Goal: Task Accomplishment & Management: Use online tool/utility

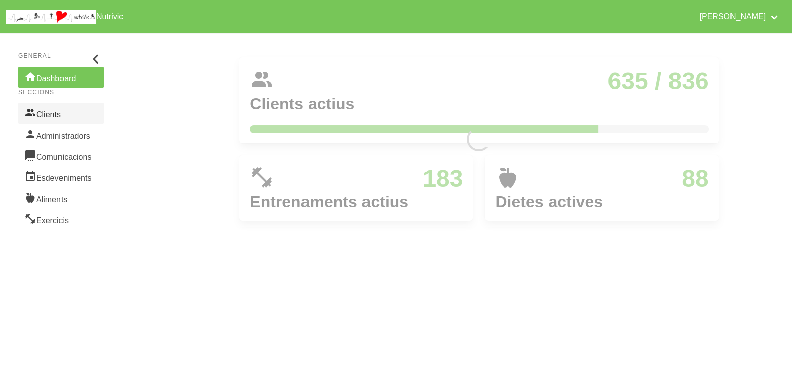
click at [60, 113] on link "Clients" at bounding box center [61, 113] width 86 height 21
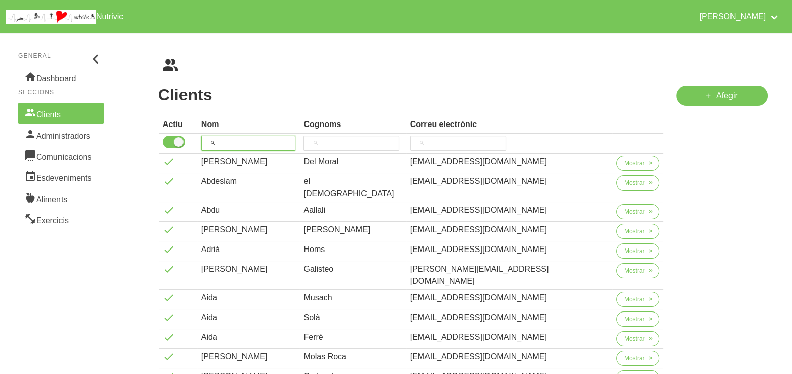
drag, startPoint x: 254, startPoint y: 144, endPoint x: 247, endPoint y: 138, distance: 9.4
click at [252, 142] on input "search" at bounding box center [248, 143] width 95 height 15
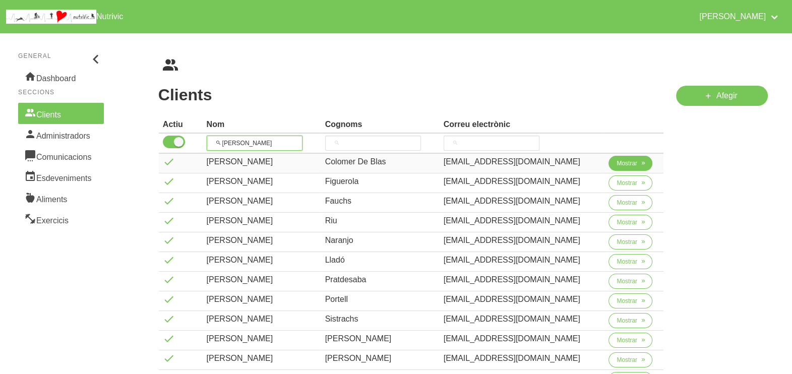
type input "jordi"
click at [625, 168] on button "Mostrar" at bounding box center [631, 163] width 44 height 15
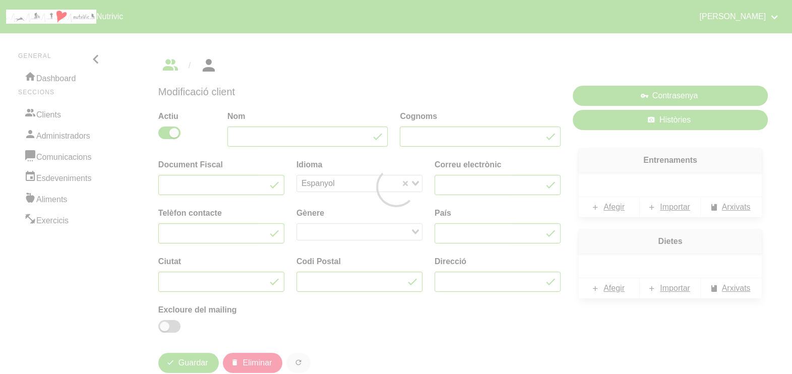
type input "Jordi"
type input "Colomer De Blas"
type input "jcolomer.db@gmail.com"
type input "647650130"
type input "Espanya"
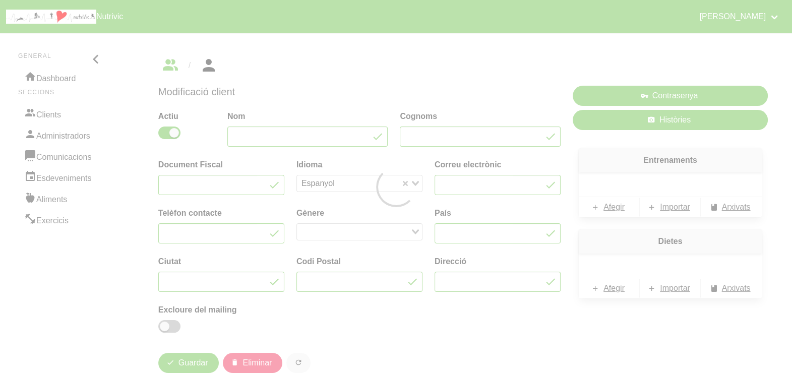
type input "Seva"
type input "08553"
type input "127 Avd. Joan Mirò"
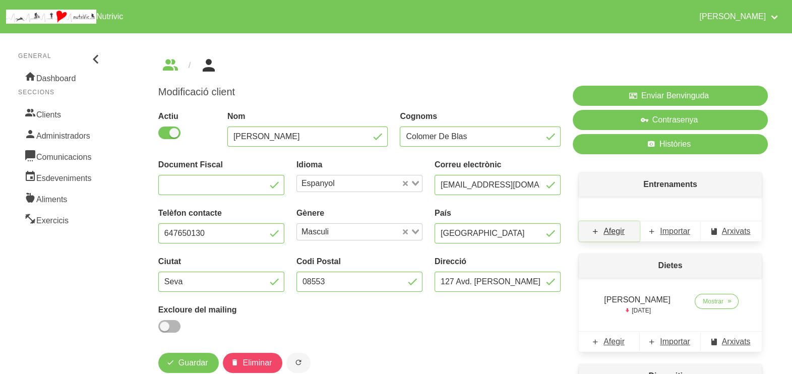
click at [618, 232] on span "Afegir" at bounding box center [614, 231] width 21 height 12
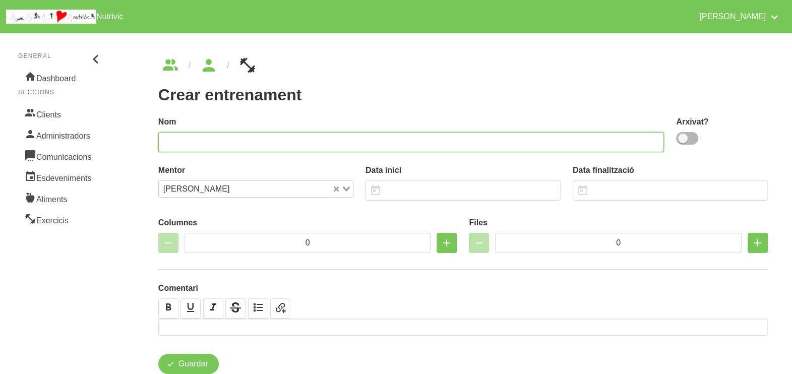
click at [562, 138] on input "text" at bounding box center [411, 142] width 506 height 20
type input "Jordi Colomer 11"
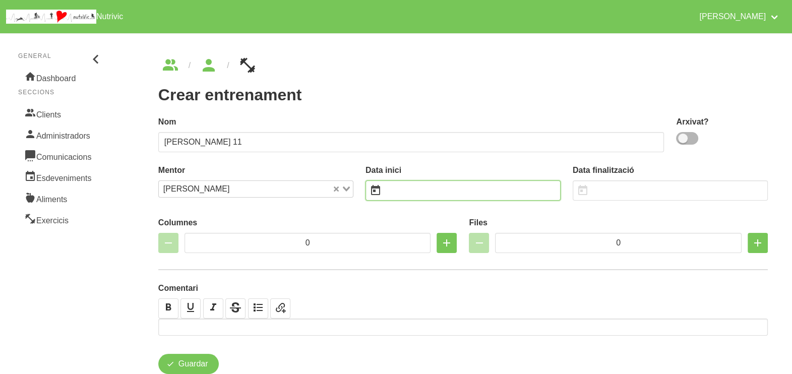
click at [406, 194] on input "text" at bounding box center [463, 191] width 195 height 20
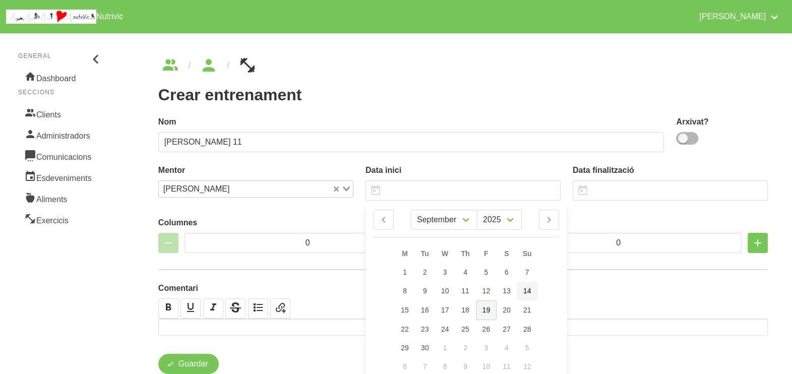
drag, startPoint x: 487, startPoint y: 313, endPoint x: 517, endPoint y: 282, distance: 42.8
click at [487, 313] on span "19" at bounding box center [487, 310] width 8 height 8
type input "19/9/2025"
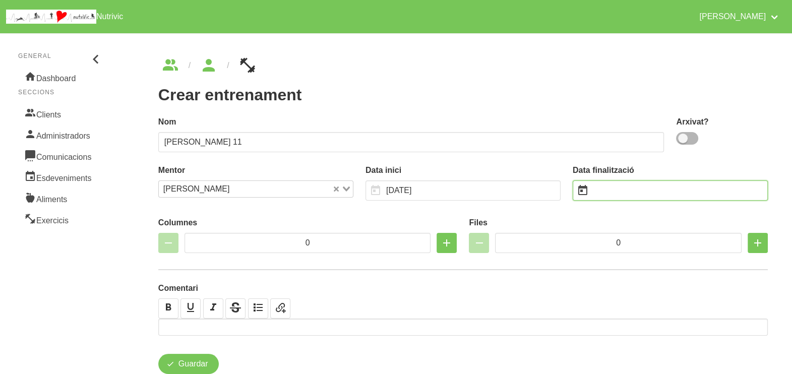
drag, startPoint x: 615, startPoint y: 188, endPoint x: 632, endPoint y: 193, distance: 17.3
click at [615, 188] on input "text" at bounding box center [670, 191] width 195 height 20
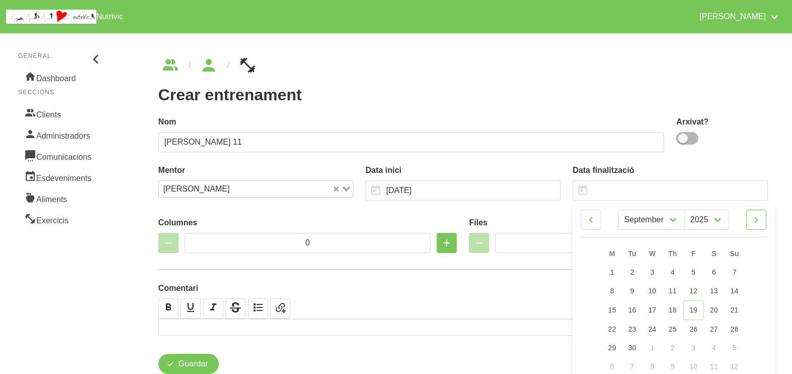
click at [762, 222] on icon at bounding box center [757, 220] width 12 height 18
click at [760, 222] on icon at bounding box center [757, 220] width 12 height 18
select select "10"
click at [738, 269] on link "2" at bounding box center [734, 272] width 21 height 19
type input "[DATE]"
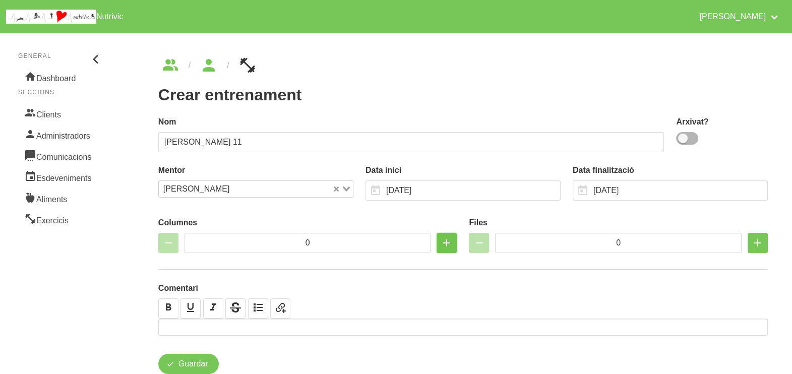
click at [448, 242] on icon "button" at bounding box center [447, 243] width 12 height 18
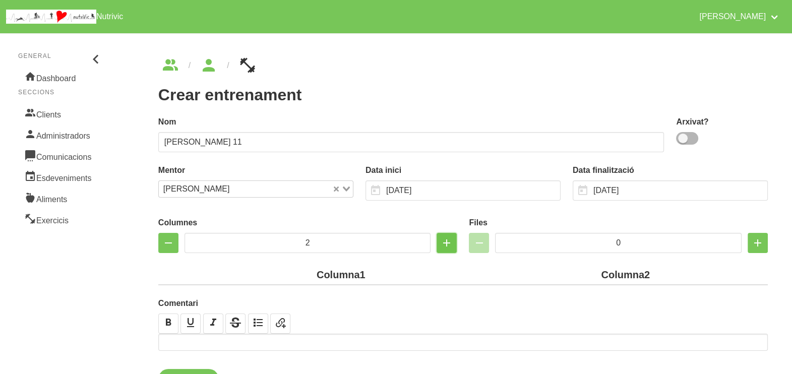
click at [448, 242] on icon "button" at bounding box center [447, 243] width 12 height 18
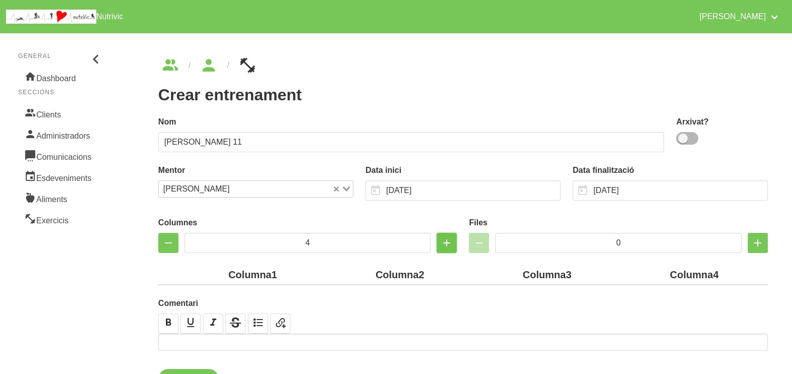
click at [448, 242] on icon "button" at bounding box center [447, 243] width 12 height 18
type input "5"
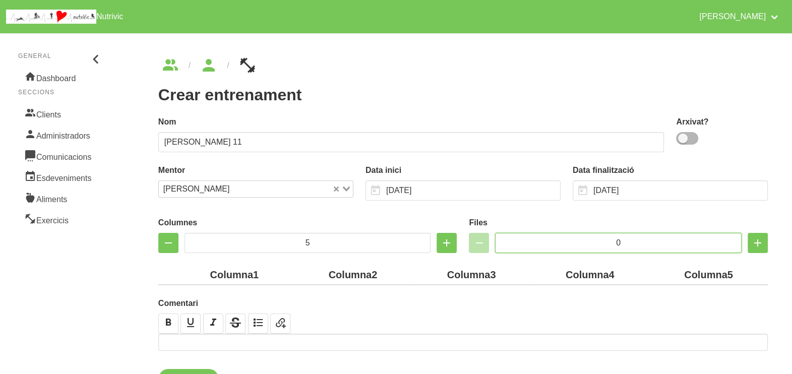
drag, startPoint x: 626, startPoint y: 242, endPoint x: 596, endPoint y: 240, distance: 30.4
click at [593, 241] on input "0" at bounding box center [618, 243] width 247 height 20
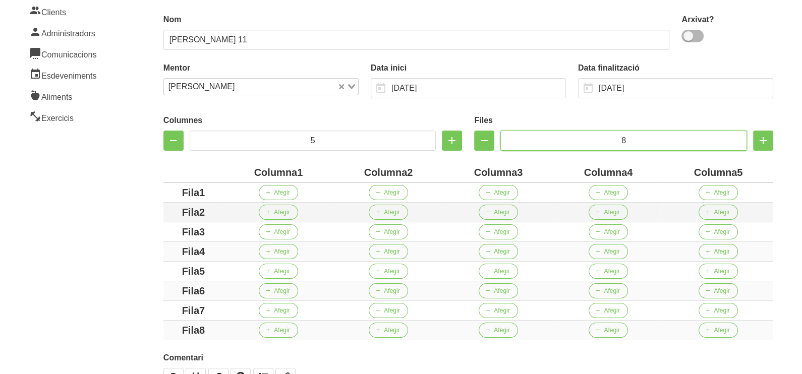
scroll to position [189, 0]
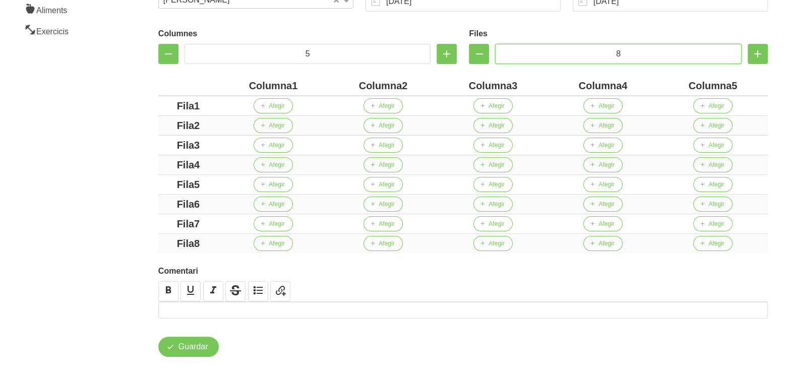
type input "8"
drag, startPoint x: 292, startPoint y: 85, endPoint x: 226, endPoint y: 85, distance: 65.6
click at [226, 85] on div "Columna1" at bounding box center [273, 85] width 102 height 15
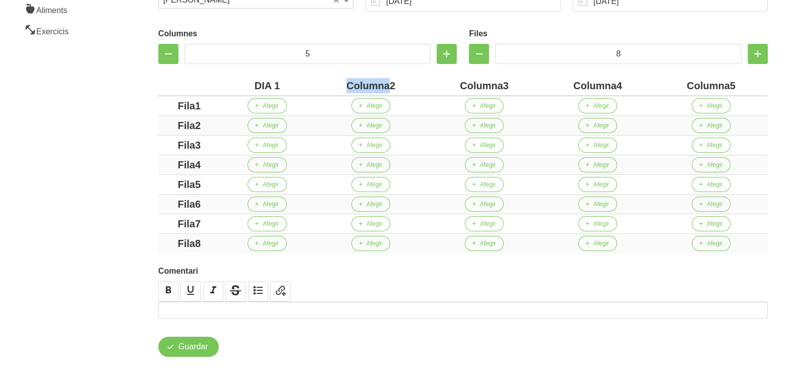
drag, startPoint x: 391, startPoint y: 85, endPoint x: 335, endPoint y: 84, distance: 56.0
click at [335, 84] on div "Columna2" at bounding box center [370, 85] width 105 height 15
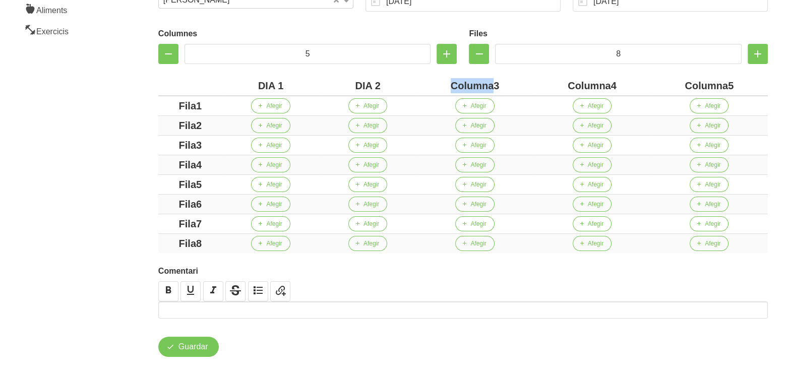
drag, startPoint x: 495, startPoint y: 86, endPoint x: 454, endPoint y: 86, distance: 41.4
click at [454, 86] on div "Columna3" at bounding box center [475, 85] width 109 height 15
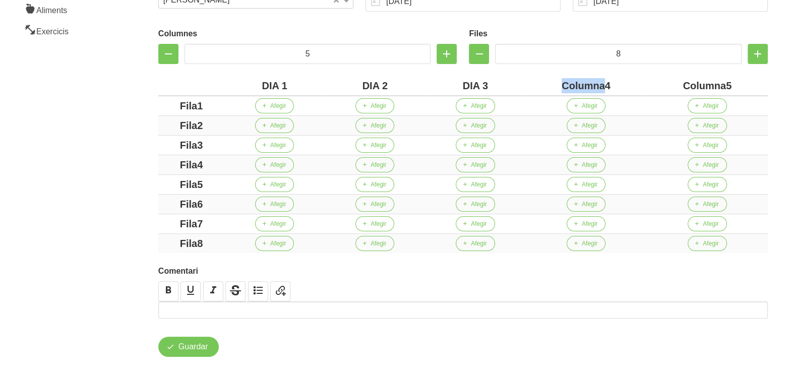
drag, startPoint x: 603, startPoint y: 86, endPoint x: 545, endPoint y: 83, distance: 57.6
click at [545, 84] on div "Columna4" at bounding box center [586, 85] width 113 height 15
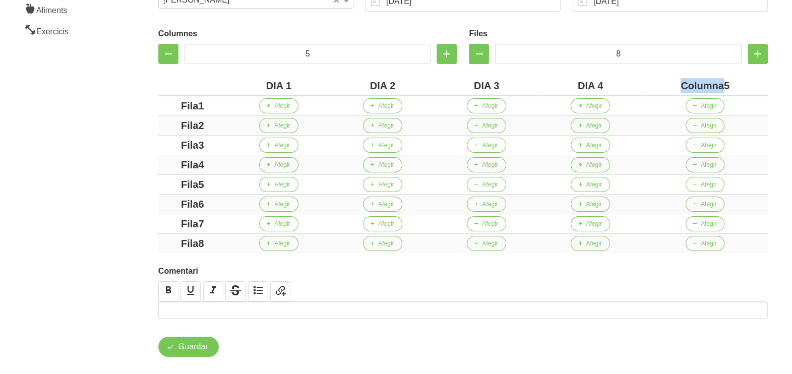
drag, startPoint x: 724, startPoint y: 84, endPoint x: 675, endPoint y: 84, distance: 48.9
click at [675, 84] on div "Columna5" at bounding box center [706, 85] width 118 height 15
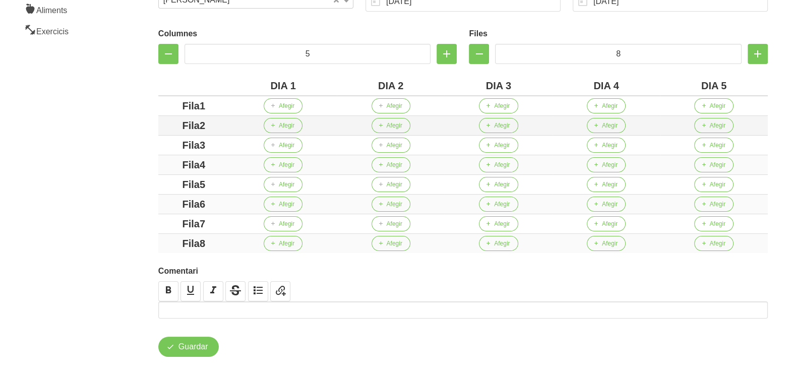
drag, startPoint x: 199, startPoint y: 103, endPoint x: 165, endPoint y: 117, distance: 36.4
click at [135, 108] on div "Crear entrenament 00abe8ed-5000-4f15-8667-4ff81a71ffac Nom Jordi Colomer 11 Arx…" at bounding box center [463, 112] width 658 height 537
drag, startPoint x: 190, startPoint y: 105, endPoint x: 181, endPoint y: 113, distance: 12.5
click at [169, 105] on div "A1" at bounding box center [193, 105] width 63 height 15
drag, startPoint x: 205, startPoint y: 123, endPoint x: 193, endPoint y: 126, distance: 12.6
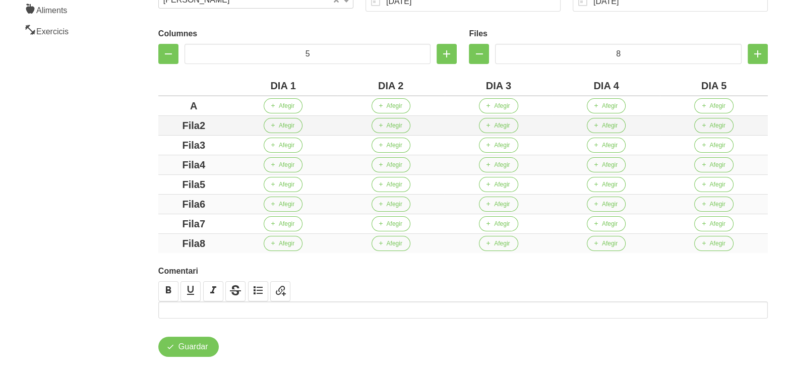
click at [173, 121] on div "Fila2" at bounding box center [193, 125] width 63 height 15
drag, startPoint x: 200, startPoint y: 144, endPoint x: 175, endPoint y: 143, distance: 25.2
click at [175, 143] on div "Fila3" at bounding box center [193, 145] width 63 height 15
drag, startPoint x: 204, startPoint y: 160, endPoint x: 199, endPoint y: 182, distance: 21.8
click at [150, 161] on div "Crear entrenament 00abe8ed-5000-4f15-8667-4ff81a71ffac Nom Jordi Colomer 11 Arx…" at bounding box center [463, 112] width 658 height 537
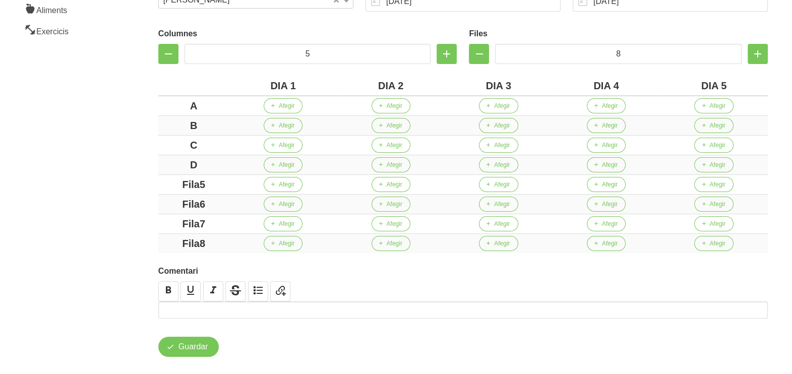
drag, startPoint x: 204, startPoint y: 185, endPoint x: 143, endPoint y: 184, distance: 61.0
click at [143, 184] on div "Crear entrenament 00abe8ed-5000-4f15-8667-4ff81a71ffac Nom Jordi Colomer 11 Arx…" at bounding box center [463, 112] width 658 height 537
click at [139, 203] on div "Crear entrenament 00abe8ed-5000-4f15-8667-4ff81a71ffac Nom Jordi Colomer 11 Arx…" at bounding box center [463, 112] width 658 height 537
drag, startPoint x: 202, startPoint y: 221, endPoint x: 169, endPoint y: 220, distance: 32.8
click at [169, 220] on div "Fila7" at bounding box center [193, 223] width 63 height 15
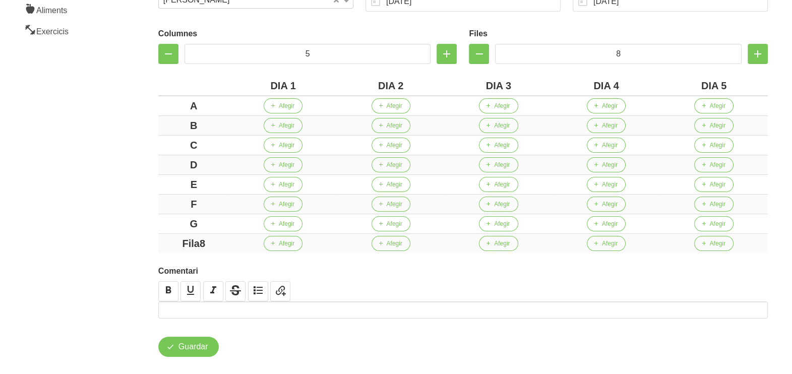
drag, startPoint x: 213, startPoint y: 243, endPoint x: 148, endPoint y: 241, distance: 65.1
click at [149, 241] on div "Crear entrenament 00abe8ed-5000-4f15-8667-4ff81a71ffac Nom Jordi Colomer 11 Arx…" at bounding box center [463, 112] width 658 height 537
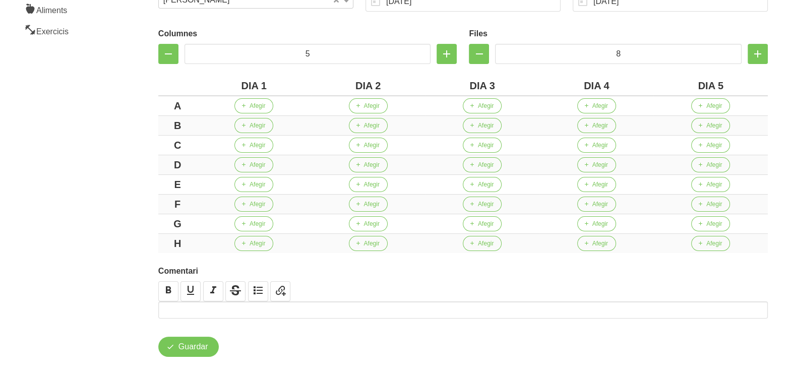
click at [111, 203] on aside "General Dashboard Seccions Clients Administradors Comunicacions Esdeveniments A…" at bounding box center [61, 112] width 134 height 549
click at [255, 106] on span "Afegir" at bounding box center [258, 105] width 16 height 9
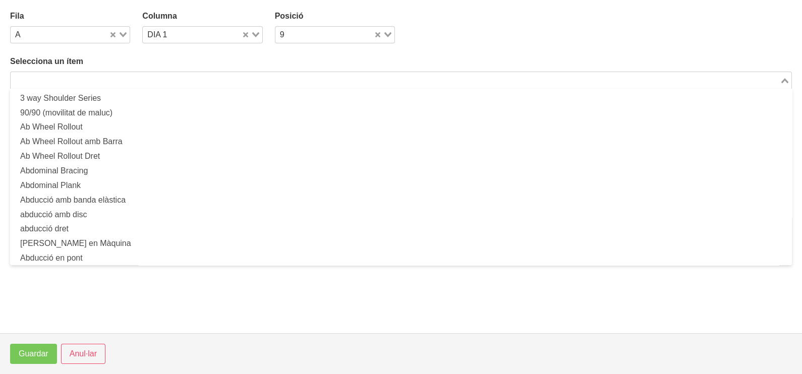
click at [196, 78] on input "Search for option" at bounding box center [395, 80] width 767 height 12
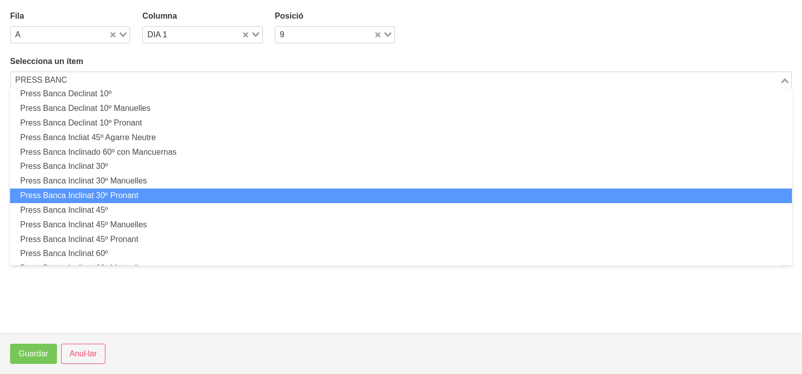
click at [157, 192] on li "Press Banca Inclinat 30º Pronant" at bounding box center [401, 196] width 782 height 15
type input "PRESS BANC"
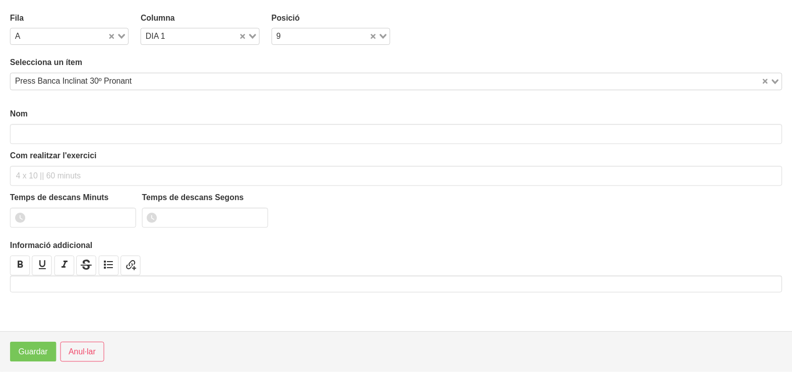
scroll to position [3, 0]
type input "Press Banca Inclinat 30º Pronant"
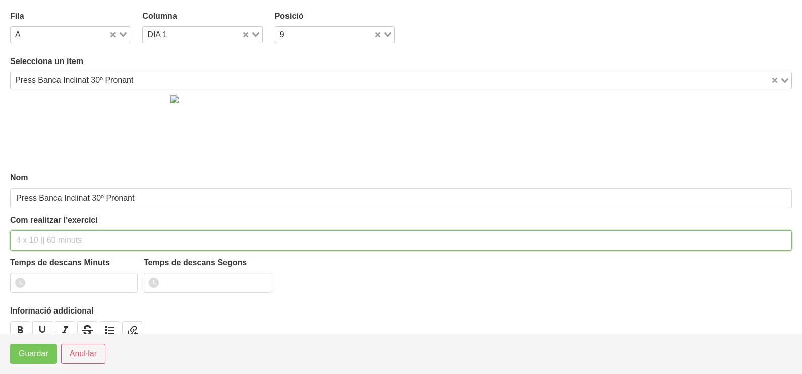
click at [39, 241] on input "text" at bounding box center [401, 241] width 782 height 20
type input "2 x 6-8 a 3010 120""
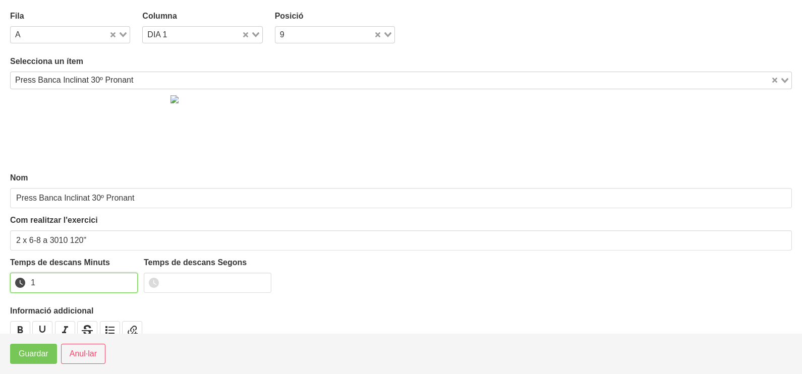
click at [126, 277] on input "1" at bounding box center [74, 283] width 128 height 20
drag, startPoint x: 126, startPoint y: 277, endPoint x: 81, endPoint y: 313, distance: 57.1
type input "2"
click at [124, 277] on input "2" at bounding box center [74, 283] width 128 height 20
click at [39, 353] on span "Guardar" at bounding box center [34, 354] width 30 height 12
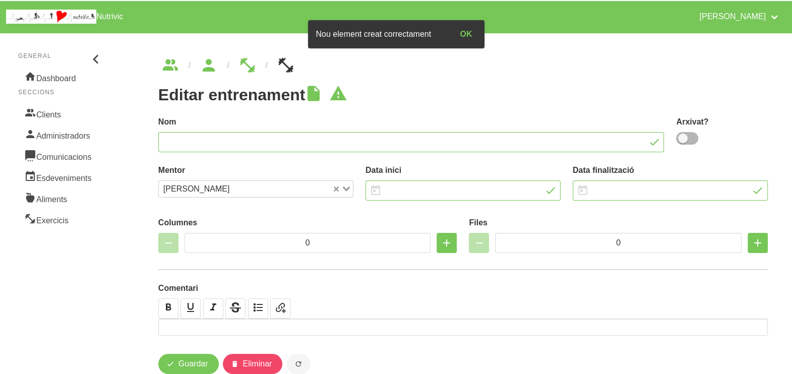
type input "Jordi Colomer 11"
type input "19/9/2025"
type input "[DATE]"
type input "5"
type input "8"
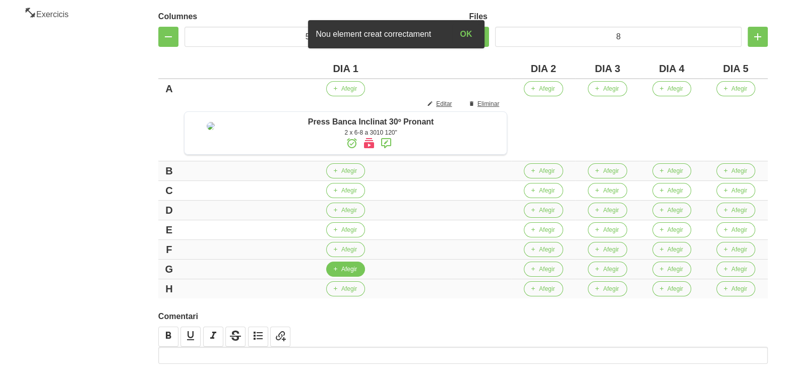
scroll to position [252, 0]
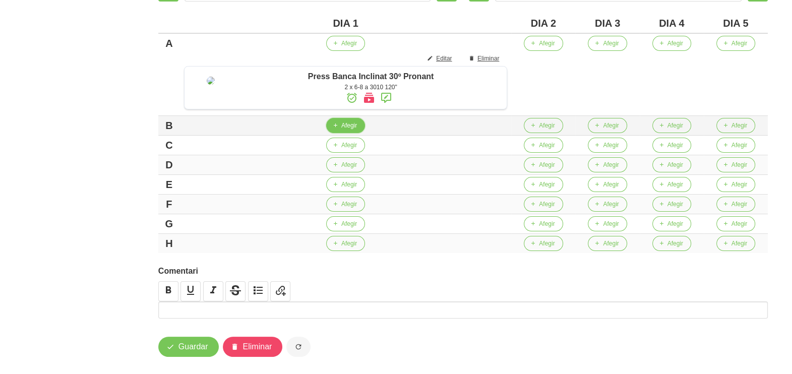
click at [354, 130] on span "Afegir" at bounding box center [349, 125] width 16 height 9
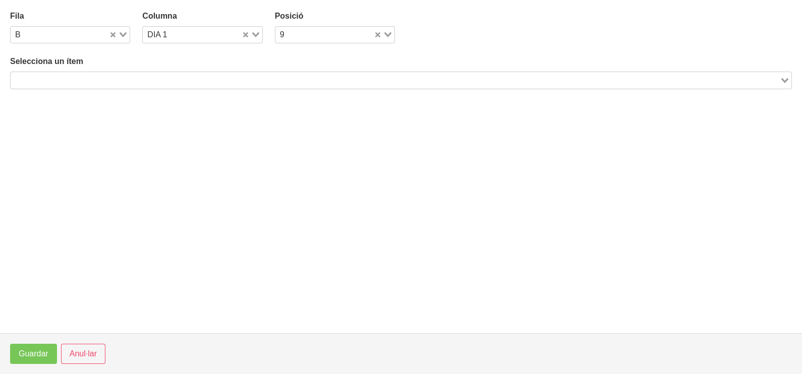
click at [93, 83] on input "Search for option" at bounding box center [395, 80] width 767 height 12
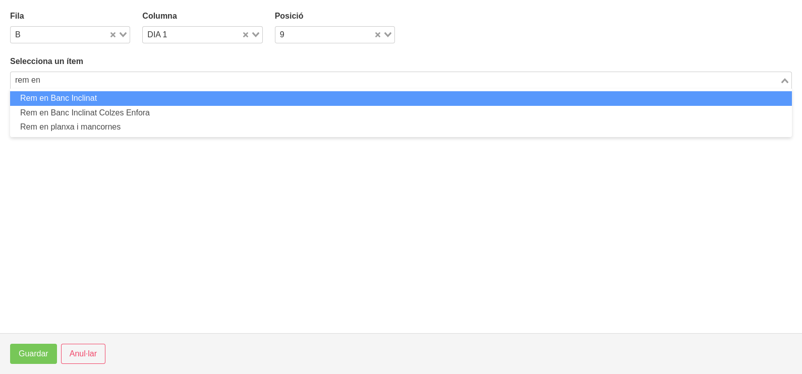
click at [90, 99] on li "Rem en Banc Inclinat" at bounding box center [401, 98] width 782 height 15
type input "rem en"
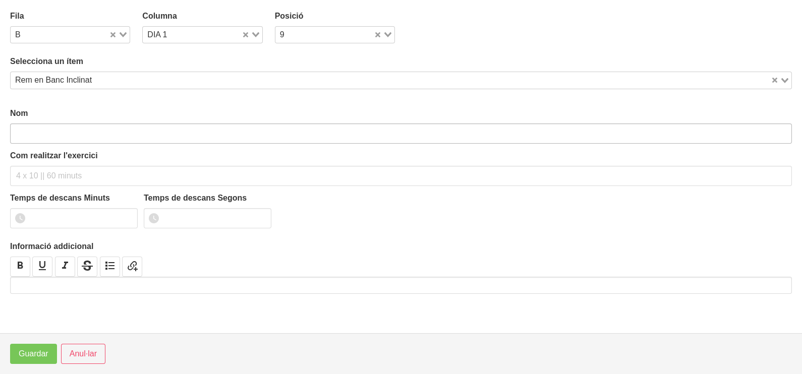
type input "Rem en Banc Inclinat"
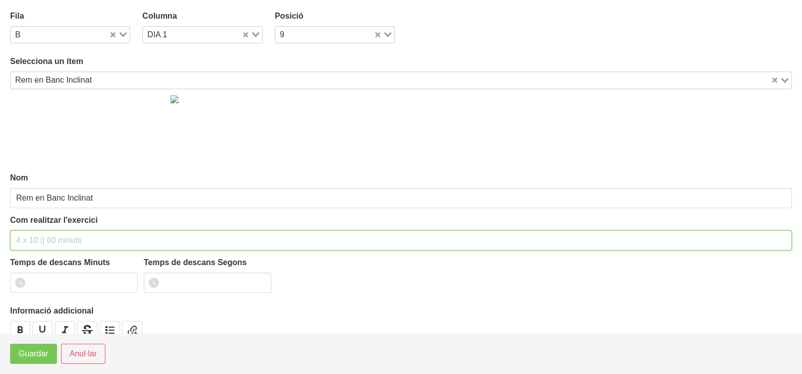
click at [40, 236] on input "text" at bounding box center [401, 241] width 782 height 20
type input "3 x 6-8 a 3011 120""
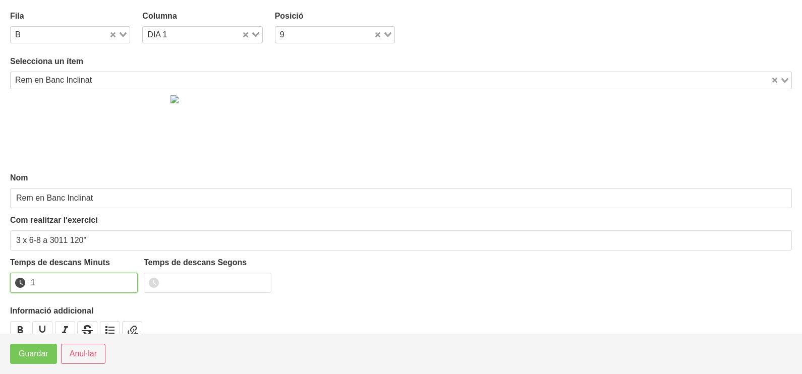
click at [129, 280] on input "1" at bounding box center [74, 283] width 128 height 20
type input "2"
click at [129, 280] on input "2" at bounding box center [74, 283] width 128 height 20
click at [33, 361] on button "Guardar" at bounding box center [33, 354] width 47 height 20
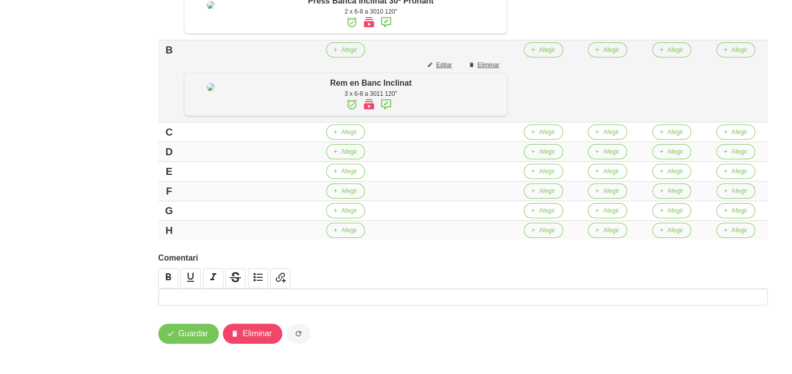
scroll to position [349, 0]
click at [357, 129] on span "Afegir" at bounding box center [349, 132] width 16 height 9
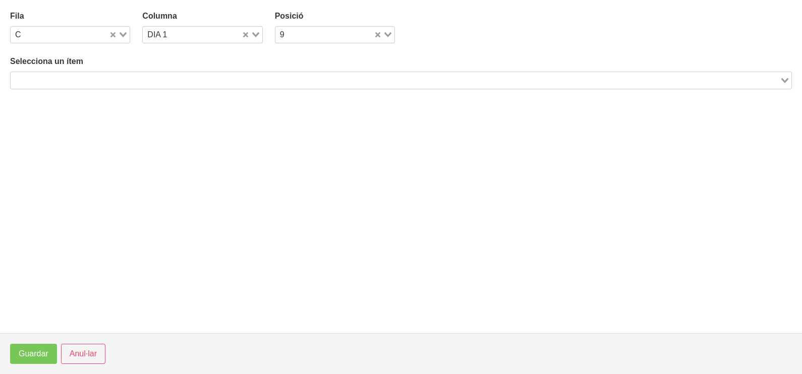
click at [134, 82] on input "Search for option" at bounding box center [395, 80] width 767 height 12
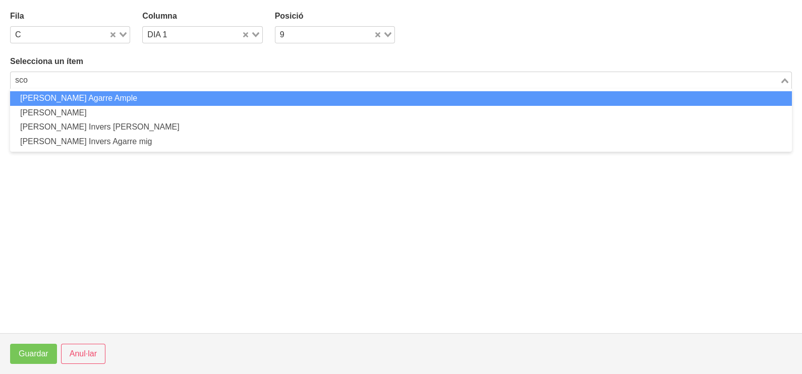
click at [121, 96] on li "[PERSON_NAME] Agarre Ample" at bounding box center [401, 98] width 782 height 15
type input "sco"
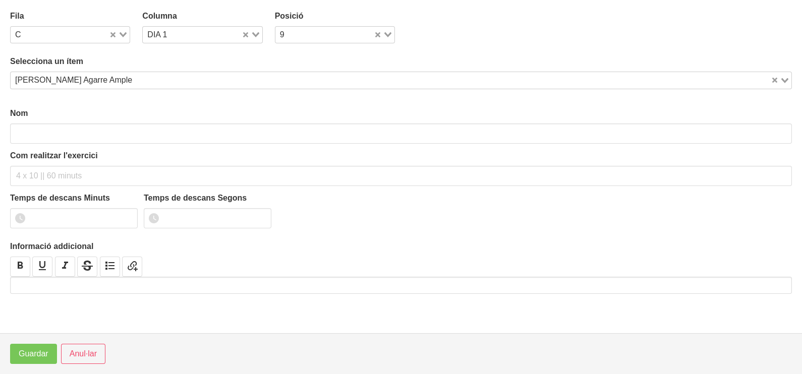
type input "[PERSON_NAME] Agarre Ample"
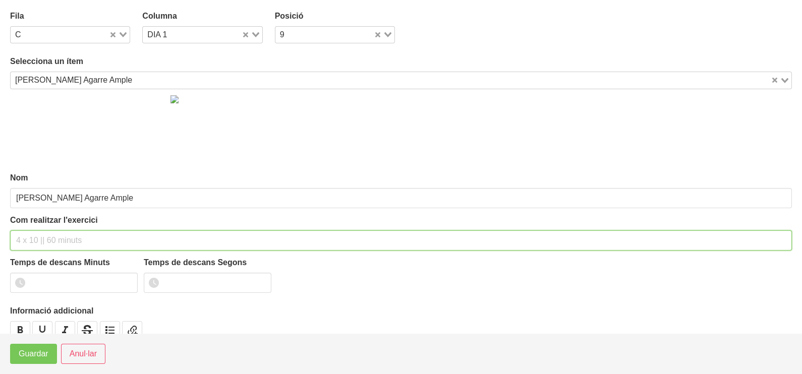
click at [36, 235] on input "text" at bounding box center [401, 241] width 782 height 20
type input "2 x 6-8 a 3010 120""
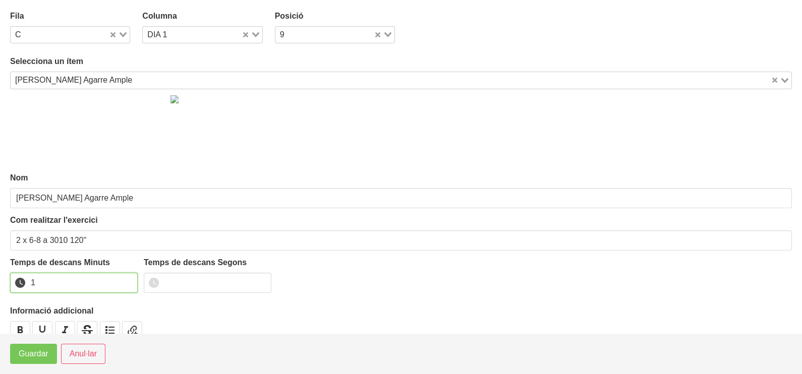
click at [129, 277] on input "1" at bounding box center [74, 283] width 128 height 20
drag, startPoint x: 129, startPoint y: 277, endPoint x: 41, endPoint y: 334, distance: 104.6
type input "2"
click at [125, 282] on input "2" at bounding box center [74, 283] width 128 height 20
click at [28, 360] on span "Guardar" at bounding box center [34, 354] width 30 height 12
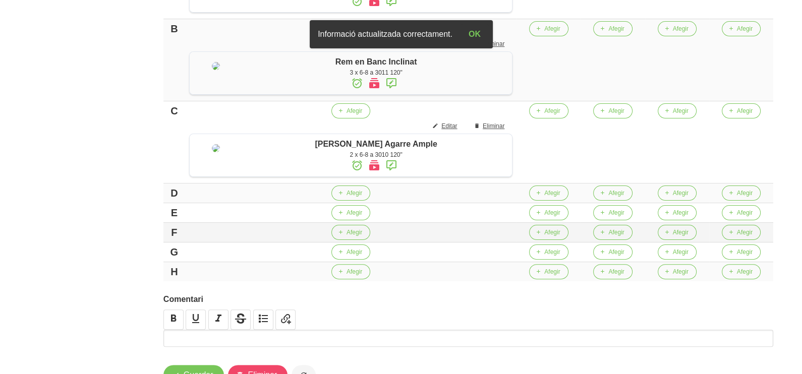
scroll to position [444, 0]
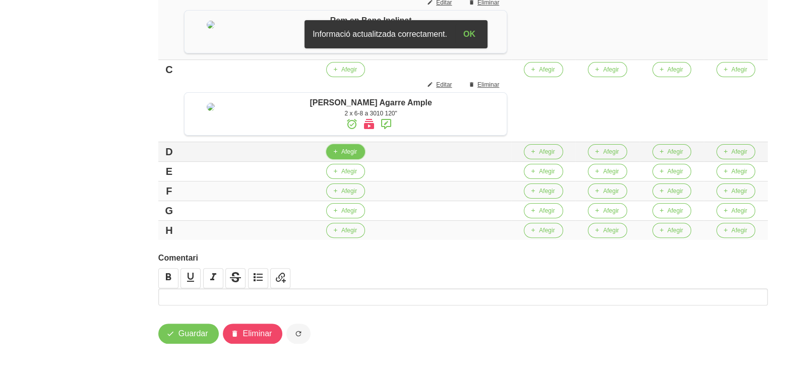
click at [356, 151] on span "Afegir" at bounding box center [349, 151] width 16 height 9
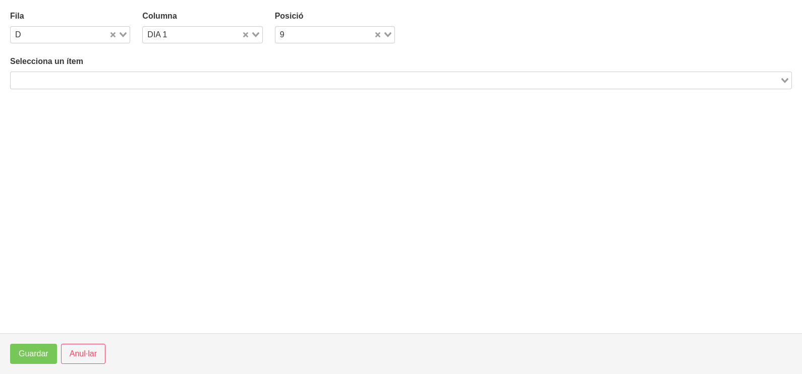
drag, startPoint x: 92, startPoint y: 78, endPoint x: 87, endPoint y: 74, distance: 6.5
click at [89, 76] on input "Search for option" at bounding box center [395, 80] width 767 height 12
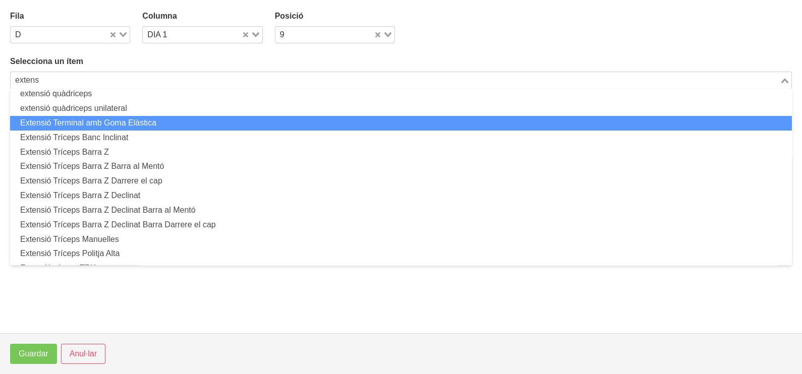
scroll to position [126, 0]
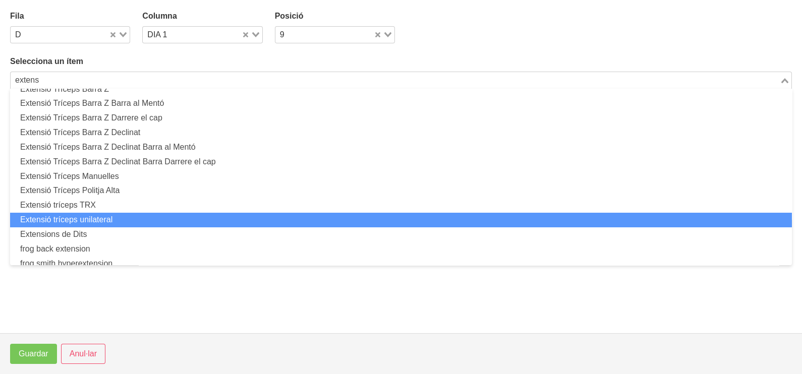
click at [121, 219] on li "Extensió tríceps unilateral" at bounding box center [401, 220] width 782 height 15
type input "extens"
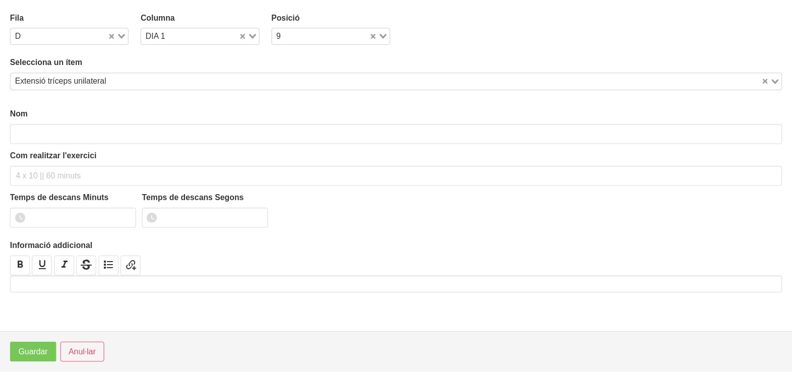
scroll to position [3, 0]
type input "Extensió tríceps unilateral"
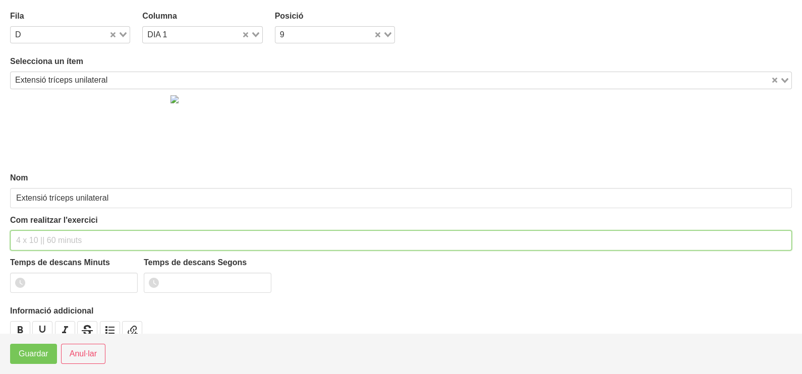
drag, startPoint x: 32, startPoint y: 235, endPoint x: 55, endPoint y: 197, distance: 44.6
click at [34, 233] on input "text" at bounding box center [401, 241] width 782 height 20
type input "2 x 8-10 a 2010 120""
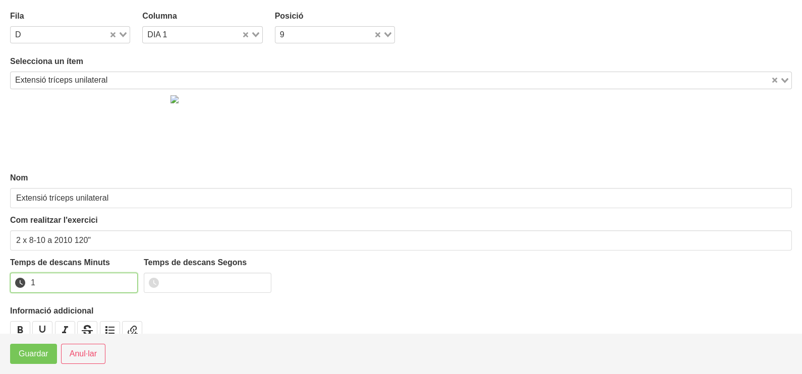
click at [125, 280] on input "1" at bounding box center [74, 283] width 128 height 20
drag, startPoint x: 125, startPoint y: 280, endPoint x: 104, endPoint y: 291, distance: 23.2
type input "2"
click at [123, 280] on input "2" at bounding box center [74, 283] width 128 height 20
click at [33, 357] on span "Guardar" at bounding box center [34, 354] width 30 height 12
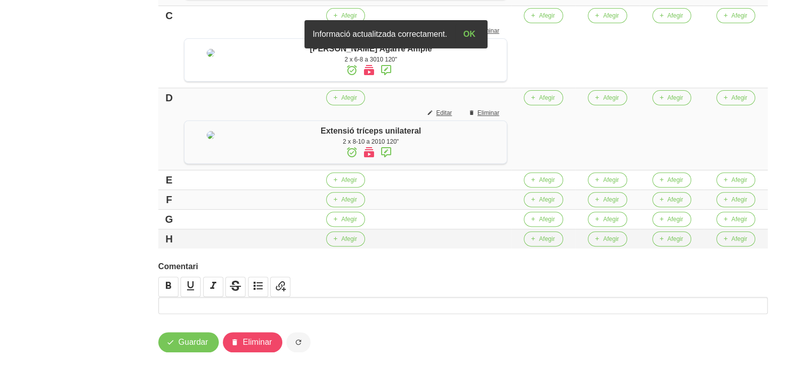
scroll to position [525, 0]
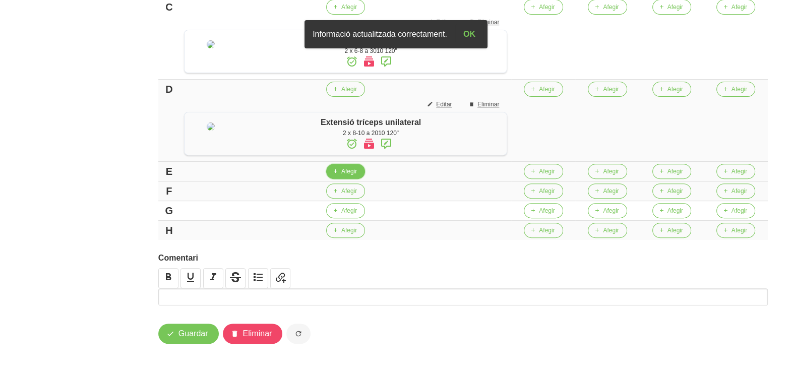
click at [338, 170] on icon "button" at bounding box center [335, 171] width 6 height 9
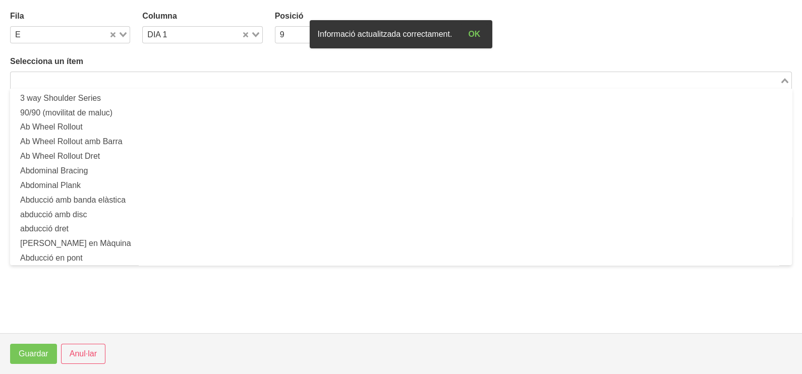
click at [40, 75] on input "Search for option" at bounding box center [395, 80] width 767 height 12
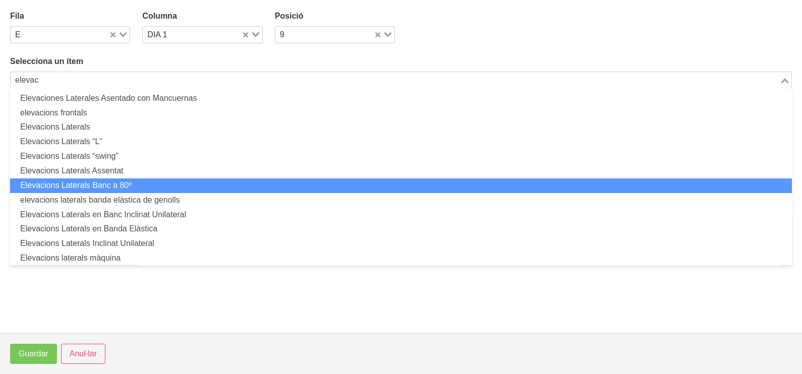
click at [127, 184] on li "Elevacions Laterals Banc a 80º" at bounding box center [401, 186] width 782 height 15
type input "elevac"
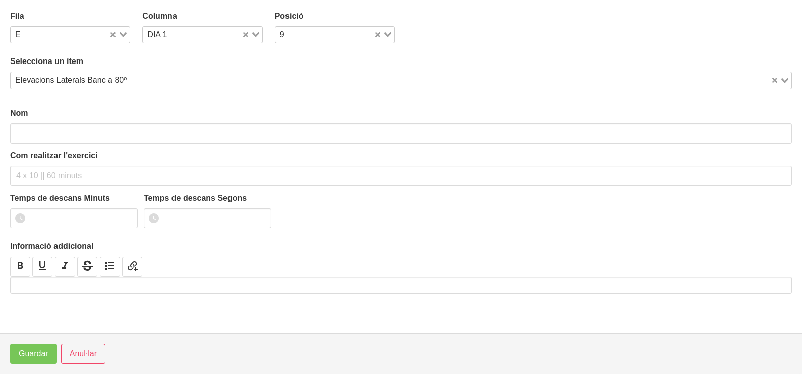
type input "Elevacions Laterals Banc a 80º"
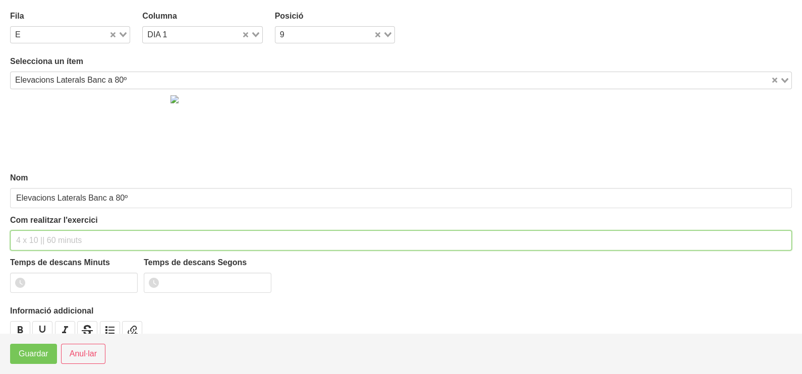
drag, startPoint x: 43, startPoint y: 238, endPoint x: 20, endPoint y: 235, distance: 23.4
click at [42, 236] on input "text" at bounding box center [401, 241] width 782 height 20
type input "2 x 8-10 a 2010 120""
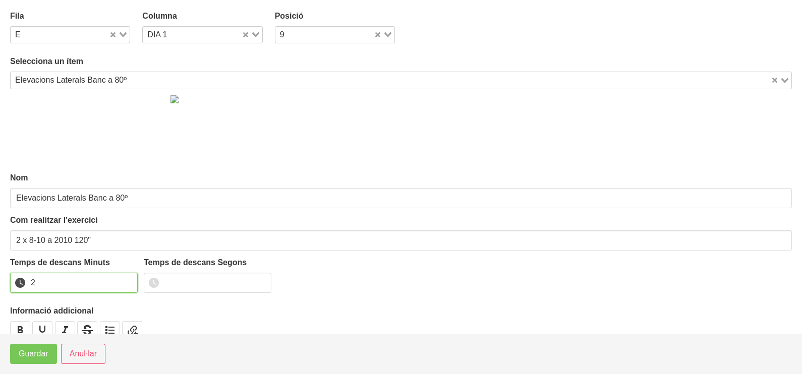
click at [128, 278] on input "2" at bounding box center [74, 283] width 128 height 20
click at [128, 278] on input "3" at bounding box center [74, 283] width 128 height 20
type input "2"
click at [127, 284] on input "2" at bounding box center [74, 283] width 128 height 20
click at [35, 353] on span "Guardar" at bounding box center [34, 354] width 30 height 12
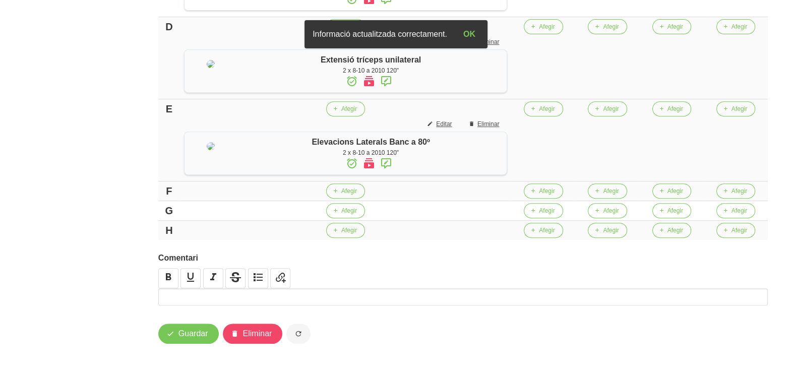
scroll to position [588, 0]
click at [338, 196] on icon "button" at bounding box center [335, 191] width 6 height 9
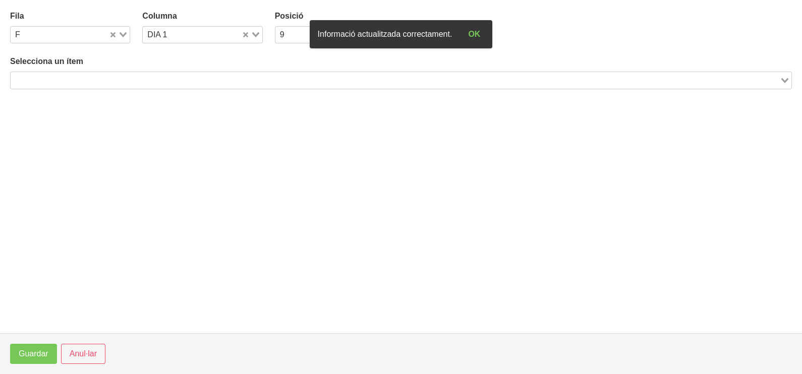
click at [95, 81] on input "Search for option" at bounding box center [395, 80] width 767 height 12
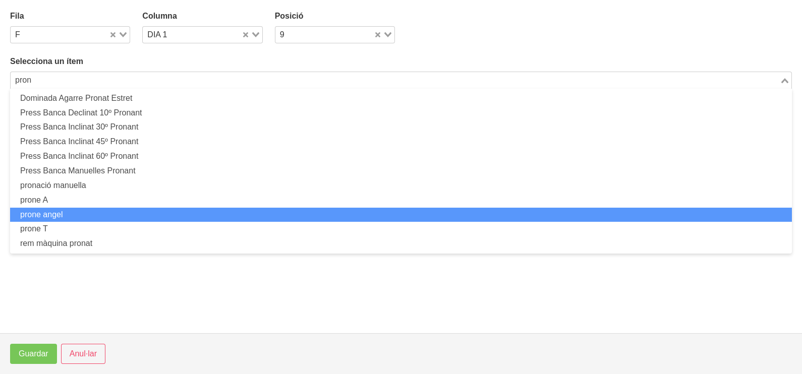
click at [59, 215] on li "prone angel" at bounding box center [401, 215] width 782 height 15
type input "pron"
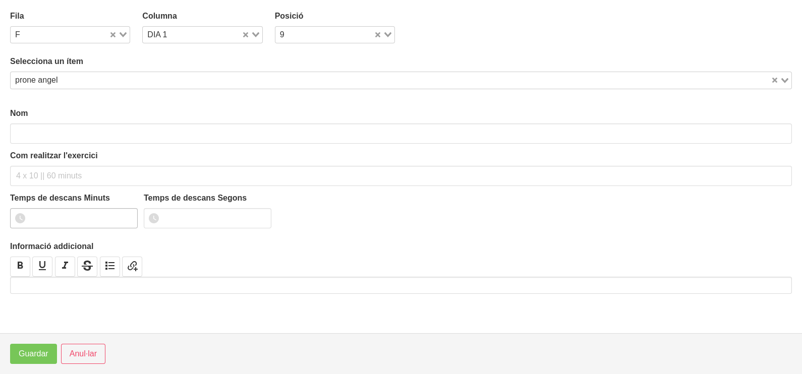
type input "prone angel"
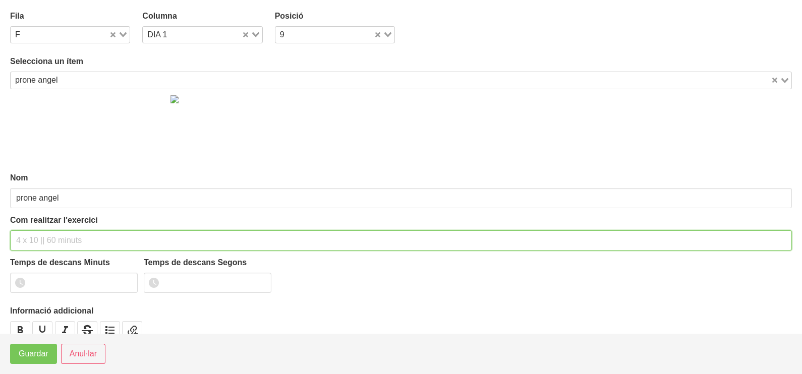
click at [38, 236] on input "text" at bounding box center [401, 241] width 782 height 20
type input "3"
type input "2 x 8-10 a 2010 120""
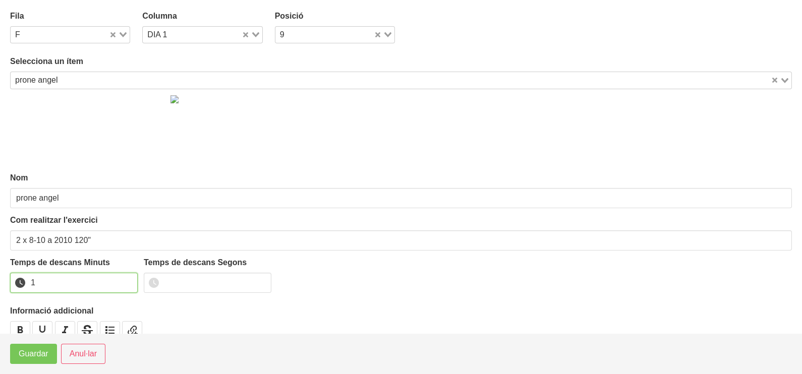
click at [128, 279] on input "1" at bounding box center [74, 283] width 128 height 20
drag, startPoint x: 128, startPoint y: 279, endPoint x: 58, endPoint y: 323, distance: 82.9
type input "2"
click at [128, 279] on input "2" at bounding box center [74, 283] width 128 height 20
click at [41, 354] on span "Guardar" at bounding box center [34, 354] width 30 height 12
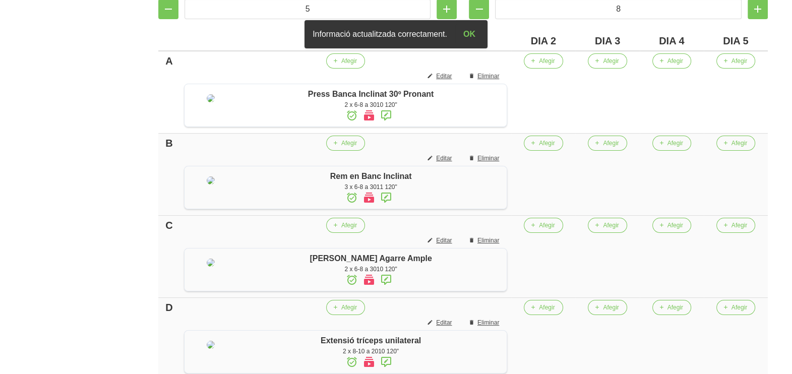
scroll to position [83, 0]
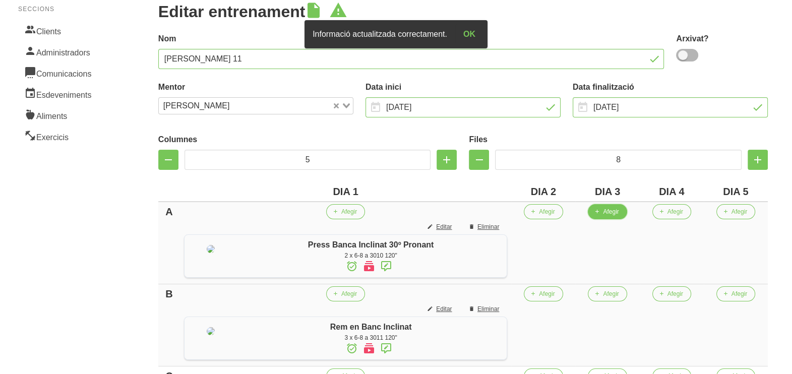
click at [619, 215] on span "Afegir" at bounding box center [611, 211] width 16 height 9
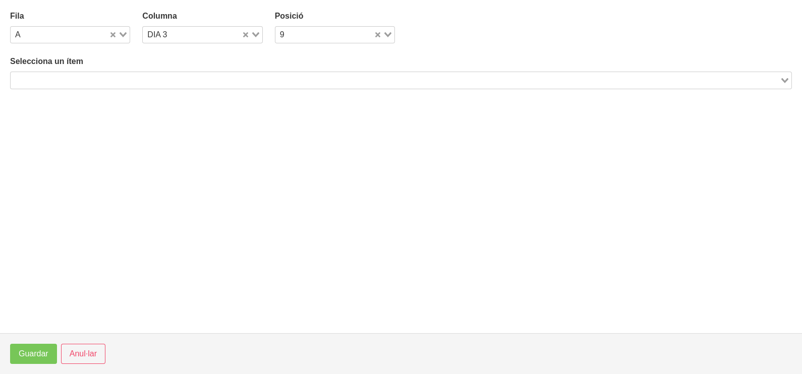
click at [177, 72] on div "Search for option" at bounding box center [395, 79] width 769 height 14
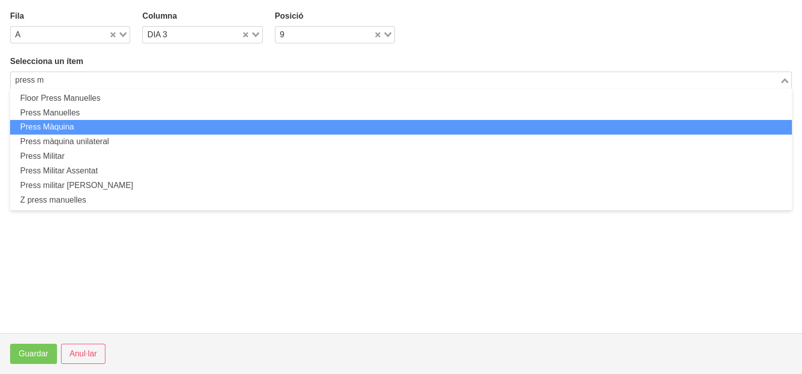
click at [101, 126] on li "Press Màquina" at bounding box center [401, 127] width 782 height 15
type input "press m"
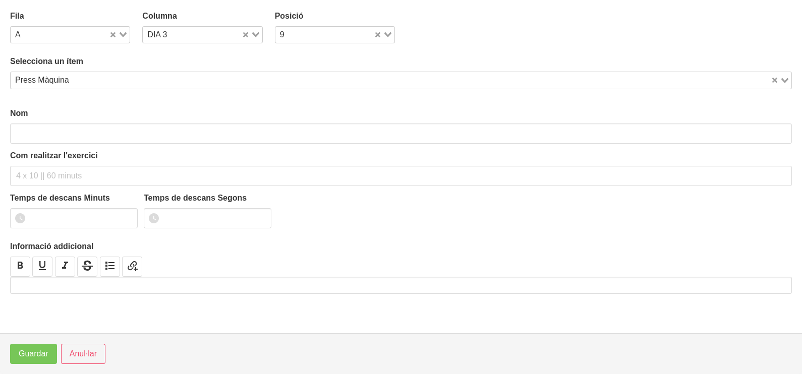
type input "Press Màquina"
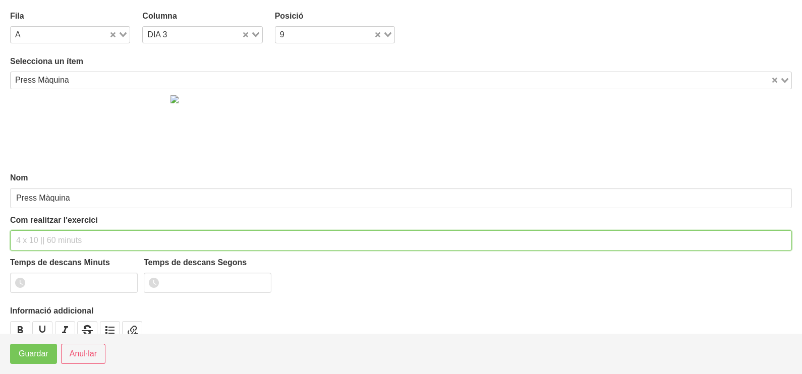
click at [41, 241] on input "text" at bounding box center [401, 241] width 782 height 20
type input "2 x 6-8 a 3010 120""
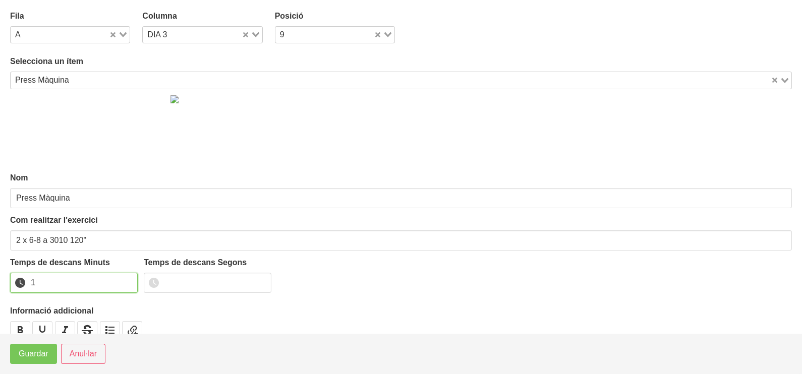
click at [129, 279] on input "1" at bounding box center [74, 283] width 128 height 20
drag, startPoint x: 129, startPoint y: 279, endPoint x: 103, endPoint y: 293, distance: 28.4
type input "2"
click at [115, 287] on input "2" at bounding box center [74, 283] width 128 height 20
click at [29, 348] on span "Guardar" at bounding box center [34, 354] width 30 height 12
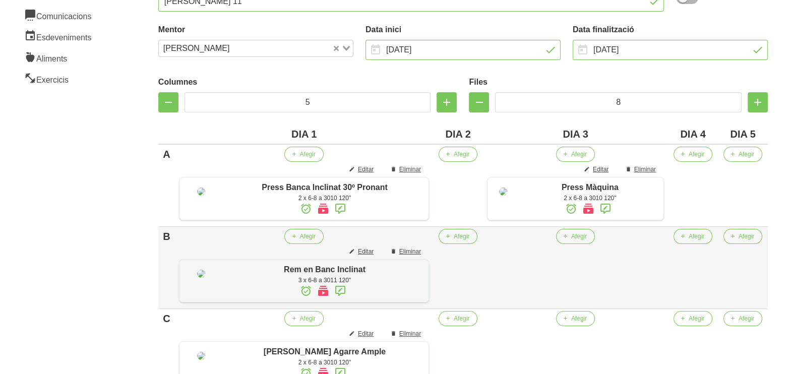
scroll to position [209, 0]
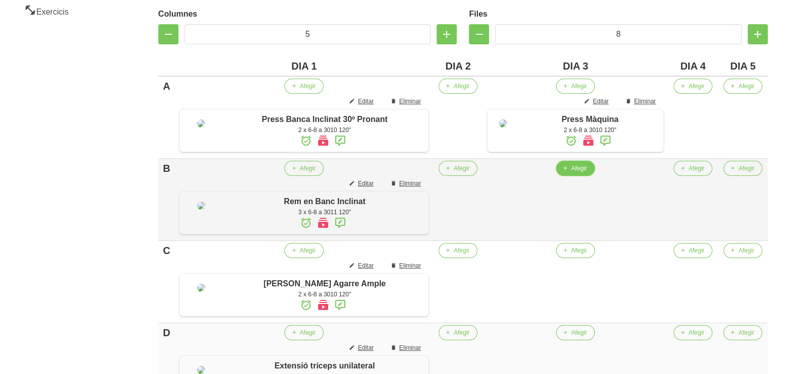
click at [575, 176] on button "Afegir" at bounding box center [575, 168] width 39 height 15
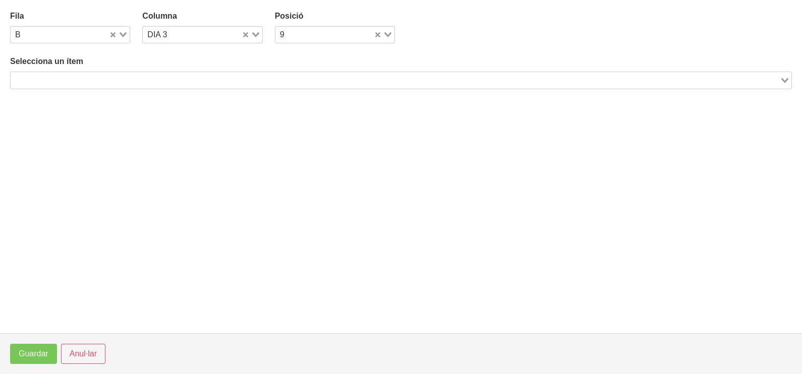
click at [255, 80] on input "Search for option" at bounding box center [395, 80] width 767 height 12
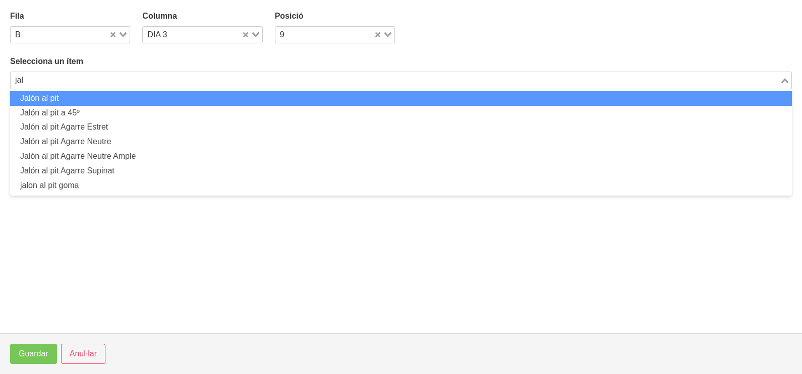
click at [255, 98] on li "Jalón al pit" at bounding box center [401, 98] width 782 height 15
type input "jal"
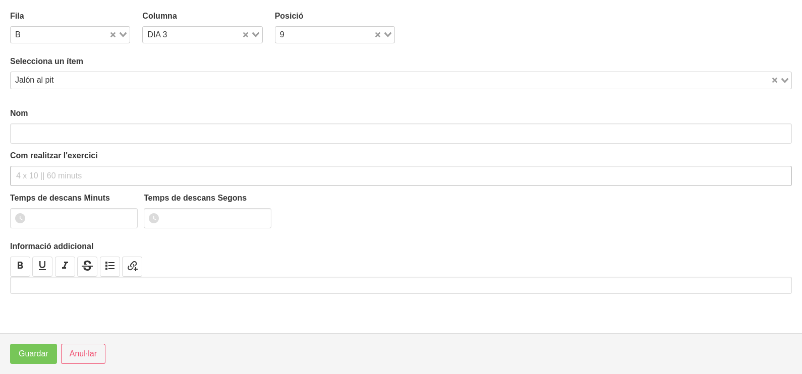
type input "Jalón al pit"
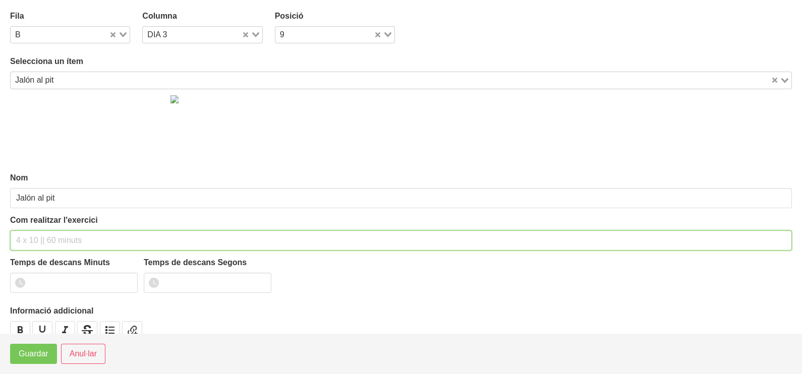
click at [35, 234] on input "text" at bounding box center [401, 241] width 782 height 20
type input "2 x 6-8 a 3010 120""
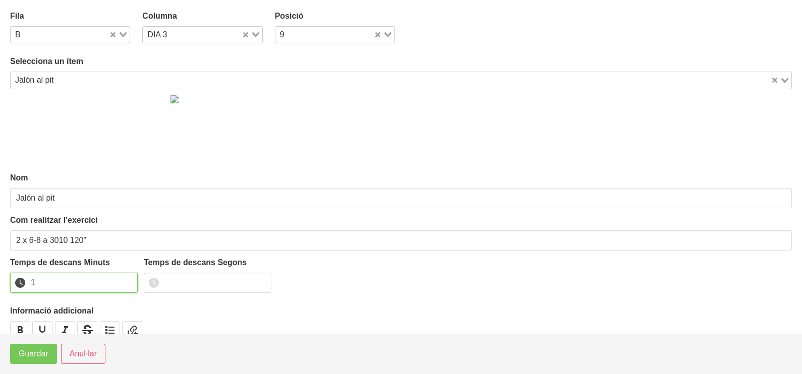
click at [128, 279] on input "1" at bounding box center [74, 283] width 128 height 20
type input "2"
click at [127, 279] on input "2" at bounding box center [74, 283] width 128 height 20
click at [23, 357] on span "Guardar" at bounding box center [34, 354] width 30 height 12
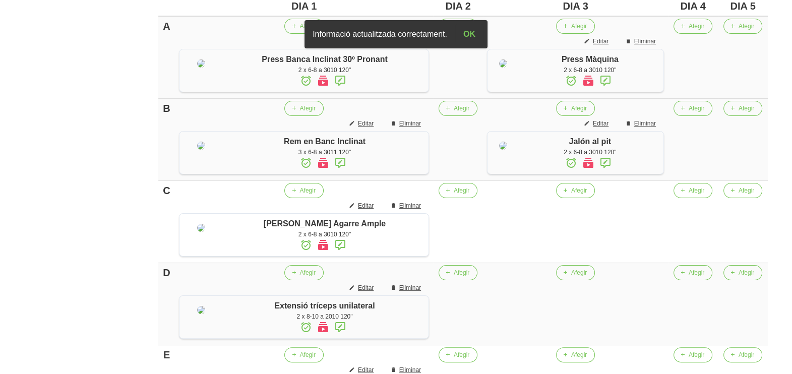
scroll to position [335, 0]
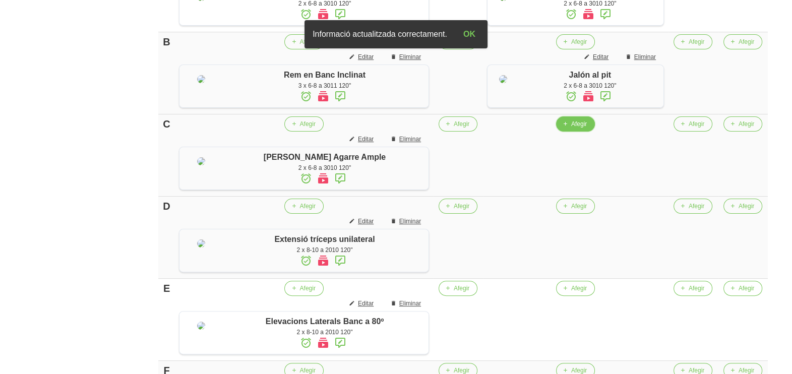
click at [574, 129] on span "Afegir" at bounding box center [579, 124] width 16 height 9
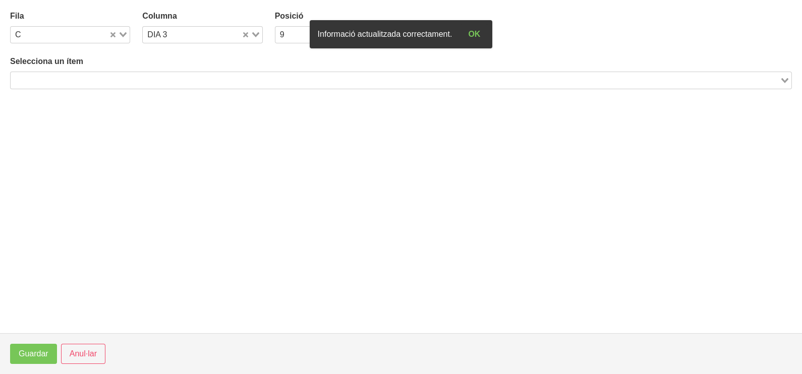
click at [106, 83] on input "Search for option" at bounding box center [395, 80] width 767 height 12
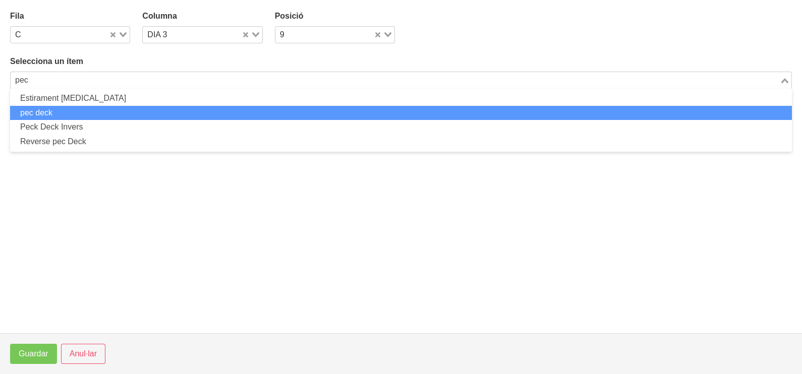
click at [154, 108] on li "pec deck" at bounding box center [401, 113] width 782 height 15
type input "pec"
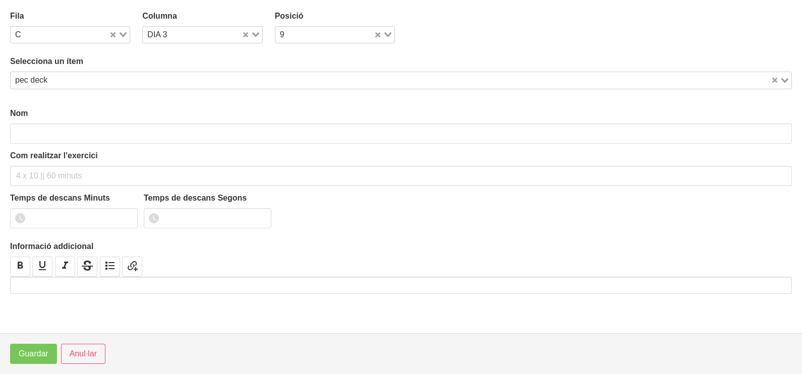
type input "pec deck"
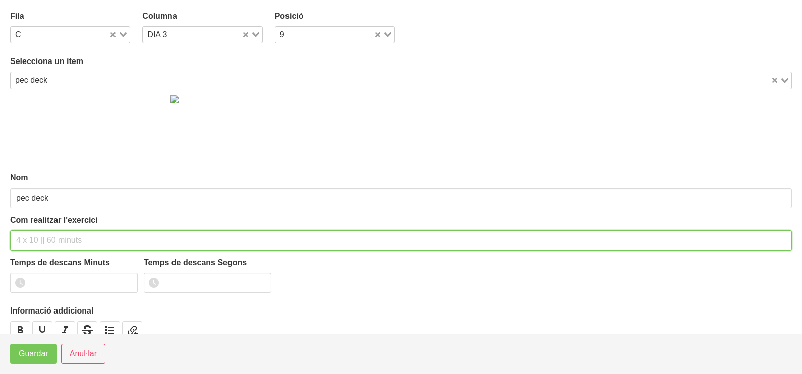
click at [38, 236] on input "text" at bounding box center [401, 241] width 782 height 20
type input "2 x 8-10 a 2010 120""
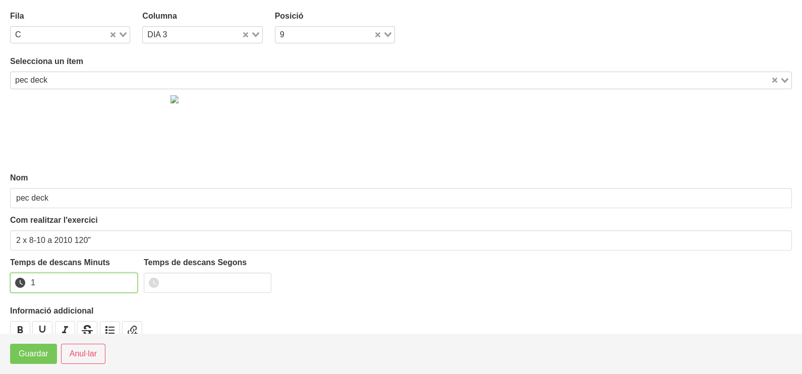
click at [129, 279] on input "1" at bounding box center [74, 283] width 128 height 20
drag, startPoint x: 129, startPoint y: 279, endPoint x: 94, endPoint y: 298, distance: 39.3
type input "2"
click at [126, 281] on input "2" at bounding box center [74, 283] width 128 height 20
click at [34, 355] on span "Guardar" at bounding box center [34, 354] width 30 height 12
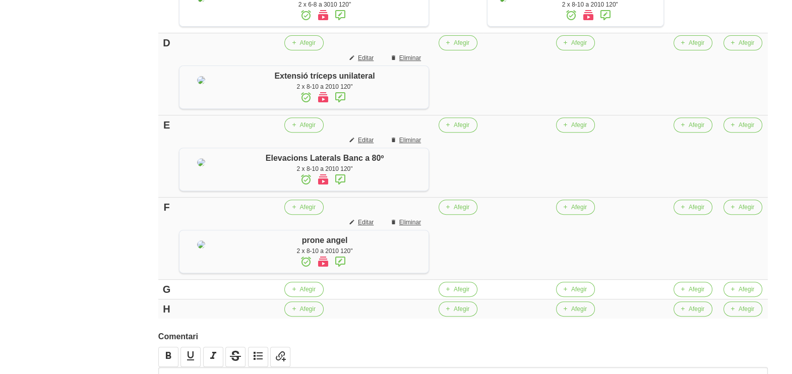
scroll to position [525, 0]
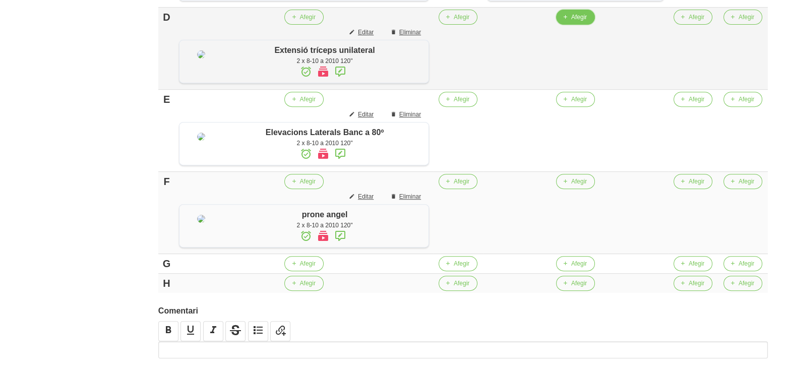
click at [569, 25] on button "Afegir" at bounding box center [575, 17] width 39 height 15
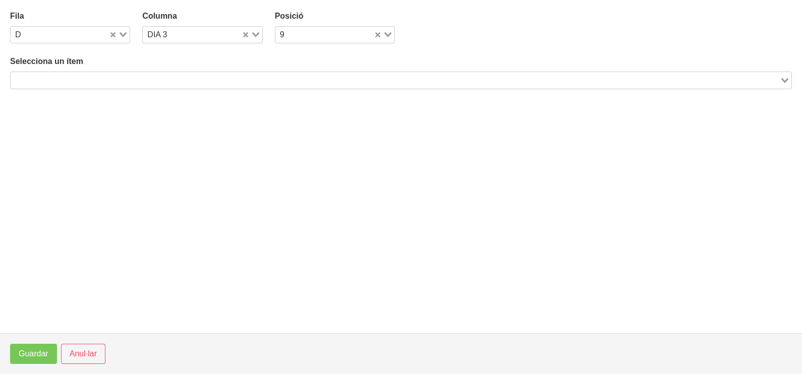
drag, startPoint x: 119, startPoint y: 83, endPoint x: 133, endPoint y: 68, distance: 20.7
click at [119, 83] on input "Search for option" at bounding box center [395, 80] width 767 height 12
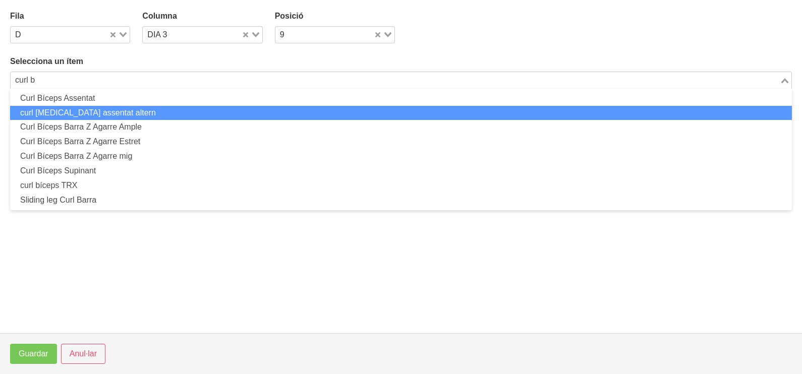
click at [116, 111] on li "curl [MEDICAL_DATA] assentat altern" at bounding box center [401, 113] width 782 height 15
type input "curl b"
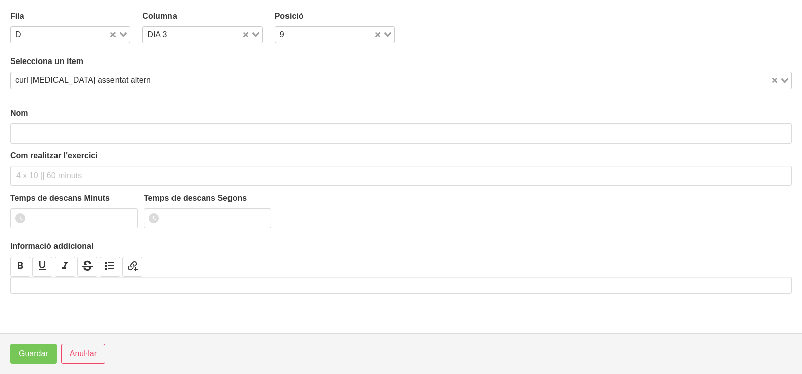
type input "curl [MEDICAL_DATA] assentat altern"
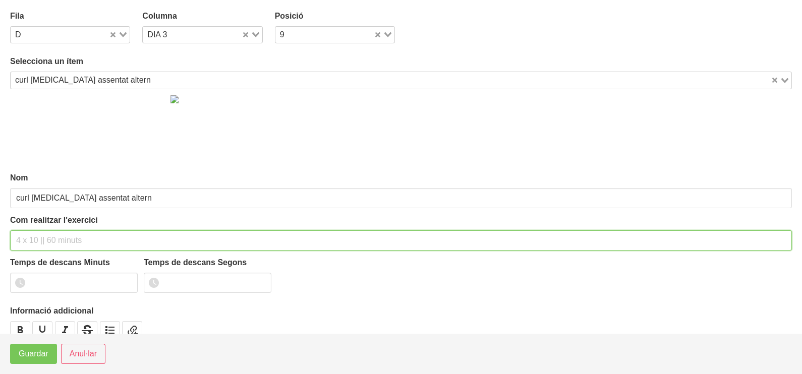
drag, startPoint x: 40, startPoint y: 241, endPoint x: 32, endPoint y: 240, distance: 8.2
click at [36, 240] on input "text" at bounding box center [401, 241] width 782 height 20
type input "2 x 6-8 a 3010 120""
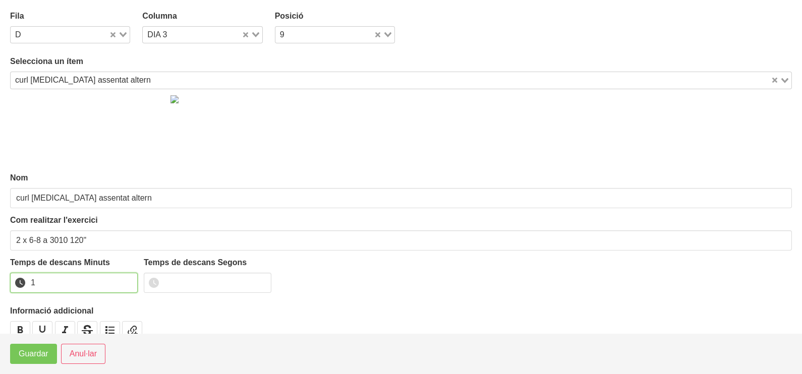
click at [129, 279] on input "1" at bounding box center [74, 283] width 128 height 20
drag, startPoint x: 129, startPoint y: 278, endPoint x: 48, endPoint y: 330, distance: 96.0
type input "2"
click at [126, 279] on input "2" at bounding box center [74, 283] width 128 height 20
click at [32, 359] on span "Guardar" at bounding box center [34, 354] width 30 height 12
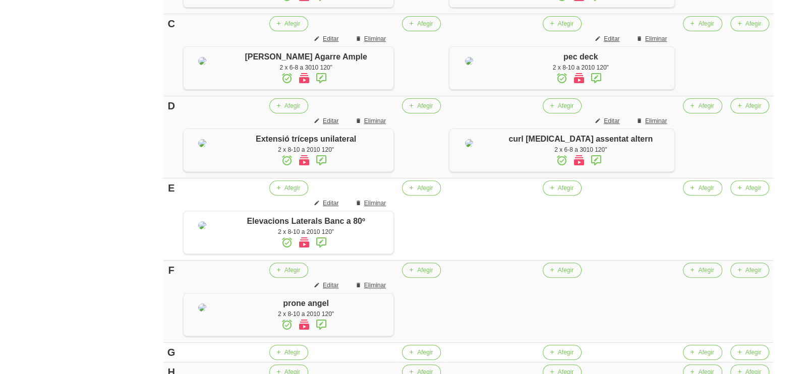
scroll to position [588, 0]
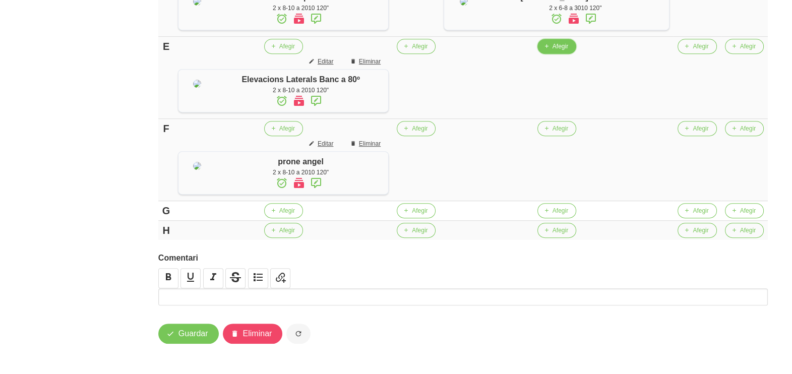
click at [565, 51] on span "Afegir" at bounding box center [561, 46] width 16 height 9
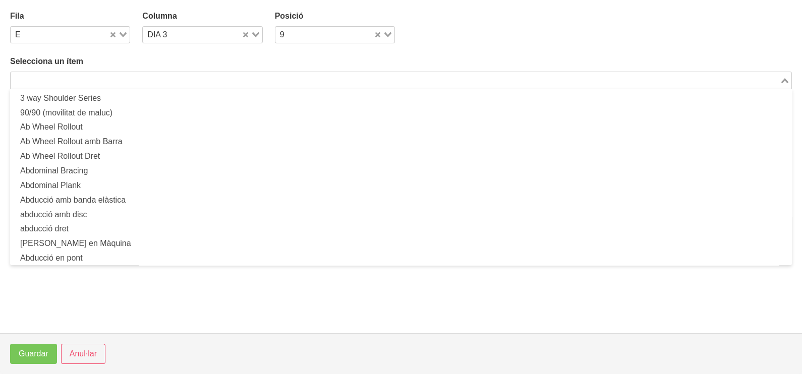
click at [125, 79] on input "Search for option" at bounding box center [395, 80] width 767 height 12
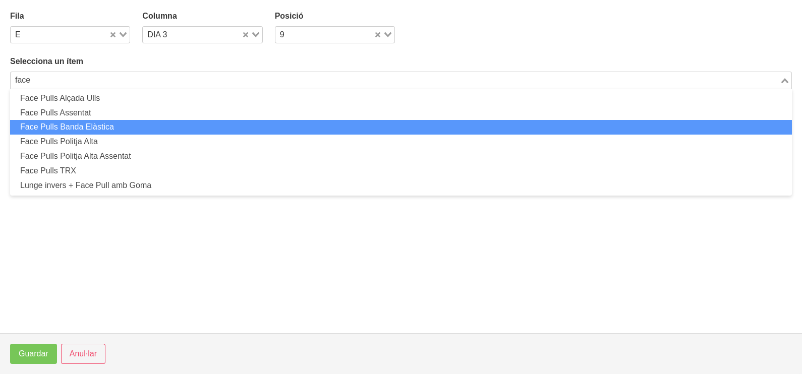
click at [114, 125] on li "Face Pulls Banda Elàstica" at bounding box center [401, 127] width 782 height 15
type input "face"
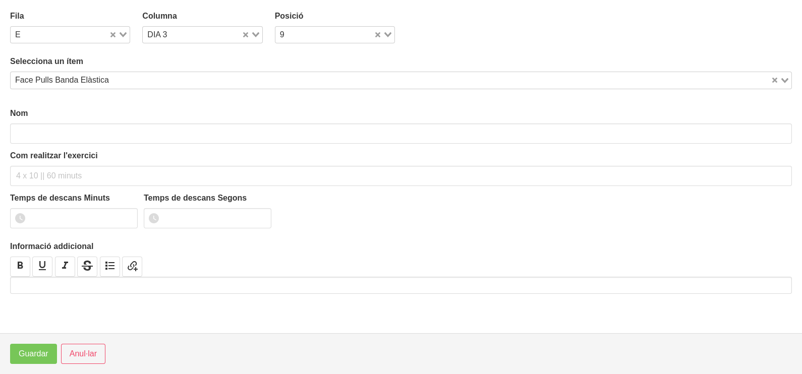
type input "Face Pulls Banda Elàstica"
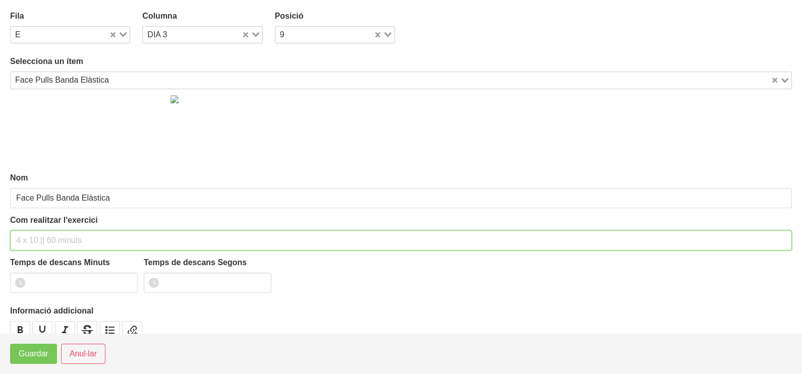
click at [34, 238] on input "text" at bounding box center [401, 241] width 782 height 20
type input "2 x 10-15 a 2011 120""
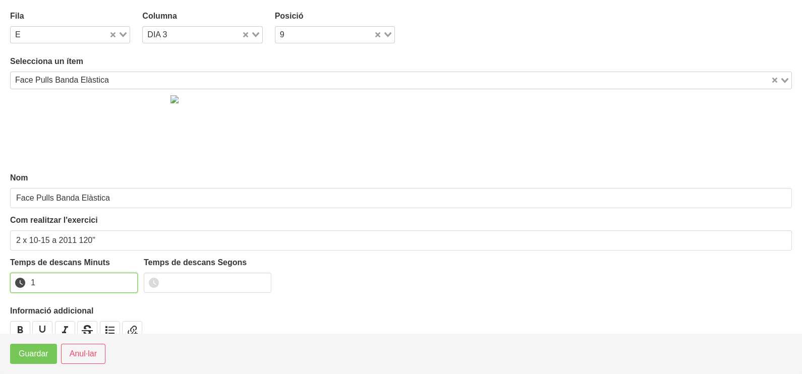
click at [128, 279] on input "1" at bounding box center [74, 283] width 128 height 20
drag, startPoint x: 128, startPoint y: 279, endPoint x: 21, endPoint y: 343, distance: 124.8
type input "2"
click at [109, 290] on input "2" at bounding box center [74, 283] width 128 height 20
click at [22, 353] on span "Guardar" at bounding box center [34, 354] width 30 height 12
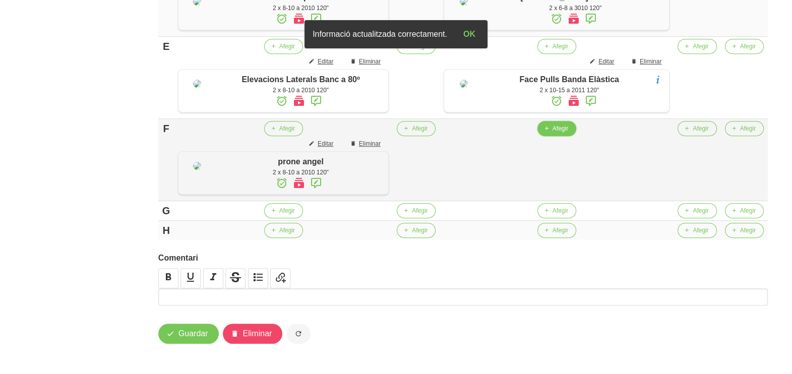
click at [566, 133] on span "Afegir" at bounding box center [561, 128] width 16 height 9
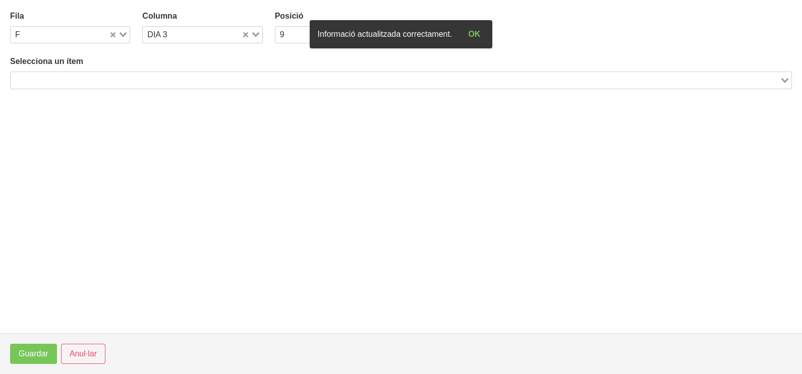
drag, startPoint x: 131, startPoint y: 78, endPoint x: 126, endPoint y: 79, distance: 5.3
click at [130, 78] on input "Search for option" at bounding box center [395, 80] width 767 height 12
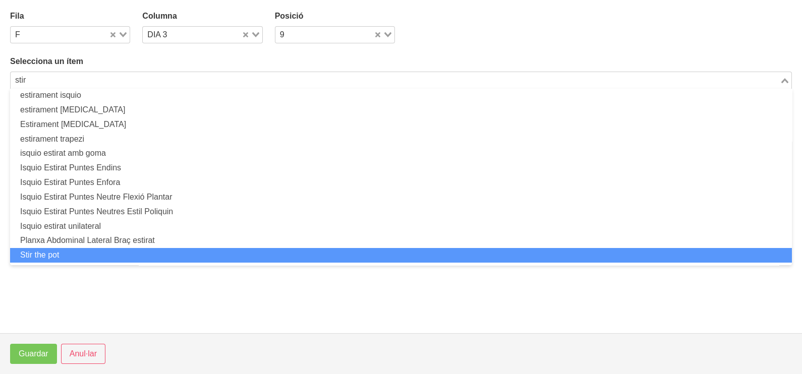
click at [111, 250] on li "Stir the pot" at bounding box center [401, 255] width 782 height 15
type input "stir"
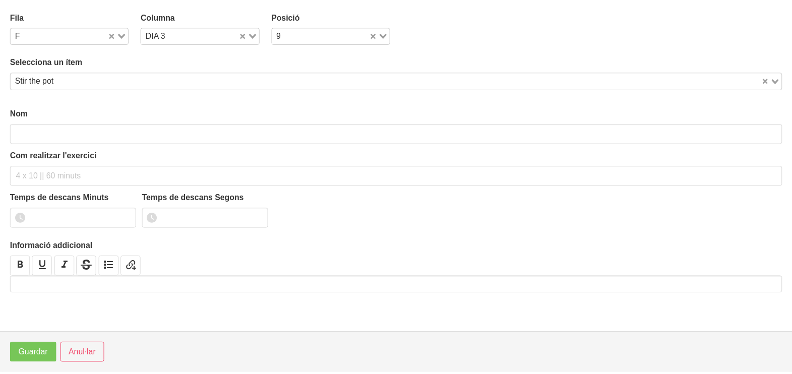
scroll to position [3, 0]
type input "Stir the pot"
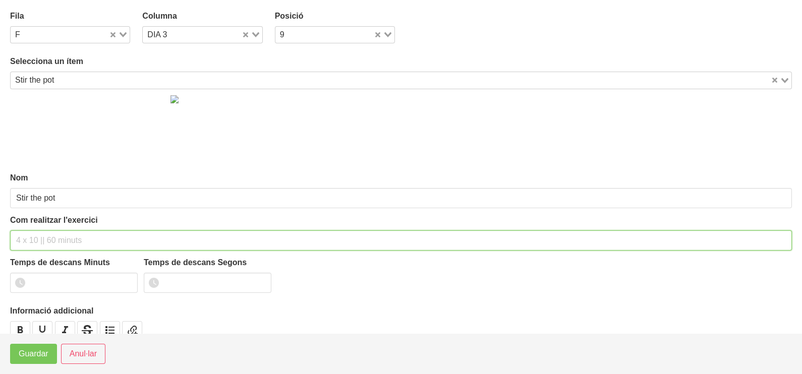
drag, startPoint x: 30, startPoint y: 243, endPoint x: 67, endPoint y: 209, distance: 50.0
click at [36, 242] on input "text" at bounding box center [401, 241] width 782 height 20
type input "2 x 8-12 a 2010 120""
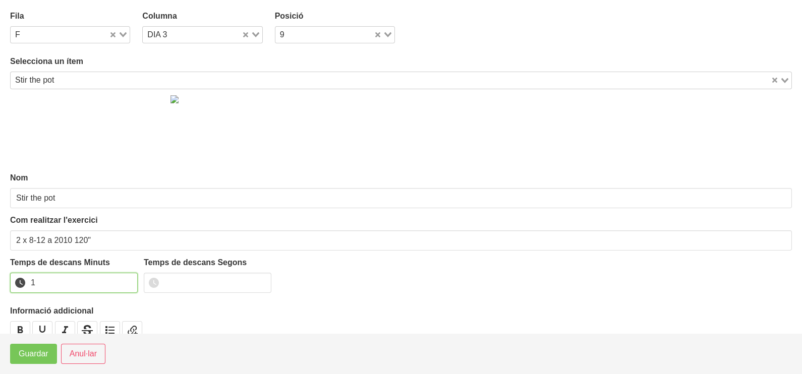
click at [128, 279] on input "1" at bounding box center [74, 283] width 128 height 20
drag, startPoint x: 127, startPoint y: 279, endPoint x: 106, endPoint y: 292, distance: 24.7
type input "2"
click at [114, 288] on input "2" at bounding box center [74, 283] width 128 height 20
click at [24, 353] on span "Guardar" at bounding box center [34, 354] width 30 height 12
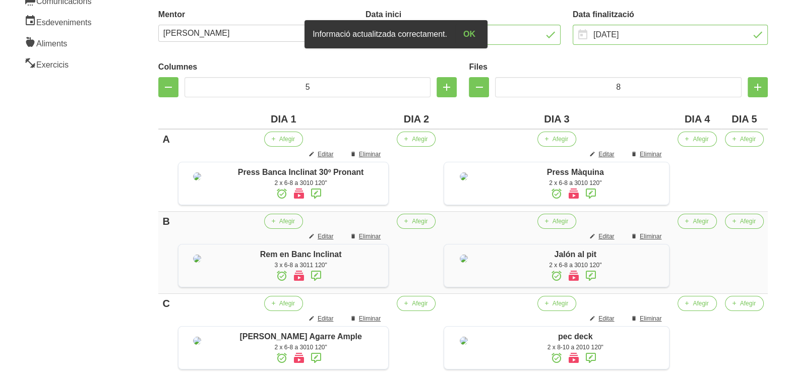
scroll to position [83, 0]
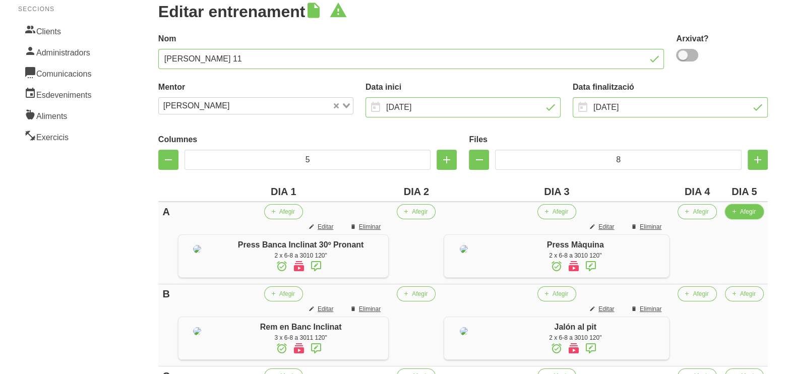
click at [747, 209] on span "Afegir" at bounding box center [748, 211] width 16 height 9
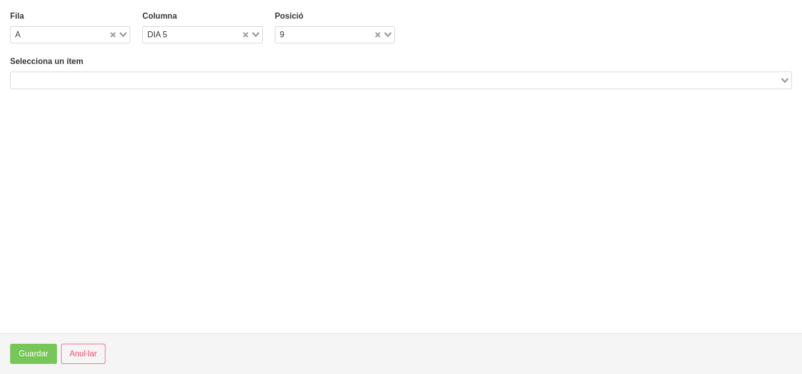
click at [182, 73] on div "Search for option" at bounding box center [395, 79] width 769 height 14
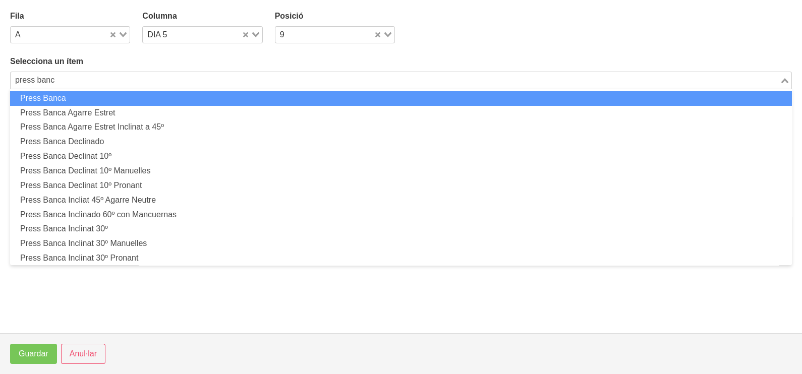
click at [166, 97] on li "Press Banca" at bounding box center [401, 98] width 782 height 15
type input "press banc"
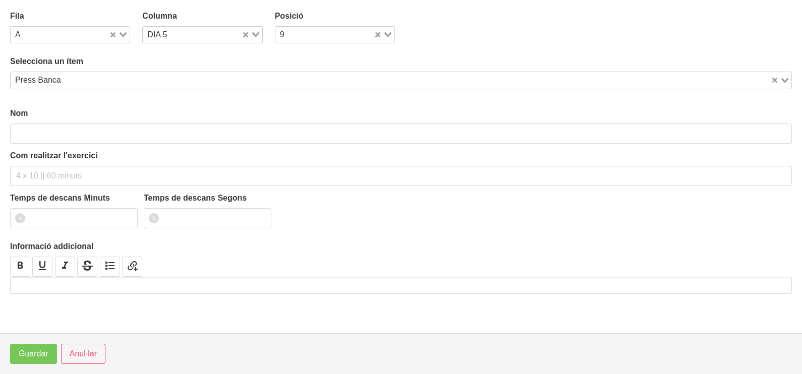
type input "Press Banca"
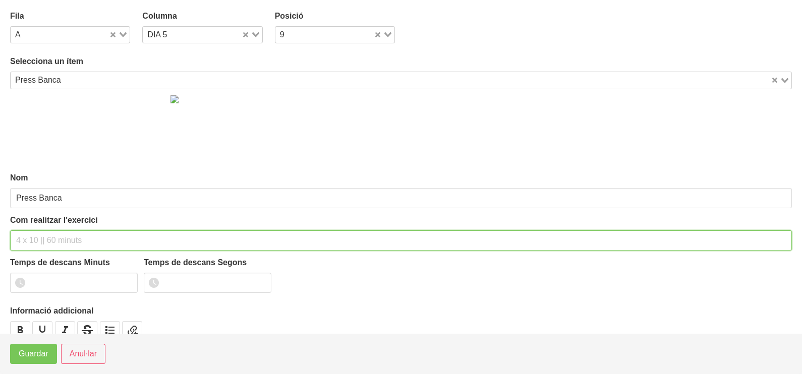
drag, startPoint x: 40, startPoint y: 241, endPoint x: 63, endPoint y: 163, distance: 80.6
click at [43, 234] on input "text" at bounding box center [401, 241] width 782 height 20
type input "2 x 6-8 a 3010 120""
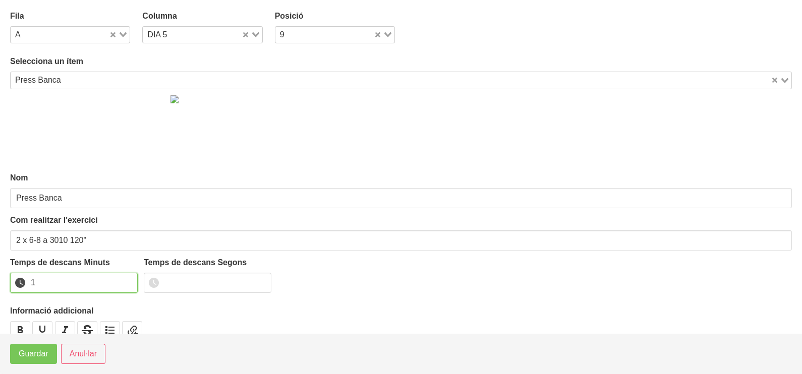
click at [128, 278] on input "1" at bounding box center [74, 283] width 128 height 20
drag, startPoint x: 128, startPoint y: 278, endPoint x: 54, endPoint y: 331, distance: 90.3
type input "2"
click at [120, 282] on input "2" at bounding box center [74, 283] width 128 height 20
click at [38, 353] on span "Guardar" at bounding box center [34, 354] width 30 height 12
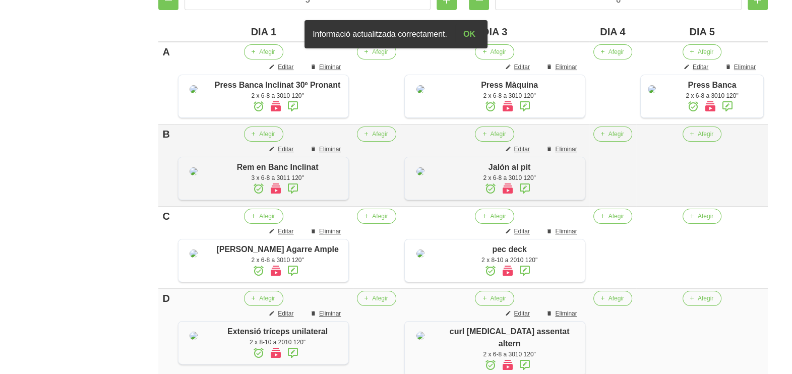
scroll to position [272, 0]
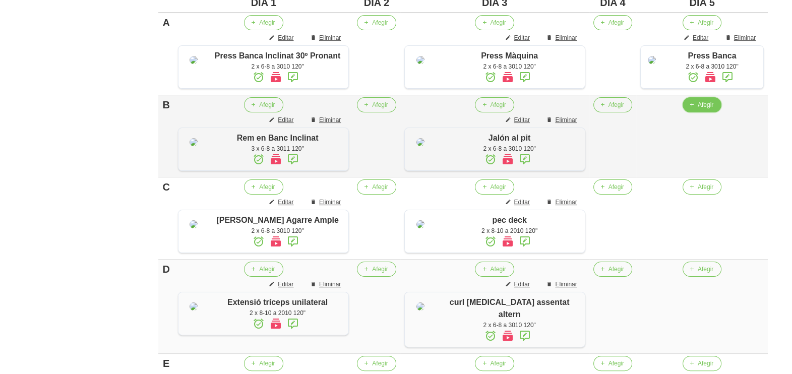
click at [688, 109] on span "button" at bounding box center [692, 104] width 9 height 9
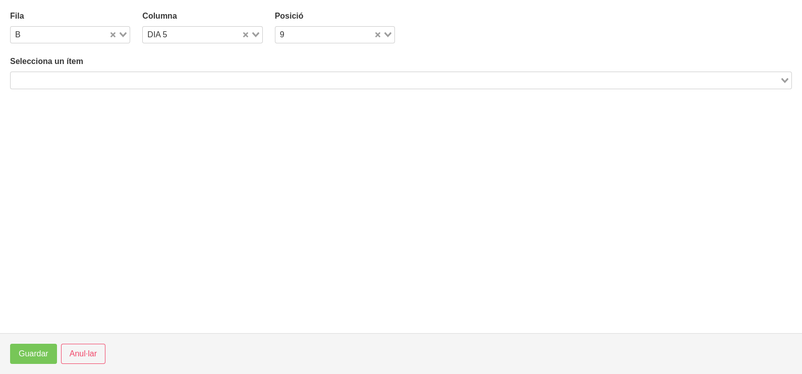
click at [159, 77] on input "Search for option" at bounding box center [395, 80] width 767 height 12
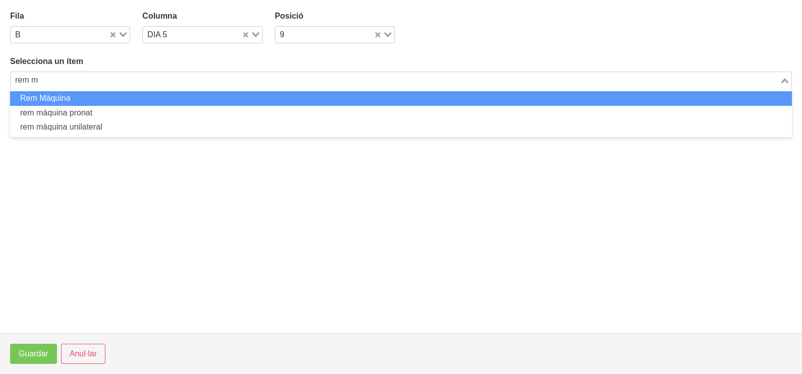
drag, startPoint x: 138, startPoint y: 103, endPoint x: 138, endPoint y: 116, distance: 13.1
click at [138, 108] on ul "Rem Màquina rem màquina pronat rem màquina unilateral" at bounding box center [401, 113] width 782 height 49
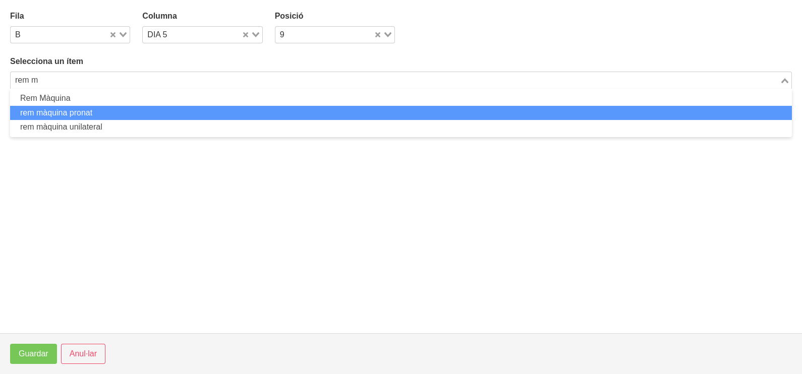
click at [138, 116] on li "rem màquina pronat" at bounding box center [401, 113] width 782 height 15
type input "rem m"
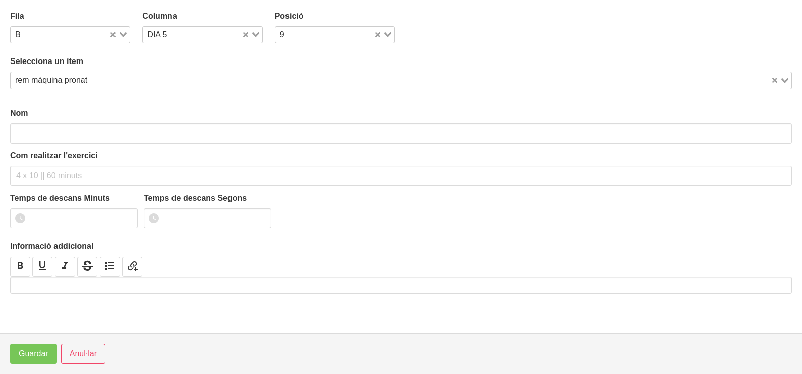
type input "rem màquina pronat"
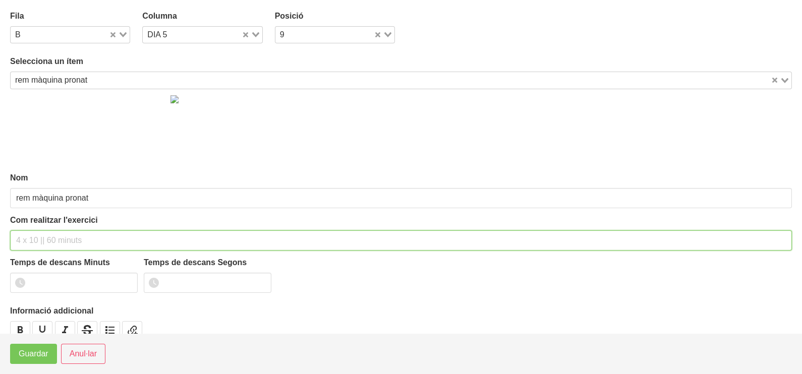
click at [44, 238] on input "text" at bounding box center [401, 241] width 782 height 20
type input "2 x 6-8 a 3011 120""
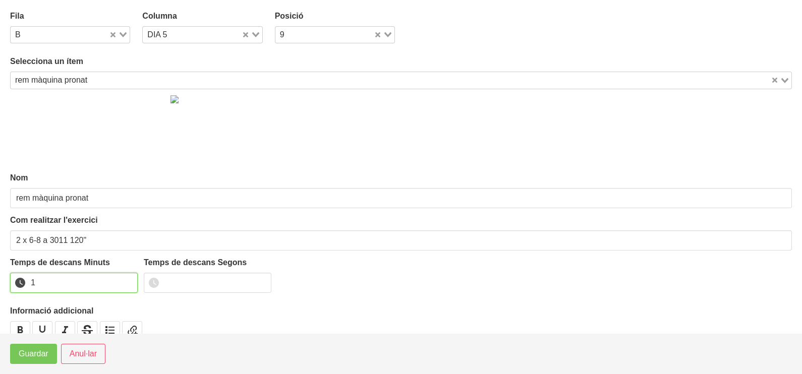
click at [128, 278] on input "1" at bounding box center [74, 283] width 128 height 20
drag, startPoint x: 128, startPoint y: 278, endPoint x: 116, endPoint y: 285, distance: 13.8
type input "2"
click at [116, 285] on input "2" at bounding box center [74, 283] width 128 height 20
click at [33, 356] on span "Guardar" at bounding box center [34, 354] width 30 height 12
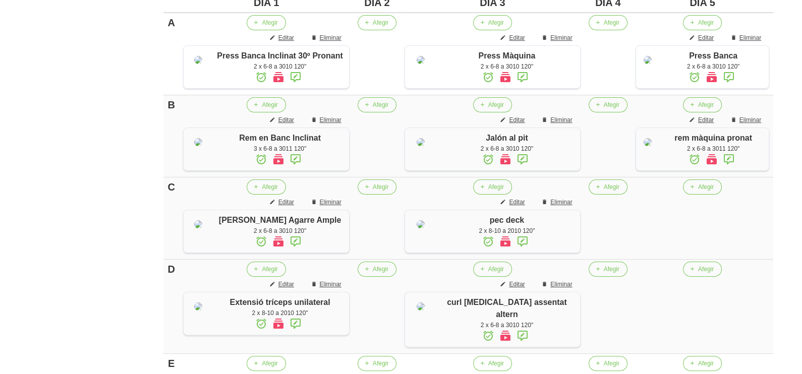
scroll to position [461, 0]
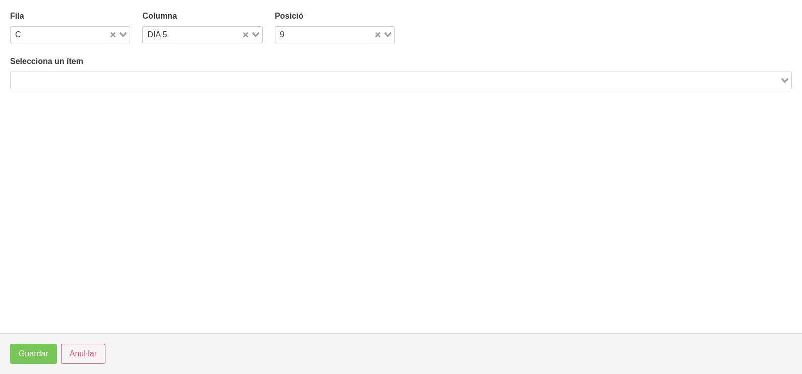
click at [119, 85] on input "Search for option" at bounding box center [395, 80] width 767 height 12
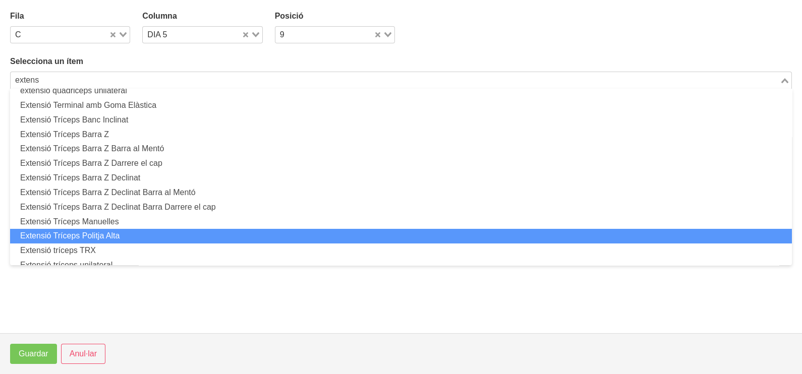
scroll to position [8, 0]
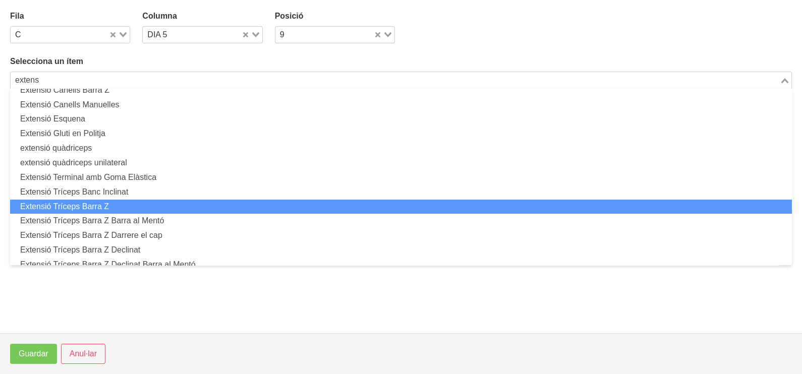
click at [141, 206] on li "Extensió Tríceps Barra Z" at bounding box center [401, 207] width 782 height 15
type input "extens"
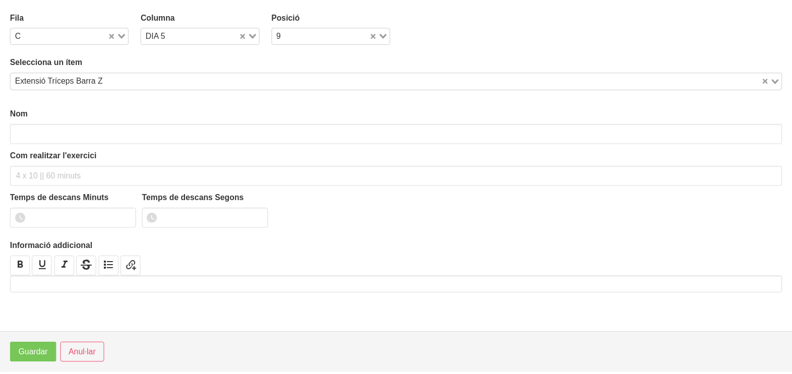
scroll to position [3, 0]
type input "Extensió Tríceps Barra Z"
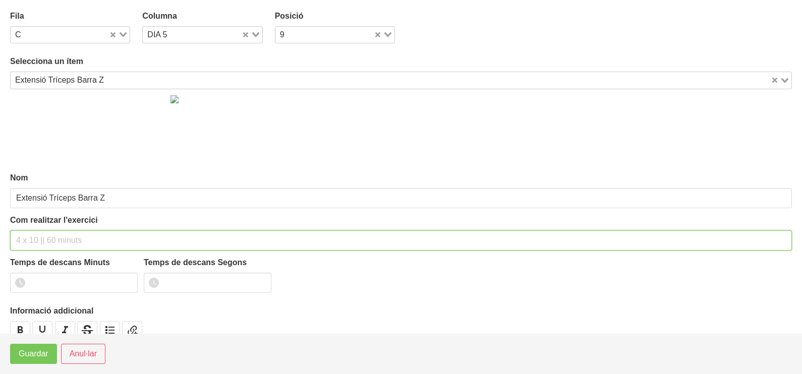
drag, startPoint x: 44, startPoint y: 237, endPoint x: 0, endPoint y: 235, distance: 43.9
click at [43, 237] on input "text" at bounding box center [401, 241] width 782 height 20
type input "2 x 8-10 a 2010 120""
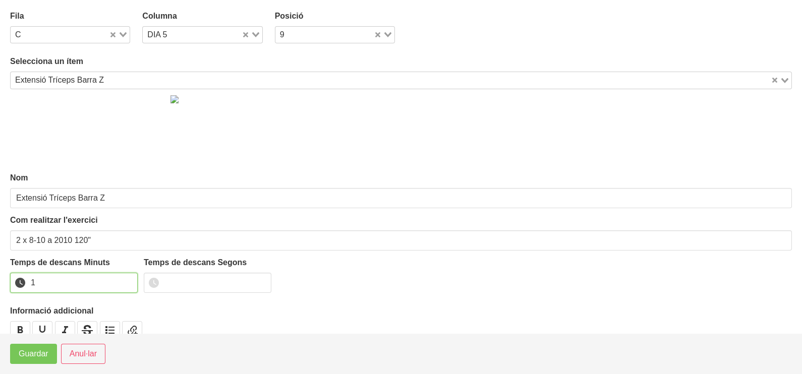
click at [127, 280] on input "1" at bounding box center [74, 283] width 128 height 20
drag, startPoint x: 127, startPoint y: 280, endPoint x: 97, endPoint y: 299, distance: 35.1
type input "2"
click at [124, 281] on input "2" at bounding box center [74, 283] width 128 height 20
click at [26, 357] on span "Guardar" at bounding box center [34, 354] width 30 height 12
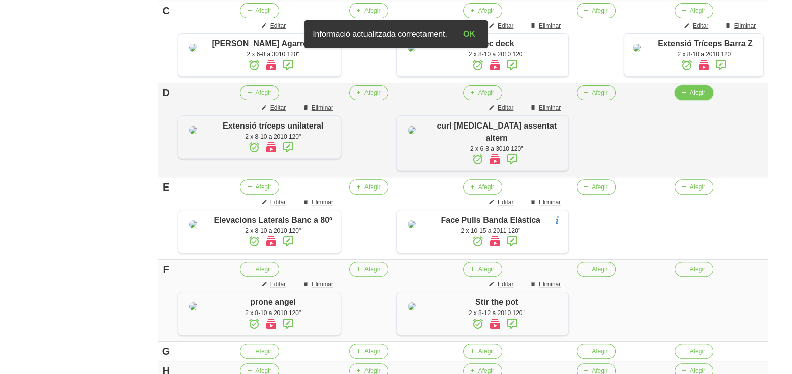
click at [679, 97] on span "button" at bounding box center [683, 92] width 9 height 9
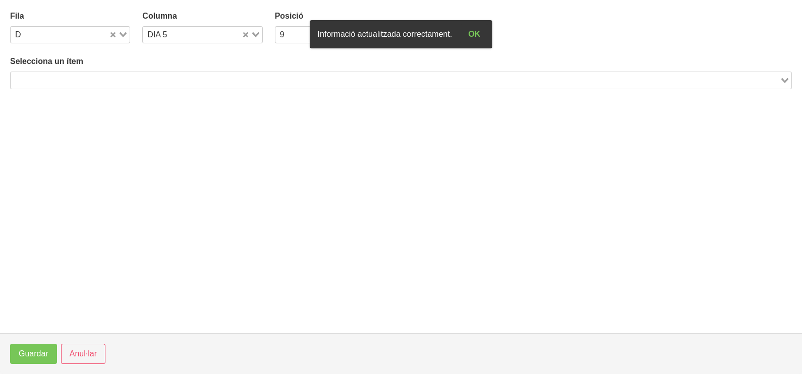
click at [139, 75] on input "Search for option" at bounding box center [395, 80] width 767 height 12
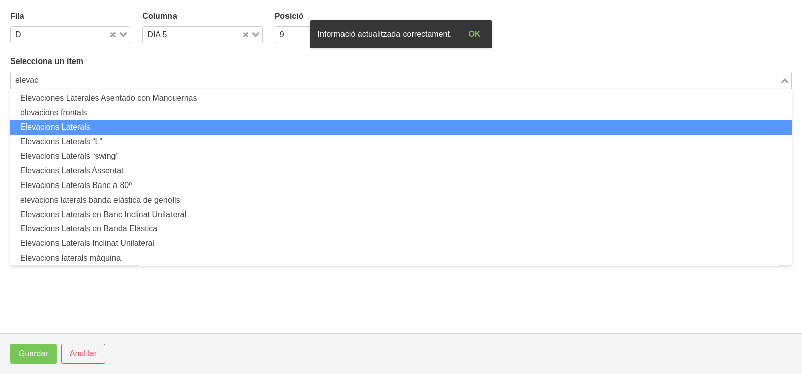
click at [122, 131] on li "Elevacions Laterals" at bounding box center [401, 127] width 782 height 15
type input "elevac"
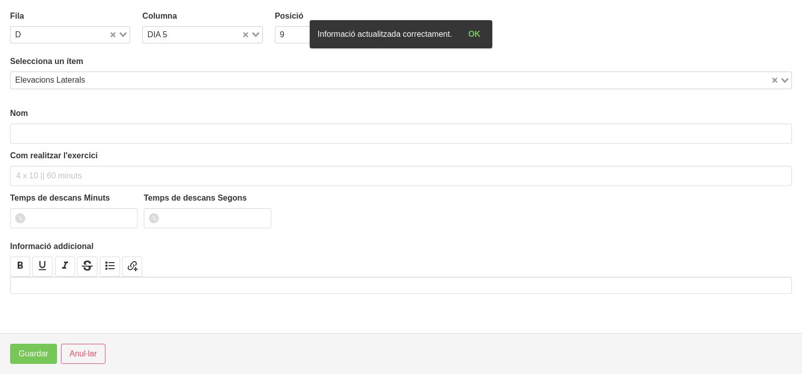
type input "Elevacions Laterals"
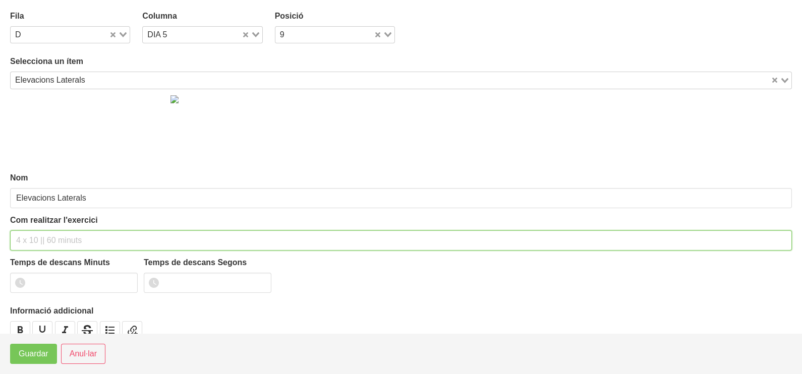
click at [47, 236] on input "text" at bounding box center [401, 241] width 782 height 20
type input "2 x 8-10 a 2010 120""
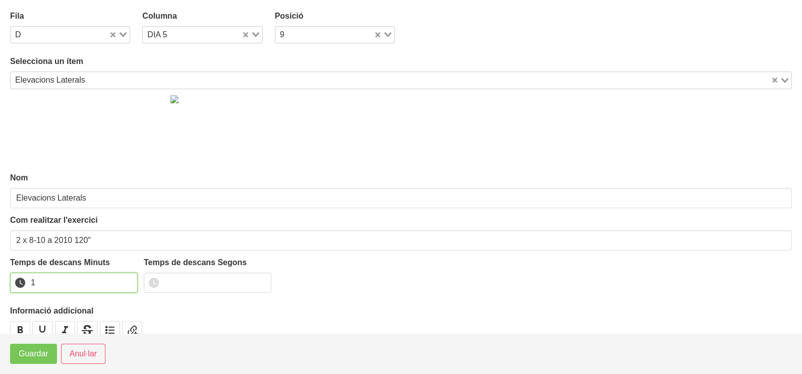
click at [126, 278] on input "1" at bounding box center [74, 283] width 128 height 20
drag, startPoint x: 126, startPoint y: 278, endPoint x: 103, endPoint y: 295, distance: 28.6
type input "2"
click at [119, 281] on input "2" at bounding box center [74, 283] width 128 height 20
click at [46, 356] on span "Guardar" at bounding box center [34, 354] width 30 height 12
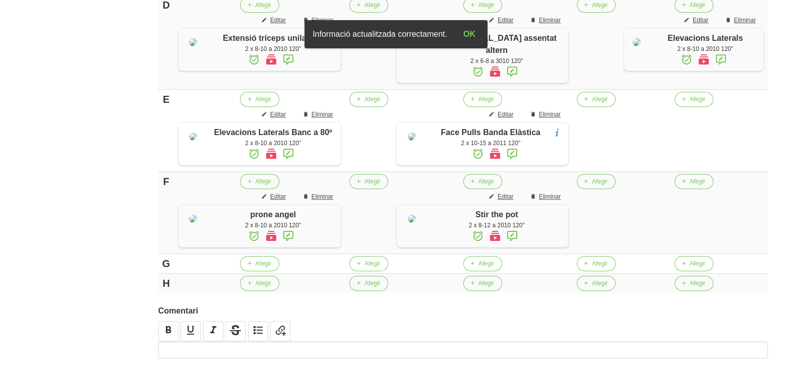
scroll to position [588, 0]
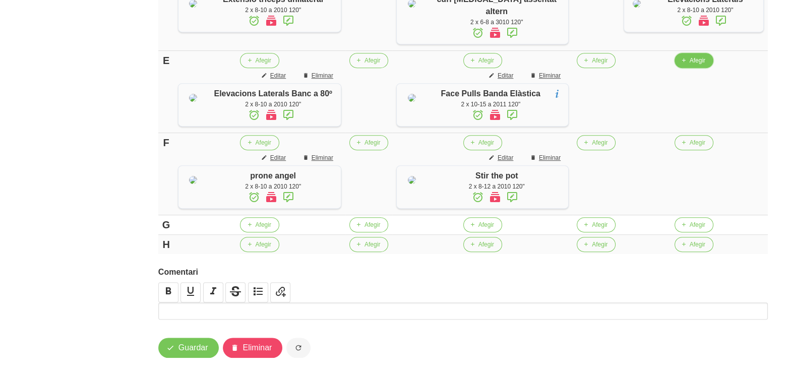
click at [690, 65] on span "Afegir" at bounding box center [698, 60] width 16 height 9
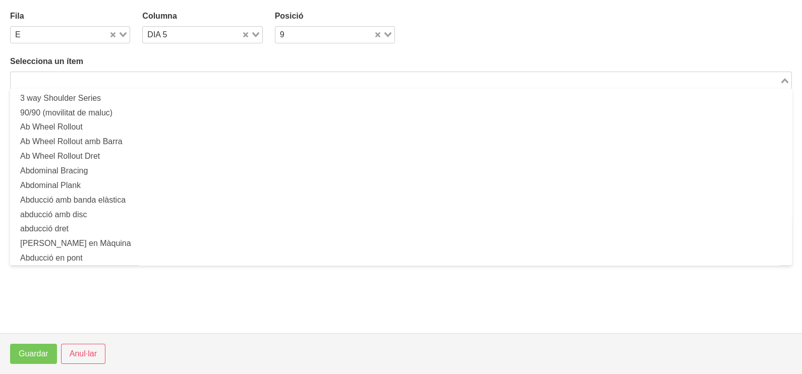
click at [109, 80] on input "Search for option" at bounding box center [395, 80] width 767 height 12
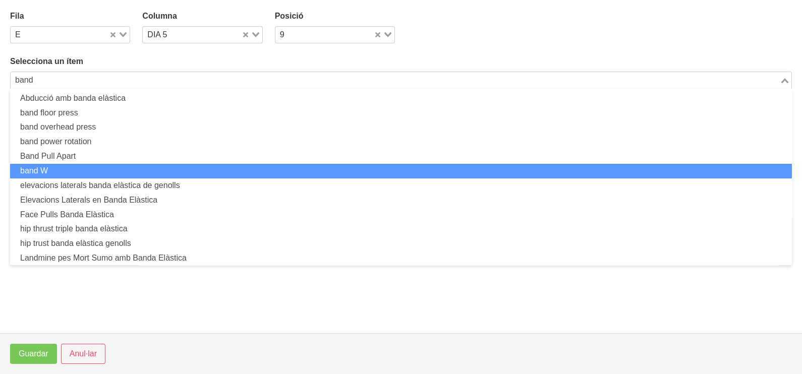
click at [88, 165] on li "band W" at bounding box center [401, 171] width 782 height 15
type input "band"
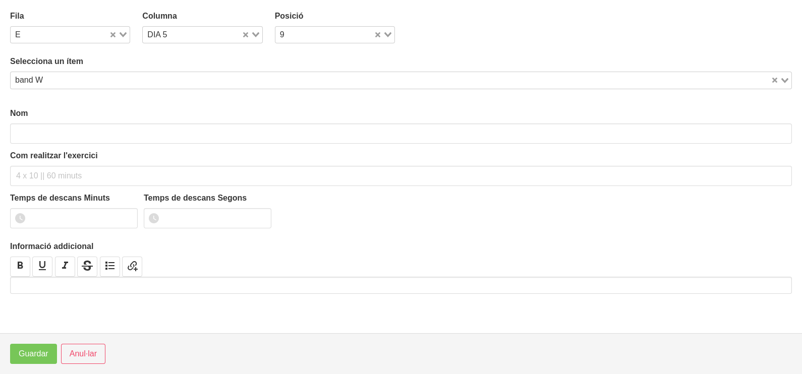
type input "band W"
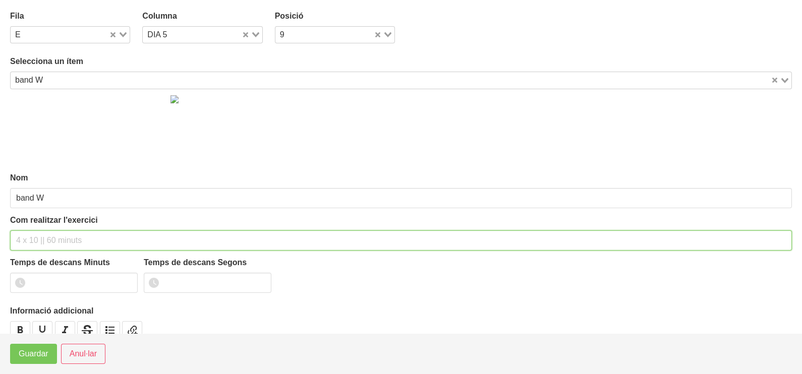
click at [28, 240] on input "text" at bounding box center [401, 241] width 782 height 20
type input "2 x 10-15 a 2011 120""
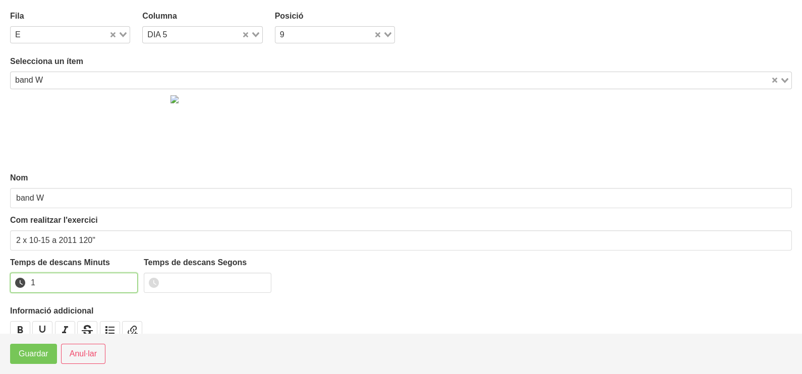
click at [126, 277] on input "1" at bounding box center [74, 283] width 128 height 20
drag, startPoint x: 126, startPoint y: 277, endPoint x: 50, endPoint y: 329, distance: 91.5
type input "2"
click at [120, 283] on input "2" at bounding box center [74, 283] width 128 height 20
click at [34, 359] on span "Guardar" at bounding box center [34, 354] width 30 height 12
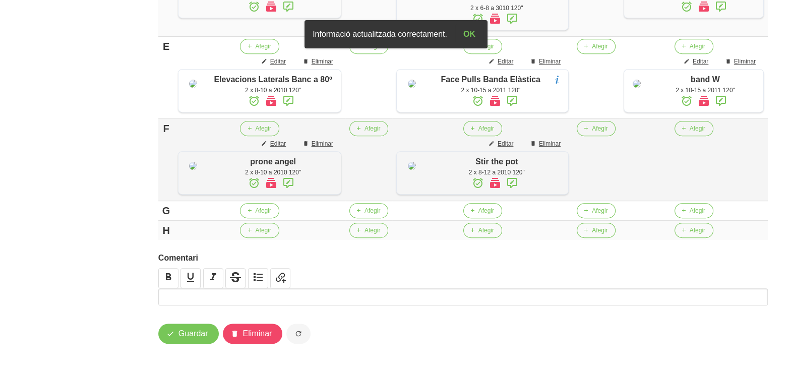
scroll to position [719, 0]
click at [690, 124] on span "Afegir" at bounding box center [698, 128] width 16 height 9
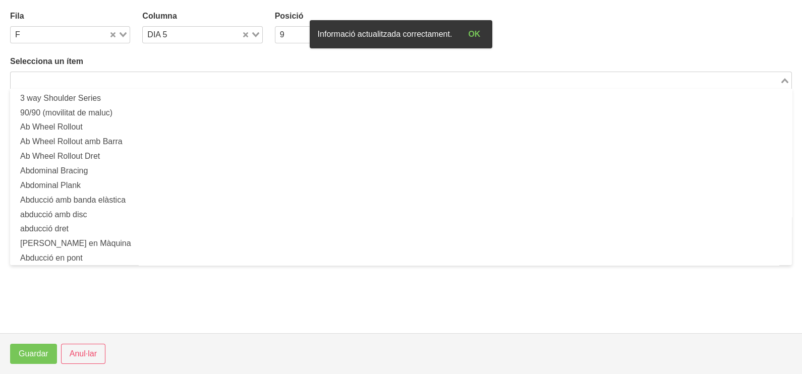
click at [228, 83] on input "Search for option" at bounding box center [395, 80] width 767 height 12
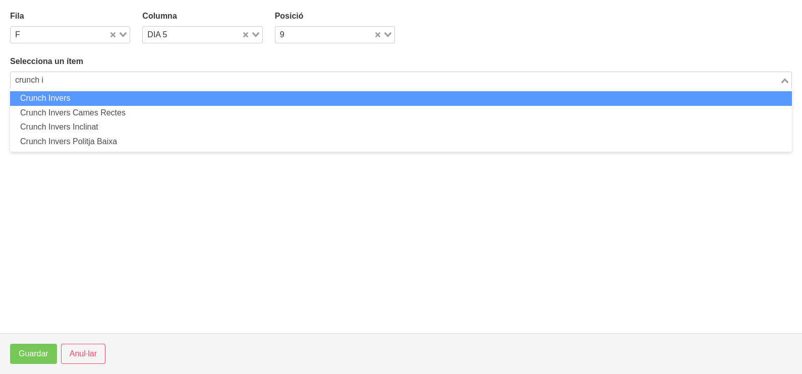
click at [216, 100] on li "Crunch Invers" at bounding box center [401, 98] width 782 height 15
type input "crunch i"
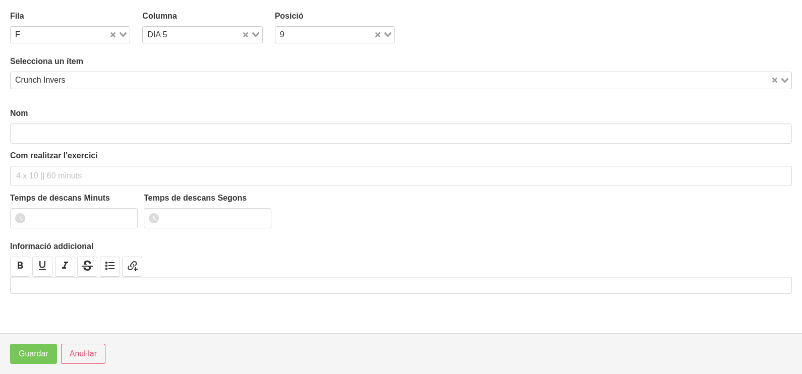
type input "Crunch Invers"
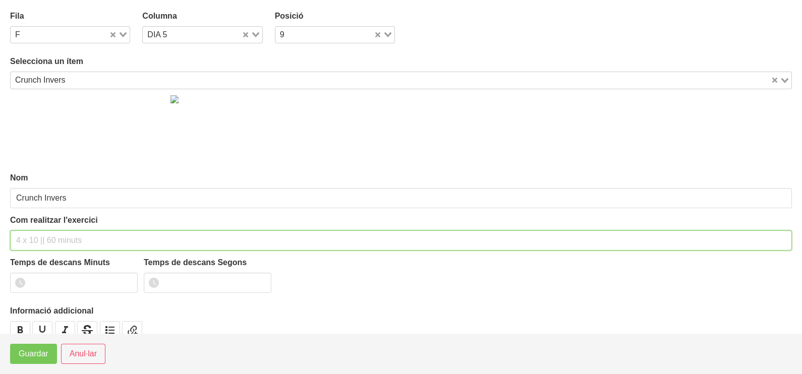
click at [66, 237] on input "text" at bounding box center [401, 241] width 782 height 20
type input "2 x 8-12 a 2010 120""
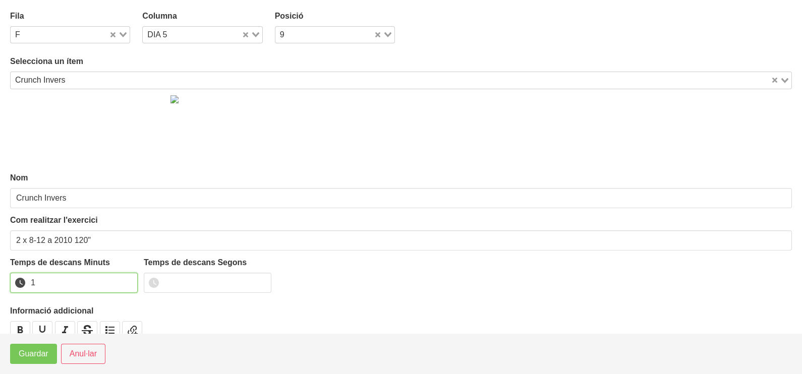
click at [128, 278] on input "1" at bounding box center [74, 283] width 128 height 20
type input "2"
click at [128, 278] on input "2" at bounding box center [74, 283] width 128 height 20
click at [32, 348] on button "Guardar" at bounding box center [33, 354] width 47 height 20
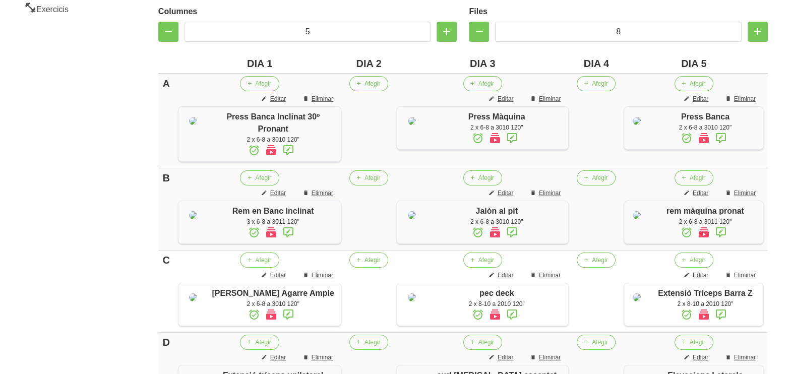
scroll to position [214, 0]
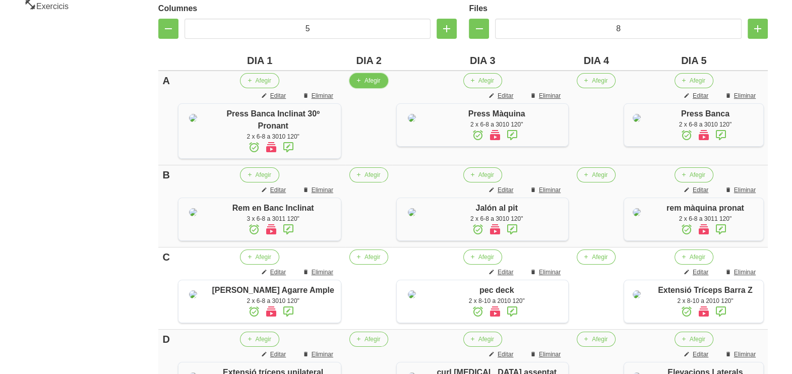
click at [370, 81] on span "Afegir" at bounding box center [373, 80] width 16 height 9
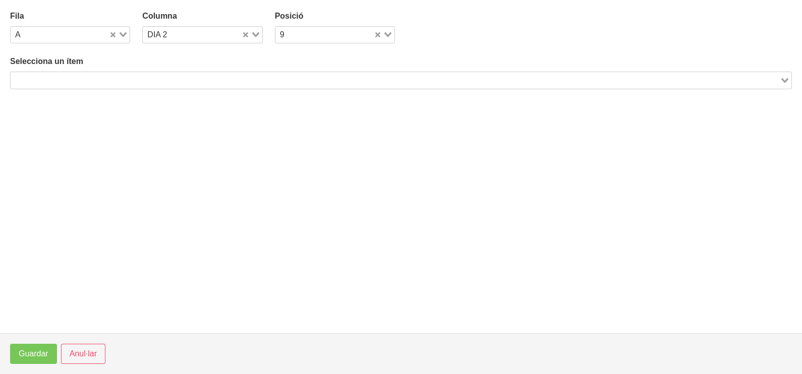
click at [182, 79] on input "Search for option" at bounding box center [395, 80] width 767 height 12
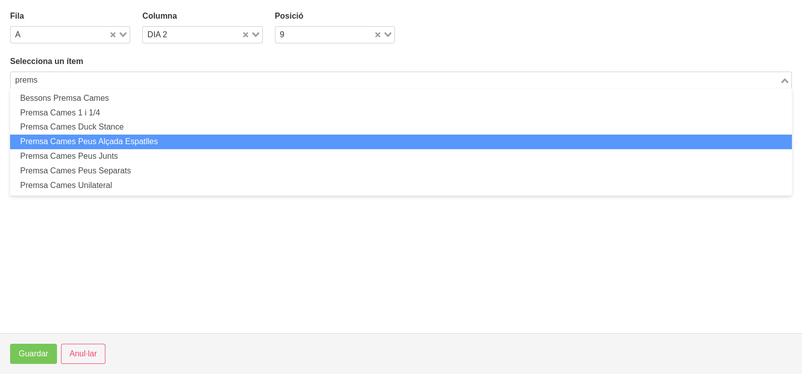
click at [168, 144] on li "Premsa Cames Peus Alçada Espatlles" at bounding box center [401, 142] width 782 height 15
type input "prems"
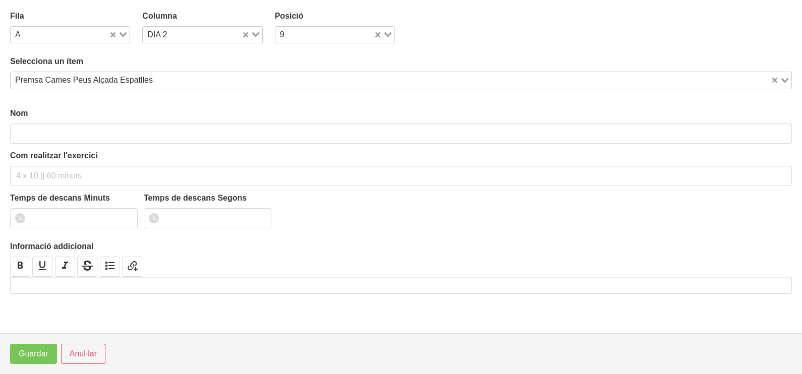
type input "Premsa Cames Peus Alçada Espatlles"
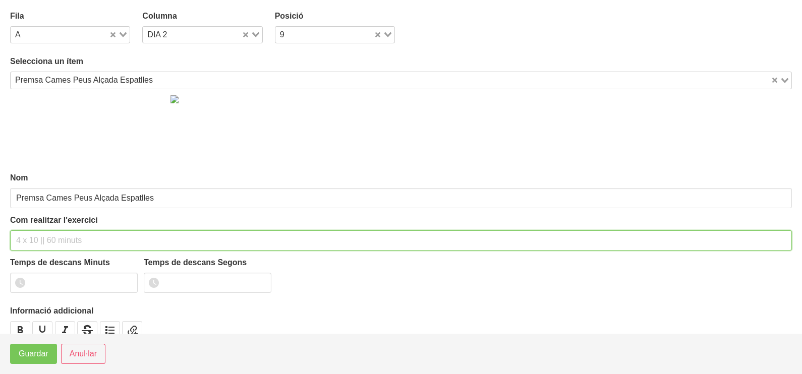
click at [44, 243] on input "text" at bounding box center [401, 241] width 782 height 20
type input "3 x 6-8 a 3010 120""
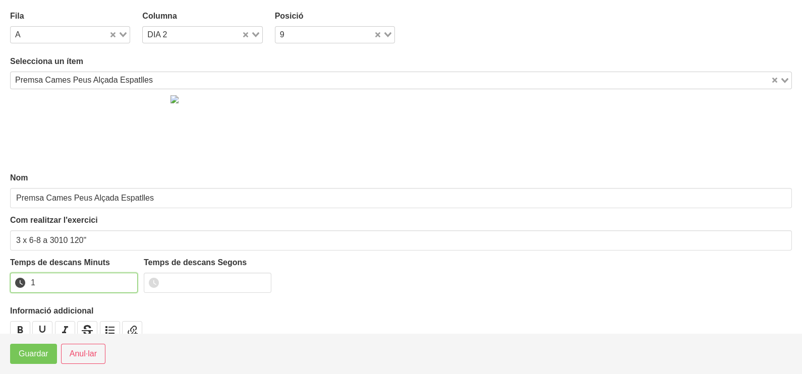
click at [129, 277] on input "1" at bounding box center [74, 283] width 128 height 20
drag, startPoint x: 129, startPoint y: 277, endPoint x: 65, endPoint y: 330, distance: 83.1
type input "2"
click at [124, 281] on input "2" at bounding box center [74, 283] width 128 height 20
click at [39, 357] on span "Guardar" at bounding box center [34, 354] width 30 height 12
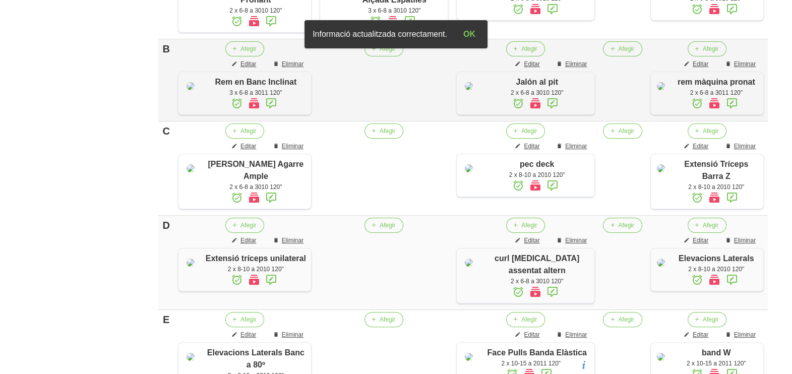
scroll to position [340, 0]
click at [386, 53] on span "Afegir" at bounding box center [388, 48] width 16 height 9
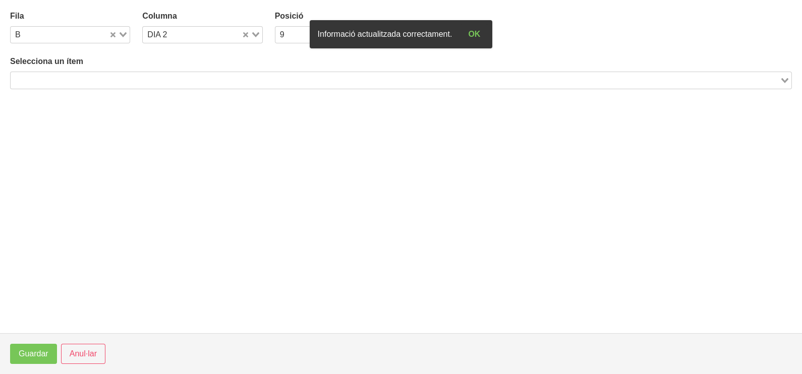
click at [160, 84] on input "Search for option" at bounding box center [395, 80] width 767 height 12
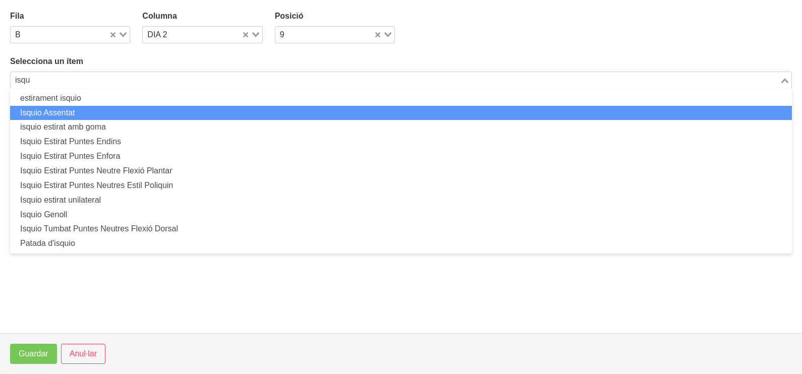
click at [145, 111] on li "Isquio Assentat" at bounding box center [401, 113] width 782 height 15
type input "isqu"
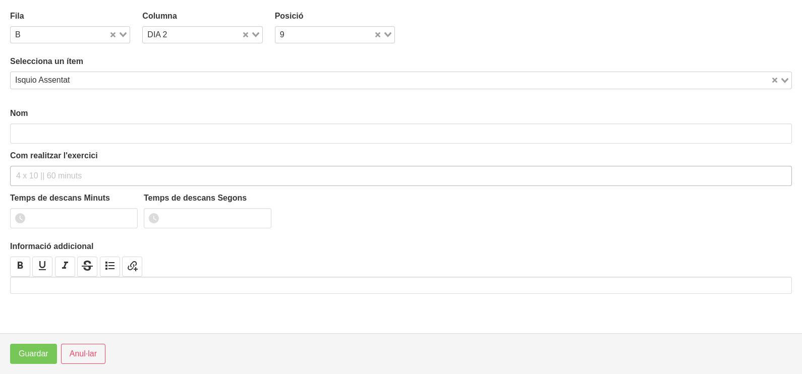
type input "Isquio Assentat"
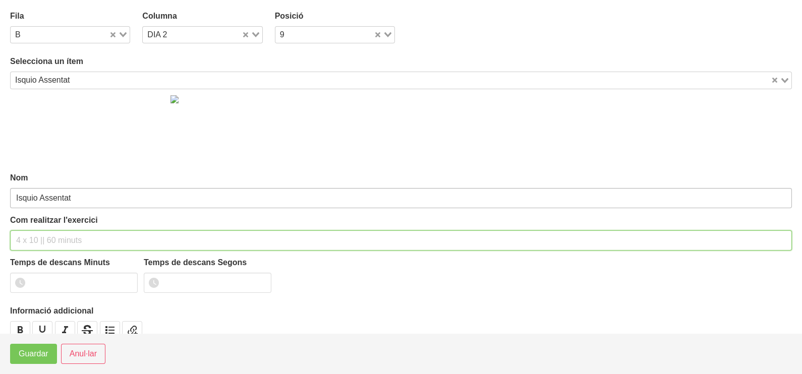
drag, startPoint x: 30, startPoint y: 241, endPoint x: 66, endPoint y: 189, distance: 62.7
click at [36, 239] on input "text" at bounding box center [401, 241] width 782 height 20
type input "3 x 6-8 a 3010 120""
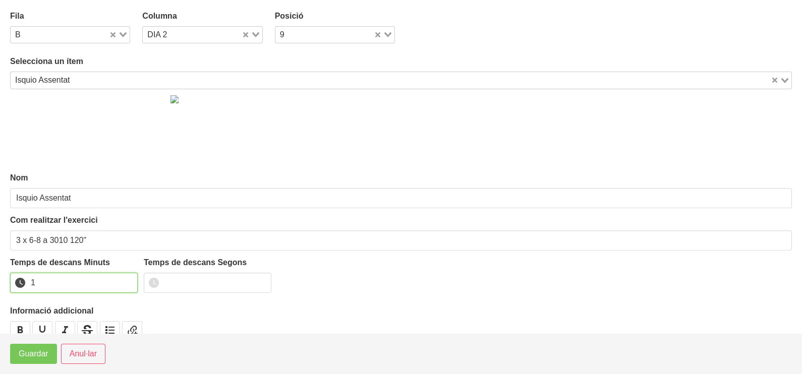
click at [130, 278] on input "1" at bounding box center [74, 283] width 128 height 20
type input "2"
click at [130, 278] on input "2" at bounding box center [74, 283] width 128 height 20
click at [29, 354] on span "Guardar" at bounding box center [34, 354] width 30 height 12
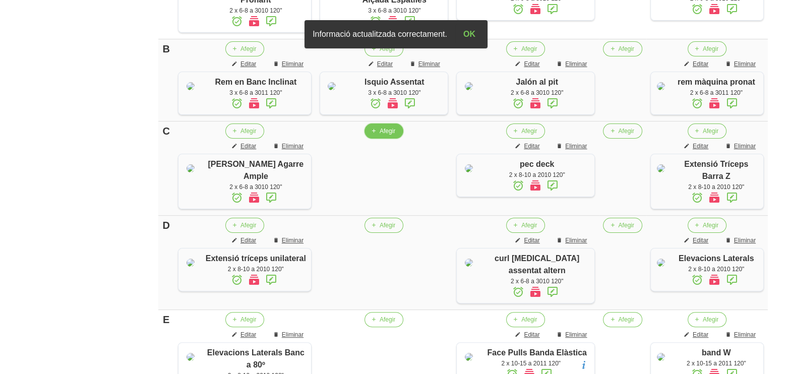
click at [382, 136] on span "Afegir" at bounding box center [388, 131] width 16 height 9
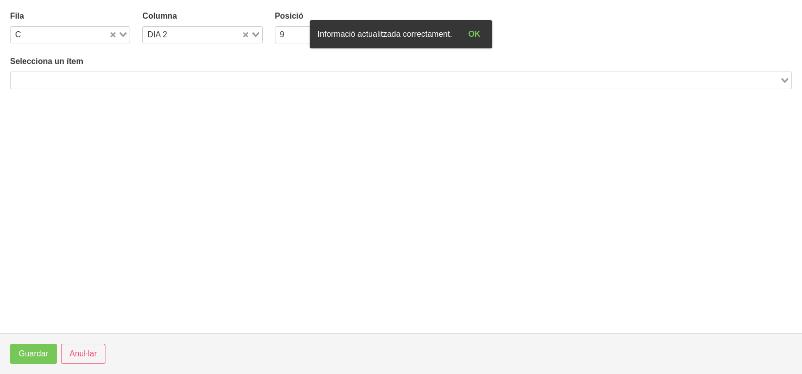
click at [129, 79] on input "Search for option" at bounding box center [395, 80] width 767 height 12
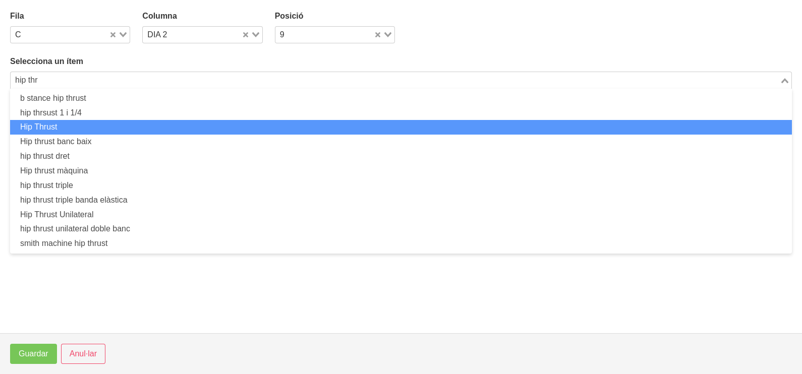
click at [114, 125] on li "Hip Thrust" at bounding box center [401, 127] width 782 height 15
type input "hip thr"
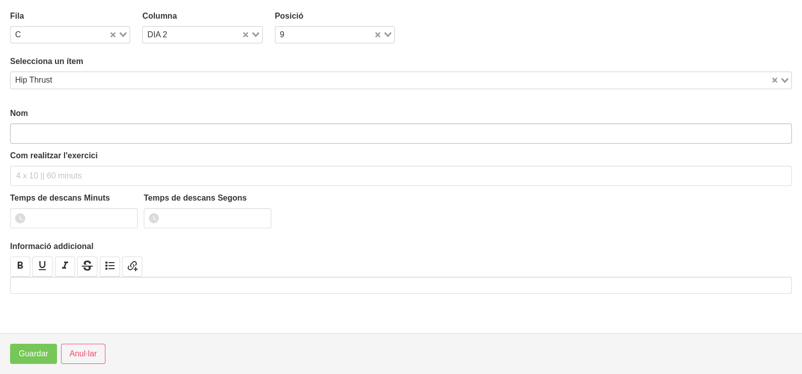
type input "Hip Thrust"
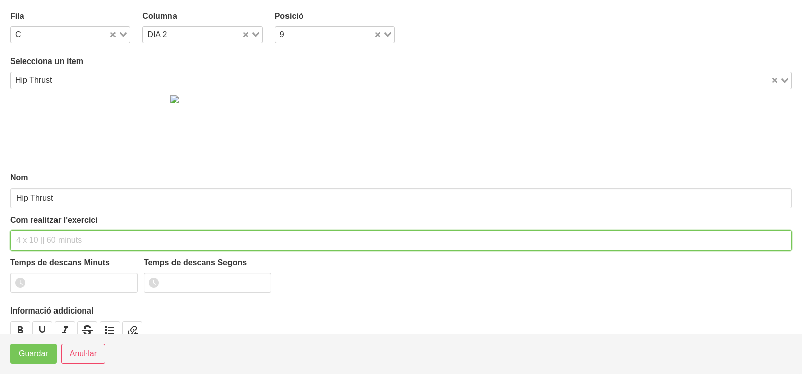
click at [36, 241] on input "text" at bounding box center [401, 241] width 782 height 20
type input "3 x 8-10 a 2011 120""
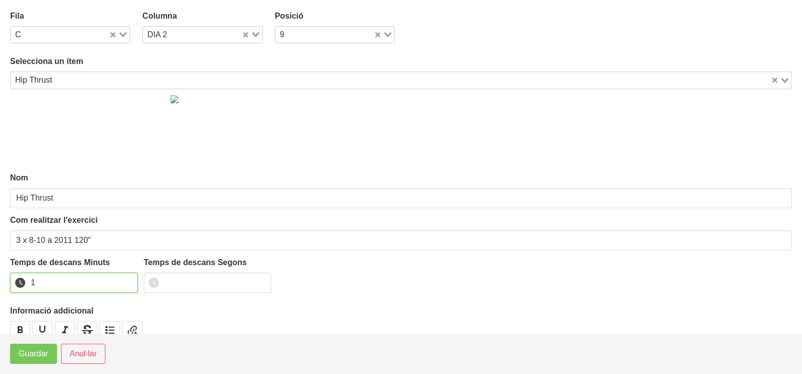
click at [127, 279] on input "1" at bounding box center [74, 283] width 128 height 20
drag, startPoint x: 128, startPoint y: 278, endPoint x: 61, endPoint y: 324, distance: 81.0
type input "2"
click at [116, 289] on input "2" at bounding box center [74, 283] width 128 height 20
click at [40, 357] on span "Guardar" at bounding box center [34, 354] width 30 height 12
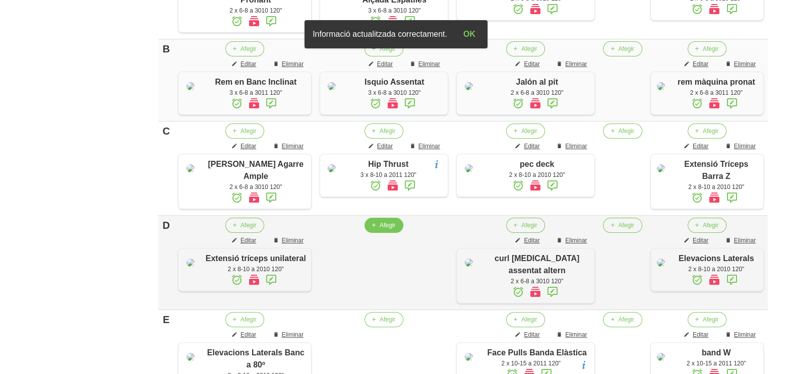
click at [384, 230] on span "Afegir" at bounding box center [388, 225] width 16 height 9
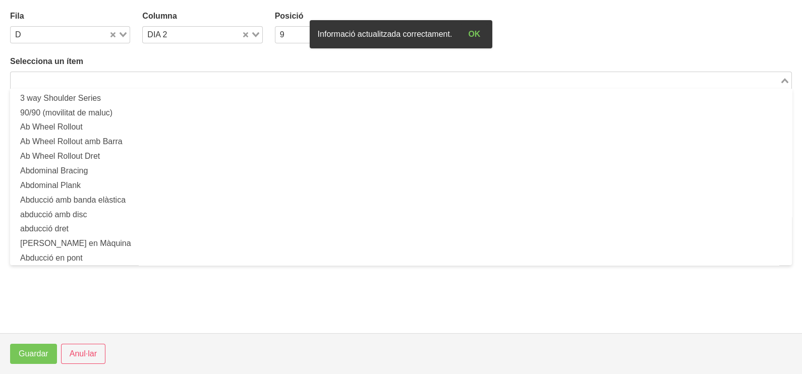
drag, startPoint x: 120, startPoint y: 79, endPoint x: 214, endPoint y: 35, distance: 104.0
click at [121, 79] on input "Search for option" at bounding box center [395, 80] width 767 height 12
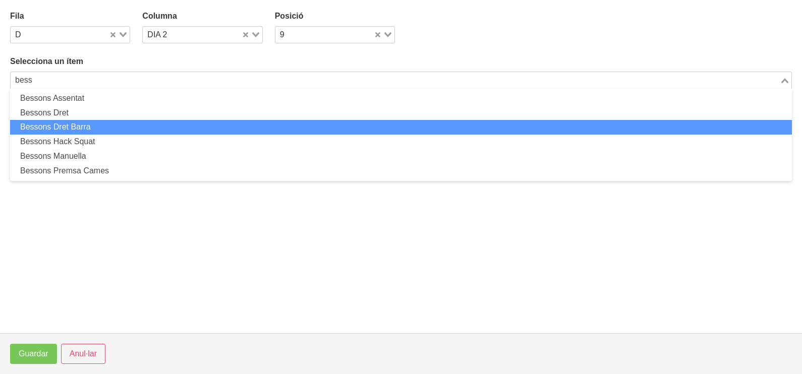
click at [75, 131] on li "Bessons Dret Barra" at bounding box center [401, 127] width 782 height 15
type input "bess"
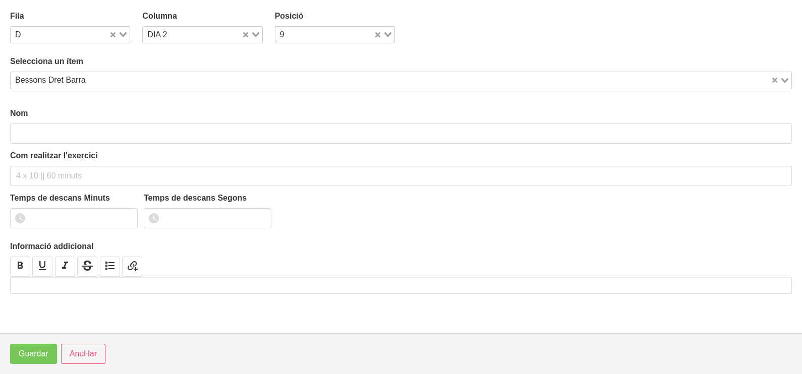
type input "Bessons Dret Barra"
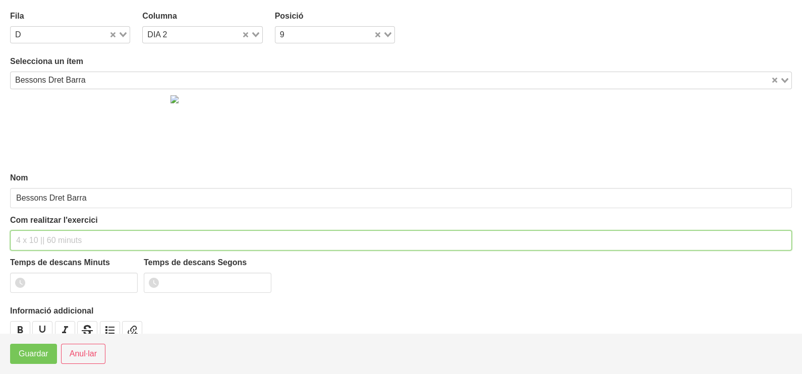
click at [40, 235] on input "text" at bounding box center [401, 241] width 782 height 20
type input "3 x 8-10 a 2011 120""
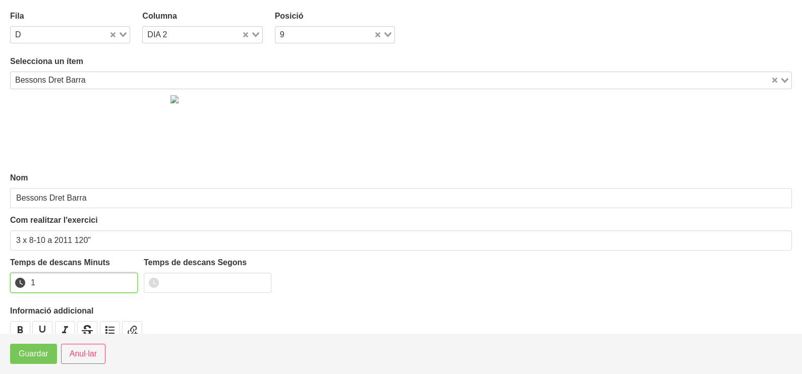
click at [129, 278] on input "1" at bounding box center [74, 283] width 128 height 20
drag, startPoint x: 129, startPoint y: 278, endPoint x: 66, endPoint y: 327, distance: 79.8
type input "2"
click at [127, 280] on input "2" at bounding box center [74, 283] width 128 height 20
click at [35, 360] on span "Guardar" at bounding box center [34, 354] width 30 height 12
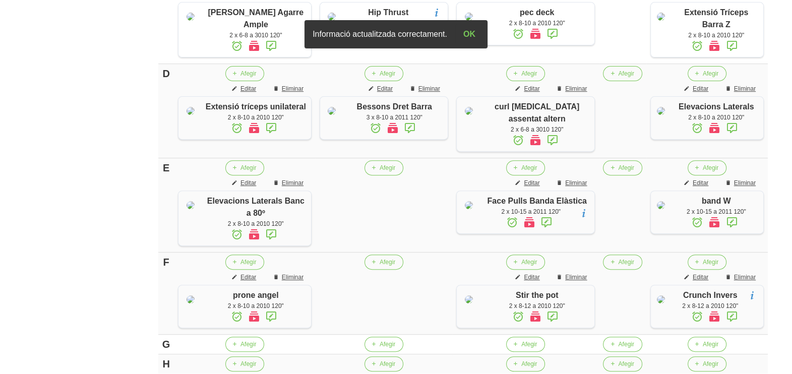
scroll to position [530, 0]
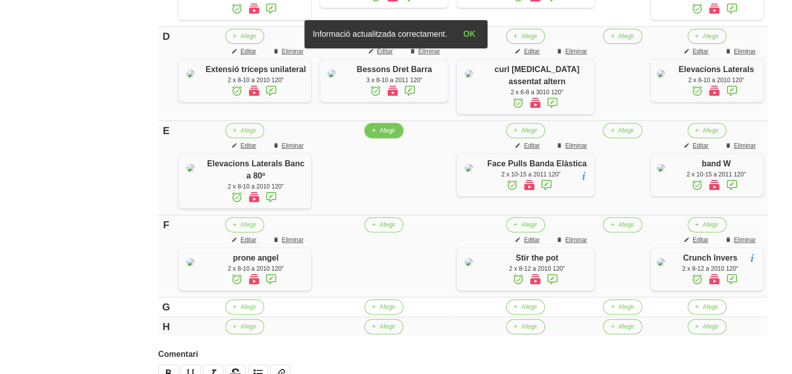
click at [385, 135] on span "Afegir" at bounding box center [388, 130] width 16 height 9
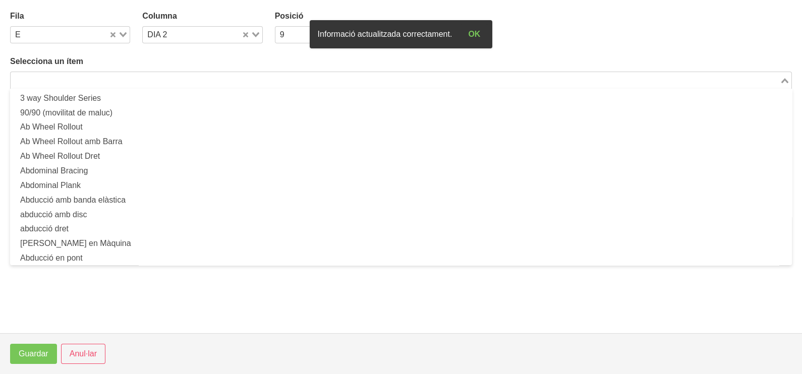
click at [92, 81] on input "Search for option" at bounding box center [395, 80] width 767 height 12
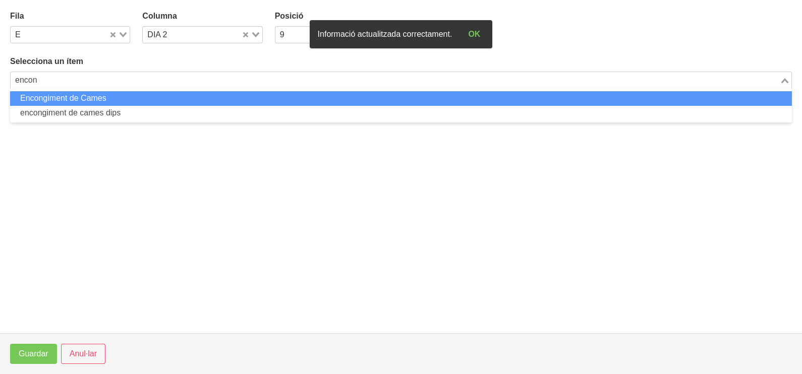
click at [70, 93] on li "Encongiment de Cames" at bounding box center [401, 98] width 782 height 15
type input "encon"
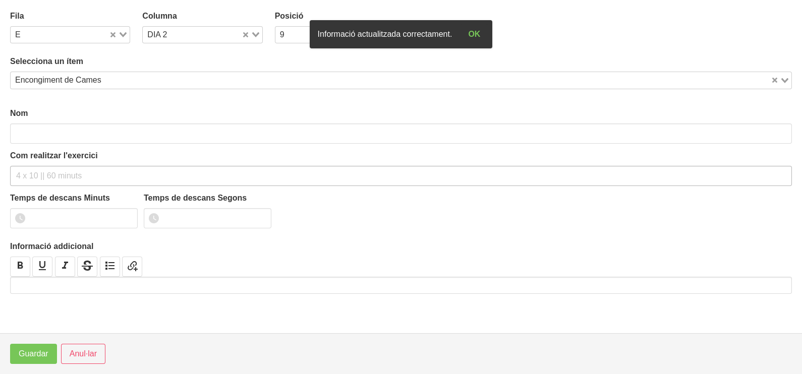
type input "Encongiment de Cames"
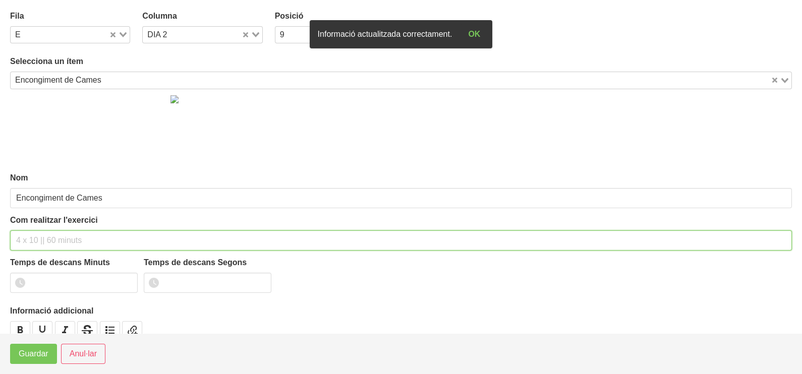
click at [39, 236] on input "text" at bounding box center [401, 241] width 782 height 20
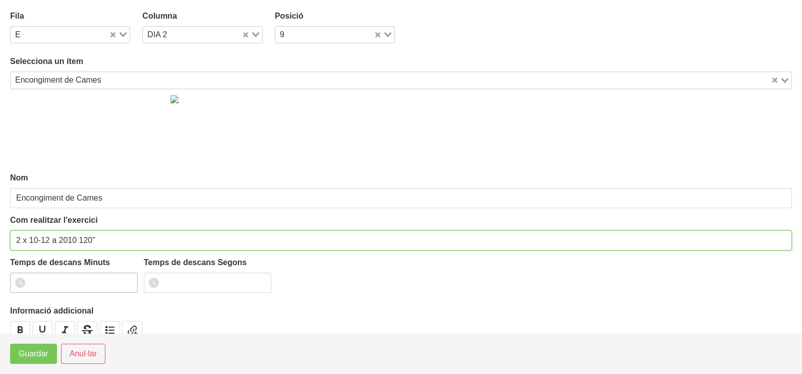
type input "2 x 10-12 a 2010 120""
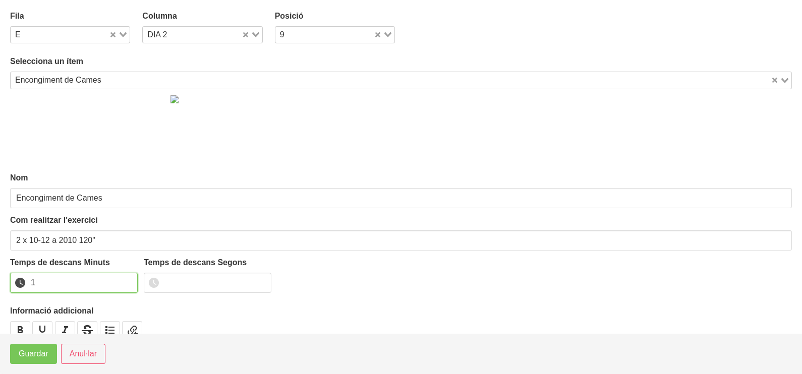
click at [130, 278] on input "1" at bounding box center [74, 283] width 128 height 20
drag, startPoint x: 130, startPoint y: 278, endPoint x: 63, endPoint y: 334, distance: 87.3
type input "2"
click at [127, 279] on input "2" at bounding box center [74, 283] width 128 height 20
click at [44, 348] on span "Guardar" at bounding box center [34, 354] width 30 height 12
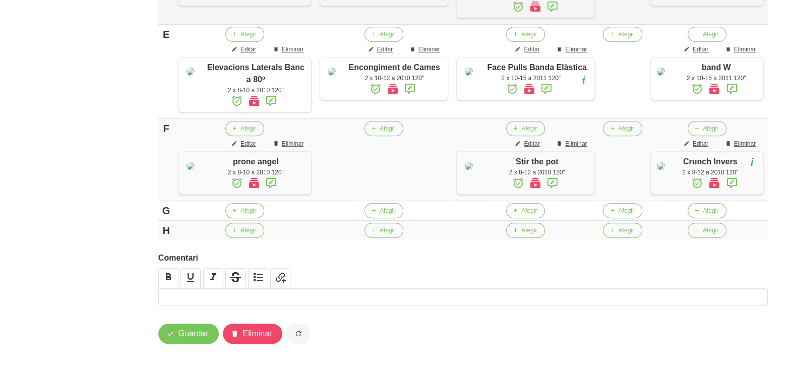
scroll to position [728, 0]
click at [188, 330] on span "Guardar" at bounding box center [194, 334] width 30 height 12
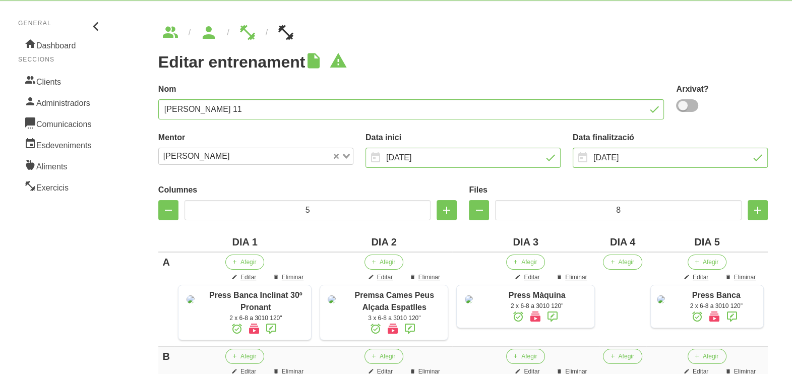
scroll to position [0, 0]
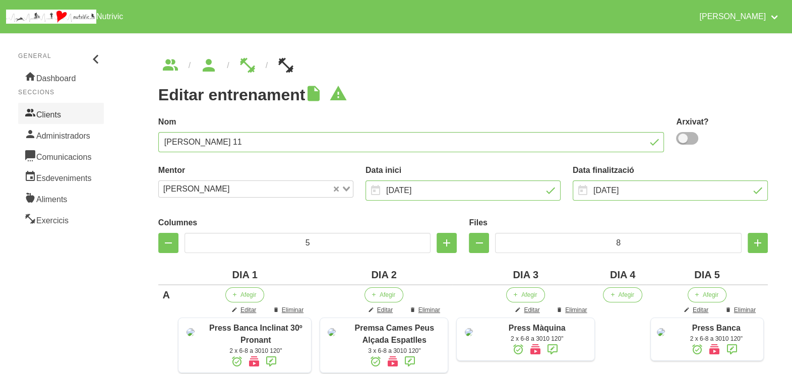
click at [43, 110] on link "Clients" at bounding box center [61, 113] width 86 height 21
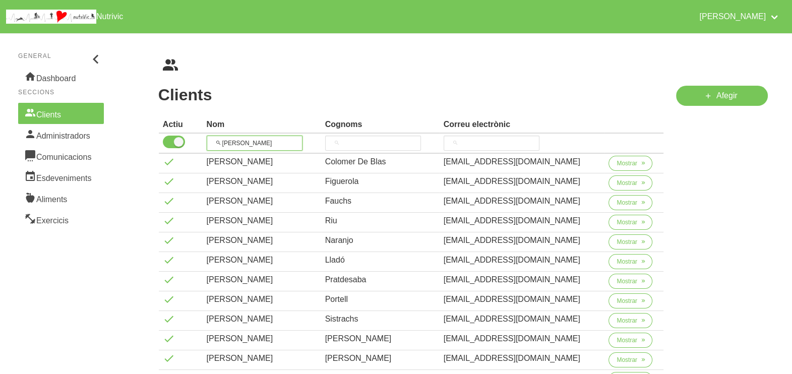
drag, startPoint x: 246, startPoint y: 142, endPoint x: 209, endPoint y: 133, distance: 37.8
click at [218, 137] on input "jordi" at bounding box center [255, 143] width 96 height 15
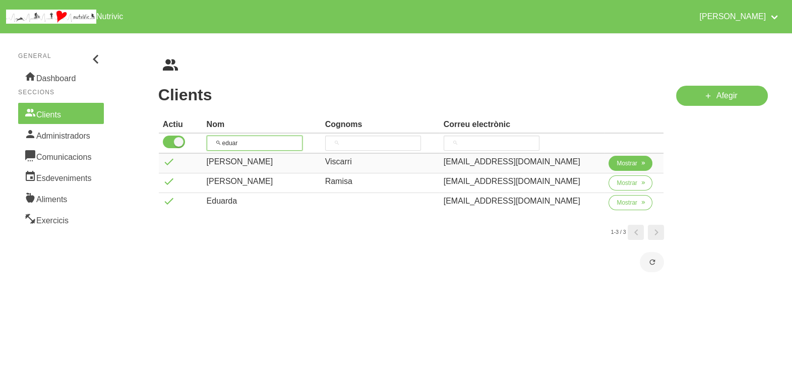
type input "eduar"
click at [619, 164] on span "Mostrar" at bounding box center [627, 163] width 21 height 9
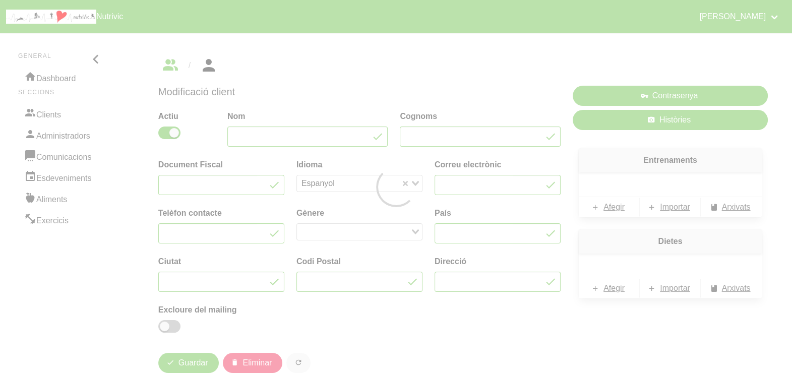
type input "Eduard"
type input "Viscarri"
type input "eviscarri@gmail.com"
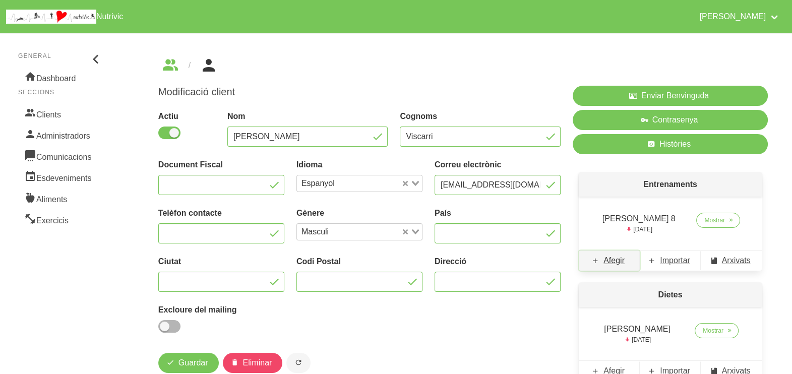
click at [617, 262] on span "Afegir" at bounding box center [614, 261] width 21 height 12
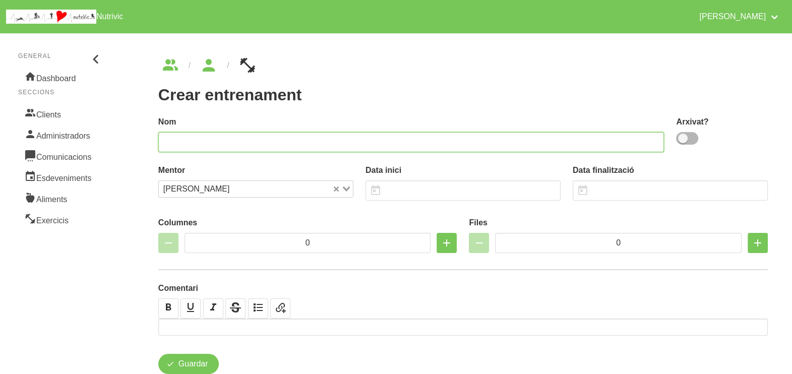
click at [509, 147] on input "text" at bounding box center [411, 142] width 506 height 20
type input "Eduard Viscarri 9"
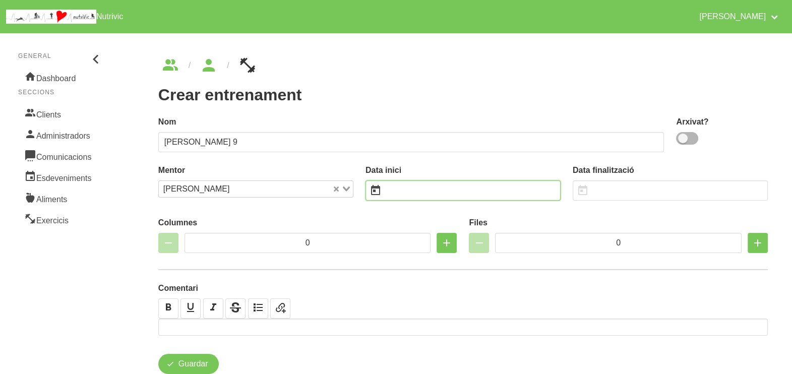
drag, startPoint x: 432, startPoint y: 190, endPoint x: 426, endPoint y: 186, distance: 7.2
click at [429, 190] on input "text" at bounding box center [463, 191] width 195 height 20
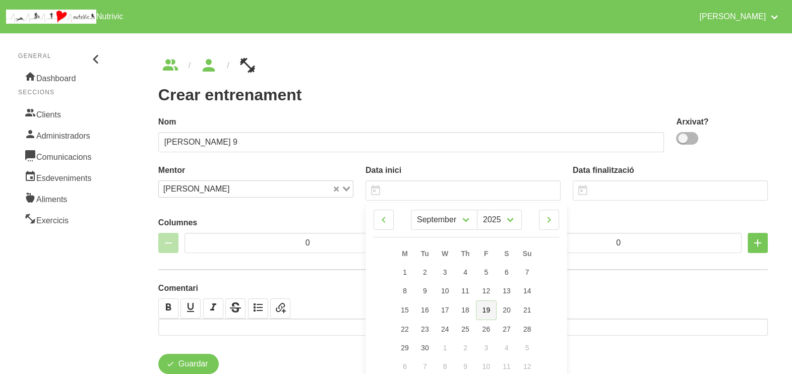
drag, startPoint x: 486, startPoint y: 312, endPoint x: 450, endPoint y: 230, distance: 89.5
click at [486, 312] on span "19" at bounding box center [487, 310] width 8 height 8
type input "19/9/2025"
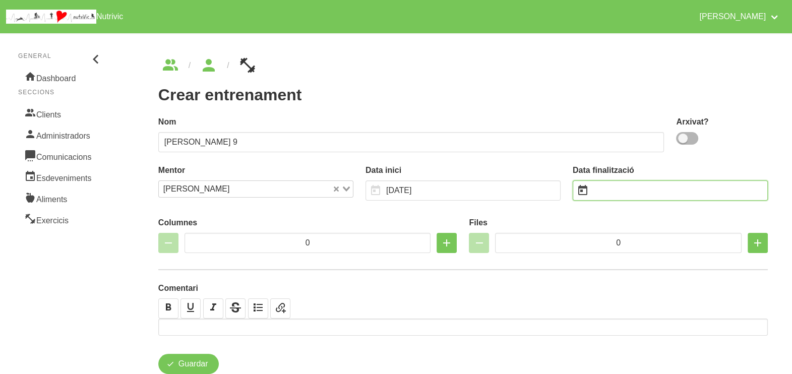
click at [608, 191] on input "text" at bounding box center [670, 191] width 195 height 20
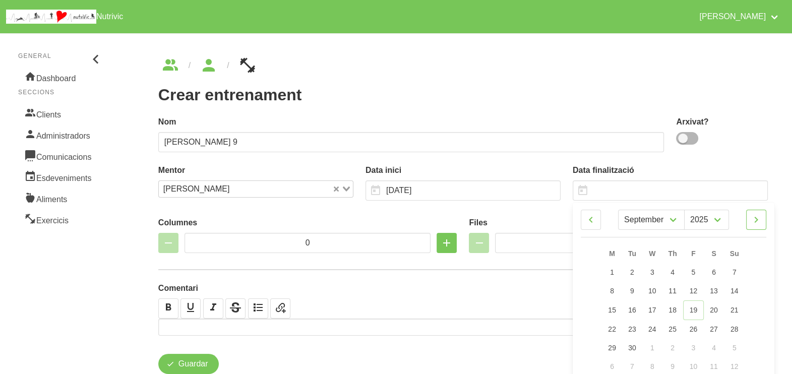
click at [762, 220] on icon at bounding box center [757, 220] width 12 height 18
click at [762, 219] on icon at bounding box center [757, 220] width 12 height 18
select select "10"
click at [735, 278] on link "2" at bounding box center [734, 272] width 21 height 19
type input "2/11/2025"
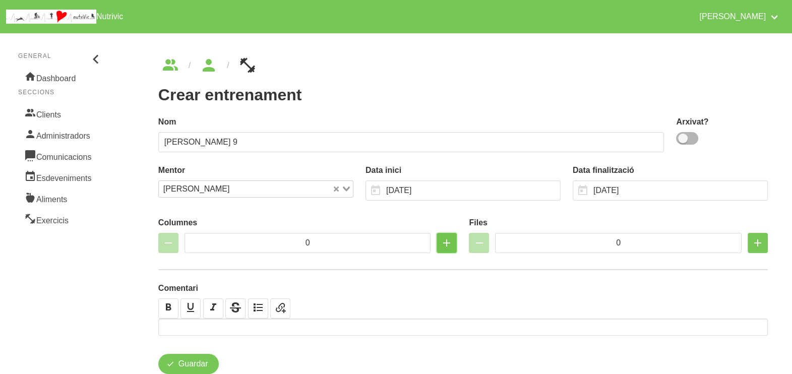
click at [446, 243] on icon "button" at bounding box center [447, 243] width 12 height 18
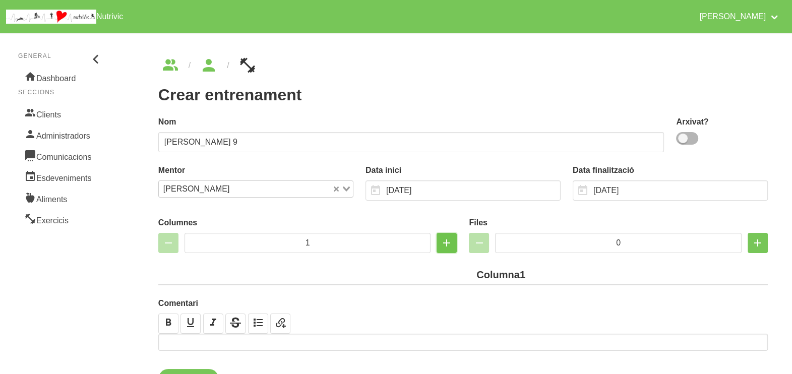
click at [446, 243] on icon "button" at bounding box center [447, 243] width 12 height 18
type input "4"
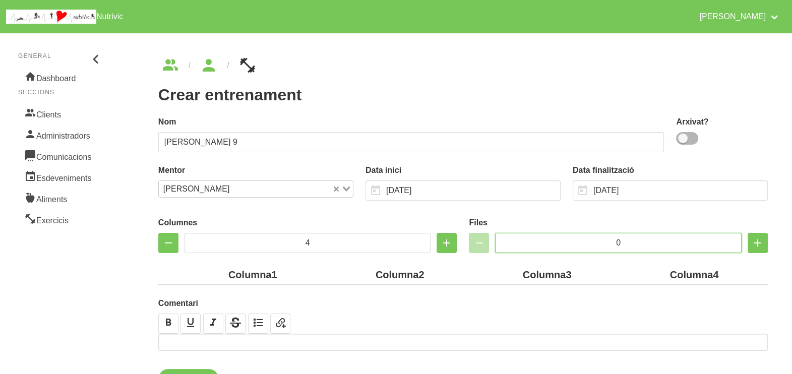
drag, startPoint x: 628, startPoint y: 240, endPoint x: 580, endPoint y: 239, distance: 48.4
click at [578, 239] on input "0" at bounding box center [618, 243] width 247 height 20
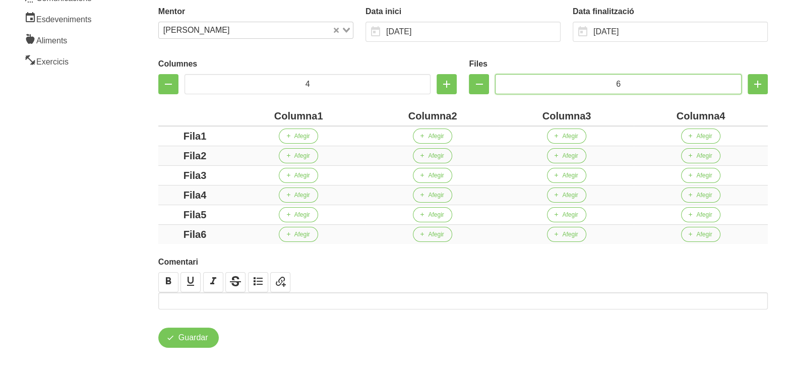
scroll to position [161, 0]
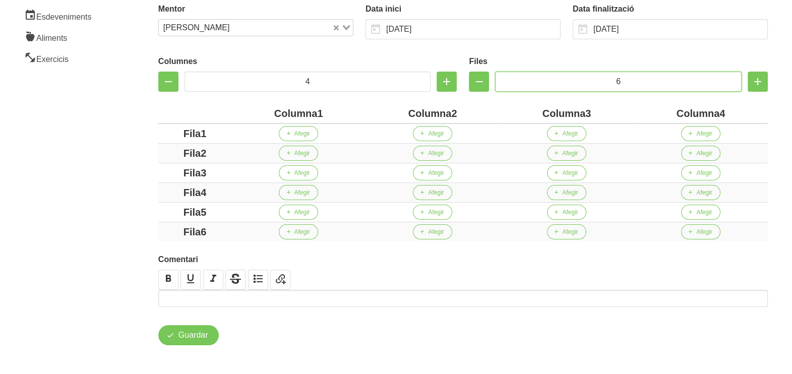
type input "6"
click at [242, 109] on div "Columna1" at bounding box center [299, 113] width 126 height 15
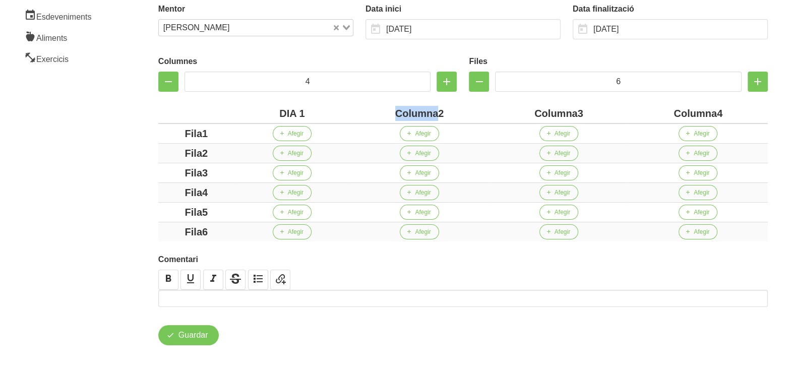
drag, startPoint x: 436, startPoint y: 113, endPoint x: 393, endPoint y: 111, distance: 42.9
click at [393, 111] on div "Columna2" at bounding box center [419, 113] width 131 height 15
drag, startPoint x: 570, startPoint y: 113, endPoint x: 506, endPoint y: 112, distance: 64.1
click at [510, 112] on div "Columna3" at bounding box center [550, 113] width 137 height 15
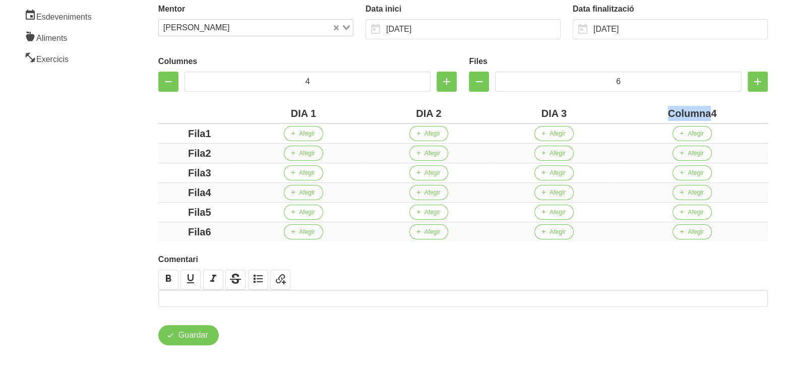
drag, startPoint x: 712, startPoint y: 111, endPoint x: 645, endPoint y: 107, distance: 67.2
click at [665, 111] on div "Columna4" at bounding box center [692, 113] width 143 height 15
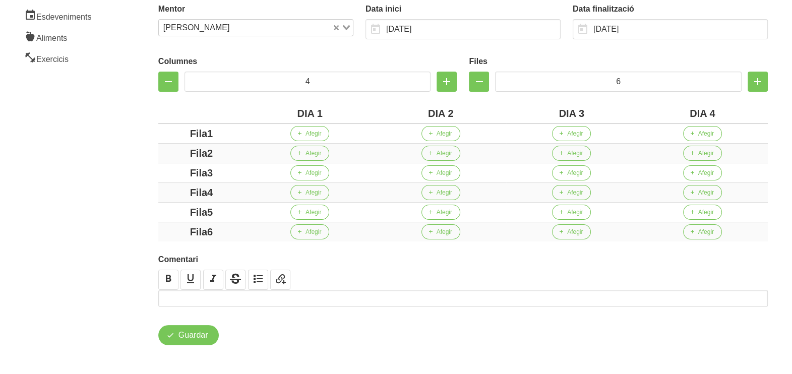
drag, startPoint x: 207, startPoint y: 133, endPoint x: 147, endPoint y: 132, distance: 59.5
click at [147, 132] on div "Crear entrenament 54b21b86-d5f6-4130-b9a2-3fc76163c1ef Nom Eduard Viscarri 9 Ar…" at bounding box center [463, 121] width 658 height 498
click at [151, 127] on div "Crear entrenament 54b21b86-d5f6-4130-b9a2-3fc76163c1ef Nom Eduard Viscarri 9 Ar…" at bounding box center [463, 121] width 658 height 498
click at [173, 147] on div "Fila2" at bounding box center [201, 153] width 78 height 15
drag, startPoint x: 224, startPoint y: 170, endPoint x: 174, endPoint y: 170, distance: 50.9
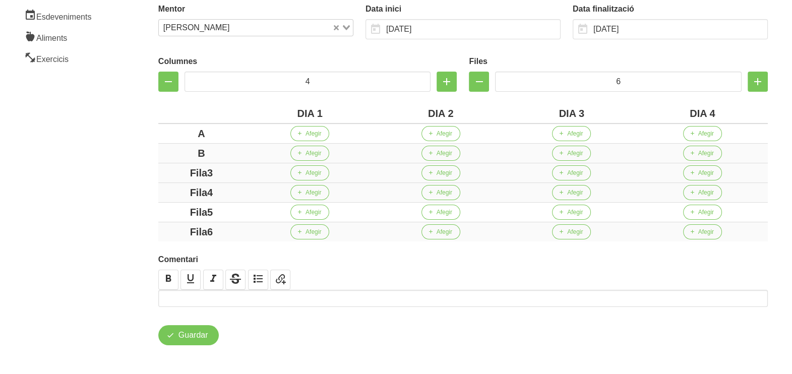
click at [174, 170] on div "Fila3" at bounding box center [201, 172] width 78 height 15
drag, startPoint x: 232, startPoint y: 191, endPoint x: 184, endPoint y: 195, distance: 47.6
click at [179, 191] on div "Fila4" at bounding box center [201, 192] width 78 height 15
drag, startPoint x: 234, startPoint y: 211, endPoint x: 203, endPoint y: 223, distance: 32.4
click at [176, 209] on div "Fila5" at bounding box center [201, 212] width 78 height 15
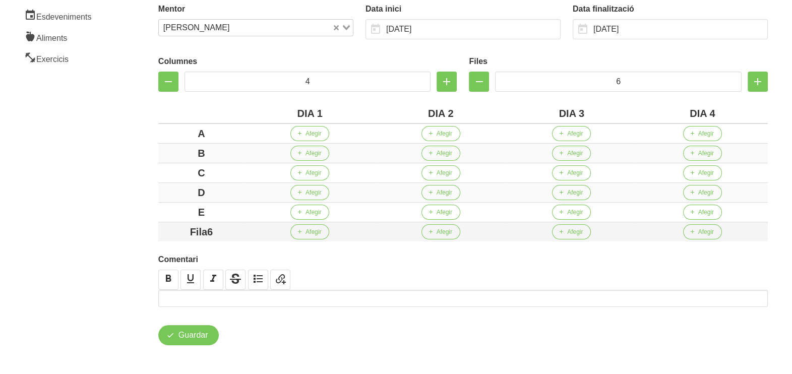
drag, startPoint x: 226, startPoint y: 232, endPoint x: 158, endPoint y: 227, distance: 68.3
click at [158, 227] on td "Fila6" at bounding box center [201, 232] width 86 height 20
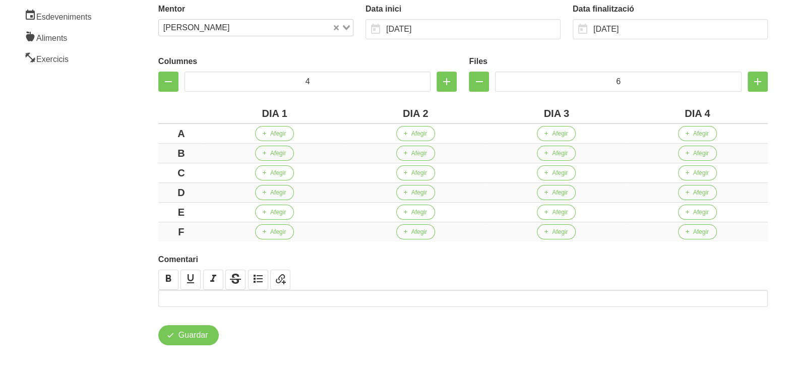
drag, startPoint x: 103, startPoint y: 191, endPoint x: 99, endPoint y: 182, distance: 10.4
click at [103, 188] on aside "General Dashboard Seccions Clients Administradors Comunicacions Esdeveniments A…" at bounding box center [61, 121] width 134 height 510
click at [276, 134] on span "Afegir" at bounding box center [278, 133] width 16 height 9
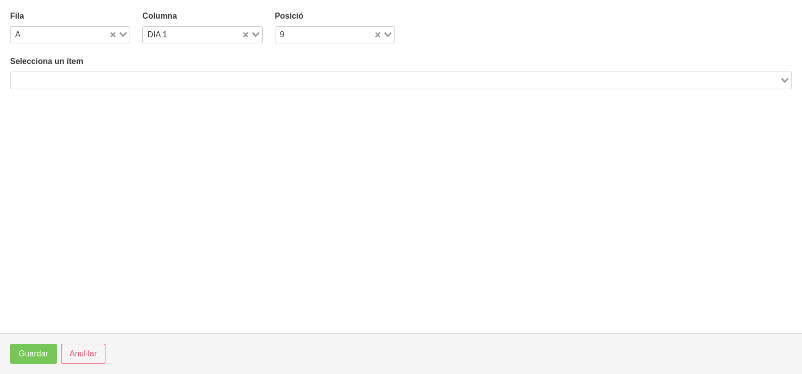
click at [164, 74] on input "Search for option" at bounding box center [395, 80] width 767 height 12
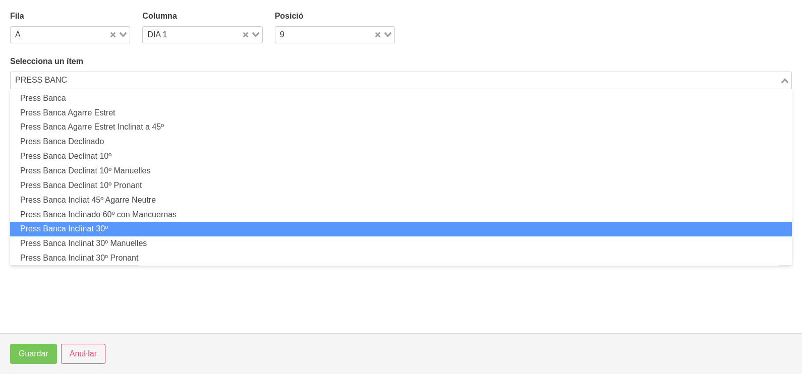
click at [122, 227] on li "Press Banca Inclinat 30º" at bounding box center [401, 229] width 782 height 15
type input "PRESS BANC"
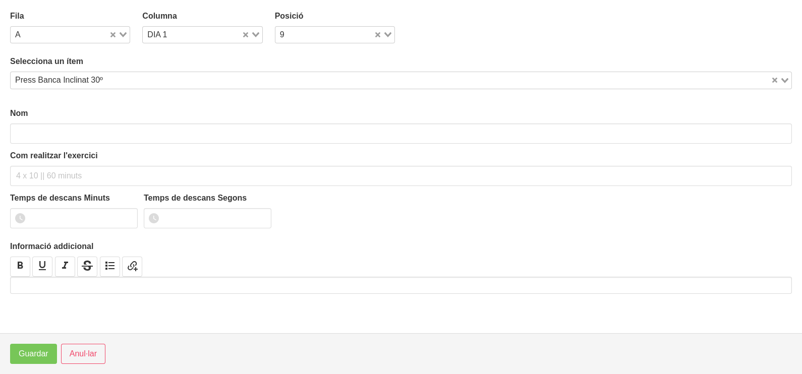
type input "Press Banca Inclinat 30º"
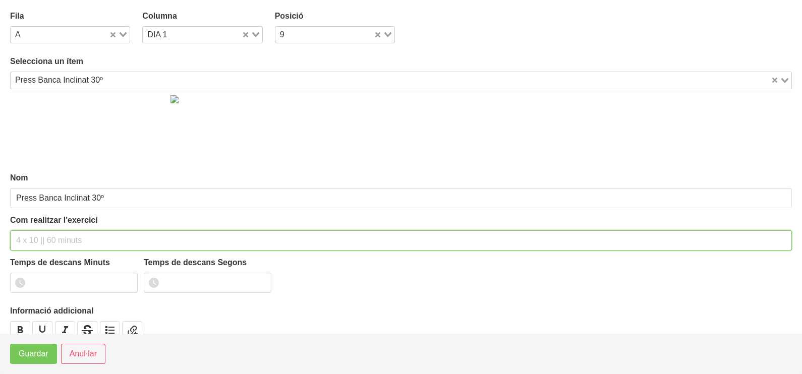
click at [58, 231] on input "text" at bounding box center [401, 241] width 782 height 20
type input "3 x 4-6 a 3010 150""
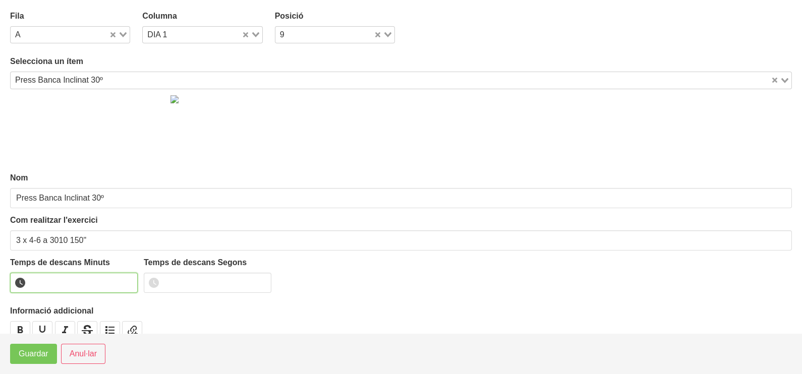
click at [63, 283] on input "number" at bounding box center [74, 283] width 128 height 20
type input "2"
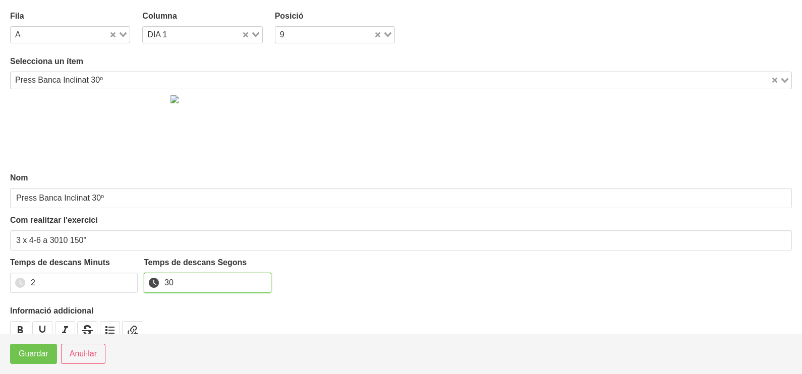
type input "30"
drag, startPoint x: 40, startPoint y: 354, endPoint x: 56, endPoint y: 338, distance: 22.8
click at [40, 355] on span "Guardar" at bounding box center [34, 354] width 30 height 12
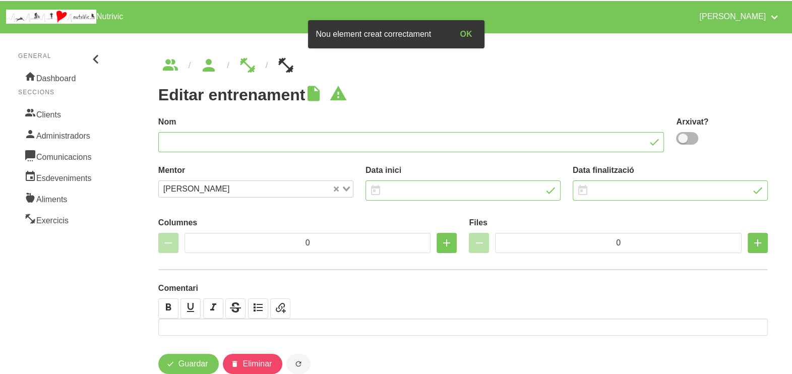
type input "Eduard Viscarri 9"
type input "19/9/2025"
type input "2/11/2025"
type input "4"
type input "6"
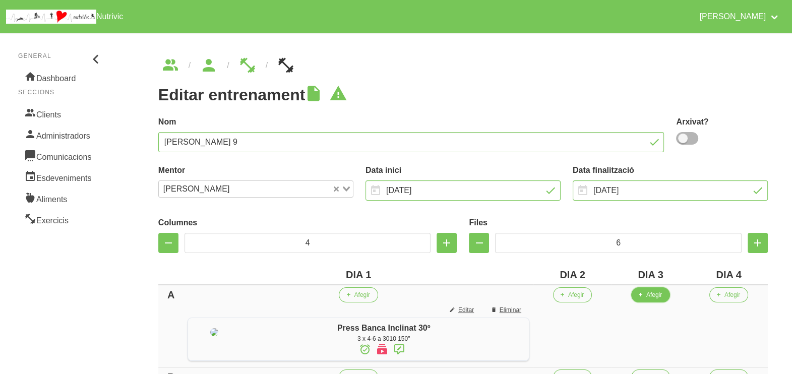
click at [658, 299] on span "Afegir" at bounding box center [655, 295] width 16 height 9
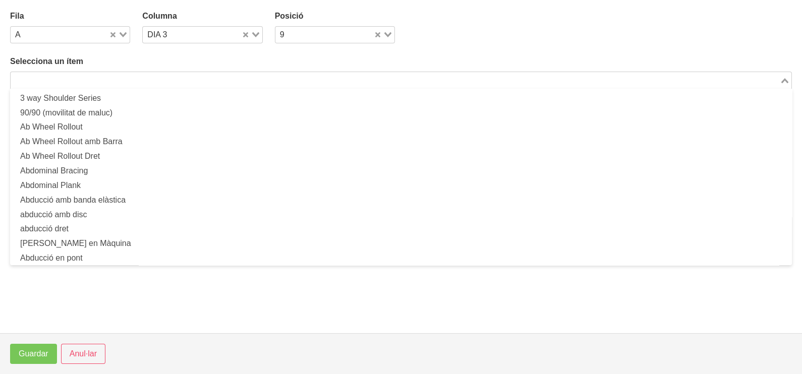
click at [166, 79] on input "Search for option" at bounding box center [395, 80] width 767 height 12
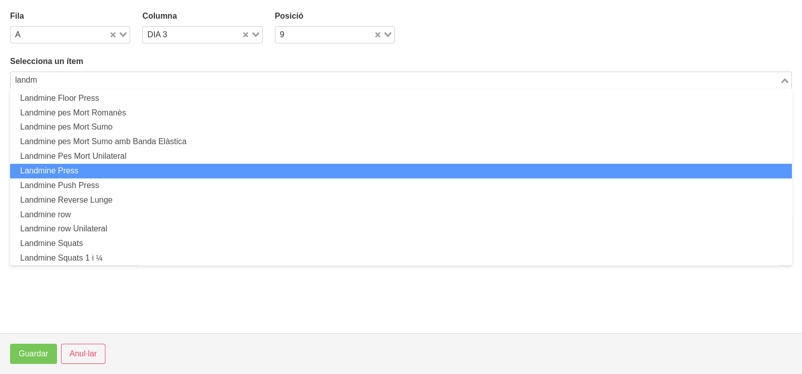
click at [103, 169] on li "Landmine Press" at bounding box center [401, 171] width 782 height 15
type input "landm"
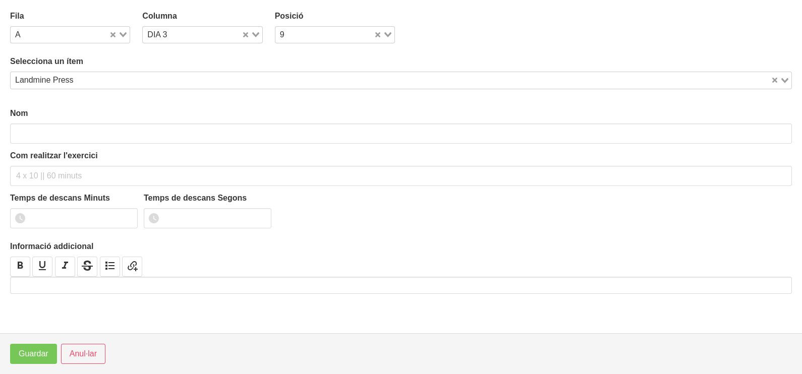
type input "Landmine Press"
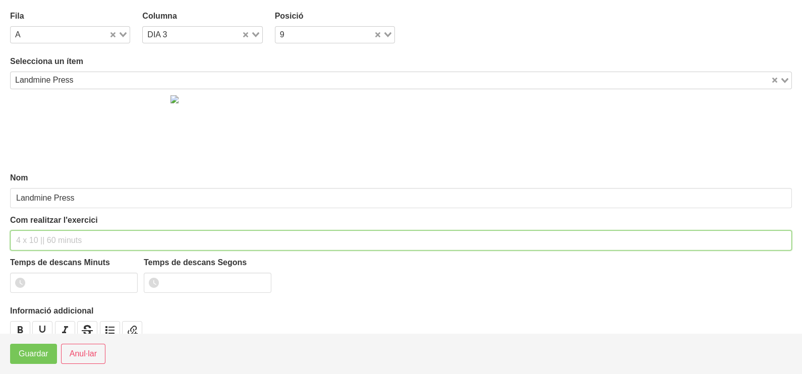
click at [33, 237] on input "text" at bounding box center [401, 241] width 782 height 20
type input "3 x 4-6 a 3010 150""
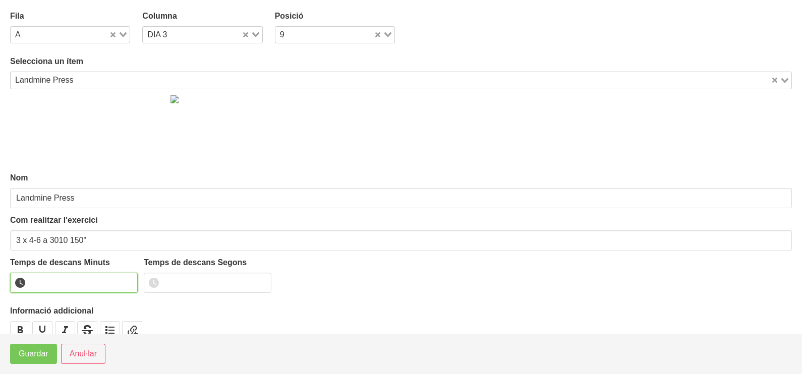
click at [69, 278] on input "number" at bounding box center [74, 283] width 128 height 20
type input "2"
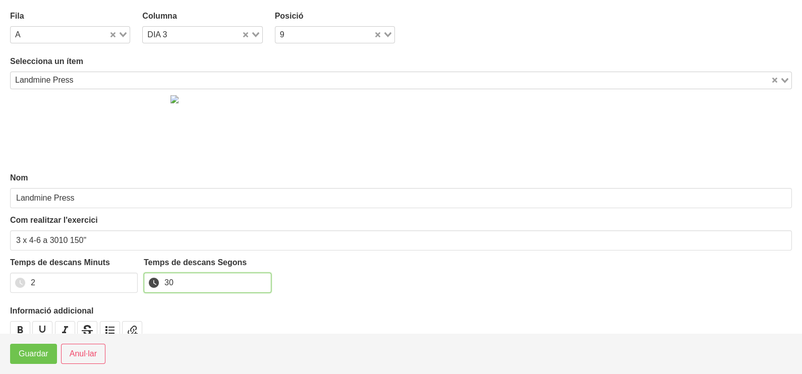
type input "30"
click at [33, 359] on span "Guardar" at bounding box center [34, 354] width 30 height 12
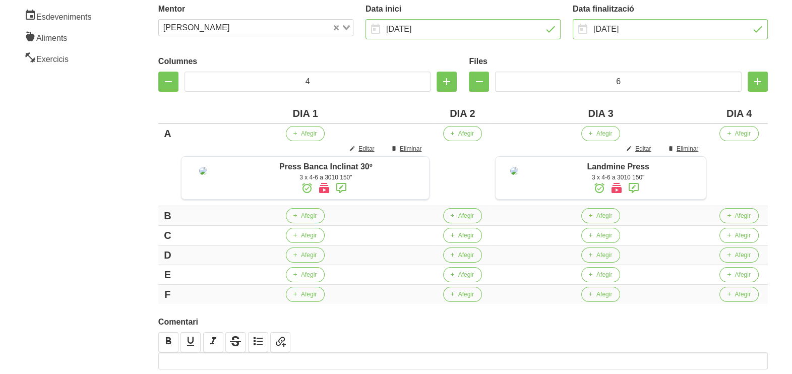
scroll to position [189, 0]
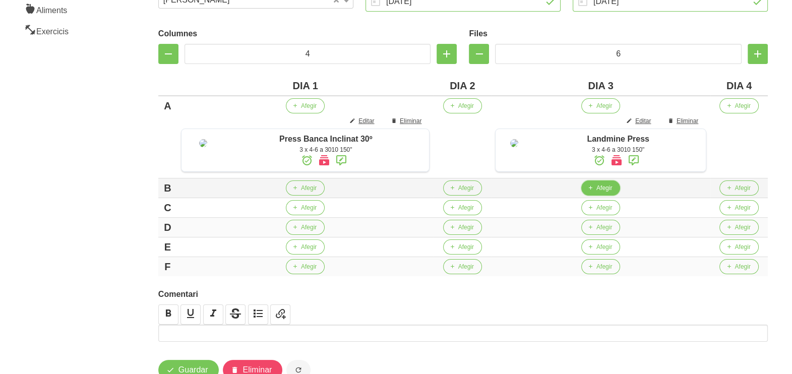
click at [593, 193] on icon "button" at bounding box center [591, 188] width 6 height 9
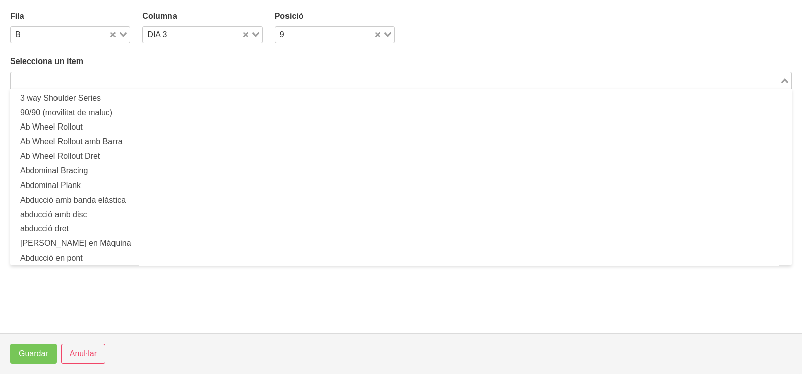
click at [227, 84] on input "Search for option" at bounding box center [395, 80] width 767 height 12
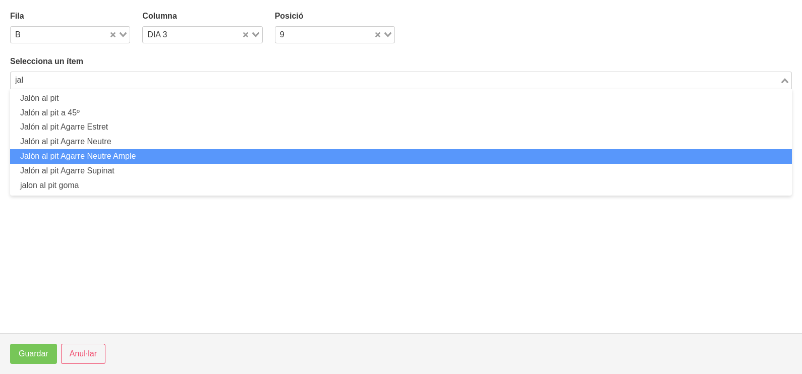
click at [150, 156] on li "Jalón al pit Agarre Neutre Ample" at bounding box center [401, 156] width 782 height 15
type input "jal"
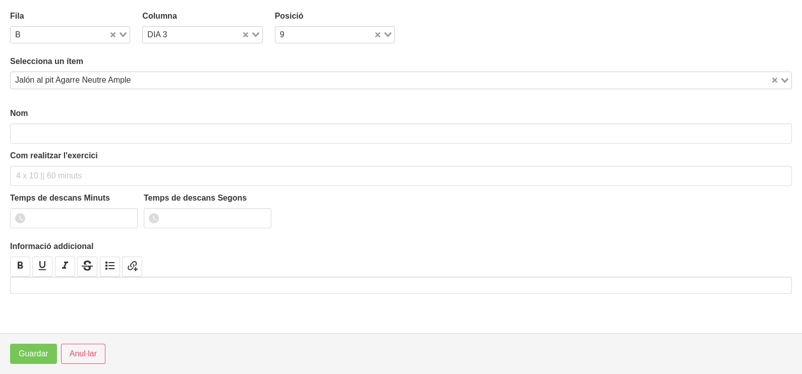
type input "Jalón al pit Agarre Neutre Ample"
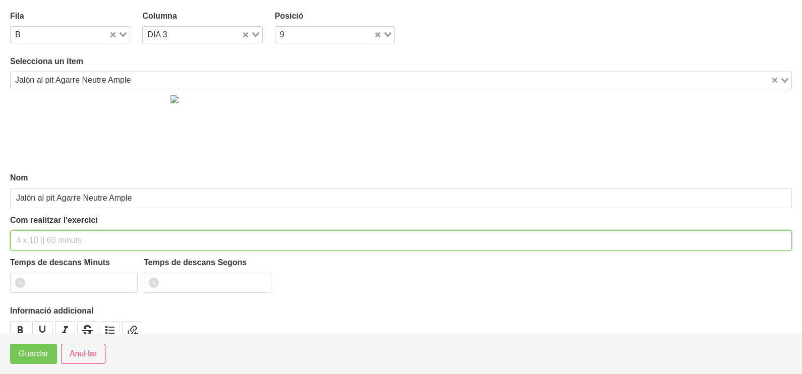
click at [46, 239] on input "text" at bounding box center [401, 241] width 782 height 20
type input "3 x 6-8 a 3010 150""
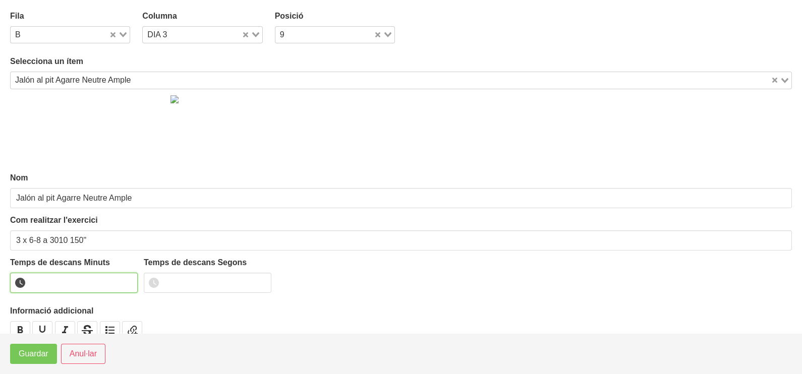
click at [65, 278] on input "number" at bounding box center [74, 283] width 128 height 20
type input "2"
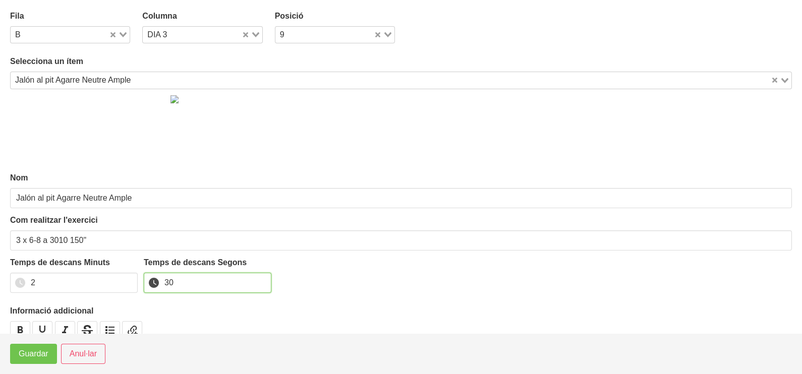
type input "30"
click at [37, 358] on span "Guardar" at bounding box center [34, 354] width 30 height 12
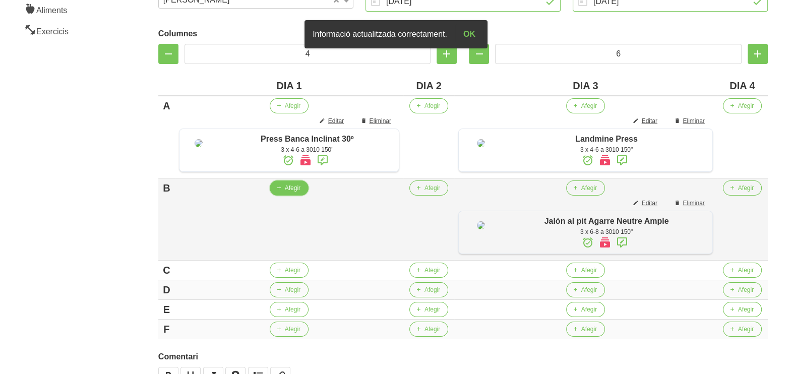
click at [293, 193] on span "Afegir" at bounding box center [293, 188] width 16 height 9
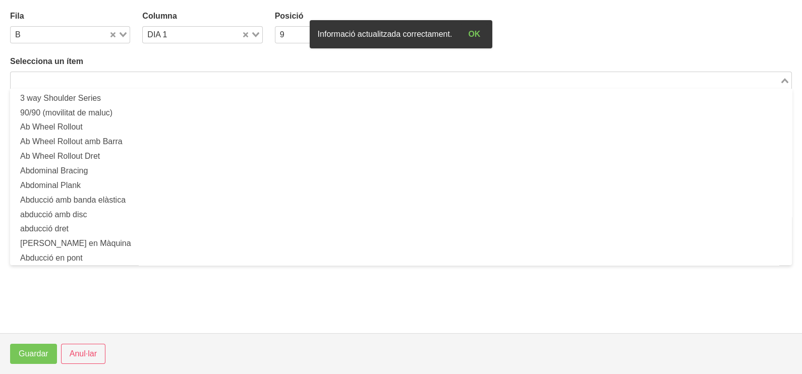
drag, startPoint x: 134, startPoint y: 78, endPoint x: 141, endPoint y: 77, distance: 7.1
click at [134, 78] on input "Search for option" at bounding box center [395, 80] width 767 height 12
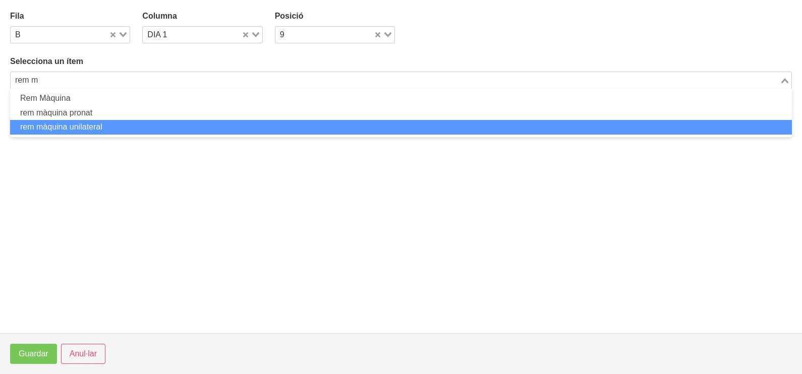
click at [116, 126] on li "rem màquina unilateral" at bounding box center [401, 127] width 782 height 15
type input "rem m"
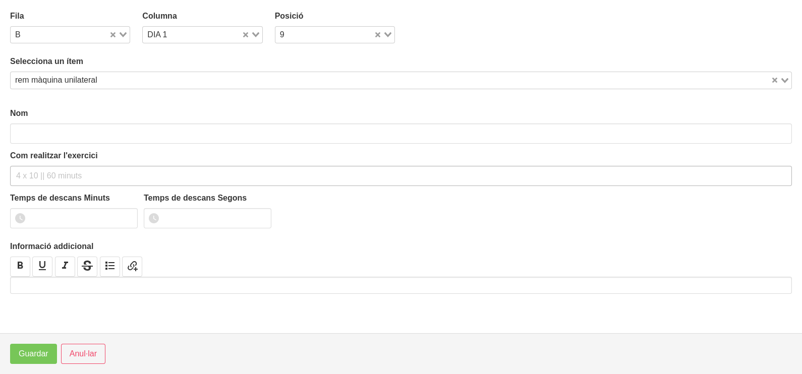
type input "rem màquina unilateral"
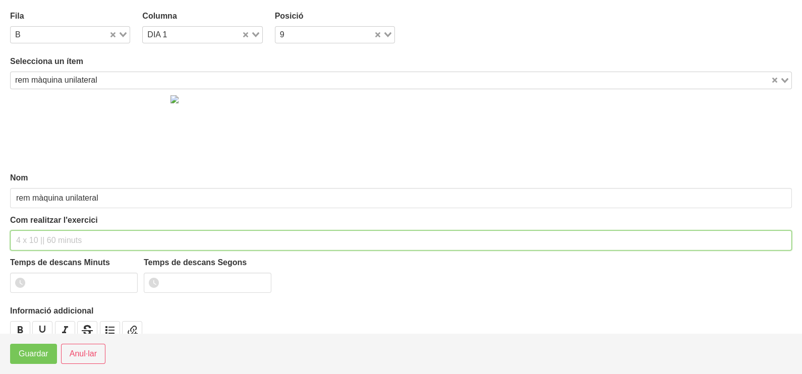
click at [44, 238] on input "text" at bounding box center [401, 241] width 782 height 20
type input "3 x 4-6 a 3011 120""
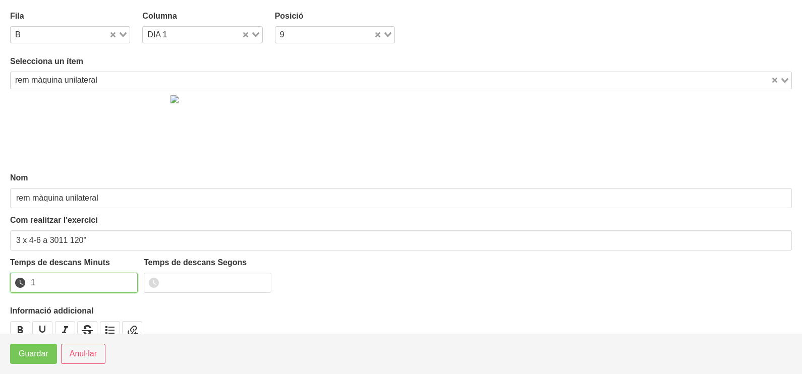
click at [128, 279] on input "1" at bounding box center [74, 283] width 128 height 20
drag, startPoint x: 128, startPoint y: 279, endPoint x: 119, endPoint y: 283, distance: 9.9
type input "2"
click at [127, 279] on input "2" at bounding box center [74, 283] width 128 height 20
click at [43, 351] on span "Guardar" at bounding box center [34, 354] width 30 height 12
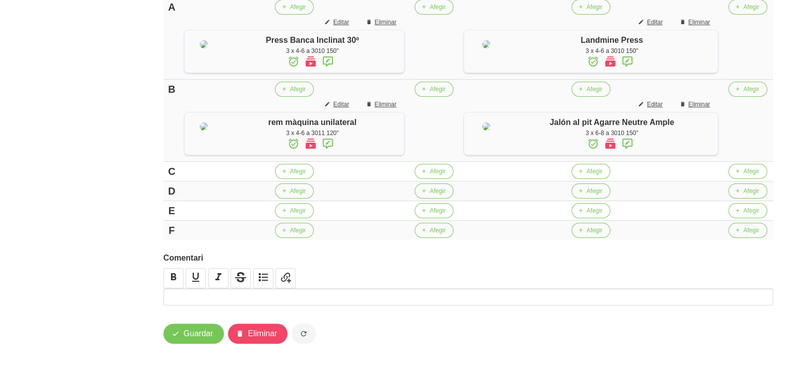
scroll to position [317, 0]
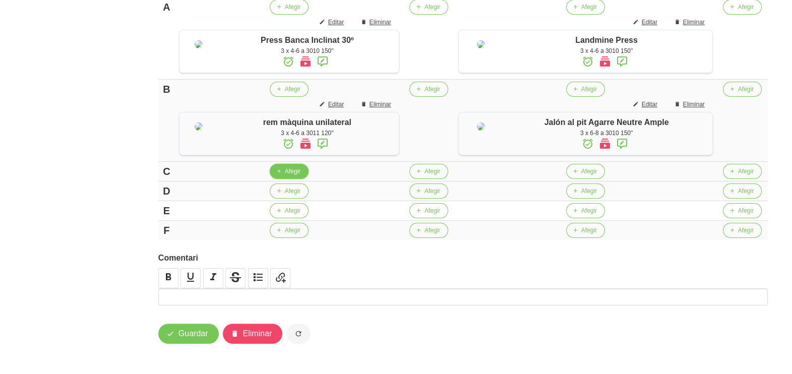
click at [290, 173] on span "Afegir" at bounding box center [293, 171] width 16 height 9
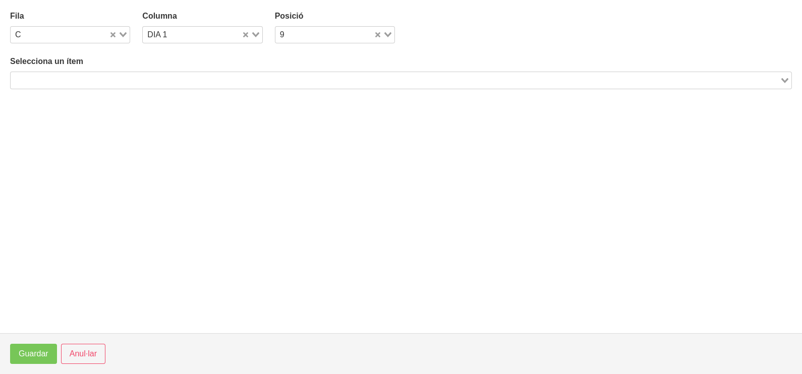
click at [92, 77] on input "Search for option" at bounding box center [395, 80] width 767 height 12
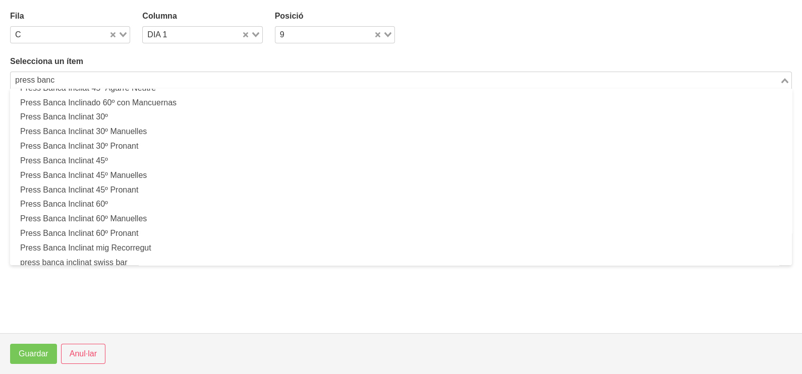
scroll to position [189, 0]
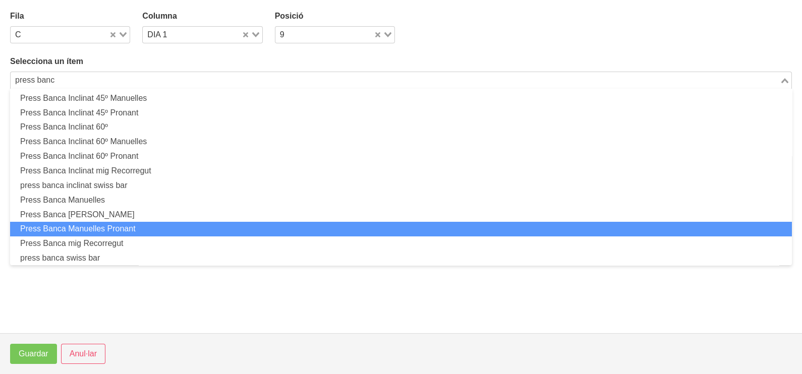
click at [144, 227] on li "Press Banca Manuelles Pronant" at bounding box center [401, 229] width 782 height 15
type input "press banc"
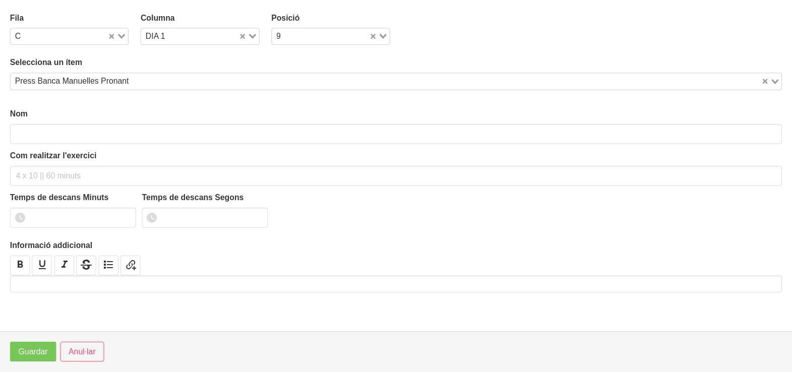
scroll to position [3, 0]
type input "Press Banca Manuelles Pronant"
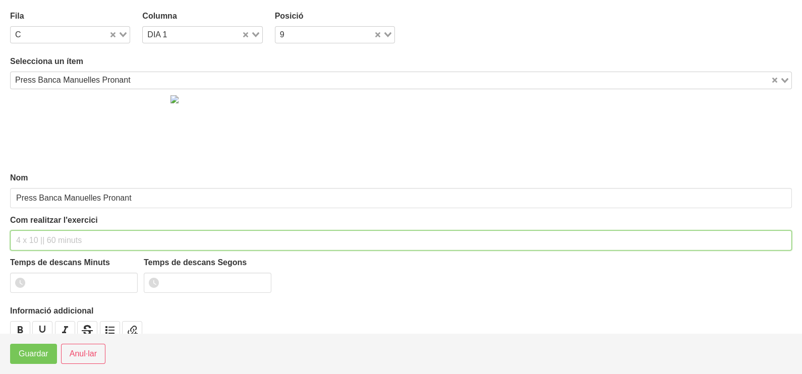
drag, startPoint x: 46, startPoint y: 236, endPoint x: 71, endPoint y: 154, distance: 84.9
click at [52, 227] on div "Com realitzar l'exercici" at bounding box center [401, 232] width 782 height 36
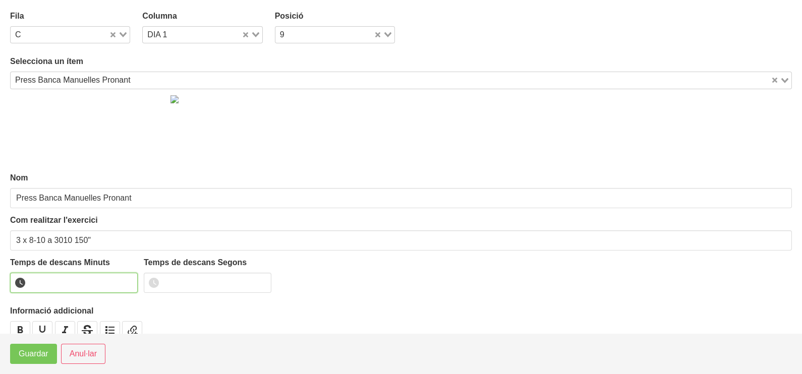
click at [62, 282] on input "number" at bounding box center [74, 283] width 128 height 20
click at [45, 360] on span "Guardar" at bounding box center [34, 354] width 30 height 12
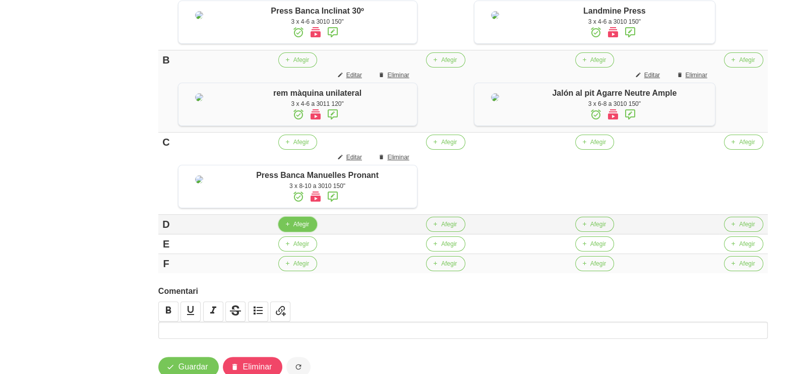
click at [302, 229] on span "Afegir" at bounding box center [302, 224] width 16 height 9
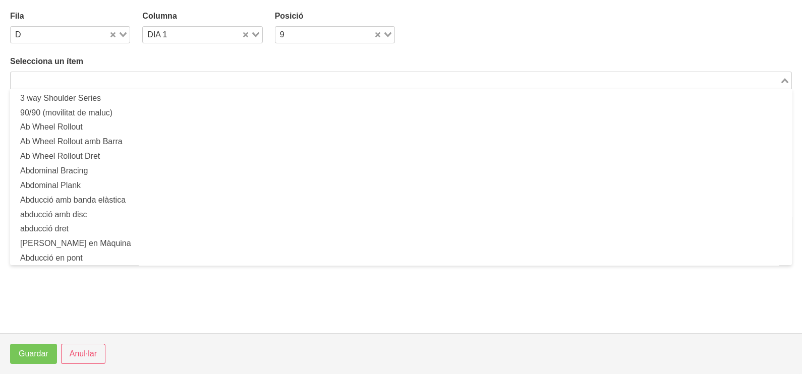
click at [135, 74] on input "Search for option" at bounding box center [395, 80] width 767 height 12
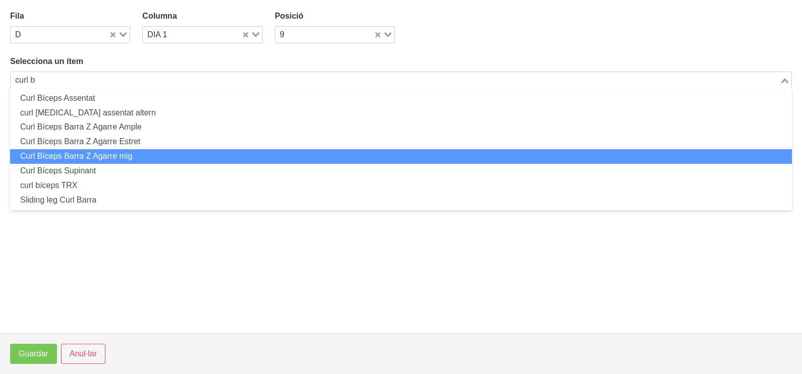
click at [138, 156] on li "Curl Bíceps Barra Z Agarre mig" at bounding box center [401, 156] width 782 height 15
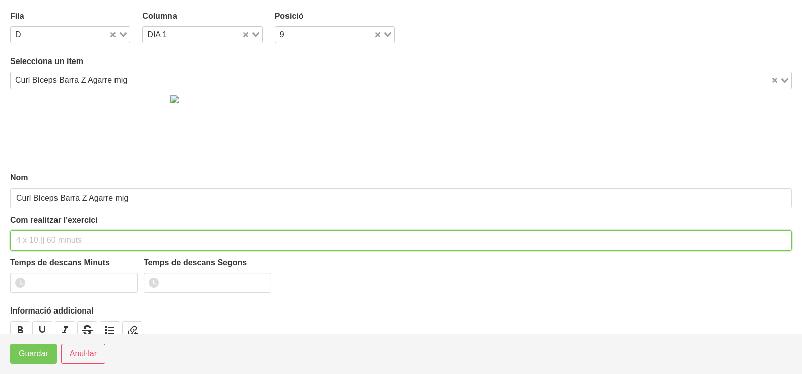
click at [39, 242] on input "text" at bounding box center [401, 241] width 782 height 20
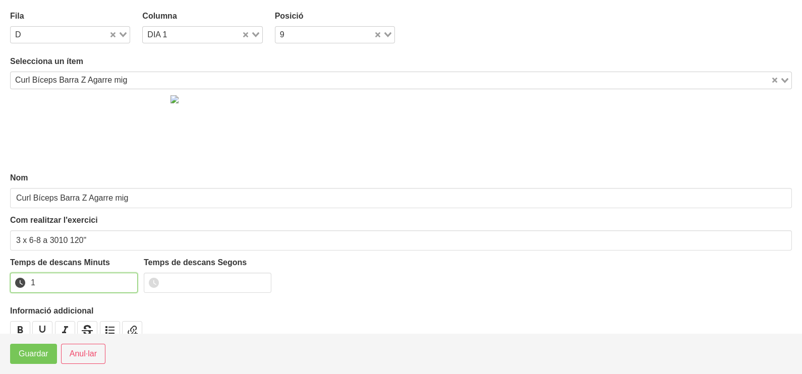
click at [128, 280] on input "1" at bounding box center [74, 283] width 128 height 20
drag, startPoint x: 128, startPoint y: 280, endPoint x: 81, endPoint y: 318, distance: 61.0
click at [123, 281] on input "2" at bounding box center [74, 283] width 128 height 20
click at [49, 355] on button "Guardar" at bounding box center [33, 354] width 47 height 20
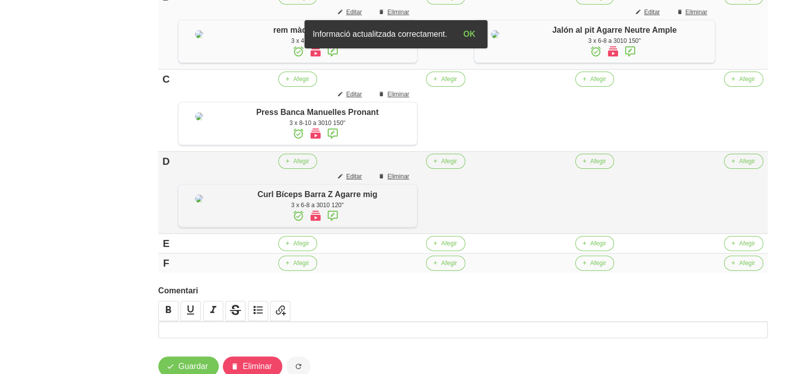
scroll to position [464, 0]
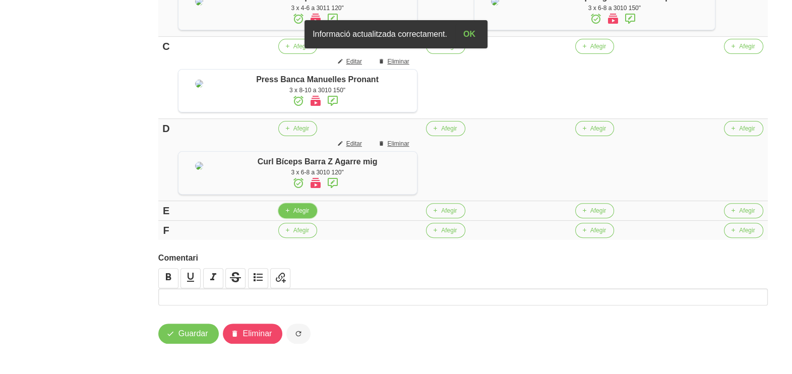
click at [304, 207] on span "Afegir" at bounding box center [302, 210] width 16 height 9
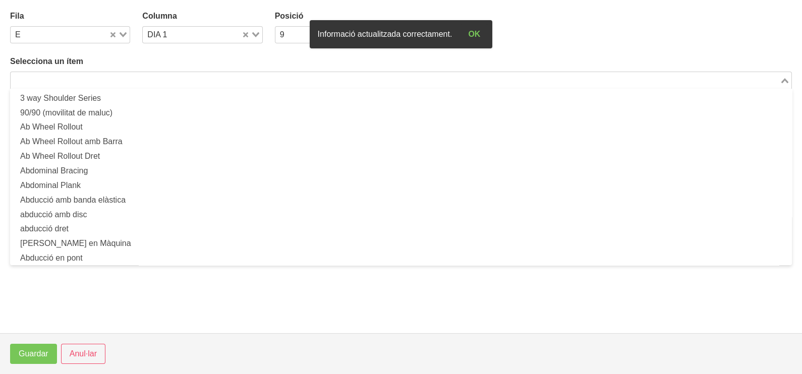
click at [114, 81] on input "Search for option" at bounding box center [395, 80] width 767 height 12
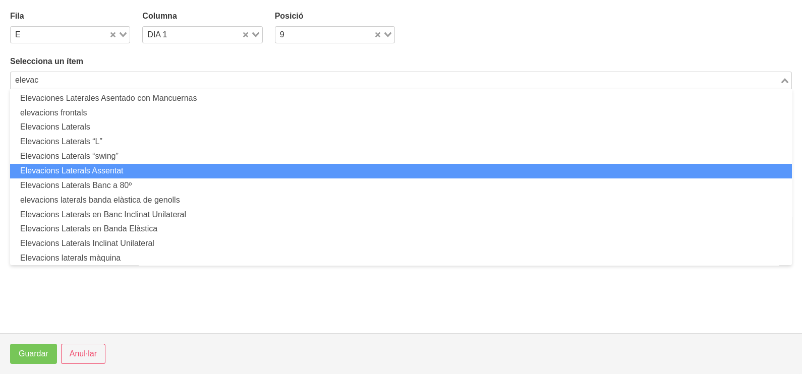
click at [151, 183] on li "Elevacions Laterals Banc a 80º" at bounding box center [401, 186] width 782 height 15
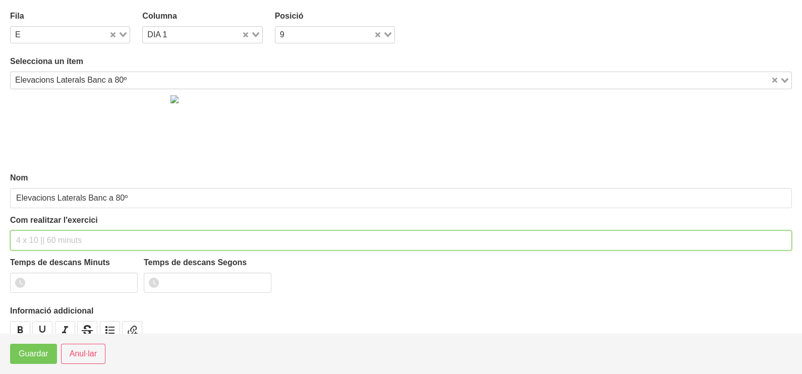
drag, startPoint x: 39, startPoint y: 237, endPoint x: 61, endPoint y: 168, distance: 71.9
click at [43, 228] on div "Com realitzar l'exercici" at bounding box center [401, 232] width 782 height 36
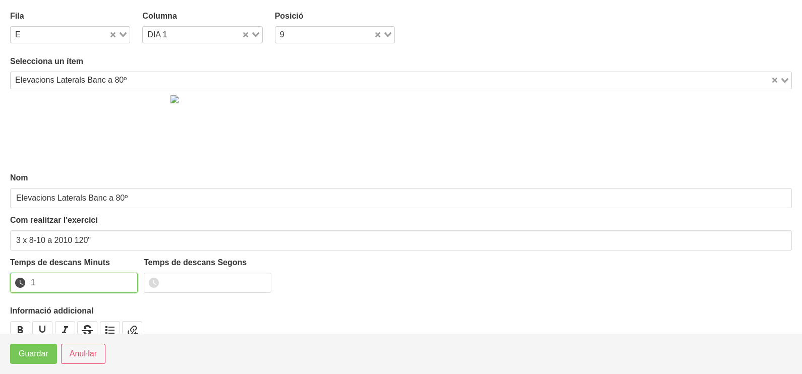
click at [129, 279] on input "1" at bounding box center [74, 283] width 128 height 20
drag, startPoint x: 129, startPoint y: 279, endPoint x: 63, endPoint y: 329, distance: 82.7
click at [111, 289] on input "2" at bounding box center [74, 283] width 128 height 20
click at [41, 356] on span "Guardar" at bounding box center [34, 354] width 30 height 12
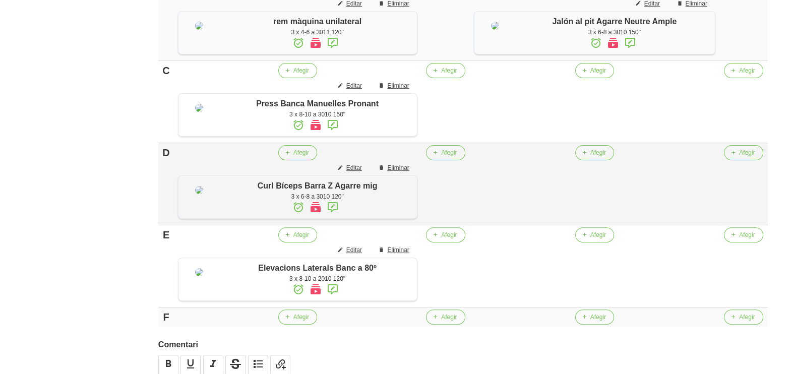
scroll to position [400, 0]
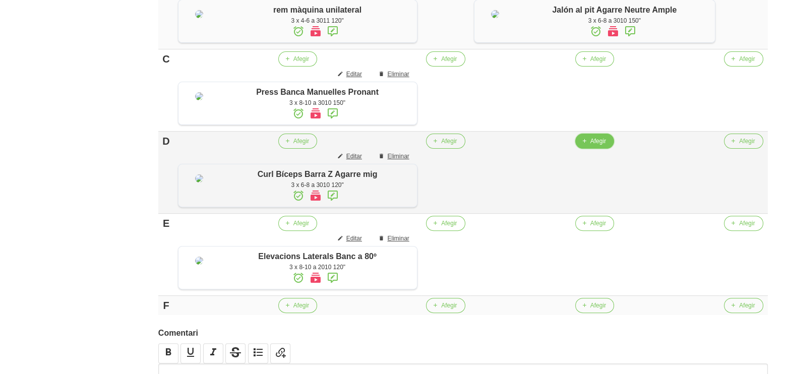
click at [588, 146] on span "button" at bounding box center [584, 141] width 9 height 9
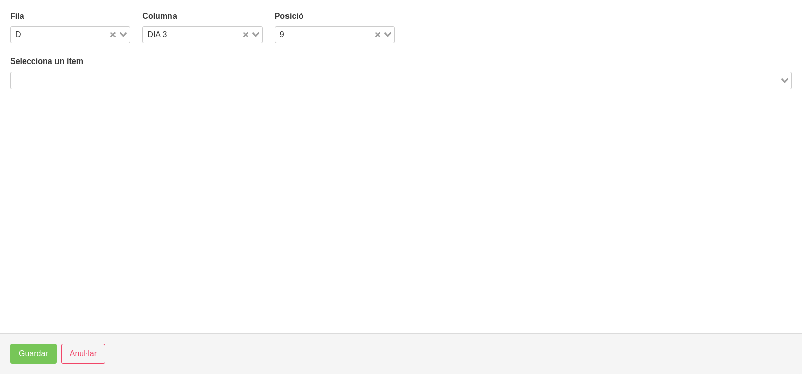
drag, startPoint x: 140, startPoint y: 76, endPoint x: 177, endPoint y: 67, distance: 38.0
click at [141, 76] on input "Search for option" at bounding box center [395, 80] width 767 height 12
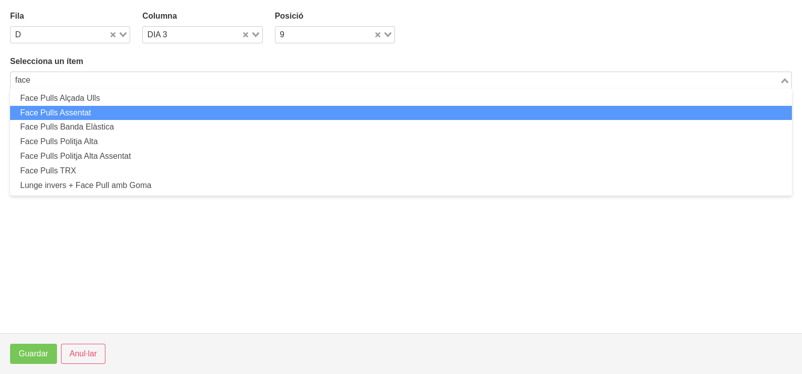
click at [106, 110] on li "Face Pulls Assentat" at bounding box center [401, 113] width 782 height 15
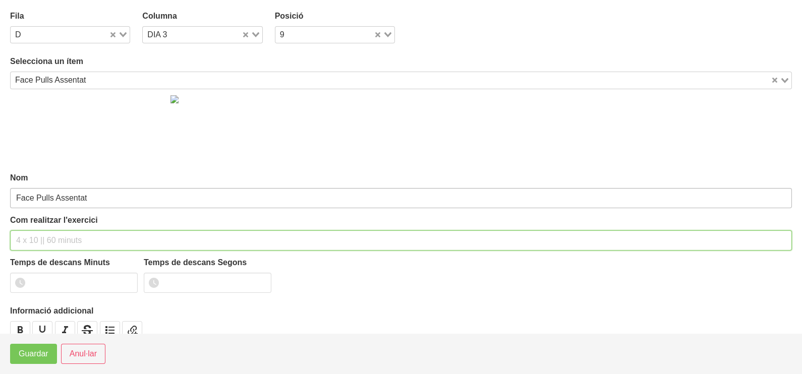
drag, startPoint x: 36, startPoint y: 238, endPoint x: 41, endPoint y: 207, distance: 31.6
click at [38, 238] on input "text" at bounding box center [401, 241] width 782 height 20
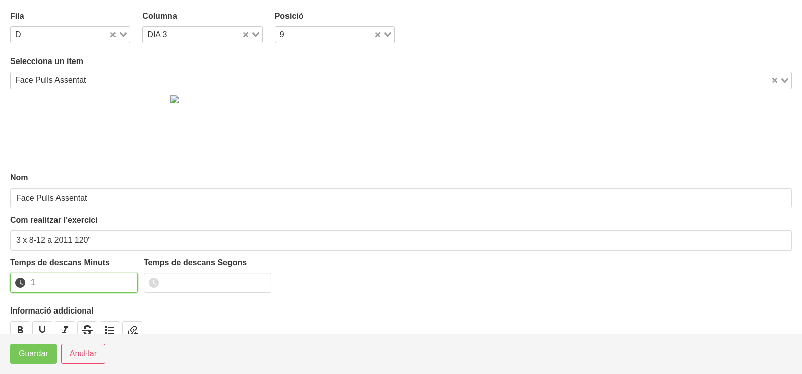
click at [129, 279] on input "1" at bounding box center [74, 283] width 128 height 20
drag, startPoint x: 129, startPoint y: 279, endPoint x: 38, endPoint y: 342, distance: 109.8
click at [115, 288] on input "2" at bounding box center [74, 283] width 128 height 20
click at [35, 348] on span "Guardar" at bounding box center [34, 354] width 30 height 12
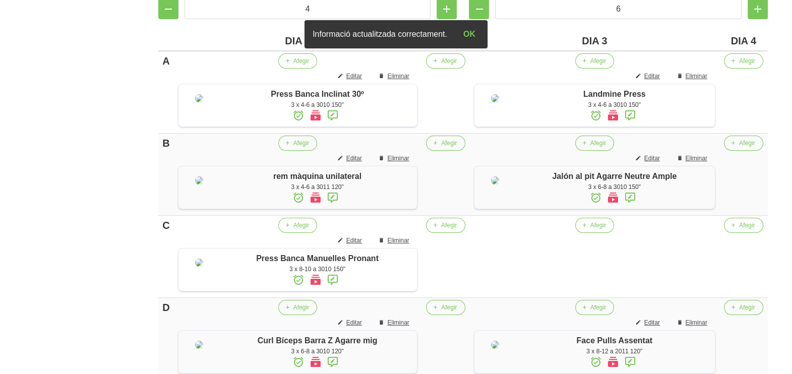
scroll to position [338, 0]
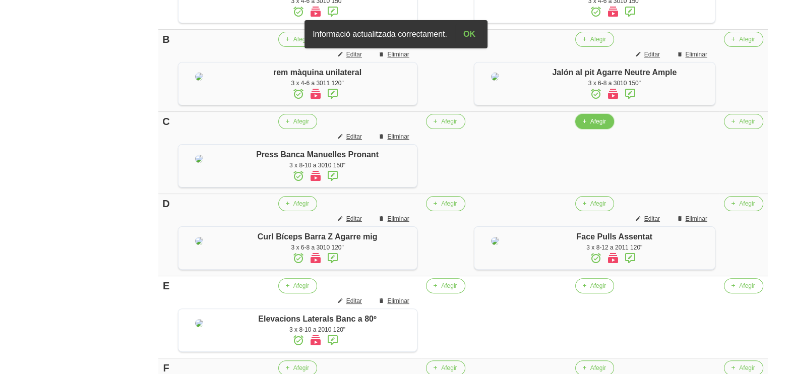
click at [592, 126] on span "Afegir" at bounding box center [599, 121] width 16 height 9
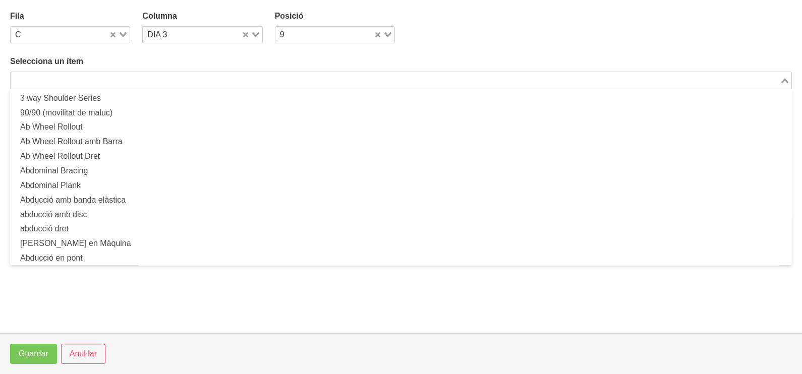
click at [136, 74] on input "Search for option" at bounding box center [395, 80] width 767 height 12
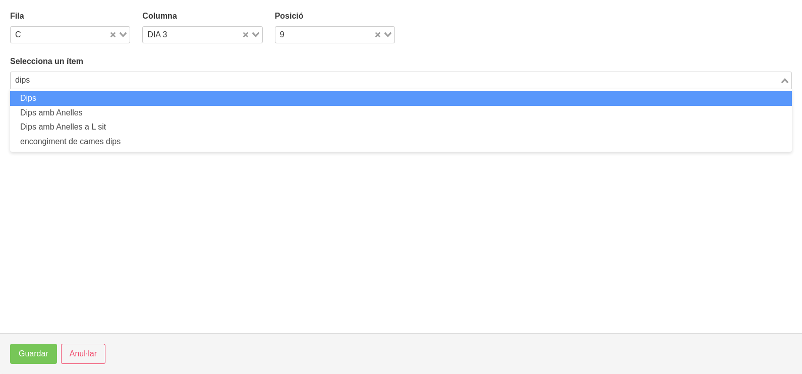
click at [98, 99] on li "Dips" at bounding box center [401, 98] width 782 height 15
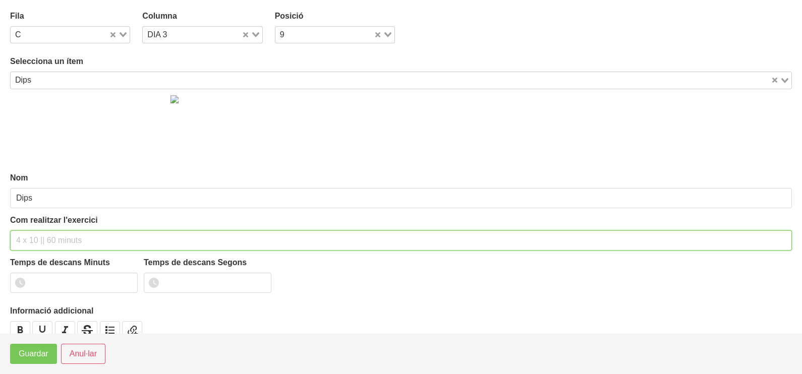
click at [45, 236] on input "text" at bounding box center [401, 241] width 782 height 20
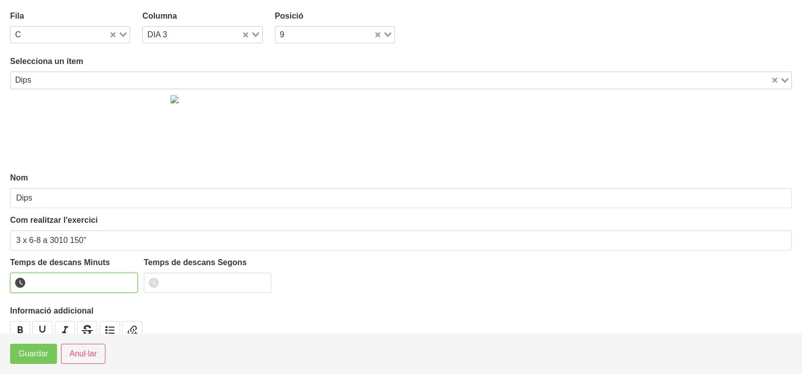
click at [62, 277] on input "number" at bounding box center [74, 283] width 128 height 20
click at [35, 356] on span "Guardar" at bounding box center [34, 354] width 30 height 12
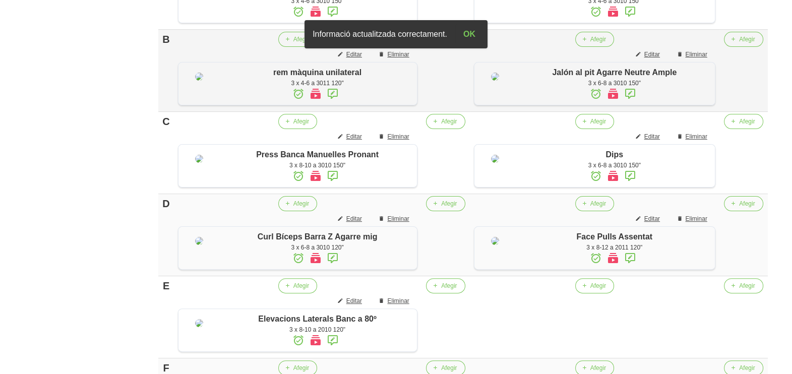
scroll to position [527, 0]
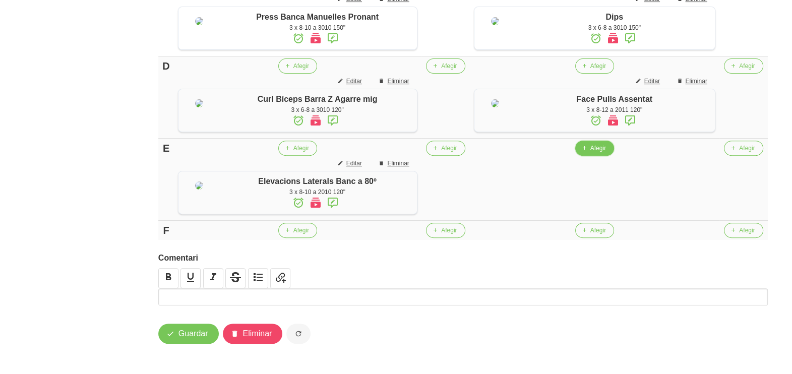
click at [598, 151] on span "Afegir" at bounding box center [599, 148] width 16 height 9
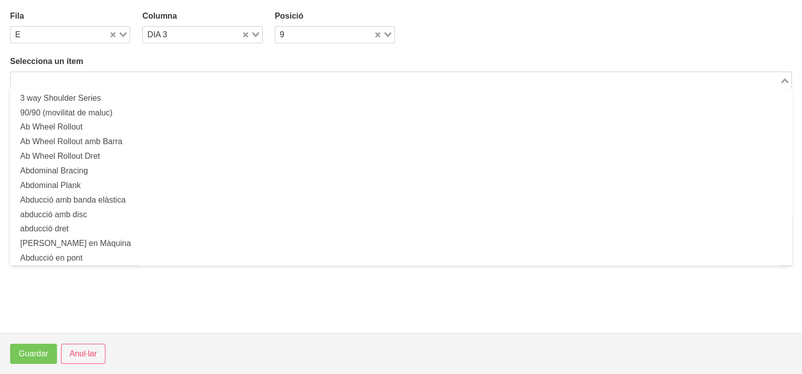
click at [252, 73] on div "Search for option" at bounding box center [395, 79] width 769 height 14
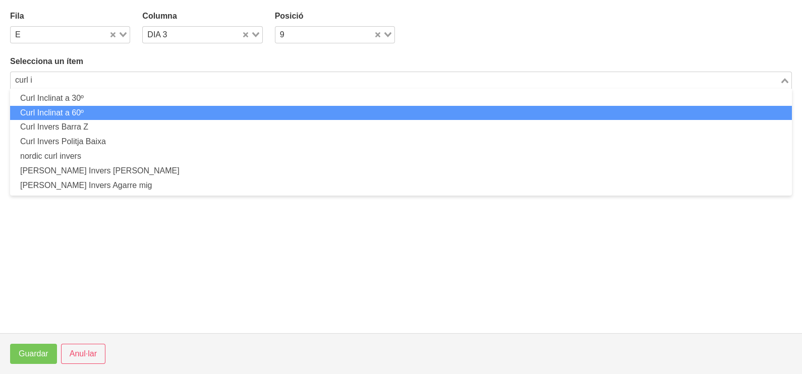
click at [262, 112] on li "Curl Inclinat a 60º" at bounding box center [401, 113] width 782 height 15
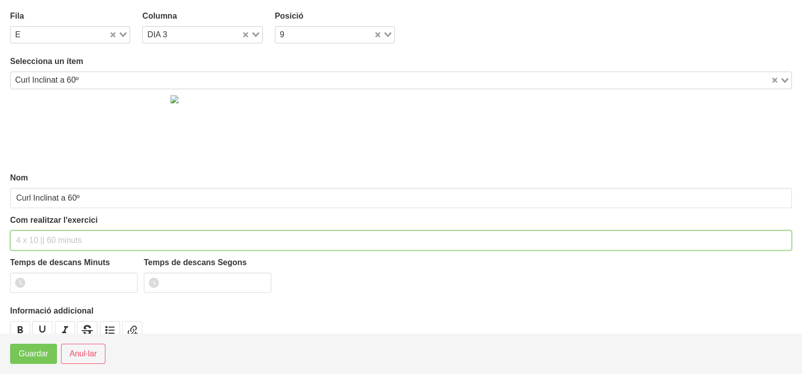
click at [45, 238] on input "text" at bounding box center [401, 241] width 782 height 20
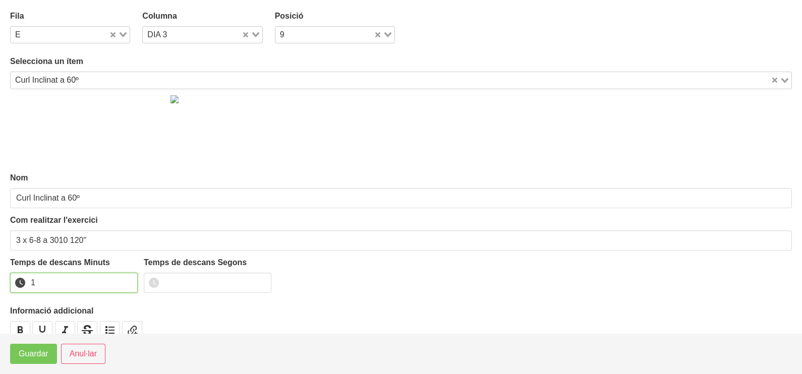
click at [128, 278] on input "1" at bounding box center [74, 283] width 128 height 20
click at [126, 280] on input "2" at bounding box center [74, 283] width 128 height 20
click at [38, 357] on span "Guardar" at bounding box center [34, 354] width 30 height 12
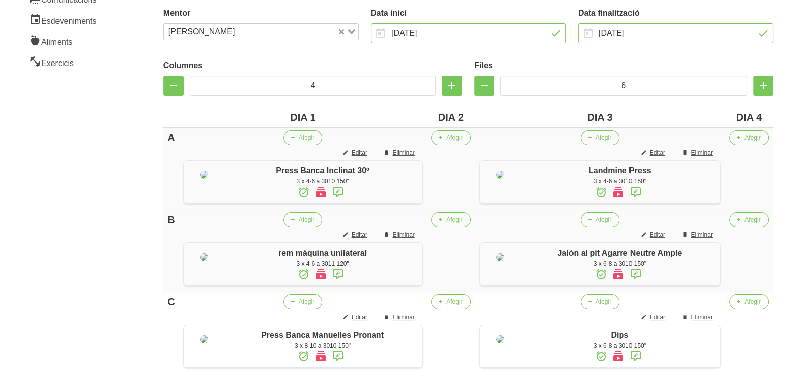
scroll to position [211, 0]
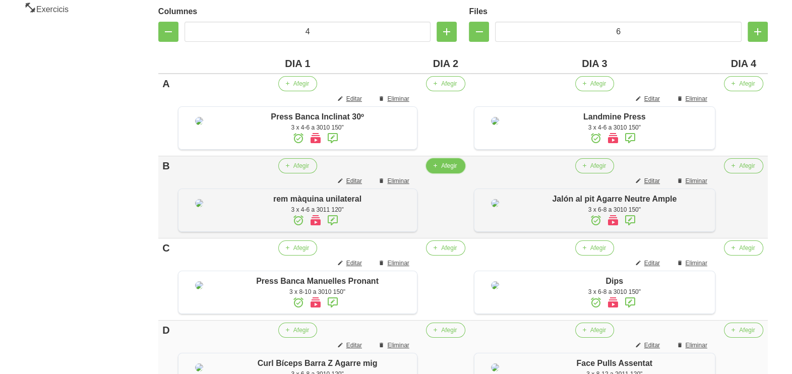
click at [451, 170] on span "Afegir" at bounding box center [449, 165] width 16 height 9
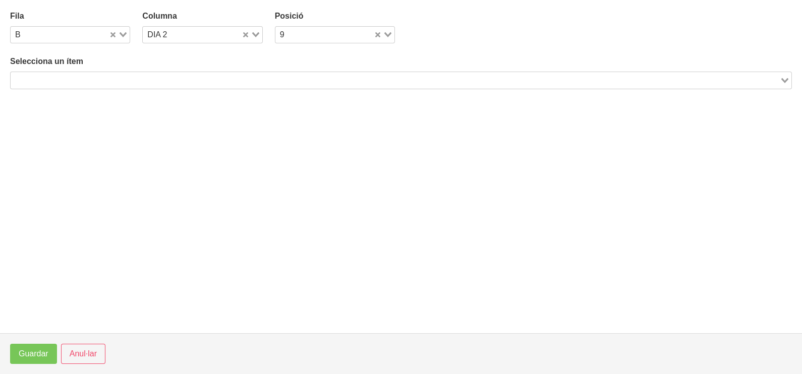
click at [256, 81] on input "Search for option" at bounding box center [395, 80] width 767 height 12
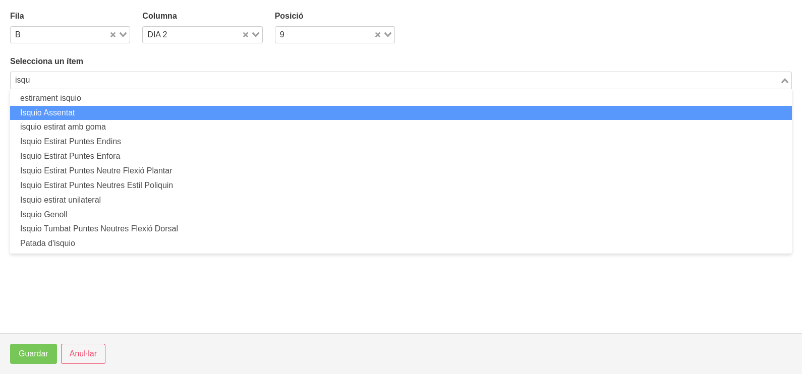
click at [212, 109] on li "Isquio Assentat" at bounding box center [401, 113] width 782 height 15
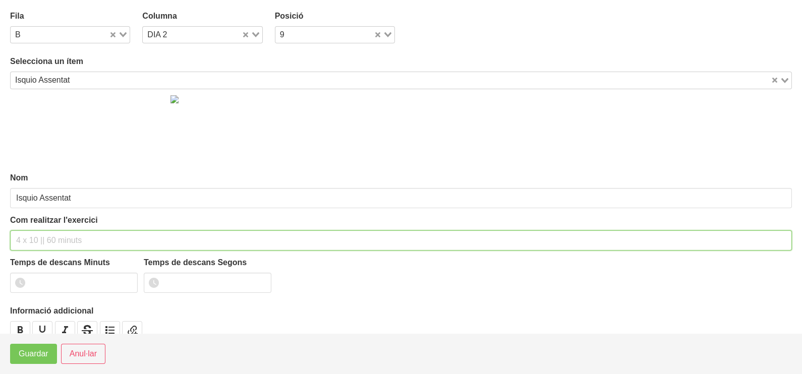
drag, startPoint x: 63, startPoint y: 241, endPoint x: 64, endPoint y: 236, distance: 5.6
click at [63, 238] on input "text" at bounding box center [401, 241] width 782 height 20
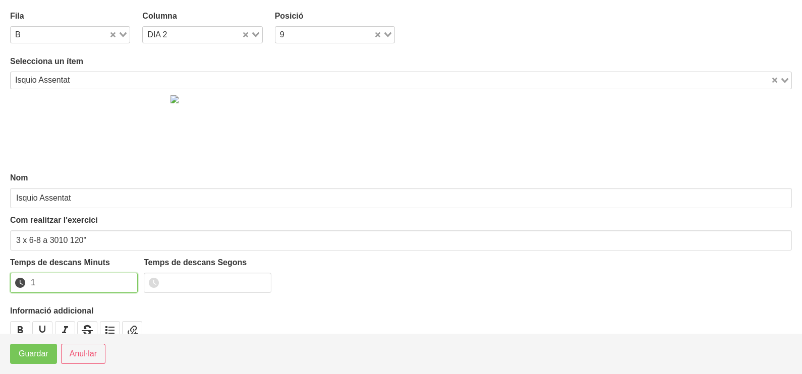
click at [128, 280] on input "1" at bounding box center [74, 283] width 128 height 20
drag, startPoint x: 127, startPoint y: 280, endPoint x: 59, endPoint y: 320, distance: 79.2
click at [123, 280] on input "2" at bounding box center [74, 283] width 128 height 20
click at [31, 354] on span "Guardar" at bounding box center [34, 354] width 30 height 12
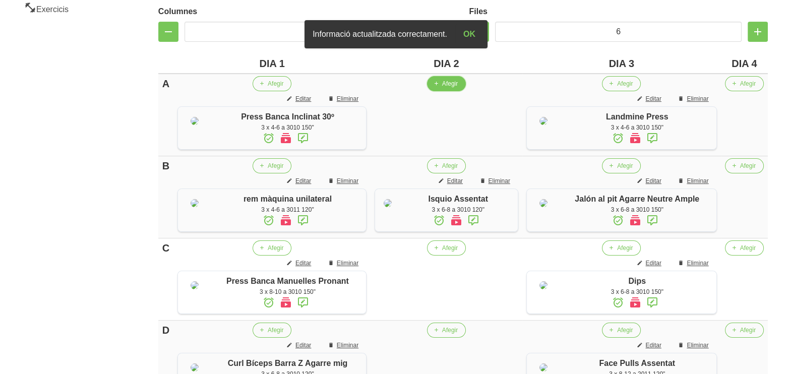
click at [450, 85] on span "Afegir" at bounding box center [450, 83] width 16 height 9
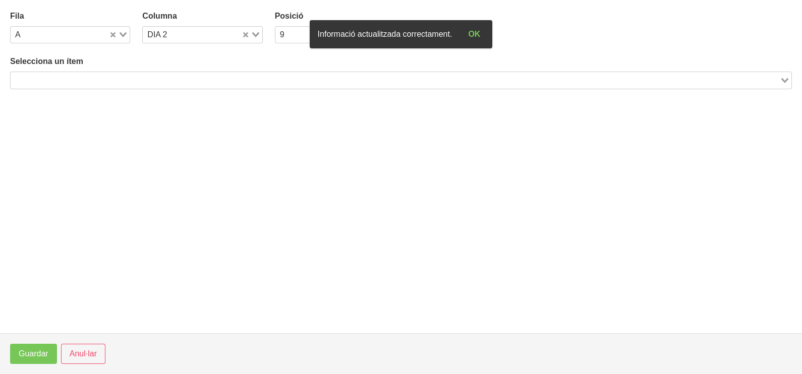
drag, startPoint x: 114, startPoint y: 78, endPoint x: 106, endPoint y: 82, distance: 9.5
click at [110, 81] on input "Search for option" at bounding box center [395, 80] width 767 height 12
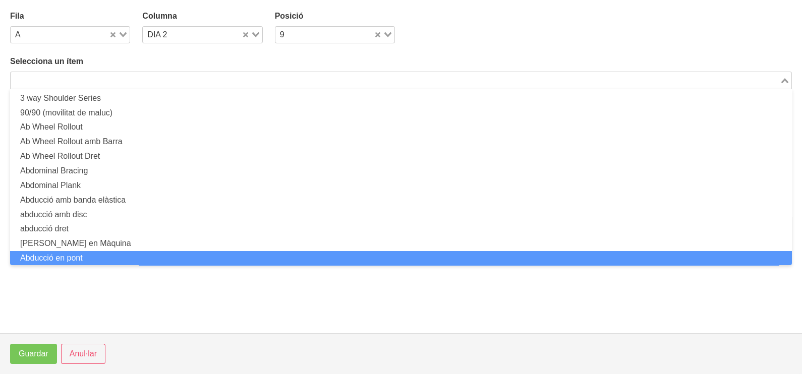
scroll to position [0, 0]
click at [79, 346] on button "Anul·lar" at bounding box center [83, 354] width 44 height 20
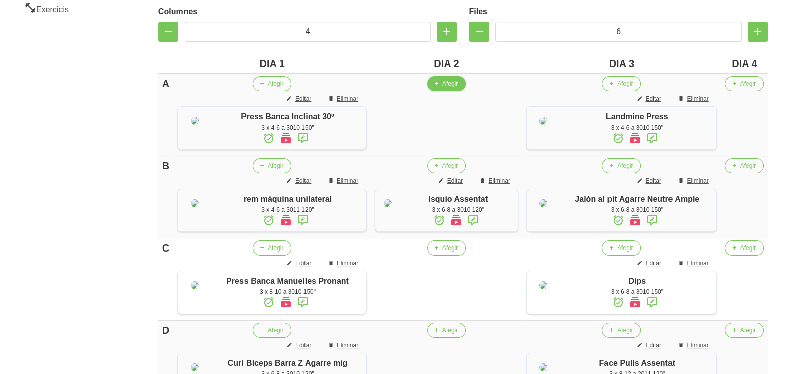
click at [446, 81] on span "Afegir" at bounding box center [450, 83] width 16 height 9
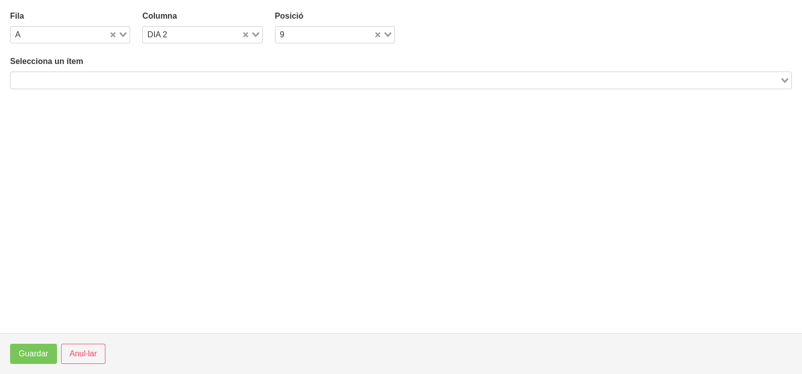
click at [200, 76] on input "Search for option" at bounding box center [395, 80] width 767 height 12
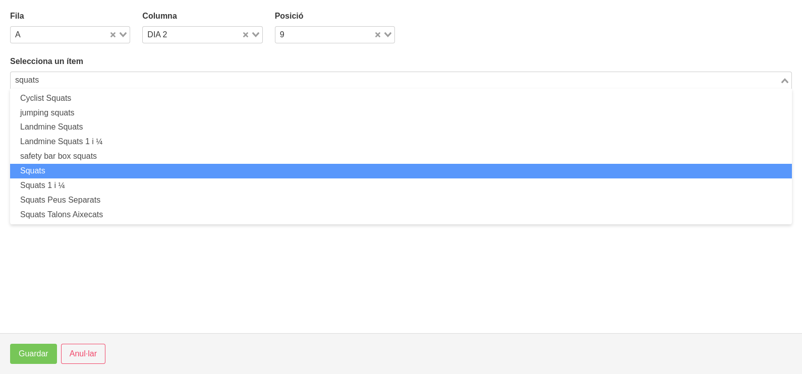
click at [78, 171] on li "Squats" at bounding box center [401, 171] width 782 height 15
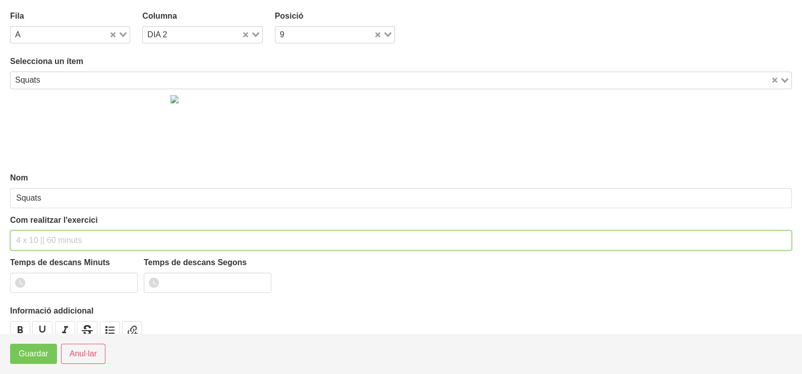
drag, startPoint x: 37, startPoint y: 233, endPoint x: 58, endPoint y: 174, distance: 62.7
click at [44, 227] on div "Com realitzar l'exercici" at bounding box center [401, 232] width 782 height 36
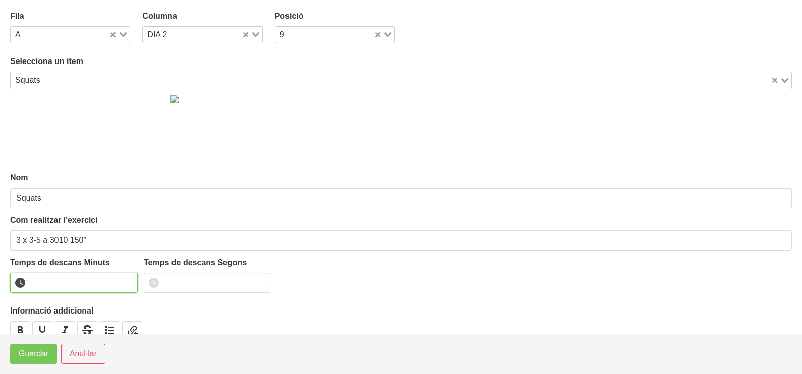
drag, startPoint x: 70, startPoint y: 272, endPoint x: 61, endPoint y: 270, distance: 9.4
click at [67, 274] on input "number" at bounding box center [74, 283] width 128 height 20
click at [43, 351] on span "Guardar" at bounding box center [34, 354] width 30 height 12
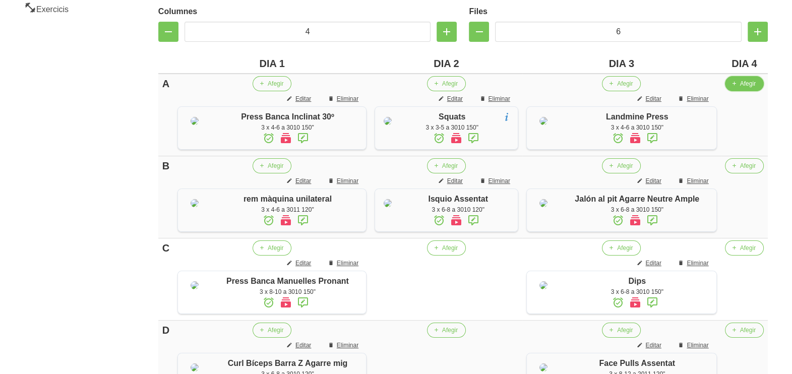
click at [742, 84] on span "Afegir" at bounding box center [748, 83] width 16 height 9
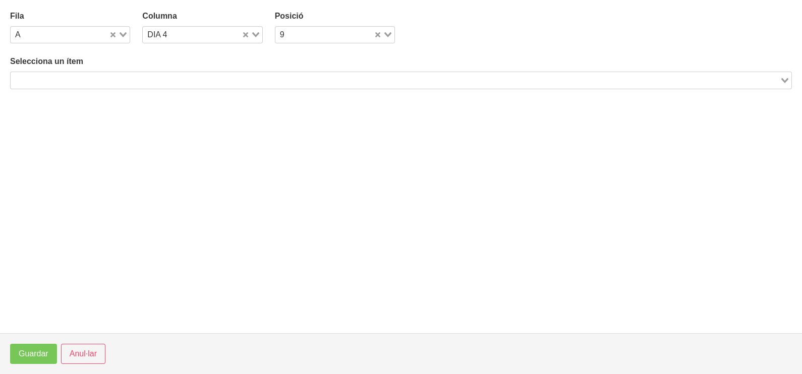
click at [265, 76] on input "Search for option" at bounding box center [395, 80] width 767 height 12
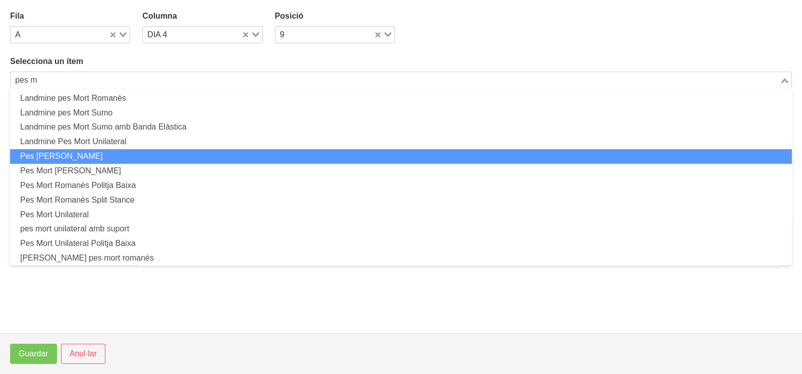
click at [78, 154] on li "Pes [PERSON_NAME]" at bounding box center [401, 156] width 782 height 15
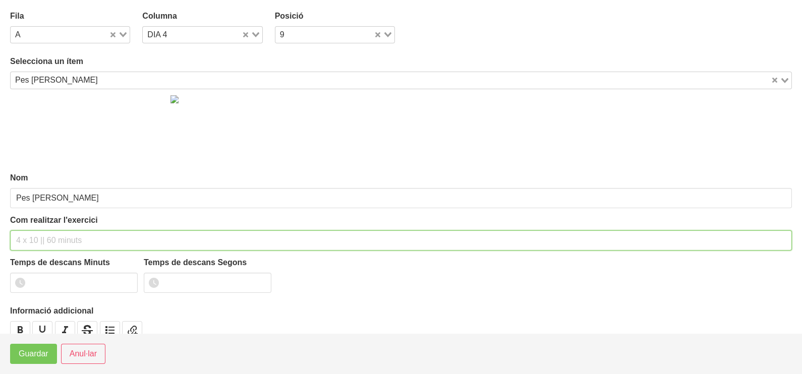
drag, startPoint x: 34, startPoint y: 245, endPoint x: 48, endPoint y: 225, distance: 24.2
click at [40, 237] on input "text" at bounding box center [401, 241] width 782 height 20
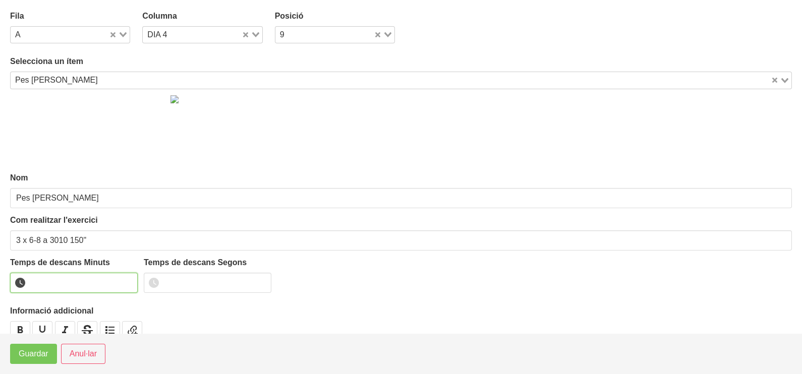
click at [78, 283] on input "number" at bounding box center [74, 283] width 128 height 20
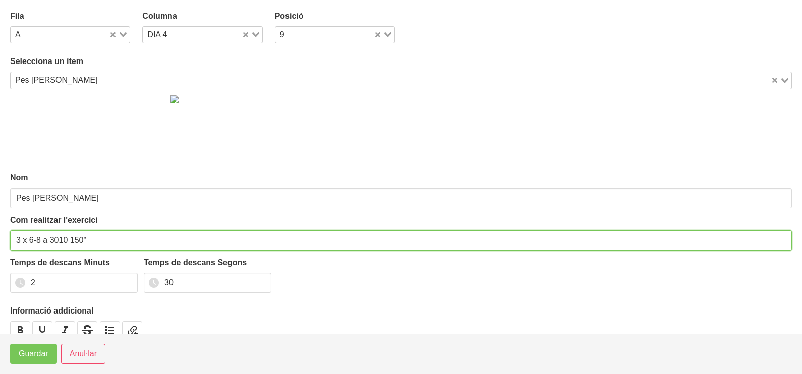
drag, startPoint x: 20, startPoint y: 240, endPoint x: 3, endPoint y: 243, distance: 17.5
click at [6, 241] on section "Fila A Loading... Columna DIA 4 Loading... Posició 9 Loading... Selecciona un í…" at bounding box center [401, 166] width 802 height 333
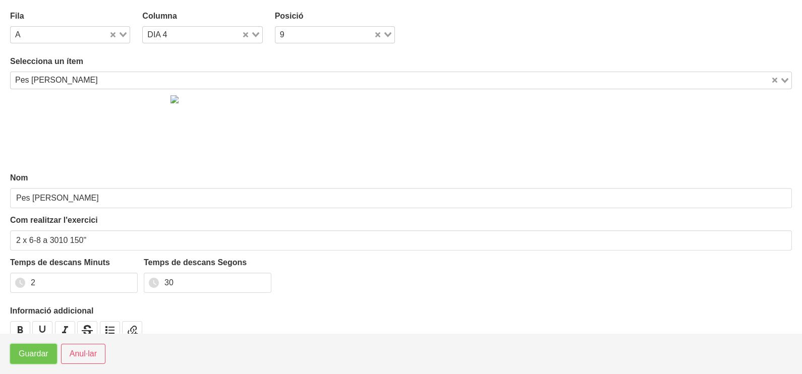
click at [35, 348] on button "Guardar" at bounding box center [33, 354] width 47 height 20
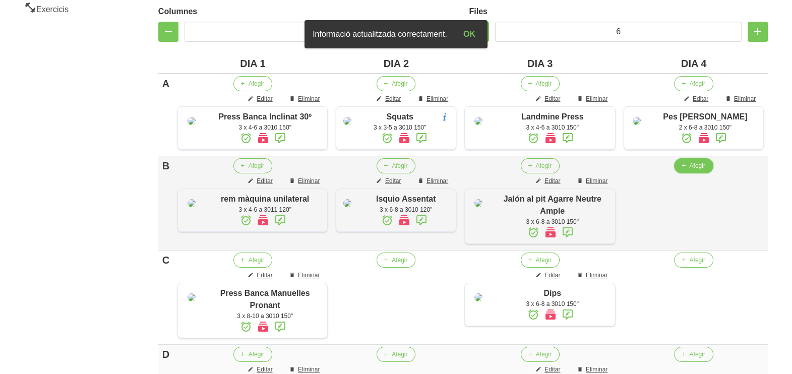
click at [697, 170] on span "Afegir" at bounding box center [698, 165] width 16 height 9
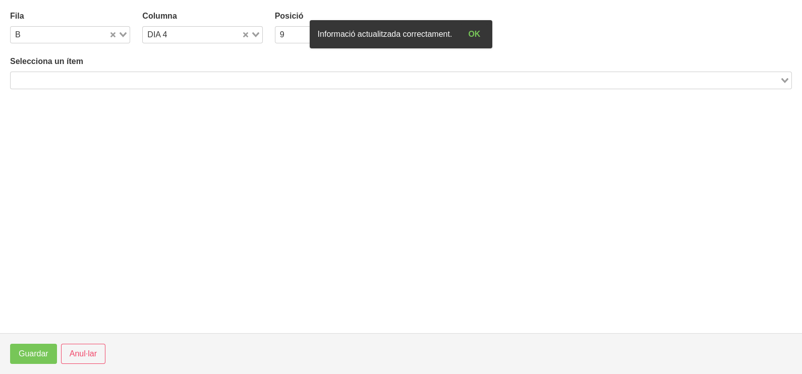
click at [165, 81] on input "Search for option" at bounding box center [395, 80] width 767 height 12
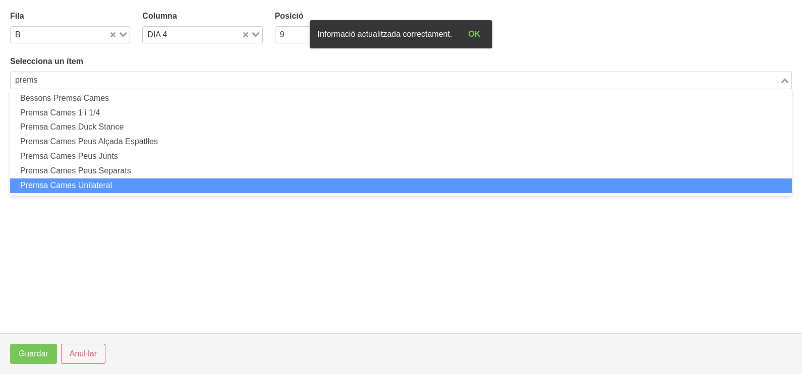
click at [122, 179] on li "Premsa Cames Unilateral" at bounding box center [401, 186] width 782 height 15
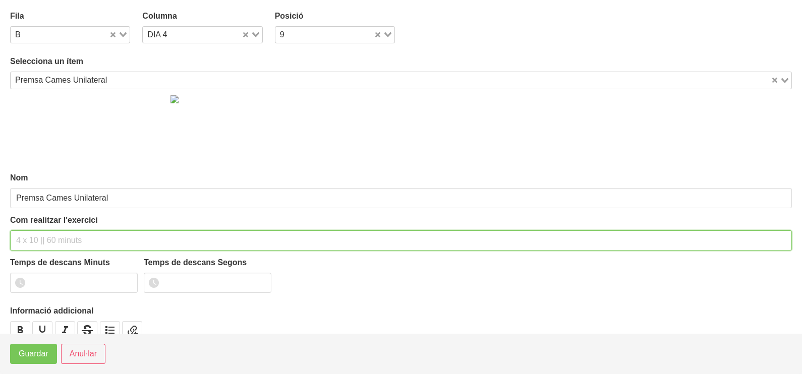
drag, startPoint x: 45, startPoint y: 230, endPoint x: 61, endPoint y: 157, distance: 74.7
click at [48, 225] on div "Com realitzar l'exercici" at bounding box center [401, 232] width 782 height 36
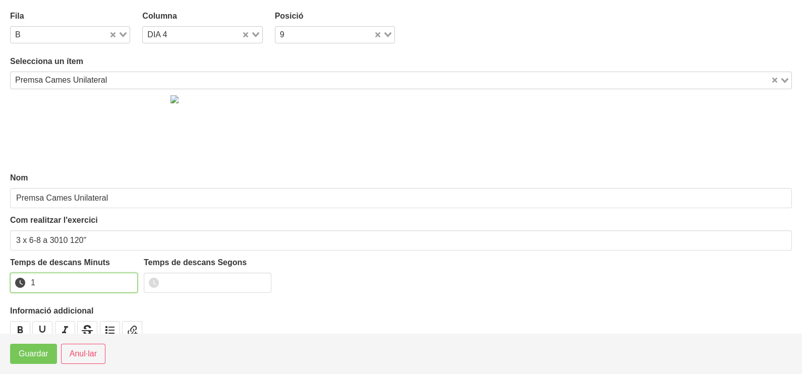
click at [127, 279] on input "1" at bounding box center [74, 283] width 128 height 20
drag, startPoint x: 127, startPoint y: 279, endPoint x: 62, endPoint y: 335, distance: 85.8
click at [112, 291] on input "2" at bounding box center [74, 283] width 128 height 20
click at [48, 360] on button "Guardar" at bounding box center [33, 354] width 47 height 20
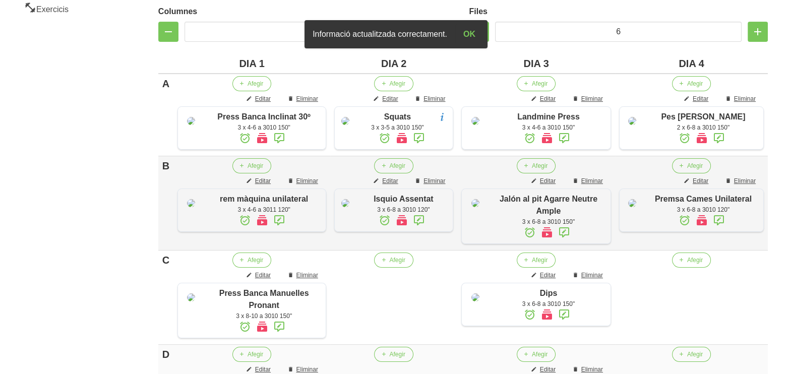
scroll to position [275, 0]
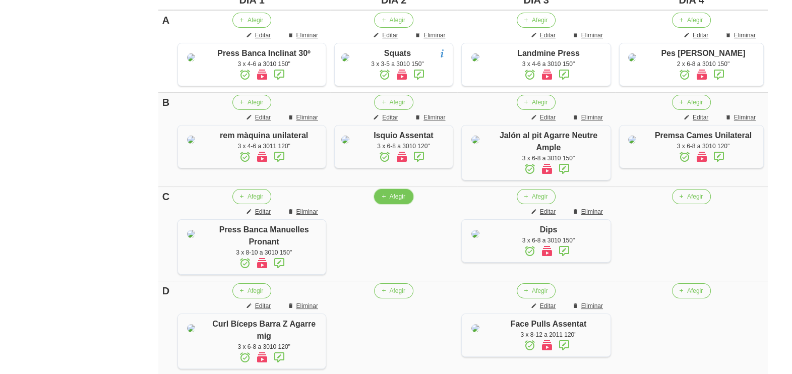
click at [386, 201] on icon "button" at bounding box center [383, 196] width 6 height 9
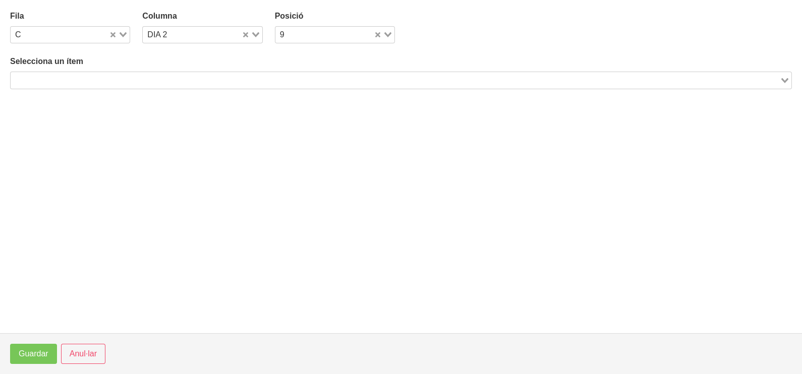
click at [166, 77] on input "Search for option" at bounding box center [395, 80] width 767 height 12
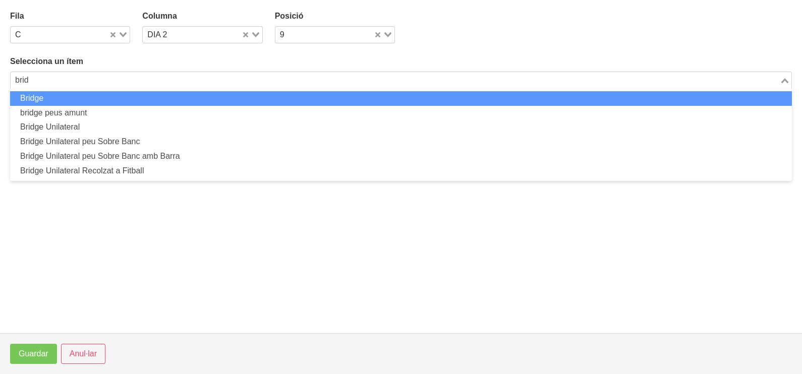
click at [156, 98] on li "Bridge" at bounding box center [401, 98] width 782 height 15
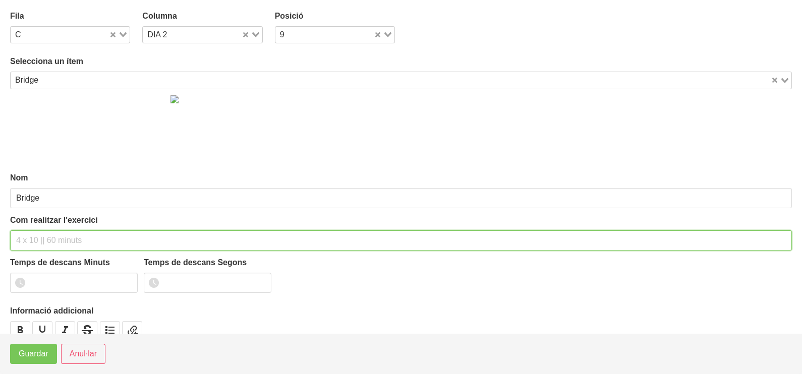
click at [53, 239] on input "text" at bounding box center [401, 241] width 782 height 20
drag, startPoint x: 82, startPoint y: 236, endPoint x: 76, endPoint y: 239, distance: 6.6
click at [76, 239] on input "3 x 8-12 a 2011 120"" at bounding box center [401, 241] width 782 height 20
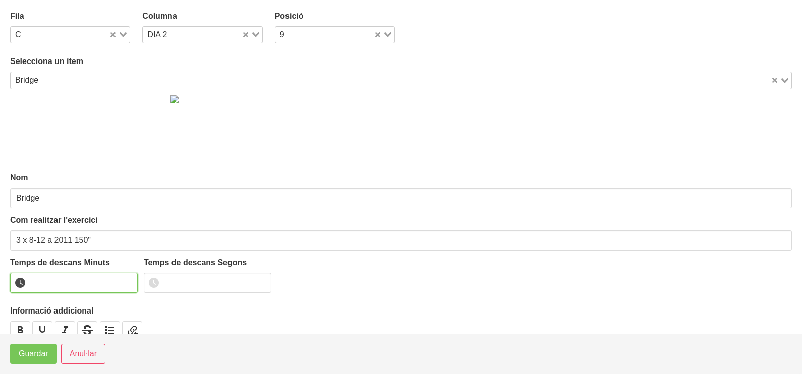
click at [101, 282] on input "number" at bounding box center [74, 283] width 128 height 20
click at [32, 363] on button "Guardar" at bounding box center [33, 354] width 47 height 20
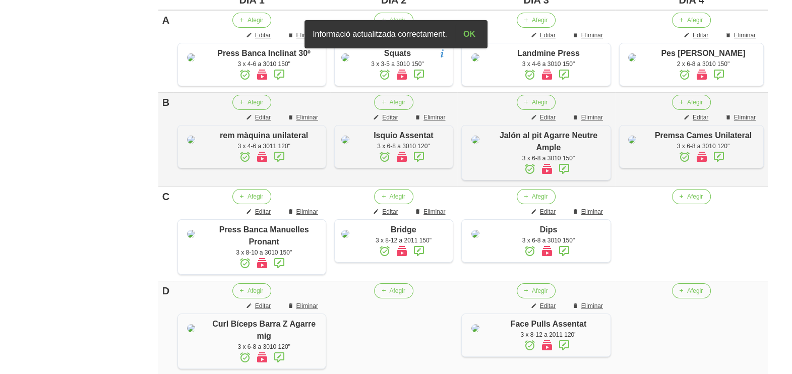
scroll to position [400, 0]
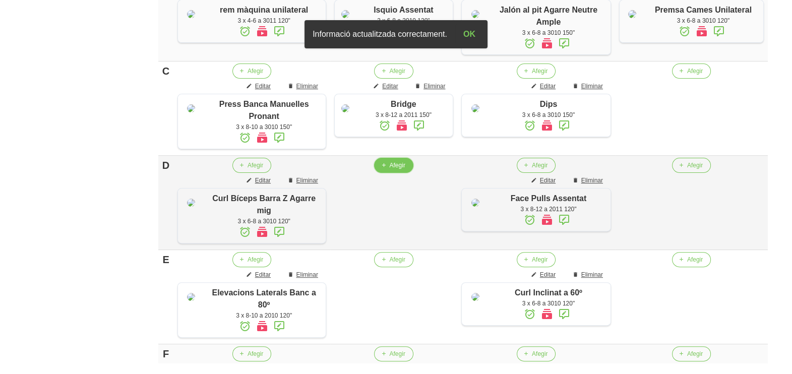
click at [386, 170] on icon "button" at bounding box center [383, 165] width 6 height 9
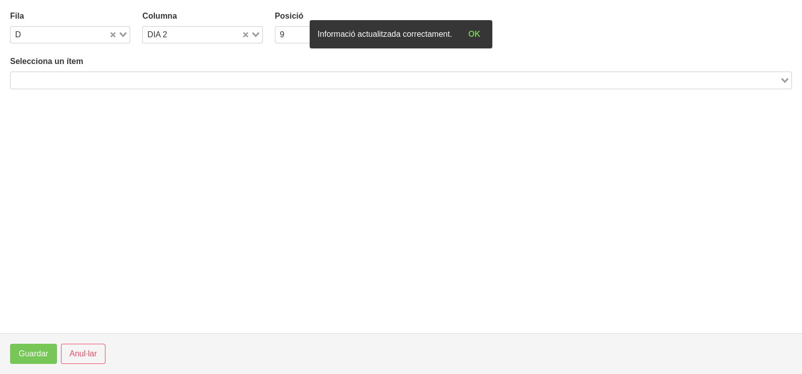
click at [183, 76] on input "Search for option" at bounding box center [395, 80] width 767 height 12
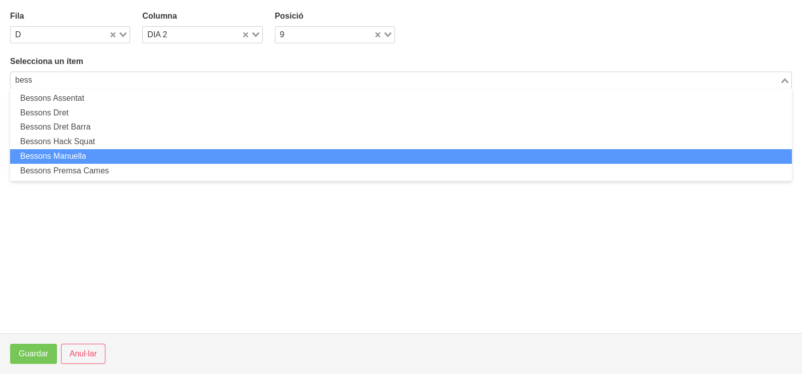
click at [124, 152] on li "Bessons Manuella" at bounding box center [401, 156] width 782 height 15
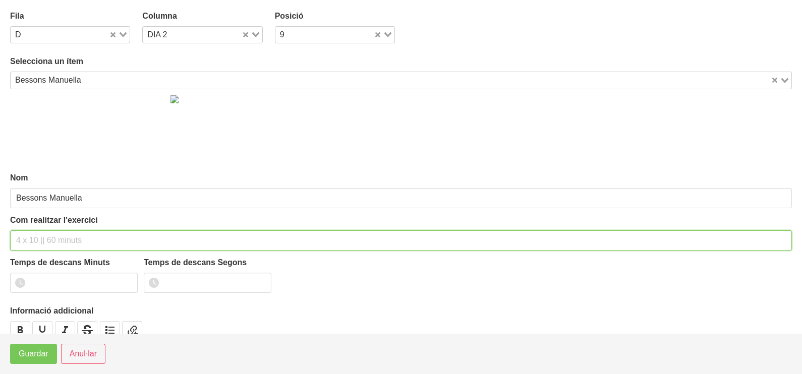
drag, startPoint x: 43, startPoint y: 240, endPoint x: 66, endPoint y: 149, distance: 93.6
click at [46, 235] on input "text" at bounding box center [401, 241] width 782 height 20
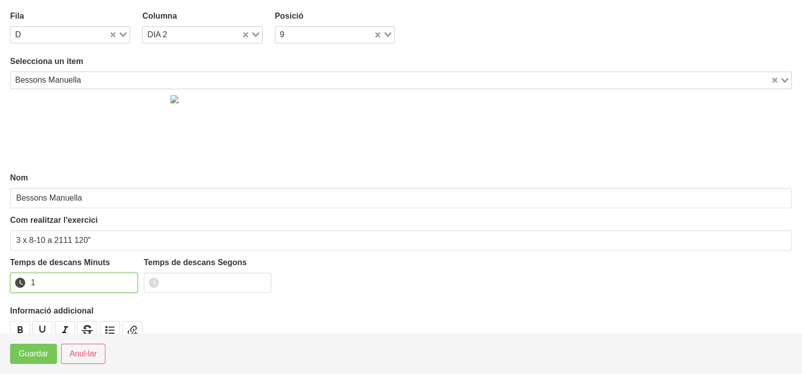
click at [128, 279] on input "1" at bounding box center [74, 283] width 128 height 20
drag, startPoint x: 128, startPoint y: 279, endPoint x: 109, endPoint y: 294, distance: 23.4
click at [126, 280] on input "2" at bounding box center [74, 283] width 128 height 20
click at [53, 348] on button "Guardar" at bounding box center [33, 354] width 47 height 20
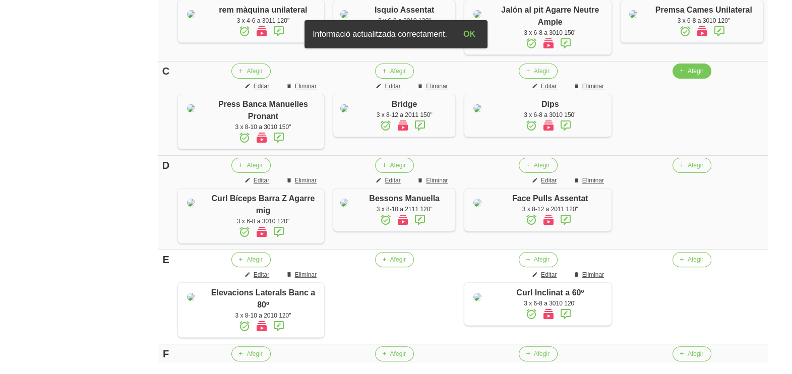
scroll to position [338, 0]
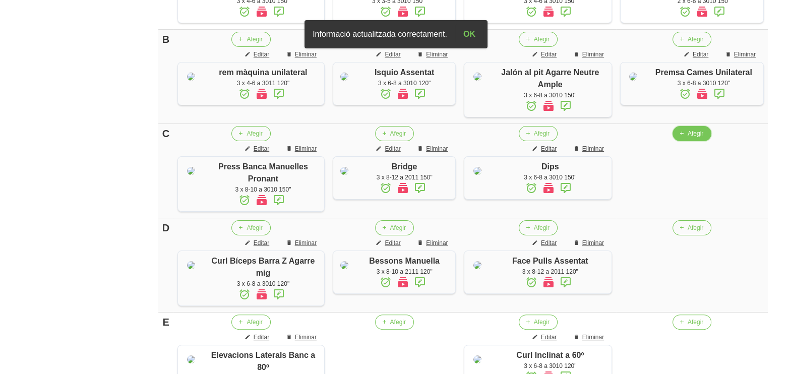
click at [693, 138] on span "Afegir" at bounding box center [696, 133] width 16 height 9
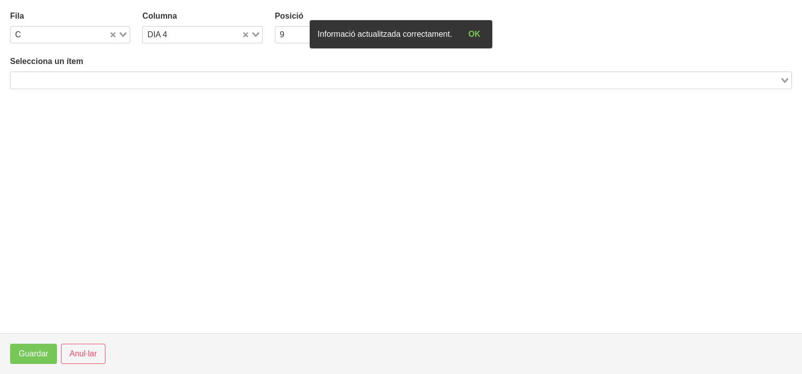
drag, startPoint x: 181, startPoint y: 79, endPoint x: 174, endPoint y: 76, distance: 7.9
click at [174, 79] on input "Search for option" at bounding box center [395, 80] width 767 height 12
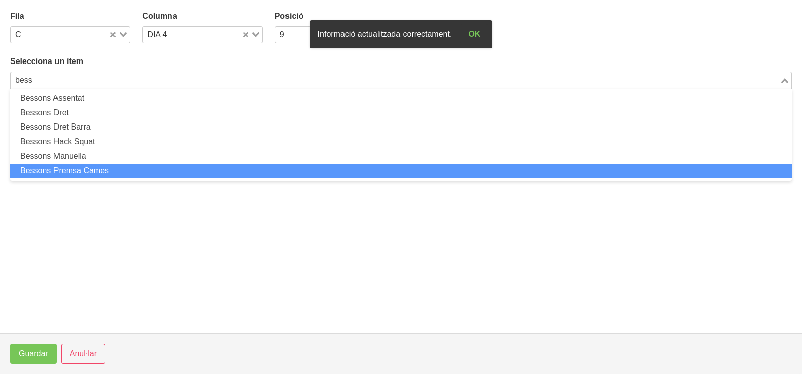
click at [132, 165] on li "Bessons Premsa Cames" at bounding box center [401, 171] width 782 height 15
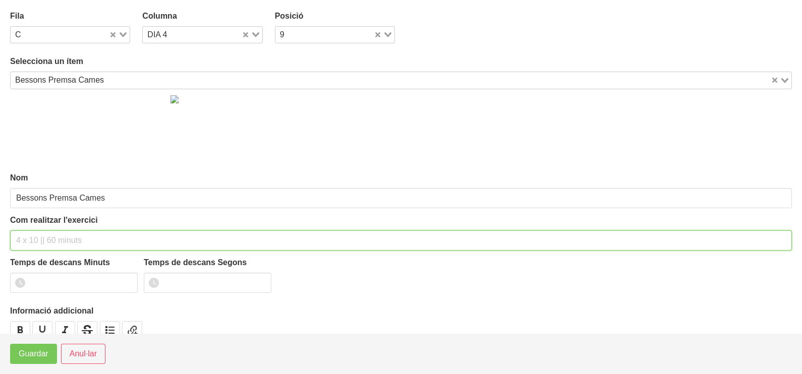
click at [43, 227] on div "Com realitzar l'exercici" at bounding box center [401, 232] width 782 height 36
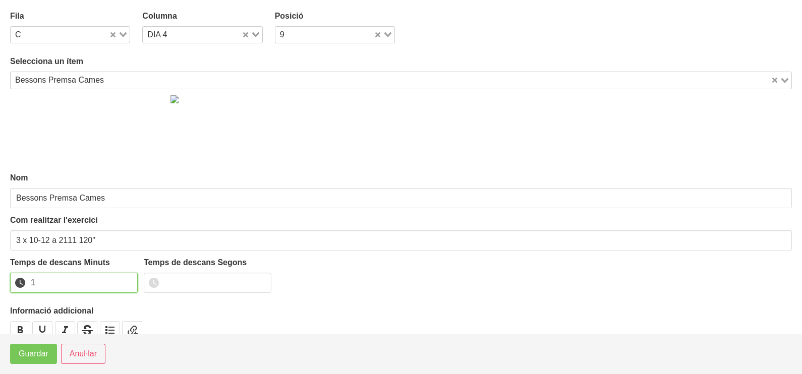
click at [130, 278] on input "1" at bounding box center [74, 283] width 128 height 20
drag, startPoint x: 130, startPoint y: 278, endPoint x: 61, endPoint y: 321, distance: 81.3
click at [116, 288] on input "2" at bounding box center [74, 283] width 128 height 20
click at [37, 348] on button "Guardar" at bounding box center [33, 354] width 47 height 20
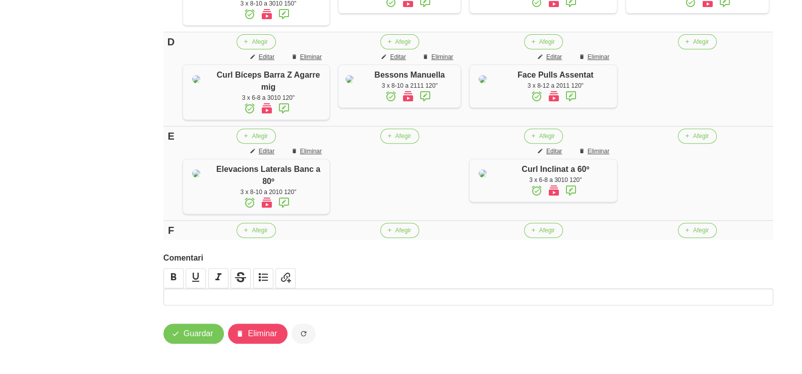
scroll to position [608, 0]
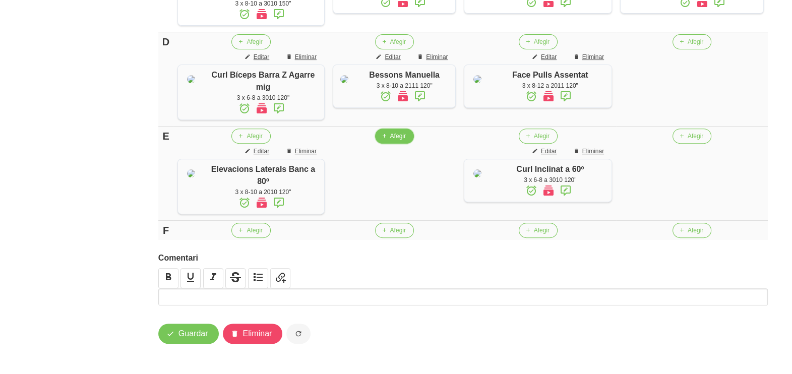
click at [399, 132] on span "Afegir" at bounding box center [398, 136] width 16 height 9
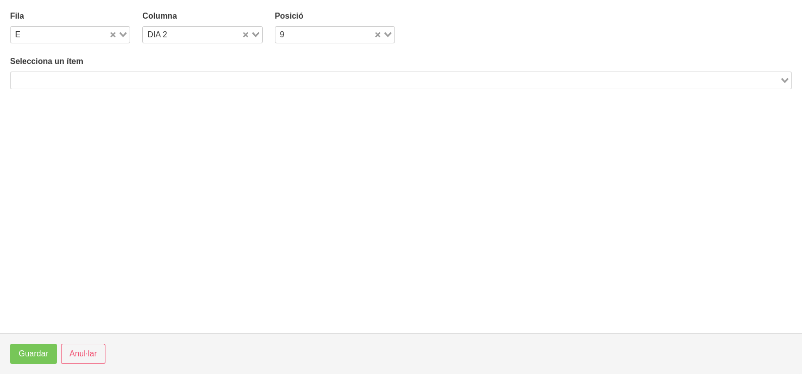
drag, startPoint x: 135, startPoint y: 76, endPoint x: 127, endPoint y: 72, distance: 9.5
click at [134, 74] on input "Search for option" at bounding box center [395, 80] width 767 height 12
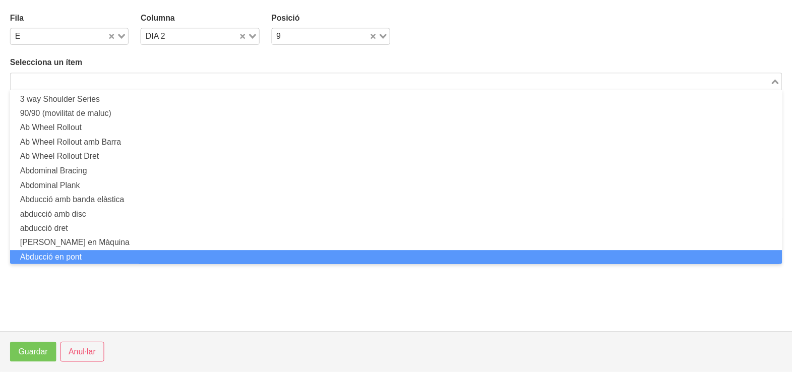
scroll to position [0, 0]
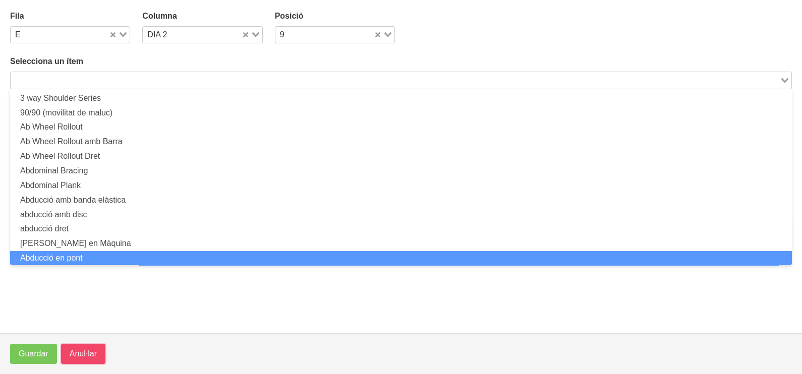
click at [85, 351] on span "Anul·lar" at bounding box center [83, 354] width 27 height 12
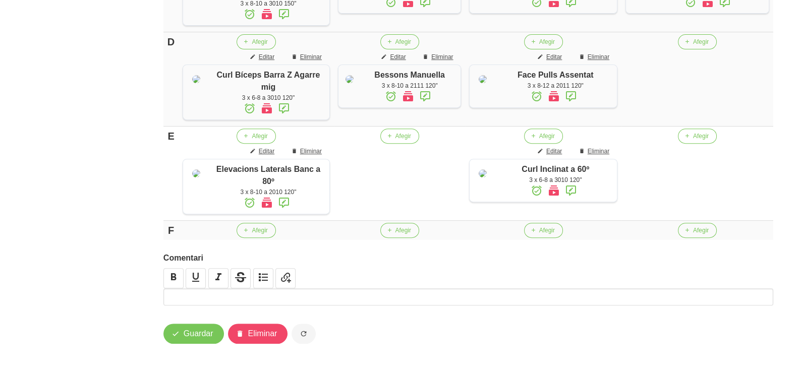
scroll to position [482, 0]
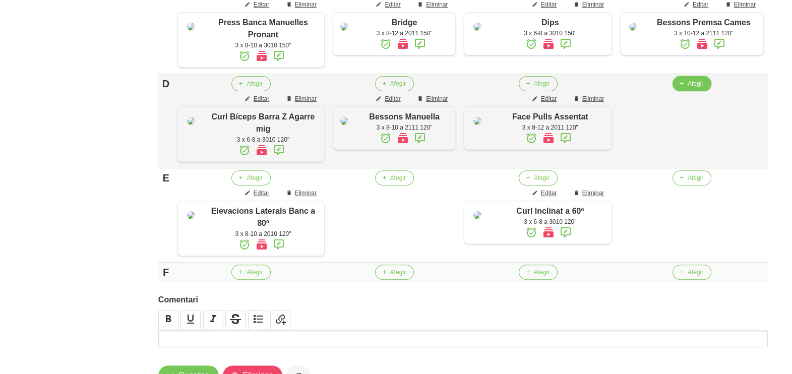
click at [699, 88] on span "Afegir" at bounding box center [696, 83] width 16 height 9
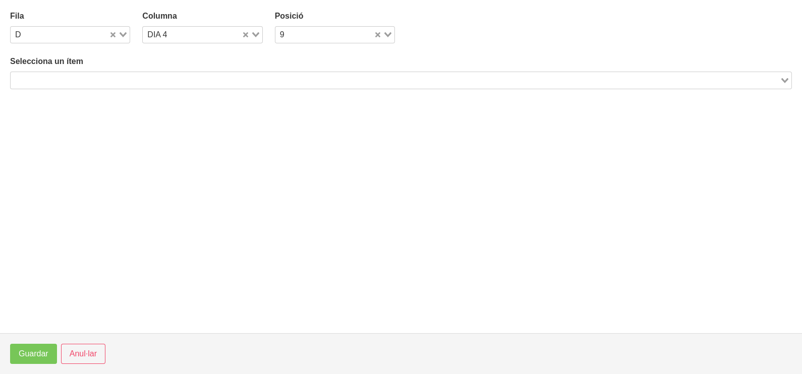
click at [164, 76] on input "Search for option" at bounding box center [395, 80] width 767 height 12
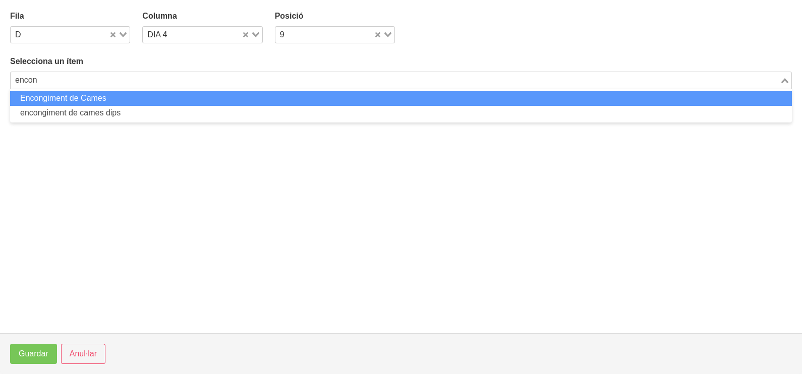
click at [124, 97] on li "Encongiment de Cames" at bounding box center [401, 98] width 782 height 15
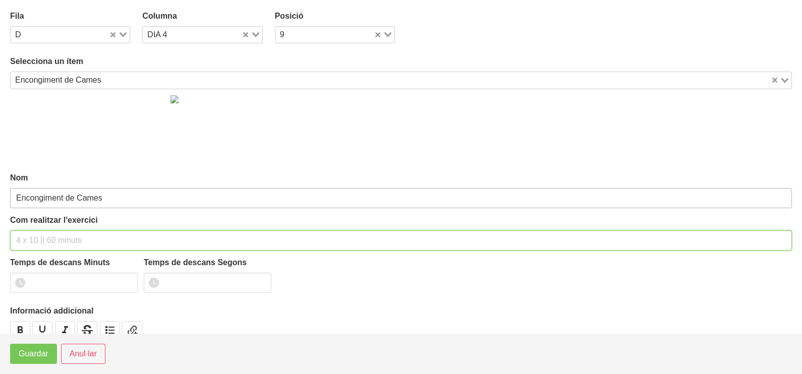
click at [47, 228] on div "Com realitzar l'exercici" at bounding box center [401, 232] width 782 height 36
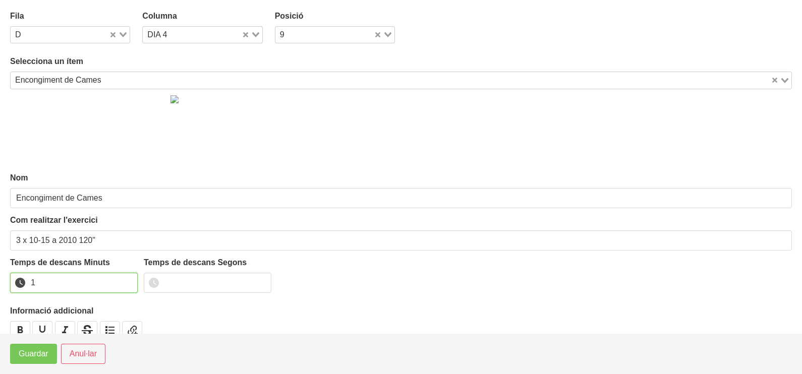
click at [129, 280] on input "1" at bounding box center [74, 283] width 128 height 20
drag, startPoint x: 127, startPoint y: 279, endPoint x: 113, endPoint y: 294, distance: 20.3
click at [121, 285] on input "2" at bounding box center [74, 283] width 128 height 20
click at [48, 356] on button "Guardar" at bounding box center [33, 354] width 47 height 20
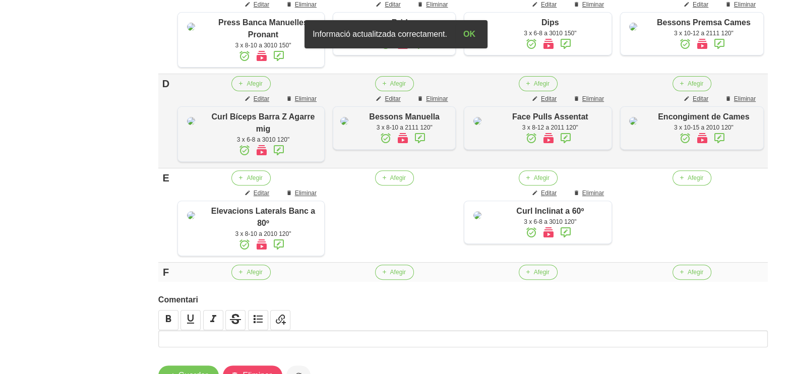
click at [719, 147] on icon at bounding box center [719, 138] width 12 height 18
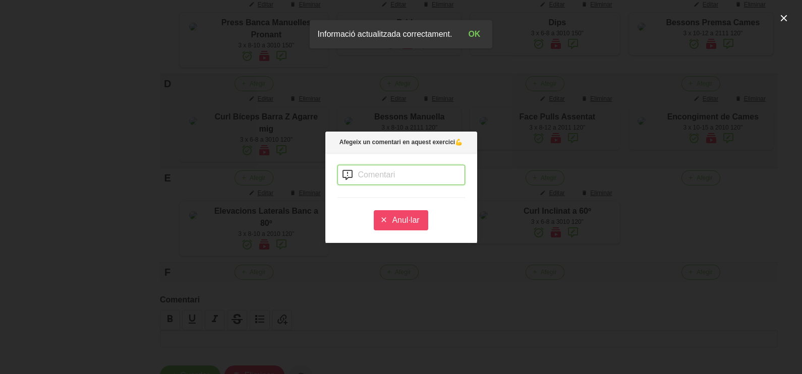
click at [362, 176] on input "text" at bounding box center [401, 175] width 128 height 20
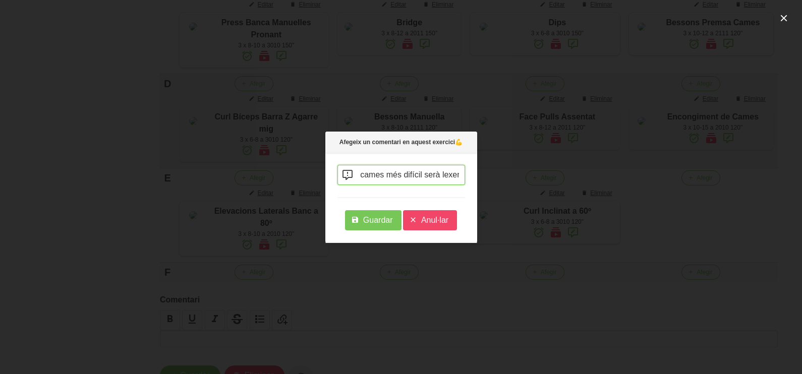
scroll to position [0, 121]
click at [432, 174] on input "quan més estirades tinguis les cames més difícil serà lexercici" at bounding box center [401, 175] width 128 height 20
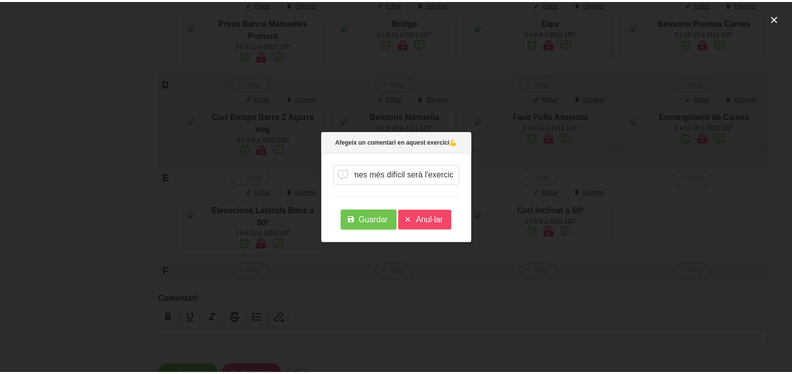
scroll to position [0, 0]
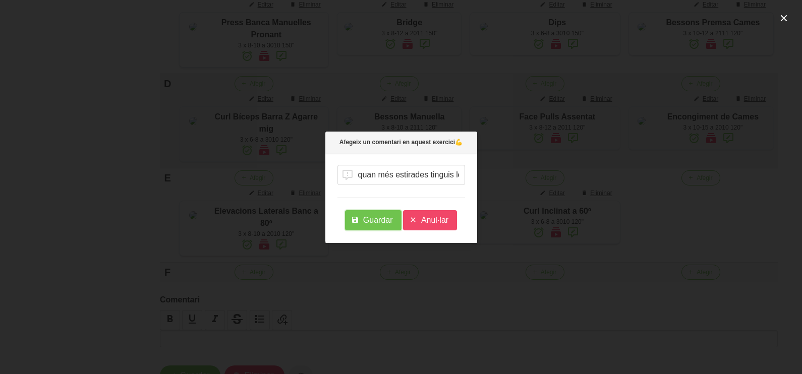
click at [375, 220] on span "Guardar" at bounding box center [378, 220] width 30 height 12
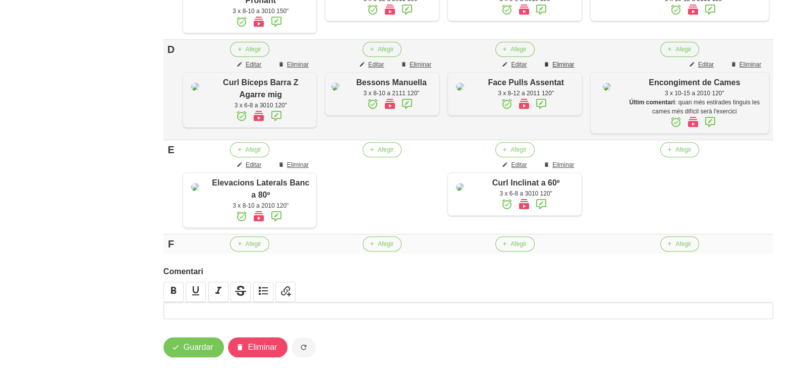
scroll to position [545, 0]
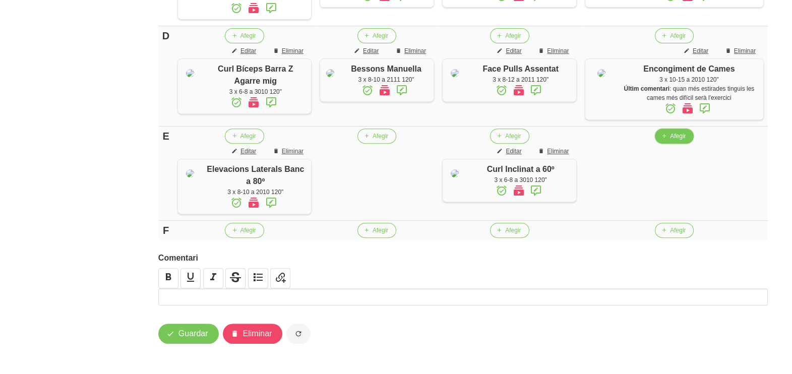
click at [681, 141] on span "Afegir" at bounding box center [678, 136] width 16 height 9
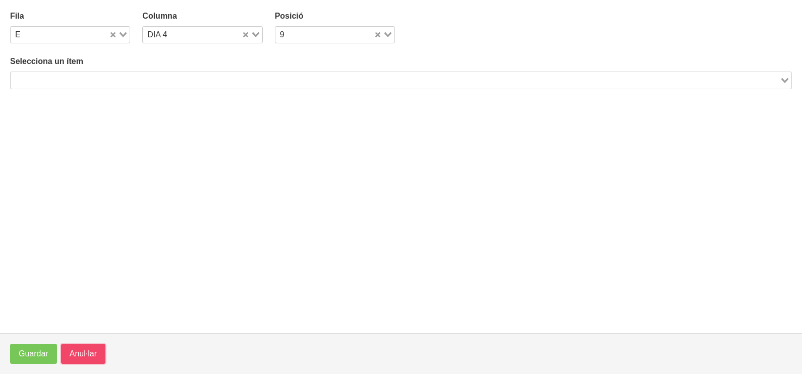
click at [78, 347] on button "Anul·lar" at bounding box center [83, 354] width 44 height 20
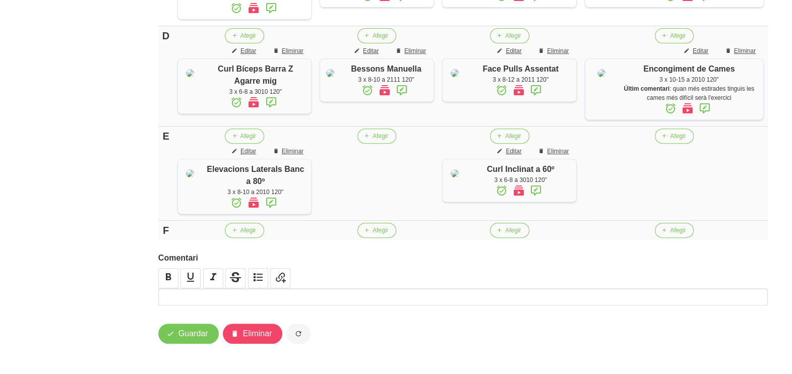
click at [382, 185] on td "Afegir" at bounding box center [377, 174] width 123 height 94
click at [381, 141] on span "Afegir" at bounding box center [381, 136] width 16 height 9
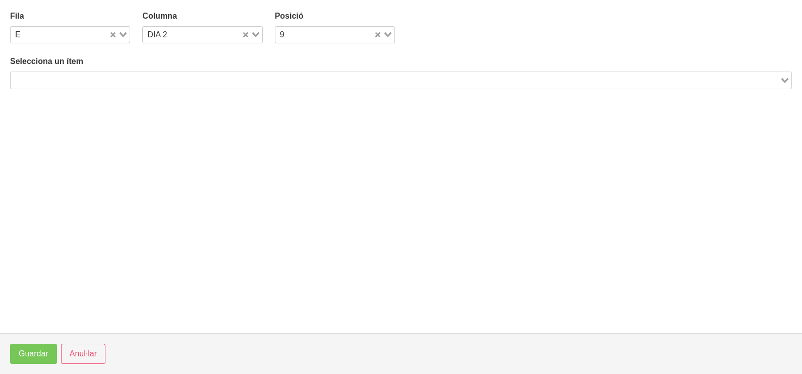
click at [131, 79] on input "Search for option" at bounding box center [395, 80] width 767 height 12
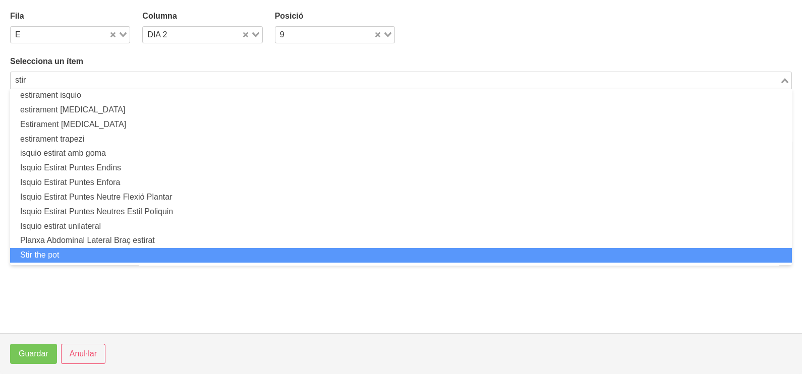
click at [99, 250] on li "Stir the pot" at bounding box center [401, 255] width 782 height 15
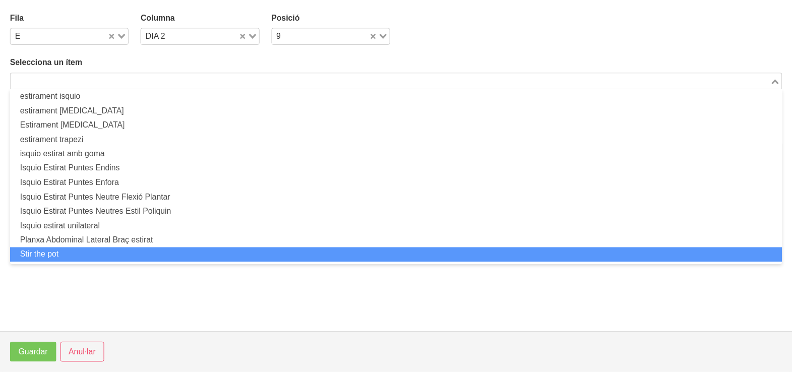
scroll to position [3, 0]
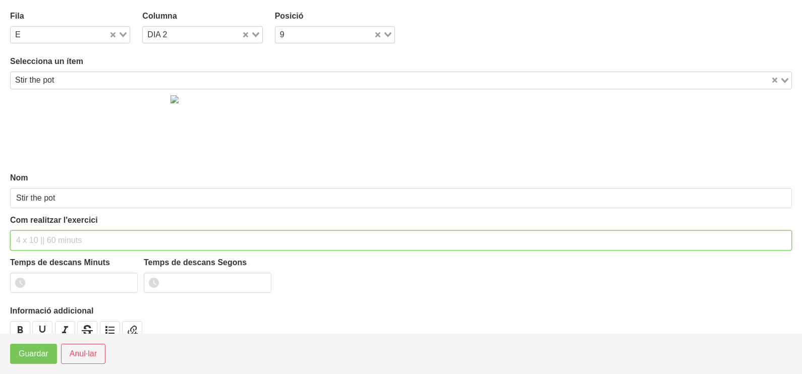
click at [42, 237] on input "text" at bounding box center [401, 241] width 782 height 20
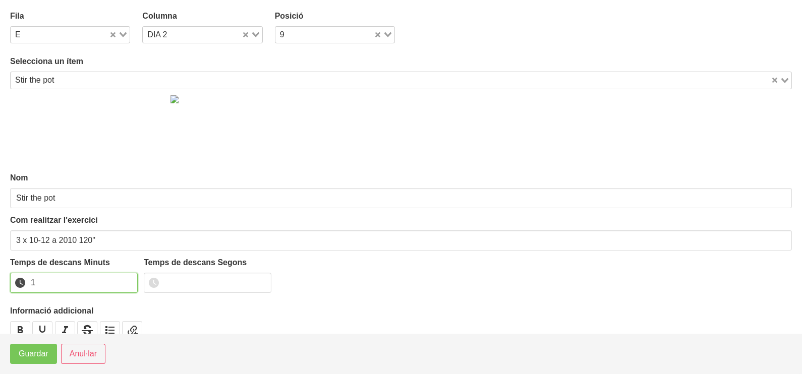
click at [128, 279] on input "1" at bounding box center [74, 283] width 128 height 20
drag, startPoint x: 128, startPoint y: 279, endPoint x: 57, endPoint y: 338, distance: 92.4
click at [124, 281] on input "2" at bounding box center [74, 283] width 128 height 20
click at [46, 353] on span "Guardar" at bounding box center [34, 354] width 30 height 12
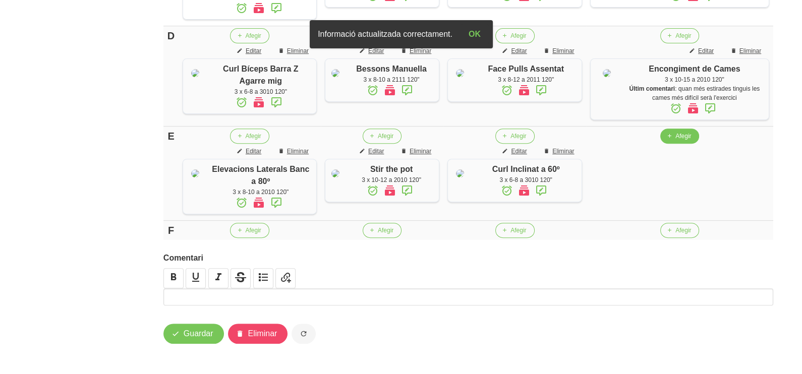
scroll to position [615, 0]
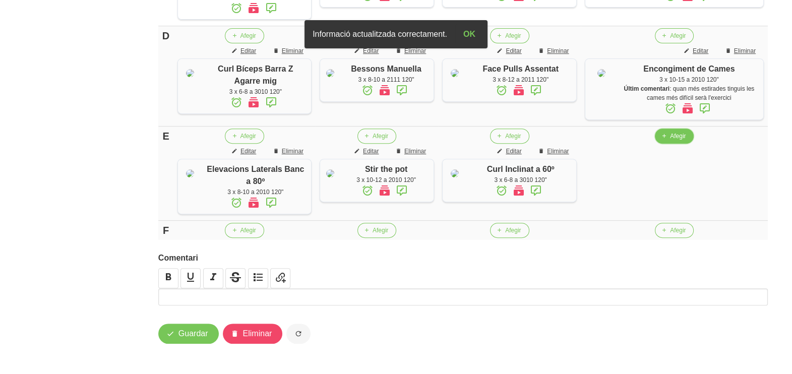
click at [685, 132] on span "Afegir" at bounding box center [678, 136] width 16 height 9
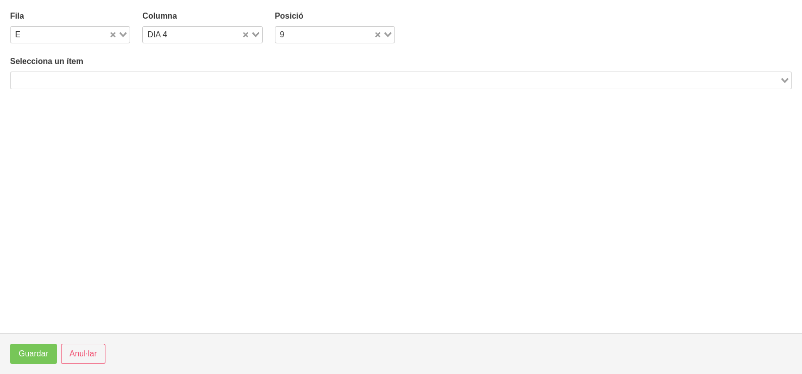
drag, startPoint x: 161, startPoint y: 76, endPoint x: 148, endPoint y: 77, distance: 13.1
click at [157, 76] on input "Search for option" at bounding box center [395, 80] width 767 height 12
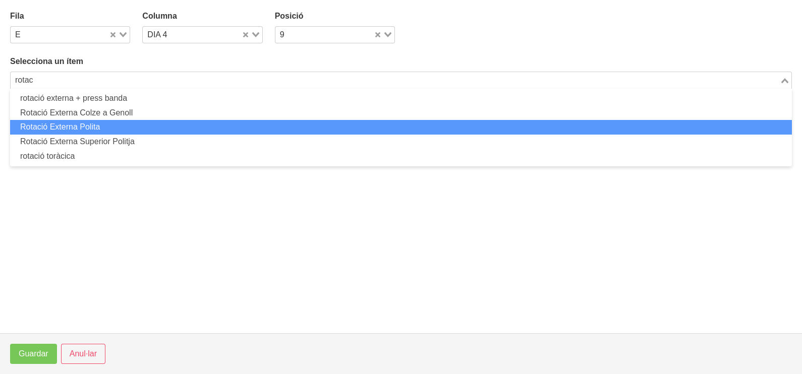
click at [102, 126] on li "Rotació Externa Polita" at bounding box center [401, 127] width 782 height 15
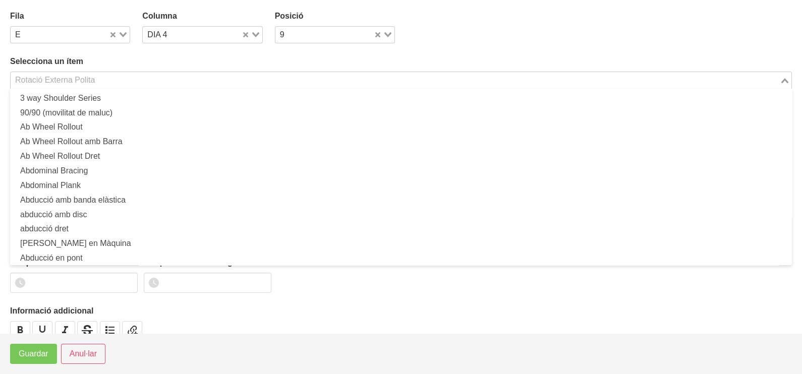
click at [103, 83] on input "Search for option" at bounding box center [395, 80] width 767 height 12
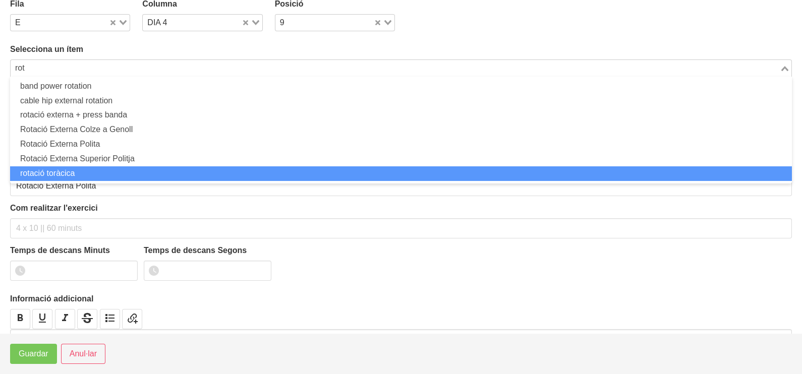
scroll to position [0, 0]
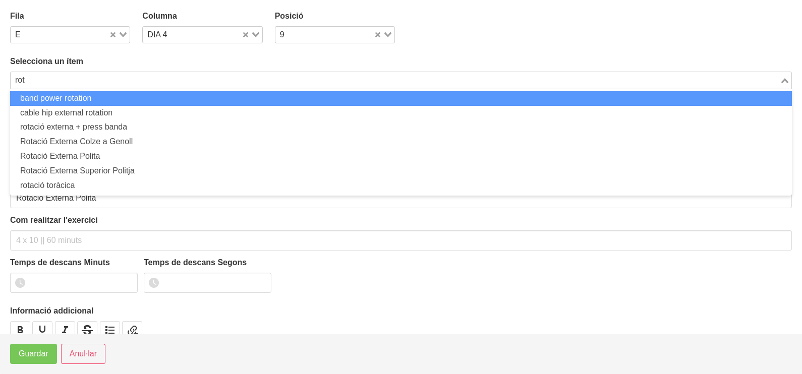
drag, startPoint x: 26, startPoint y: 76, endPoint x: -3, endPoint y: 76, distance: 28.8
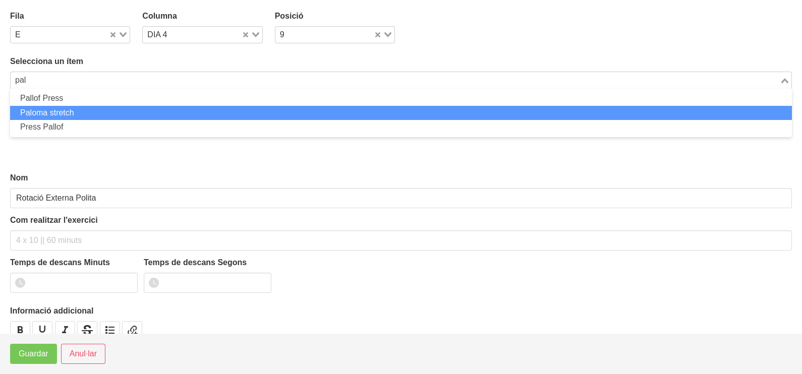
click at [53, 109] on li "Paloma stretch" at bounding box center [401, 113] width 782 height 15
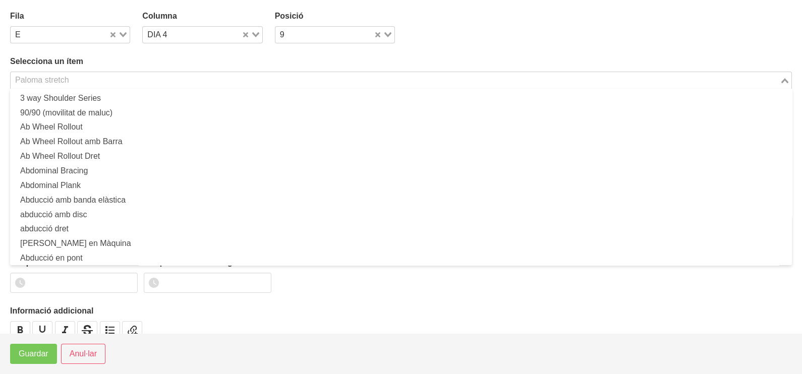
click at [59, 80] on div "Paloma stretch" at bounding box center [395, 79] width 769 height 14
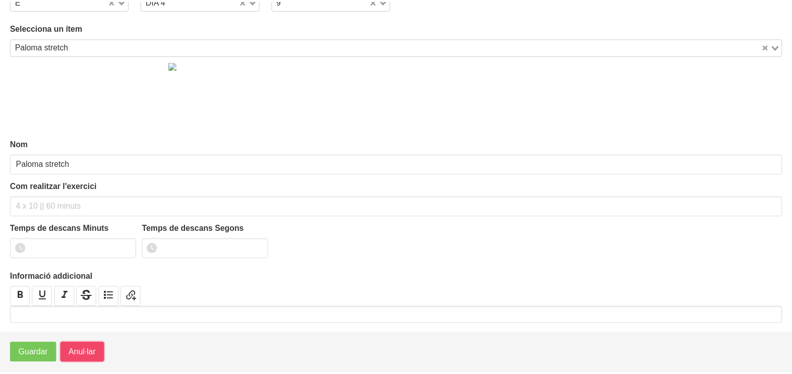
scroll to position [3, 0]
click at [84, 348] on span "Anul·lar" at bounding box center [83, 354] width 27 height 12
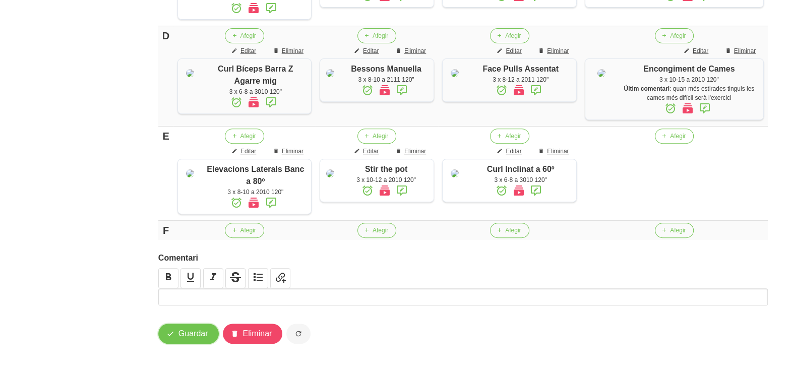
click at [189, 332] on span "Guardar" at bounding box center [194, 334] width 30 height 12
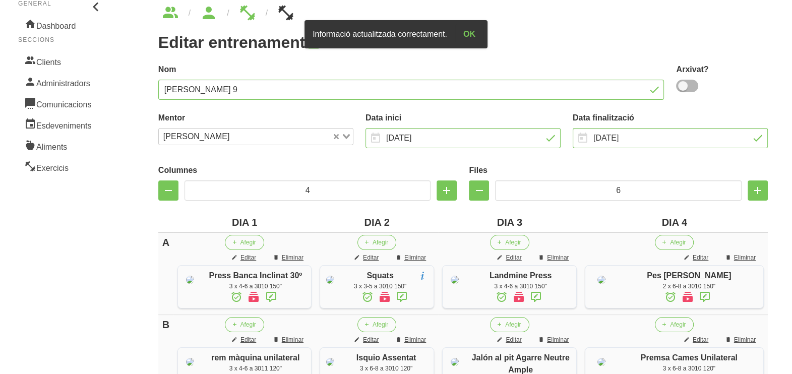
scroll to position [0, 0]
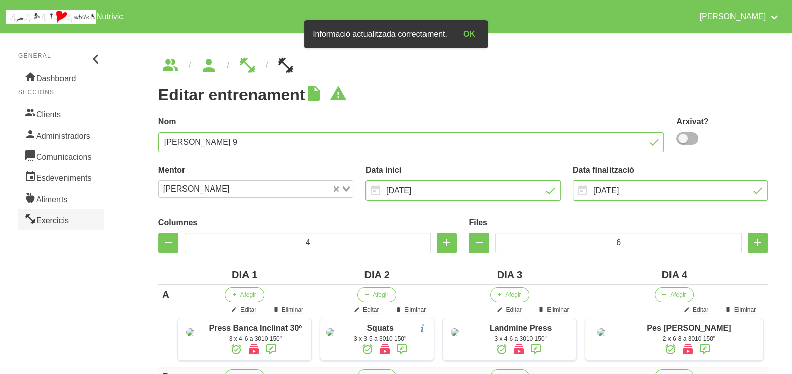
click at [56, 212] on link "Exercicis" at bounding box center [61, 219] width 86 height 21
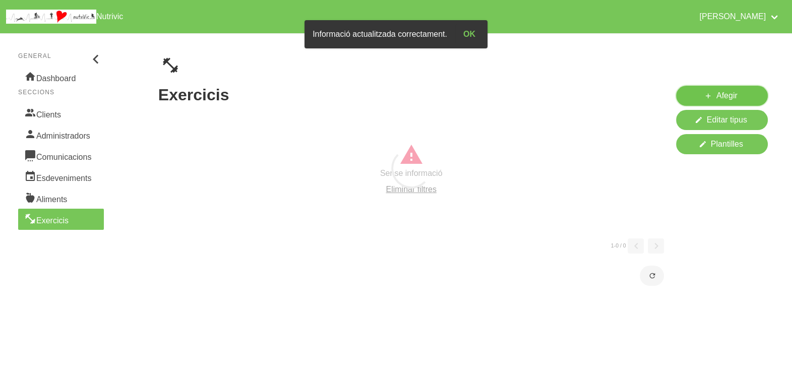
click at [702, 94] on link "Afegir" at bounding box center [722, 96] width 92 height 20
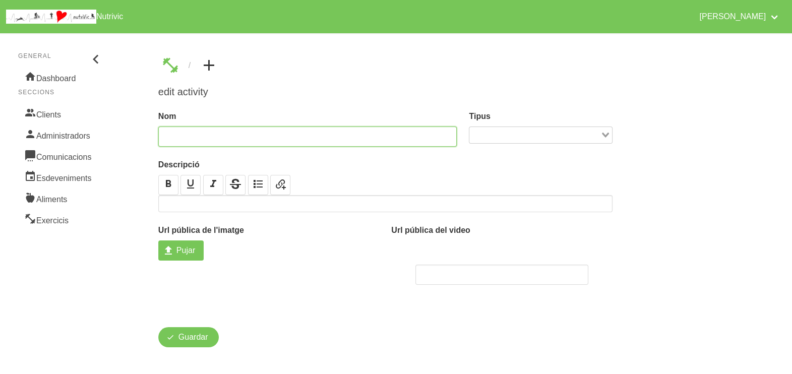
click at [216, 132] on input "text" at bounding box center [307, 137] width 299 height 20
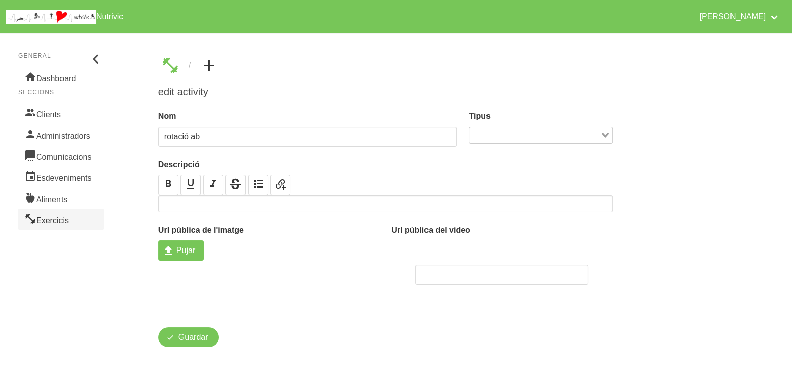
click at [63, 223] on link "Exercicis" at bounding box center [61, 219] width 86 height 21
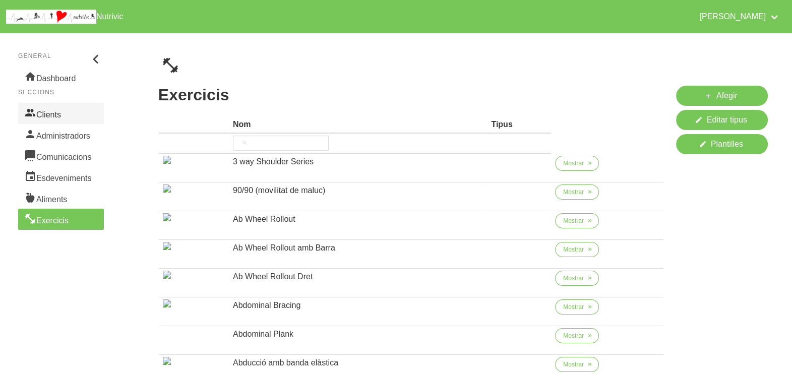
click at [51, 114] on link "Clients" at bounding box center [61, 113] width 86 height 21
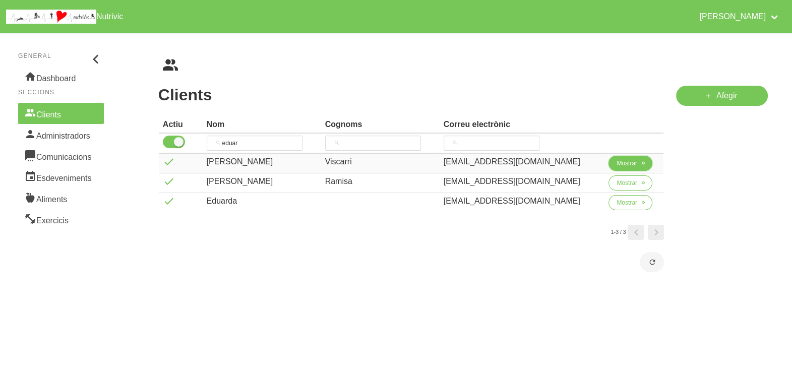
click at [624, 156] on button "Mostrar" at bounding box center [631, 163] width 44 height 15
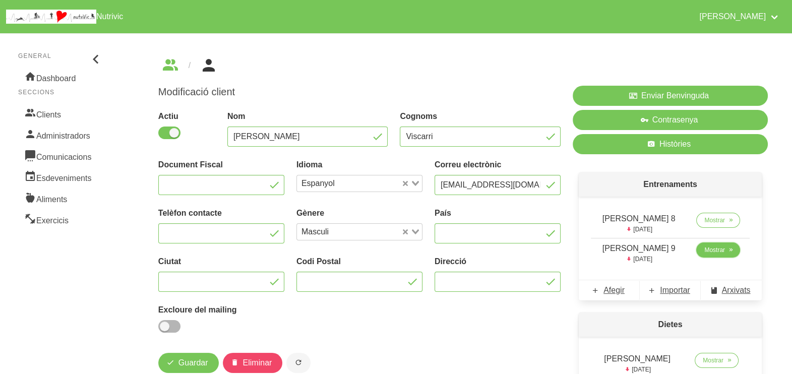
click at [715, 249] on span "Mostrar" at bounding box center [715, 250] width 21 height 9
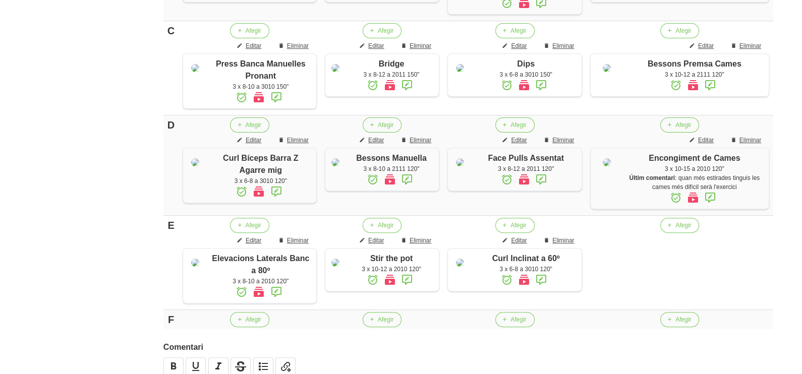
scroll to position [615, 0]
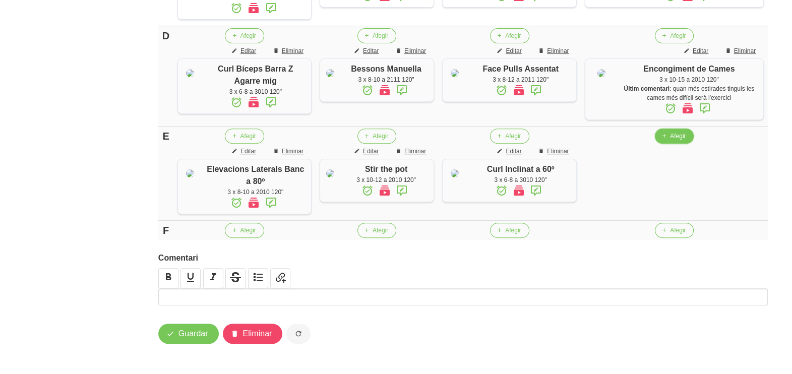
click at [686, 132] on span "Afegir" at bounding box center [678, 136] width 16 height 9
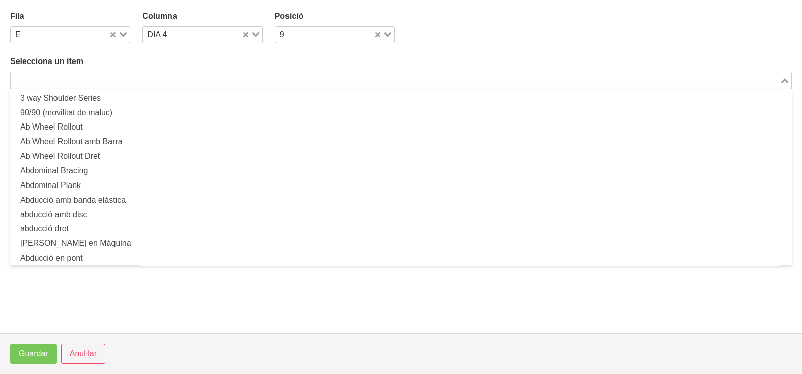
click at [114, 77] on input "Search for option" at bounding box center [395, 80] width 767 height 12
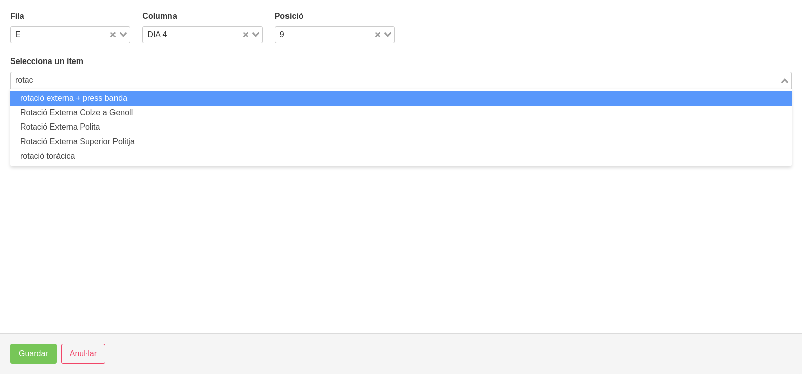
drag, startPoint x: 50, startPoint y: 78, endPoint x: -3, endPoint y: 72, distance: 53.3
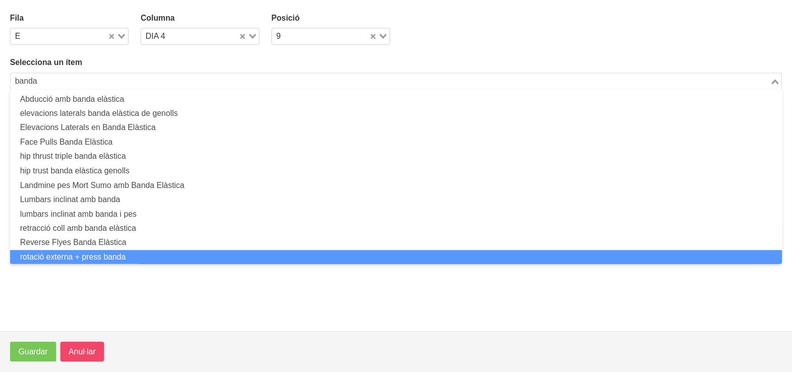
scroll to position [0, 0]
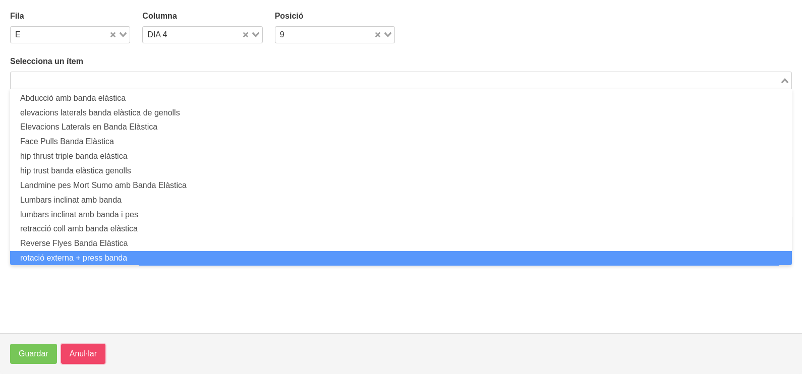
click at [90, 349] on span "Anul·lar" at bounding box center [83, 354] width 27 height 12
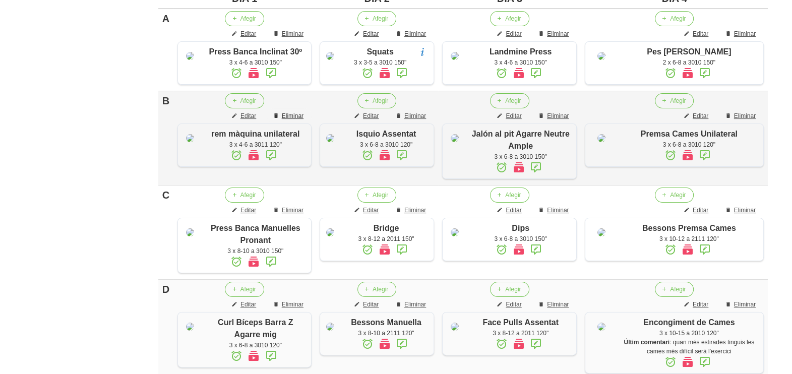
scroll to position [47, 0]
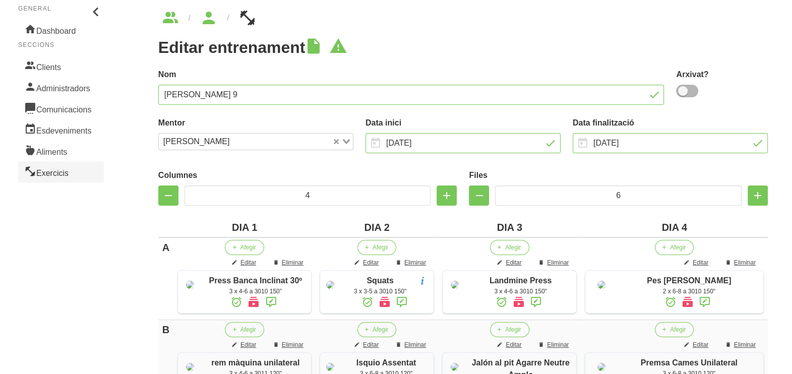
click at [73, 171] on link "Exercicis" at bounding box center [61, 171] width 86 height 21
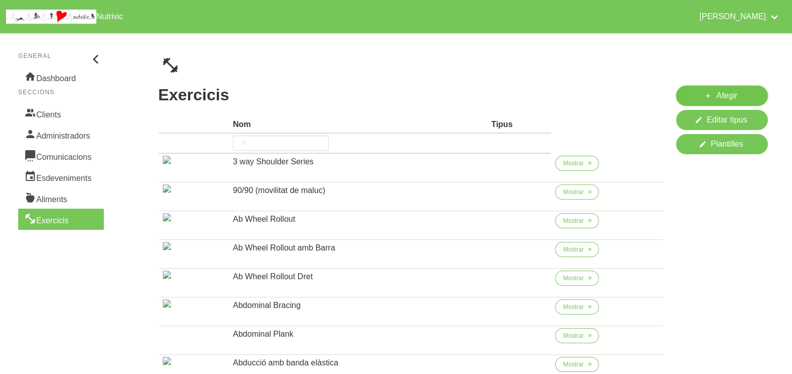
click at [711, 96] on icon at bounding box center [709, 96] width 8 height 13
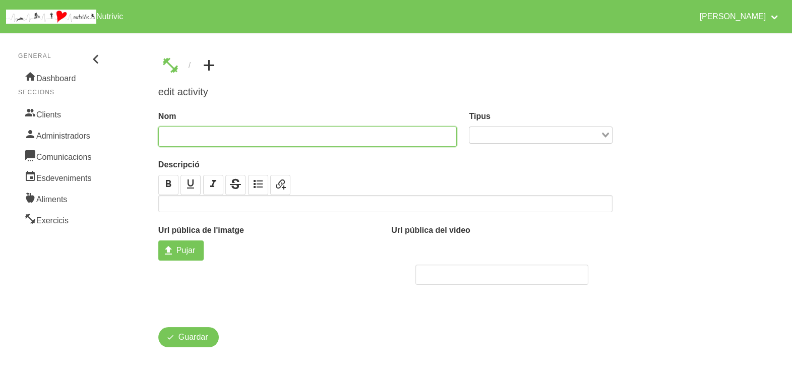
click at [263, 132] on input "text" at bounding box center [307, 137] width 299 height 20
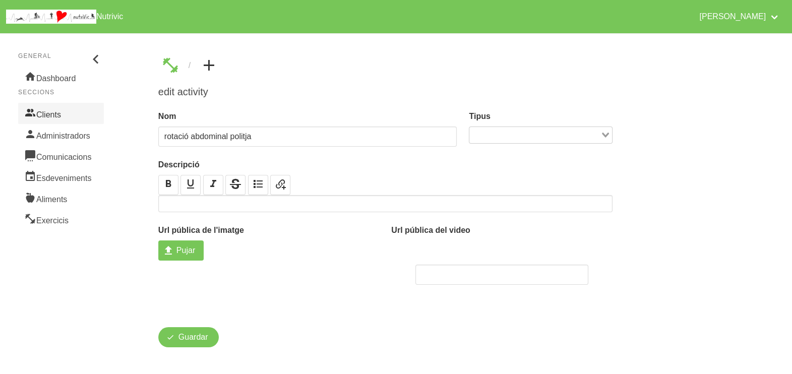
click at [64, 112] on link "Clients" at bounding box center [61, 113] width 86 height 21
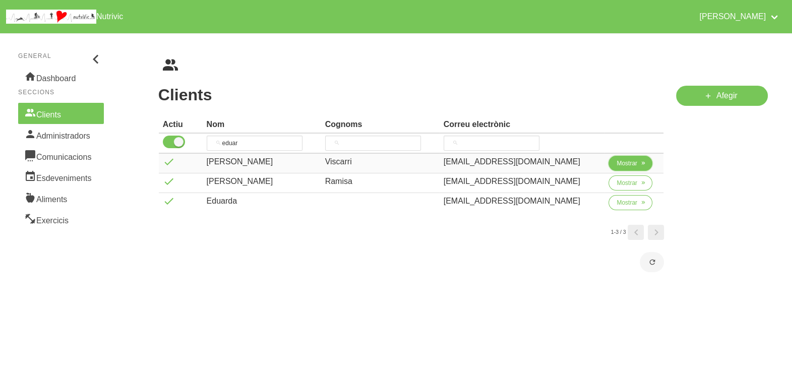
click at [625, 164] on span "Mostrar" at bounding box center [627, 163] width 21 height 9
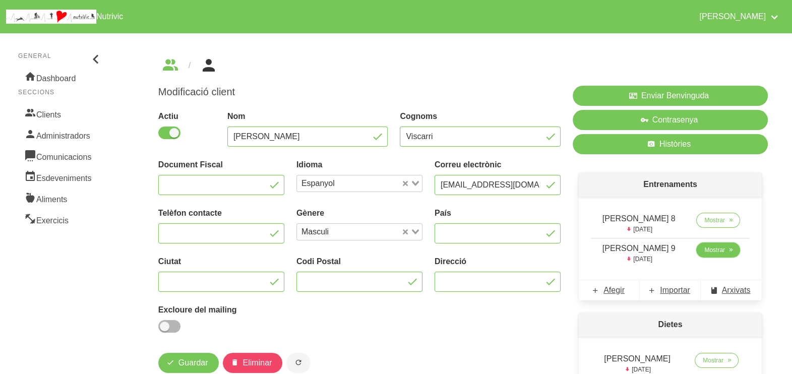
click at [718, 254] on span "Mostrar" at bounding box center [715, 250] width 21 height 9
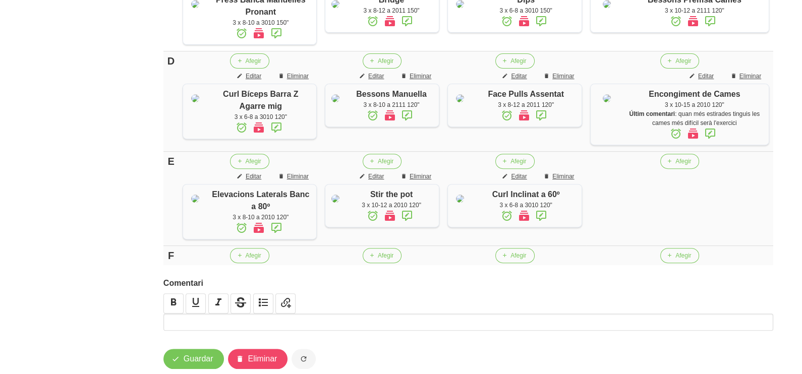
scroll to position [615, 0]
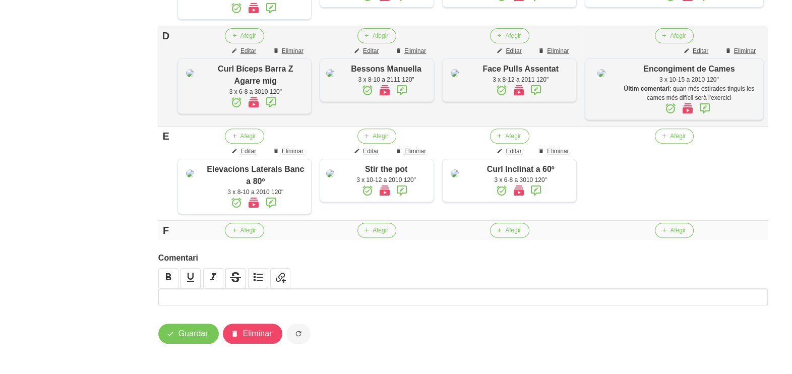
click at [687, 111] on td "Afegir Editar Eliminar Encongiment de Cames 3 x 10-15 a 2010 120" Últim comenta…" at bounding box center [674, 76] width 187 height 100
click at [684, 132] on span "Afegir" at bounding box center [678, 136] width 16 height 9
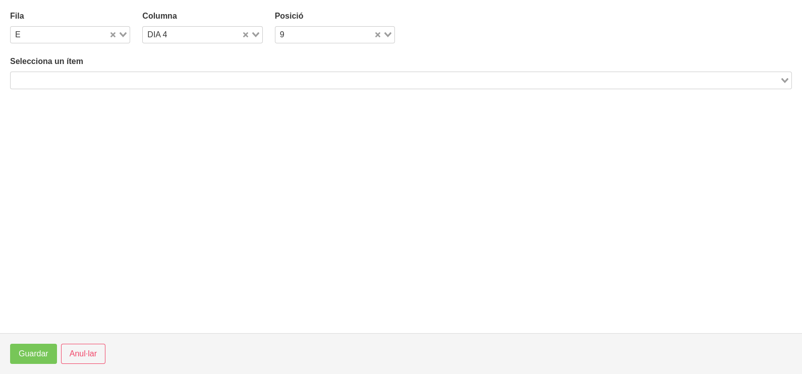
click at [98, 86] on div "Loading..." at bounding box center [401, 80] width 782 height 17
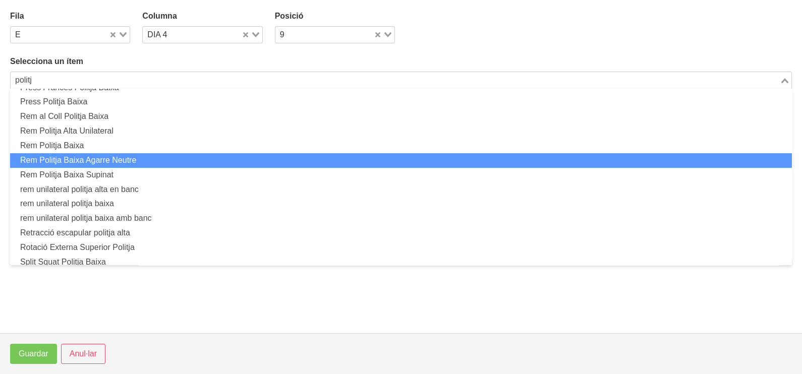
scroll to position [236, 0]
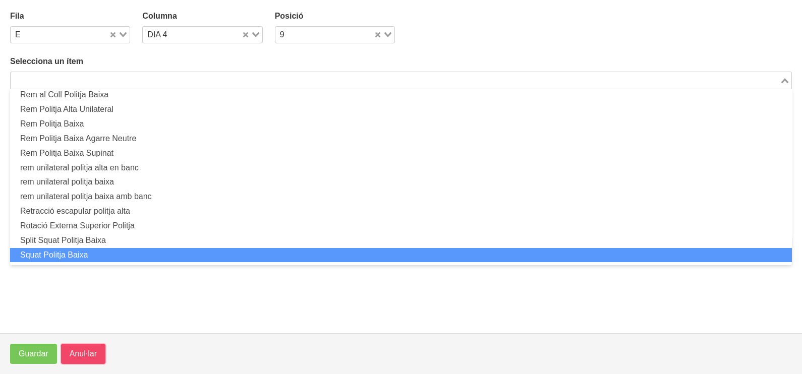
click at [85, 349] on span "Anul·lar" at bounding box center [83, 354] width 27 height 12
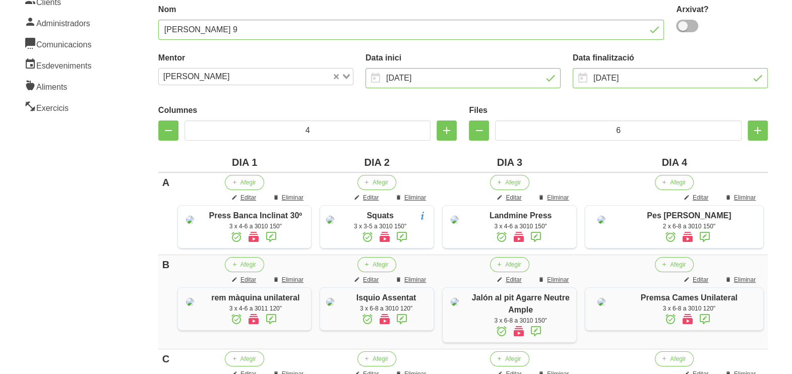
scroll to position [110, 0]
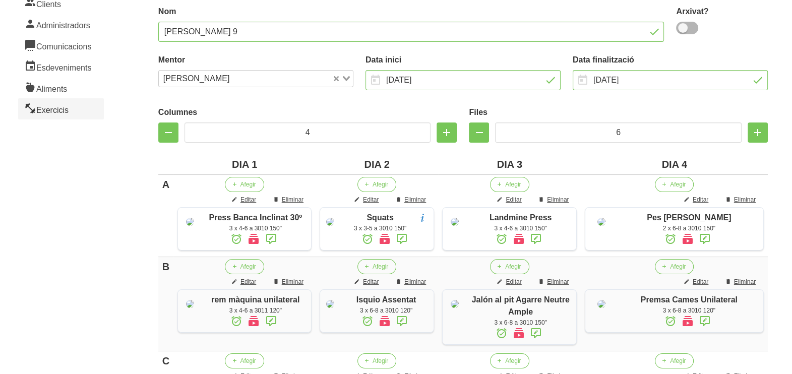
click at [53, 98] on link "Exercicis" at bounding box center [61, 108] width 86 height 21
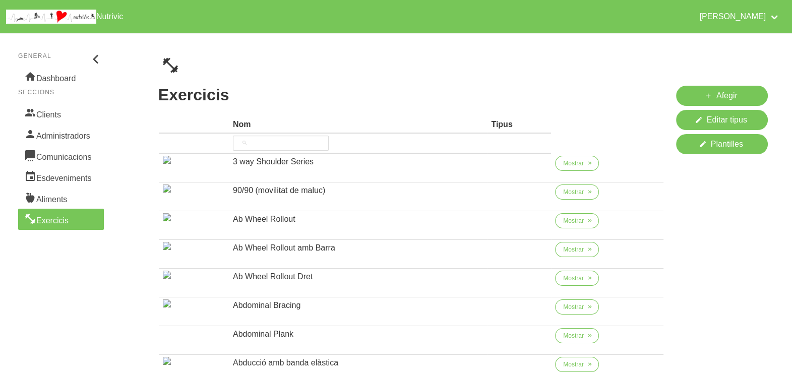
click at [730, 93] on span "Afegir" at bounding box center [727, 96] width 21 height 12
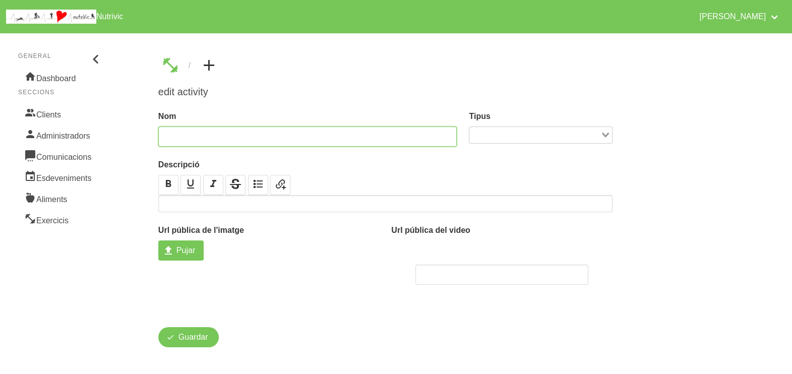
click at [240, 135] on input "text" at bounding box center [307, 137] width 299 height 20
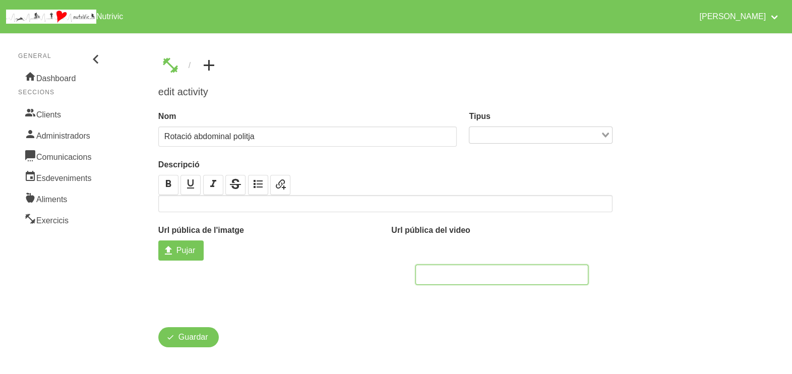
click at [435, 270] on input "text" at bounding box center [502, 275] width 173 height 20
click at [54, 219] on link "Exercicis" at bounding box center [61, 219] width 86 height 21
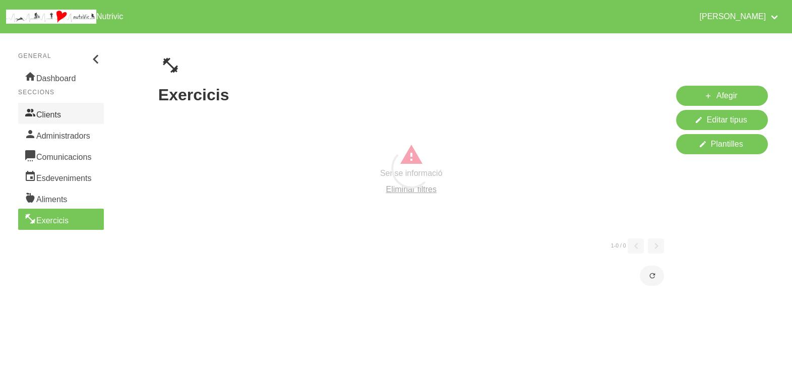
click at [63, 114] on link "Clients" at bounding box center [61, 113] width 86 height 21
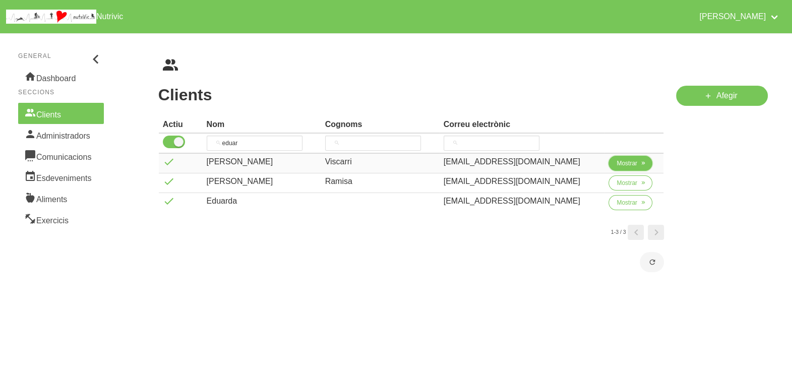
click at [629, 159] on span "Mostrar" at bounding box center [627, 163] width 21 height 9
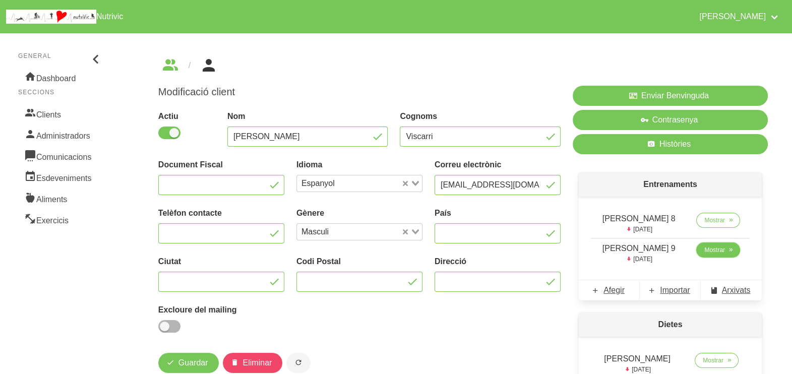
click at [713, 246] on span "Mostrar" at bounding box center [715, 250] width 21 height 9
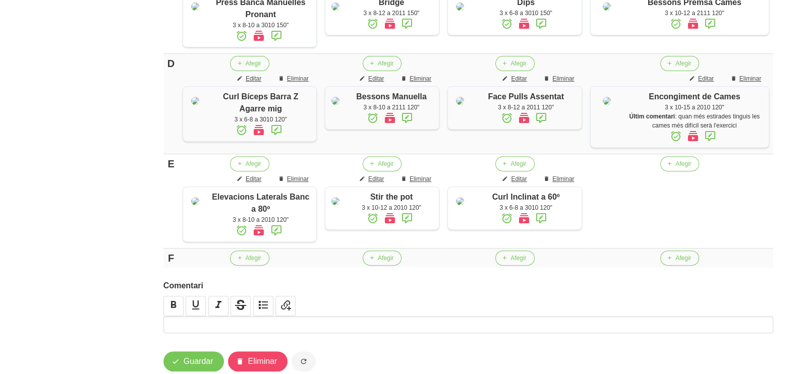
scroll to position [615, 0]
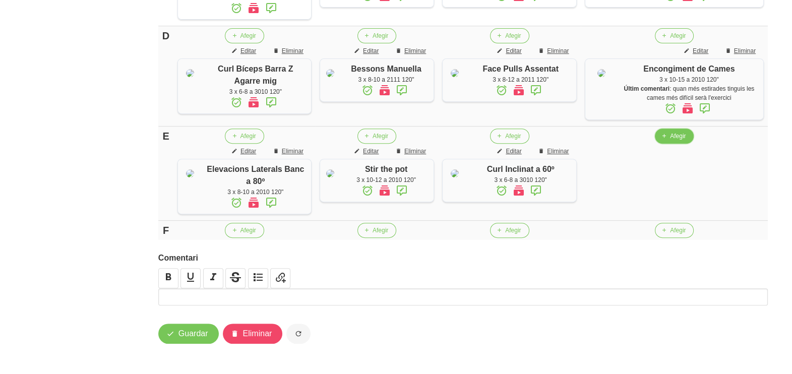
click at [678, 132] on span "Afegir" at bounding box center [678, 136] width 16 height 9
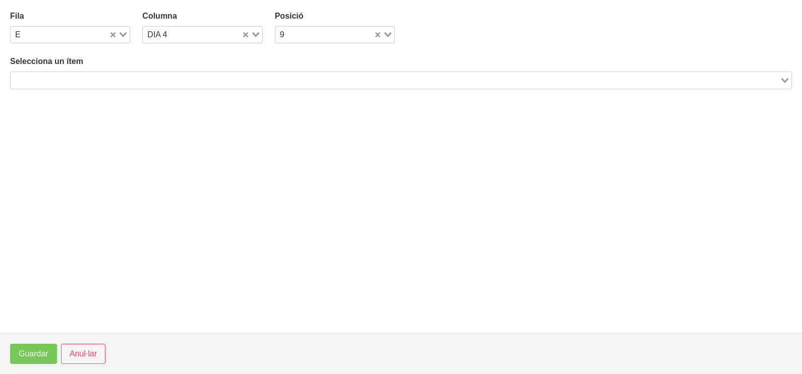
click at [167, 80] on input "Search for option" at bounding box center [395, 80] width 767 height 12
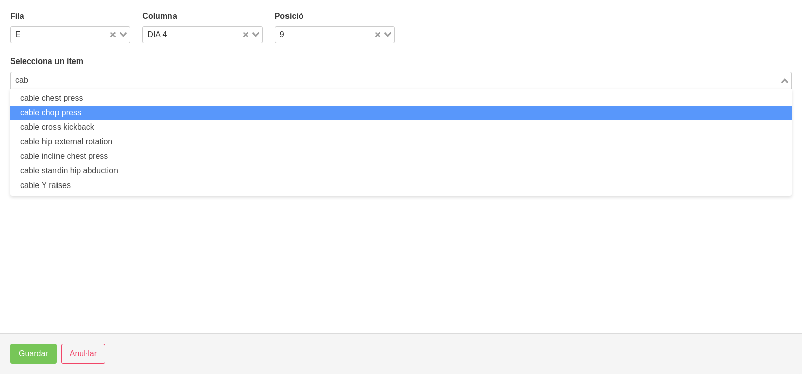
click at [95, 108] on li "cable chop press" at bounding box center [401, 113] width 782 height 15
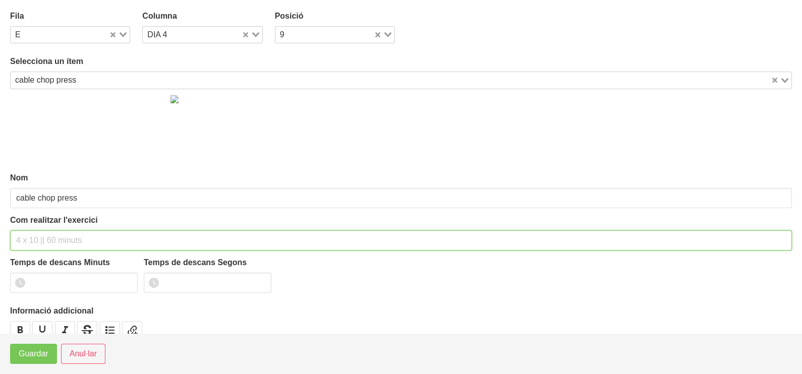
click at [50, 232] on input "text" at bounding box center [401, 241] width 782 height 20
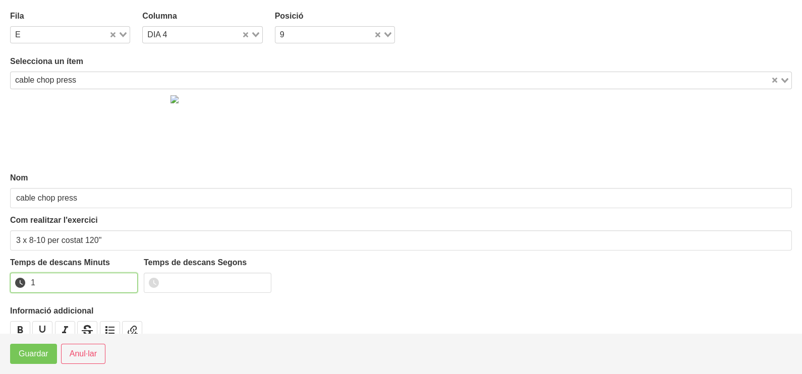
click at [129, 279] on input "1" at bounding box center [74, 283] width 128 height 20
click at [128, 279] on input "2" at bounding box center [74, 283] width 128 height 20
click at [38, 359] on span "Guardar" at bounding box center [34, 354] width 30 height 12
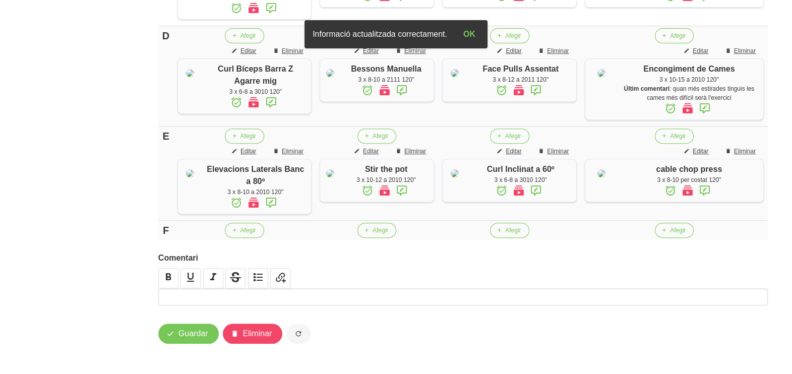
click at [710, 182] on icon at bounding box center [705, 191] width 12 height 18
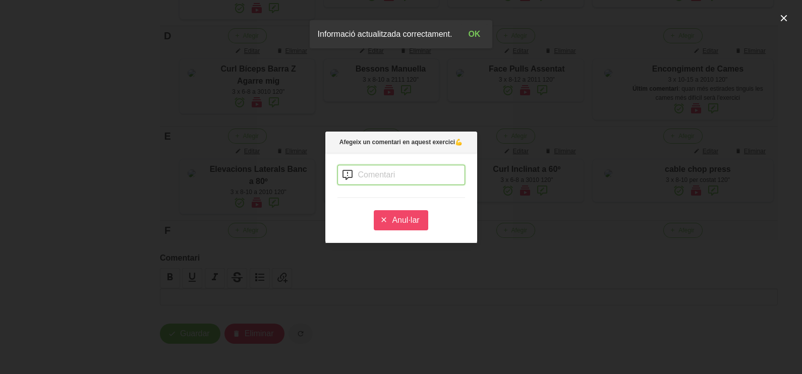
drag, startPoint x: 373, startPoint y: 169, endPoint x: 369, endPoint y: 173, distance: 5.8
click at [373, 170] on input "text" at bounding box center [401, 175] width 128 height 20
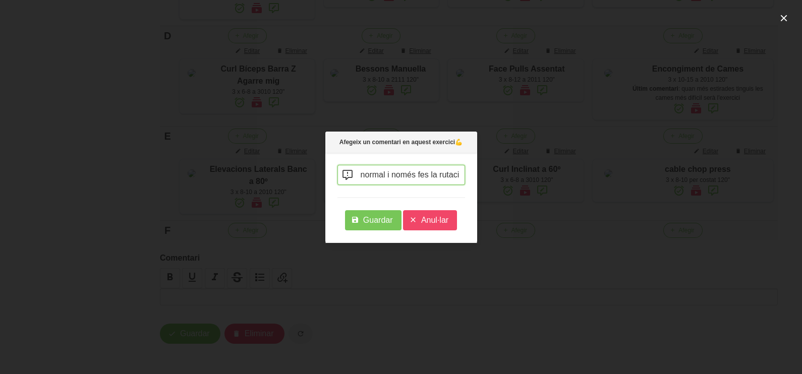
scroll to position [0, 156]
click at [439, 172] on input "si no tens aquest agarre fes-ho amb un de normal i només fes la rutació" at bounding box center [401, 175] width 128 height 20
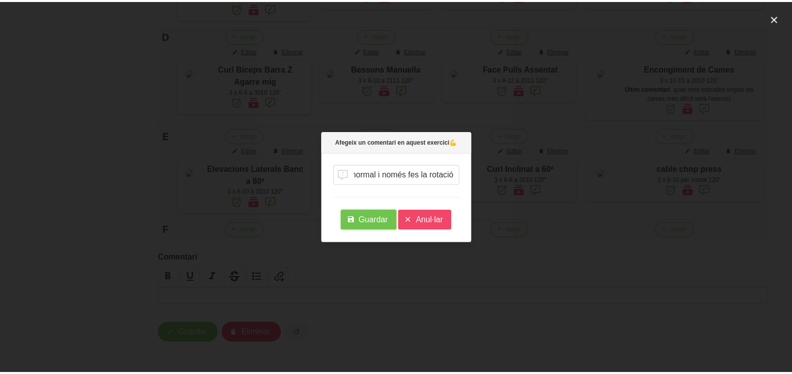
scroll to position [0, 0]
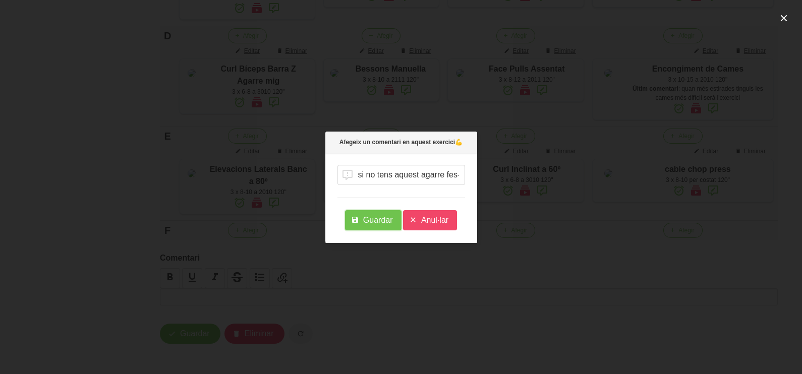
click at [383, 219] on span "Guardar" at bounding box center [378, 220] width 30 height 12
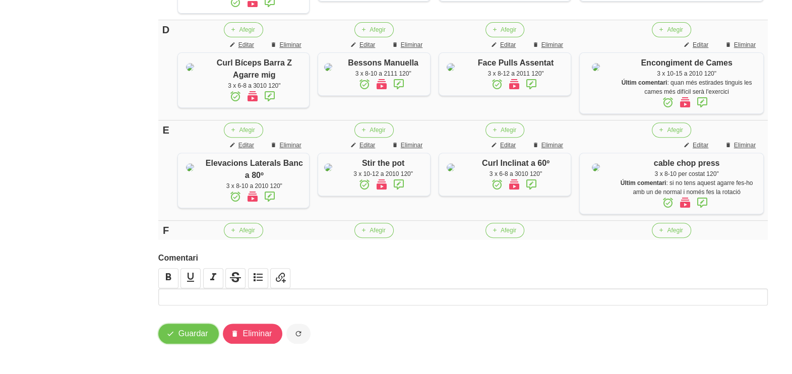
click at [194, 335] on span "Guardar" at bounding box center [194, 334] width 30 height 12
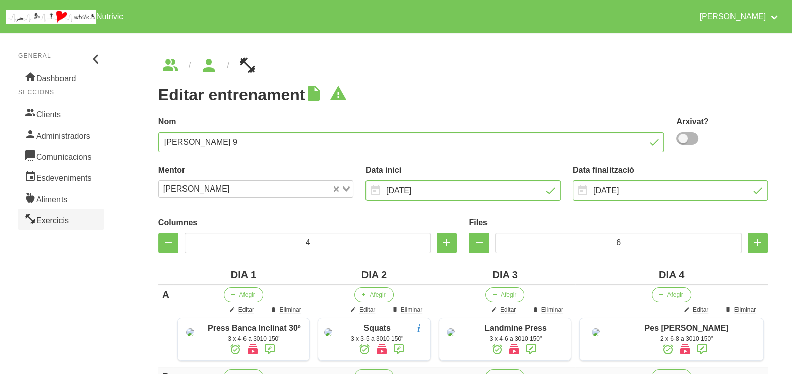
click at [55, 218] on link "Exercicis" at bounding box center [61, 219] width 86 height 21
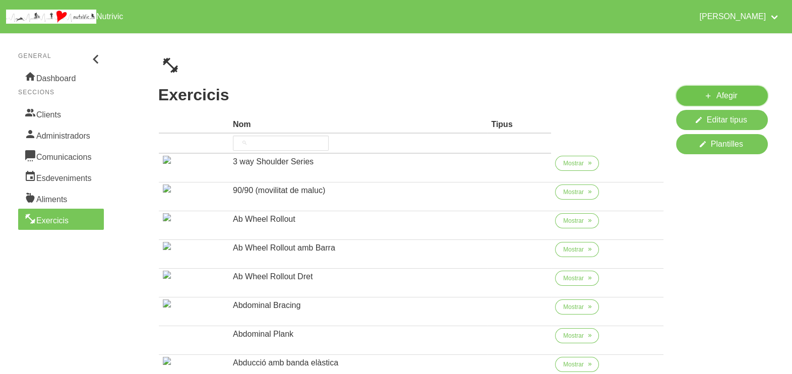
click at [706, 92] on icon at bounding box center [709, 96] width 8 height 13
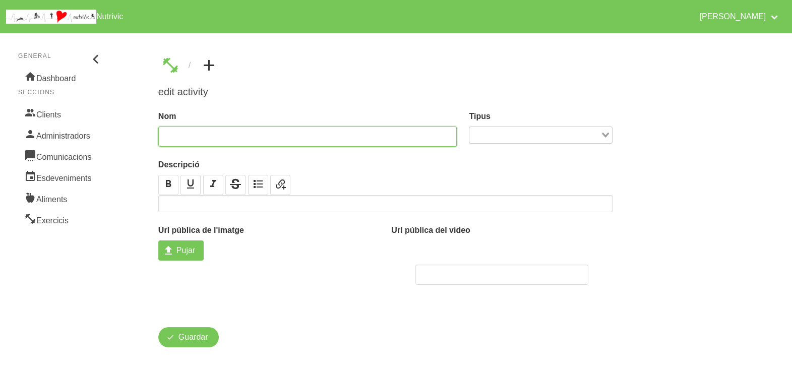
click at [211, 135] on input "text" at bounding box center [307, 137] width 299 height 20
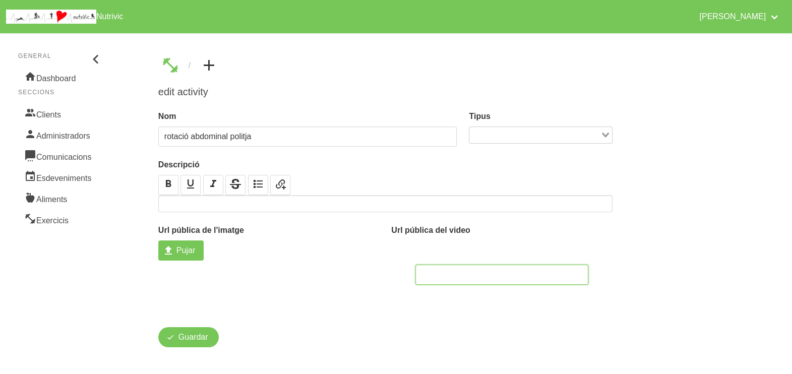
paste input "https://youtu.be/ZDt4MCvjMAA?si=fAv62xAm1RTncs3Y&t=24"
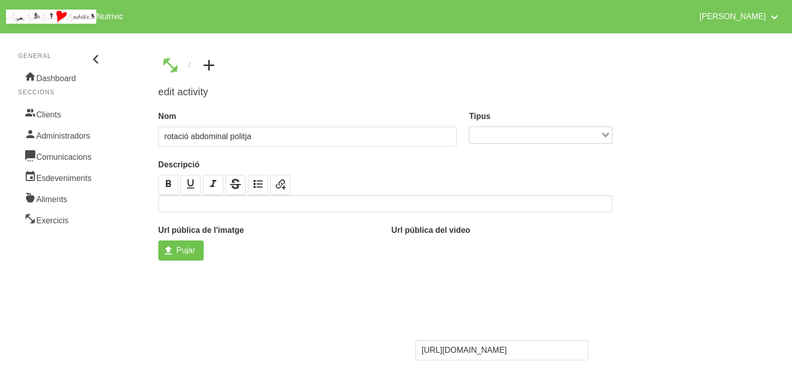
click at [175, 254] on link "Pujar" at bounding box center [180, 251] width 45 height 20
click at [175, 254] on input "Pujar" at bounding box center [180, 251] width 45 height 20
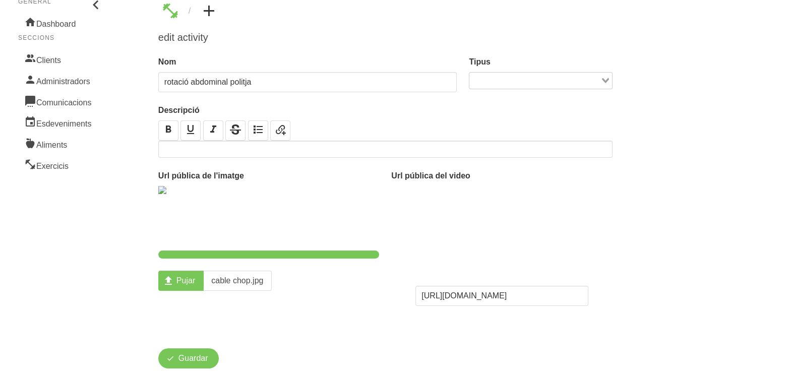
scroll to position [78, 0]
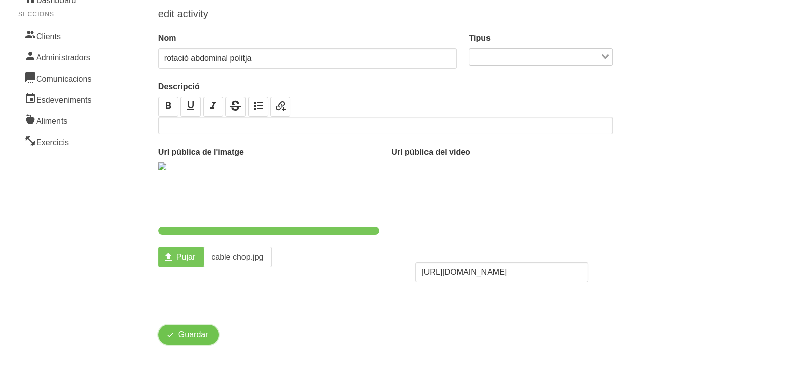
click at [200, 333] on span "Guardar" at bounding box center [194, 335] width 30 height 12
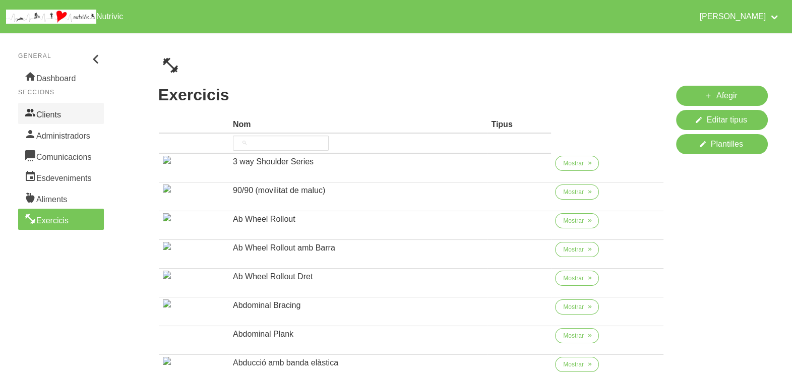
click at [63, 117] on link "Clients" at bounding box center [61, 113] width 86 height 21
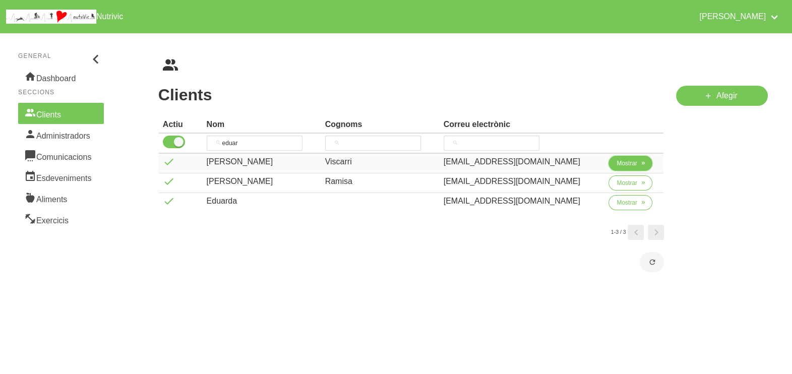
click at [617, 162] on span "Mostrar" at bounding box center [627, 163] width 21 height 9
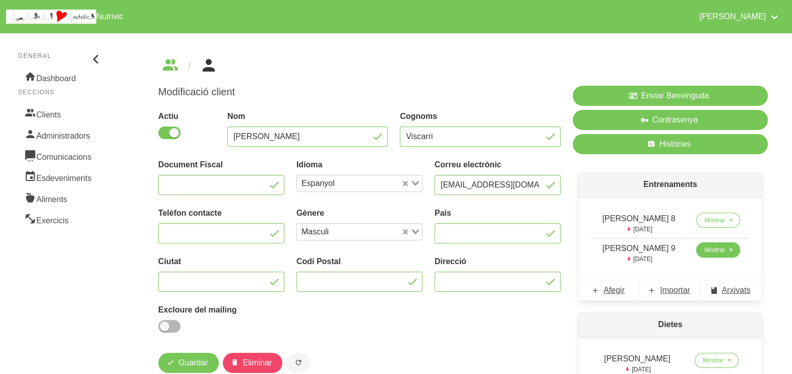
click at [719, 250] on span "Mostrar" at bounding box center [715, 250] width 21 height 9
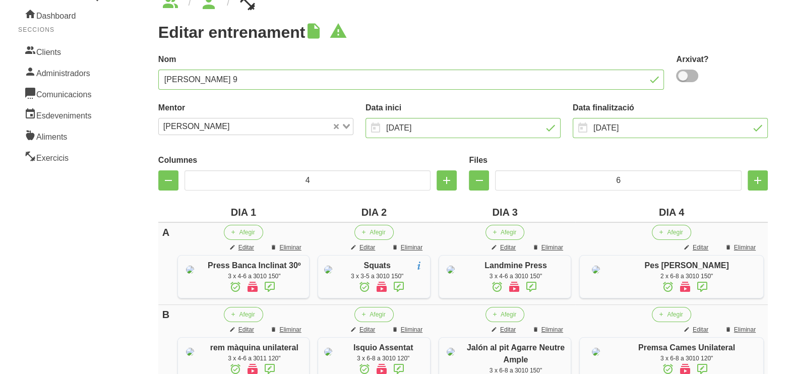
scroll to position [615, 0]
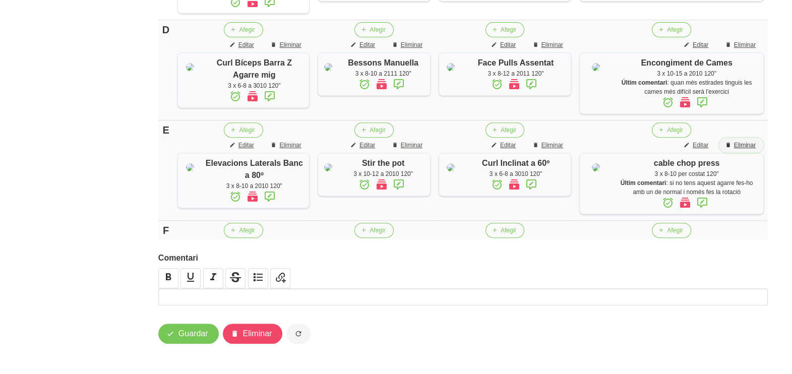
click at [741, 141] on span "Eliminar" at bounding box center [745, 145] width 22 height 9
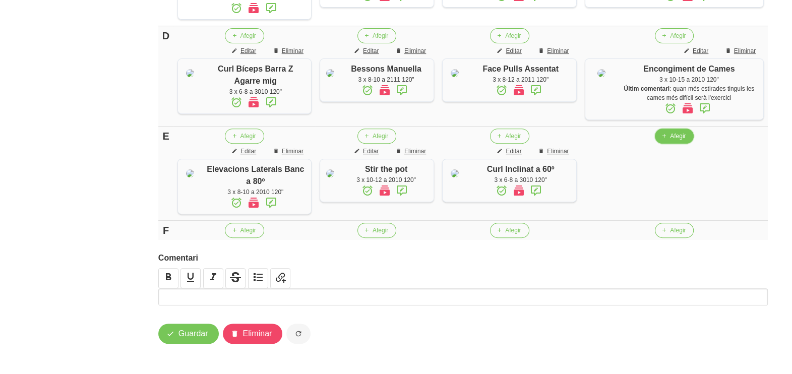
click at [686, 132] on span "Afegir" at bounding box center [678, 136] width 16 height 9
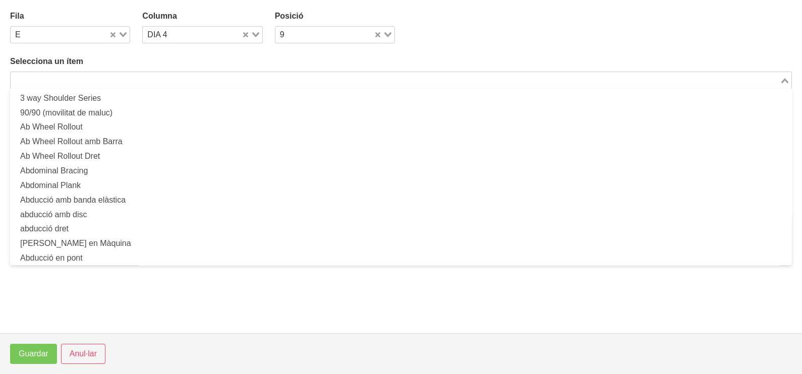
click at [136, 75] on input "Search for option" at bounding box center [395, 80] width 767 height 12
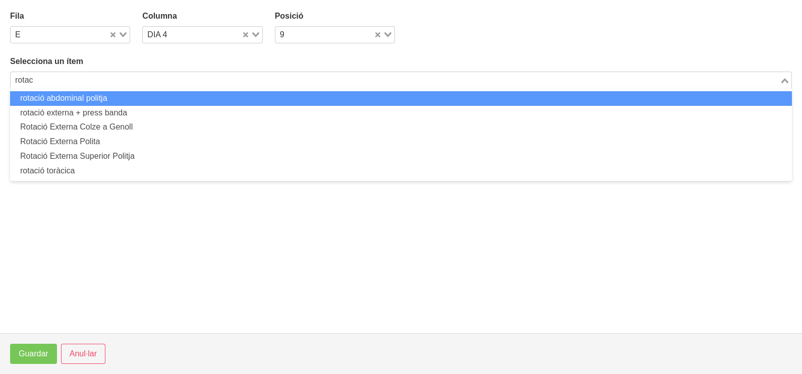
click at [111, 97] on li "rotació abdominal politja" at bounding box center [401, 98] width 782 height 15
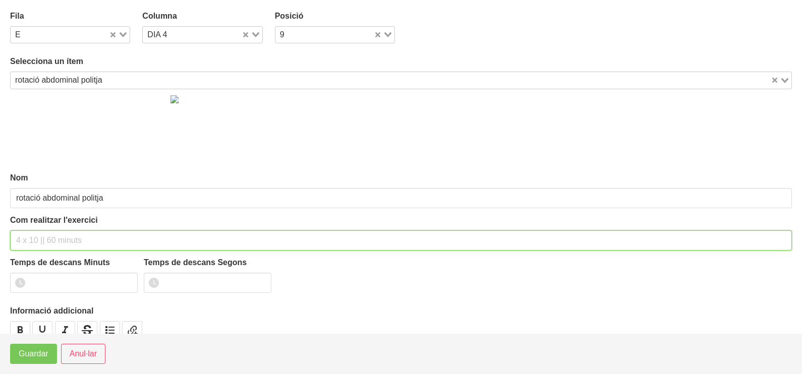
click at [48, 237] on input "text" at bounding box center [401, 241] width 782 height 20
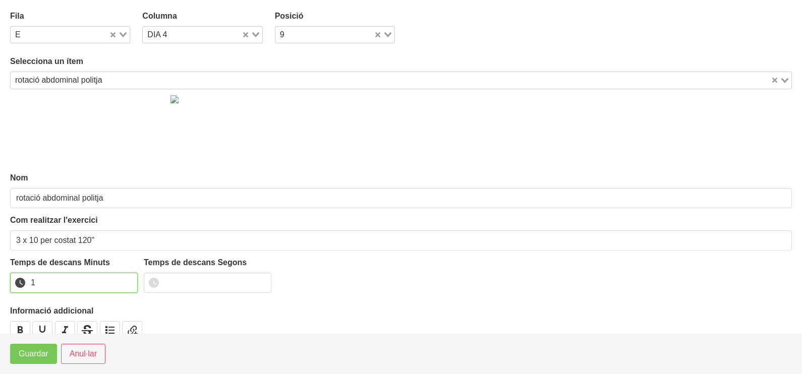
click at [129, 279] on input "1" at bounding box center [74, 283] width 128 height 20
drag, startPoint x: 129, startPoint y: 279, endPoint x: 80, endPoint y: 317, distance: 61.5
click at [127, 280] on input "2" at bounding box center [74, 283] width 128 height 20
click at [48, 358] on button "Guardar" at bounding box center [33, 354] width 47 height 20
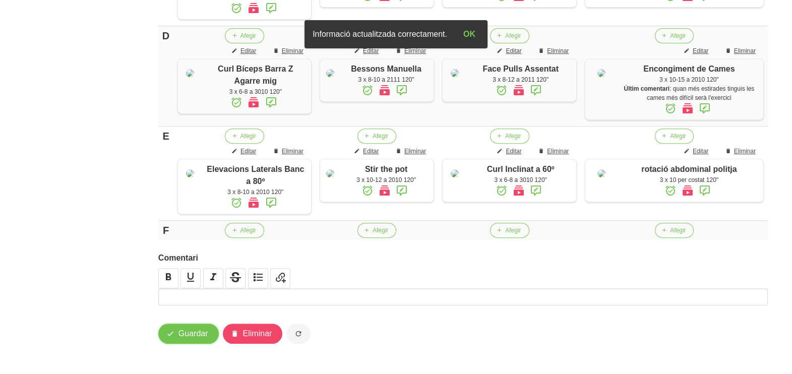
click at [182, 337] on span "Guardar" at bounding box center [194, 334] width 30 height 12
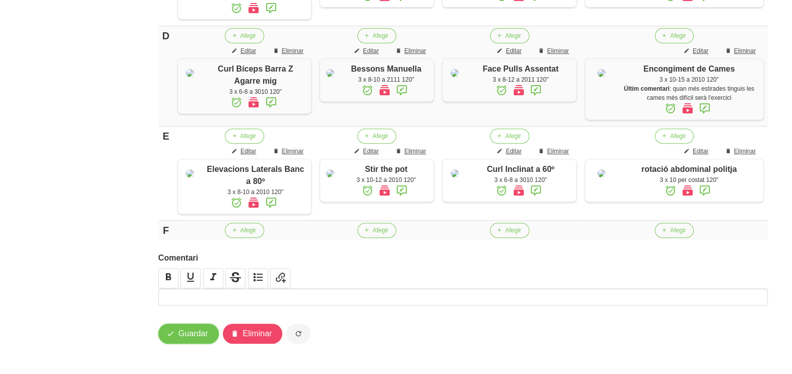
click at [188, 330] on span "Guardar" at bounding box center [194, 334] width 30 height 12
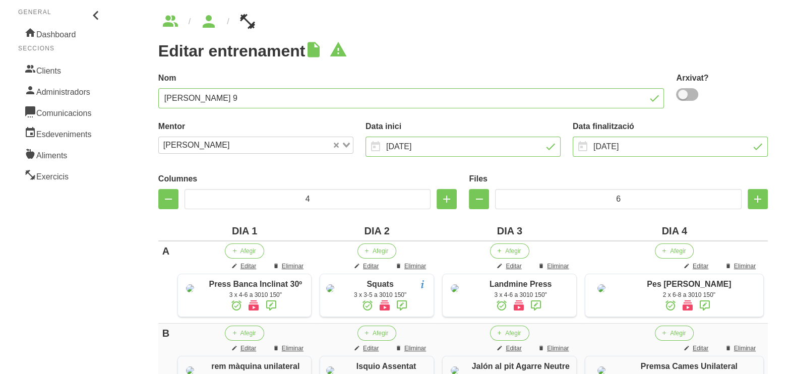
scroll to position [0, 0]
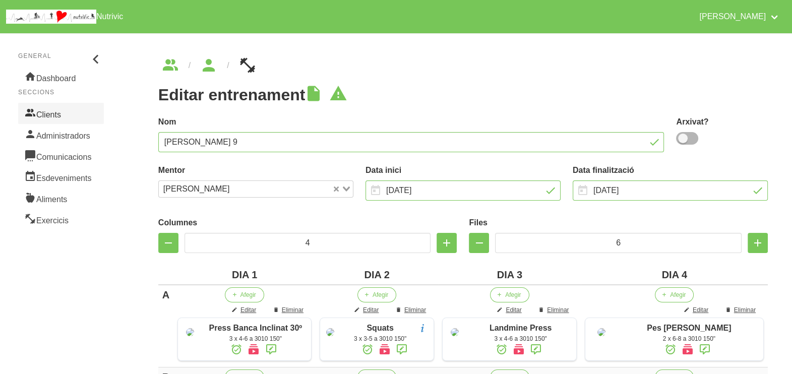
click at [66, 110] on link "Clients" at bounding box center [61, 113] width 86 height 21
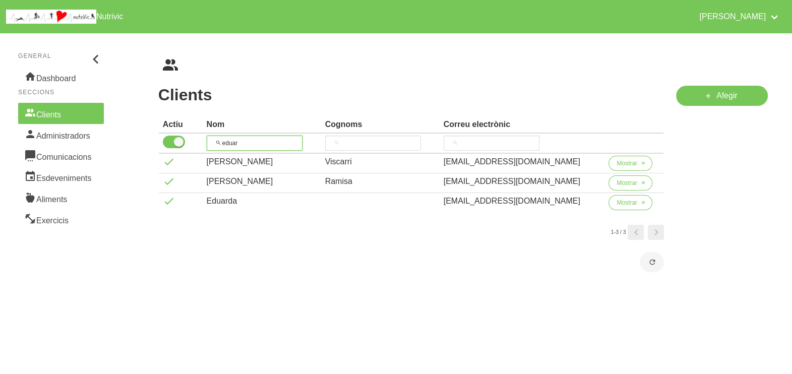
click at [218, 140] on input "eduar" at bounding box center [255, 143] width 96 height 15
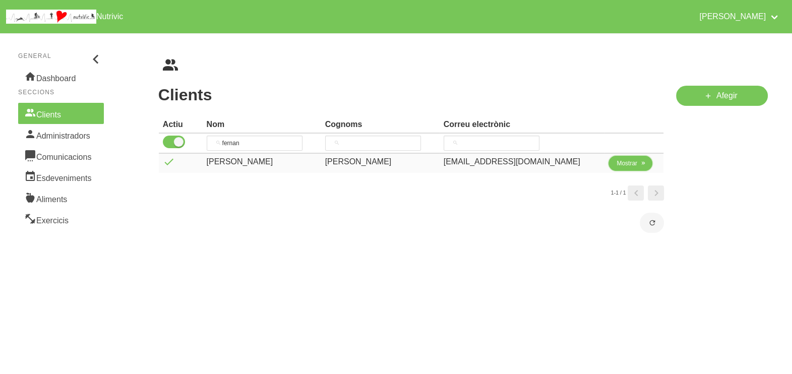
click at [629, 162] on span "Mostrar" at bounding box center [627, 163] width 21 height 9
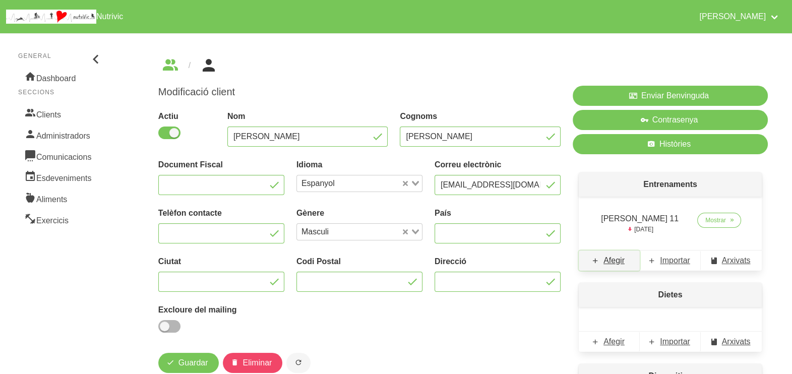
click at [614, 262] on span "Afegir" at bounding box center [614, 261] width 21 height 12
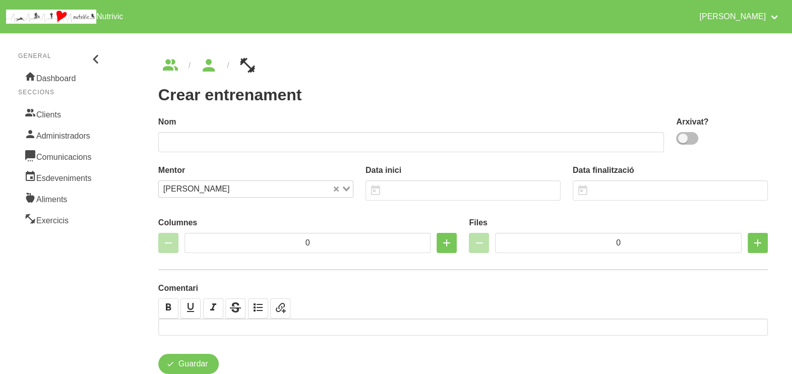
drag, startPoint x: 684, startPoint y: 140, endPoint x: 678, endPoint y: 140, distance: 6.1
click at [685, 140] on span at bounding box center [687, 138] width 22 height 13
click at [683, 140] on input "checkbox" at bounding box center [679, 138] width 7 height 7
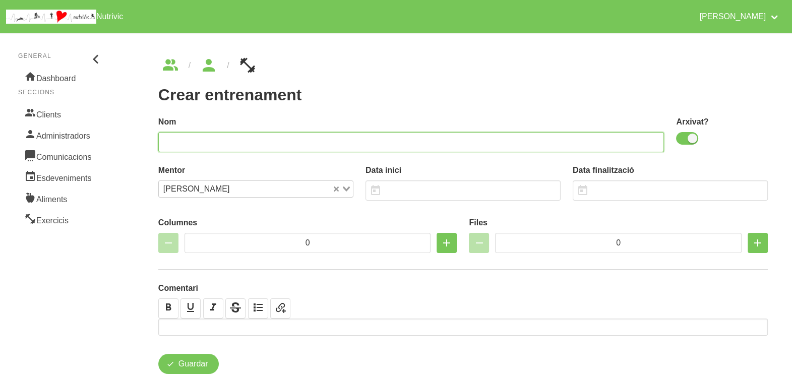
drag, startPoint x: 451, startPoint y: 144, endPoint x: 459, endPoint y: 114, distance: 31.2
click at [454, 141] on input "text" at bounding box center [411, 142] width 506 height 20
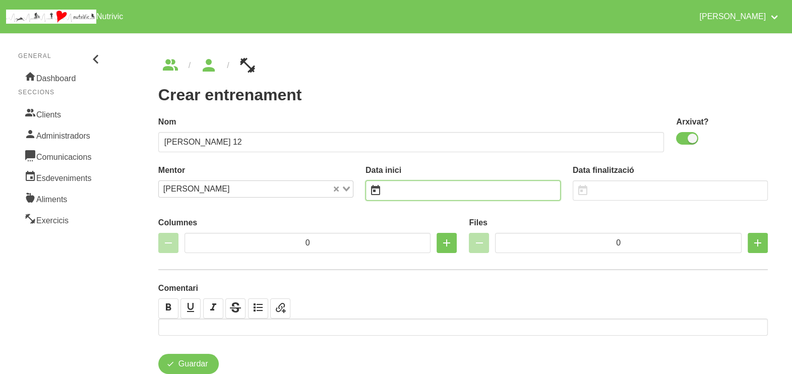
drag, startPoint x: 419, startPoint y: 186, endPoint x: 415, endPoint y: 182, distance: 5.8
click at [419, 187] on input "text" at bounding box center [463, 191] width 195 height 20
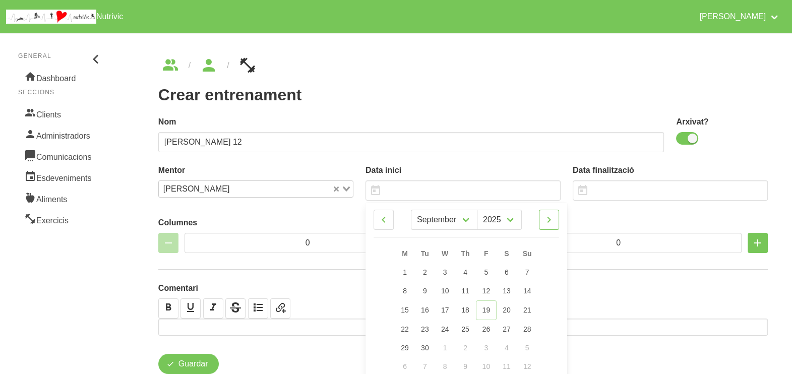
click at [551, 221] on icon at bounding box center [549, 220] width 12 height 18
click at [527, 330] on span "26" at bounding box center [527, 328] width 8 height 8
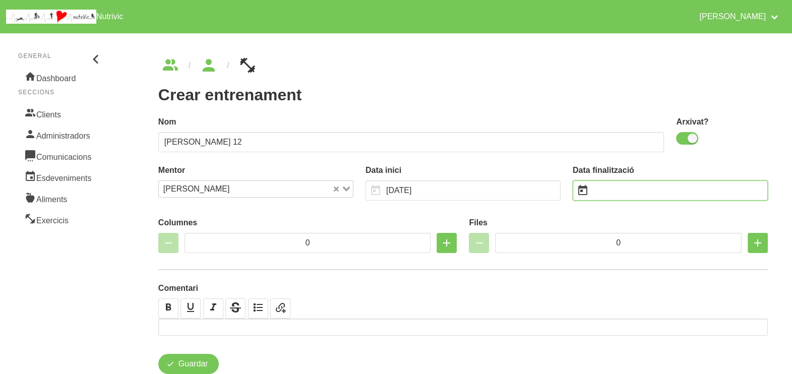
click at [605, 189] on input "text" at bounding box center [670, 191] width 195 height 20
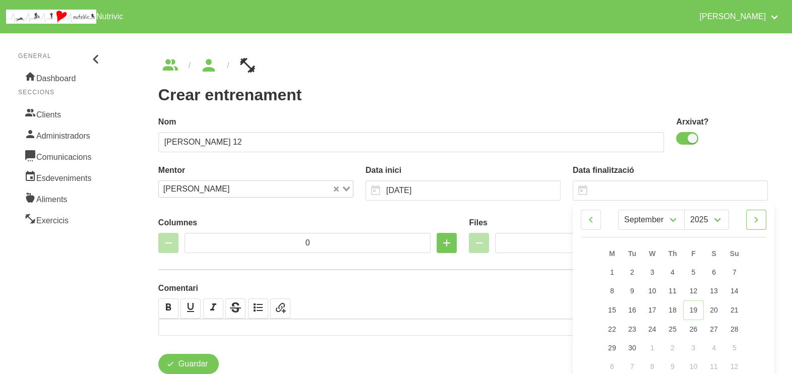
drag, startPoint x: 747, startPoint y: 220, endPoint x: 758, endPoint y: 220, distance: 11.1
click at [747, 220] on link at bounding box center [757, 220] width 20 height 20
click at [759, 222] on icon at bounding box center [757, 220] width 12 height 18
click at [761, 221] on icon at bounding box center [757, 220] width 12 height 18
click at [734, 271] on span "7" at bounding box center [734, 272] width 4 height 8
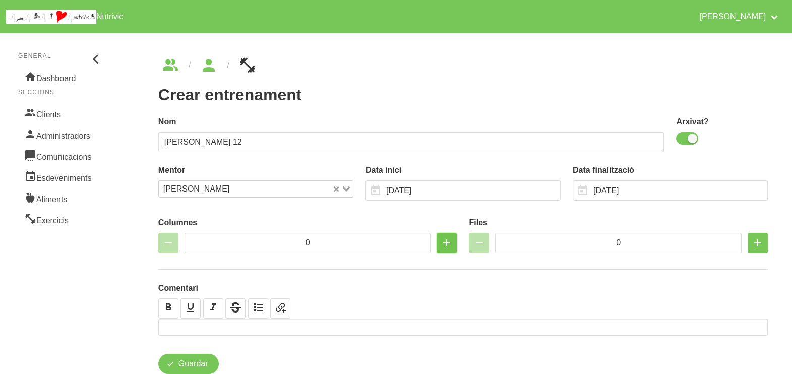
click at [445, 244] on icon "button" at bounding box center [447, 243] width 12 height 18
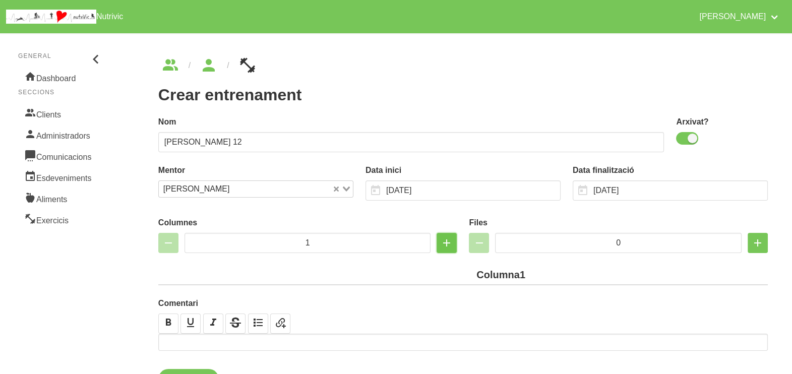
click at [446, 245] on icon "button" at bounding box center [447, 243] width 12 height 18
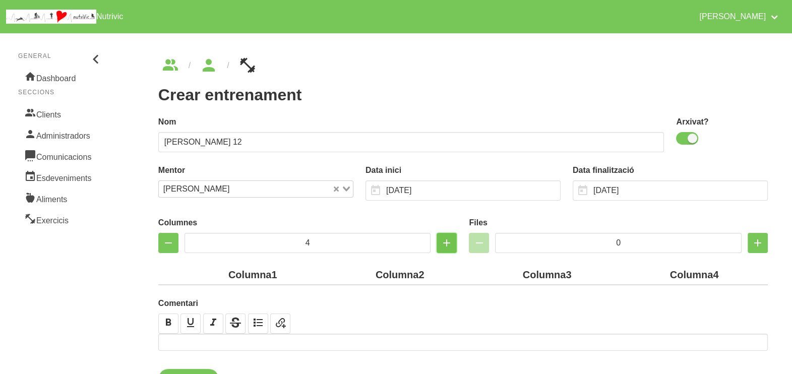
click at [446, 245] on icon "button" at bounding box center [447, 243] width 12 height 18
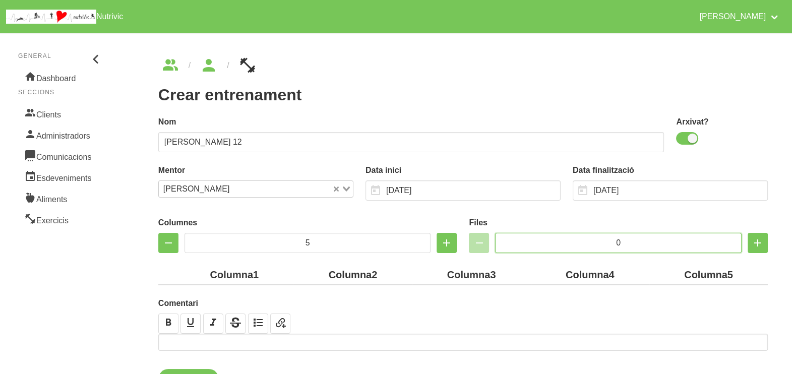
drag, startPoint x: 634, startPoint y: 240, endPoint x: 580, endPoint y: 238, distance: 54.0
click at [580, 238] on input "0" at bounding box center [618, 243] width 247 height 20
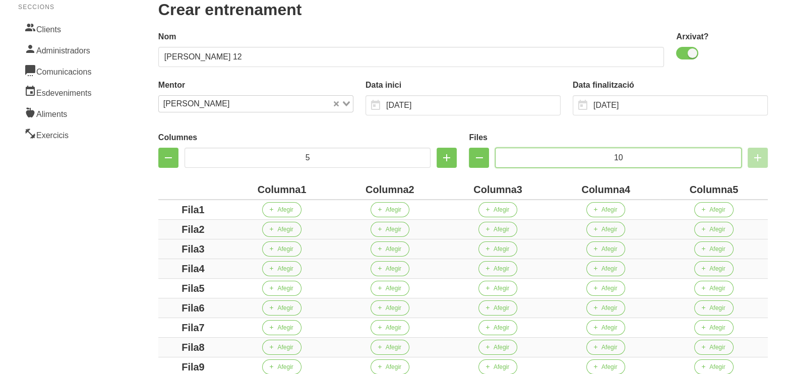
scroll to position [189, 0]
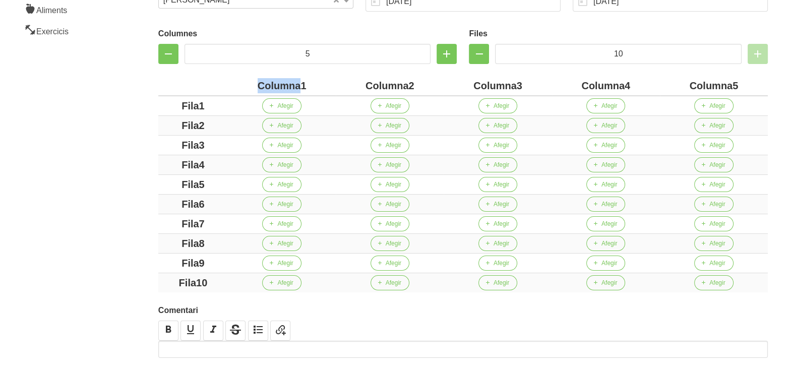
drag, startPoint x: 301, startPoint y: 85, endPoint x: 259, endPoint y: 85, distance: 41.9
click at [257, 85] on div "Columna1" at bounding box center [282, 85] width 100 height 15
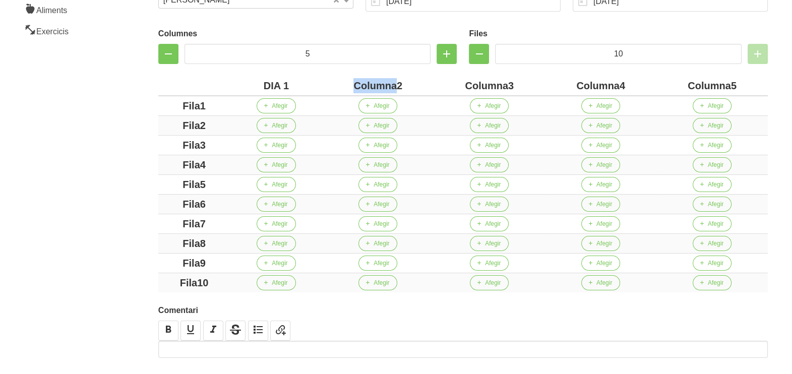
drag, startPoint x: 396, startPoint y: 85, endPoint x: 338, endPoint y: 89, distance: 58.1
click at [338, 89] on div "Columna2" at bounding box center [377, 85] width 103 height 15
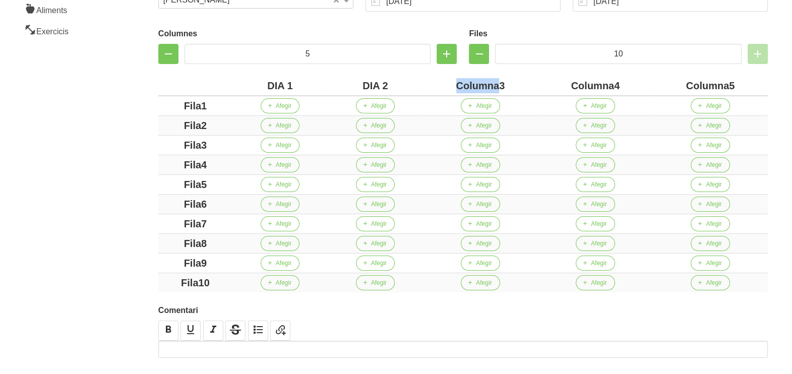
drag, startPoint x: 497, startPoint y: 86, endPoint x: 396, endPoint y: 83, distance: 100.9
click at [394, 83] on tr "DIA 1 DIA 2 Columna3 Columna4 Columna5" at bounding box center [463, 86] width 610 height 20
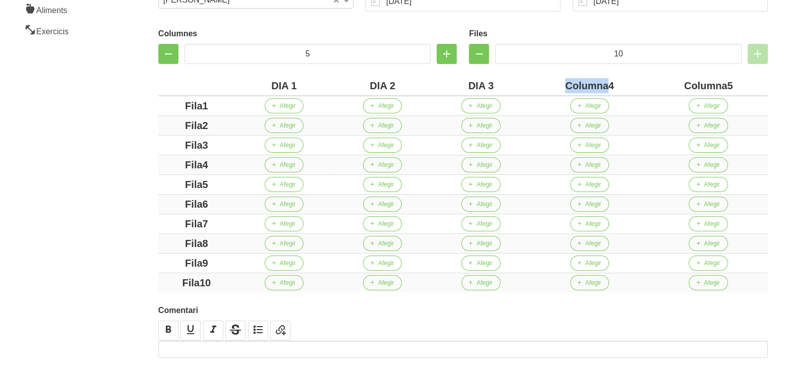
drag, startPoint x: 608, startPoint y: 86, endPoint x: 524, endPoint y: 84, distance: 83.7
click at [522, 84] on tr "DIA 1 DIA 2 DIA 3 Columna4 Columna5" at bounding box center [463, 86] width 610 height 20
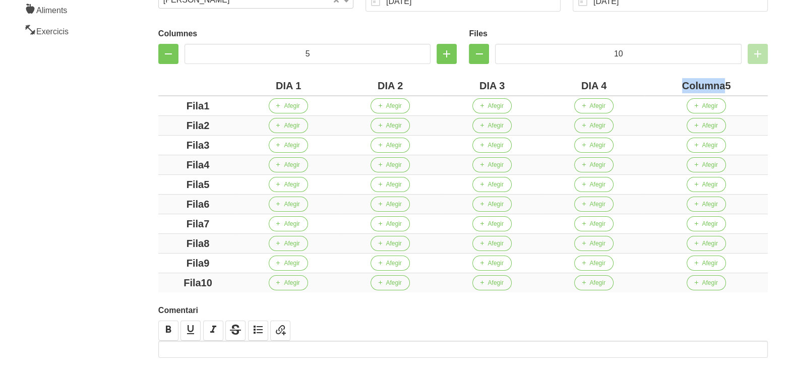
drag, startPoint x: 725, startPoint y: 86, endPoint x: 654, endPoint y: 86, distance: 71.1
click at [654, 86] on div "Columna5" at bounding box center [706, 85] width 115 height 15
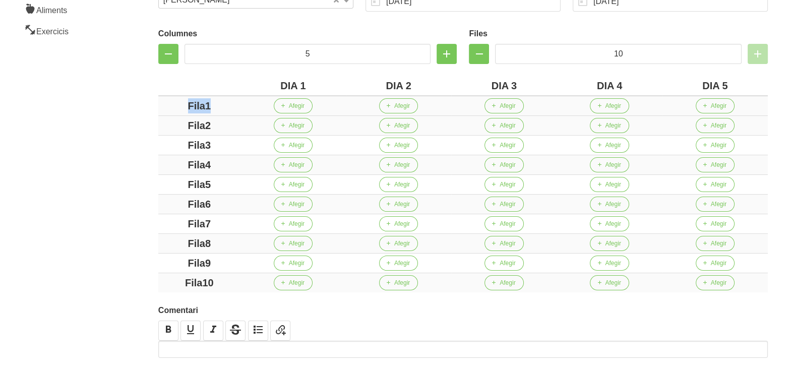
drag, startPoint x: 217, startPoint y: 106, endPoint x: 195, endPoint y: 110, distance: 23.0
click at [173, 109] on div "Fila1" at bounding box center [199, 105] width 74 height 15
click at [200, 110] on div "Fila1" at bounding box center [199, 105] width 74 height 15
drag, startPoint x: 204, startPoint y: 104, endPoint x: 169, endPoint y: 103, distance: 35.3
click at [169, 103] on div "Fila1" at bounding box center [199, 105] width 74 height 15
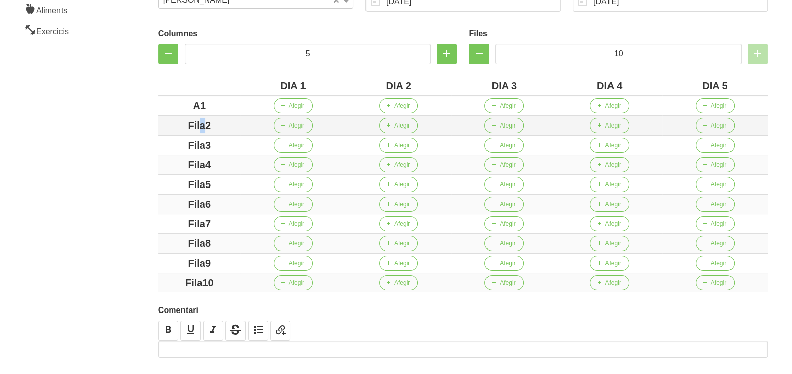
drag, startPoint x: 199, startPoint y: 125, endPoint x: 179, endPoint y: 125, distance: 20.2
click at [179, 125] on div "Fila2" at bounding box center [199, 125] width 74 height 15
drag, startPoint x: 204, startPoint y: 143, endPoint x: 180, endPoint y: 147, distance: 24.6
click at [175, 141] on div "Fila3" at bounding box center [199, 145] width 74 height 15
drag, startPoint x: 206, startPoint y: 162, endPoint x: 165, endPoint y: 160, distance: 41.4
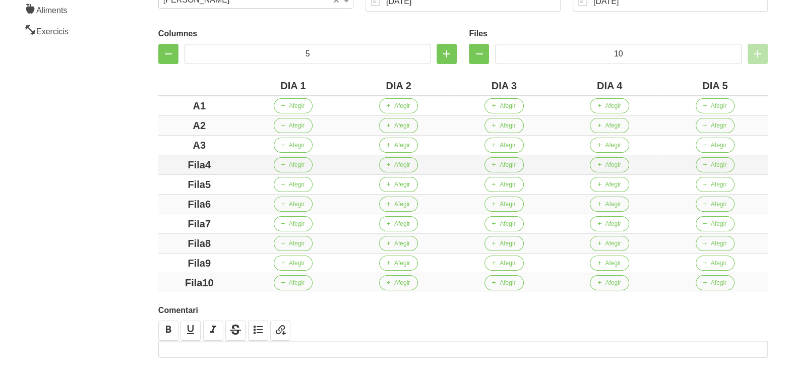
click at [165, 160] on div "Fila4" at bounding box center [199, 164] width 74 height 15
drag, startPoint x: 219, startPoint y: 184, endPoint x: 162, endPoint y: 181, distance: 57.6
click at [161, 182] on td "Fila5" at bounding box center [199, 185] width 82 height 20
click at [183, 202] on div "Fila6" at bounding box center [199, 204] width 74 height 15
drag, startPoint x: 207, startPoint y: 219, endPoint x: 174, endPoint y: 219, distance: 33.3
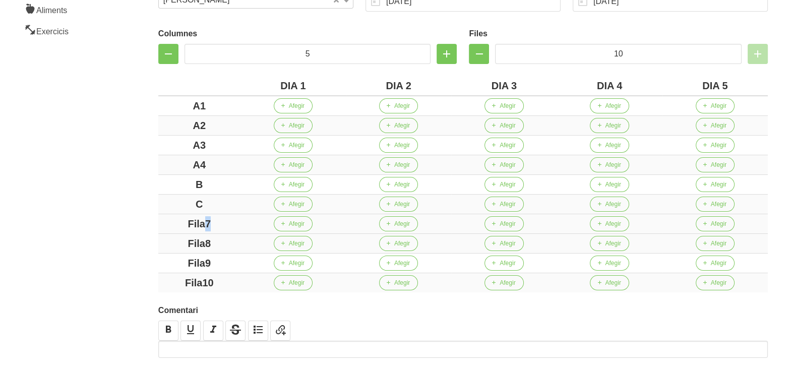
click at [174, 219] on div "Fila7" at bounding box center [199, 223] width 74 height 15
drag, startPoint x: 220, startPoint y: 241, endPoint x: 171, endPoint y: 239, distance: 49.0
click at [171, 239] on div "Fila8" at bounding box center [199, 243] width 74 height 15
click at [179, 259] on div "Fila9" at bounding box center [199, 263] width 74 height 15
drag, startPoint x: 227, startPoint y: 284, endPoint x: 163, endPoint y: 275, distance: 65.2
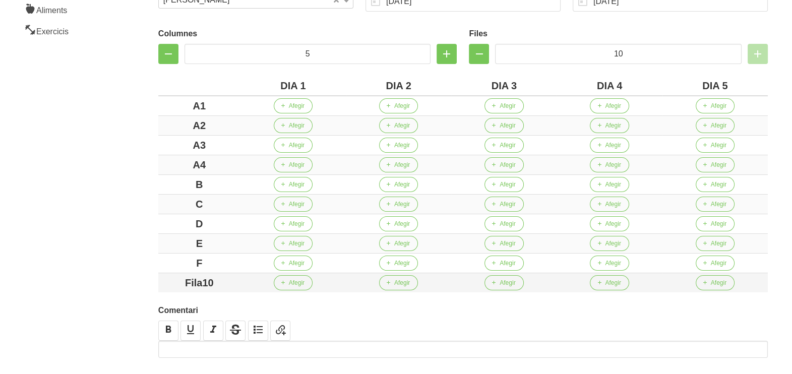
click at [163, 275] on div "Fila10" at bounding box center [199, 282] width 74 height 15
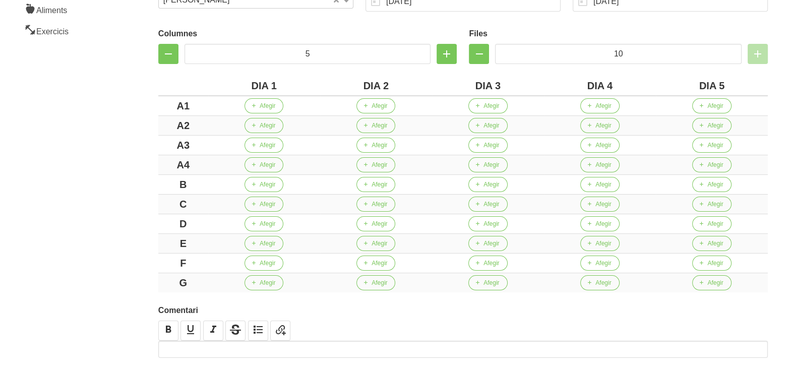
drag, startPoint x: 117, startPoint y: 250, endPoint x: 107, endPoint y: 220, distance: 31.1
click at [114, 247] on aside "General Dashboard Seccions Clients Administradors Comunicacions Esdeveniments A…" at bounding box center [61, 132] width 134 height 589
click at [269, 105] on span "Afegir" at bounding box center [268, 105] width 16 height 9
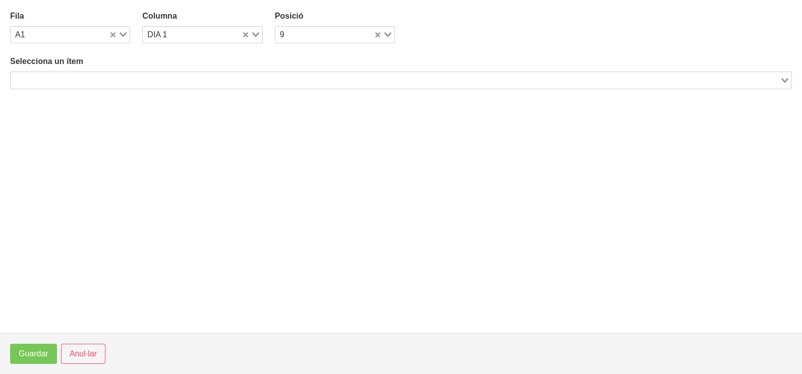
click at [158, 75] on input "Search for option" at bounding box center [395, 80] width 767 height 12
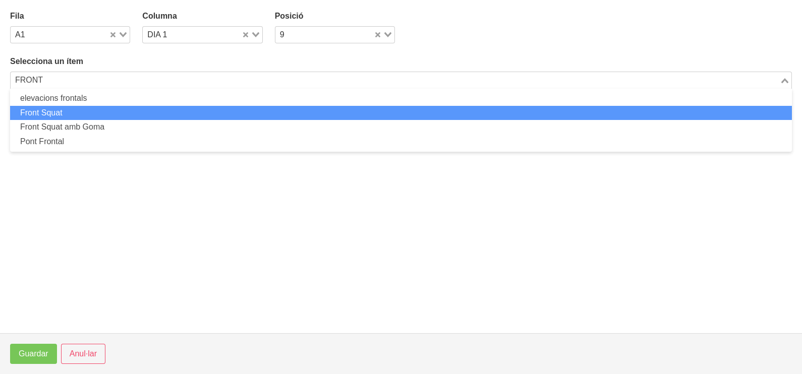
click at [92, 113] on li "Front Squat" at bounding box center [401, 113] width 782 height 15
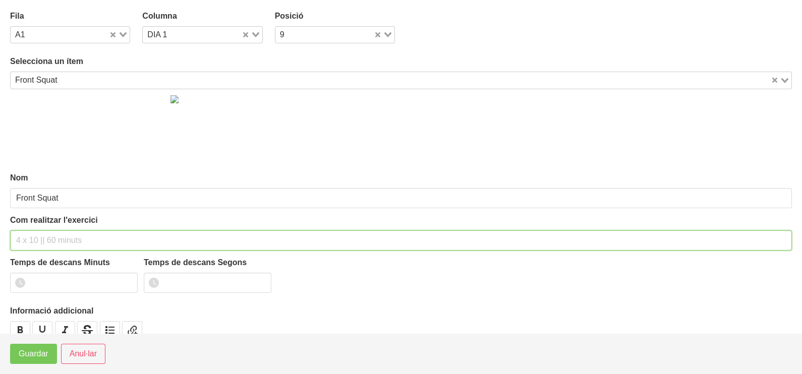
click at [49, 233] on input "text" at bounding box center [401, 241] width 782 height 20
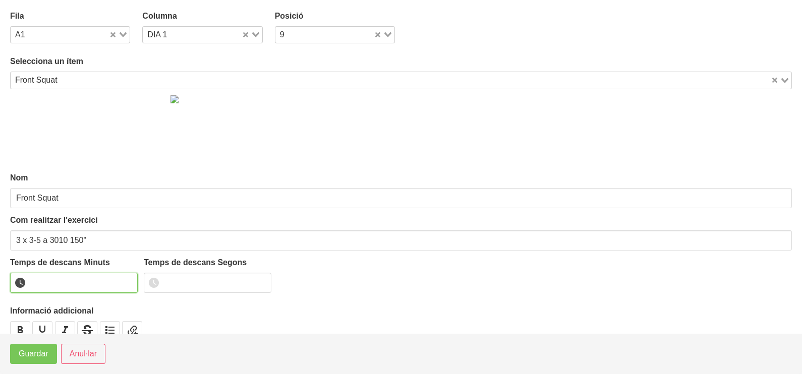
click at [63, 284] on input "number" at bounding box center [74, 283] width 128 height 20
click at [41, 352] on span "Guardar" at bounding box center [34, 354] width 30 height 12
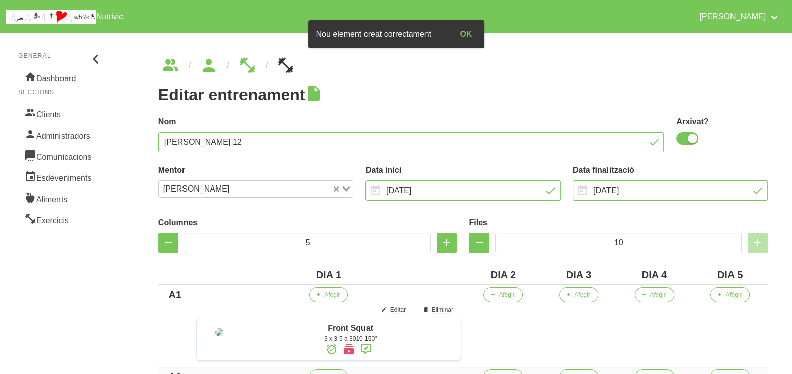
scroll to position [63, 0]
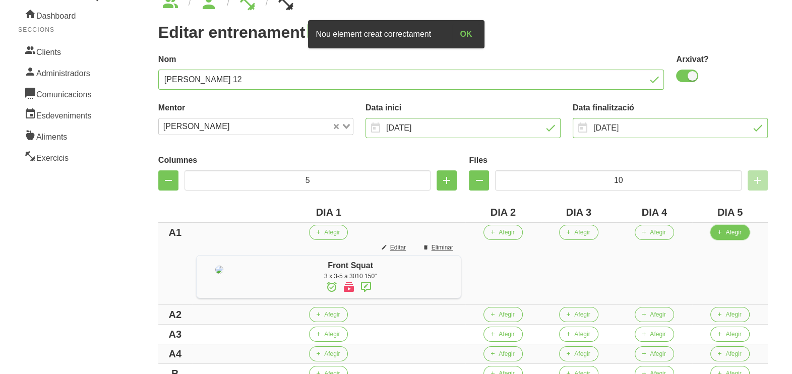
click at [729, 236] on button "Afegir" at bounding box center [730, 232] width 39 height 15
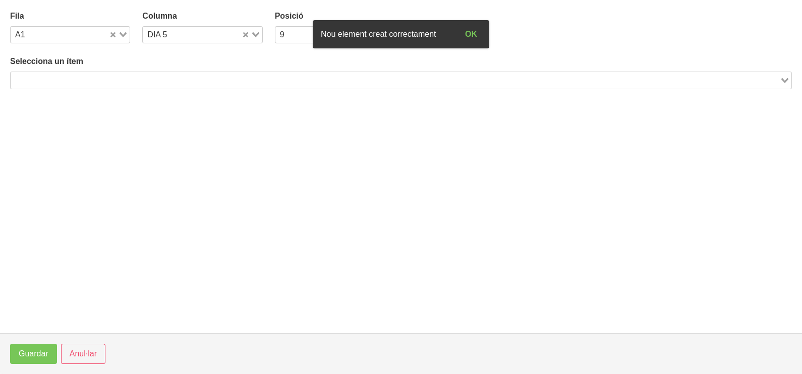
click at [122, 76] on input "Search for option" at bounding box center [395, 80] width 767 height 12
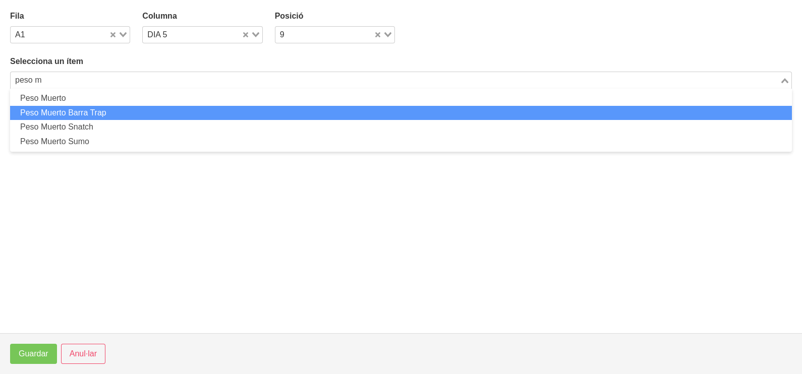
click at [120, 108] on li "Peso Muerto Barra Trap" at bounding box center [401, 113] width 782 height 15
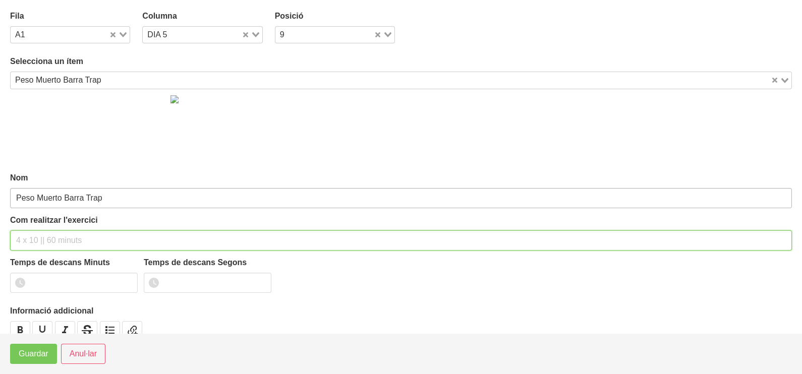
click at [43, 238] on input "text" at bounding box center [401, 241] width 782 height 20
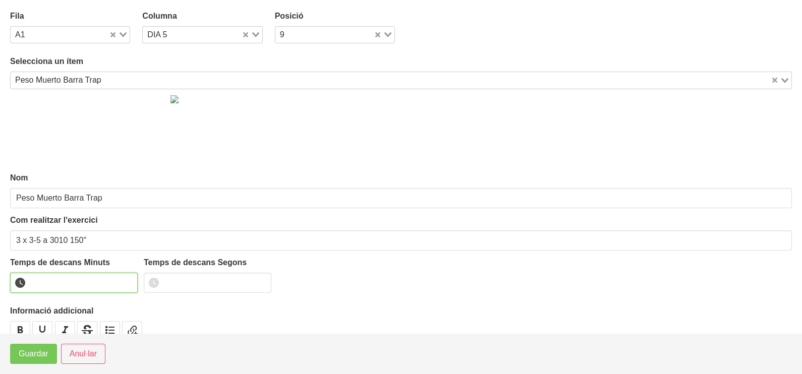
click at [65, 280] on input "number" at bounding box center [74, 283] width 128 height 20
click at [37, 350] on span "Guardar" at bounding box center [34, 354] width 30 height 12
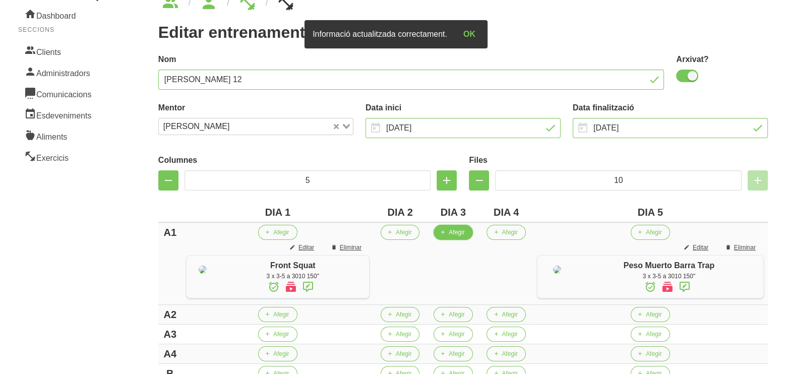
click at [461, 234] on span "Afegir" at bounding box center [457, 232] width 16 height 9
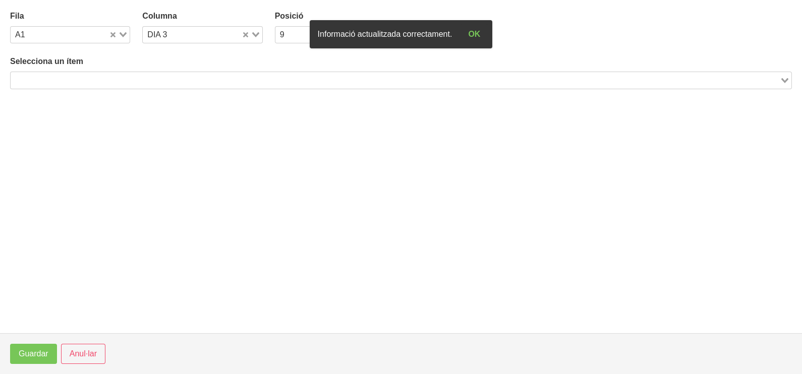
click at [107, 79] on input "Search for option" at bounding box center [395, 80] width 767 height 12
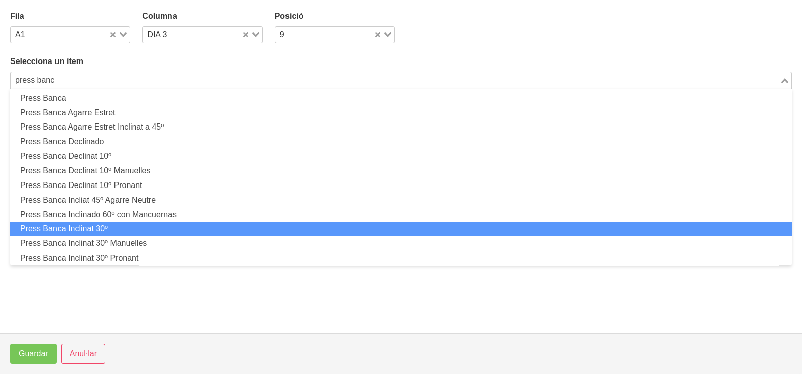
click at [135, 227] on li "Press Banca Inclinat 30º" at bounding box center [401, 229] width 782 height 15
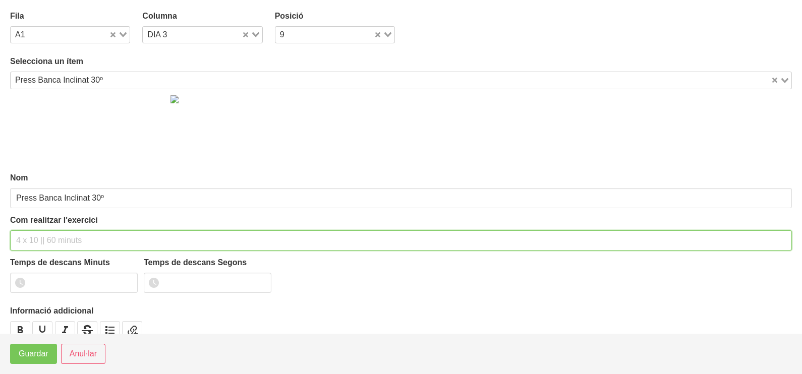
click at [49, 232] on input "text" at bounding box center [401, 241] width 782 height 20
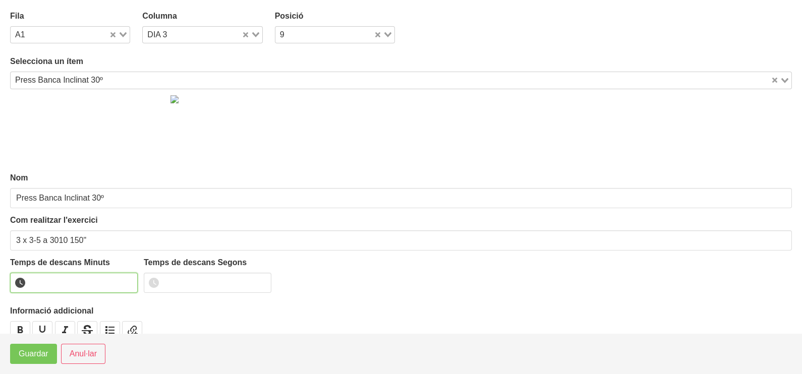
click at [61, 285] on input "number" at bounding box center [74, 283] width 128 height 20
click at [27, 356] on span "Guardar" at bounding box center [34, 354] width 30 height 12
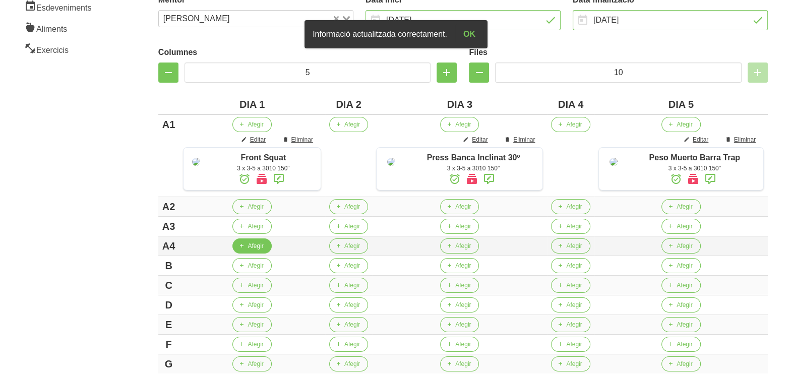
scroll to position [189, 0]
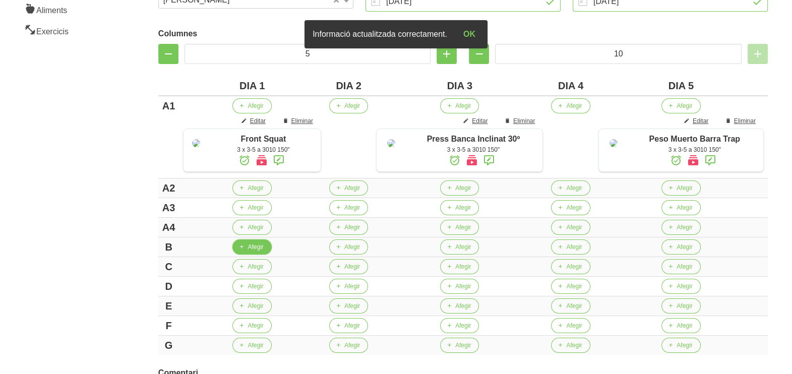
click at [260, 252] on span "Afegir" at bounding box center [256, 247] width 16 height 9
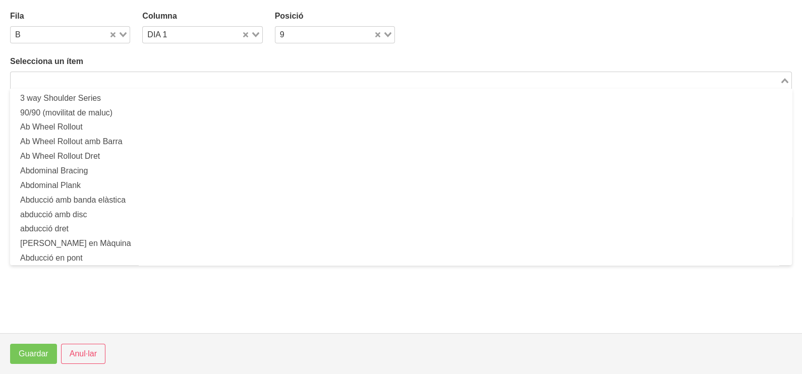
click at [171, 81] on input "Search for option" at bounding box center [395, 80] width 767 height 12
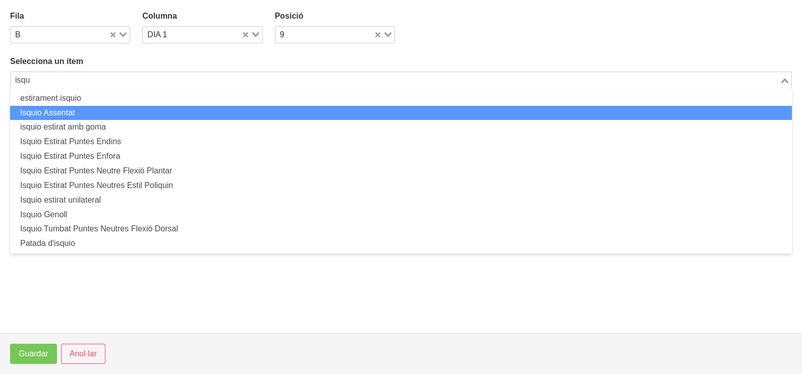
click at [131, 110] on li "Isquio Assentat" at bounding box center [401, 113] width 782 height 15
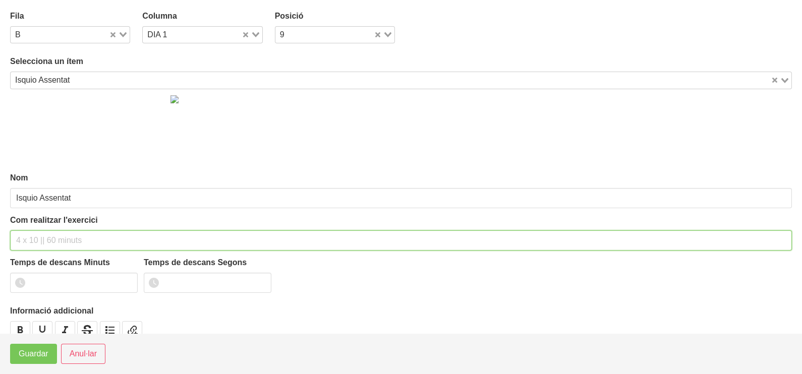
click at [40, 242] on input "text" at bounding box center [401, 241] width 782 height 20
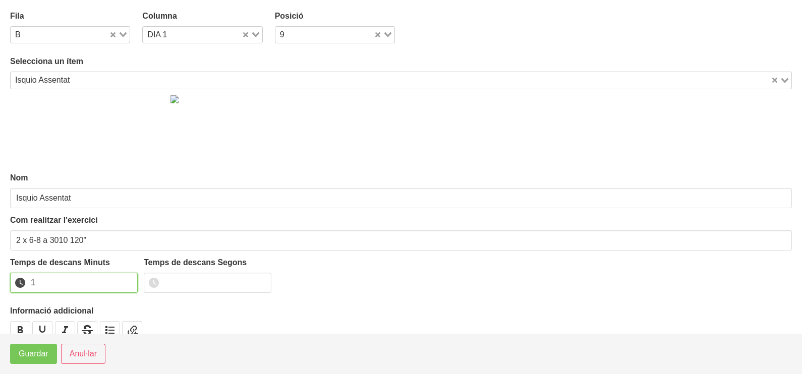
click at [129, 279] on input "1" at bounding box center [74, 283] width 128 height 20
drag, startPoint x: 129, startPoint y: 279, endPoint x: 33, endPoint y: 359, distance: 124.6
click at [125, 282] on input "2" at bounding box center [74, 283] width 128 height 20
click at [33, 360] on span "Guardar" at bounding box center [34, 354] width 30 height 12
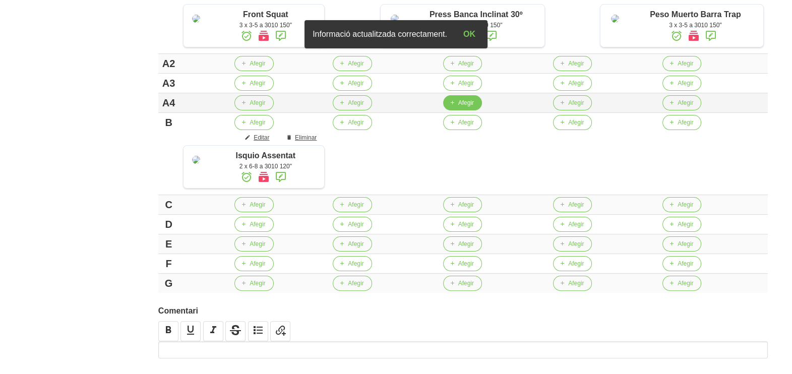
scroll to position [315, 0]
click at [468, 126] on span "Afegir" at bounding box center [467, 121] width 16 height 9
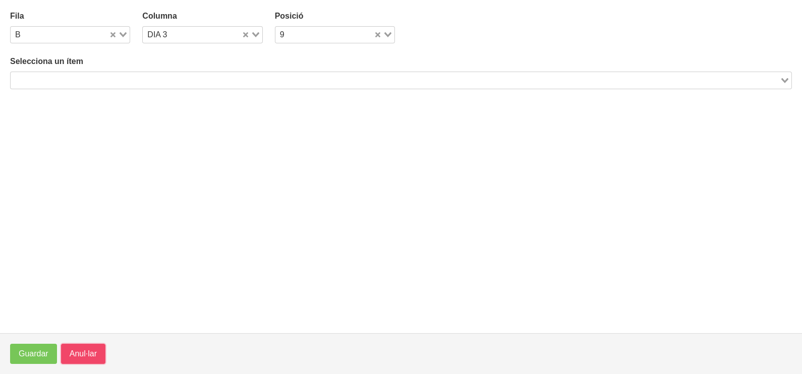
click at [84, 355] on span "Anul·lar" at bounding box center [83, 354] width 27 height 12
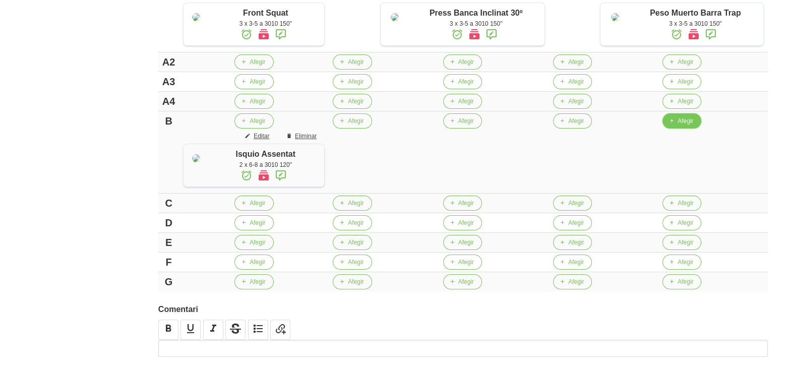
click at [681, 126] on span "Afegir" at bounding box center [686, 121] width 16 height 9
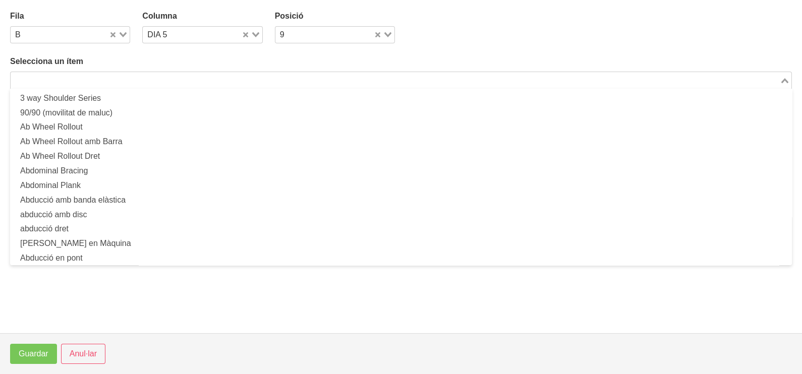
click at [233, 74] on input "Search for option" at bounding box center [395, 80] width 767 height 12
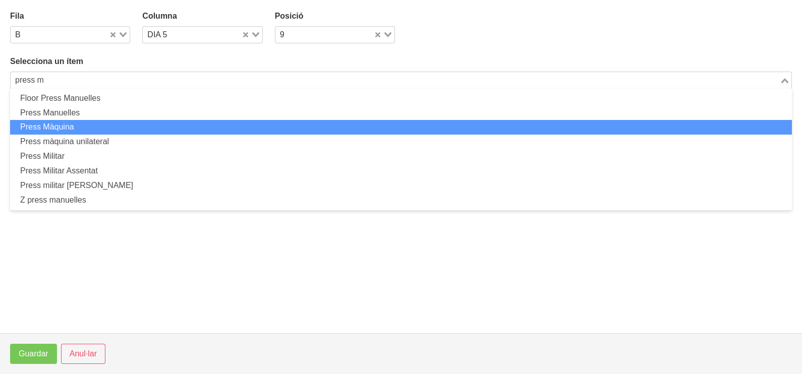
click at [92, 126] on li "Press Màquina" at bounding box center [401, 127] width 782 height 15
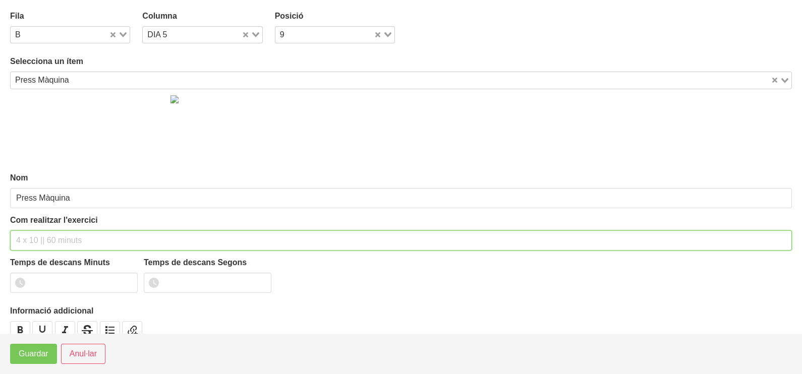
click at [30, 240] on input "text" at bounding box center [401, 241] width 782 height 20
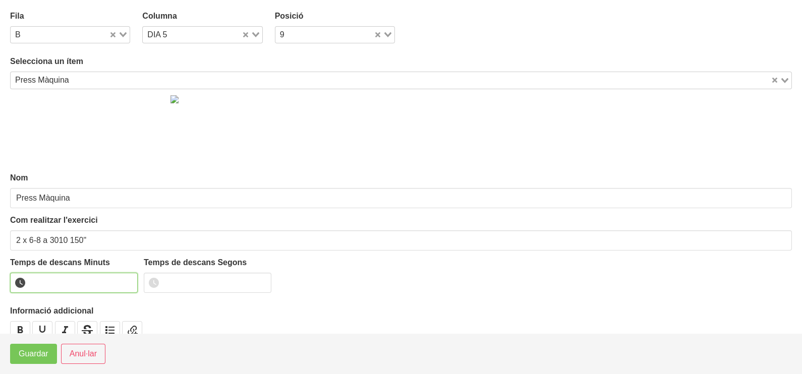
click at [70, 282] on input "number" at bounding box center [74, 283] width 128 height 20
click at [44, 360] on span "Guardar" at bounding box center [34, 354] width 30 height 12
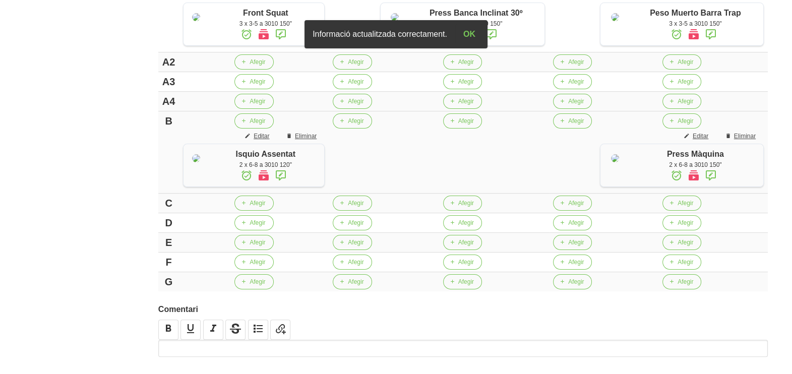
scroll to position [252, 0]
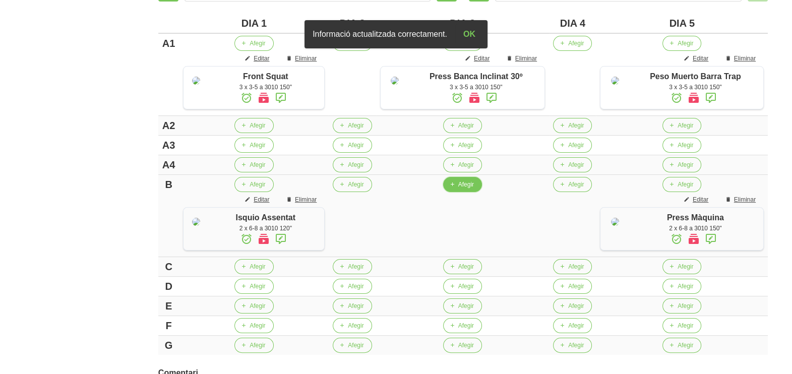
click at [465, 189] on span "Afegir" at bounding box center [467, 184] width 16 height 9
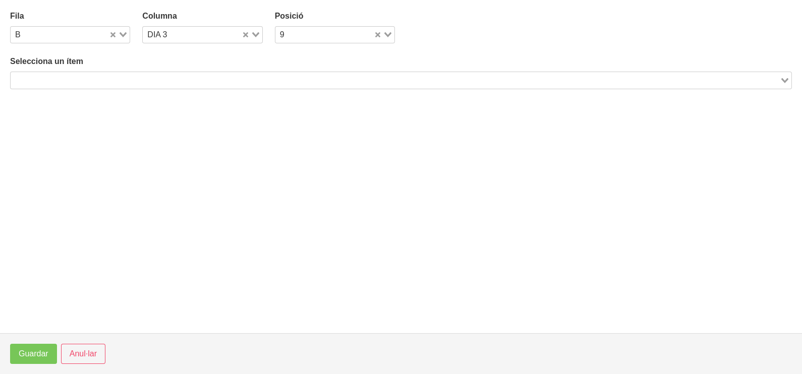
click at [125, 78] on input "Search for option" at bounding box center [395, 80] width 767 height 12
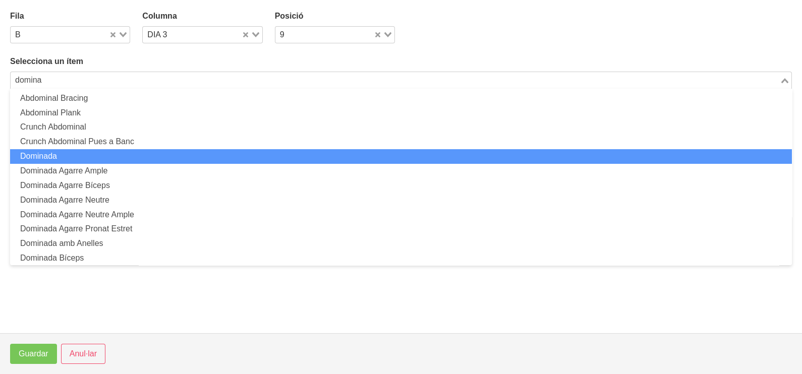
click at [86, 160] on li "Dominada" at bounding box center [401, 156] width 782 height 15
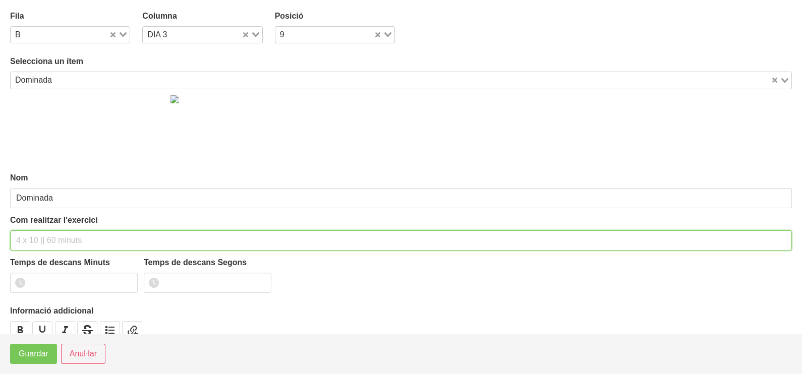
click at [39, 237] on input "text" at bounding box center [401, 241] width 782 height 20
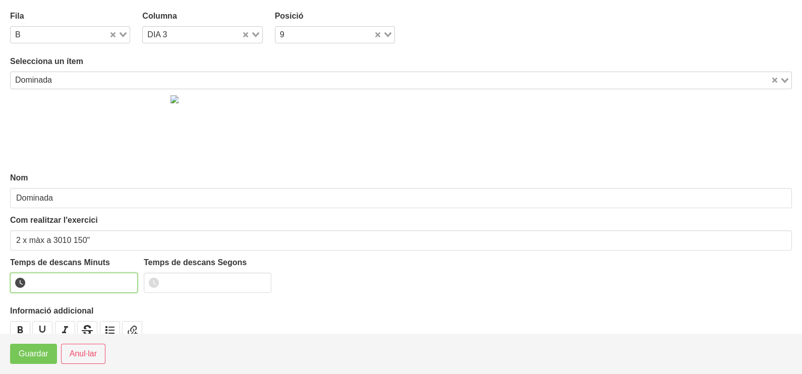
click at [65, 285] on input "number" at bounding box center [74, 283] width 128 height 20
click at [36, 358] on span "Guardar" at bounding box center [34, 354] width 30 height 12
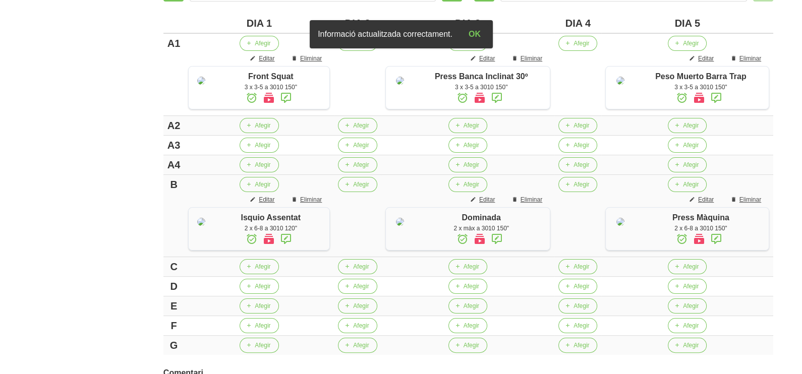
scroll to position [378, 0]
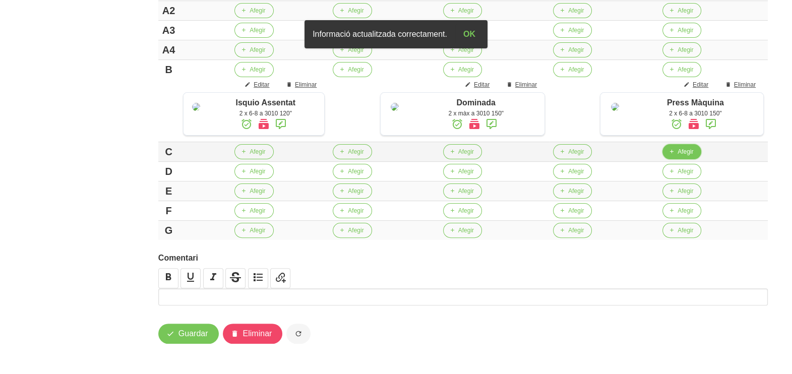
click at [679, 156] on span "Afegir" at bounding box center [686, 151] width 16 height 9
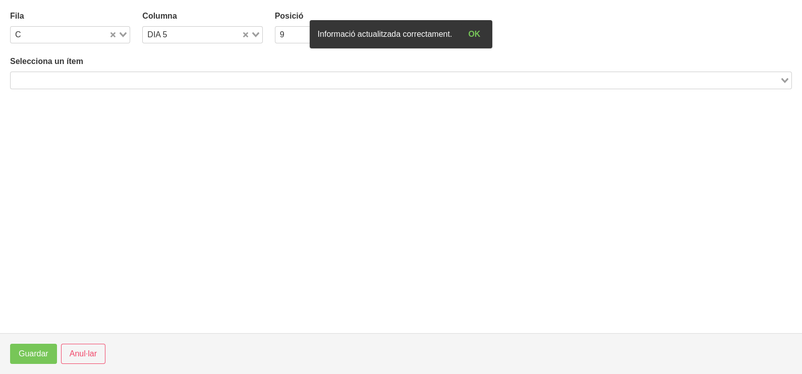
click at [123, 80] on input "Search for option" at bounding box center [395, 80] width 767 height 12
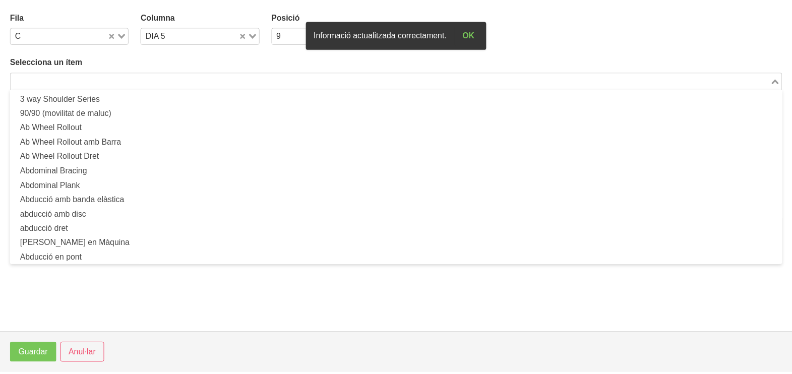
scroll to position [0, 0]
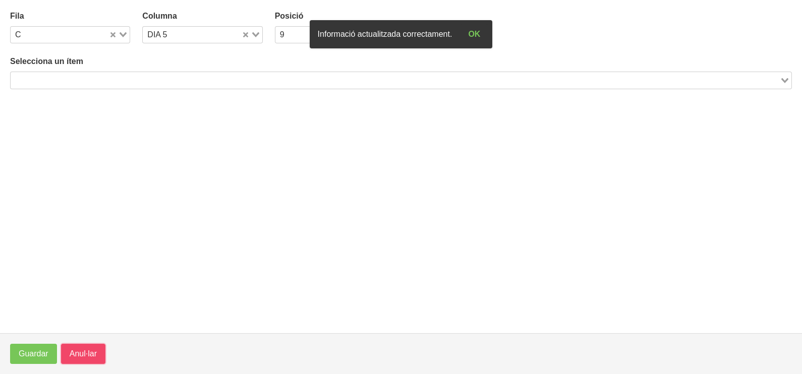
click at [81, 357] on span "Anul·lar" at bounding box center [83, 354] width 27 height 12
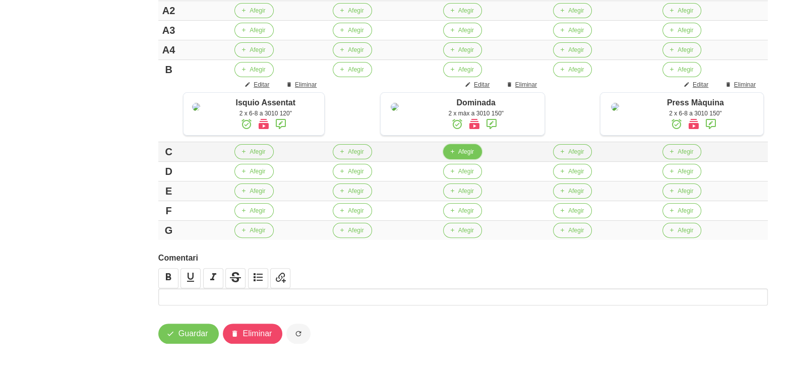
click at [472, 156] on span "Afegir" at bounding box center [467, 151] width 16 height 9
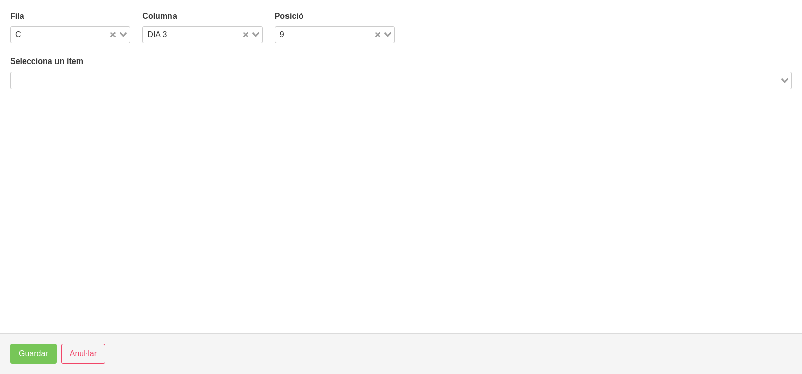
click at [135, 81] on input "Search for option" at bounding box center [395, 80] width 767 height 12
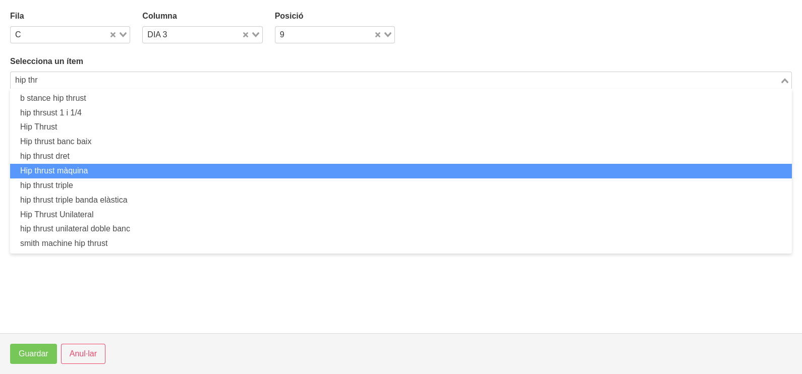
click at [119, 170] on li "Hip thrust màquina" at bounding box center [401, 171] width 782 height 15
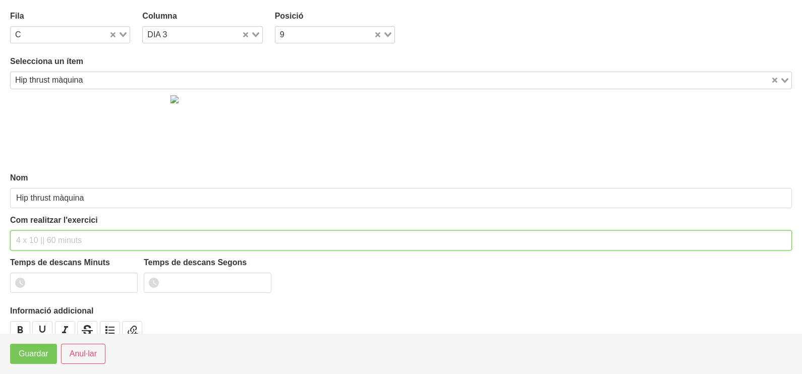
click at [39, 240] on input "text" at bounding box center [401, 241] width 782 height 20
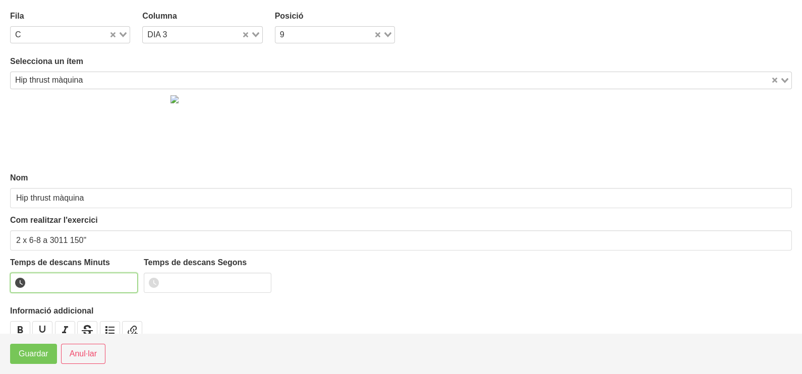
click at [68, 281] on input "number" at bounding box center [74, 283] width 128 height 20
click at [23, 359] on span "Guardar" at bounding box center [34, 354] width 30 height 12
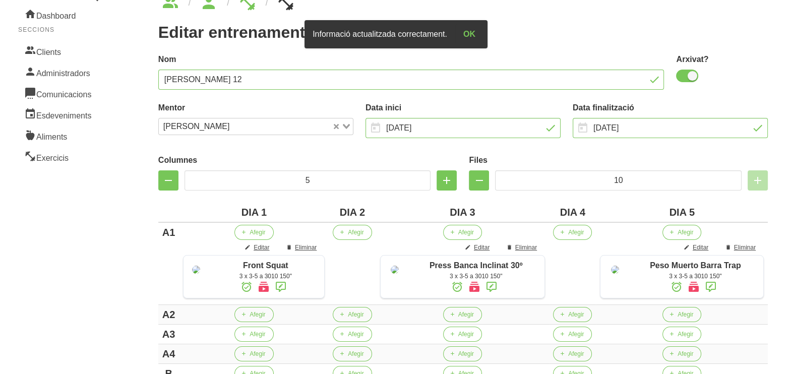
scroll to position [315, 0]
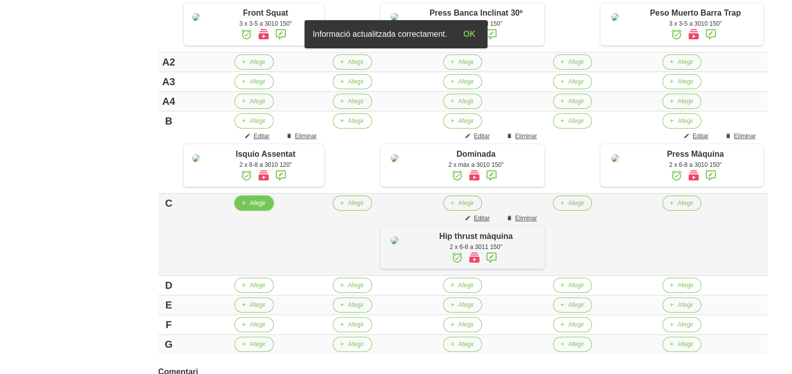
click at [257, 208] on span "Afegir" at bounding box center [258, 203] width 16 height 9
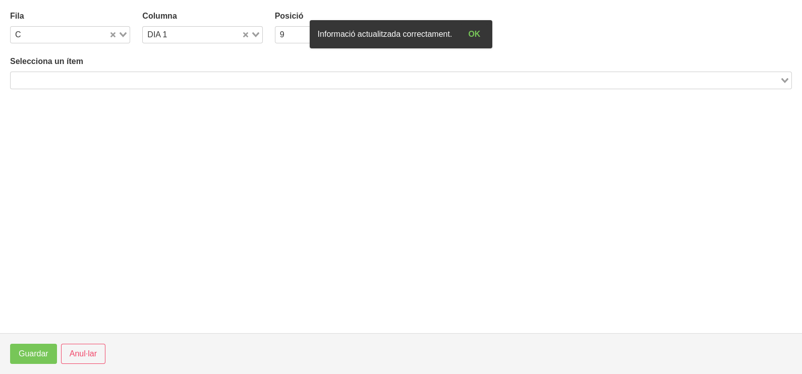
click at [76, 76] on input "Search for option" at bounding box center [395, 80] width 767 height 12
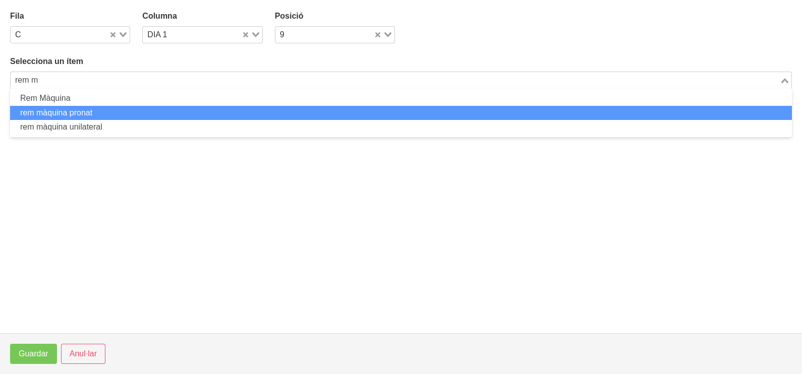
click at [102, 110] on li "rem màquina pronat" at bounding box center [401, 113] width 782 height 15
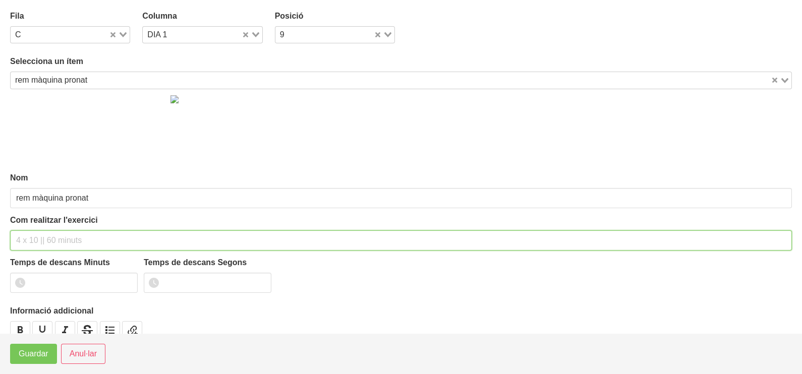
click at [34, 236] on input "text" at bounding box center [401, 241] width 782 height 20
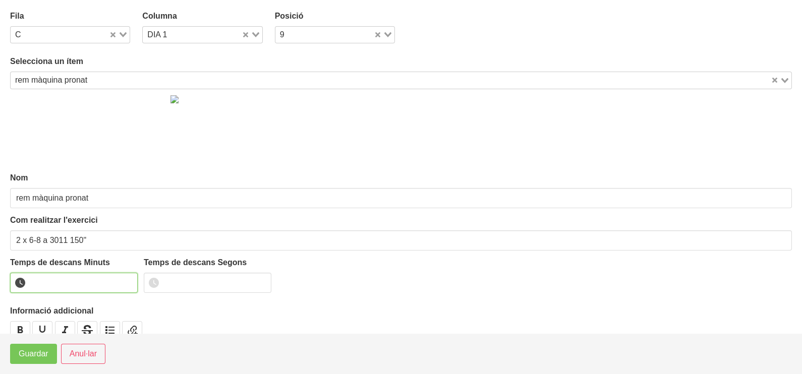
click at [66, 283] on input "number" at bounding box center [74, 283] width 128 height 20
click at [40, 356] on span "Guardar" at bounding box center [34, 354] width 30 height 12
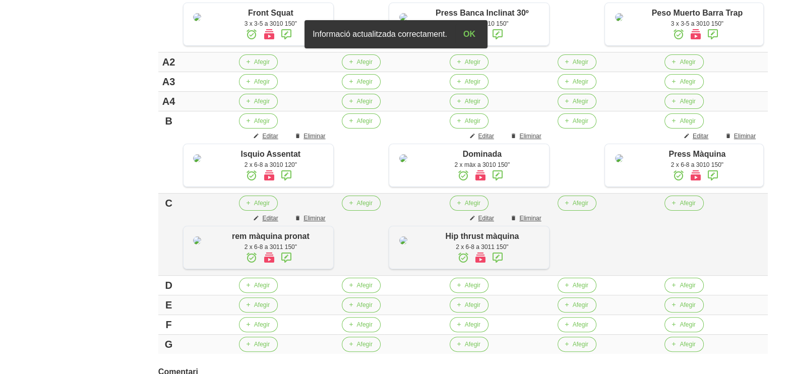
scroll to position [441, 0]
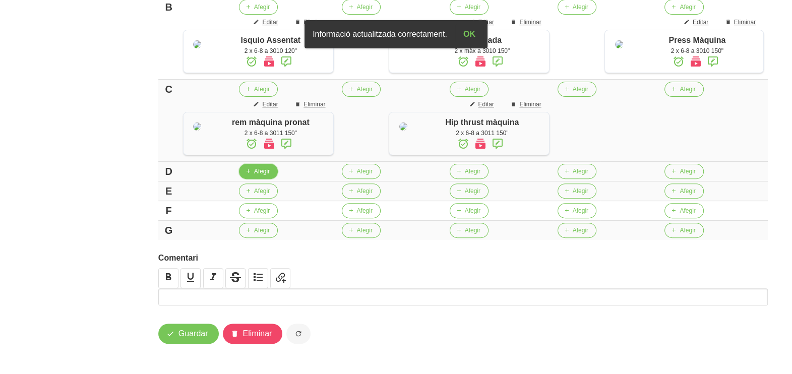
click at [257, 176] on span "Afegir" at bounding box center [262, 171] width 16 height 9
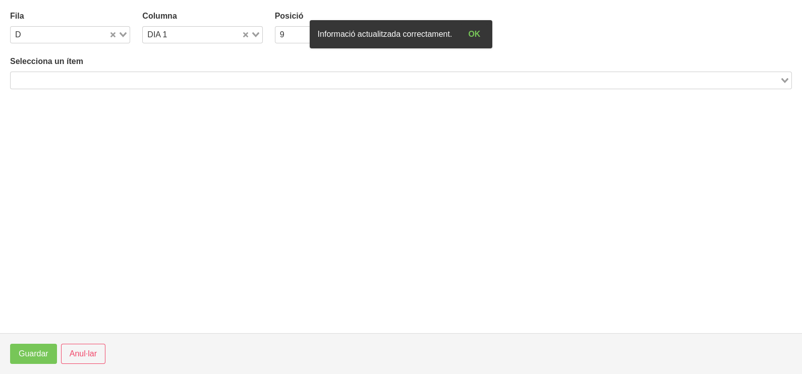
click at [86, 79] on input "Search for option" at bounding box center [395, 80] width 767 height 12
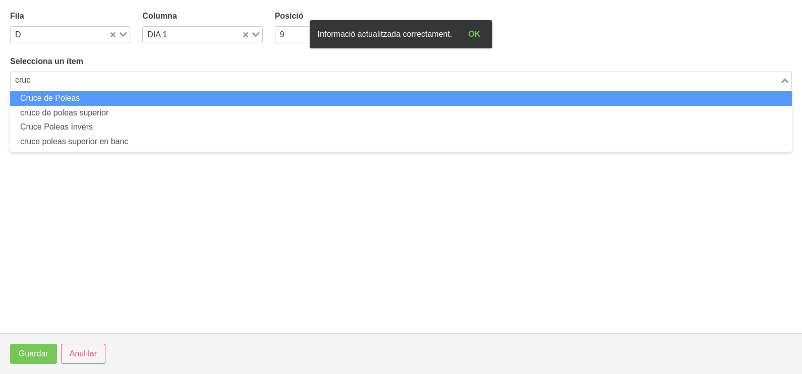
click at [109, 98] on li "Cruce de Poleas" at bounding box center [401, 98] width 782 height 15
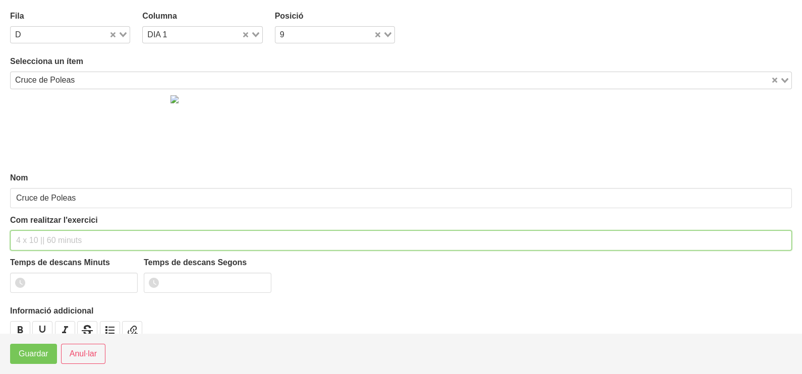
click at [41, 235] on input "text" at bounding box center [401, 241] width 782 height 20
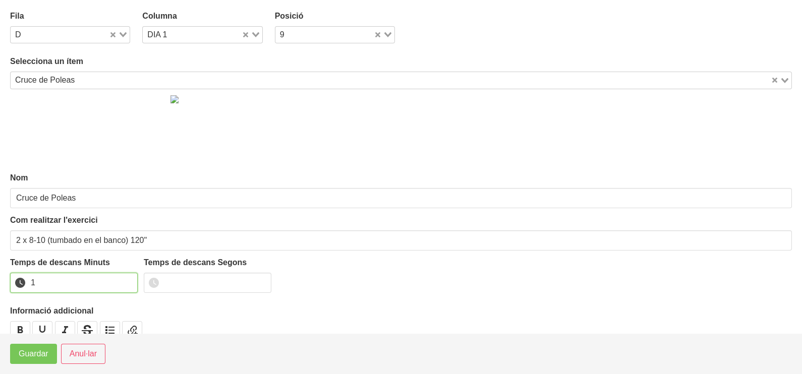
click at [126, 279] on input "1" at bounding box center [74, 283] width 128 height 20
drag, startPoint x: 126, startPoint y: 279, endPoint x: 49, endPoint y: 325, distance: 88.7
click at [102, 289] on input "2" at bounding box center [74, 283] width 128 height 20
click at [33, 348] on button "Guardar" at bounding box center [33, 354] width 47 height 20
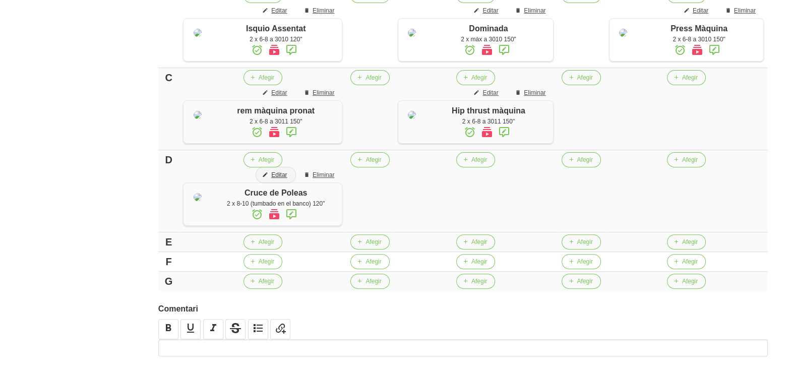
click at [279, 180] on span "Editar" at bounding box center [279, 174] width 16 height 9
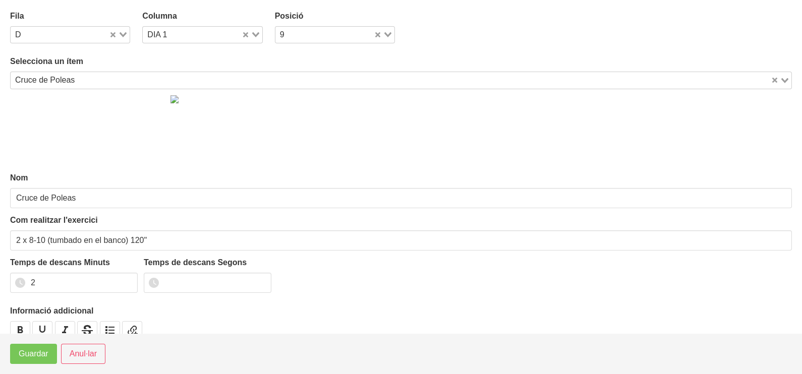
click at [255, 33] on div "Loading..." at bounding box center [252, 34] width 21 height 14
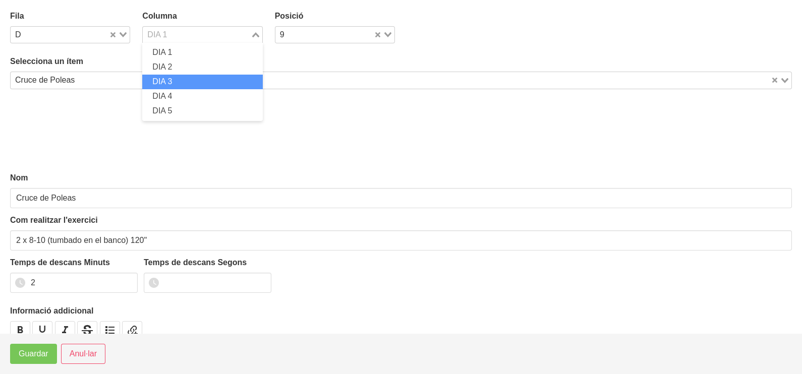
click at [185, 81] on li "DIA 3" at bounding box center [202, 82] width 120 height 15
drag, startPoint x: 254, startPoint y: 31, endPoint x: 228, endPoint y: 55, distance: 35.3
click at [252, 34] on div "Loading..." at bounding box center [253, 34] width 12 height 14
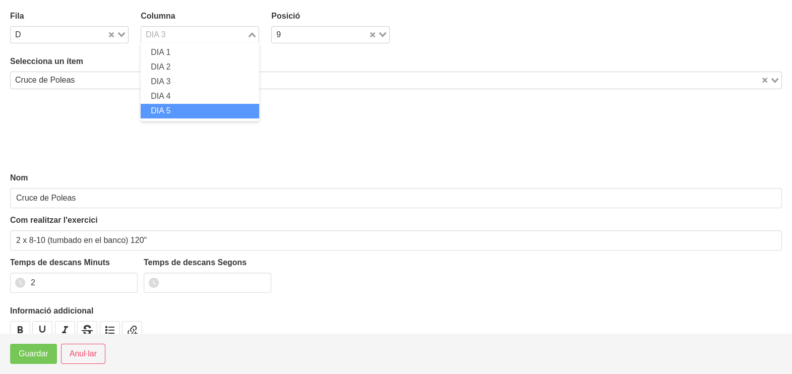
drag, startPoint x: 186, startPoint y: 108, endPoint x: 179, endPoint y: 117, distance: 11.2
click at [186, 108] on li "DIA 5" at bounding box center [200, 111] width 119 height 15
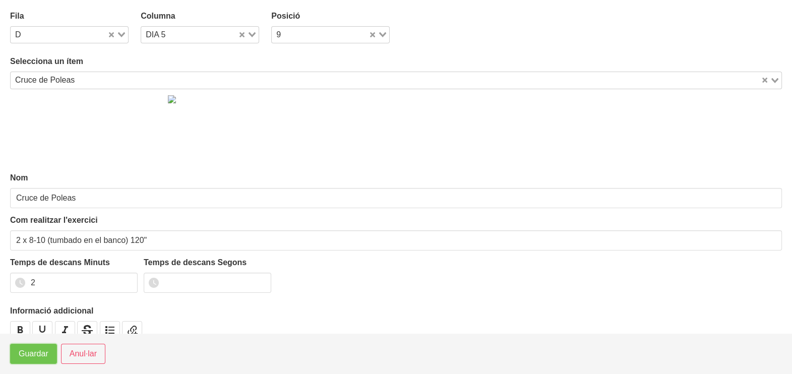
click at [39, 360] on span "Guardar" at bounding box center [34, 354] width 30 height 12
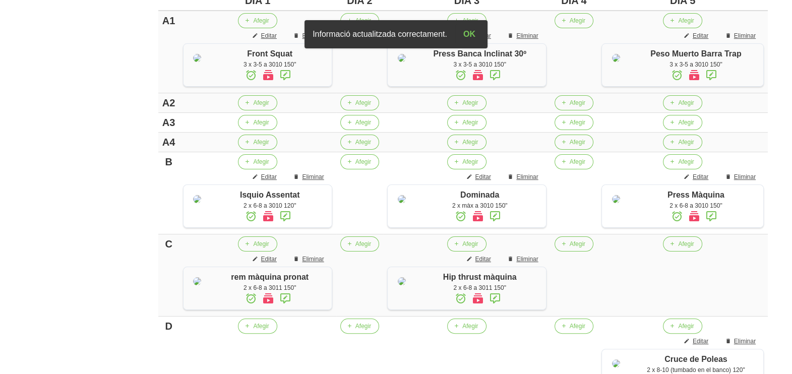
scroll to position [378, 0]
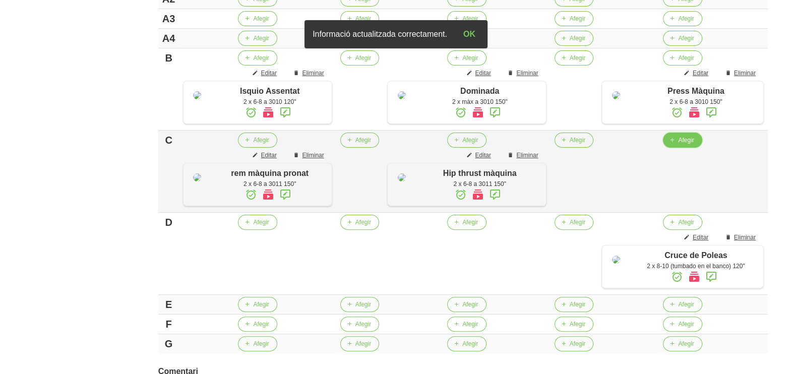
click at [679, 148] on button "Afegir" at bounding box center [682, 140] width 39 height 15
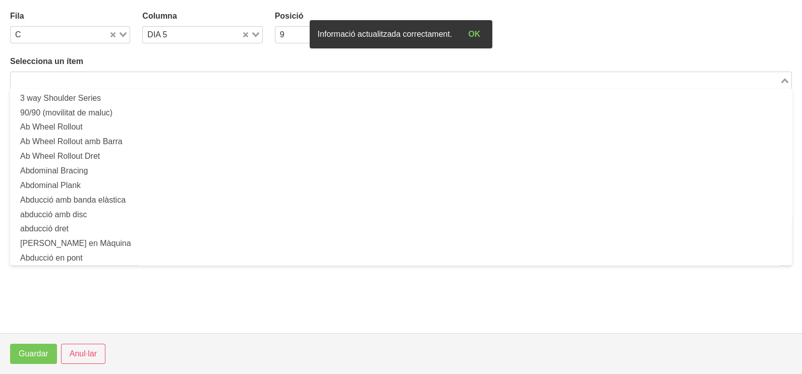
click at [143, 82] on input "Search for option" at bounding box center [395, 80] width 767 height 12
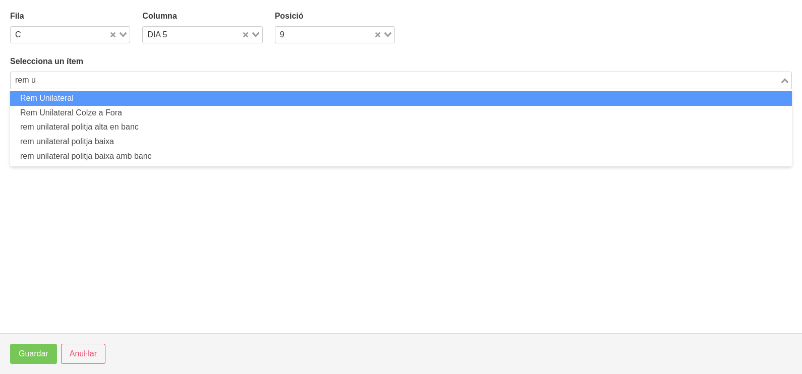
click at [79, 101] on li "Rem Unilateral" at bounding box center [401, 98] width 782 height 15
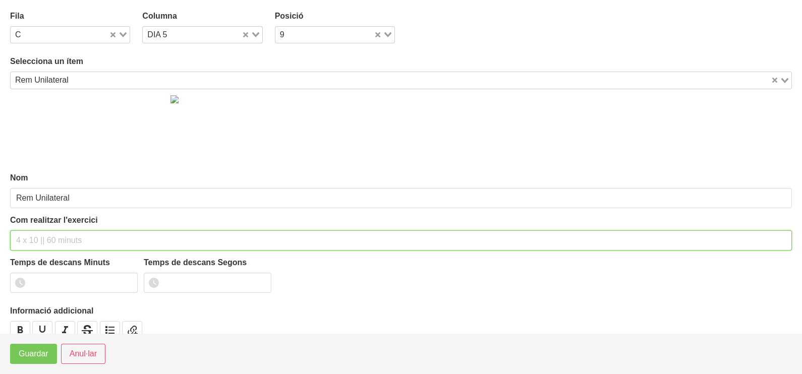
click at [34, 242] on input "text" at bounding box center [401, 241] width 782 height 20
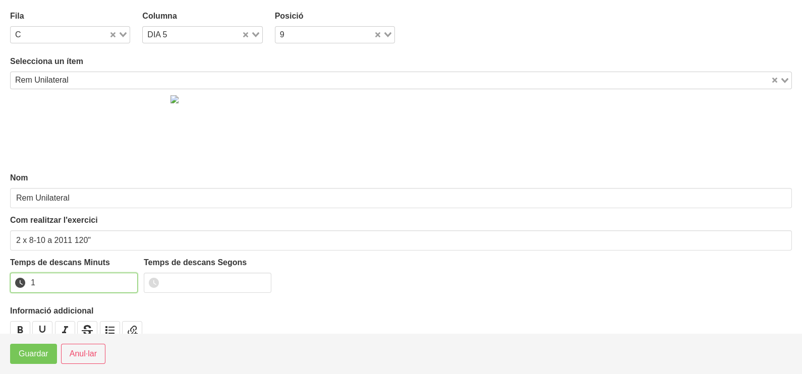
click at [128, 278] on input "1" at bounding box center [74, 283] width 128 height 20
drag, startPoint x: 128, startPoint y: 278, endPoint x: 51, endPoint y: 333, distance: 95.0
click at [128, 278] on input "2" at bounding box center [74, 283] width 128 height 20
click at [31, 361] on button "Guardar" at bounding box center [33, 354] width 47 height 20
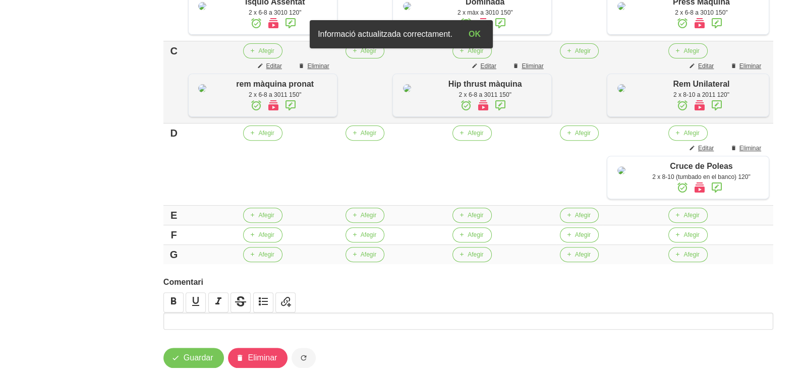
scroll to position [441, 0]
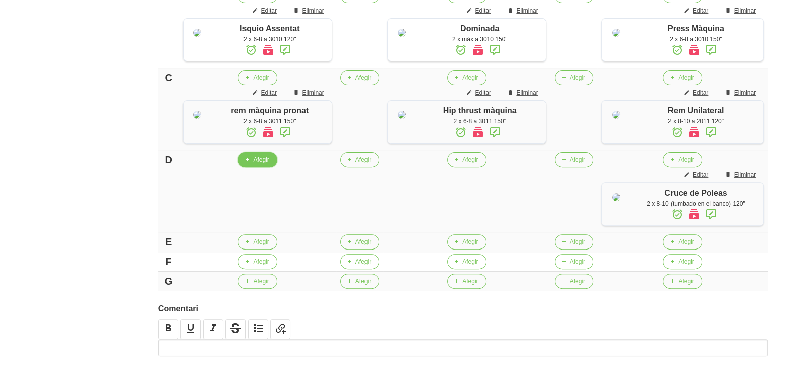
click at [252, 167] on button "Afegir" at bounding box center [257, 159] width 39 height 15
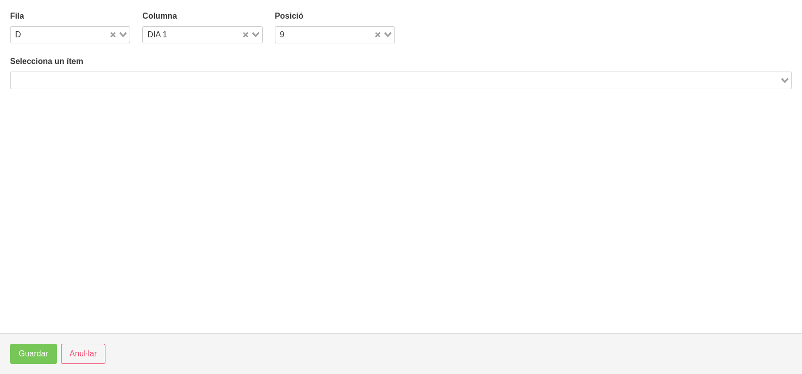
click at [103, 83] on input "Search for option" at bounding box center [395, 80] width 767 height 12
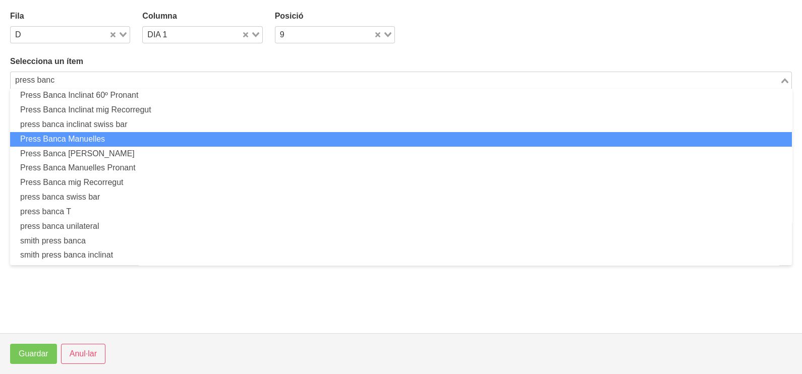
click at [121, 135] on li "Press Banca Manuelles" at bounding box center [401, 139] width 782 height 15
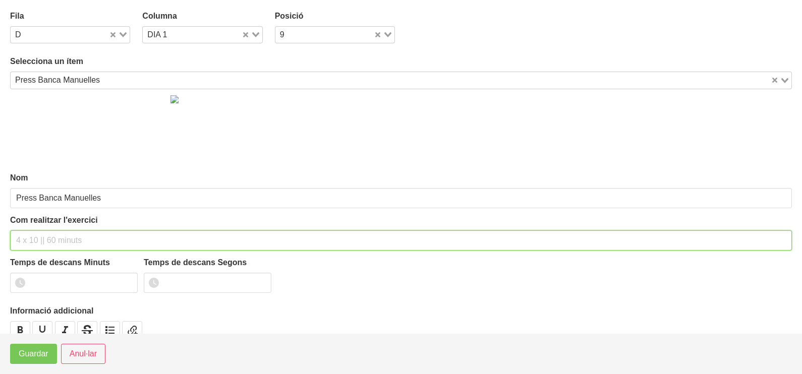
click at [33, 227] on div "Com realitzar l'exercici" at bounding box center [401, 232] width 782 height 36
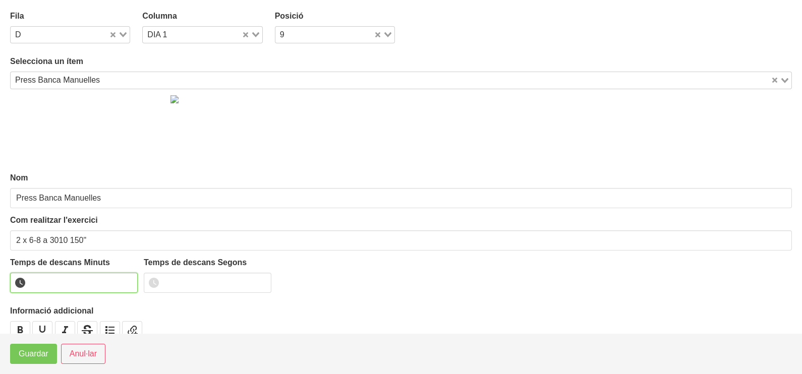
click at [61, 277] on input "number" at bounding box center [74, 283] width 128 height 20
click at [41, 357] on span "Guardar" at bounding box center [34, 354] width 30 height 12
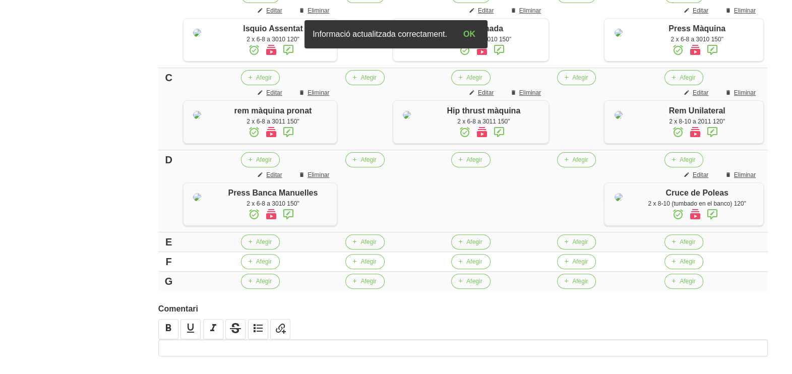
scroll to position [567, 0]
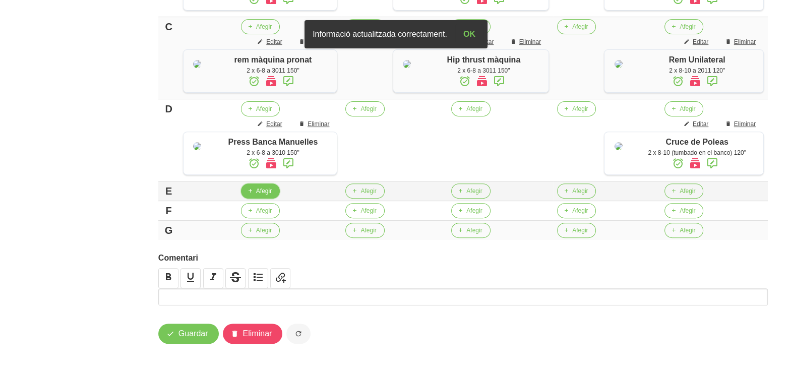
click at [254, 196] on span "button" at bounding box center [250, 191] width 9 height 9
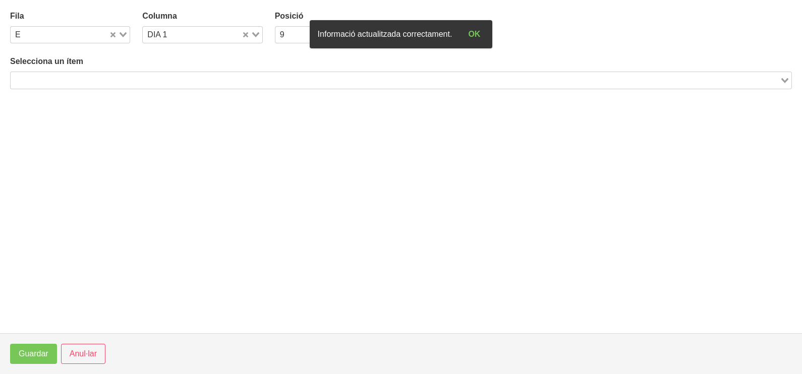
click at [98, 74] on input "Search for option" at bounding box center [395, 80] width 767 height 12
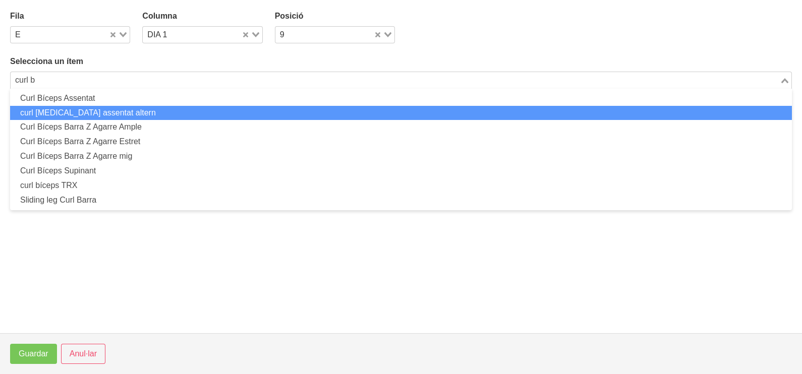
click at [105, 116] on li "curl [MEDICAL_DATA] assentat altern" at bounding box center [401, 113] width 782 height 15
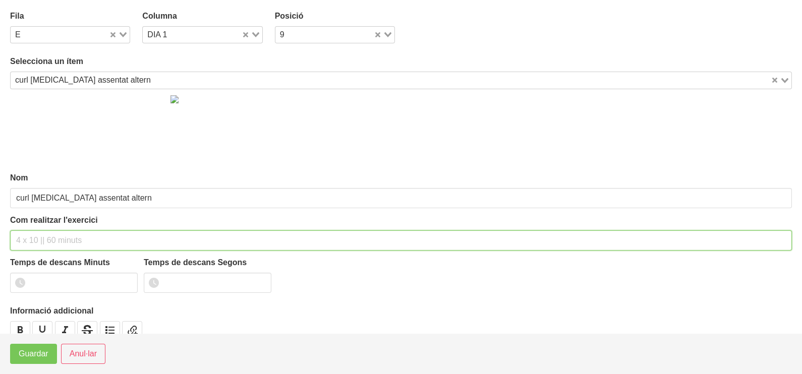
click at [33, 237] on input "text" at bounding box center [401, 241] width 782 height 20
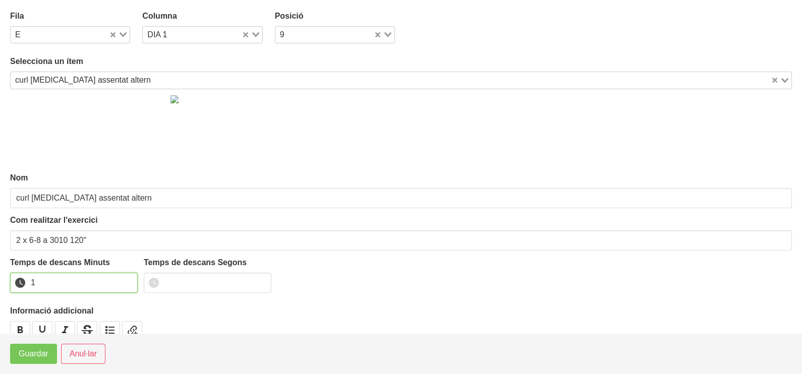
click at [127, 280] on input "1" at bounding box center [74, 283] width 128 height 20
drag, startPoint x: 127, startPoint y: 280, endPoint x: 119, endPoint y: 286, distance: 10.1
click at [119, 286] on input "2" at bounding box center [74, 283] width 128 height 20
click at [39, 359] on span "Guardar" at bounding box center [34, 354] width 30 height 12
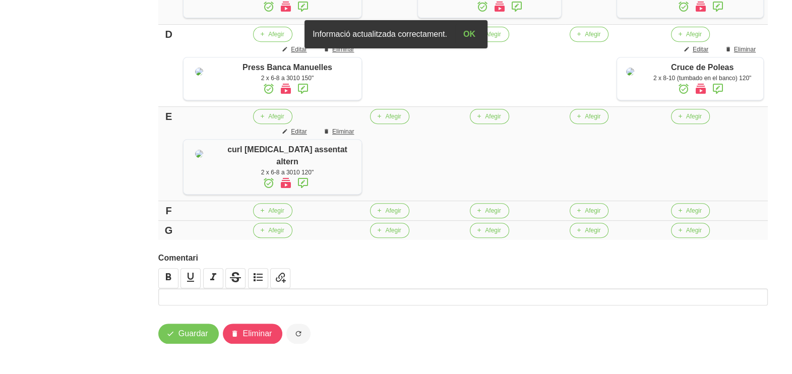
scroll to position [649, 0]
click at [270, 207] on span "Afegir" at bounding box center [276, 210] width 16 height 9
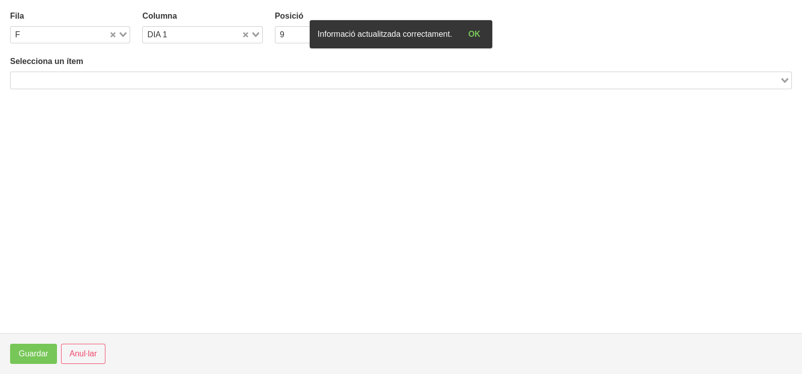
click at [117, 75] on input "Search for option" at bounding box center [395, 80] width 767 height 12
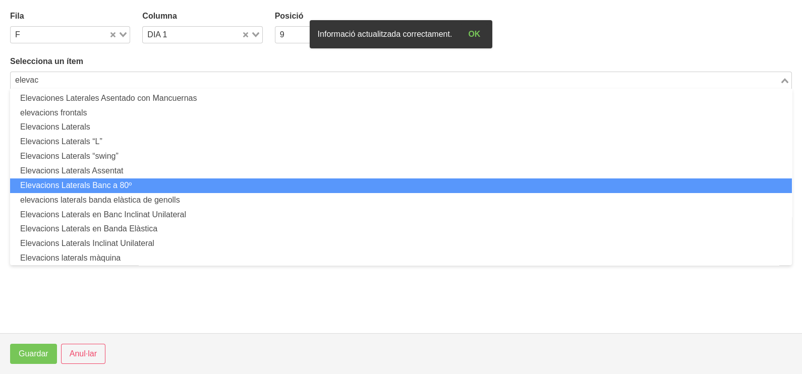
click at [101, 184] on li "Elevacions Laterals Banc a 80º" at bounding box center [401, 186] width 782 height 15
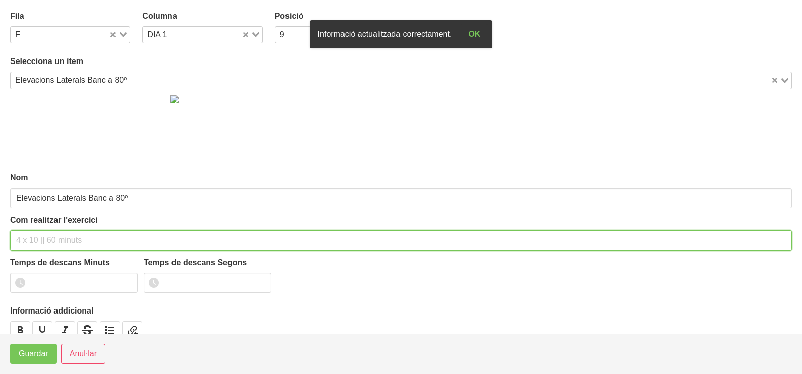
click at [40, 234] on input "text" at bounding box center [401, 241] width 782 height 20
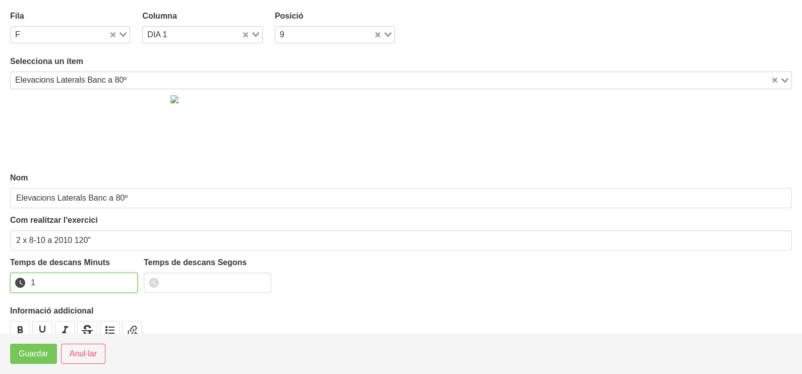
click at [129, 279] on input "1" at bounding box center [74, 283] width 128 height 20
drag, startPoint x: 129, startPoint y: 279, endPoint x: 55, endPoint y: 327, distance: 87.2
click at [125, 280] on input "2" at bounding box center [74, 283] width 128 height 20
click at [36, 356] on span "Guardar" at bounding box center [34, 354] width 30 height 12
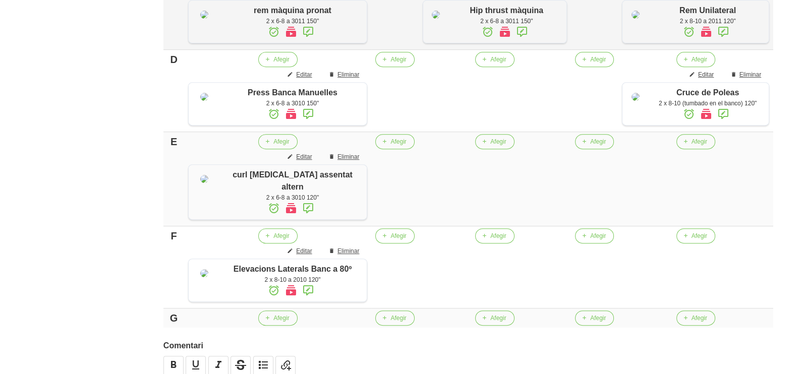
scroll to position [586, 0]
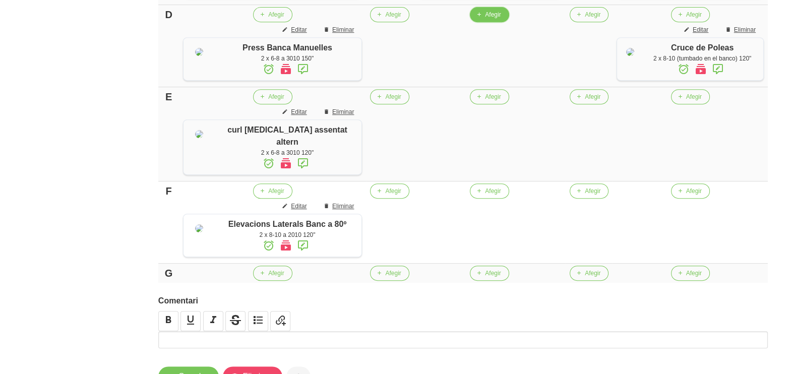
click at [478, 22] on button "Afegir" at bounding box center [489, 14] width 39 height 15
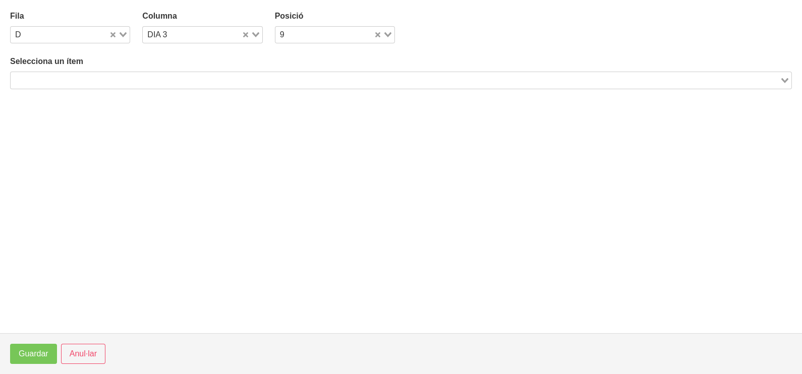
click at [96, 78] on input "Search for option" at bounding box center [395, 80] width 767 height 12
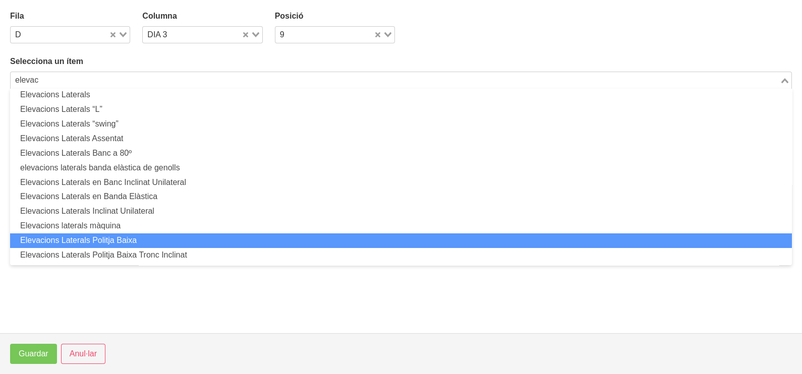
click at [129, 236] on li "Elevacions Laterals Politja Baixa" at bounding box center [401, 241] width 782 height 15
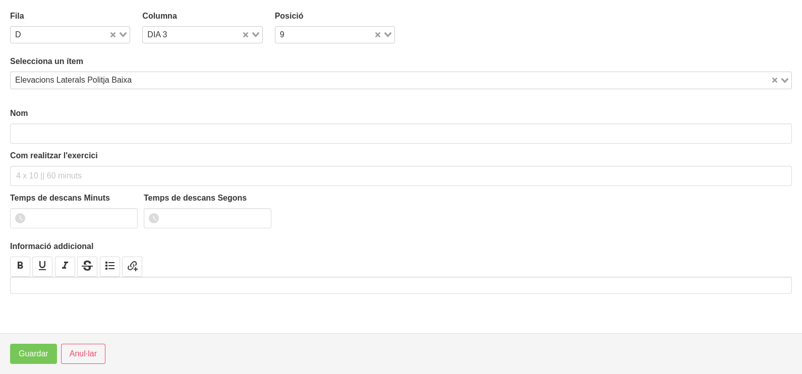
scroll to position [3, 0]
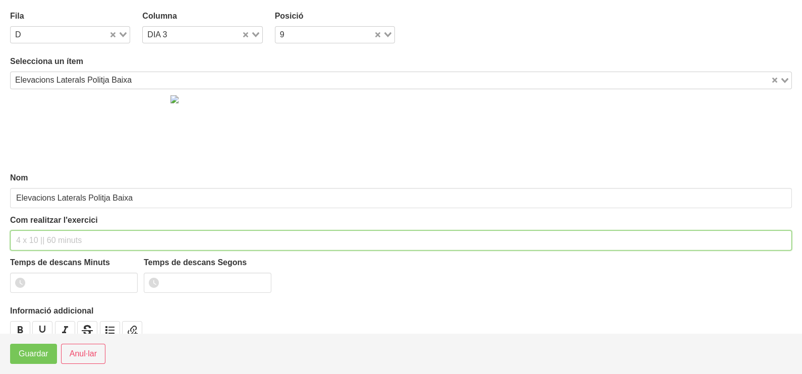
drag, startPoint x: 39, startPoint y: 241, endPoint x: 39, endPoint y: 235, distance: 6.6
click at [39, 237] on input "text" at bounding box center [401, 241] width 782 height 20
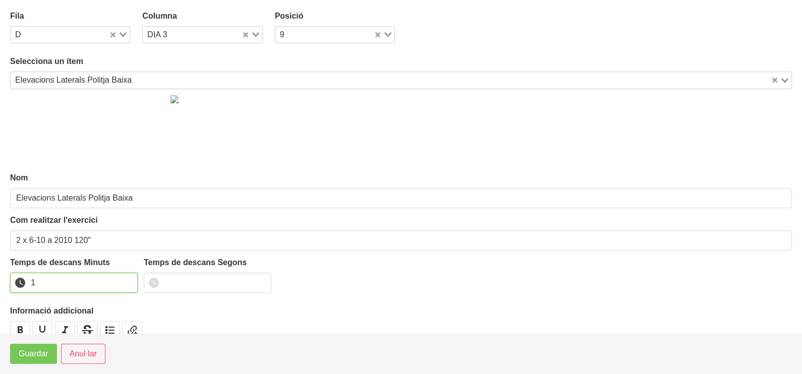
click at [129, 279] on input "1" at bounding box center [74, 283] width 128 height 20
drag, startPoint x: 129, startPoint y: 279, endPoint x: 103, endPoint y: 293, distance: 29.1
click at [112, 288] on input "2" at bounding box center [74, 283] width 128 height 20
click at [30, 357] on span "Guardar" at bounding box center [34, 354] width 30 height 12
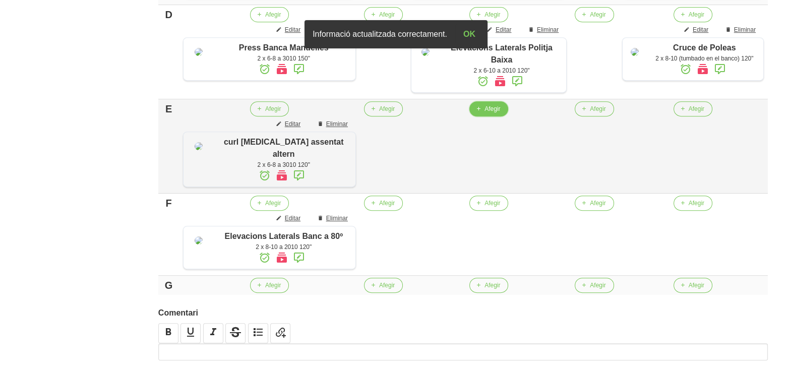
click at [476, 113] on icon "button" at bounding box center [479, 108] width 6 height 9
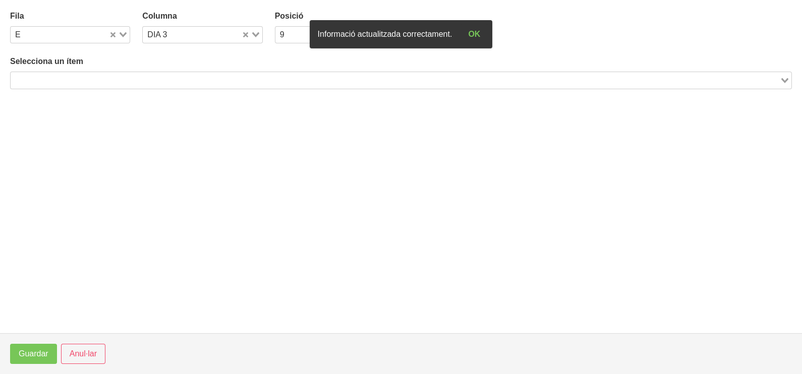
drag, startPoint x: 94, startPoint y: 79, endPoint x: 100, endPoint y: 76, distance: 6.1
click at [95, 78] on input "Search for option" at bounding box center [395, 80] width 767 height 12
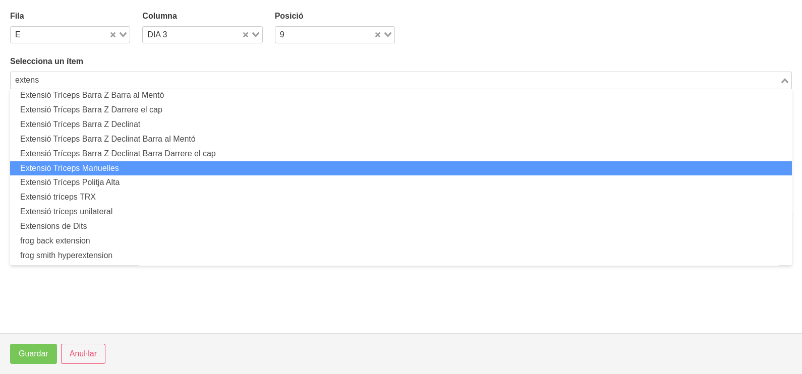
click at [116, 169] on li "Extensió Tríceps Manuelles" at bounding box center [401, 168] width 782 height 15
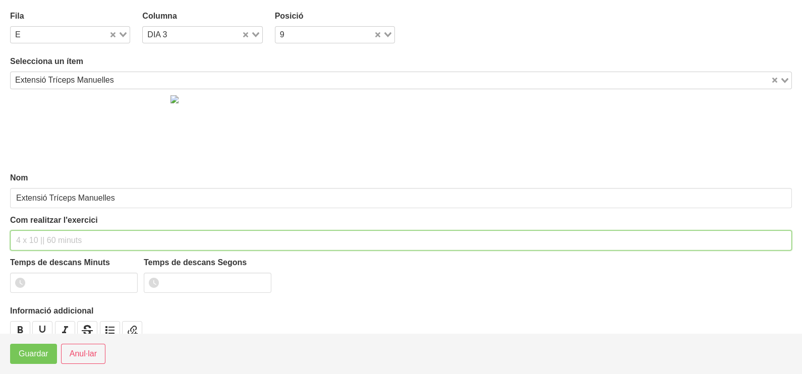
click at [33, 237] on input "text" at bounding box center [401, 241] width 782 height 20
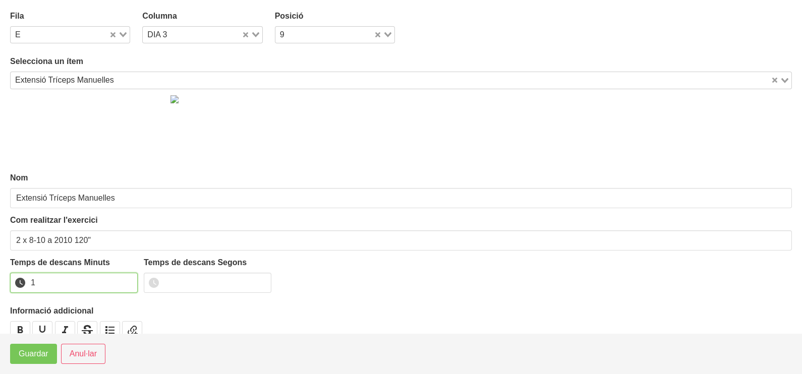
click at [127, 279] on input "1" at bounding box center [74, 283] width 128 height 20
click at [127, 279] on input "2" at bounding box center [74, 283] width 128 height 20
click at [35, 358] on span "Guardar" at bounding box center [34, 354] width 30 height 12
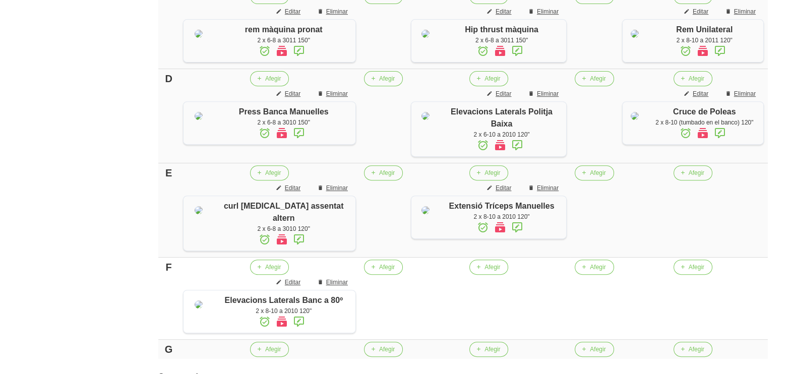
scroll to position [523, 0]
click at [689, 177] on span "Afegir" at bounding box center [697, 171] width 16 height 9
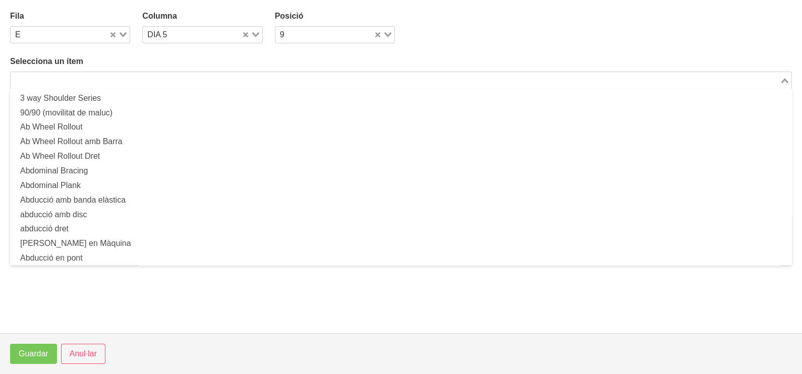
click at [177, 78] on input "Search for option" at bounding box center [395, 80] width 767 height 12
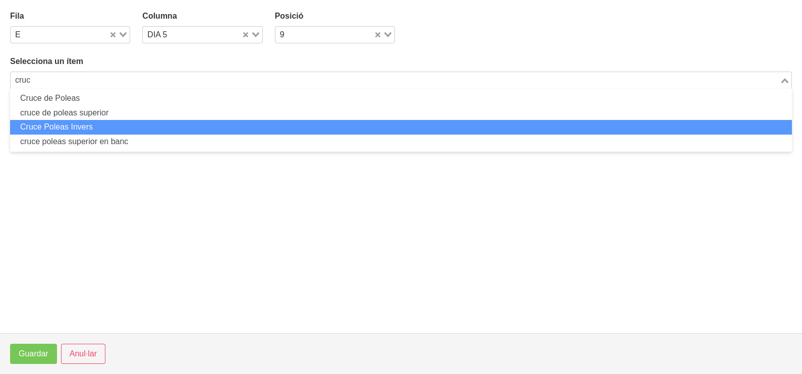
click at [109, 124] on li "Cruce Poleas Invers" at bounding box center [401, 127] width 782 height 15
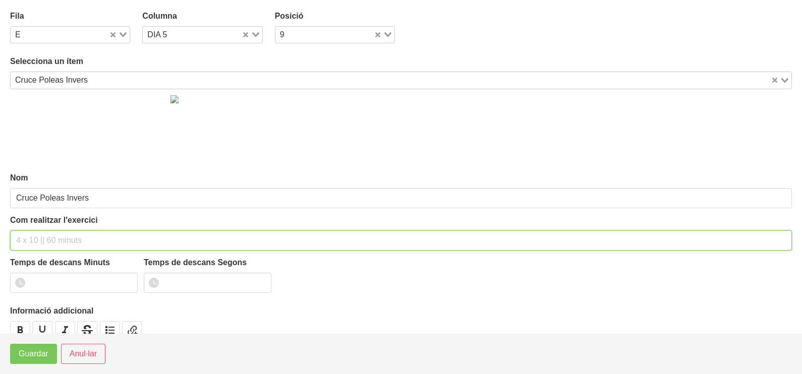
drag, startPoint x: 43, startPoint y: 247, endPoint x: 44, endPoint y: 235, distance: 12.7
click at [43, 236] on input "text" at bounding box center [401, 241] width 782 height 20
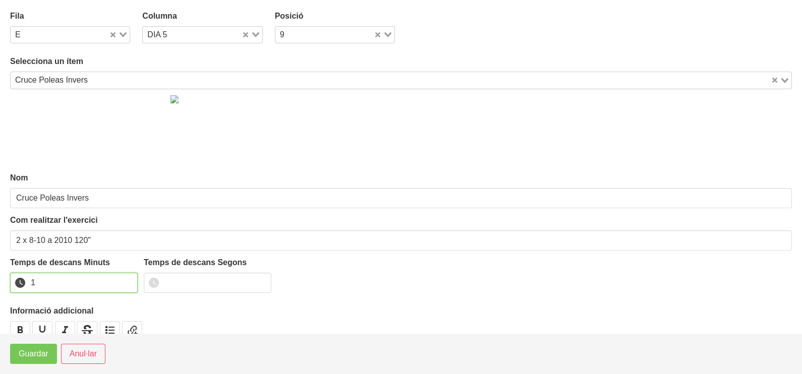
click at [128, 280] on input "1" at bounding box center [74, 283] width 128 height 20
drag, startPoint x: 128, startPoint y: 280, endPoint x: 77, endPoint y: 322, distance: 65.9
click at [126, 280] on input "2" at bounding box center [74, 283] width 128 height 20
click at [49, 350] on button "Guardar" at bounding box center [33, 354] width 47 height 20
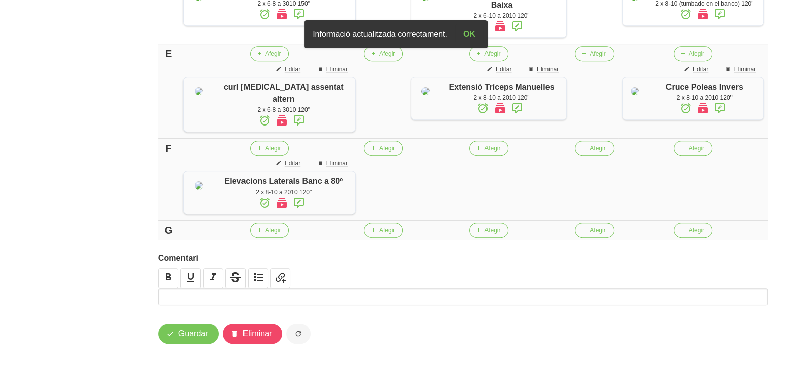
scroll to position [712, 0]
click at [476, 235] on icon "button" at bounding box center [479, 230] width 6 height 9
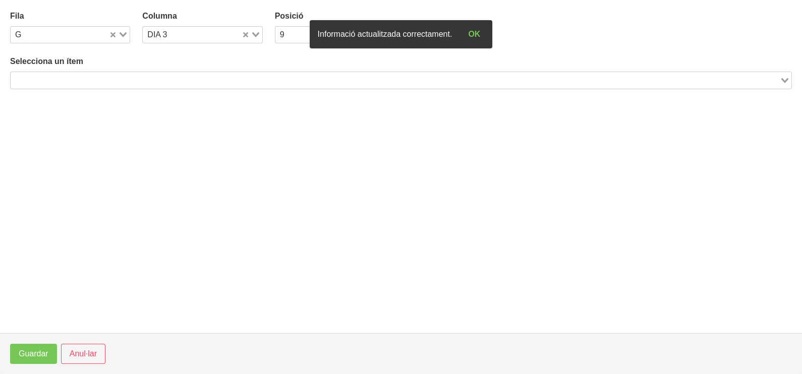
drag, startPoint x: 128, startPoint y: 76, endPoint x: 140, endPoint y: 53, distance: 25.7
click at [128, 75] on input "Search for option" at bounding box center [395, 80] width 767 height 12
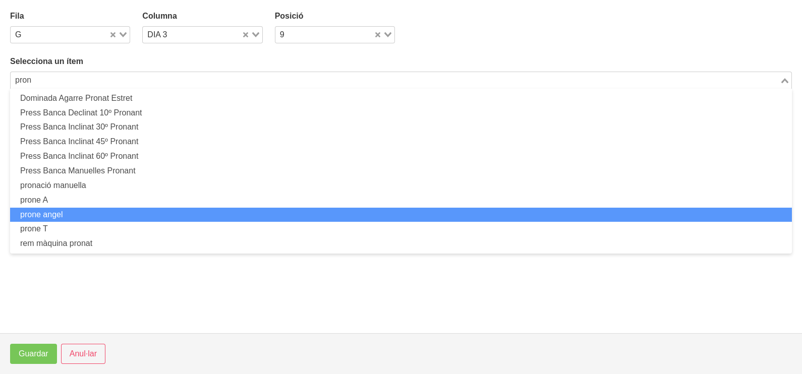
click at [122, 213] on li "prone angel" at bounding box center [401, 215] width 782 height 15
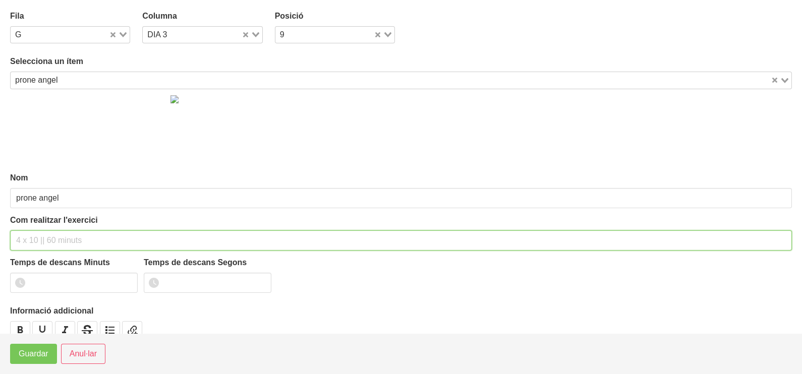
click at [30, 239] on input "text" at bounding box center [401, 241] width 782 height 20
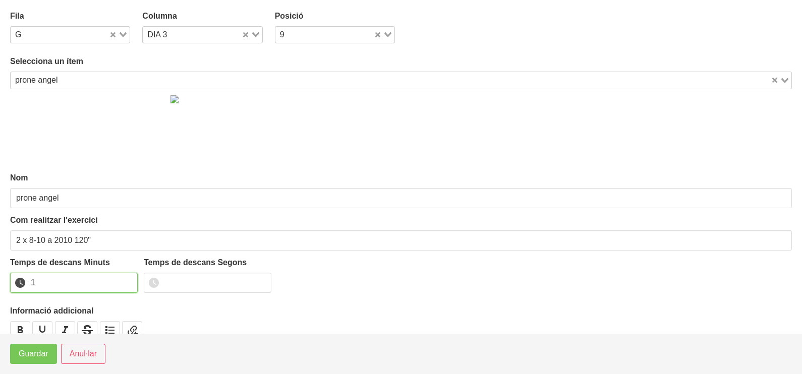
click at [129, 279] on input "1" at bounding box center [74, 283] width 128 height 20
drag, startPoint x: 129, startPoint y: 279, endPoint x: 56, endPoint y: 336, distance: 92.0
click at [122, 282] on input "2" at bounding box center [74, 283] width 128 height 20
click at [41, 356] on span "Guardar" at bounding box center [34, 354] width 30 height 12
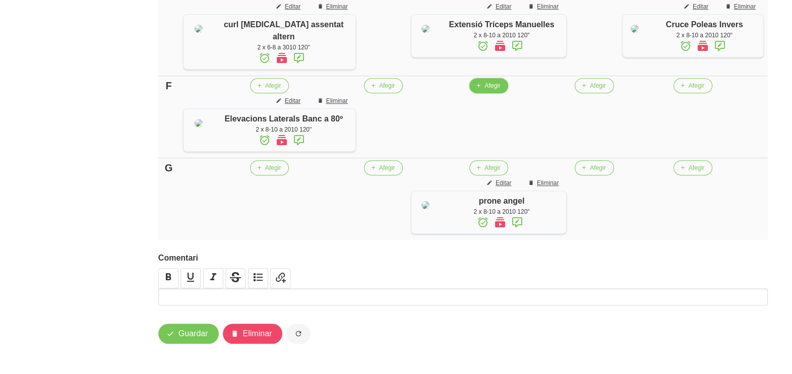
click at [473, 93] on button "Afegir" at bounding box center [489, 85] width 39 height 15
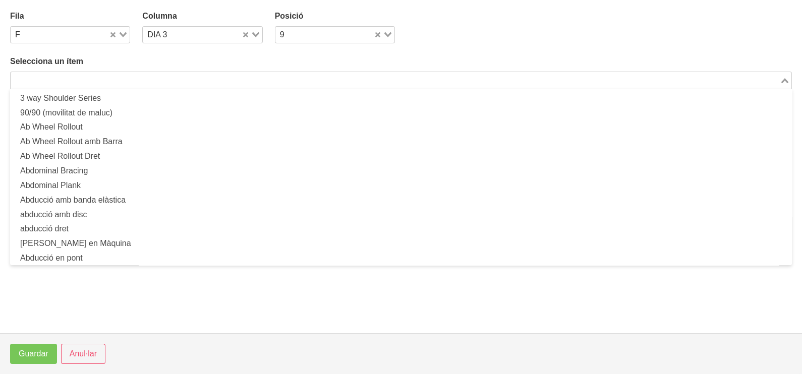
click at [128, 81] on input "Search for option" at bounding box center [395, 80] width 767 height 12
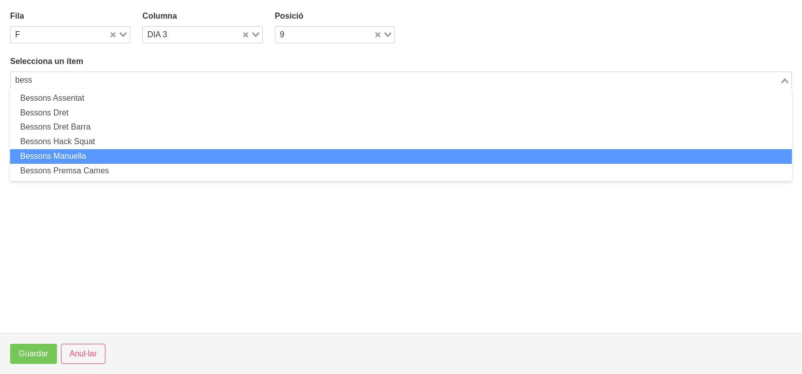
drag, startPoint x: 126, startPoint y: 156, endPoint x: 134, endPoint y: 156, distance: 8.1
click at [134, 156] on li "Bessons Manuella" at bounding box center [401, 156] width 782 height 15
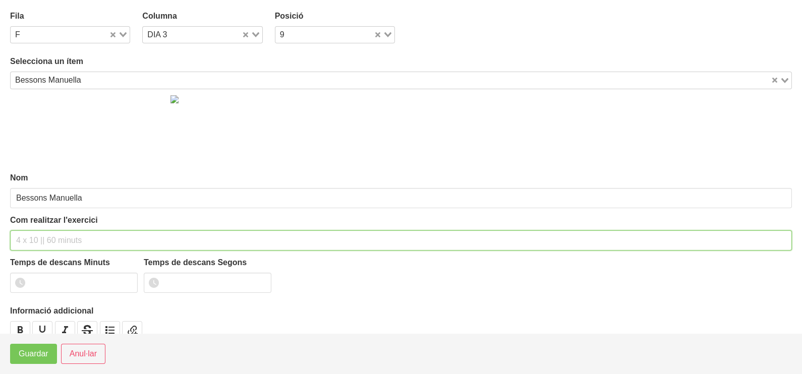
click at [64, 232] on input "text" at bounding box center [401, 241] width 782 height 20
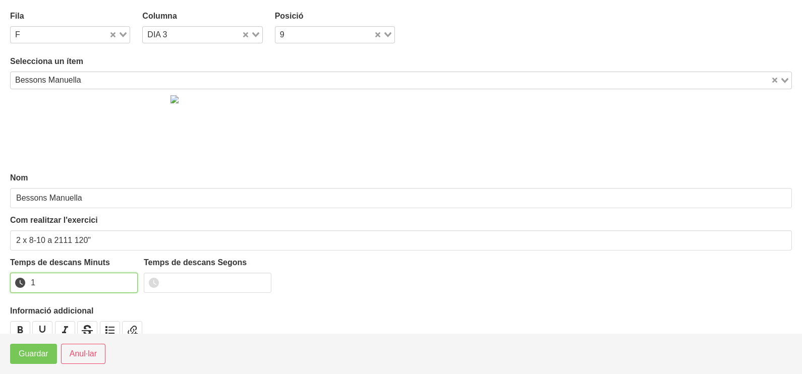
click at [128, 280] on input "1" at bounding box center [74, 283] width 128 height 20
click at [127, 280] on input "2" at bounding box center [74, 283] width 128 height 20
click at [37, 355] on span "Guardar" at bounding box center [34, 354] width 30 height 12
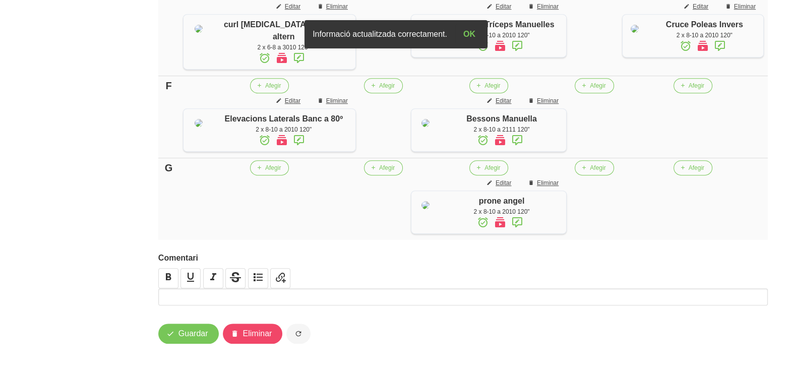
scroll to position [775, 0]
click at [250, 176] on button "Afegir" at bounding box center [269, 167] width 39 height 15
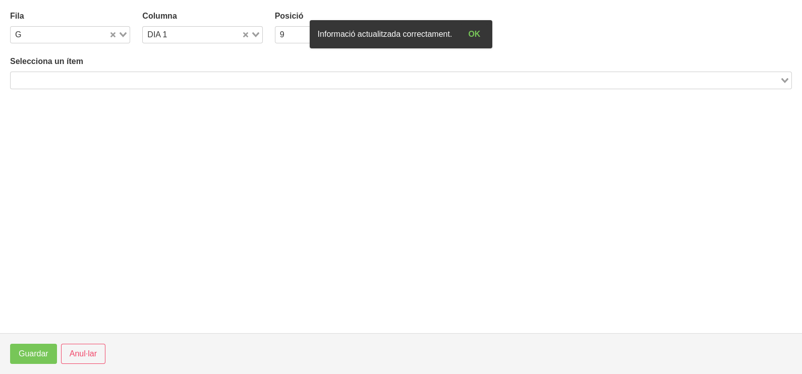
click at [72, 82] on input "Search for option" at bounding box center [395, 80] width 767 height 12
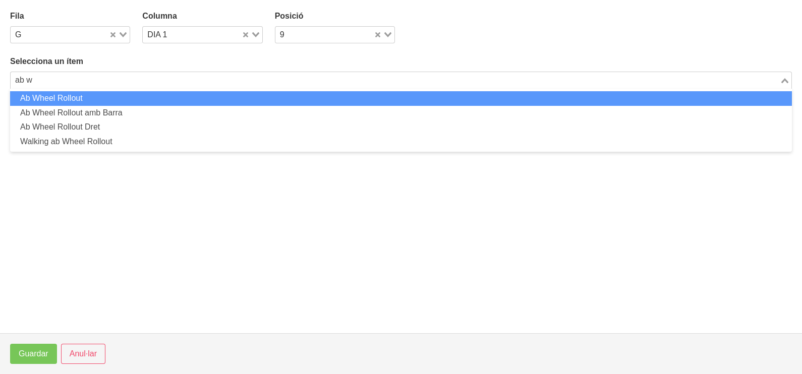
click at [78, 100] on li "Ab Wheel Rollout" at bounding box center [401, 98] width 782 height 15
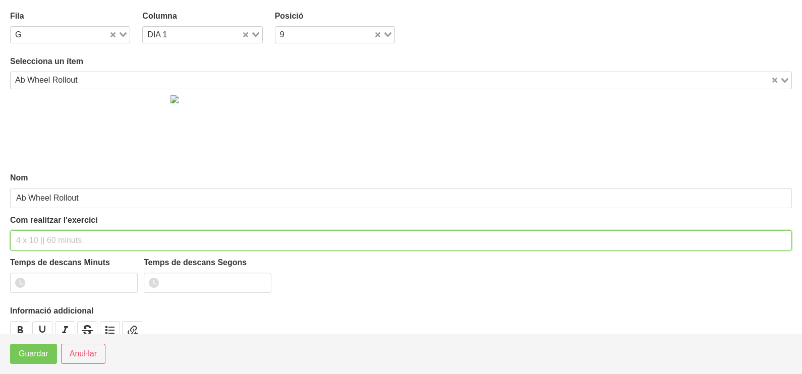
drag, startPoint x: 47, startPoint y: 241, endPoint x: 47, endPoint y: 235, distance: 6.6
click at [46, 240] on input "text" at bounding box center [401, 241] width 782 height 20
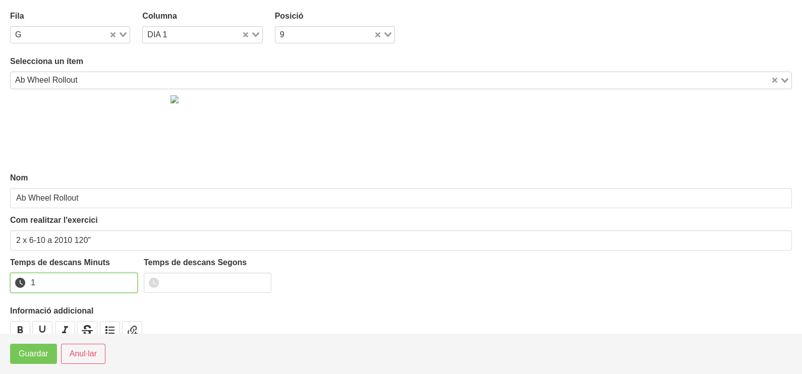
click at [128, 278] on input "1" at bounding box center [74, 283] width 128 height 20
drag, startPoint x: 128, startPoint y: 278, endPoint x: 66, endPoint y: 338, distance: 86.3
click at [121, 281] on input "2" at bounding box center [74, 283] width 128 height 20
click at [47, 352] on span "Guardar" at bounding box center [34, 354] width 30 height 12
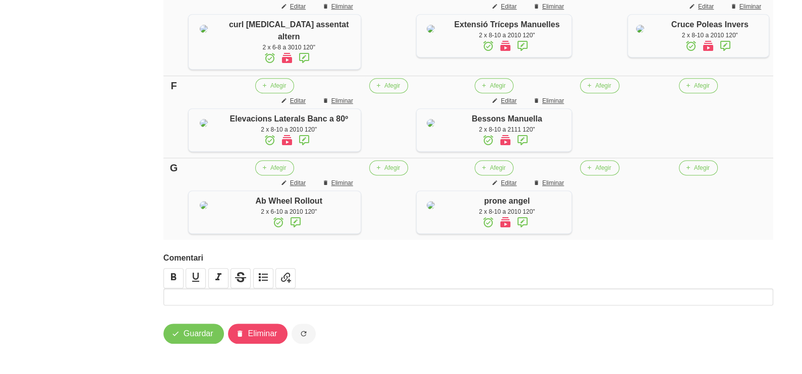
scroll to position [712, 0]
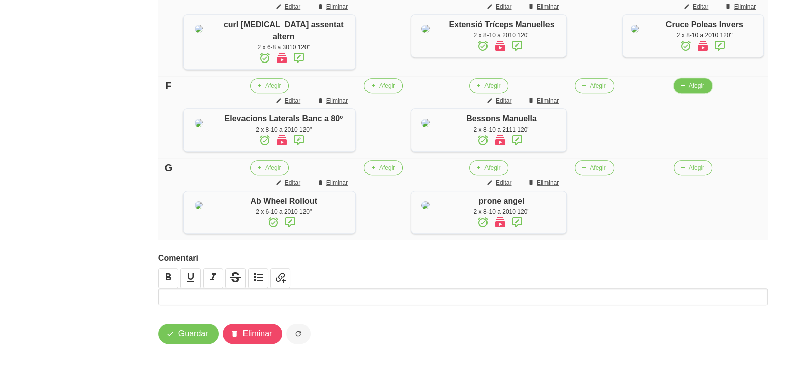
click at [690, 90] on span "Afegir" at bounding box center [697, 85] width 16 height 9
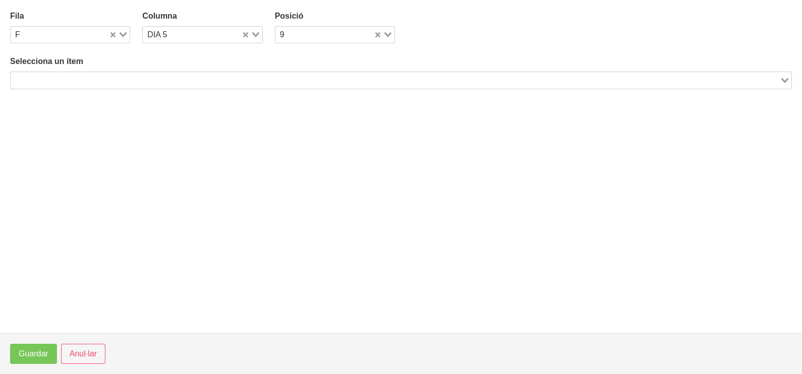
click at [148, 76] on input "Search for option" at bounding box center [395, 80] width 767 height 12
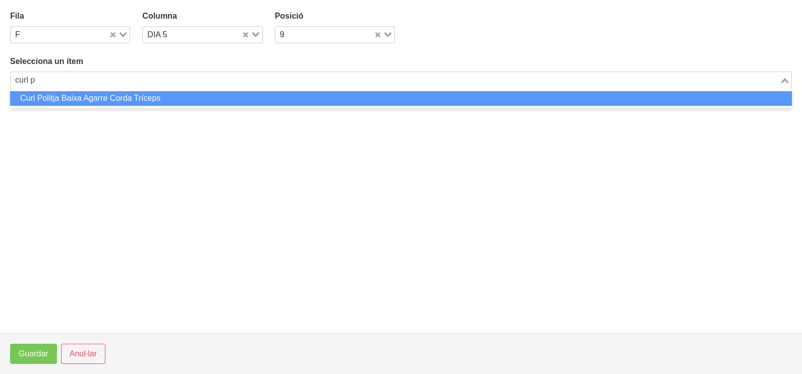
click at [147, 97] on li "Curl Politja Baixa Agarre Corda Tríceps" at bounding box center [401, 98] width 782 height 15
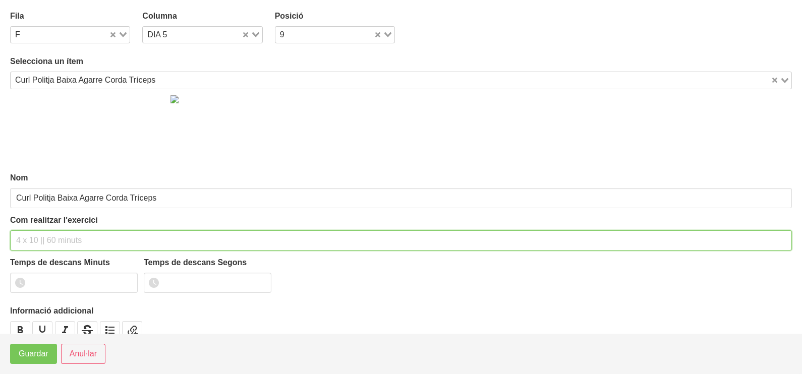
drag, startPoint x: 53, startPoint y: 235, endPoint x: 40, endPoint y: 231, distance: 13.2
click at [50, 234] on input "text" at bounding box center [401, 241] width 782 height 20
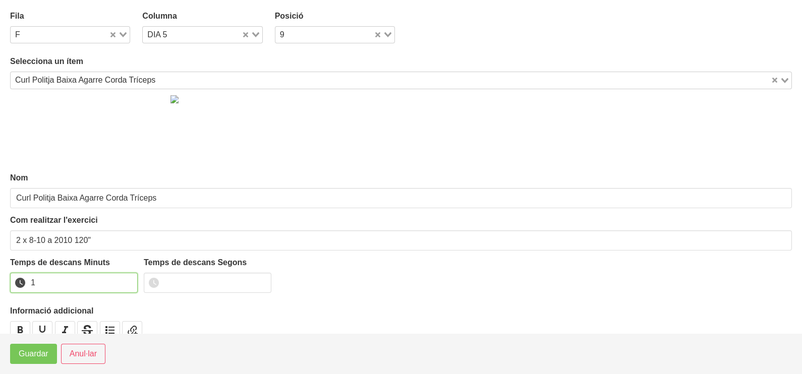
click at [129, 277] on input "1" at bounding box center [74, 283] width 128 height 20
drag, startPoint x: 129, startPoint y: 277, endPoint x: 60, endPoint y: 334, distance: 88.9
click at [127, 280] on input "2" at bounding box center [74, 283] width 128 height 20
click at [39, 356] on span "Guardar" at bounding box center [34, 354] width 30 height 12
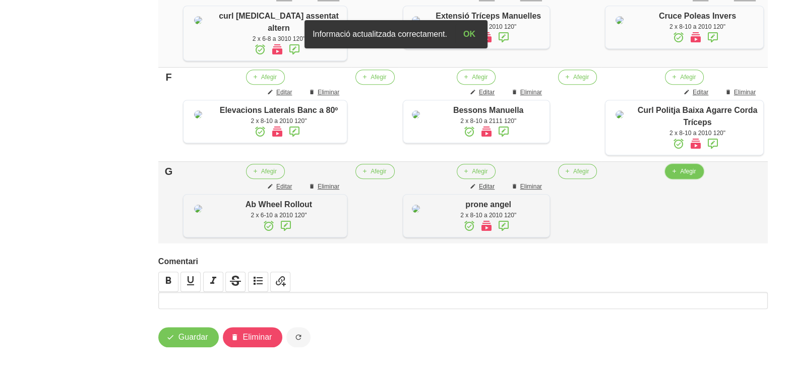
click at [683, 176] on span "Afegir" at bounding box center [688, 171] width 16 height 9
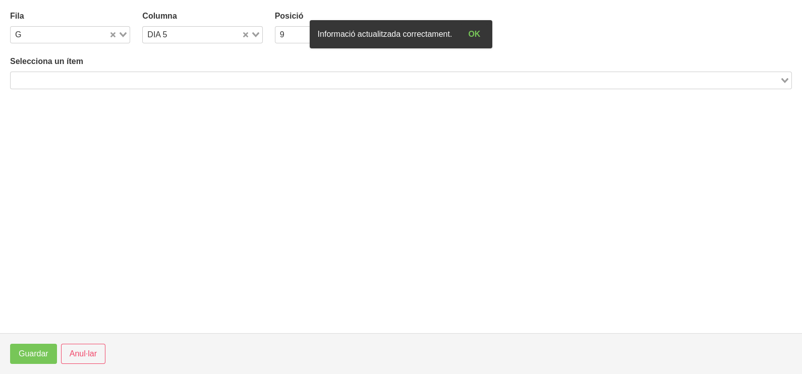
click at [140, 81] on input "Search for option" at bounding box center [395, 80] width 767 height 12
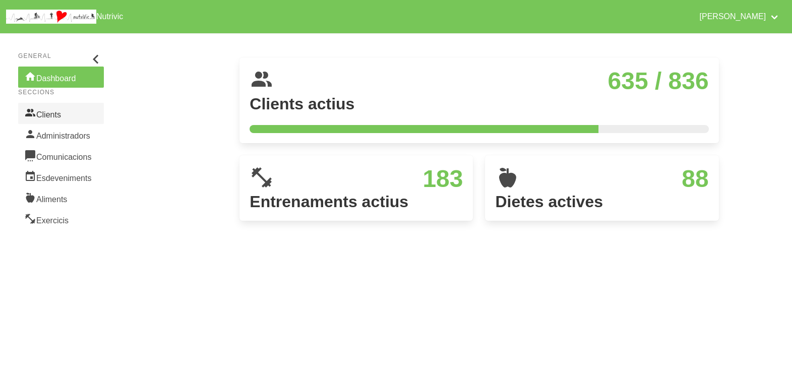
click at [53, 112] on link "Clients" at bounding box center [61, 113] width 86 height 21
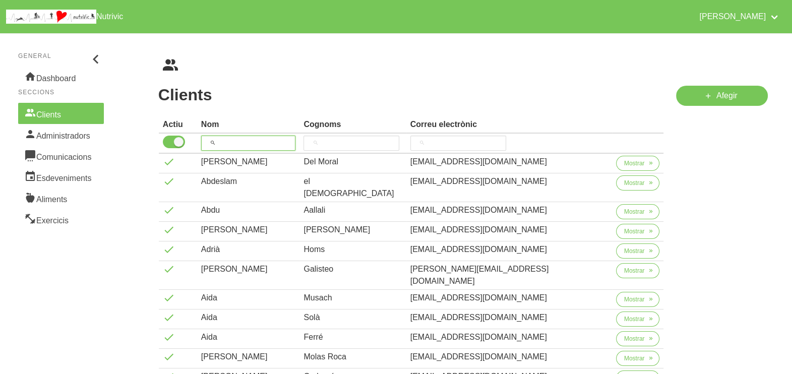
click at [251, 145] on input "search" at bounding box center [248, 143] width 95 height 15
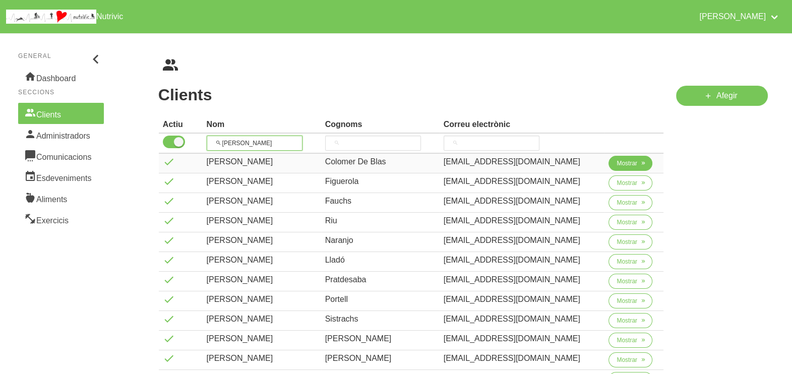
type input "[PERSON_NAME]"
click at [618, 165] on span "Mostrar" at bounding box center [627, 163] width 21 height 9
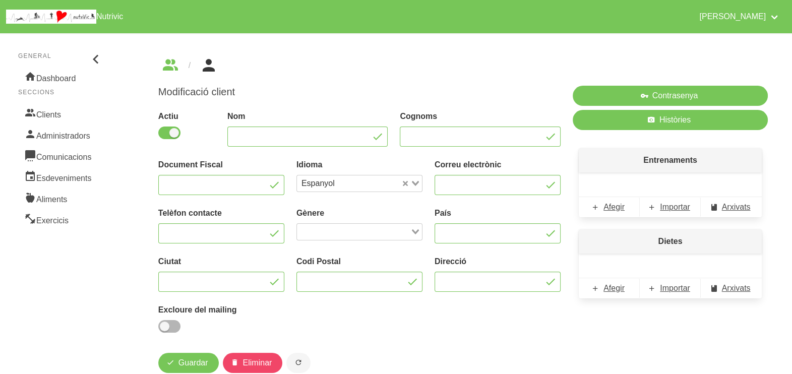
type input "[PERSON_NAME]"
type input "Colomer De Blas"
type input "[EMAIL_ADDRESS][DOMAIN_NAME]"
type input "647650130"
type input "[GEOGRAPHIC_DATA]"
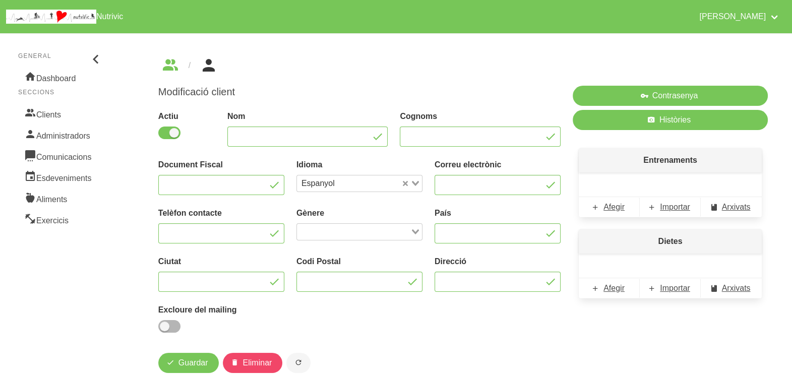
type input "Seva"
type input "08553"
type input "127 Avd. [PERSON_NAME]"
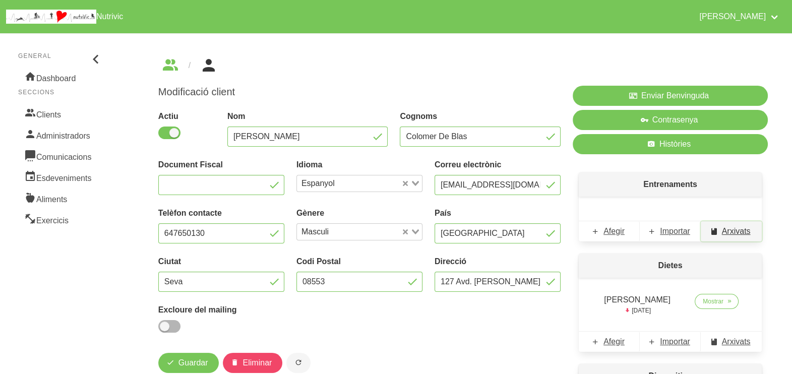
click at [730, 229] on span "Arxivats" at bounding box center [736, 231] width 29 height 12
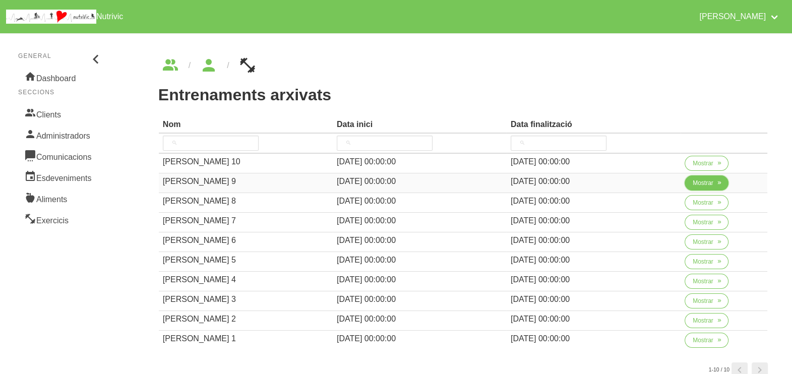
click at [708, 188] on button "Mostrar" at bounding box center [707, 183] width 44 height 15
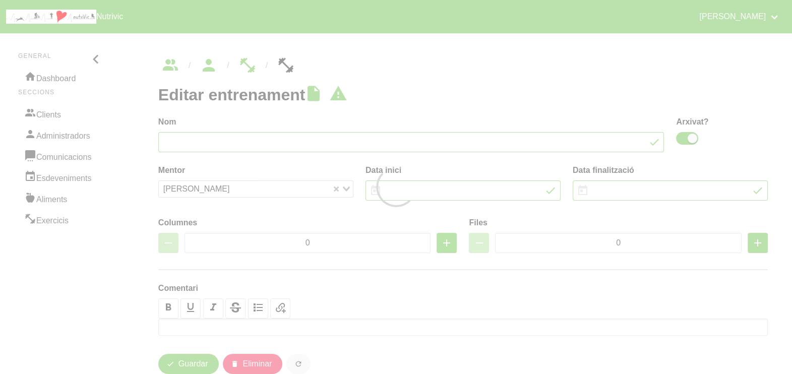
type input "Jordi Colomer 9"
checkbox input "true"
type input "27/4/2025"
type input "8/6/2025"
type input "5"
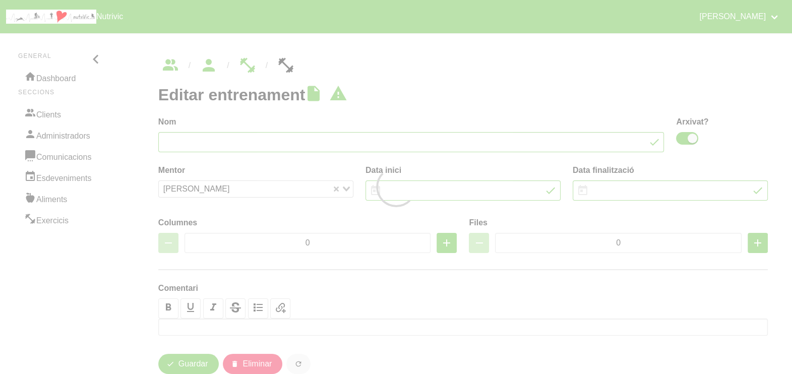
type input "6"
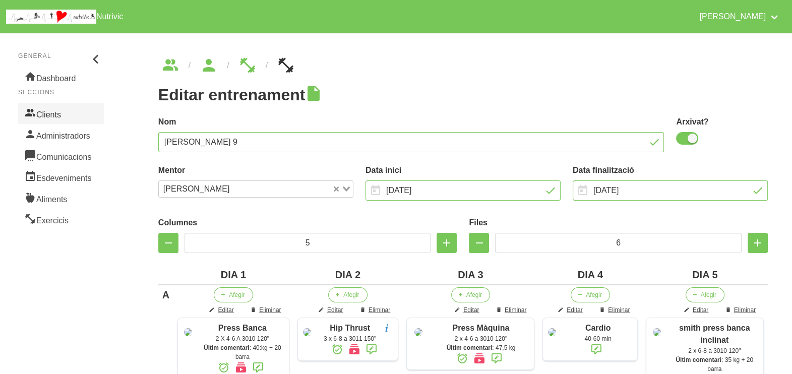
click at [59, 113] on link "Clients" at bounding box center [61, 113] width 86 height 21
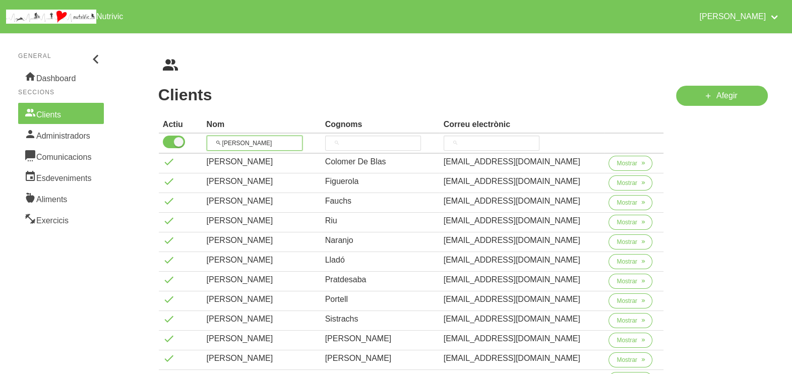
drag, startPoint x: 218, startPoint y: 141, endPoint x: 193, endPoint y: 140, distance: 25.2
click at [195, 141] on tr "jordi" at bounding box center [411, 144] width 505 height 20
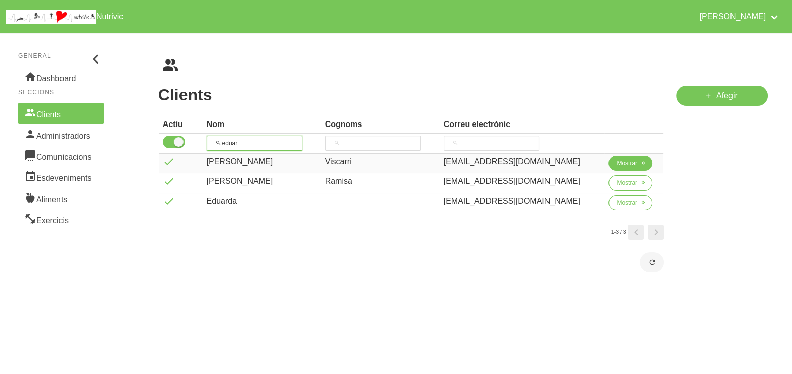
type input "eduar"
click at [617, 162] on span "Mostrar" at bounding box center [627, 163] width 21 height 9
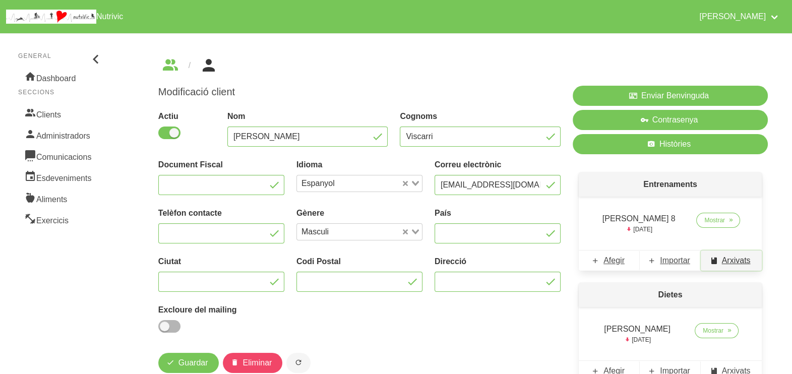
click at [731, 260] on span "Arxivats" at bounding box center [736, 261] width 29 height 12
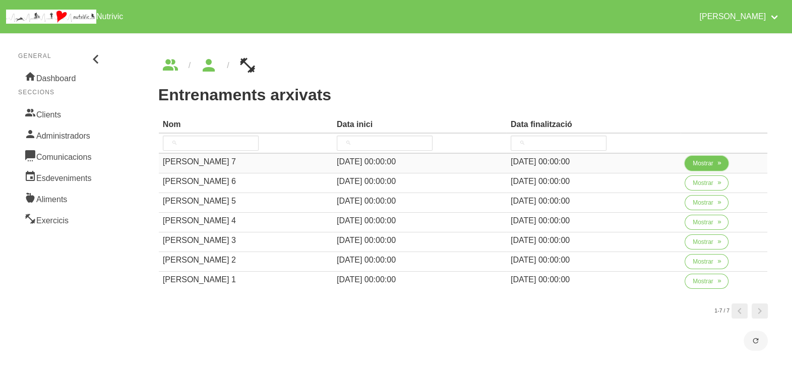
click at [705, 166] on span "Mostrar" at bounding box center [703, 163] width 21 height 9
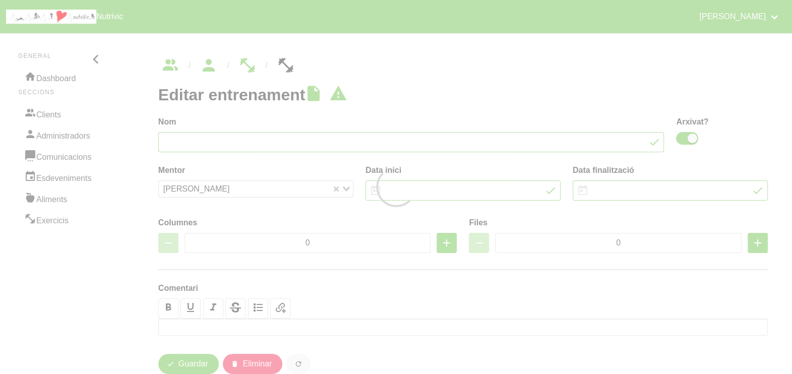
type input "Eduard Viscarri 7"
checkbox input "true"
type input "1/12/2024"
type input "9/3/2025"
type input "4"
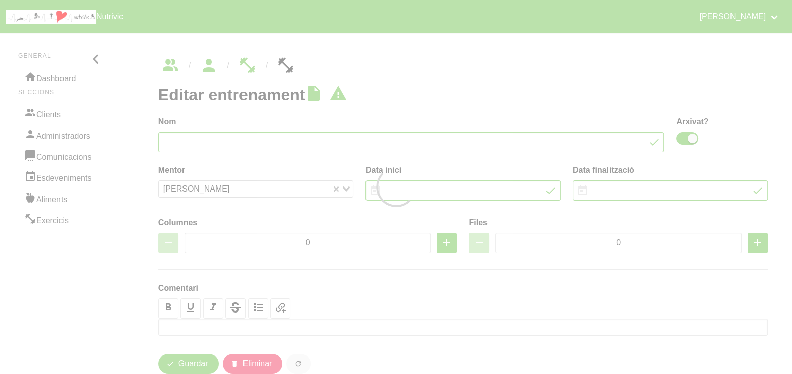
type input "10"
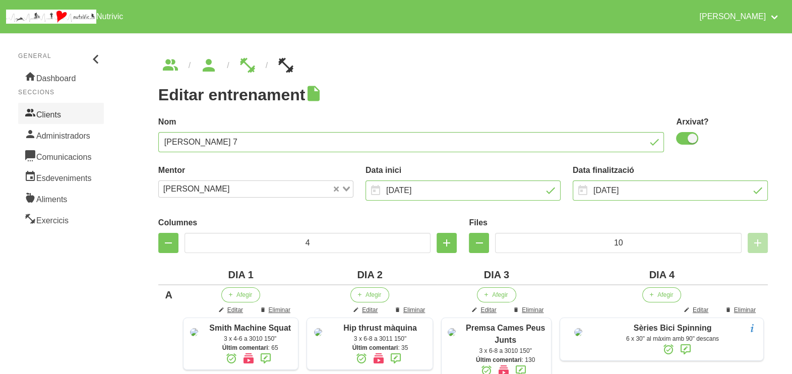
click at [54, 114] on link "Clients" at bounding box center [61, 113] width 86 height 21
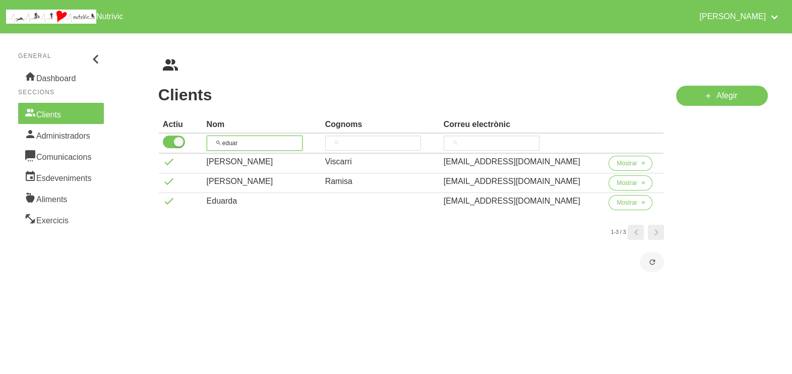
click at [196, 141] on tr "eduar" at bounding box center [411, 144] width 505 height 20
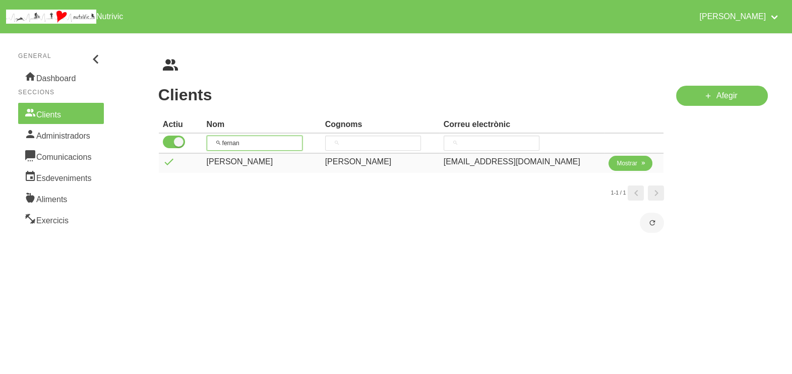
type input "fernan"
click at [627, 163] on span "Mostrar" at bounding box center [627, 163] width 21 height 9
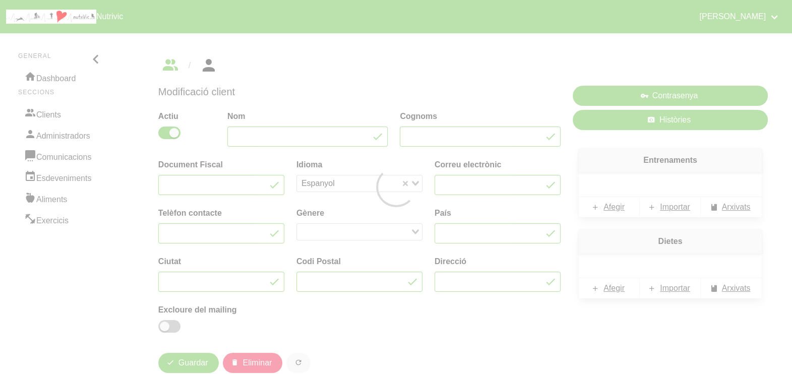
type input "[PERSON_NAME]"
type input "[EMAIL_ADDRESS][DOMAIN_NAME]"
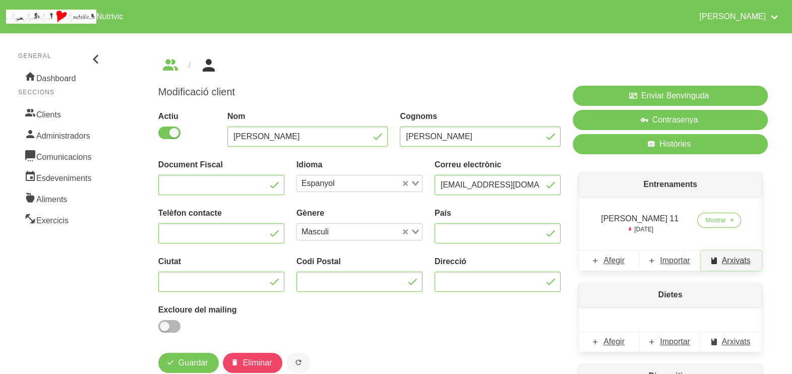
click at [735, 267] on link "Arxivats" at bounding box center [731, 261] width 61 height 20
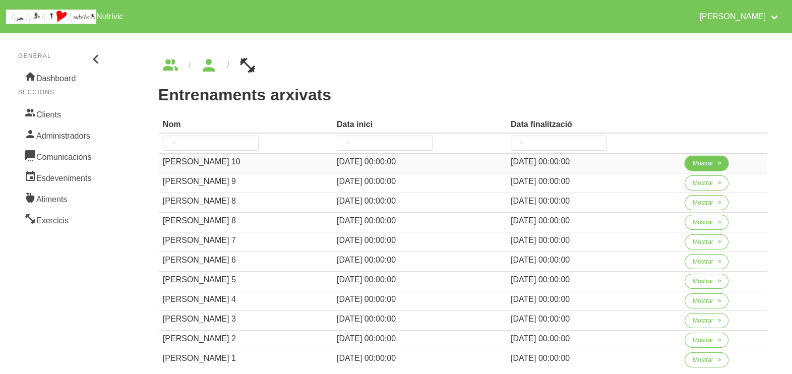
click at [705, 166] on span "Mostrar" at bounding box center [703, 163] width 21 height 9
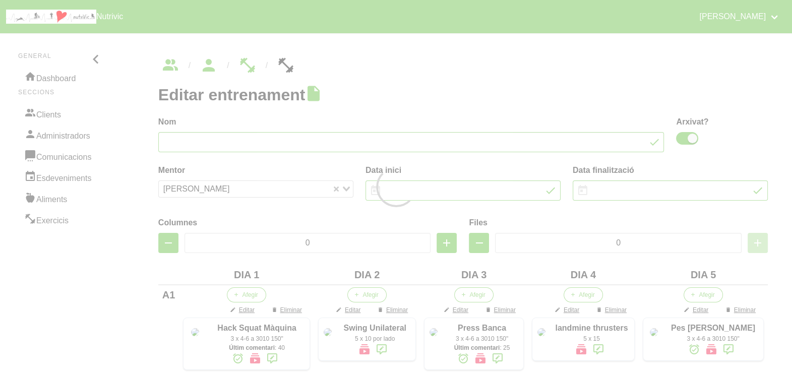
type input "Fernando Fernandez 10"
checkbox input "true"
type input "27/7/2025"
type input "14/9/2025"
type input "5"
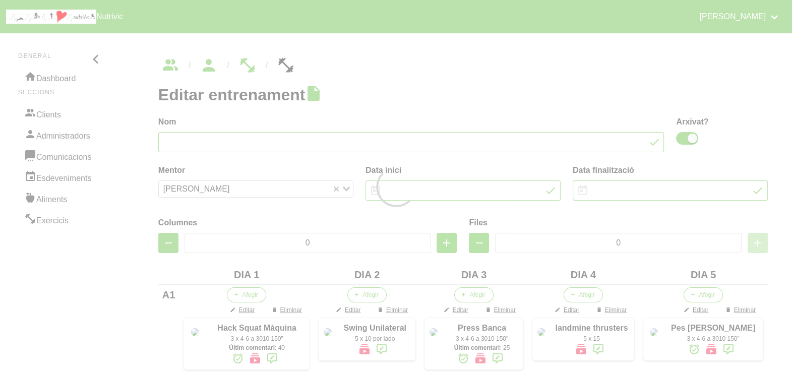
type input "10"
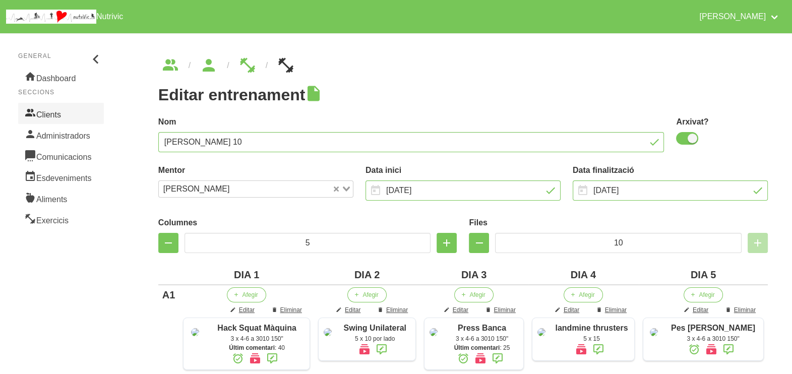
click at [58, 109] on link "Clients" at bounding box center [61, 113] width 86 height 21
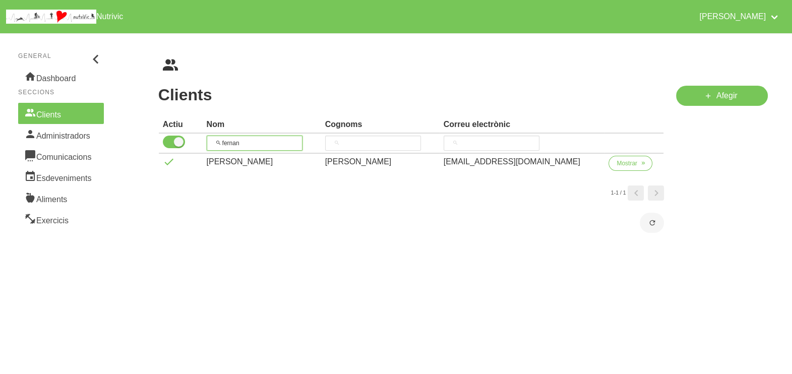
drag, startPoint x: 260, startPoint y: 142, endPoint x: 192, endPoint y: 138, distance: 68.2
click at [192, 138] on tr "fernan" at bounding box center [411, 144] width 505 height 20
type input "anir"
click at [617, 165] on span "Mostrar" at bounding box center [627, 163] width 21 height 9
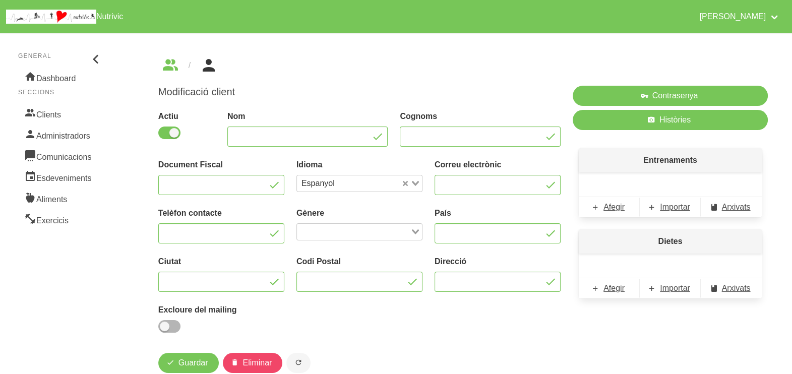
type input "Anira"
type input "Adan"
type input "[EMAIL_ADDRESS][DOMAIN_NAME]"
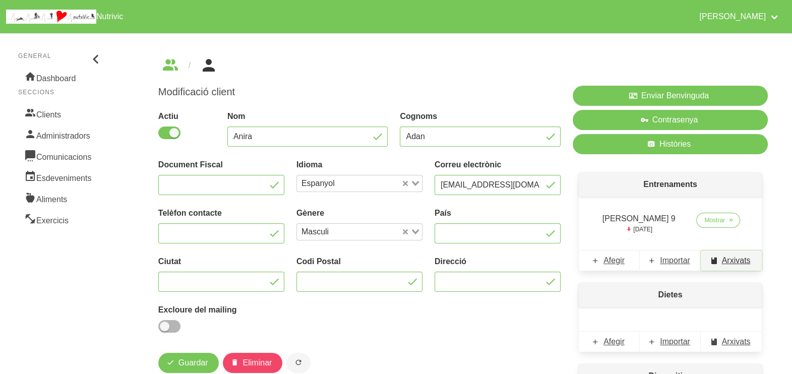
click at [735, 257] on span "Arxivats" at bounding box center [736, 261] width 29 height 12
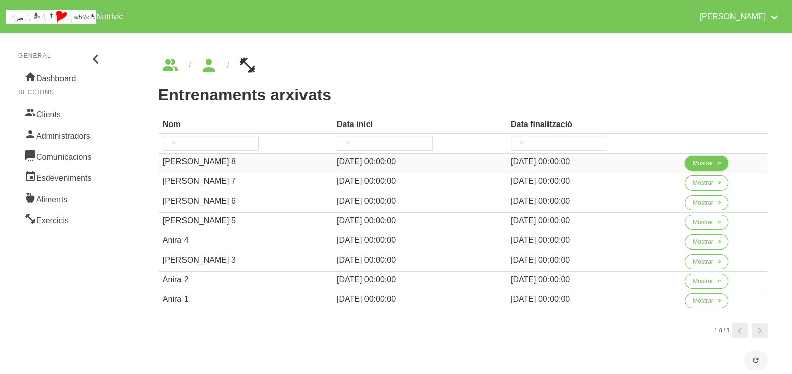
click at [691, 162] on button "Mostrar" at bounding box center [707, 163] width 44 height 15
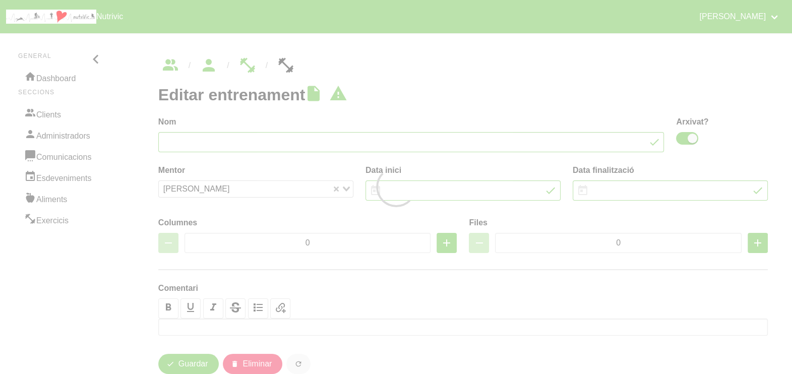
type input "Anira Adan 8"
checkbox input "true"
type input "27/7/2025"
type input "14/9/2025"
type input "2"
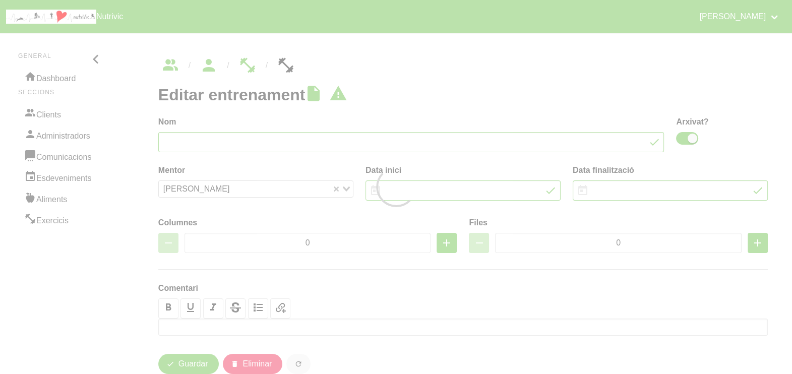
type input "8"
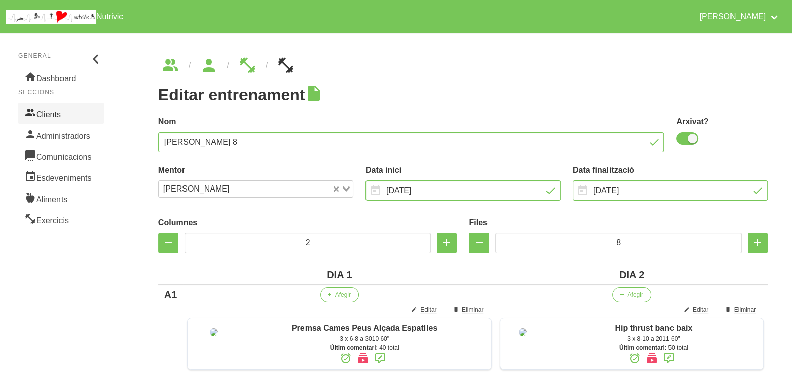
drag, startPoint x: 63, startPoint y: 115, endPoint x: 69, endPoint y: 115, distance: 6.1
click at [63, 115] on link "Clients" at bounding box center [61, 113] width 86 height 21
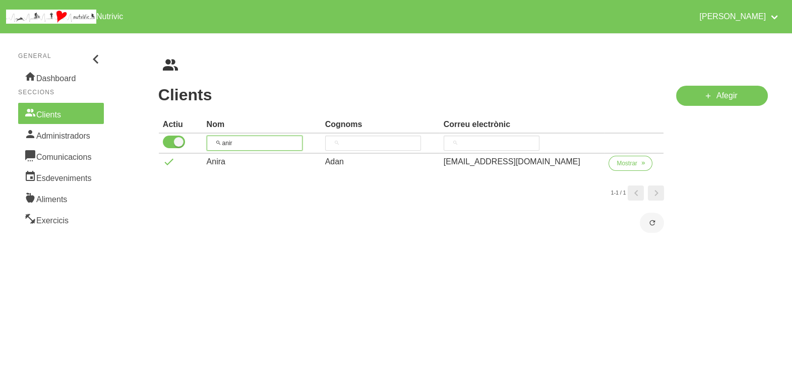
click at [213, 140] on input "anir" at bounding box center [255, 143] width 96 height 15
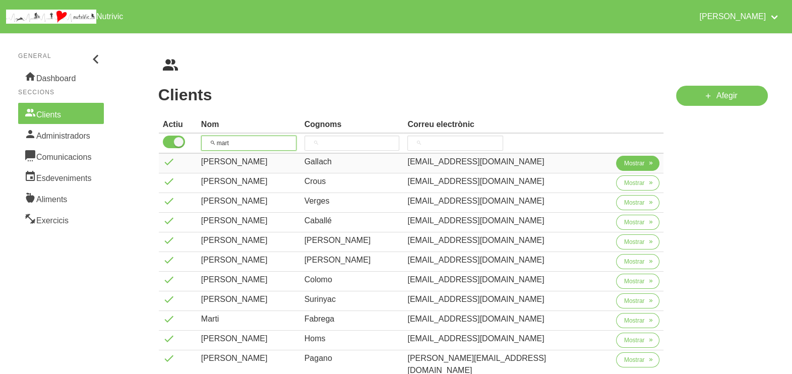
type input "mart"
click at [617, 157] on button "Mostrar" at bounding box center [638, 163] width 44 height 15
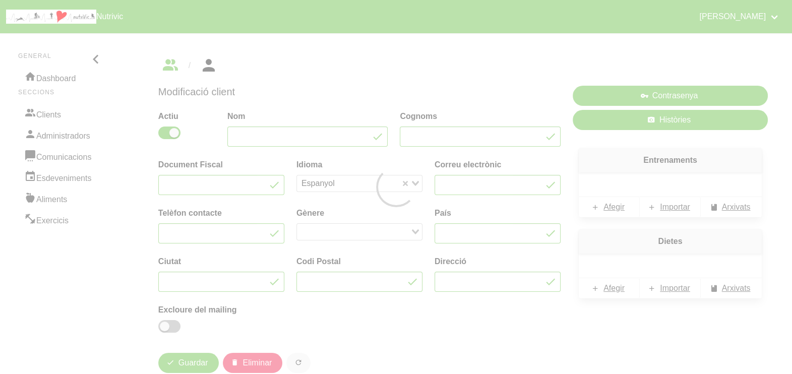
type input "[PERSON_NAME]"
type input "Gallach"
type input "[EMAIL_ADDRESS][DOMAIN_NAME]"
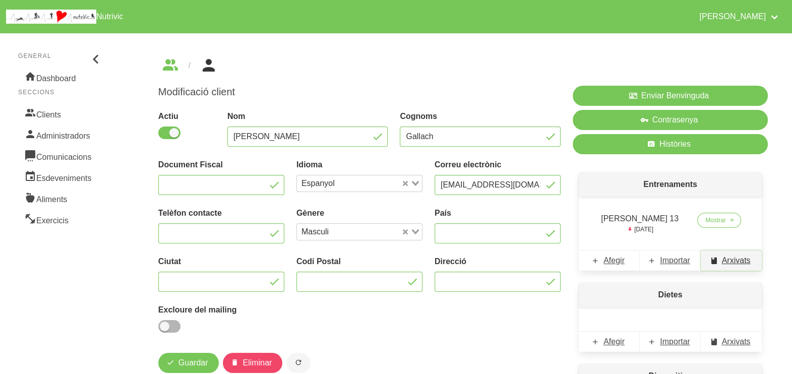
click at [738, 265] on span "Arxivats" at bounding box center [736, 261] width 29 height 12
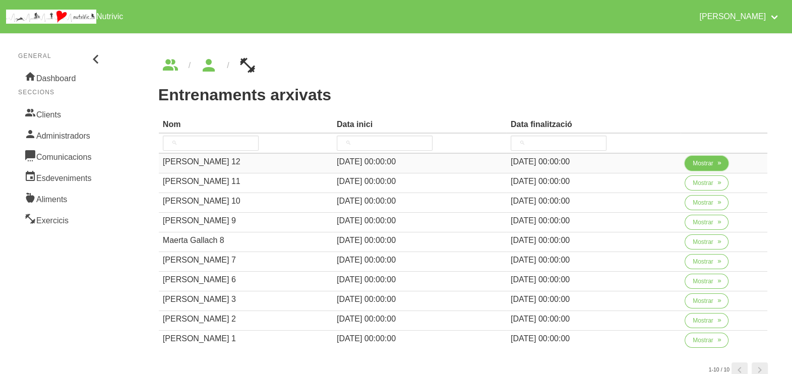
click at [693, 162] on span "Mostrar" at bounding box center [703, 163] width 21 height 9
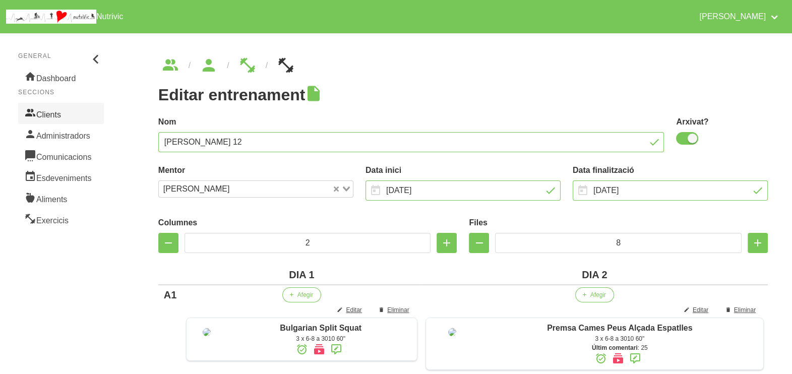
click at [75, 109] on link "Clients" at bounding box center [61, 113] width 86 height 21
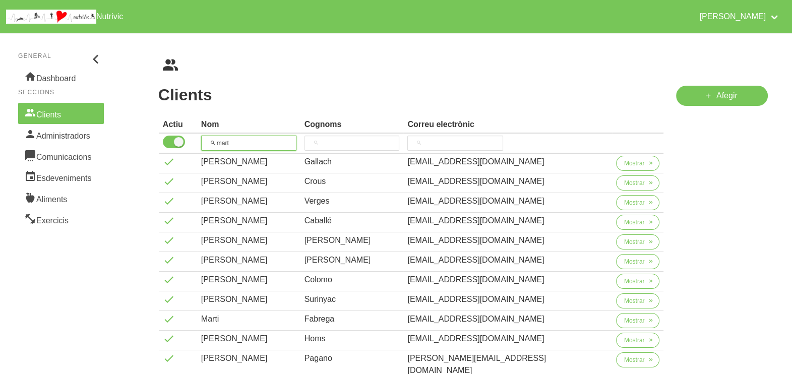
click at [201, 139] on tr "mart" at bounding box center [411, 144] width 505 height 20
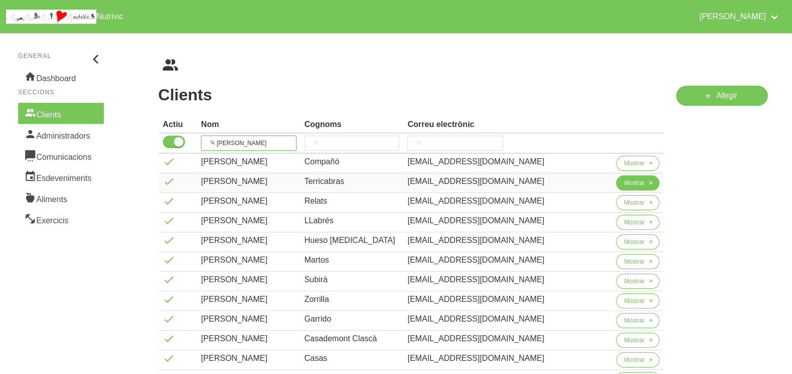
type input "[PERSON_NAME]"
click at [624, 182] on span "Mostrar" at bounding box center [634, 183] width 21 height 9
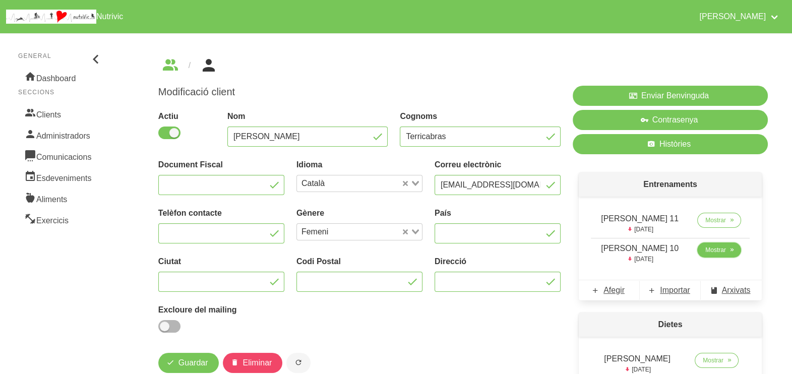
click at [706, 251] on span "Mostrar" at bounding box center [716, 250] width 21 height 9
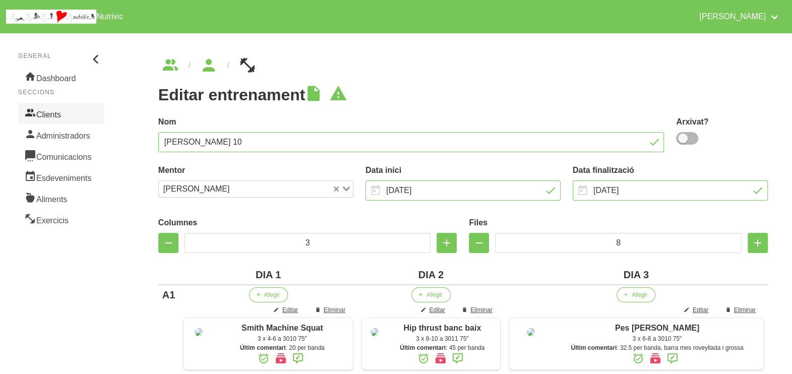
drag, startPoint x: 73, startPoint y: 111, endPoint x: 79, endPoint y: 113, distance: 6.4
click at [73, 111] on link "Clients" at bounding box center [61, 113] width 86 height 21
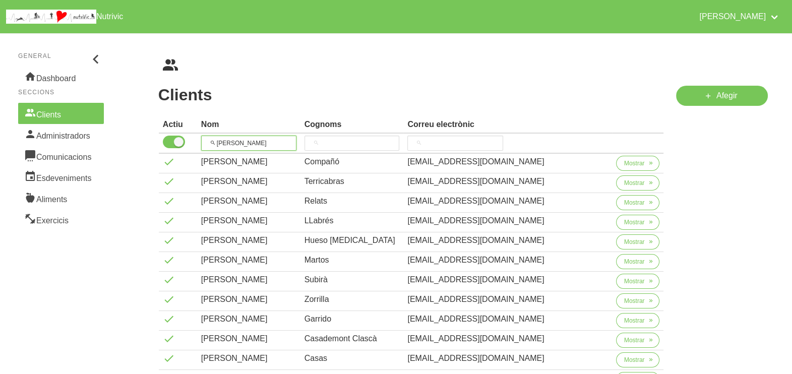
drag, startPoint x: 247, startPoint y: 140, endPoint x: 216, endPoint y: 139, distance: 30.8
click at [216, 139] on input "[PERSON_NAME]" at bounding box center [248, 143] width 95 height 15
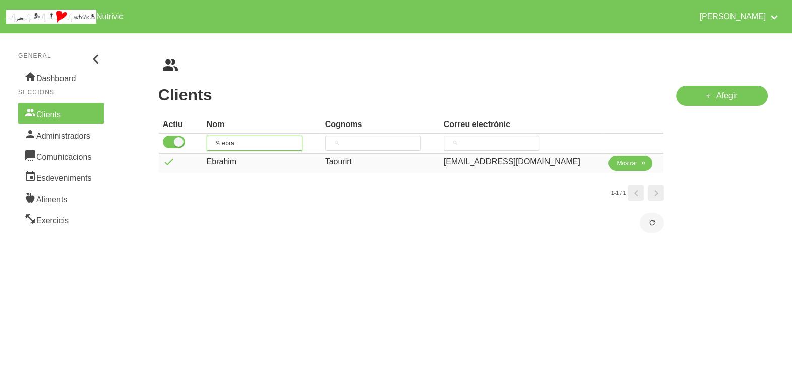
type input "ebra"
click at [617, 162] on span "Mostrar" at bounding box center [627, 163] width 21 height 9
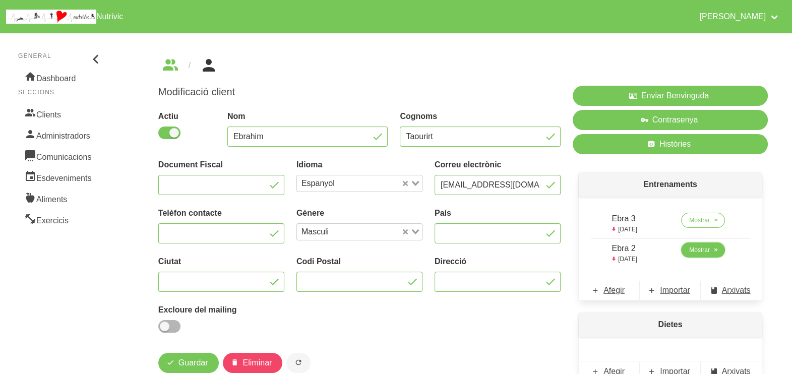
click at [719, 250] on icon at bounding box center [716, 250] width 6 height 9
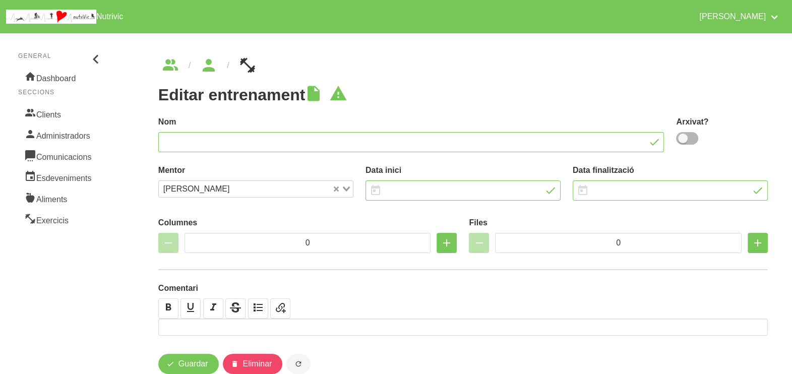
type input "Ebra 2"
type input "27/7/2025"
type input "21/9/2025"
type input "4"
type input "6"
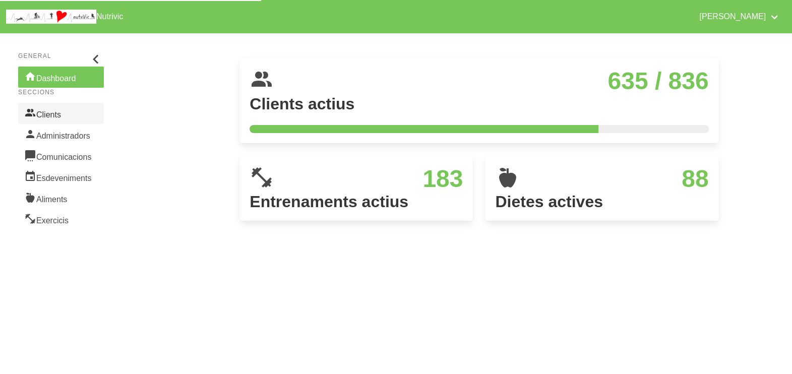
click at [63, 113] on link "Clients" at bounding box center [61, 113] width 86 height 21
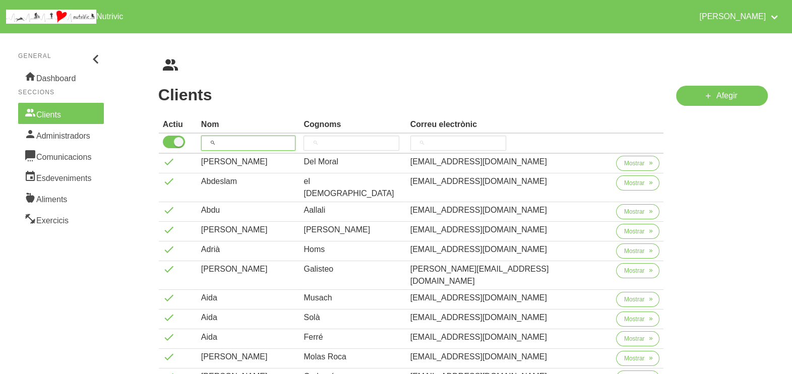
drag, startPoint x: 252, startPoint y: 143, endPoint x: 260, endPoint y: 104, distance: 39.2
click at [252, 141] on input "search" at bounding box center [248, 143] width 95 height 15
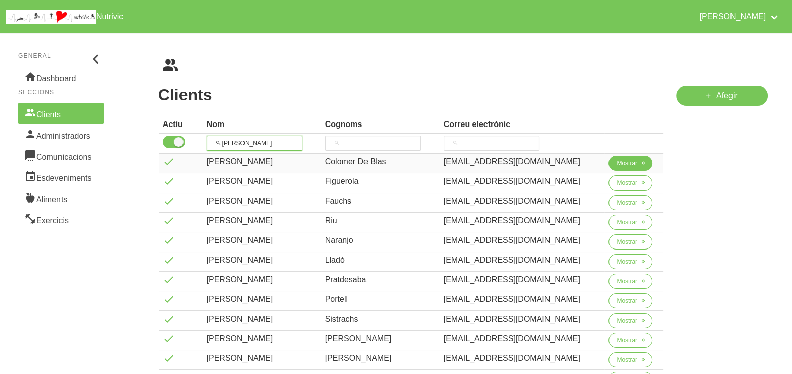
type input "[PERSON_NAME]"
click at [620, 163] on span "Mostrar" at bounding box center [627, 163] width 21 height 9
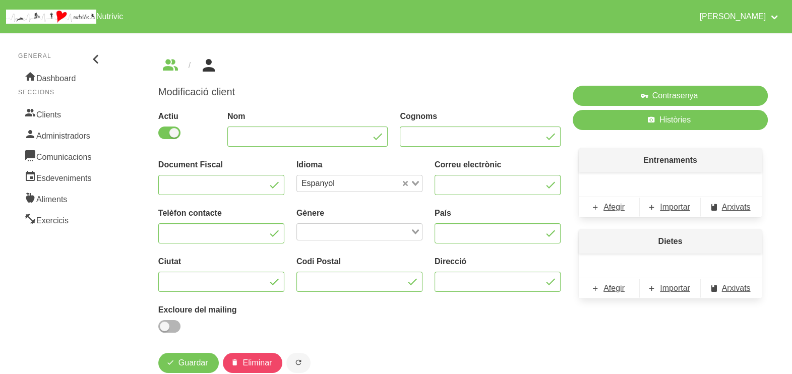
type input "[PERSON_NAME]"
type input "Colomer De Blas"
type input "[EMAIL_ADDRESS][DOMAIN_NAME]"
type input "647650130"
type input "[GEOGRAPHIC_DATA]"
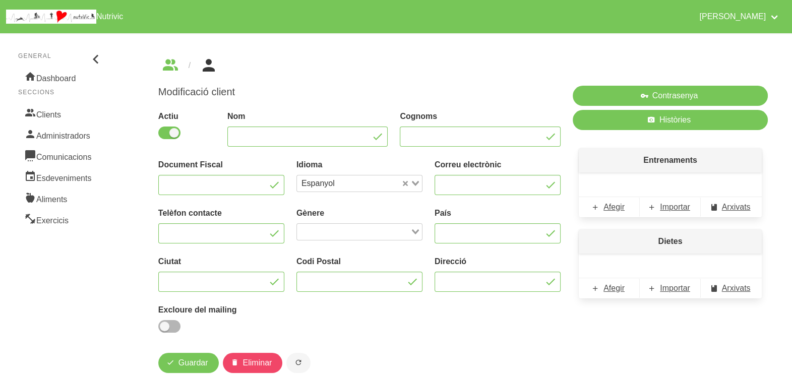
type input "Seva"
type input "08553"
type input "127 Avd. [PERSON_NAME]"
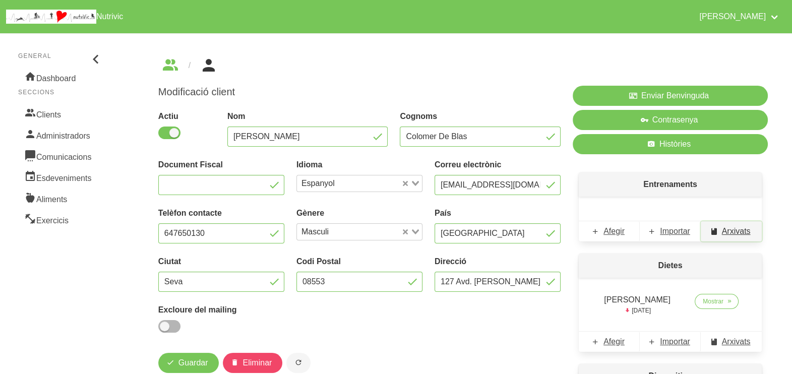
click at [733, 234] on span "Arxivats" at bounding box center [736, 231] width 29 height 12
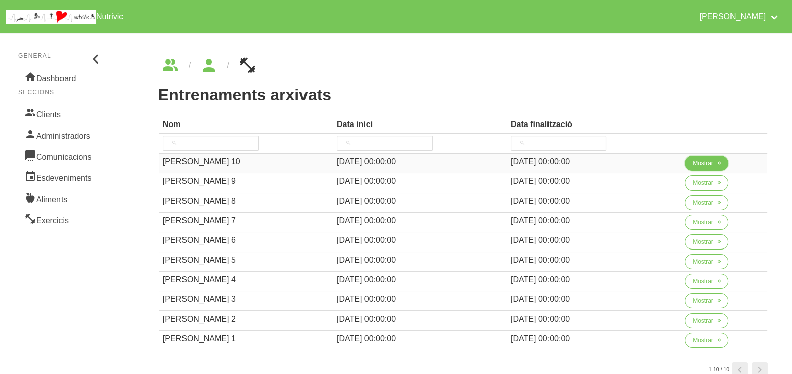
click at [696, 159] on span "Mostrar" at bounding box center [703, 163] width 21 height 9
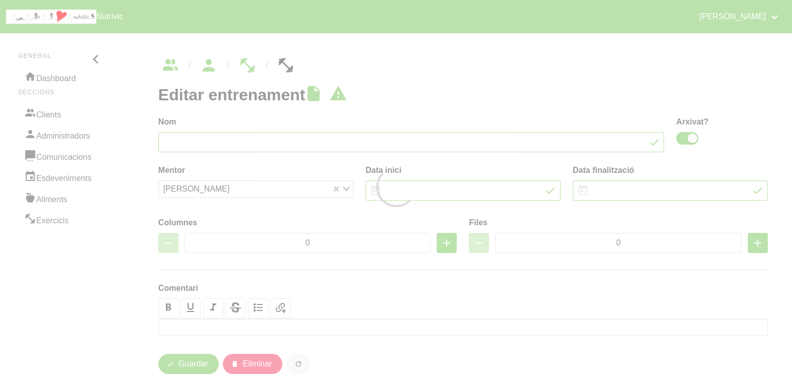
type input "Jordi Colomer 10"
checkbox input "true"
type input "8/6/2025"
type input "27/7/2025"
type input "5"
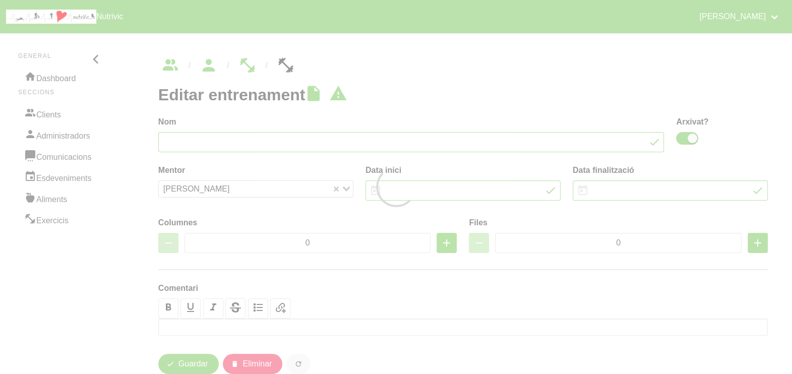
type input "6"
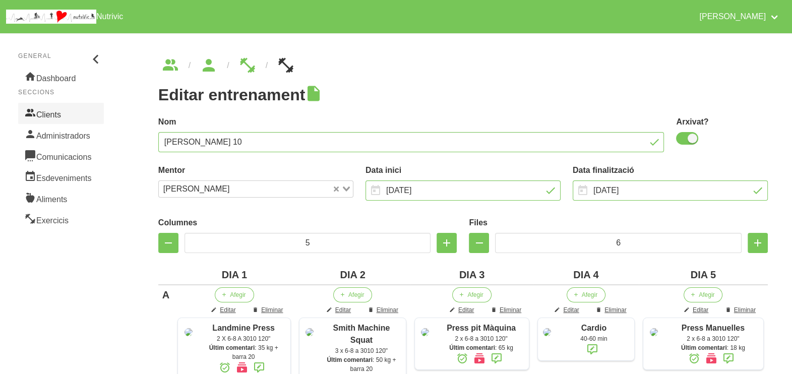
drag, startPoint x: 45, startPoint y: 113, endPoint x: 51, endPoint y: 113, distance: 6.1
click at [45, 113] on link "Clients" at bounding box center [61, 113] width 86 height 21
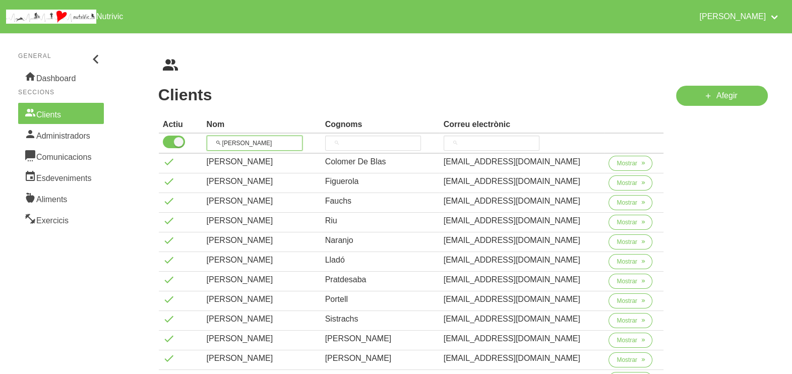
click at [198, 138] on tr "jordi" at bounding box center [411, 144] width 505 height 20
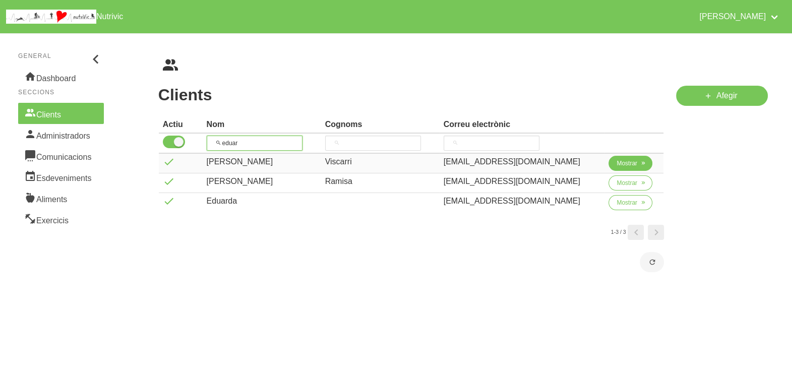
type input "eduar"
click at [639, 164] on span "button" at bounding box center [643, 163] width 9 height 9
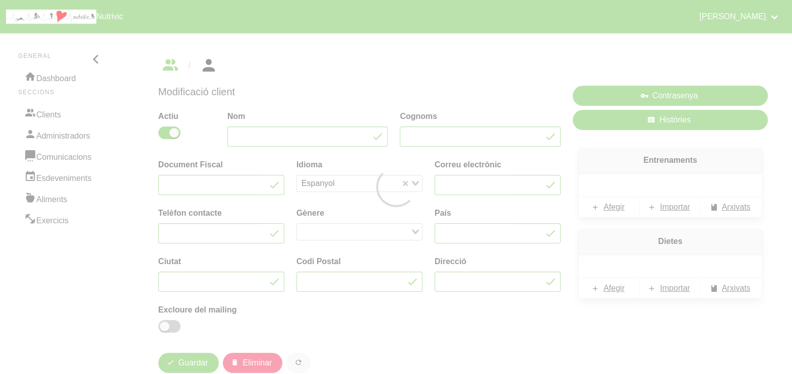
type input "Eduard"
type input "Viscarri"
type input "eviscarri@gmail.com"
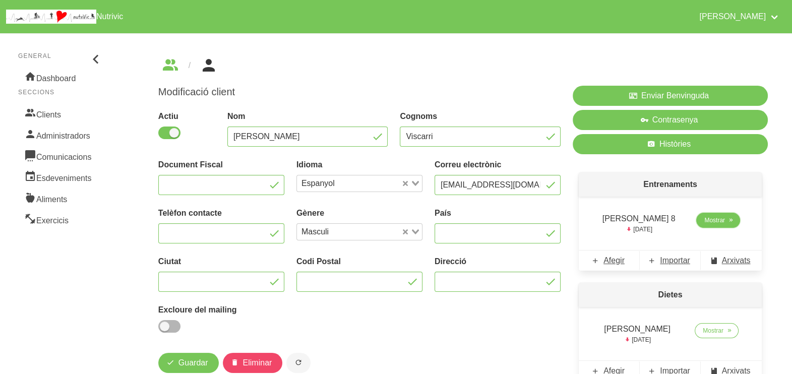
click at [719, 222] on span "Mostrar" at bounding box center [715, 220] width 21 height 9
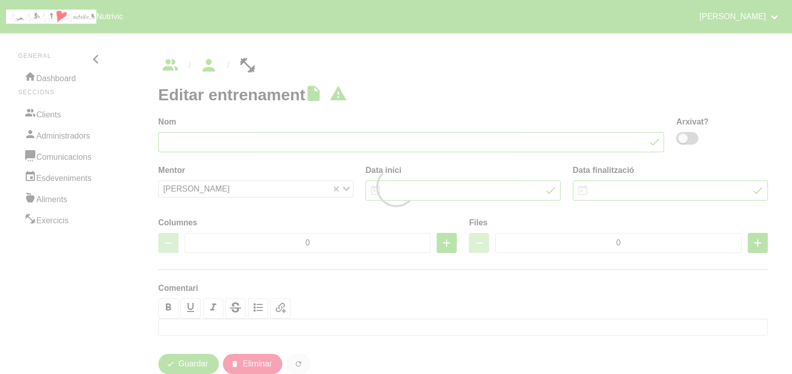
type input "Eduard Viscarri 8"
type input "6/8/2025"
type input "28/9/2025"
type input "4"
type input "8"
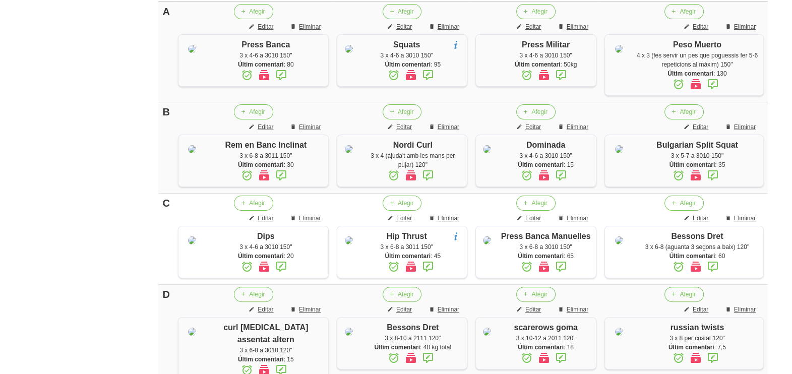
scroll to position [315, 0]
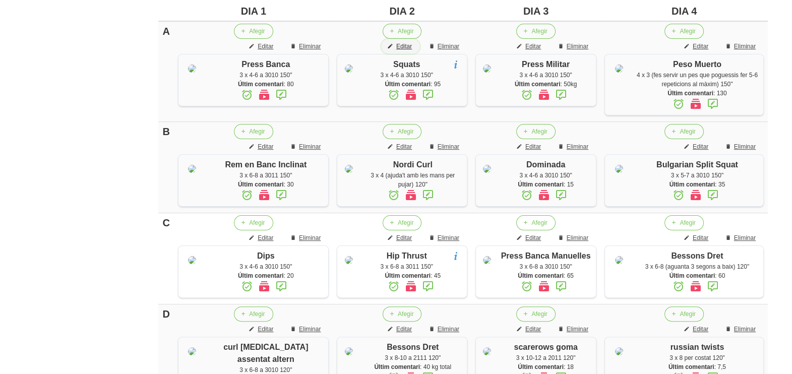
click at [397, 46] on span "Editar" at bounding box center [404, 46] width 16 height 9
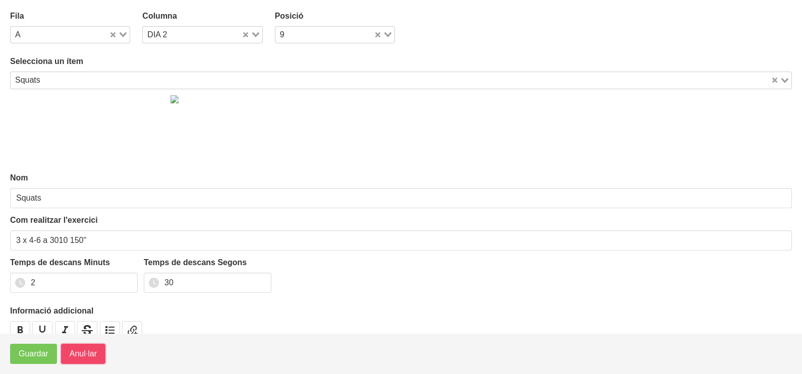
click at [80, 348] on span "Anul·lar" at bounding box center [83, 354] width 27 height 12
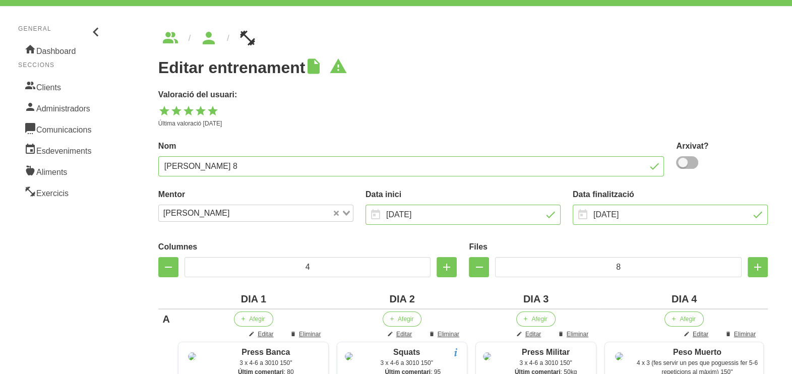
scroll to position [0, 0]
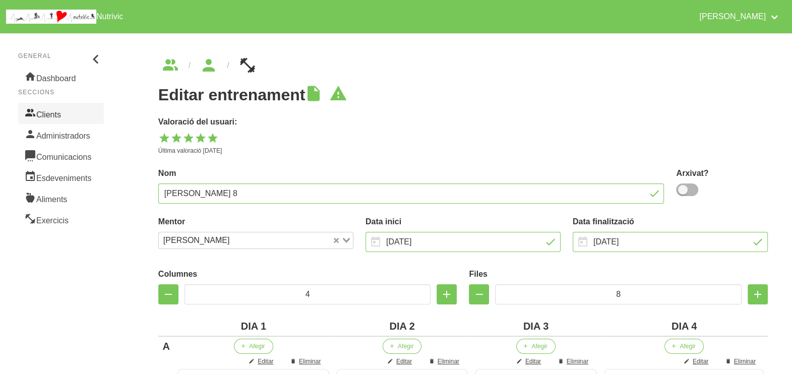
click at [75, 112] on link "Clients" at bounding box center [61, 113] width 86 height 21
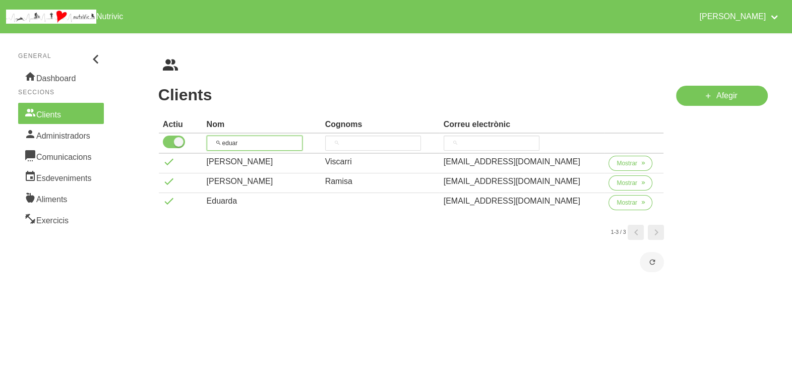
click at [182, 141] on tr "eduar" at bounding box center [411, 144] width 505 height 20
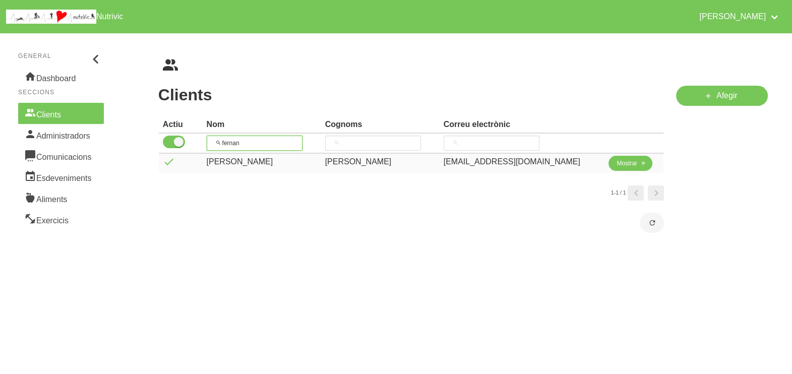
type input "fernan"
click at [617, 160] on span "Mostrar" at bounding box center [627, 163] width 21 height 9
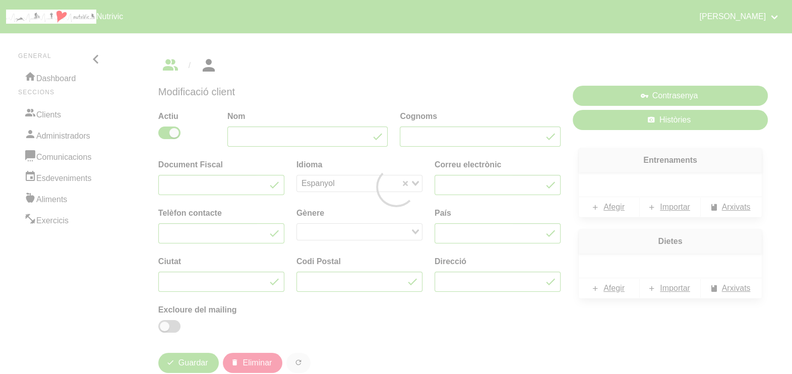
type input "[PERSON_NAME]"
type input "[EMAIL_ADDRESS][DOMAIN_NAME]"
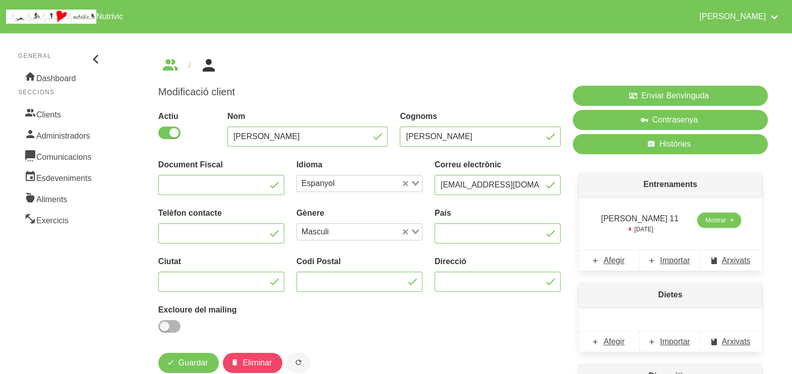
click at [722, 221] on span "Mostrar" at bounding box center [716, 220] width 21 height 9
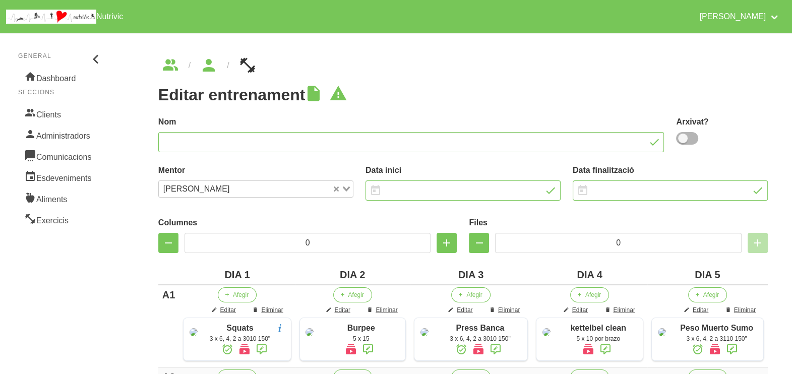
type input "Fernando Fernandez 11"
type input "7/9/2025"
type input "[DATE]"
type input "5"
type input "10"
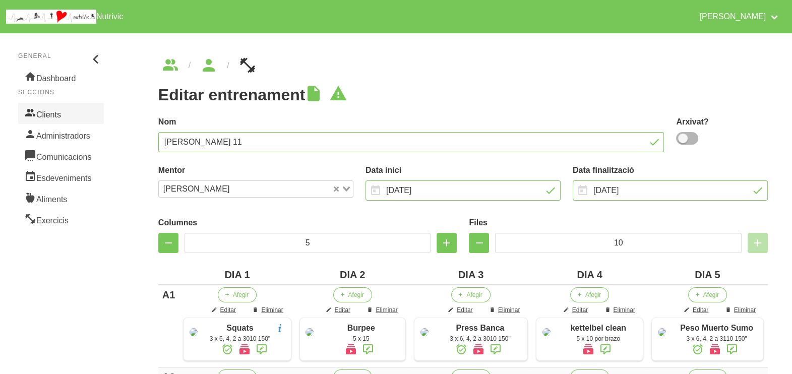
click at [60, 117] on link "Clients" at bounding box center [61, 113] width 86 height 21
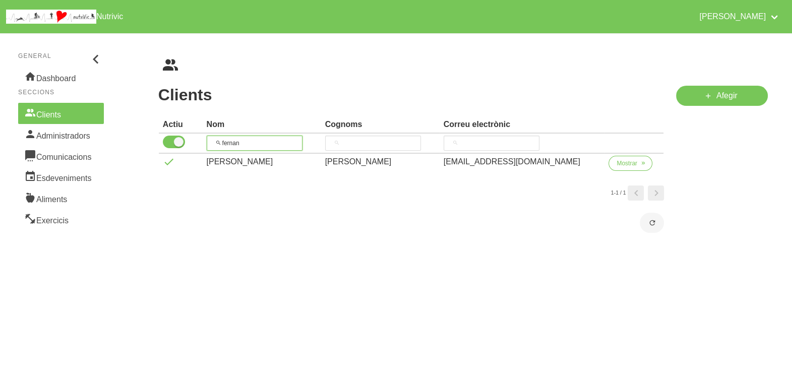
drag, startPoint x: 231, startPoint y: 141, endPoint x: 227, endPoint y: 124, distance: 17.5
click at [204, 138] on tr "fernan" at bounding box center [411, 144] width 505 height 20
type input "anir"
click at [617, 163] on span "Mostrar" at bounding box center [627, 163] width 21 height 9
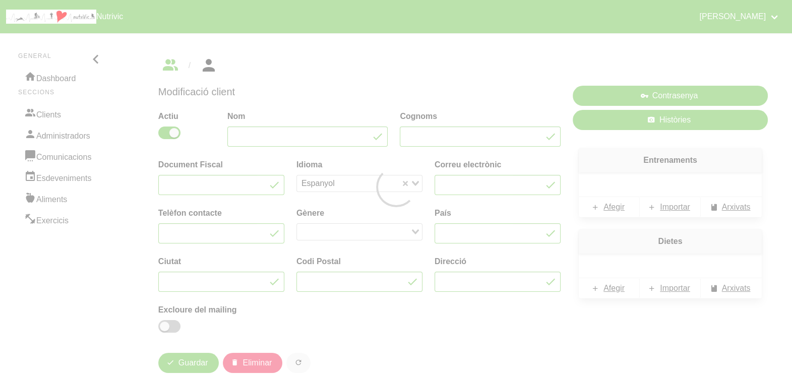
type input "Anira"
type input "Adan"
type input "[EMAIL_ADDRESS][DOMAIN_NAME]"
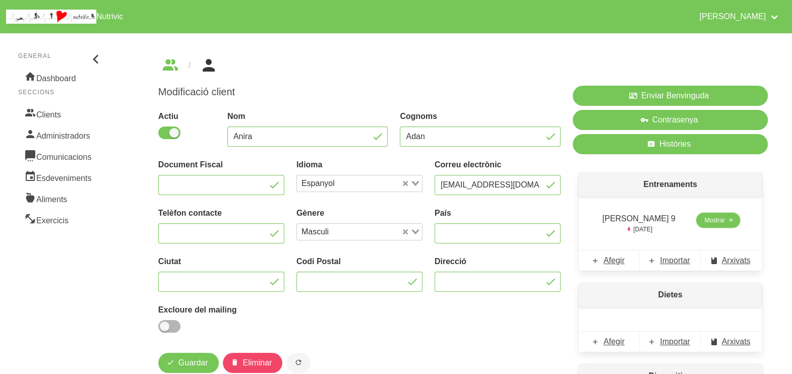
click at [708, 222] on span "Mostrar" at bounding box center [715, 220] width 21 height 9
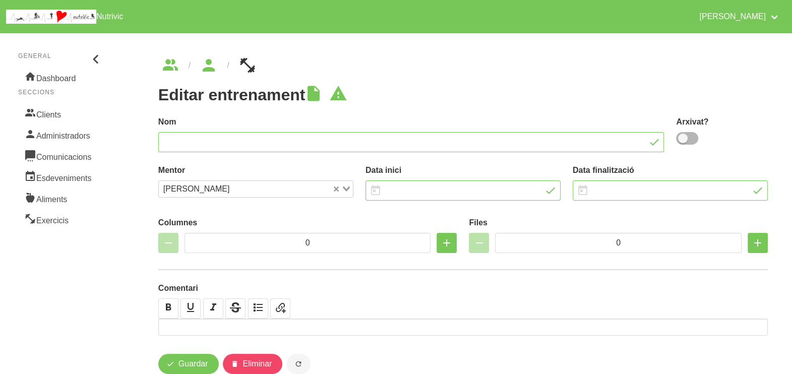
type input "[PERSON_NAME] 9"
type input "14/9/2025"
type input "[DATE]"
type input "2"
type input "8"
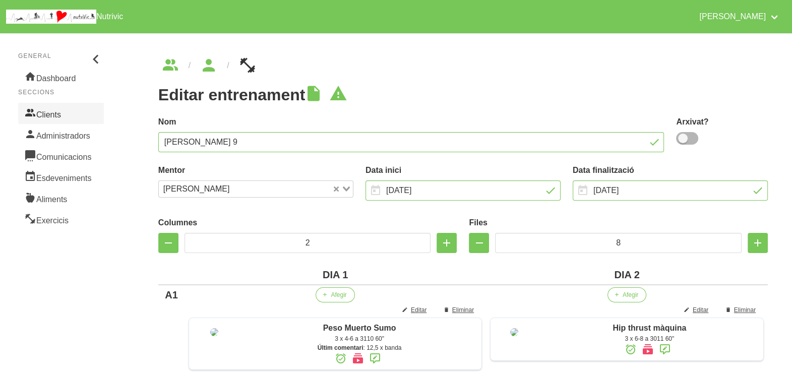
click at [77, 113] on link "Clients" at bounding box center [61, 113] width 86 height 21
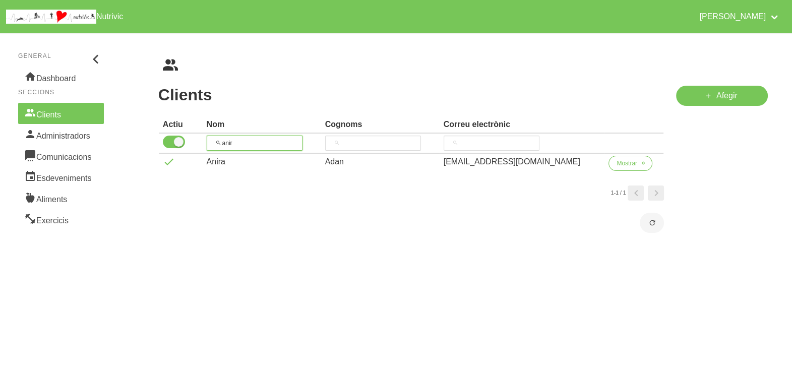
drag, startPoint x: 258, startPoint y: 144, endPoint x: 205, endPoint y: 131, distance: 54.0
click at [202, 134] on tr "anir" at bounding box center [411, 144] width 505 height 20
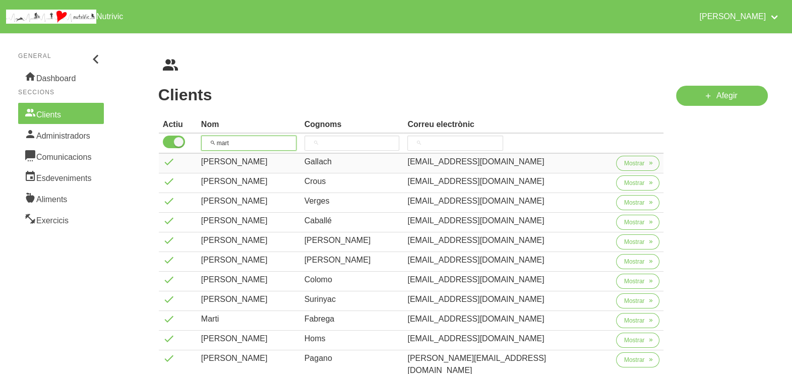
type input "mart"
drag, startPoint x: 601, startPoint y: 161, endPoint x: 607, endPoint y: 162, distance: 6.6
click at [612, 162] on td "Mostrar" at bounding box center [638, 164] width 52 height 20
click at [616, 162] on button "Mostrar" at bounding box center [638, 163] width 44 height 15
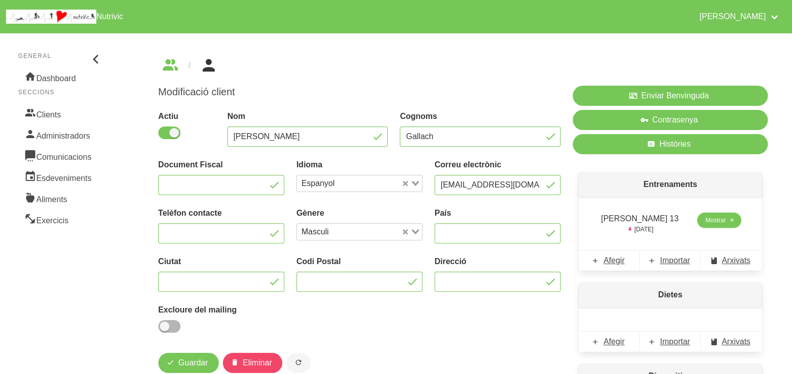
click at [719, 222] on span "Mostrar" at bounding box center [716, 220] width 21 height 9
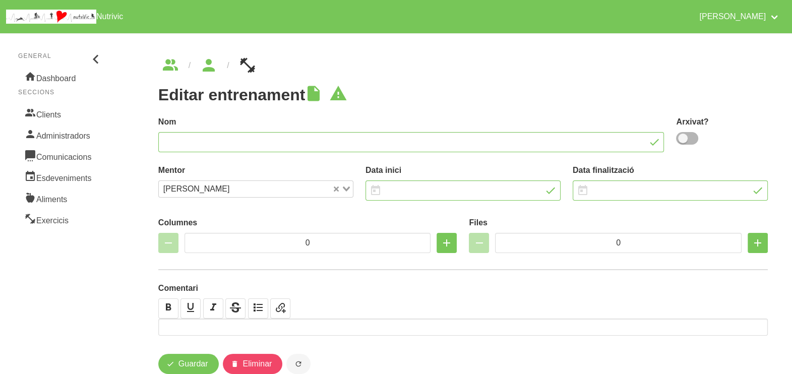
type input "[PERSON_NAME] 13"
type input "14/9/2025"
type input "[DATE]"
type input "2"
type input "8"
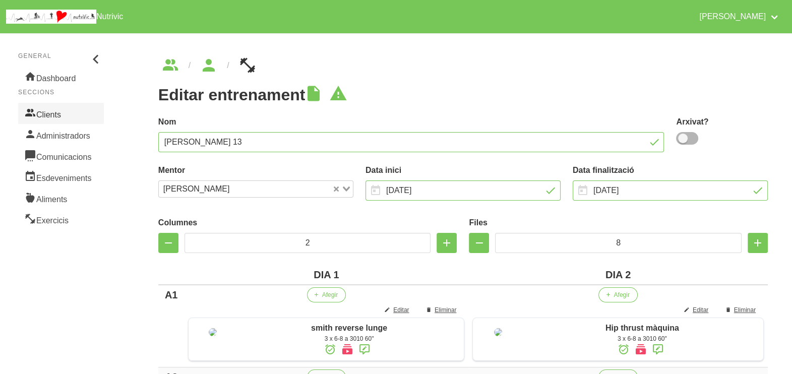
click at [66, 113] on link "Clients" at bounding box center [61, 113] width 86 height 21
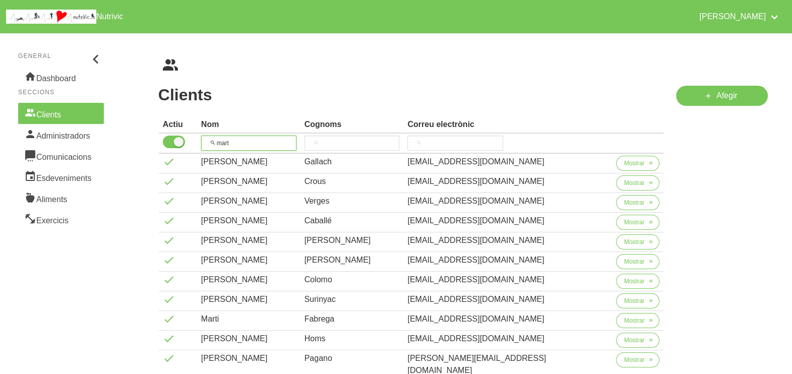
drag, startPoint x: 221, startPoint y: 139, endPoint x: 225, endPoint y: 126, distance: 13.7
click at [195, 138] on tr "mart" at bounding box center [411, 144] width 505 height 20
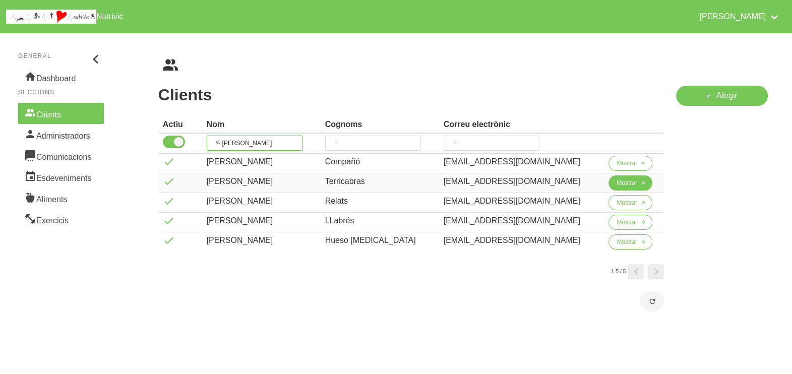
type input "carla"
click at [609, 184] on button "Mostrar" at bounding box center [631, 183] width 44 height 15
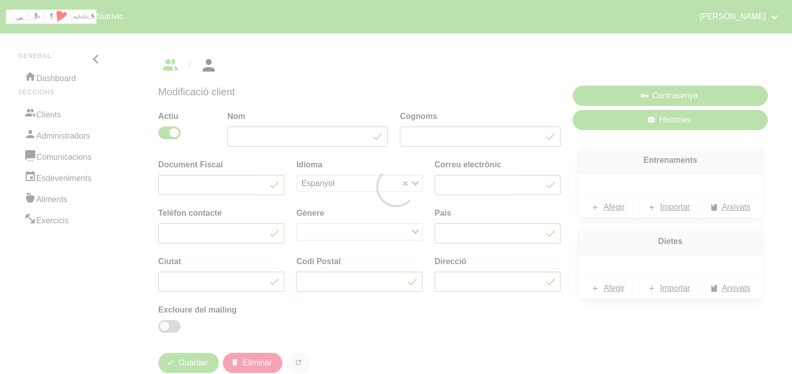
type input "[PERSON_NAME]"
type input "Terricabras"
type input "[EMAIL_ADDRESS][DOMAIN_NAME]"
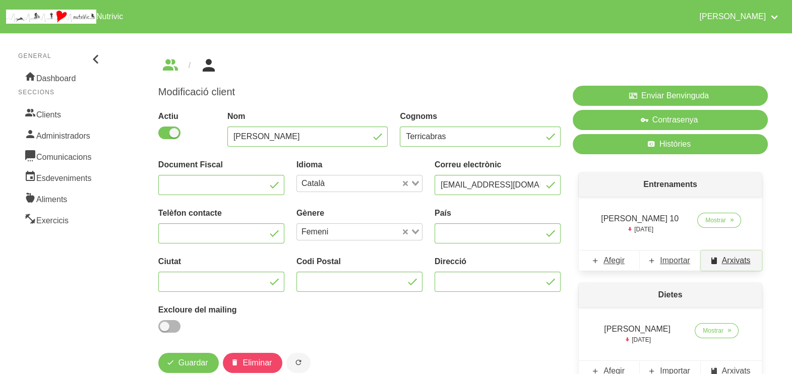
click at [736, 262] on span "Arxivats" at bounding box center [736, 261] width 29 height 12
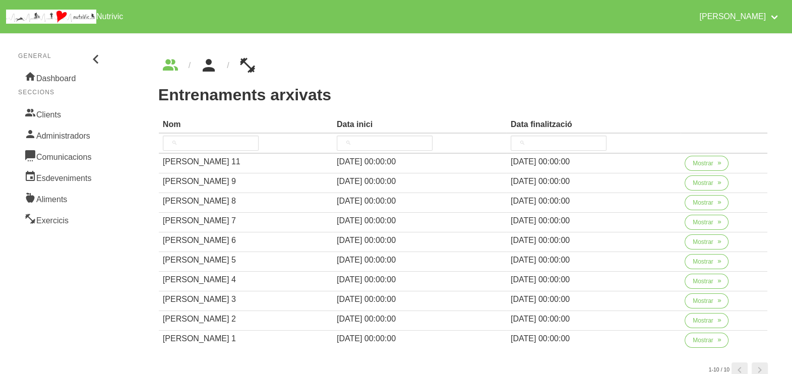
click at [210, 67] on icon "breadcrumbs" at bounding box center [209, 65] width 18 height 27
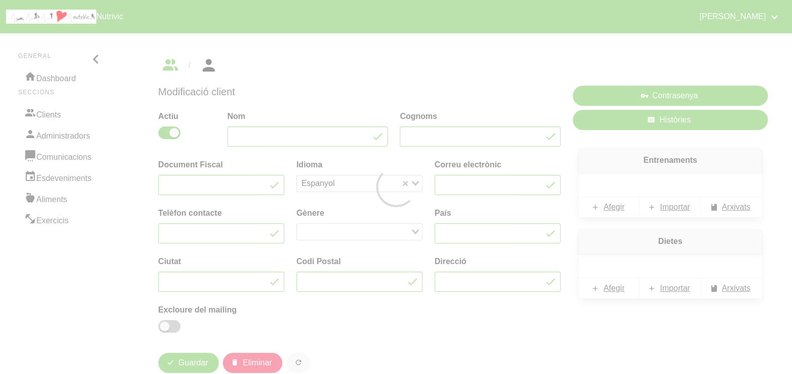
type input "[PERSON_NAME]"
type input "Terricabras"
type input "[EMAIL_ADDRESS][DOMAIN_NAME]"
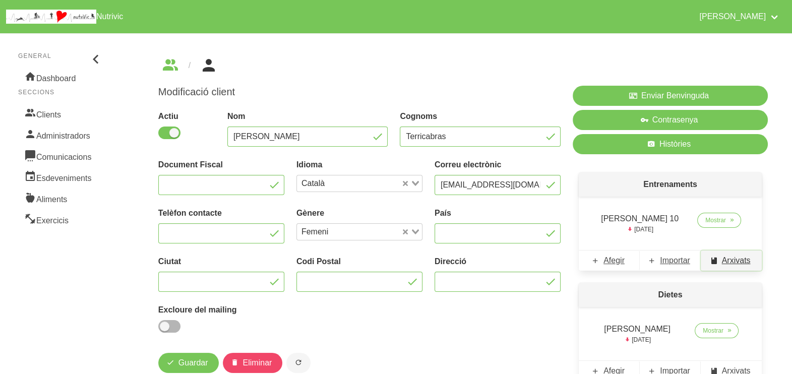
click at [736, 262] on span "Arxivats" at bounding box center [736, 261] width 29 height 12
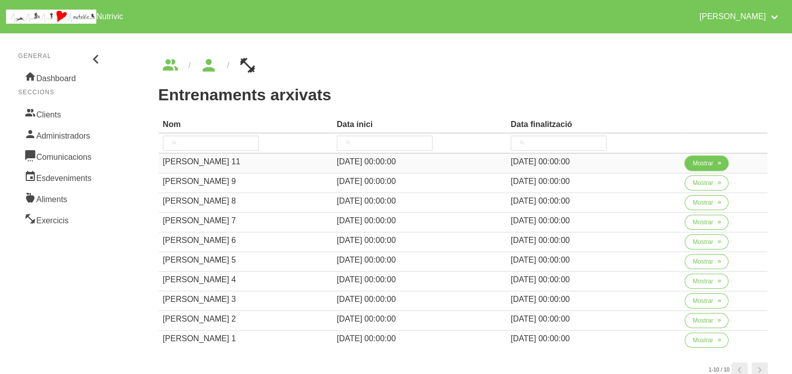
click at [715, 163] on span "button" at bounding box center [719, 163] width 9 height 9
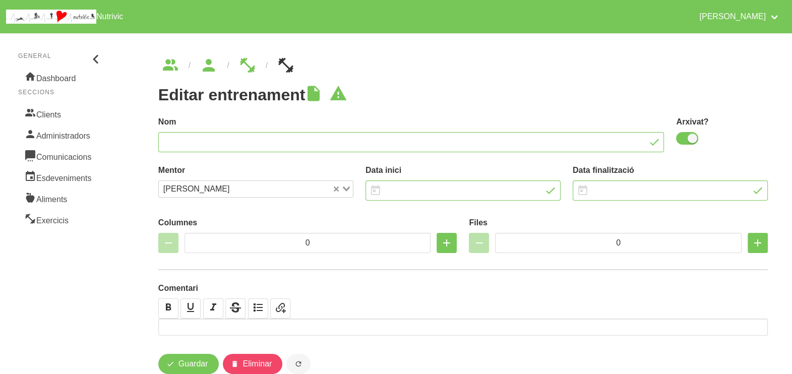
type input "[PERSON_NAME] 11"
checkbox input "true"
type input "14/9/2025"
type input "[DATE]"
type input "3"
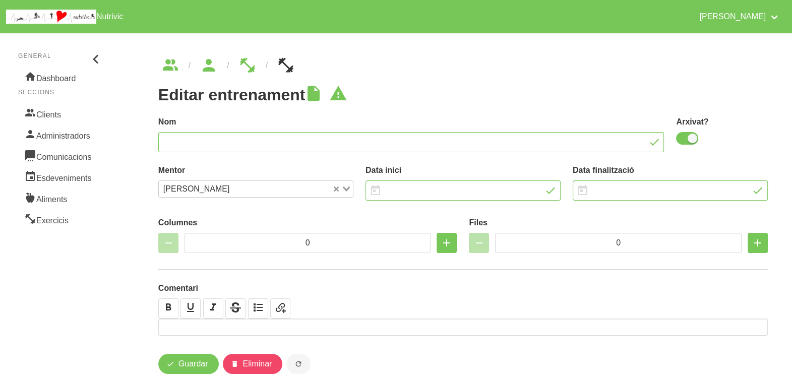
type input "6"
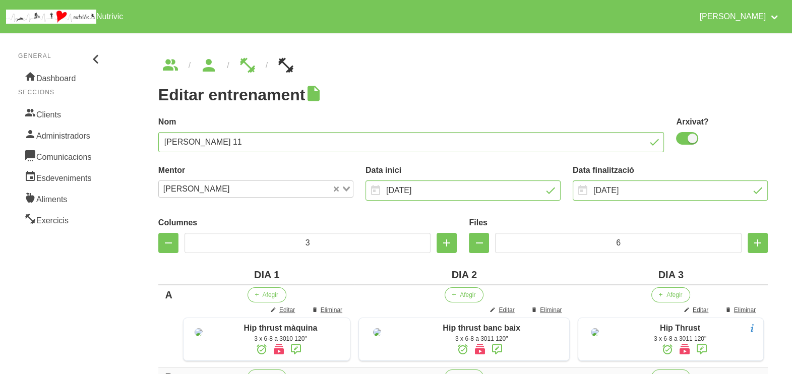
drag, startPoint x: 690, startPoint y: 137, endPoint x: 641, endPoint y: 172, distance: 60.5
click at [691, 138] on span at bounding box center [687, 138] width 22 height 13
click at [683, 138] on input "checkbox" at bounding box center [679, 138] width 7 height 7
checkbox input "false"
drag, startPoint x: 447, startPoint y: 186, endPoint x: 451, endPoint y: 183, distance: 5.5
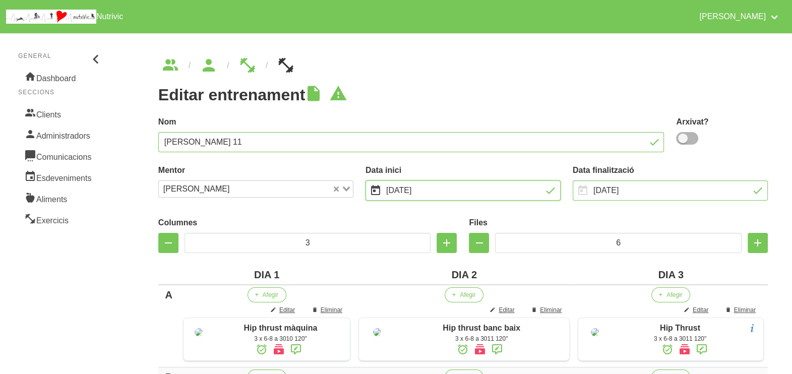
click at [447, 186] on input "14/9/2025" at bounding box center [463, 191] width 195 height 20
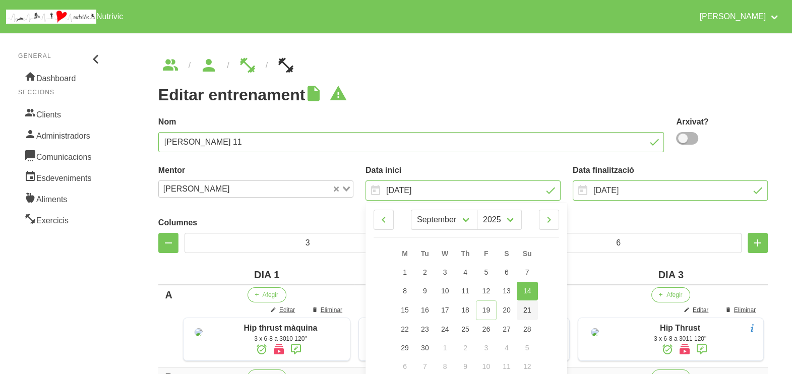
click at [524, 311] on span "21" at bounding box center [528, 310] width 8 height 8
type input "21/9/2025"
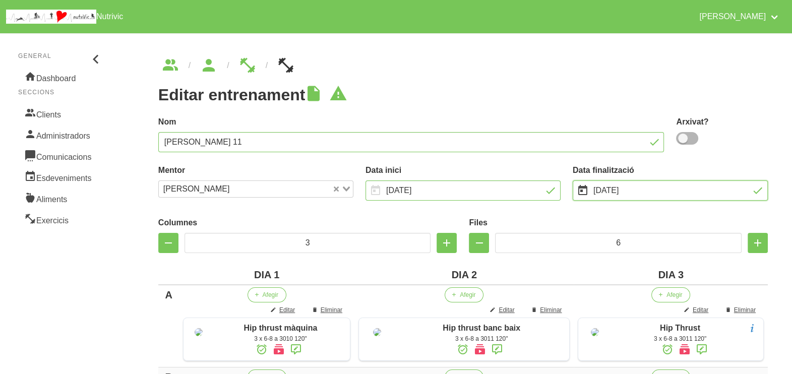
click at [606, 191] on input "[DATE]" at bounding box center [670, 191] width 195 height 20
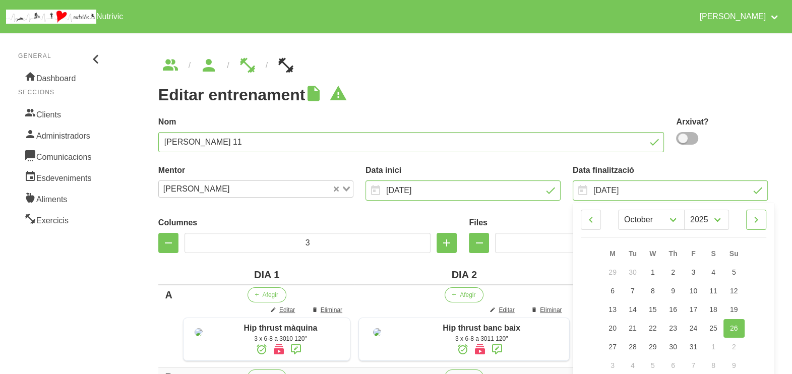
click at [758, 221] on icon at bounding box center [757, 220] width 12 height 18
select select "10"
click at [739, 269] on link "2" at bounding box center [734, 272] width 21 height 19
type input "[DATE]"
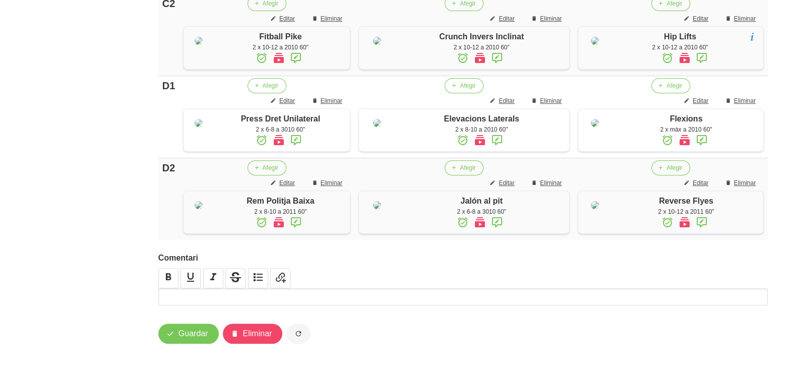
scroll to position [699, 0]
click at [202, 330] on span "Guardar" at bounding box center [194, 334] width 30 height 12
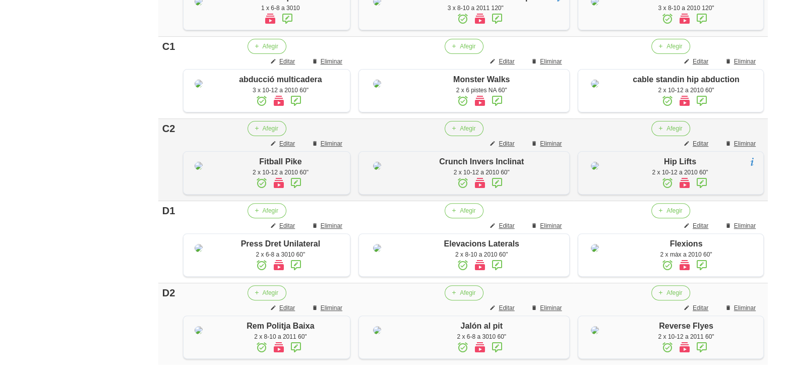
scroll to position [257, 0]
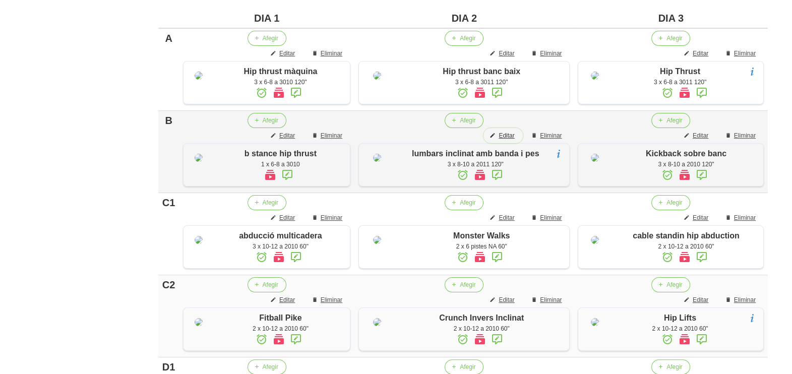
click at [508, 143] on button "Editar" at bounding box center [503, 135] width 39 height 15
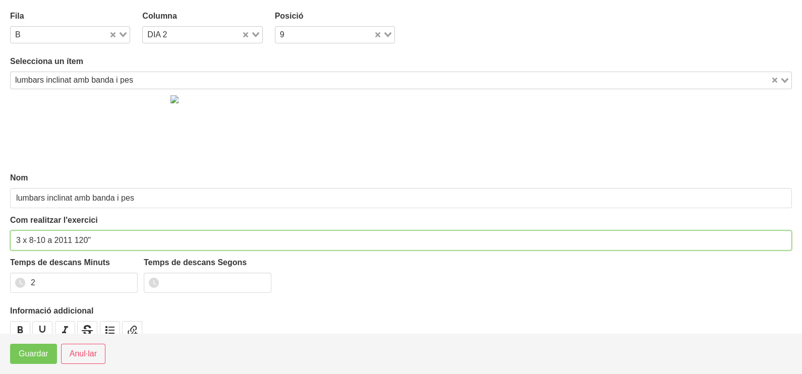
click at [40, 236] on input "3 x 8-10 a 2011 120"" at bounding box center [401, 241] width 782 height 20
type input "3 x 8-12 a 2011 120""
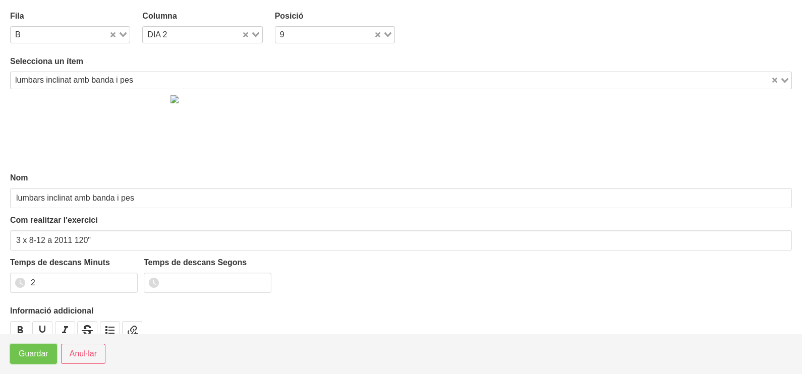
click at [40, 352] on span "Guardar" at bounding box center [34, 354] width 30 height 12
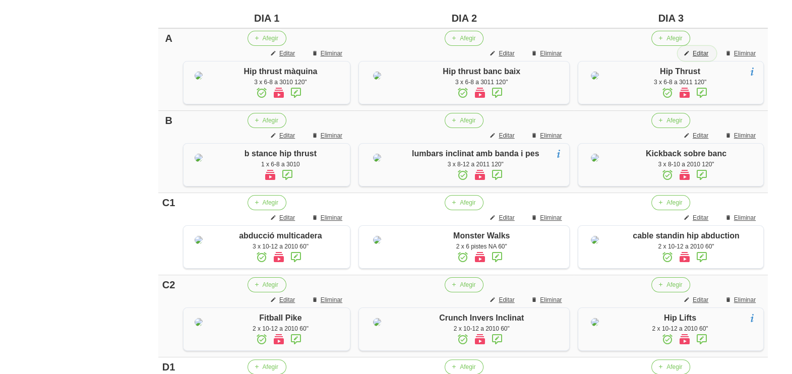
click at [701, 55] on span "Editar" at bounding box center [701, 53] width 16 height 9
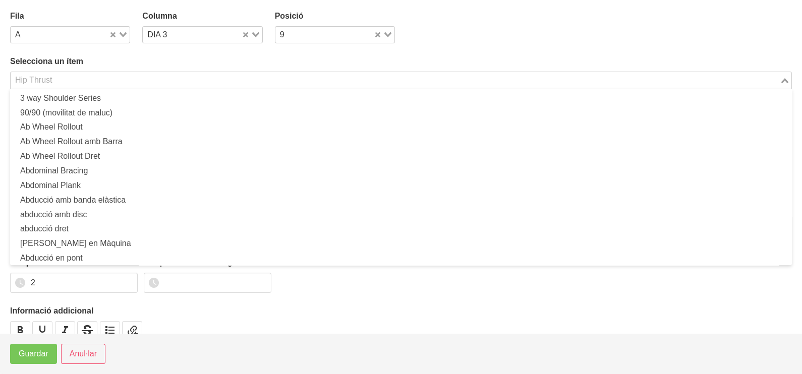
drag, startPoint x: 68, startPoint y: 78, endPoint x: 112, endPoint y: 71, distance: 44.4
click at [70, 78] on input "Search for option" at bounding box center [395, 80] width 767 height 12
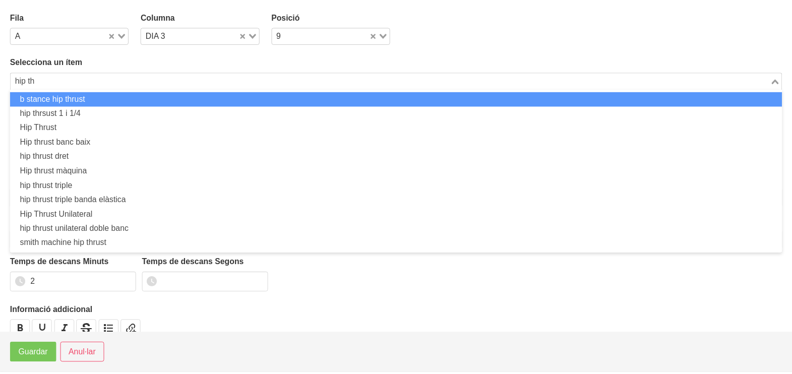
scroll to position [0, 0]
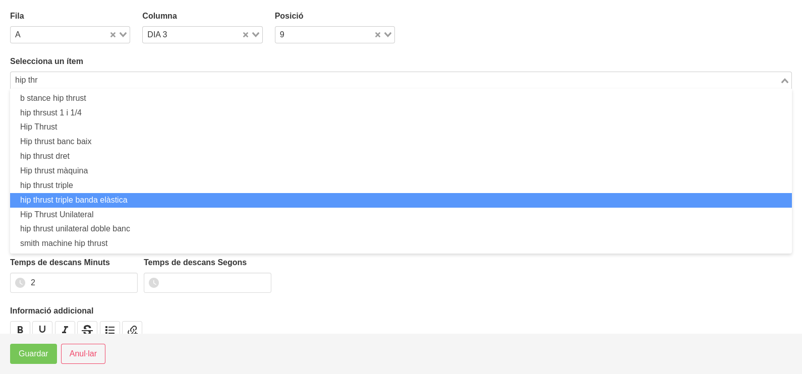
click at [106, 198] on li "hip thrust triple banda elàstica" at bounding box center [401, 200] width 782 height 15
type input "hip thr"
type input "hip thrust triple banda elàstica"
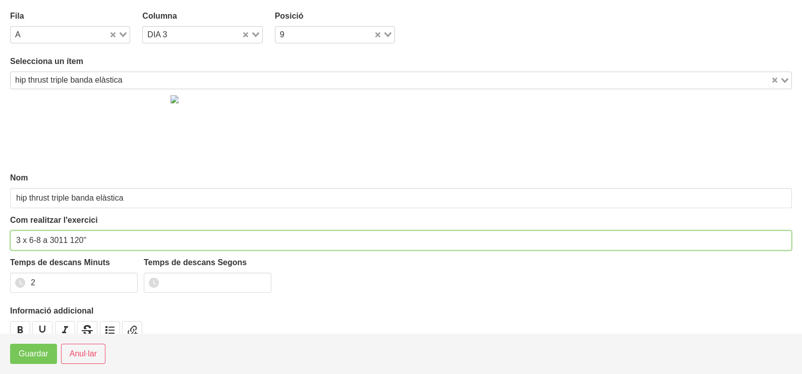
drag, startPoint x: 39, startPoint y: 236, endPoint x: 30, endPoint y: 237, distance: 9.7
click at [30, 237] on input "3 x 6-8 a 3011 120"" at bounding box center [401, 241] width 782 height 20
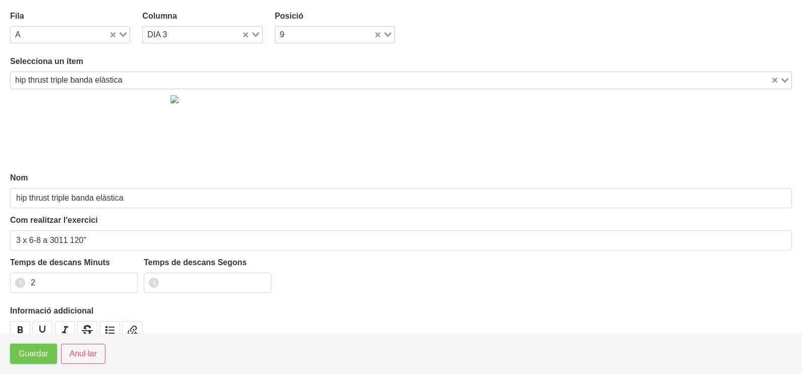
click at [40, 354] on span "Guardar" at bounding box center [34, 354] width 30 height 12
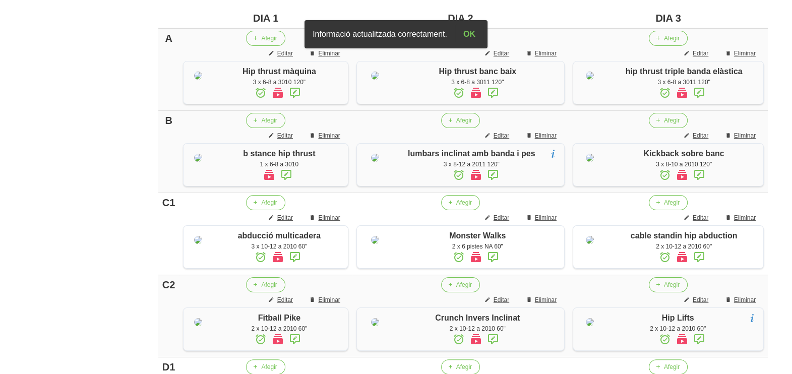
click at [706, 88] on icon at bounding box center [700, 93] width 12 height 18
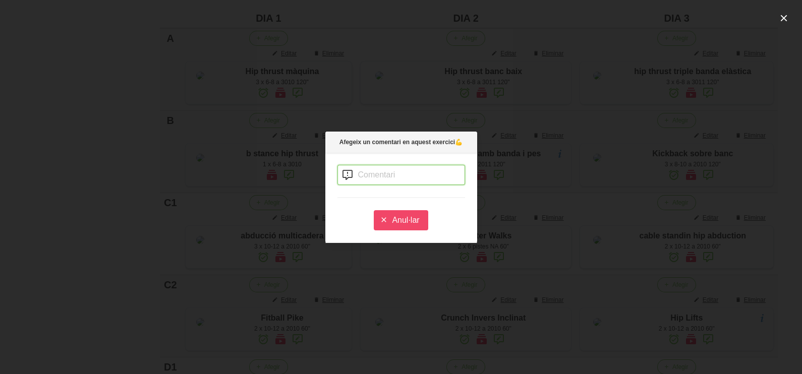
click at [364, 178] on input "text" at bounding box center [401, 175] width 128 height 20
type input "gomes fortes"
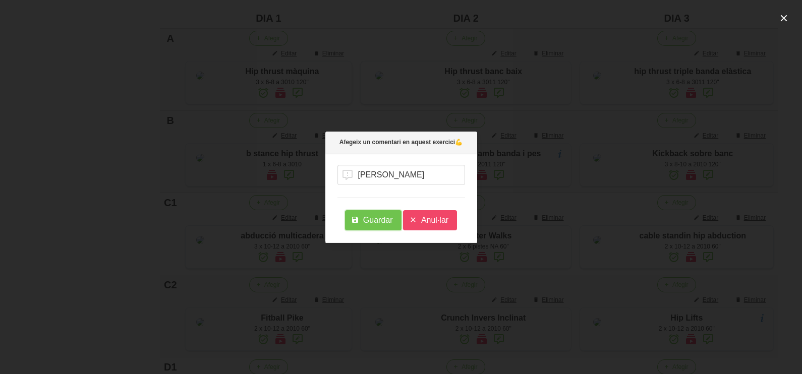
click at [372, 214] on button "Guardar" at bounding box center [373, 220] width 56 height 20
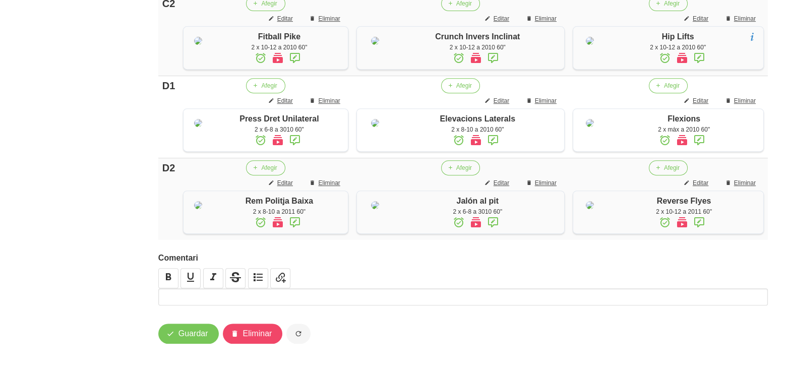
scroll to position [699, 0]
click at [194, 336] on span "Guardar" at bounding box center [194, 334] width 30 height 12
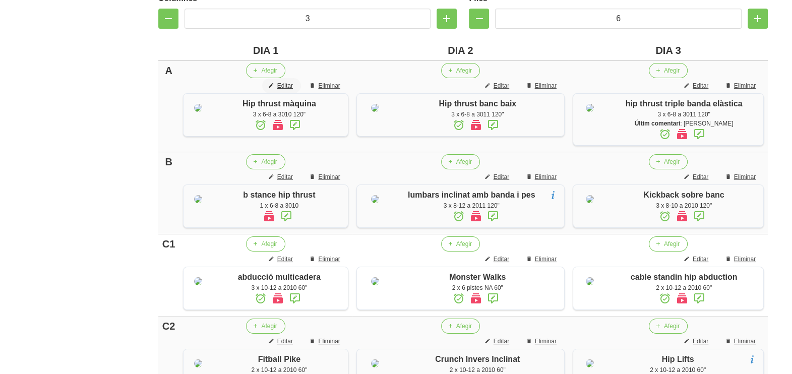
scroll to position [0, 0]
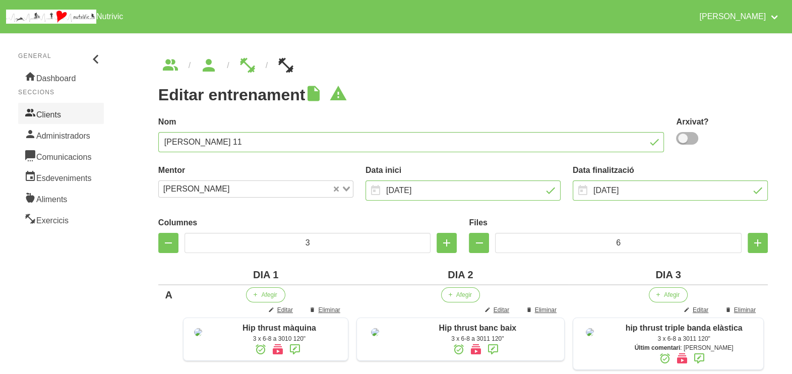
click at [61, 111] on link "Clients" at bounding box center [61, 113] width 86 height 21
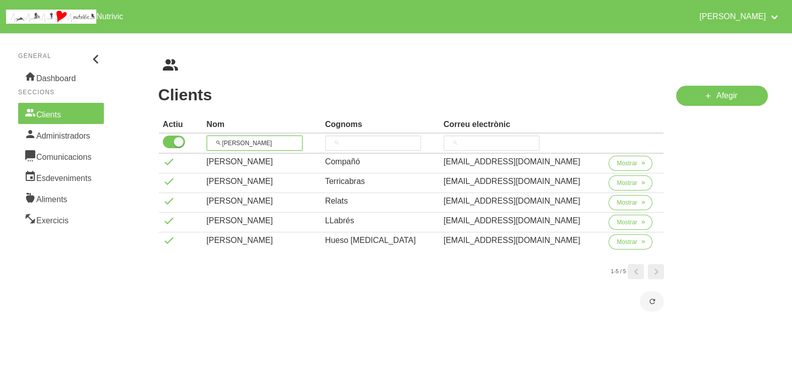
click at [178, 139] on tr "carla" at bounding box center [411, 144] width 505 height 20
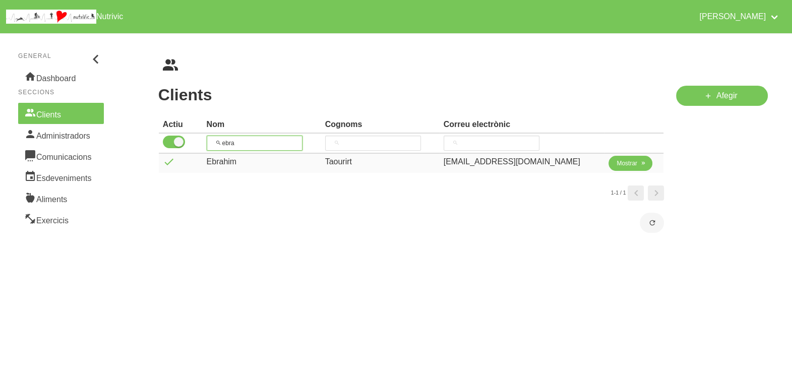
type input "ebra"
click at [620, 166] on span "Mostrar" at bounding box center [627, 163] width 21 height 9
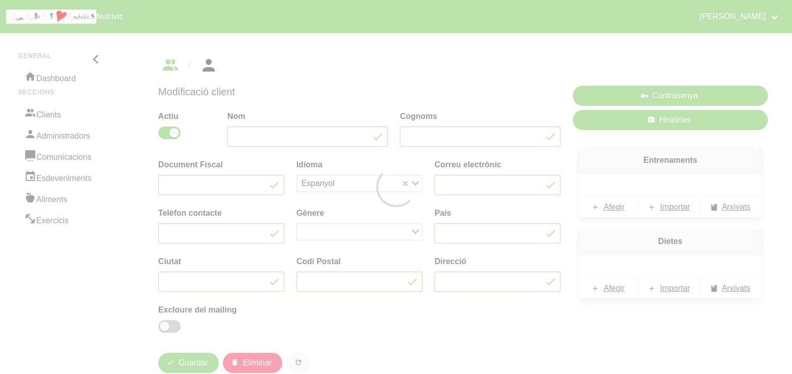
type input "Ebrahim"
type input "Taourirt"
type input "ebrahimtaourirt@gmail.com"
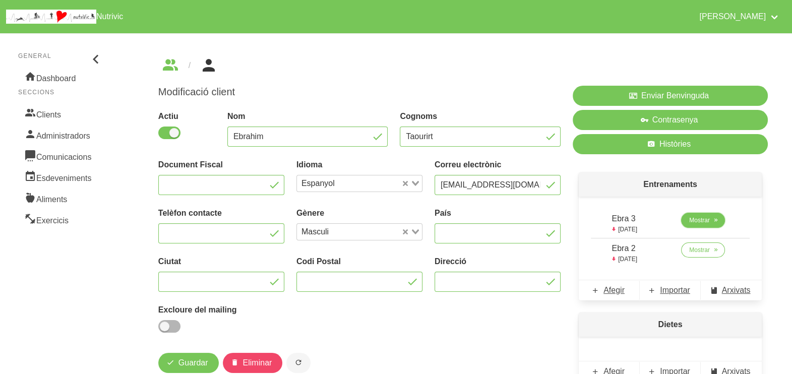
click at [710, 217] on span "Mostrar" at bounding box center [700, 220] width 21 height 9
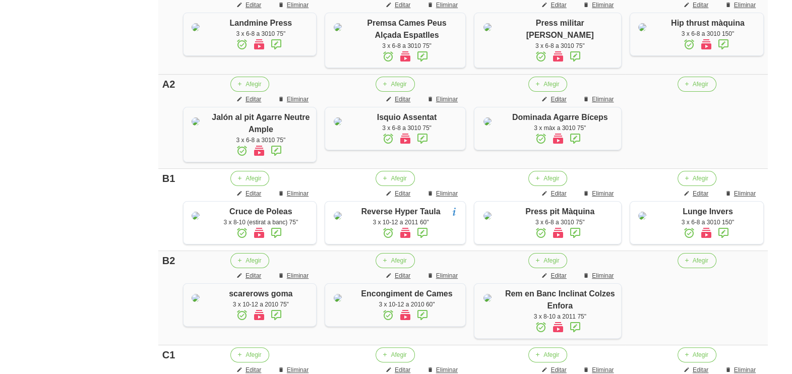
scroll to position [378, 0]
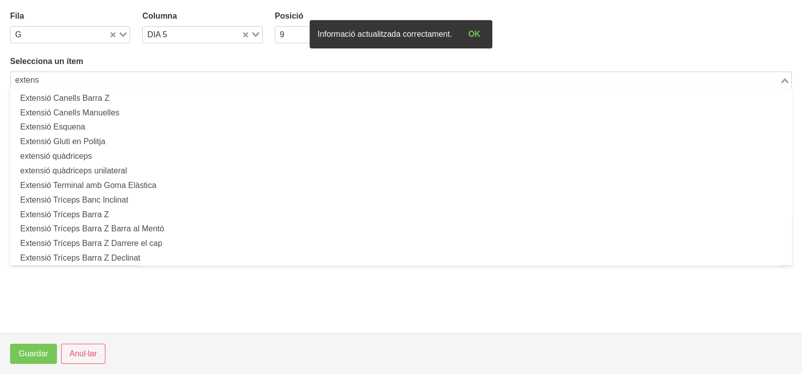
scroll to position [712, 0]
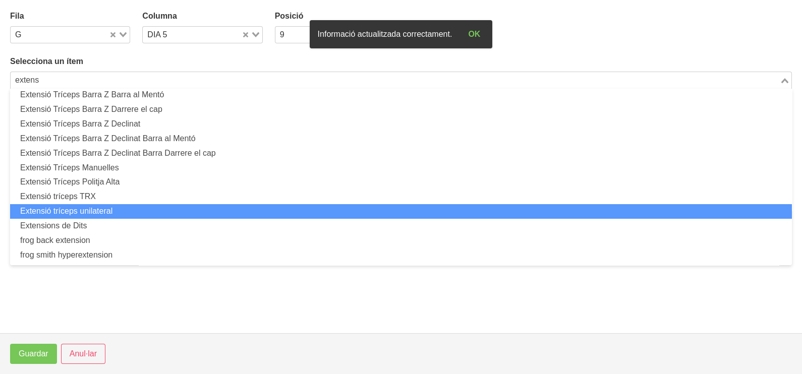
click at [114, 209] on li "Extensió tríceps unilateral" at bounding box center [401, 211] width 782 height 15
type input "extens"
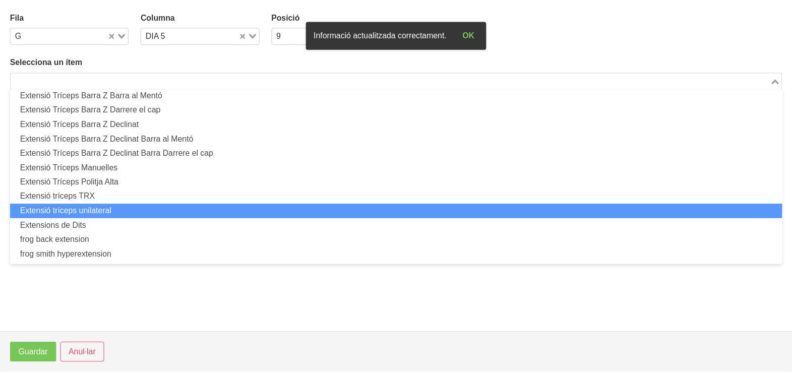
scroll to position [3, 0]
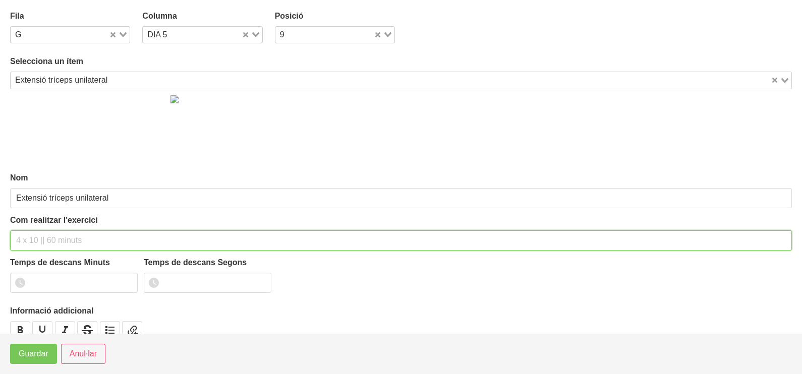
click at [49, 232] on input "text" at bounding box center [401, 241] width 782 height 20
type input "2 x 6-8 a 3010 120""
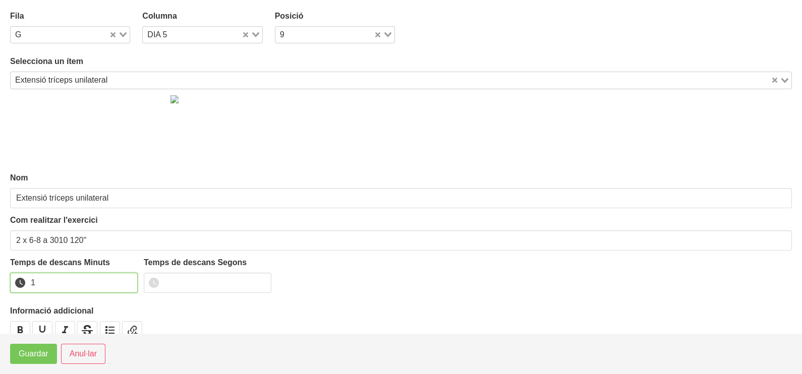
click at [128, 279] on input "1" at bounding box center [74, 283] width 128 height 20
drag, startPoint x: 128, startPoint y: 279, endPoint x: 87, endPoint y: 313, distance: 52.3
type input "2"
click at [123, 282] on input "2" at bounding box center [74, 283] width 128 height 20
click at [48, 353] on span "Guardar" at bounding box center [34, 354] width 30 height 12
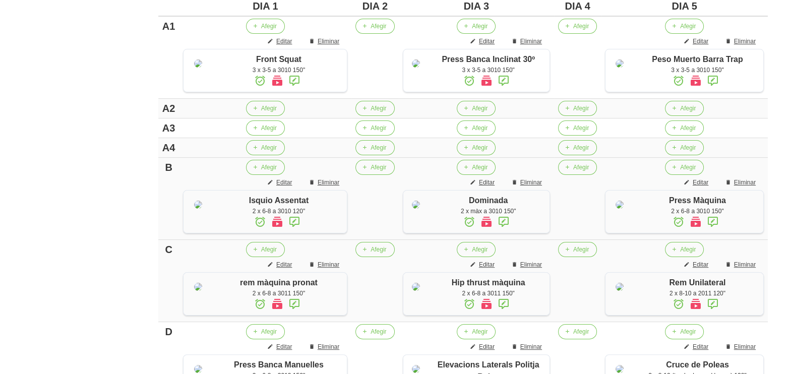
scroll to position [208, 0]
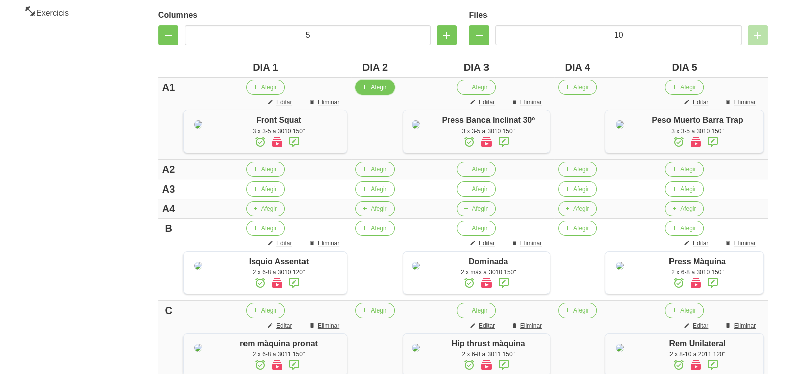
click at [366, 93] on button "Afegir" at bounding box center [375, 87] width 39 height 15
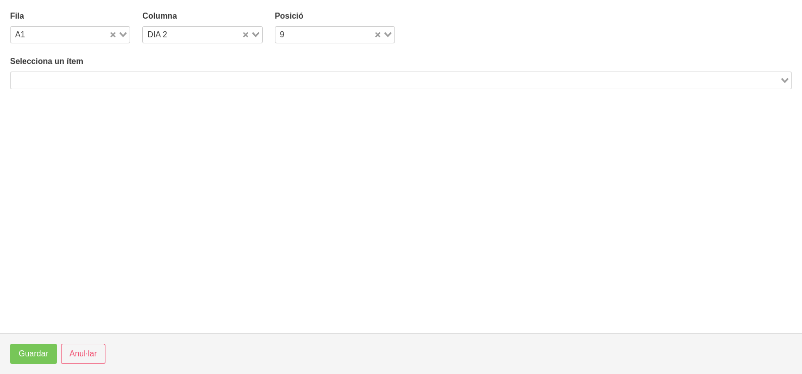
click at [105, 73] on div "Selecciona un ítem Loading..." at bounding box center [401, 71] width 782 height 33
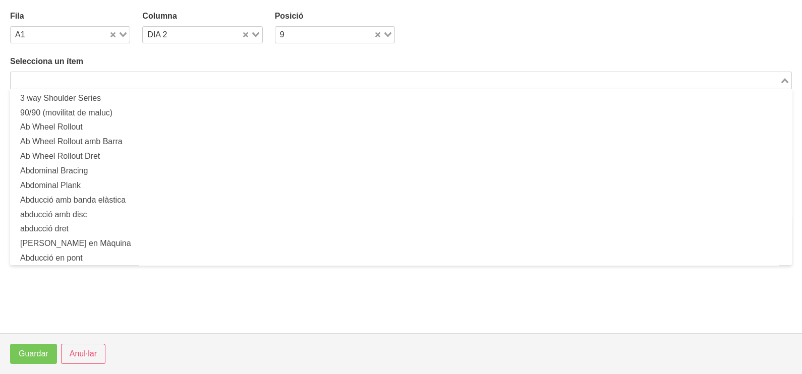
click at [103, 73] on div "Search for option" at bounding box center [395, 79] width 769 height 14
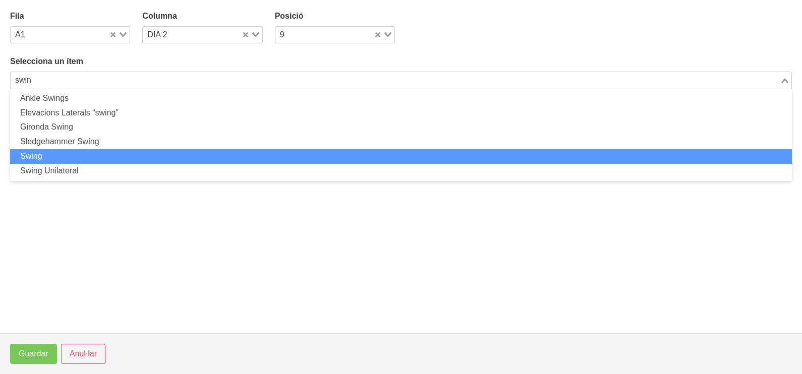
click at [81, 152] on li "Swing" at bounding box center [401, 156] width 782 height 15
type input "swin"
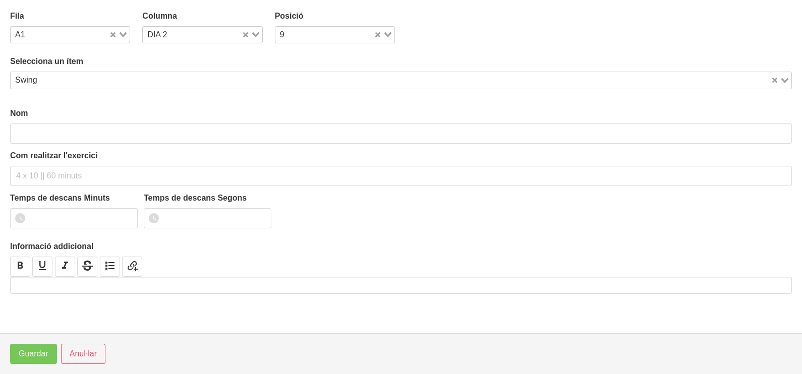
type input "Swing"
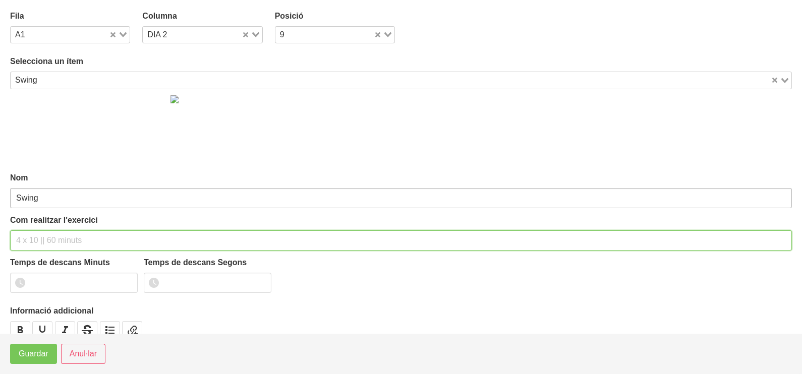
drag, startPoint x: 48, startPoint y: 232, endPoint x: 60, endPoint y: 204, distance: 30.3
click at [50, 231] on input "text" at bounding box center [401, 241] width 782 height 20
type input "5 x 20"
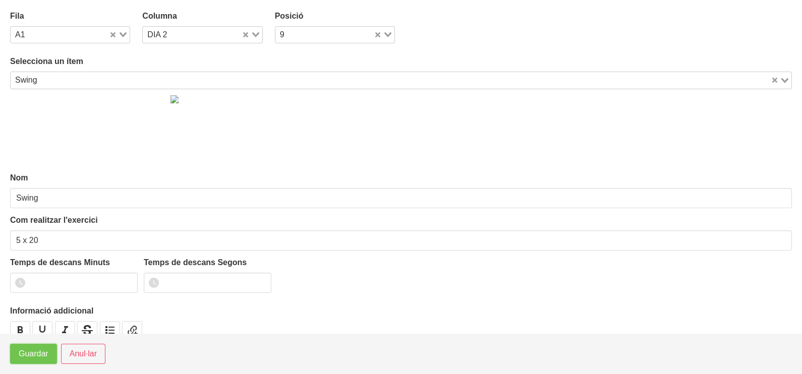
click at [34, 359] on span "Guardar" at bounding box center [34, 354] width 30 height 12
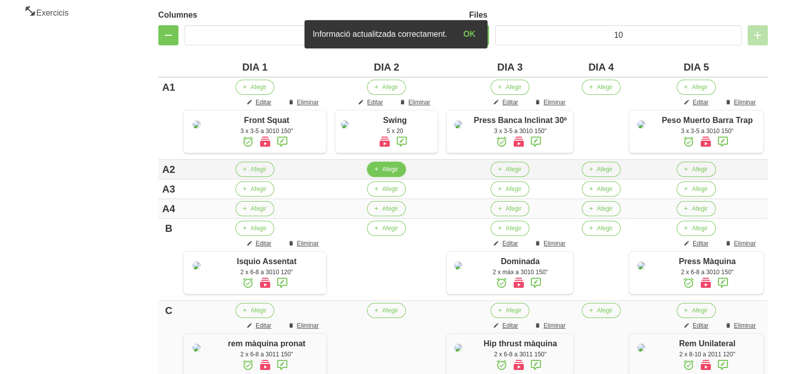
click at [382, 174] on span "Afegir" at bounding box center [390, 169] width 16 height 9
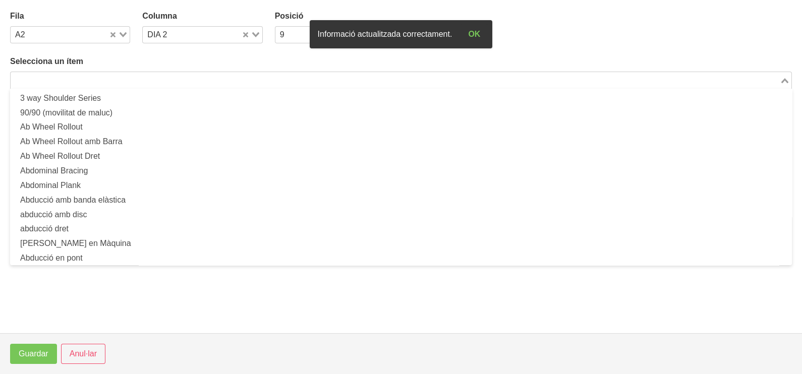
drag, startPoint x: 155, startPoint y: 81, endPoint x: 169, endPoint y: 53, distance: 31.1
click at [157, 80] on input "Search for option" at bounding box center [395, 80] width 767 height 12
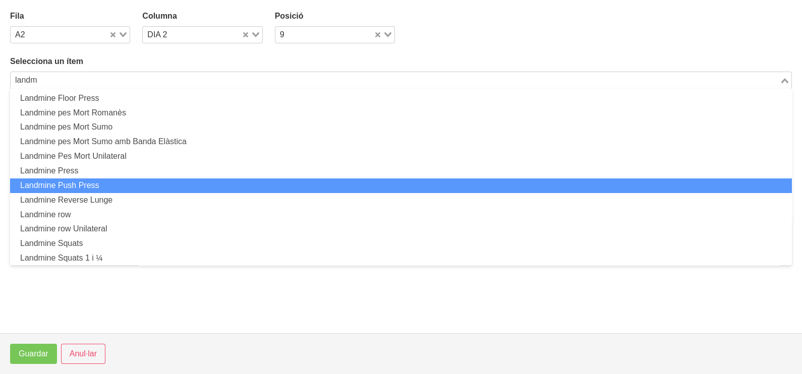
click at [98, 189] on li "Landmine Push Press" at bounding box center [401, 186] width 782 height 15
type input "landm"
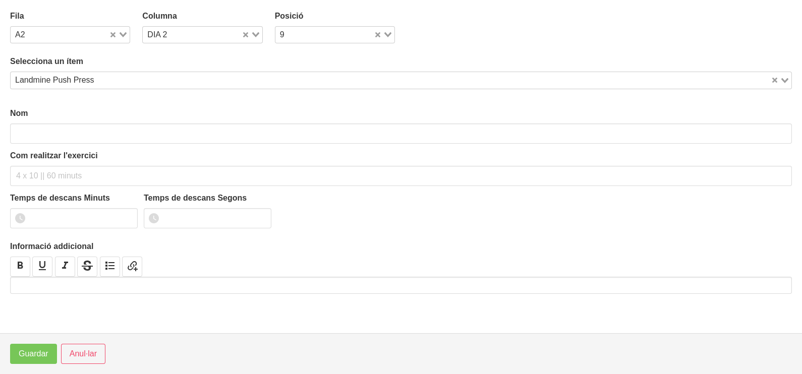
type input "Landmine Push Press"
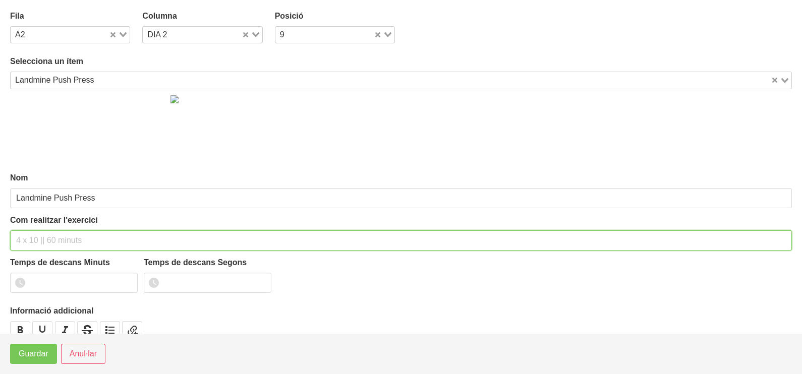
drag, startPoint x: 30, startPoint y: 233, endPoint x: 62, endPoint y: 166, distance: 73.5
click at [38, 231] on input "text" at bounding box center [401, 241] width 782 height 20
type input "5 x 10 por brazo"
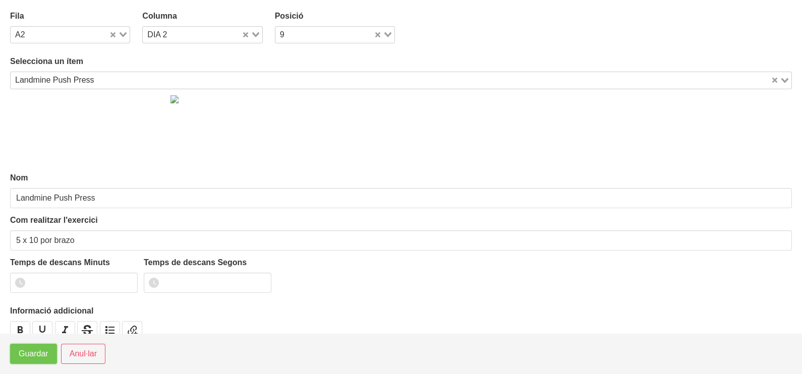
click at [30, 353] on span "Guardar" at bounding box center [34, 354] width 30 height 12
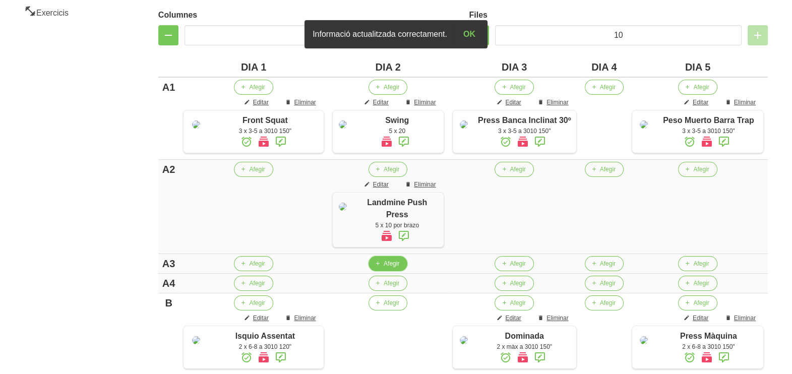
click at [376, 267] on button "Afegir" at bounding box center [388, 263] width 39 height 15
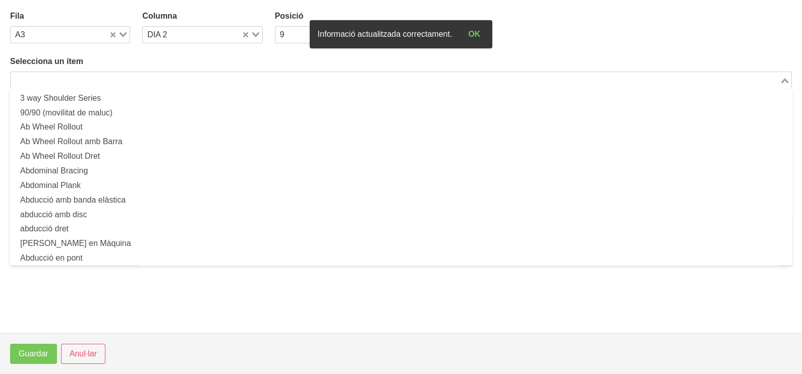
click at [119, 76] on input "Search for option" at bounding box center [395, 80] width 767 height 12
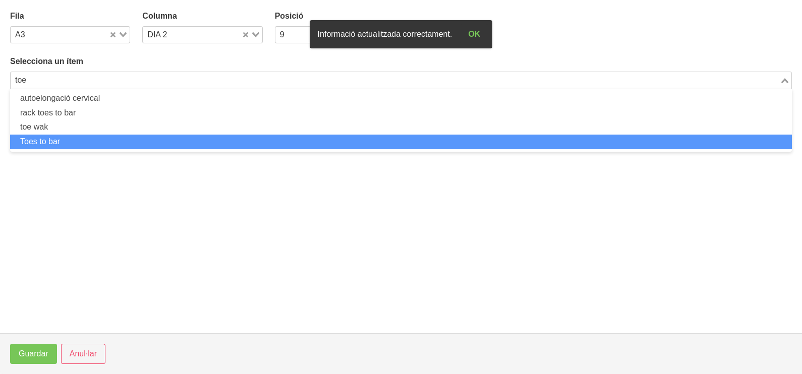
click at [102, 142] on li "Toes to bar" at bounding box center [401, 142] width 782 height 15
type input "toe"
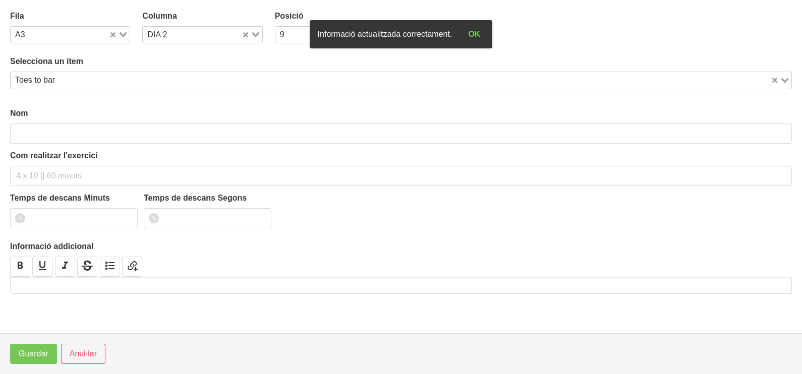
type input "Toes to bar"
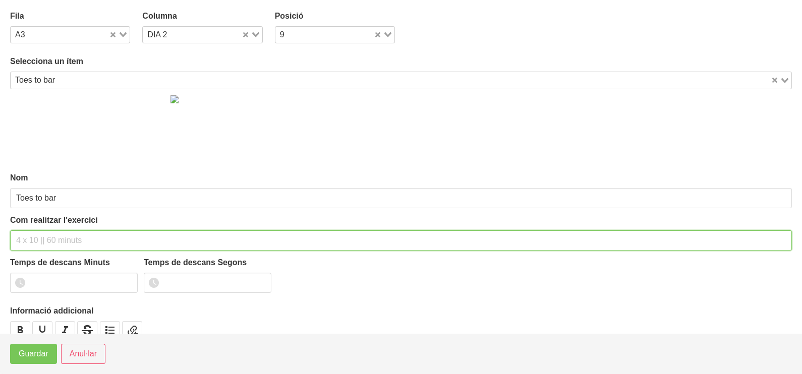
click at [60, 232] on input "text" at bounding box center [401, 241] width 782 height 20
type input "5 x 10"
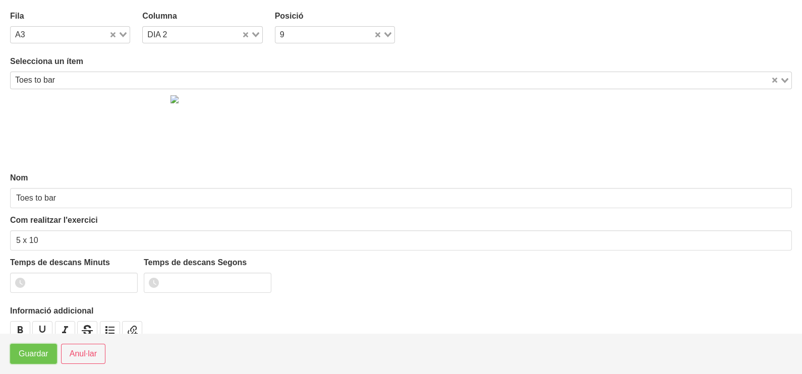
click at [44, 353] on span "Guardar" at bounding box center [34, 354] width 30 height 12
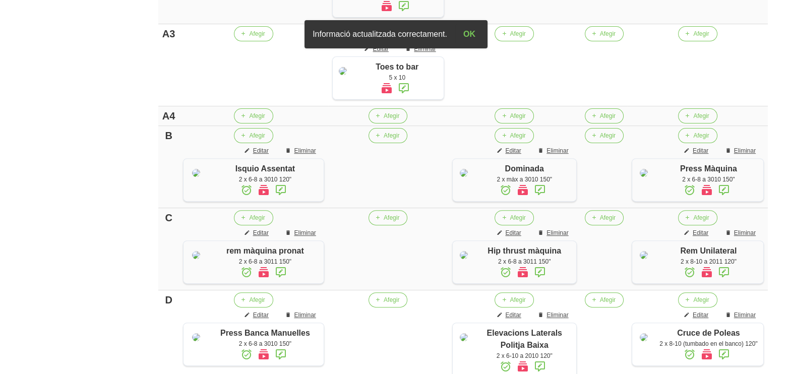
scroll to position [460, 0]
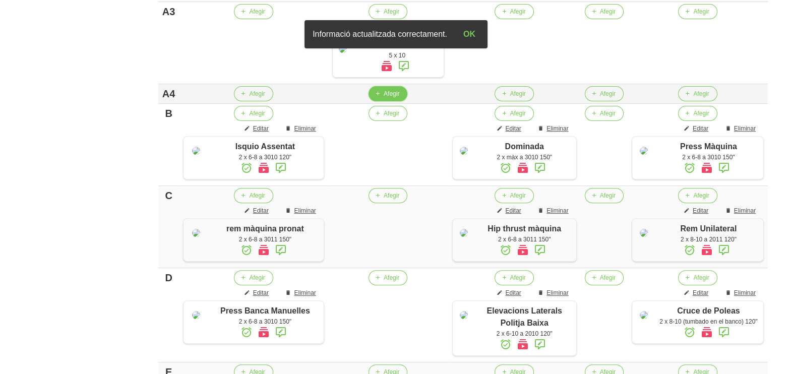
click at [384, 98] on span "Afegir" at bounding box center [392, 93] width 16 height 9
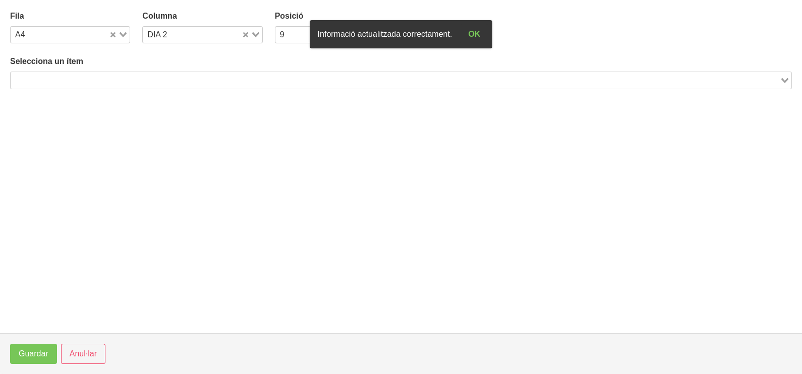
click at [104, 75] on input "Search for option" at bounding box center [395, 80] width 767 height 12
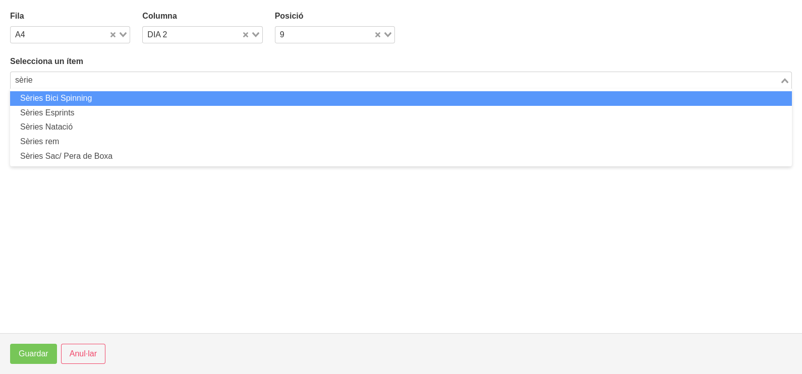
click at [94, 95] on li "Sèries Bici Spinning" at bounding box center [401, 98] width 782 height 15
type input "sèrie"
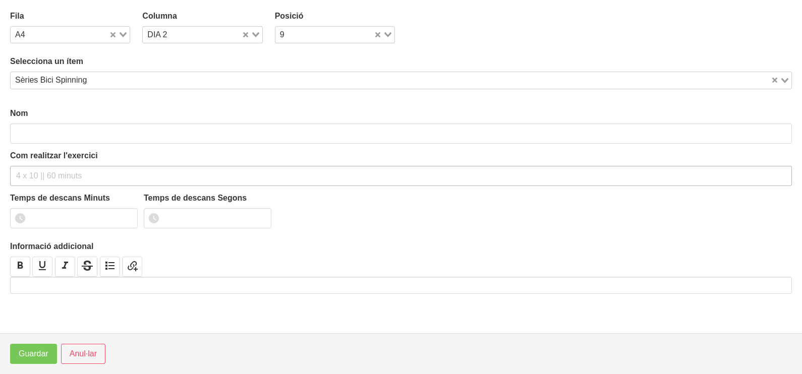
type input "Sèries Bici Spinning"
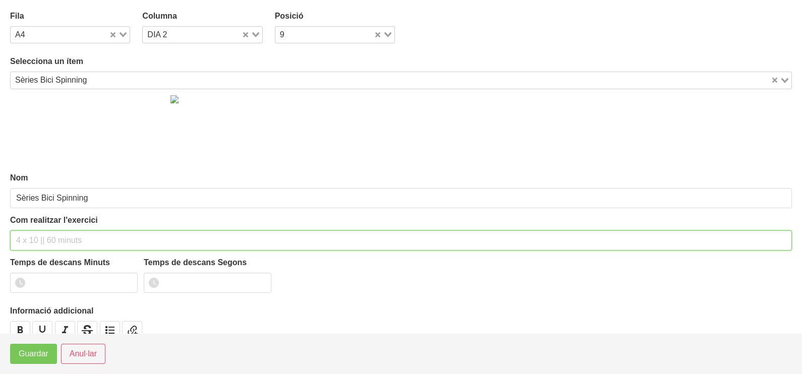
click at [49, 235] on input "text" at bounding box center [401, 241] width 782 height 20
type input "5 x 40 segundos muy ràpidos 120""
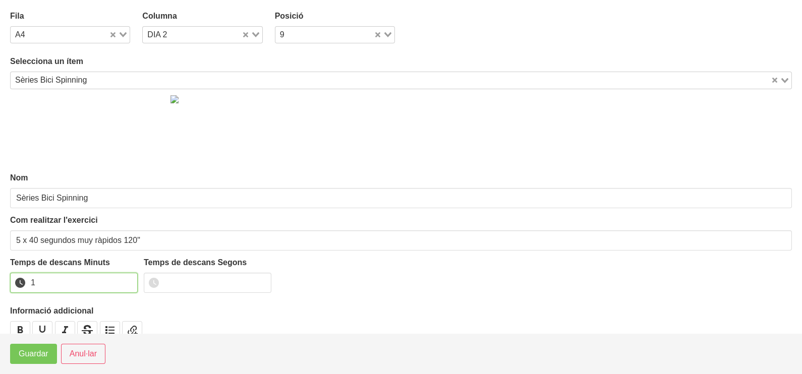
click at [127, 278] on input "1" at bounding box center [74, 283] width 128 height 20
drag, startPoint x: 127, startPoint y: 278, endPoint x: 52, endPoint y: 343, distance: 99.7
type input "2"
click at [121, 283] on input "2" at bounding box center [74, 283] width 128 height 20
click at [43, 353] on span "Guardar" at bounding box center [34, 354] width 30 height 12
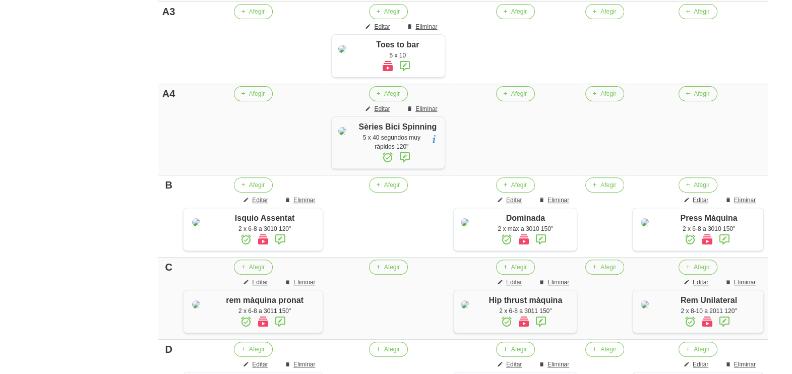
scroll to position [145, 0]
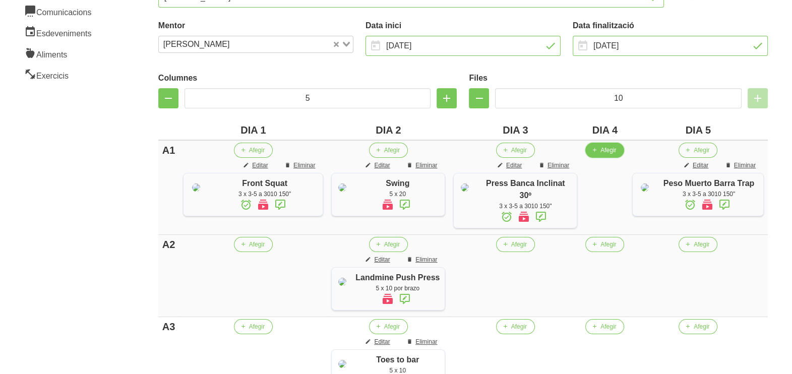
click at [613, 146] on span "Afegir" at bounding box center [609, 150] width 16 height 9
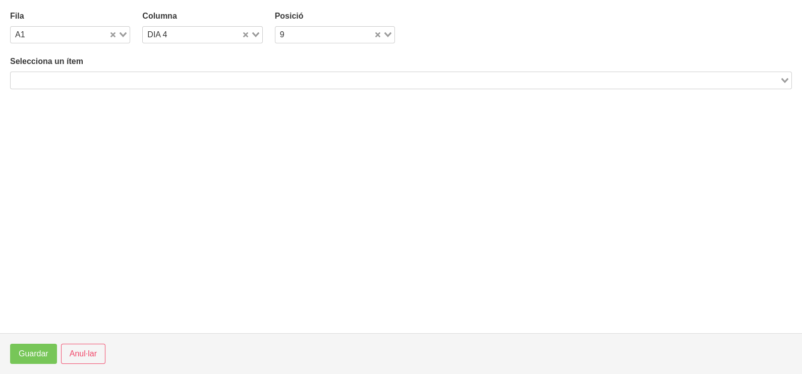
drag, startPoint x: 128, startPoint y: 79, endPoint x: 145, endPoint y: 54, distance: 30.8
click at [129, 78] on input "Search for option" at bounding box center [395, 80] width 767 height 12
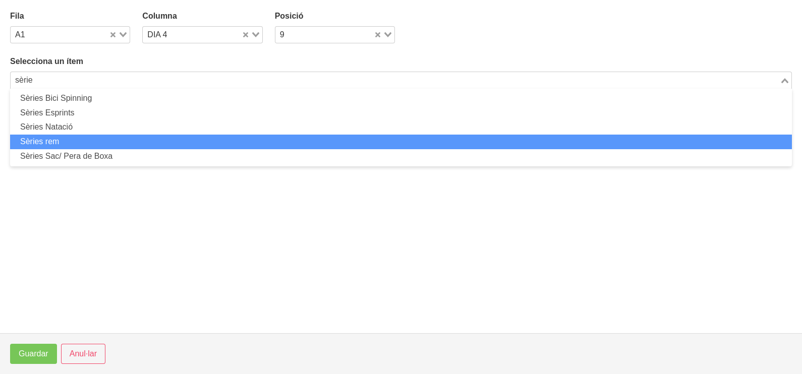
click at [82, 140] on li "Sèries rem" at bounding box center [401, 142] width 782 height 15
type input "sèrie"
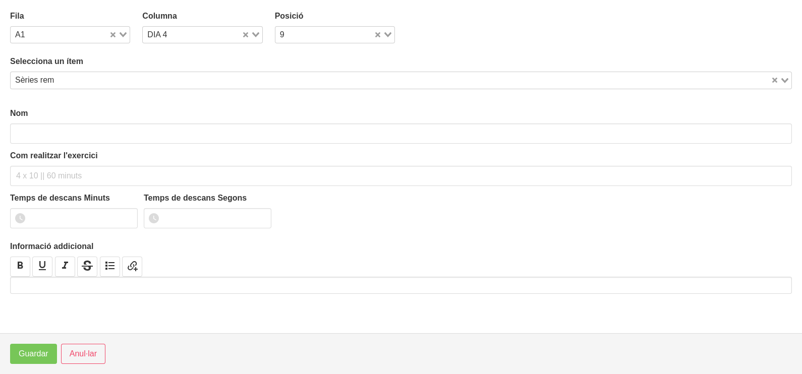
type input "Sèries rem"
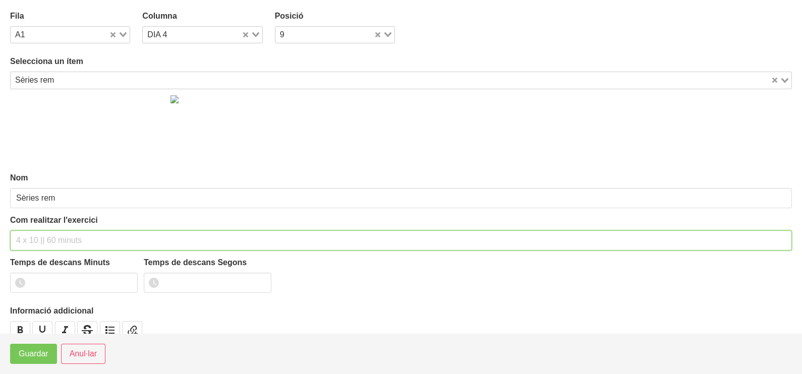
drag, startPoint x: 46, startPoint y: 237, endPoint x: 52, endPoint y: 227, distance: 11.1
click at [48, 234] on input "text" at bounding box center [401, 241] width 782 height 20
type input "3 x 500m"
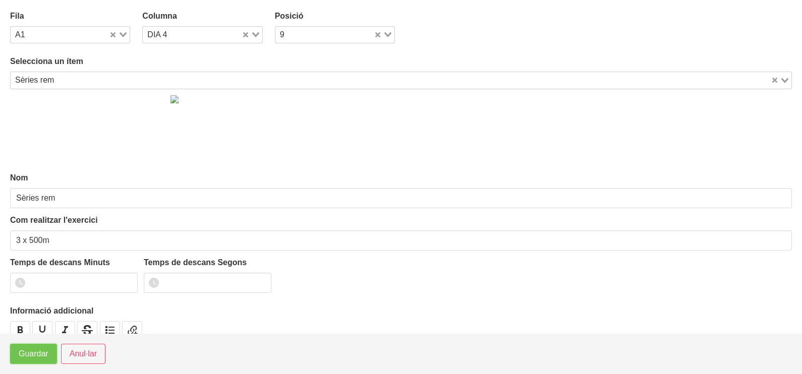
click at [30, 351] on span "Guardar" at bounding box center [34, 354] width 30 height 12
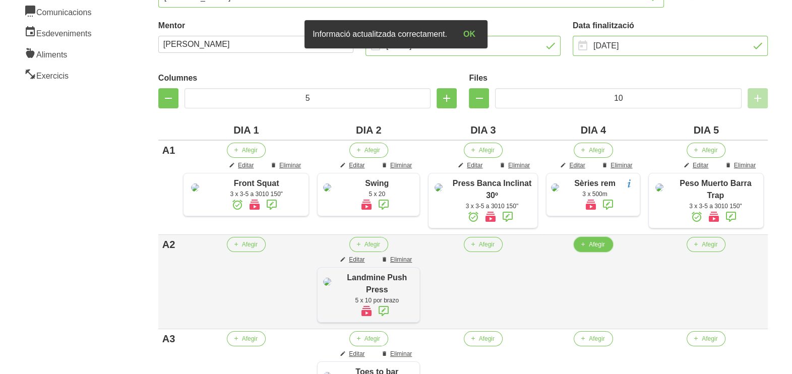
click at [591, 252] on button "Afegir" at bounding box center [593, 244] width 39 height 15
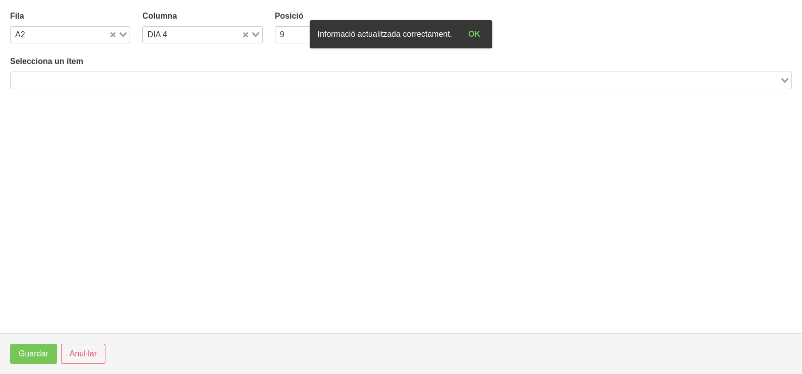
drag, startPoint x: 117, startPoint y: 79, endPoint x: 122, endPoint y: 70, distance: 9.7
click at [117, 79] on input "Search for option" at bounding box center [395, 80] width 767 height 12
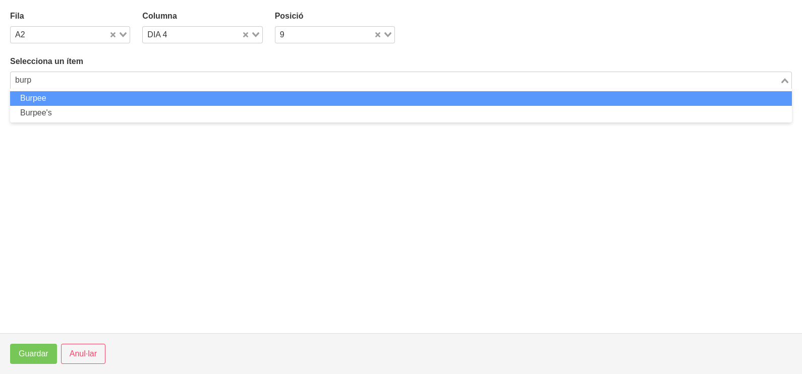
click at [124, 100] on li "Burpee" at bounding box center [401, 98] width 782 height 15
type input "burp"
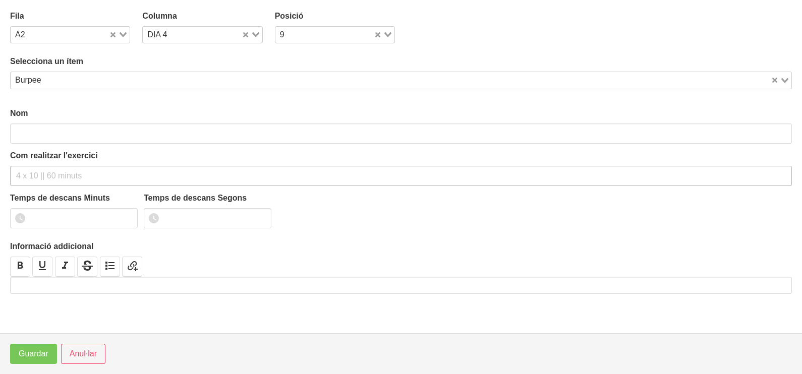
type input "Burpee"
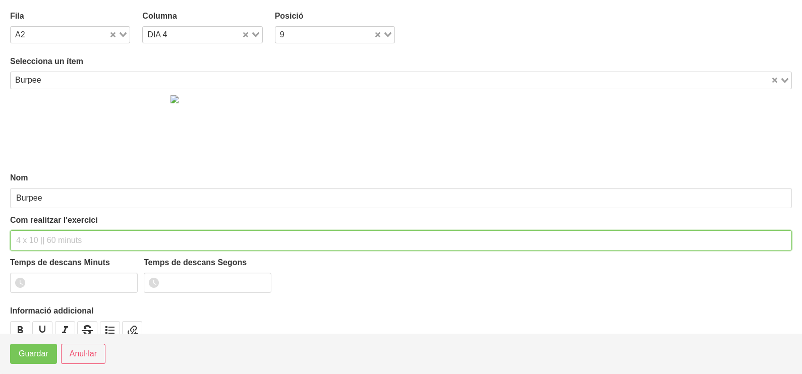
click at [40, 239] on input "text" at bounding box center [401, 241] width 782 height 20
type input "5"
type input "3 x 20"
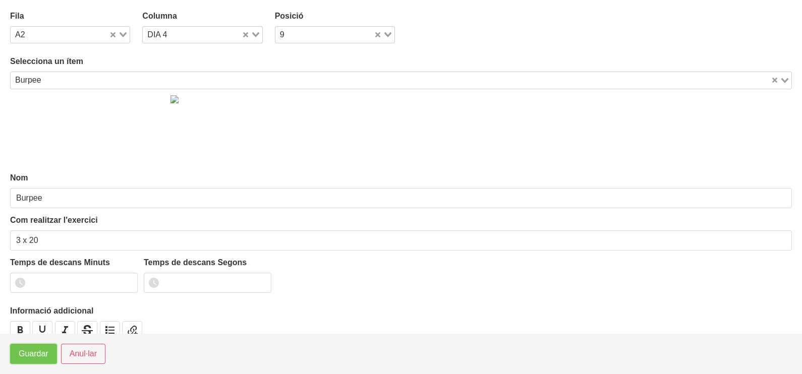
click at [35, 358] on span "Guardar" at bounding box center [34, 354] width 30 height 12
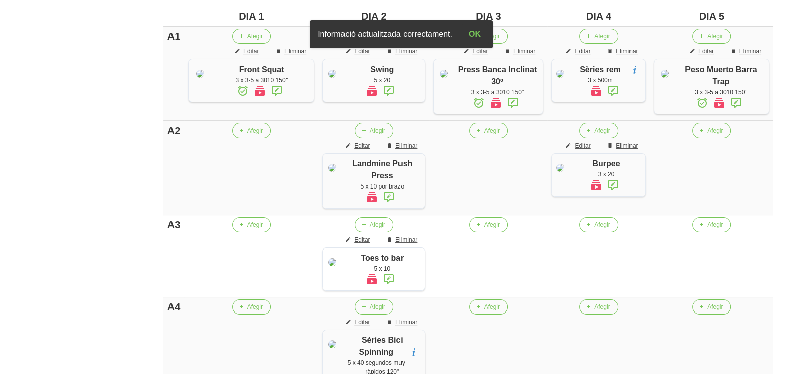
scroll to position [271, 0]
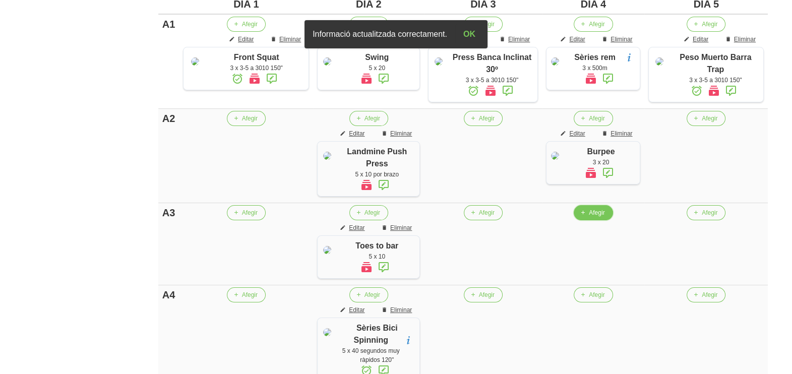
click at [591, 211] on span "Afegir" at bounding box center [597, 212] width 16 height 9
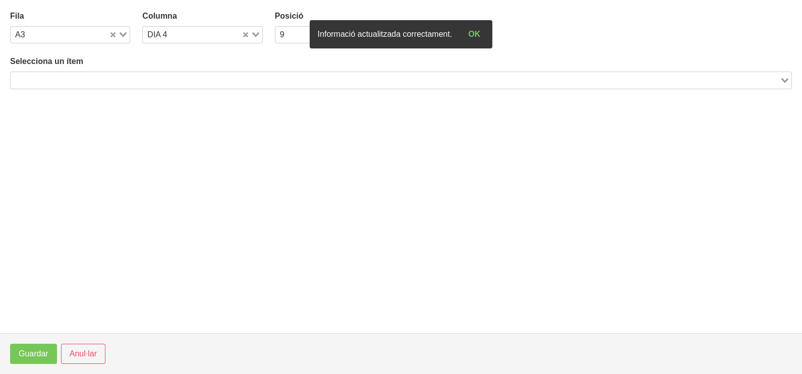
click at [96, 77] on input "Search for option" at bounding box center [395, 80] width 767 height 12
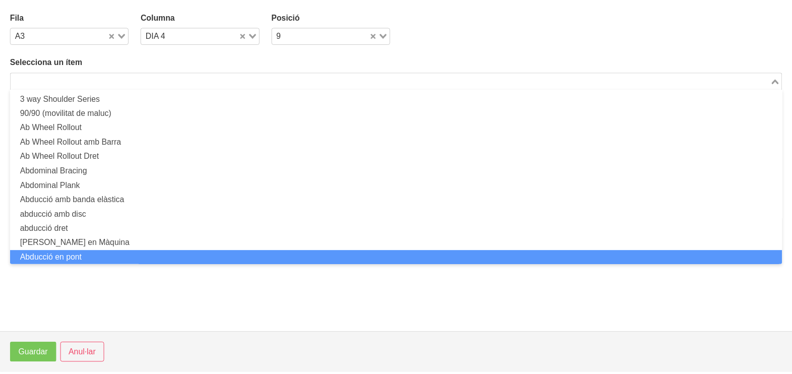
scroll to position [0, 0]
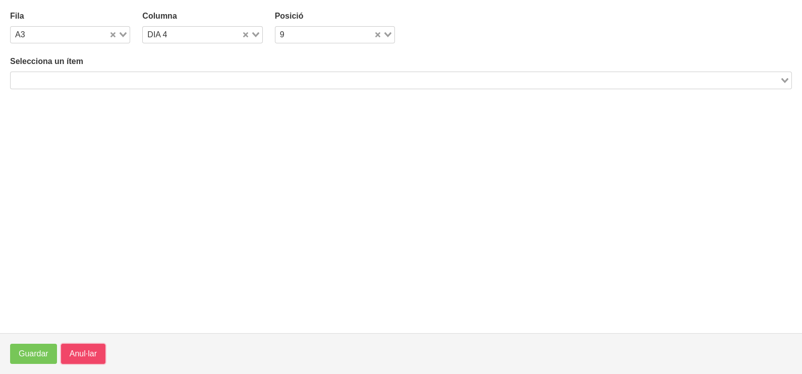
click at [70, 350] on span "Anul·lar" at bounding box center [83, 354] width 27 height 12
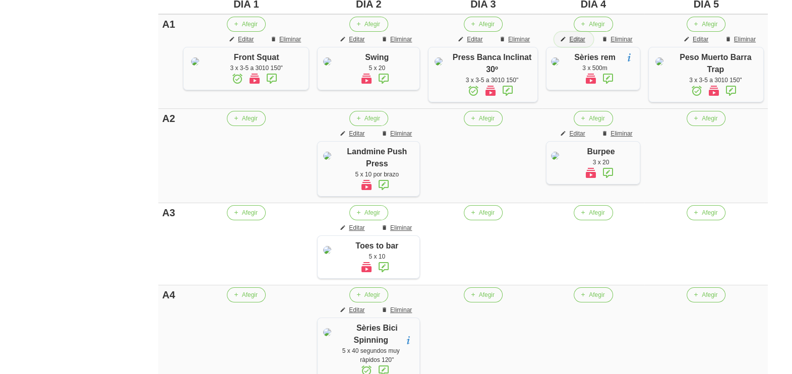
click at [583, 37] on span "Editar" at bounding box center [577, 39] width 16 height 9
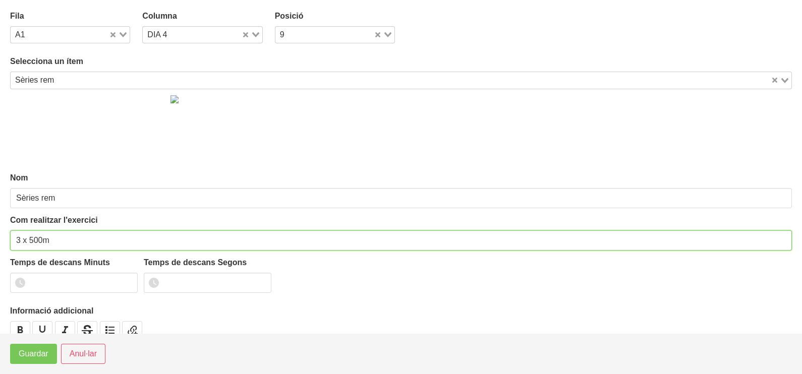
drag, startPoint x: 41, startPoint y: 237, endPoint x: 55, endPoint y: 213, distance: 27.2
click at [29, 242] on input "3 x 500m" at bounding box center [401, 241] width 782 height 20
type input "3 x 300m"
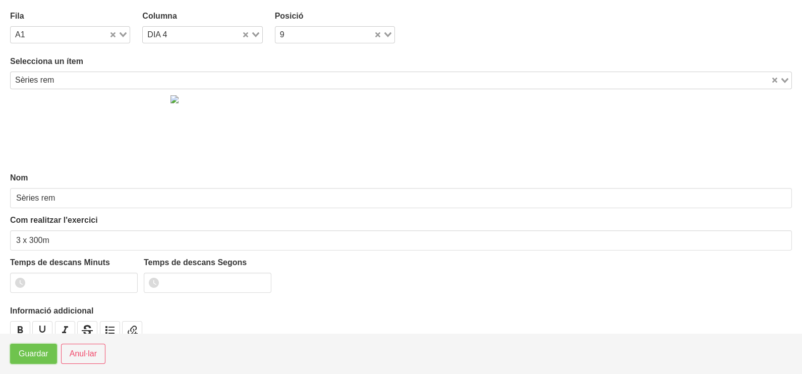
click at [36, 353] on span "Guardar" at bounding box center [34, 354] width 30 height 12
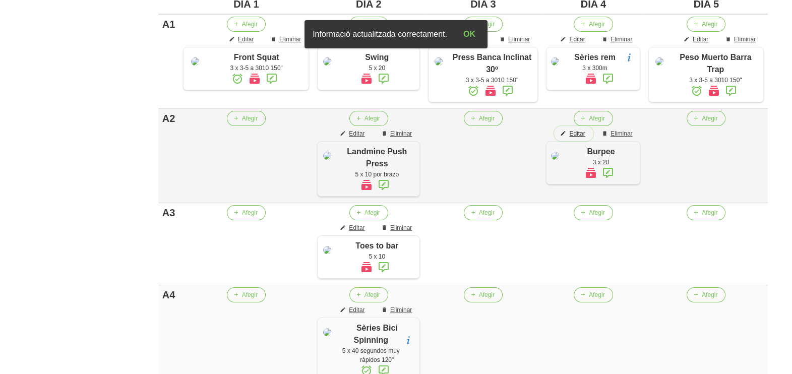
click at [585, 131] on span "Editar" at bounding box center [577, 133] width 16 height 9
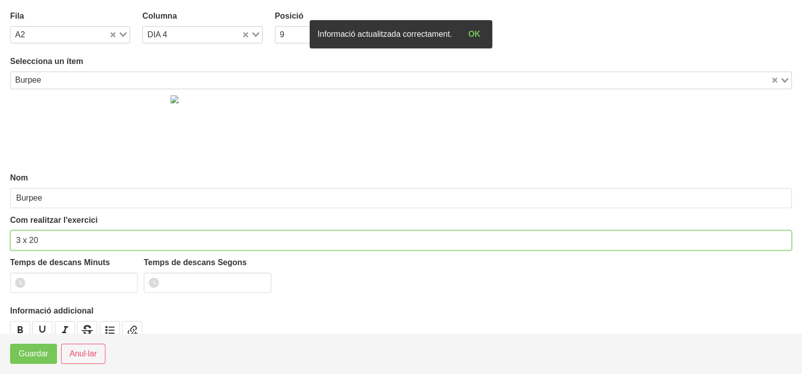
drag, startPoint x: 38, startPoint y: 237, endPoint x: 30, endPoint y: 241, distance: 9.0
click at [30, 241] on input "3 x 20" at bounding box center [401, 241] width 782 height 20
type input "3 x 15"
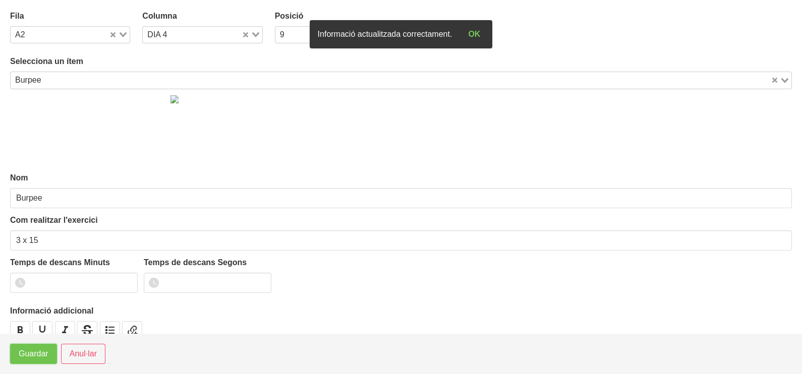
click at [37, 353] on span "Guardar" at bounding box center [34, 354] width 30 height 12
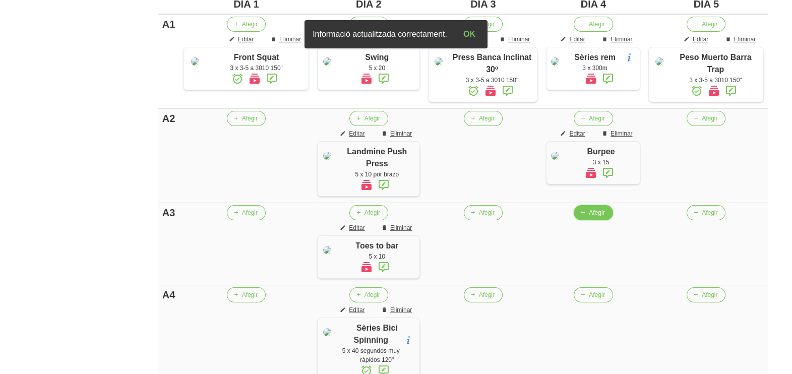
click at [595, 213] on span "Afegir" at bounding box center [597, 212] width 16 height 9
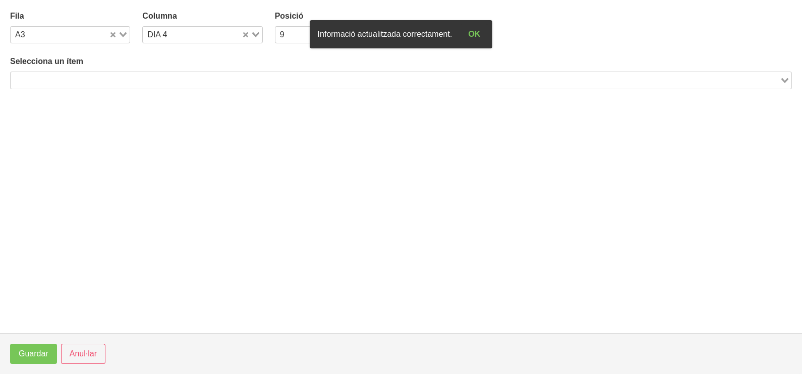
click at [132, 81] on input "Search for option" at bounding box center [395, 80] width 767 height 12
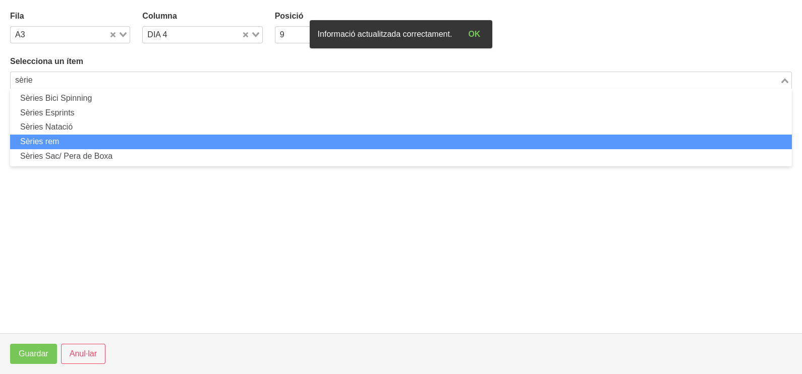
click at [112, 136] on li "Sèries rem" at bounding box center [401, 142] width 782 height 15
type input "sèrie"
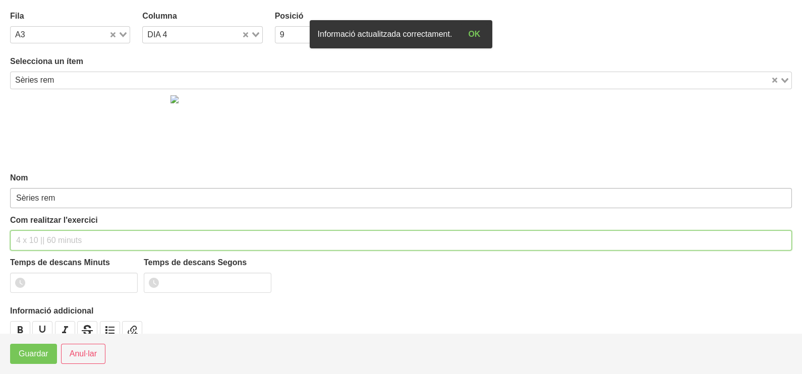
click at [54, 233] on input "text" at bounding box center [401, 241] width 782 height 20
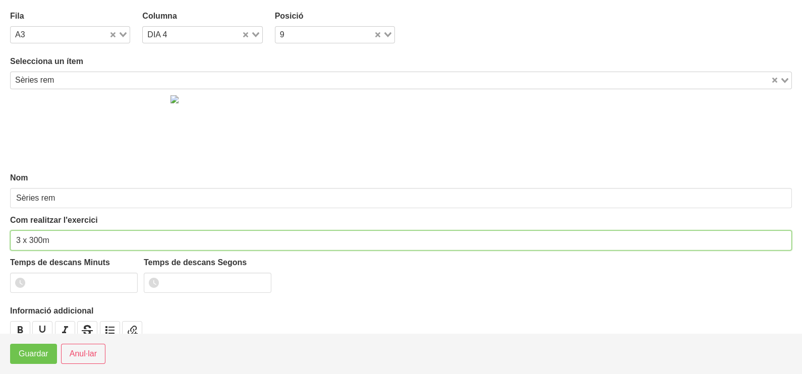
type input "3 x 300m"
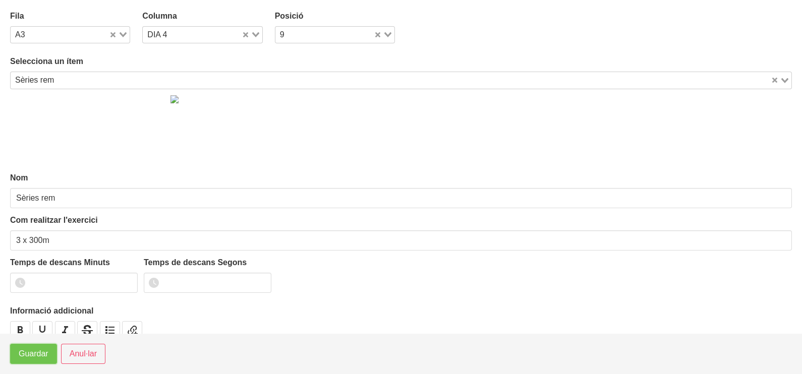
click at [40, 357] on span "Guardar" at bounding box center [34, 354] width 30 height 12
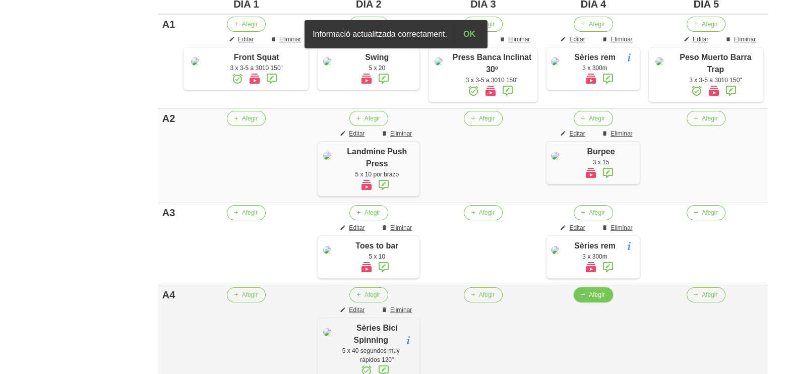
click at [591, 300] on span "Afegir" at bounding box center [597, 295] width 16 height 9
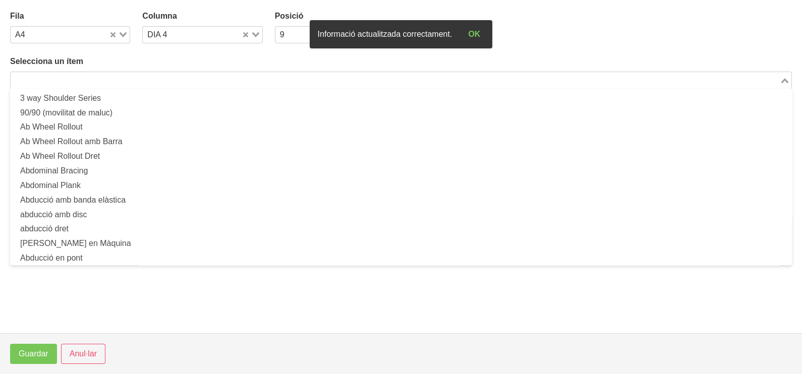
click at [168, 76] on input "Search for option" at bounding box center [395, 80] width 767 height 12
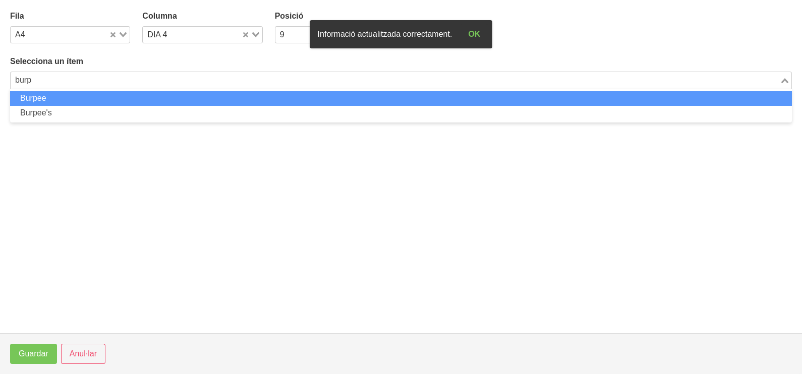
click at [177, 100] on li "Burpee" at bounding box center [401, 98] width 782 height 15
type input "burp"
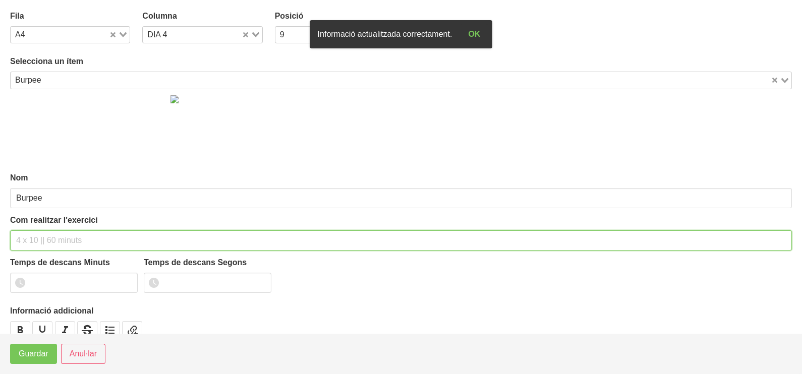
click at [43, 233] on input "text" at bounding box center [401, 241] width 782 height 20
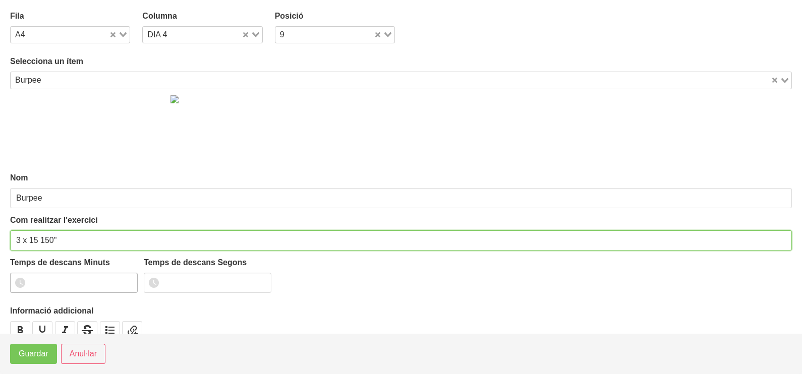
type input "3 x 15 150""
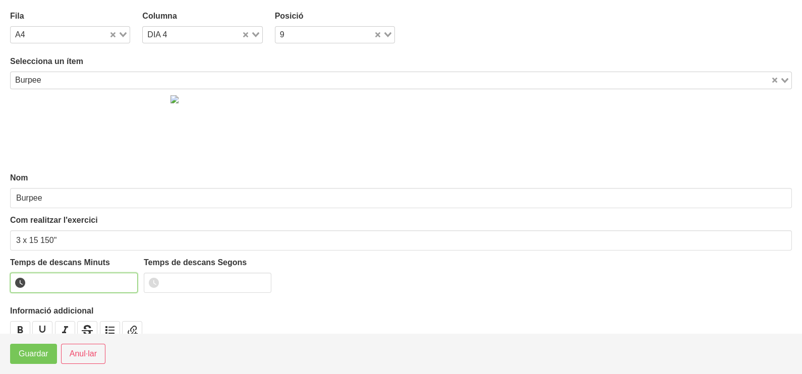
click at [68, 280] on input "number" at bounding box center [74, 283] width 128 height 20
type input "2"
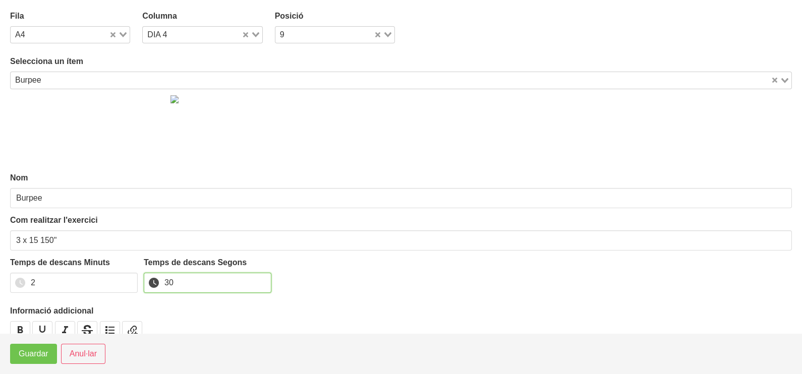
type input "30"
click at [40, 360] on span "Guardar" at bounding box center [34, 354] width 30 height 12
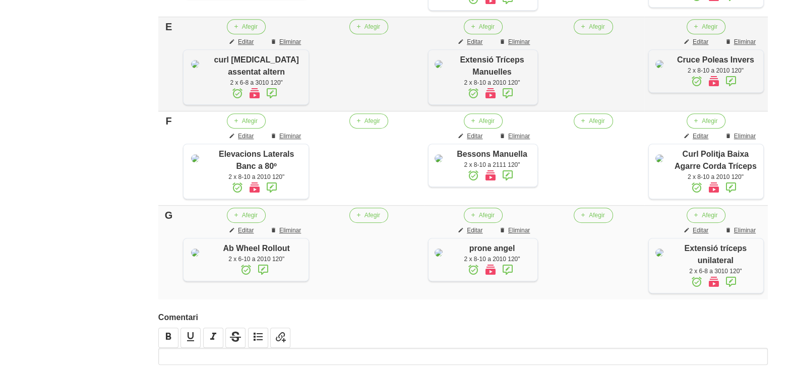
scroll to position [1105, 0]
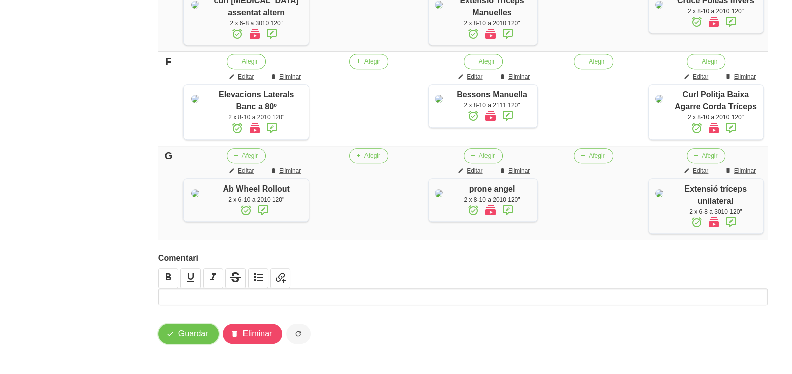
click at [187, 335] on span "Guardar" at bounding box center [194, 334] width 30 height 12
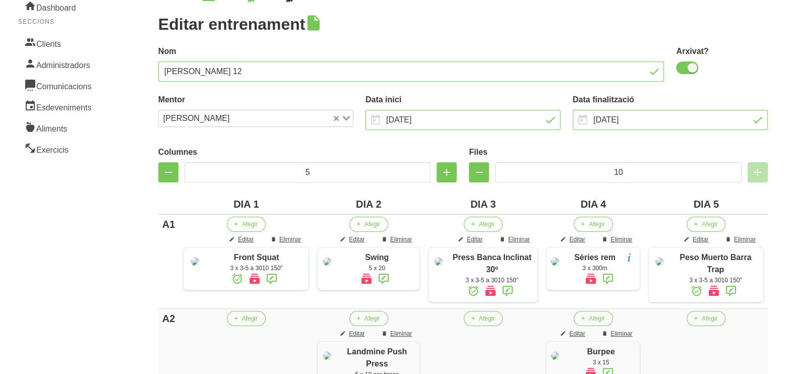
scroll to position [0, 0]
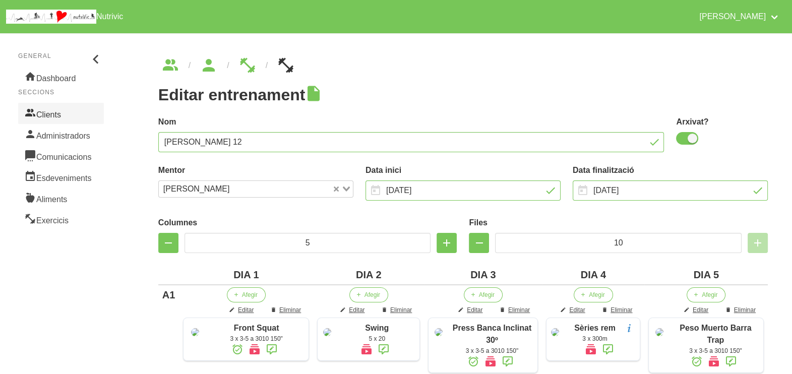
click at [58, 114] on link "Clients" at bounding box center [61, 113] width 86 height 21
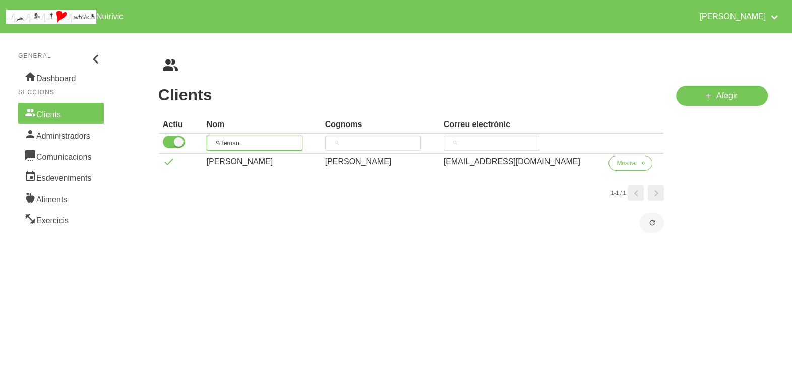
click at [200, 138] on tr "fernan" at bounding box center [411, 144] width 505 height 20
type input "anir"
click at [617, 166] on span "Mostrar" at bounding box center [627, 163] width 21 height 9
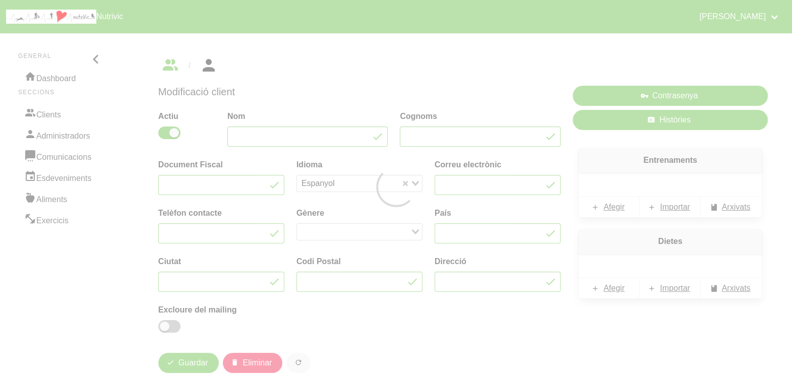
type input "Anira"
type input "Adan"
type input "aniraadan@gmail.com"
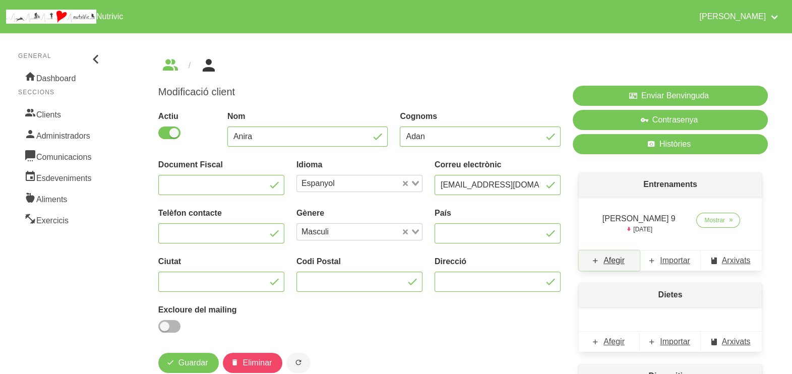
click at [618, 264] on span "Afegir" at bounding box center [614, 261] width 21 height 12
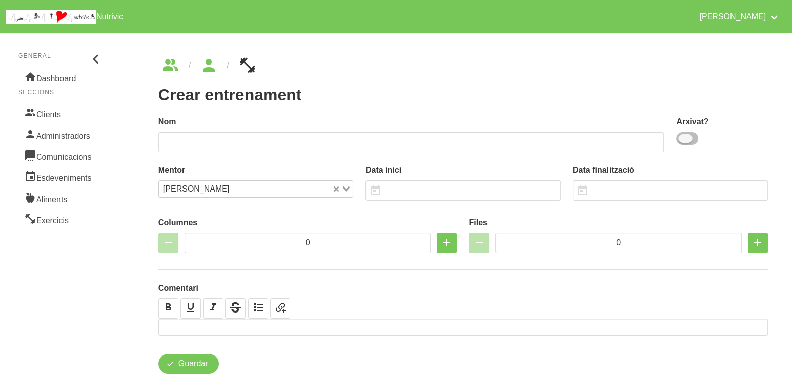
click at [686, 138] on span at bounding box center [687, 138] width 22 height 13
click at [683, 138] on input "checkbox" at bounding box center [679, 138] width 7 height 7
checkbox input "true"
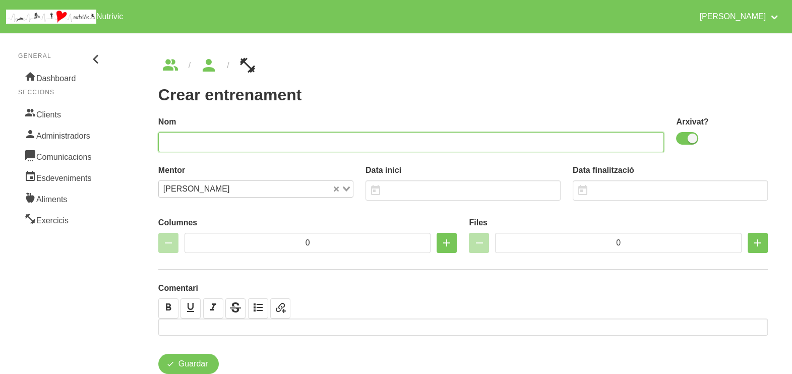
drag, startPoint x: 594, startPoint y: 138, endPoint x: 588, endPoint y: 126, distance: 13.8
click at [594, 138] on input "text" at bounding box center [411, 142] width 506 height 20
type input "Anira Adan 10"
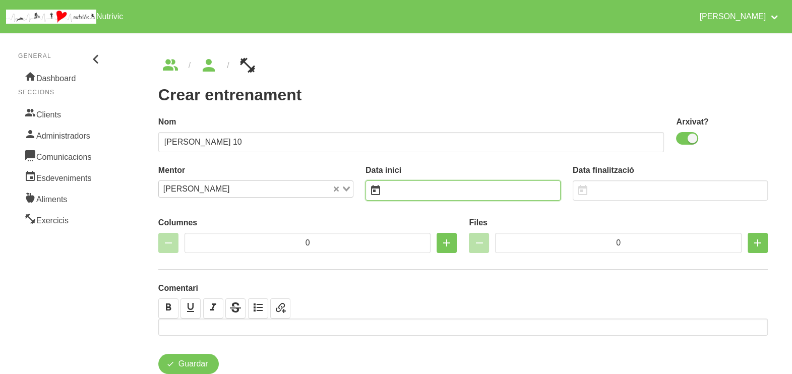
drag, startPoint x: 438, startPoint y: 192, endPoint x: 430, endPoint y: 188, distance: 9.5
click at [437, 192] on input "text" at bounding box center [463, 191] width 195 height 20
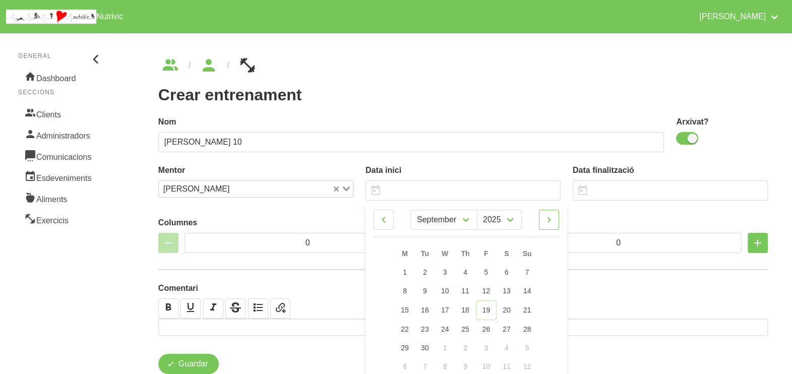
click at [549, 221] on icon at bounding box center [549, 220] width 12 height 18
select select "9"
click at [527, 330] on span "26" at bounding box center [527, 328] width 8 height 8
type input "[DATE]"
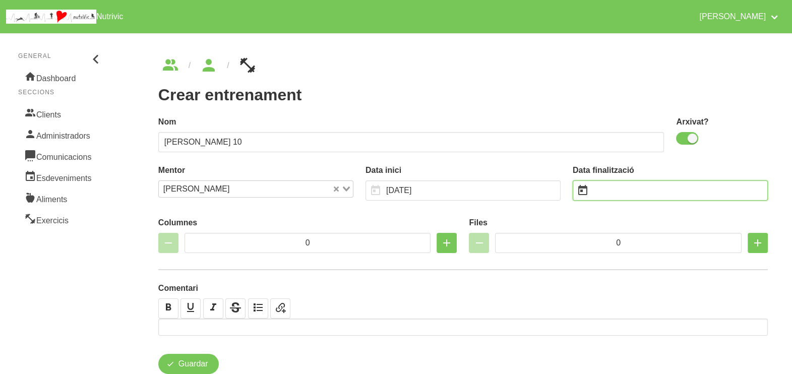
click at [607, 191] on input "text" at bounding box center [670, 191] width 195 height 20
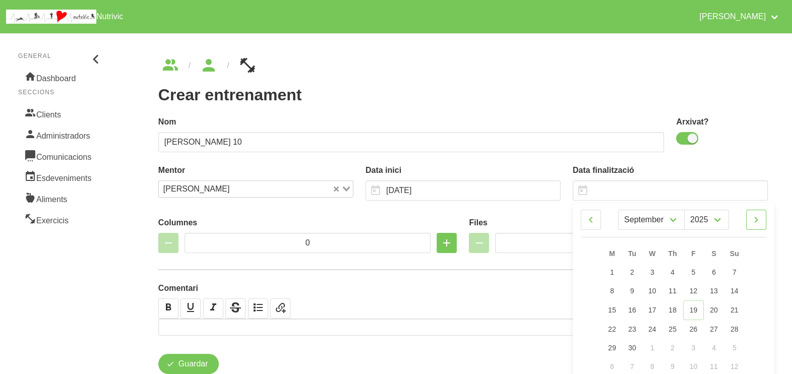
click at [759, 220] on icon at bounding box center [757, 220] width 12 height 18
select select "11"
click at [738, 275] on link "7" at bounding box center [734, 272] width 21 height 19
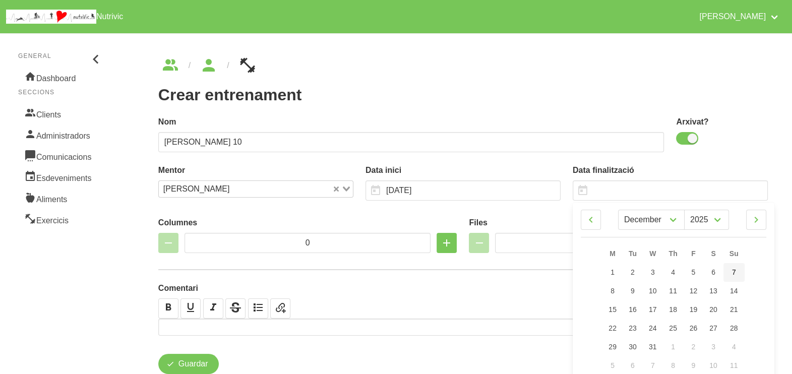
type input "[DATE]"
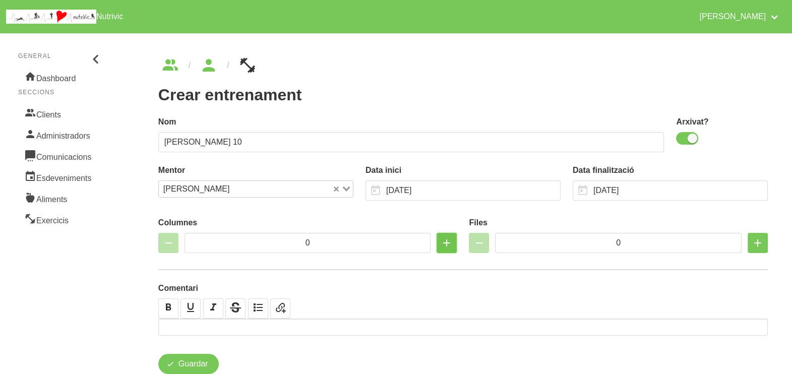
click at [447, 245] on icon "button" at bounding box center [447, 243] width 12 height 18
type input "2"
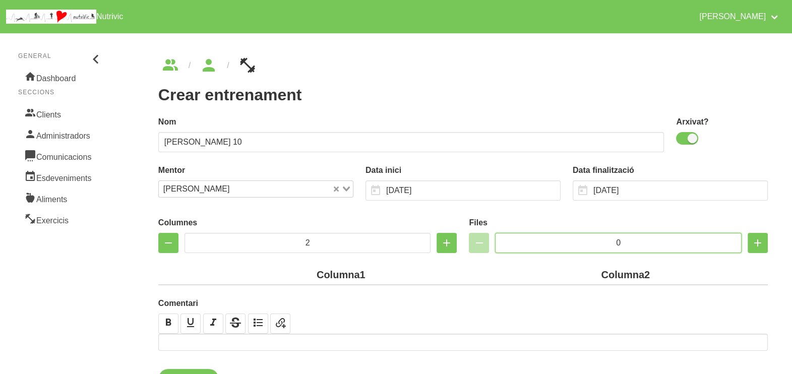
drag, startPoint x: 616, startPoint y: 237, endPoint x: 592, endPoint y: 238, distance: 24.7
click at [592, 238] on input "0" at bounding box center [618, 243] width 247 height 20
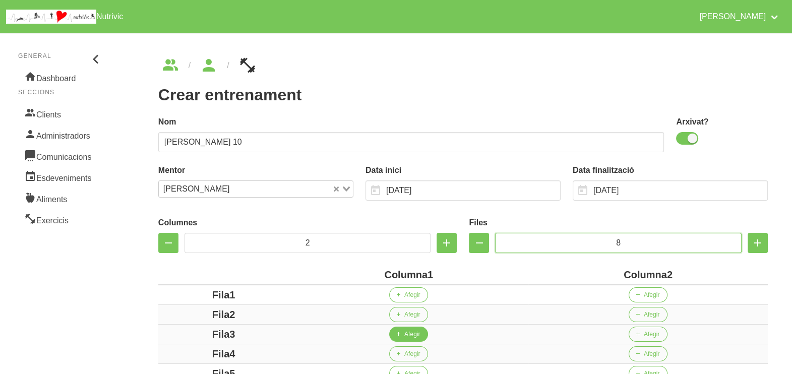
scroll to position [189, 0]
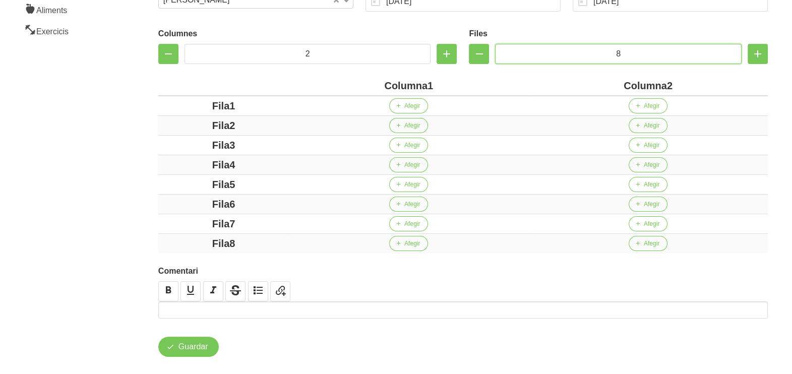
type input "8"
drag, startPoint x: 428, startPoint y: 83, endPoint x: 349, endPoint y: 85, distance: 79.2
click at [349, 85] on div "Columna1" at bounding box center [409, 85] width 232 height 15
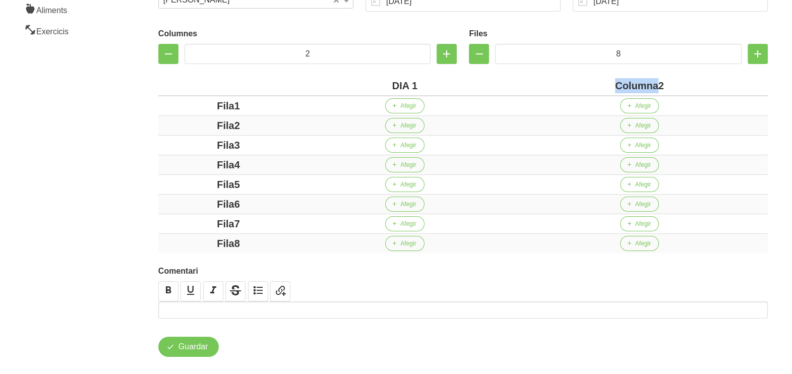
drag, startPoint x: 657, startPoint y: 85, endPoint x: 606, endPoint y: 81, distance: 51.1
click at [607, 81] on div "Columna2" at bounding box center [639, 85] width 249 height 15
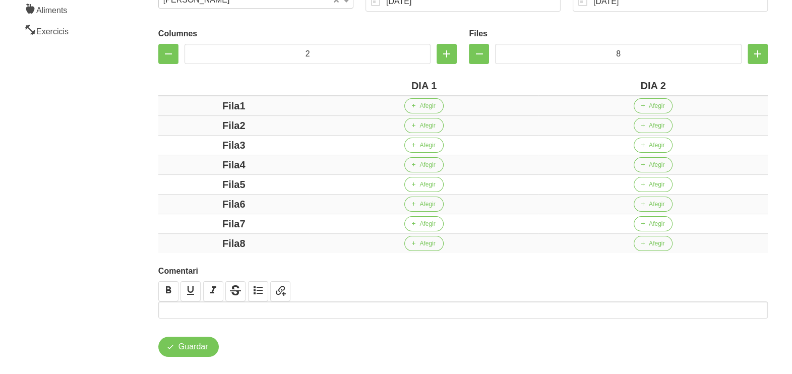
drag, startPoint x: 239, startPoint y: 105, endPoint x: 182, endPoint y: 106, distance: 57.5
click at [182, 106] on div "Fila1" at bounding box center [233, 105] width 143 height 15
drag, startPoint x: 239, startPoint y: 125, endPoint x: 224, endPoint y: 141, distance: 21.8
click at [184, 124] on div "Fila2" at bounding box center [233, 125] width 143 height 15
drag, startPoint x: 248, startPoint y: 140, endPoint x: 208, endPoint y: 138, distance: 39.4
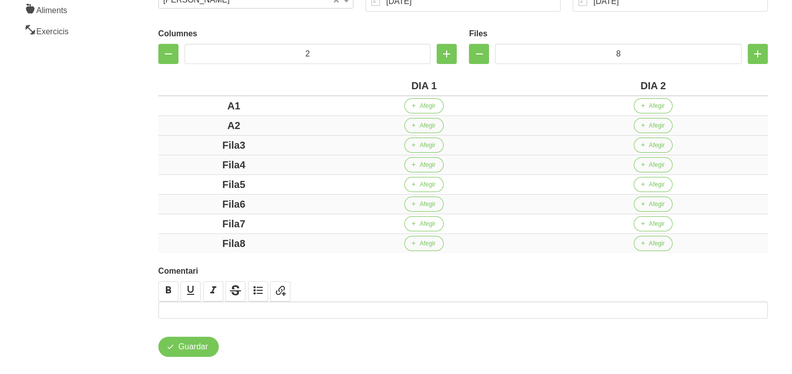
click at [207, 138] on div "Fila3" at bounding box center [233, 145] width 143 height 15
drag, startPoint x: 259, startPoint y: 164, endPoint x: 207, endPoint y: 161, distance: 52.5
click at [204, 160] on div "Fila4" at bounding box center [233, 164] width 143 height 15
drag, startPoint x: 265, startPoint y: 181, endPoint x: 192, endPoint y: 192, distance: 73.4
click at [189, 188] on div "Fila5" at bounding box center [233, 184] width 143 height 15
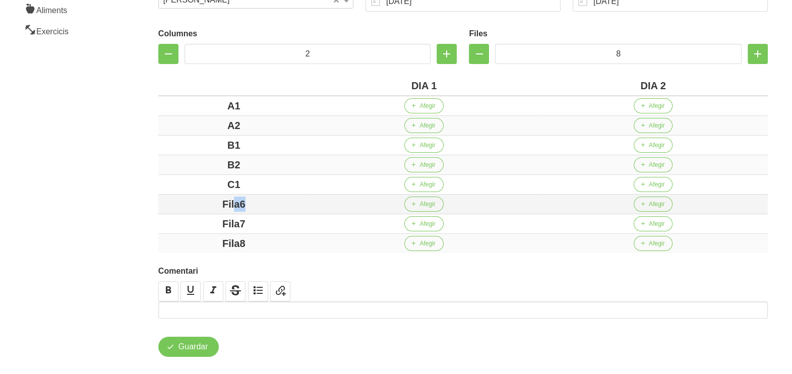
drag, startPoint x: 234, startPoint y: 204, endPoint x: 182, endPoint y: 202, distance: 51.5
click at [181, 202] on div "Fila6" at bounding box center [233, 204] width 143 height 15
drag, startPoint x: 271, startPoint y: 222, endPoint x: 175, endPoint y: 222, distance: 95.8
click at [173, 222] on div "Fila7" at bounding box center [233, 223] width 143 height 15
drag, startPoint x: 272, startPoint y: 237, endPoint x: 151, endPoint y: 240, distance: 121.6
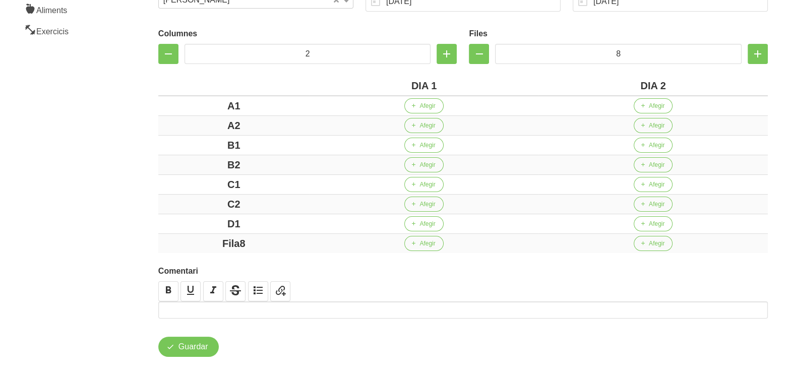
click at [151, 240] on div "Crear entrenament 2f4def85-1166-4c4f-aad2-8f326878d77a Nom Anira Adan 10 Arxiva…" at bounding box center [463, 112] width 658 height 537
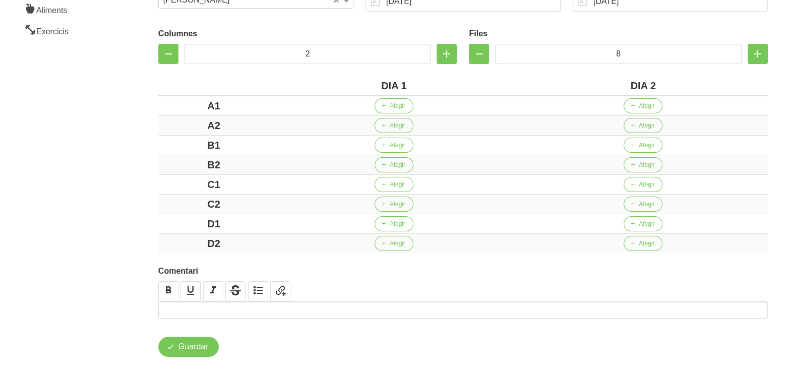
drag, startPoint x: 89, startPoint y: 201, endPoint x: 113, endPoint y: 193, distance: 25.4
click at [89, 198] on aside "General Dashboard Seccions Clients Administradors Comunicacions Esdeveniments A…" at bounding box center [61, 112] width 134 height 549
click at [391, 146] on span "Afegir" at bounding box center [398, 145] width 16 height 9
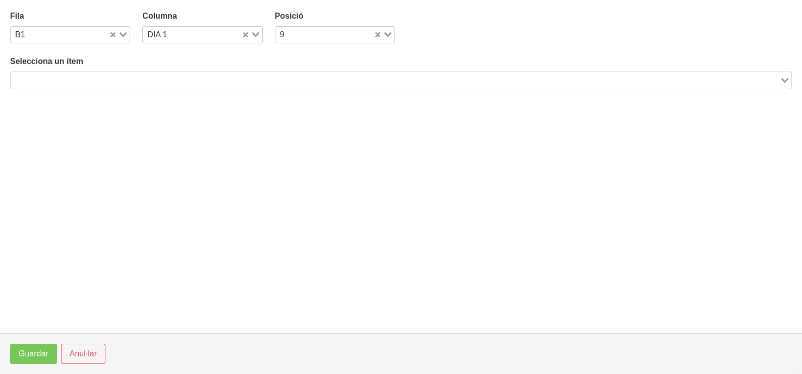
click at [117, 79] on input "Search for option" at bounding box center [395, 80] width 767 height 12
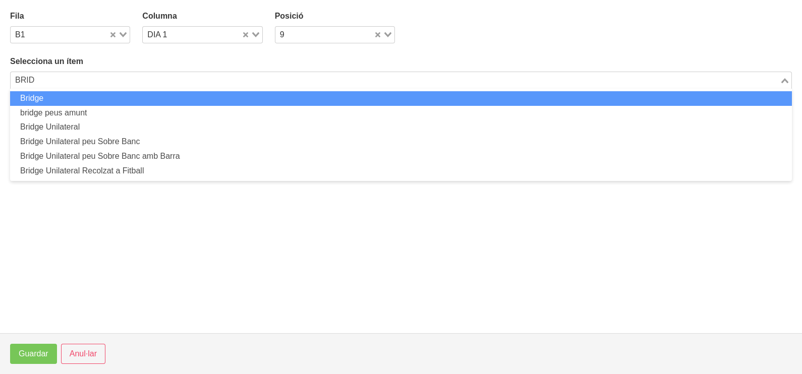
click at [122, 98] on li "Bridge" at bounding box center [401, 98] width 782 height 15
type input "BRID"
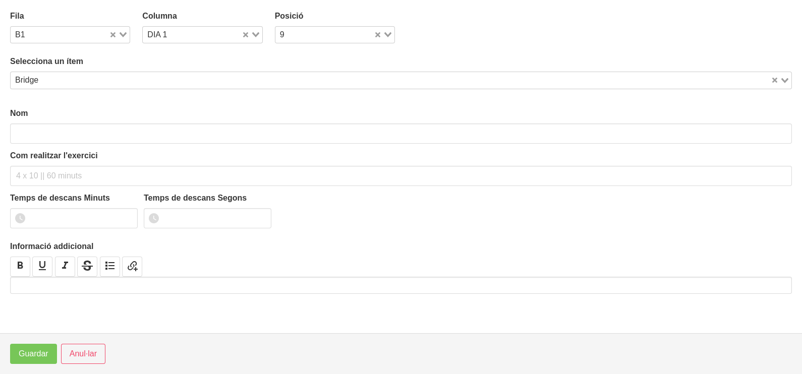
type input "Bridge"
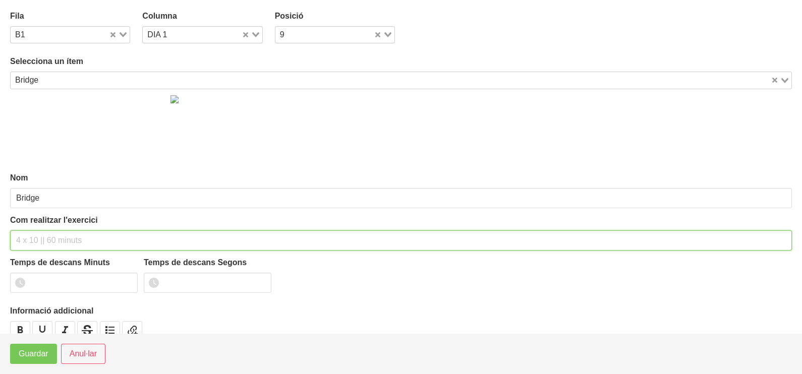
click at [44, 232] on input "text" at bounding box center [401, 241] width 782 height 20
type input "3 x 8-10 a 2011 60""
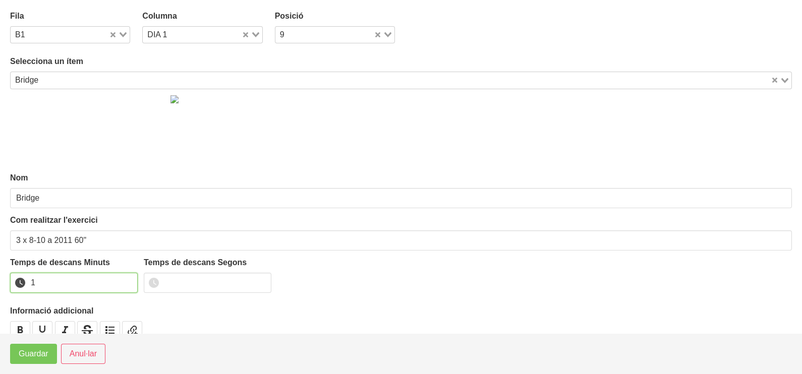
drag, startPoint x: 127, startPoint y: 280, endPoint x: 63, endPoint y: 334, distance: 83.8
type input "1"
click at [127, 281] on input "1" at bounding box center [74, 283] width 128 height 20
click at [44, 359] on span "Guardar" at bounding box center [34, 354] width 30 height 12
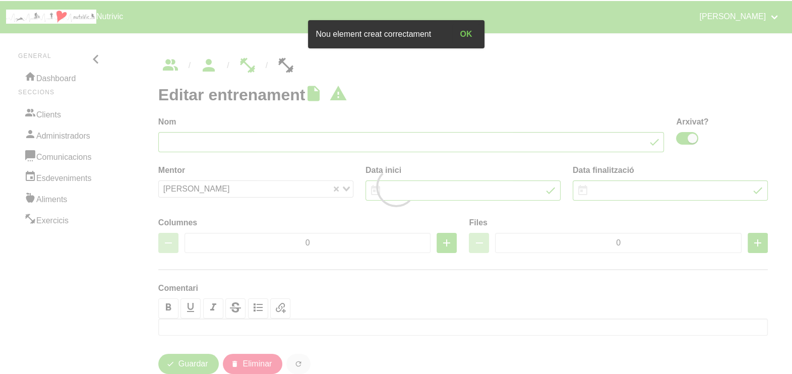
type input "Anira Adan 10"
checkbox input "true"
type input "[DATE]"
type input "2"
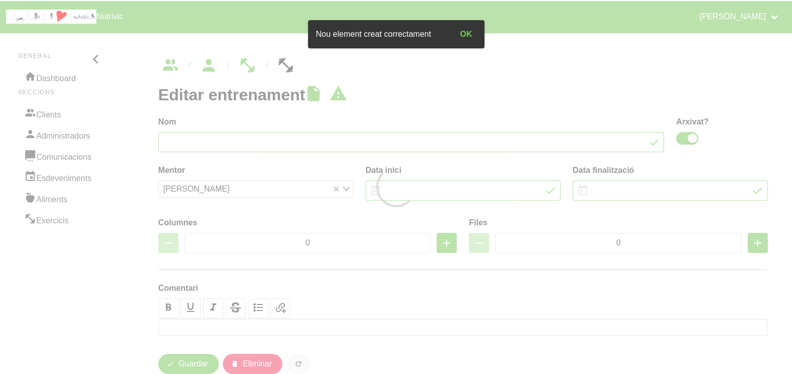
type input "8"
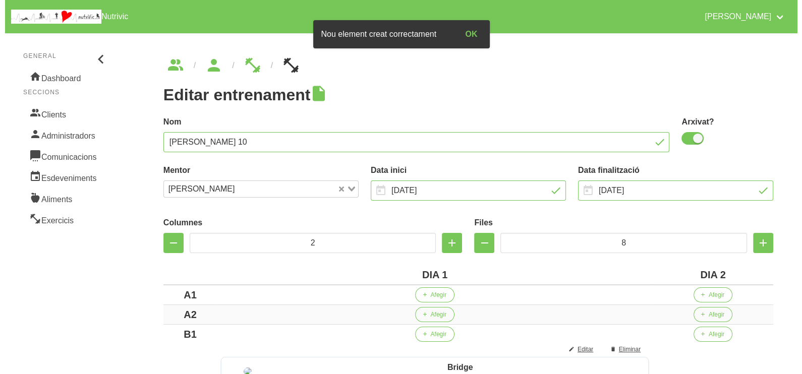
scroll to position [126, 0]
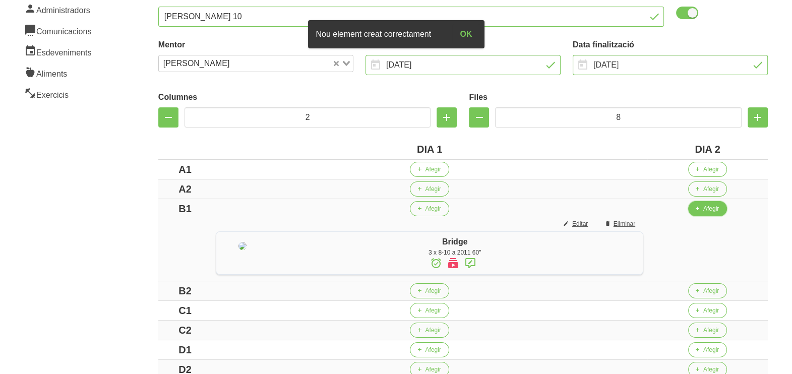
click at [702, 207] on span "button" at bounding box center [697, 208] width 9 height 9
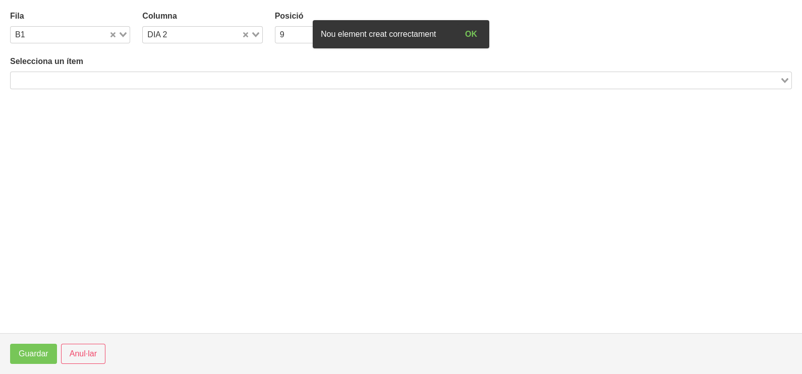
click at [135, 82] on input "Search for option" at bounding box center [395, 80] width 767 height 12
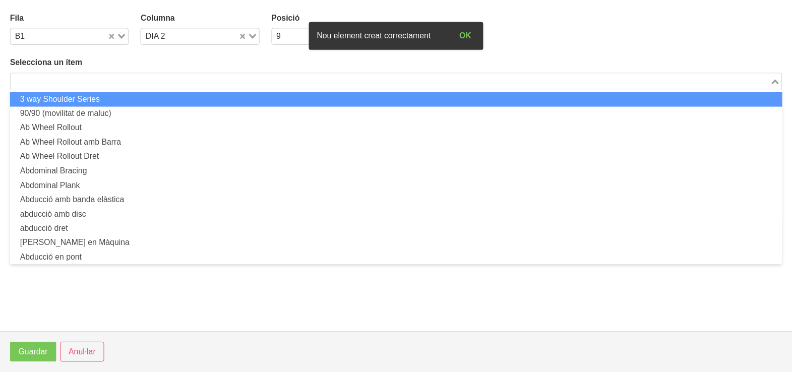
scroll to position [0, 0]
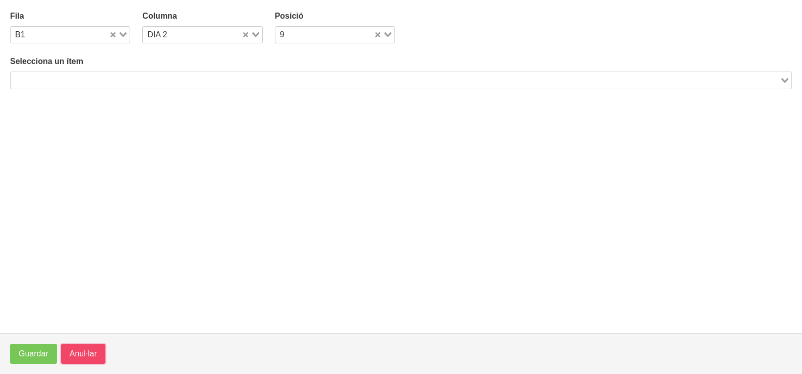
click at [84, 354] on span "Anul·lar" at bounding box center [83, 354] width 27 height 12
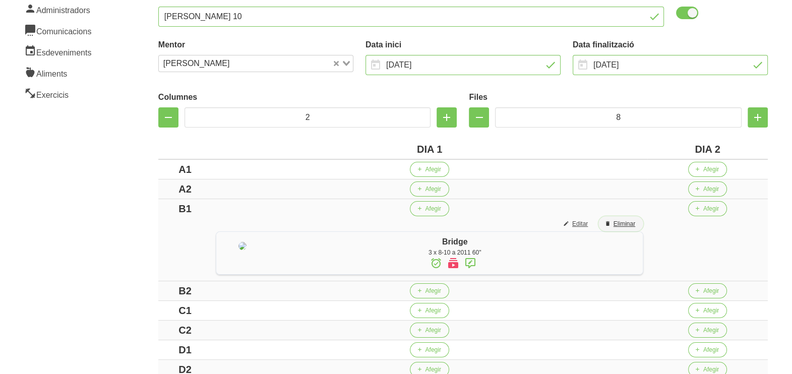
click at [636, 223] on span "Eliminar" at bounding box center [625, 223] width 22 height 9
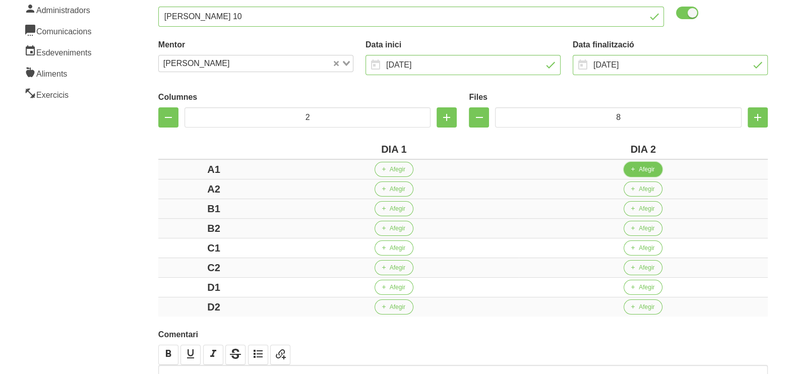
click at [647, 168] on span "Afegir" at bounding box center [647, 169] width 16 height 9
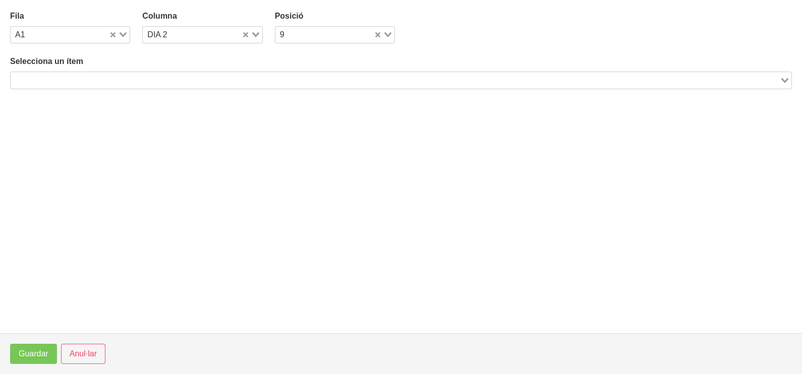
click at [141, 81] on input "Search for option" at bounding box center [395, 80] width 767 height 12
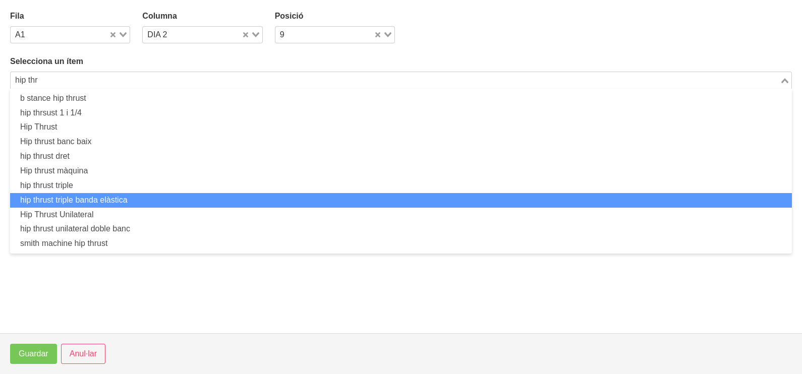
click at [135, 195] on li "hip thrust triple banda elàstica" at bounding box center [401, 200] width 782 height 15
type input "hip thr"
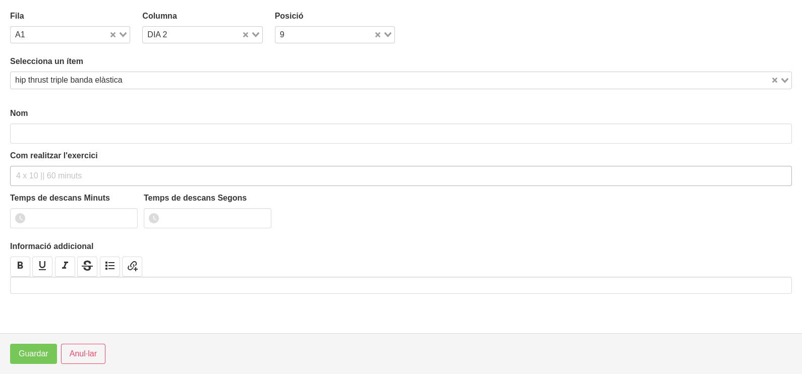
type input "hip thrust triple banda elàstica"
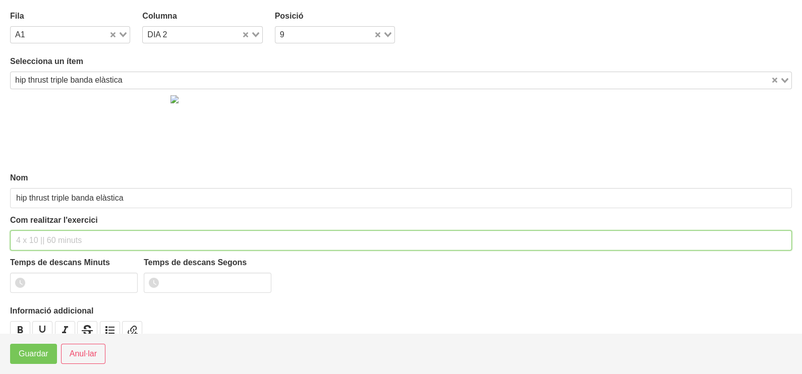
click at [42, 236] on input "text" at bounding box center [401, 241] width 782 height 20
type input "3 x 8-10 a 2011 60""
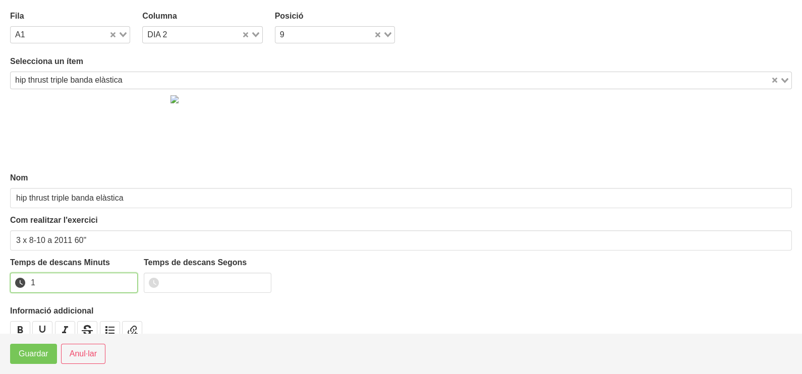
drag, startPoint x: 131, startPoint y: 279, endPoint x: 90, endPoint y: 310, distance: 51.1
type input "1"
click at [130, 281] on input "1" at bounding box center [74, 283] width 128 height 20
click at [33, 357] on span "Guardar" at bounding box center [34, 354] width 30 height 12
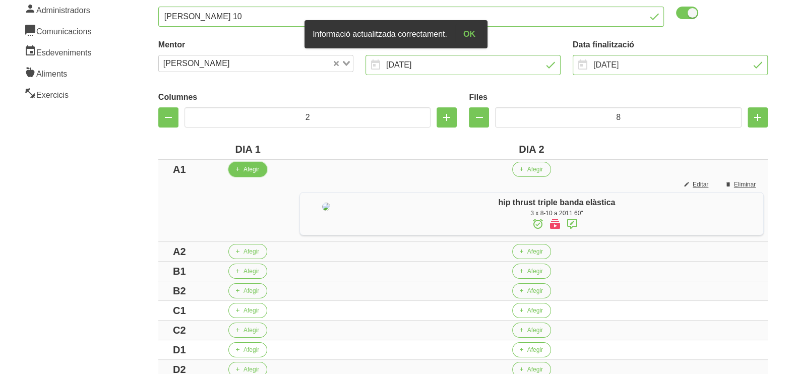
click at [240, 174] on button "Afegir" at bounding box center [247, 169] width 39 height 15
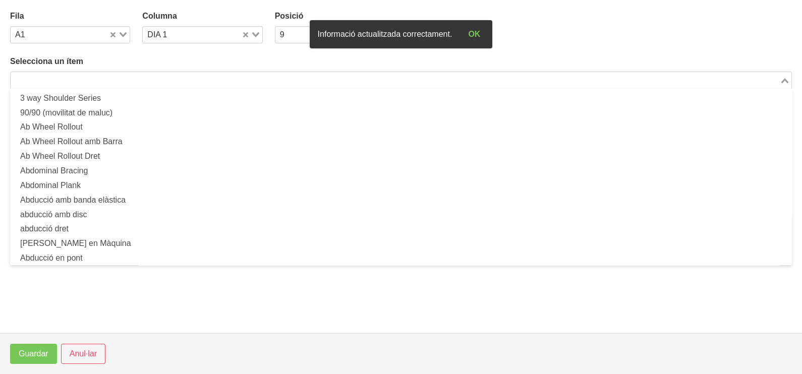
drag, startPoint x: 93, startPoint y: 78, endPoint x: 123, endPoint y: 64, distance: 33.2
click at [93, 78] on input "Search for option" at bounding box center [395, 80] width 767 height 12
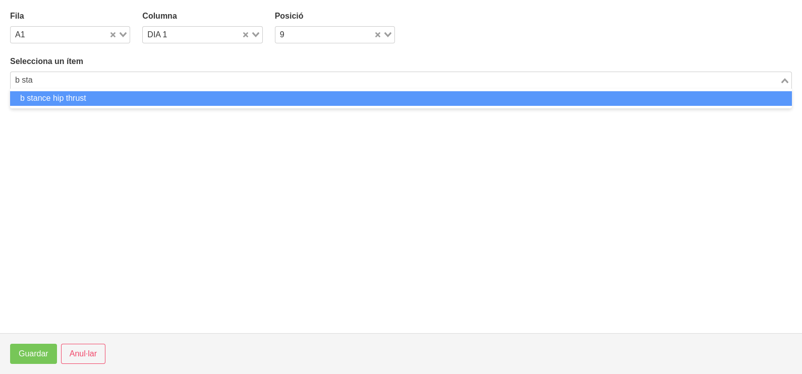
click at [76, 97] on li "b stance hip thrust" at bounding box center [401, 98] width 782 height 15
type input "b sta"
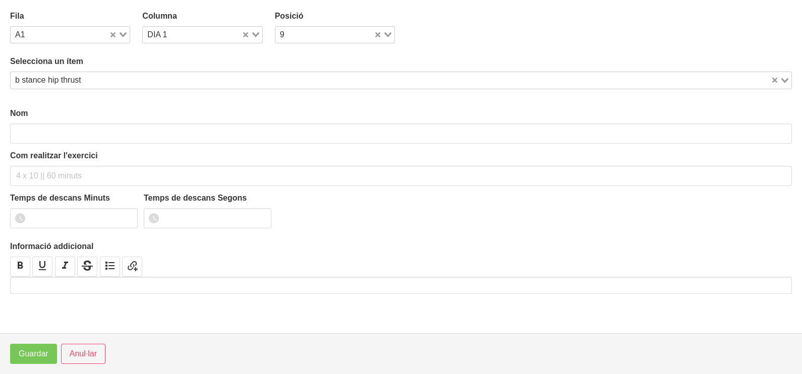
type input "b stance hip thrust"
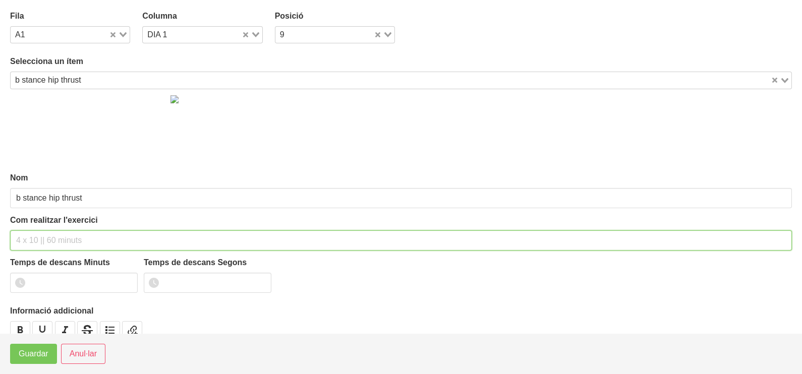
click at [42, 237] on input "text" at bounding box center [401, 241] width 782 height 20
type input "3 x 4-6 a 3010 60""
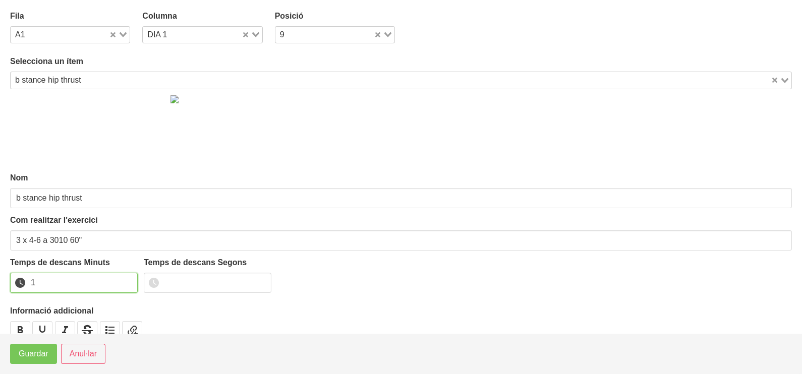
type input "1"
click at [128, 280] on input "1" at bounding box center [74, 283] width 128 height 20
click at [44, 356] on span "Guardar" at bounding box center [34, 354] width 30 height 12
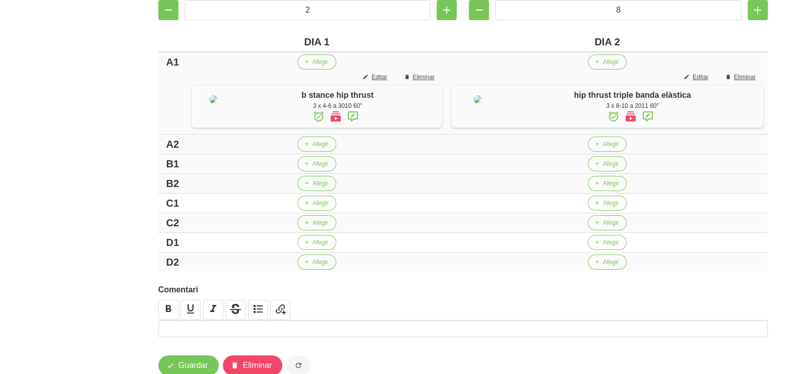
scroll to position [252, 0]
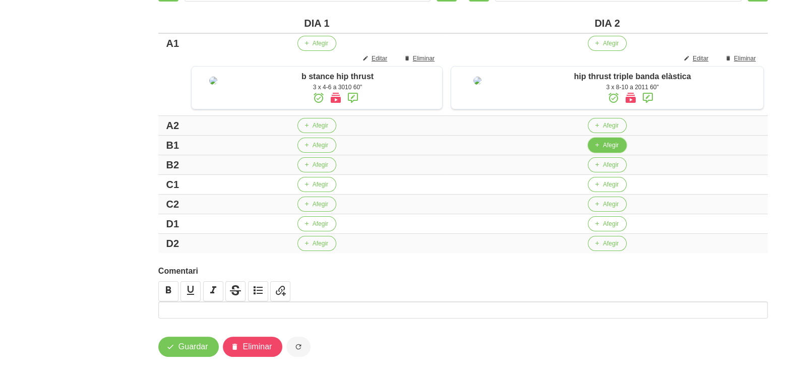
click at [616, 148] on span "Afegir" at bounding box center [611, 145] width 16 height 9
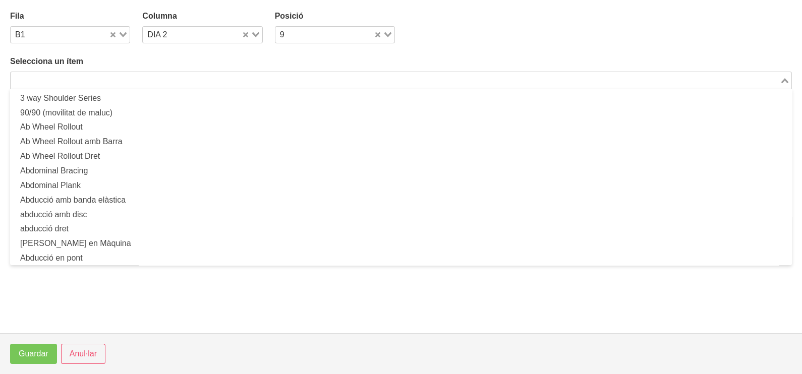
click at [114, 81] on input "Search for option" at bounding box center [395, 80] width 767 height 12
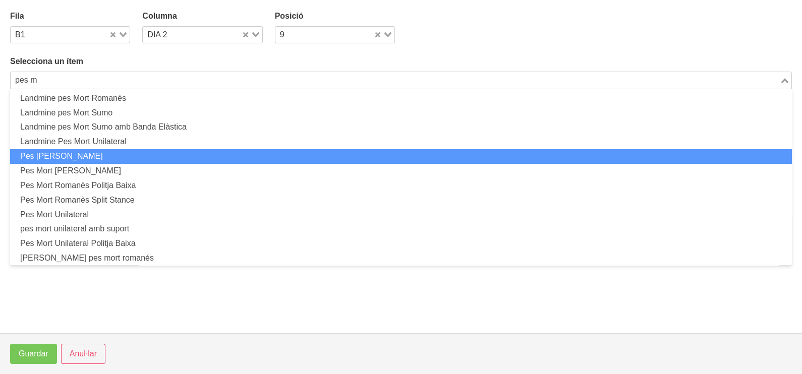
click at [98, 152] on li "Pes [PERSON_NAME]" at bounding box center [401, 156] width 782 height 15
type input "pes m"
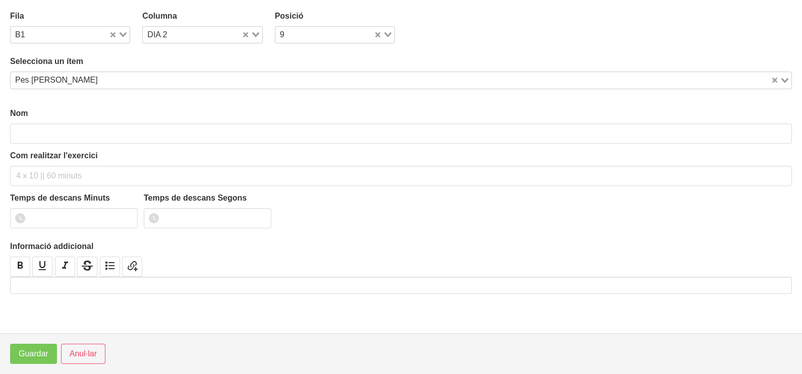
type input "Pes [PERSON_NAME]"
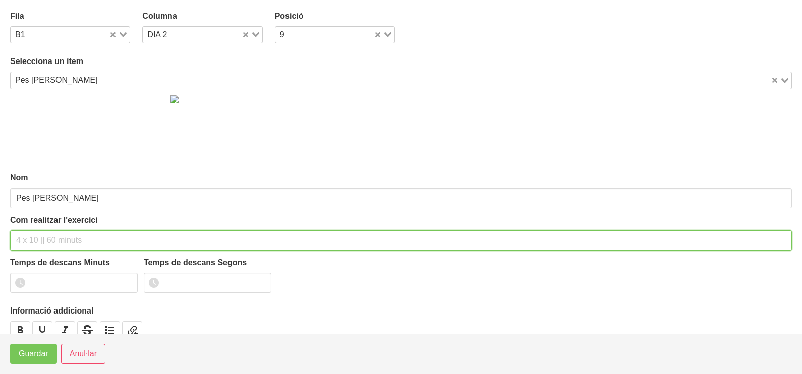
click at [35, 241] on input "text" at bounding box center [401, 241] width 782 height 20
type input "3 x 6-8 a 3010 60""
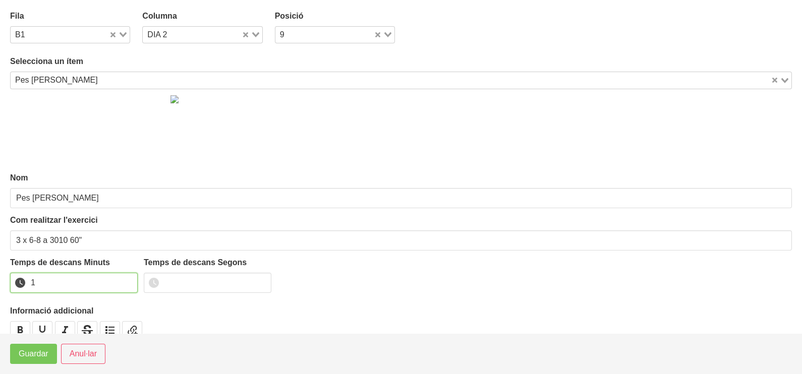
type input "1"
click at [127, 279] on input "1" at bounding box center [74, 283] width 128 height 20
click at [48, 354] on span "Guardar" at bounding box center [34, 354] width 30 height 12
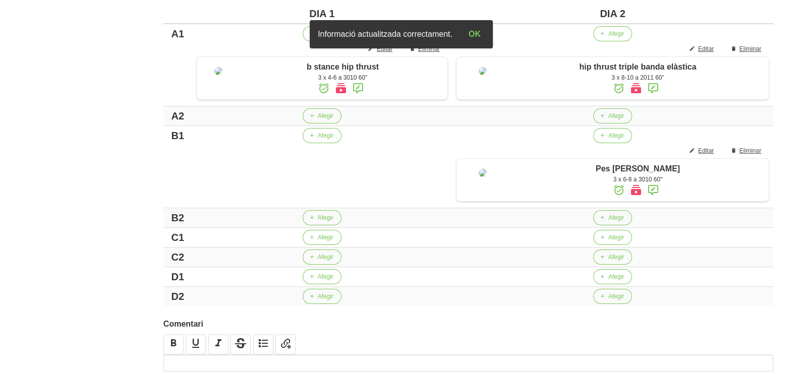
scroll to position [315, 0]
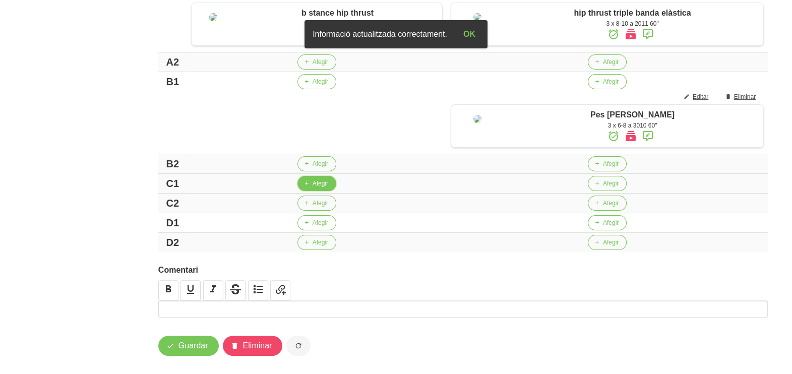
click at [328, 188] on span "Afegir" at bounding box center [321, 183] width 16 height 9
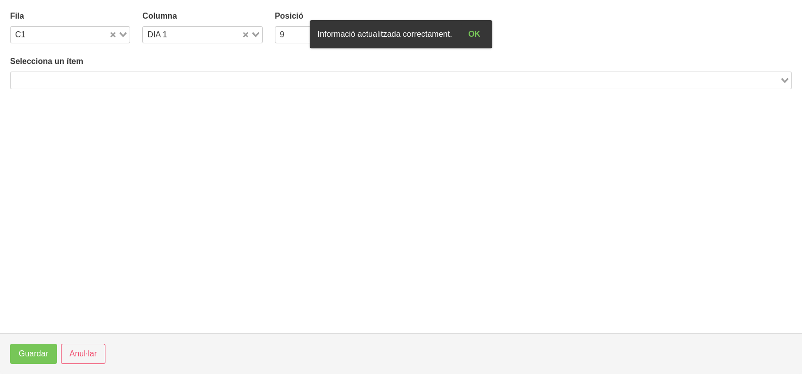
click at [119, 81] on input "Search for option" at bounding box center [395, 80] width 767 height 12
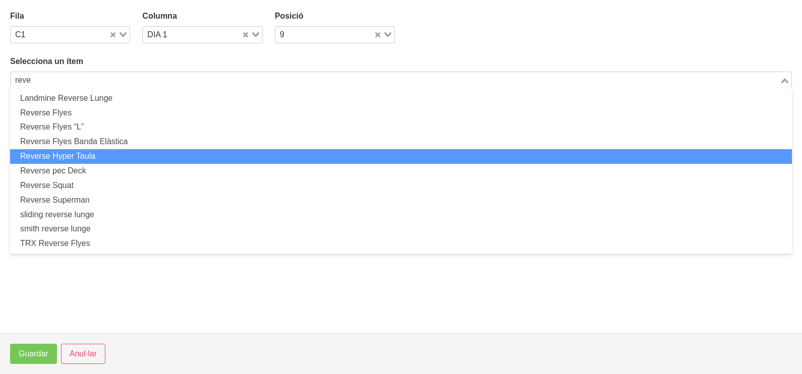
click at [99, 157] on li "Reverse Hyper Taula" at bounding box center [401, 156] width 782 height 15
type input "reve"
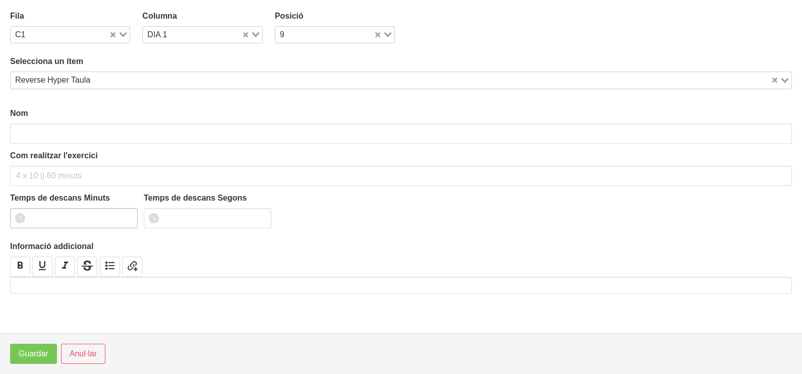
type input "Reverse Hyper Taula"
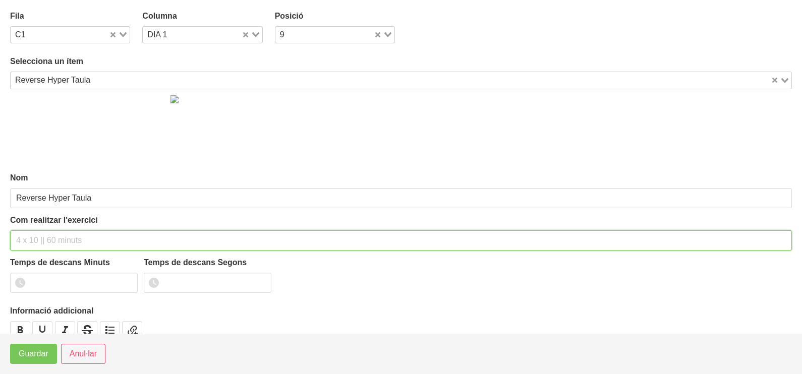
click at [41, 235] on input "text" at bounding box center [401, 241] width 782 height 20
type input "3 x 10-12 a 2011 60""
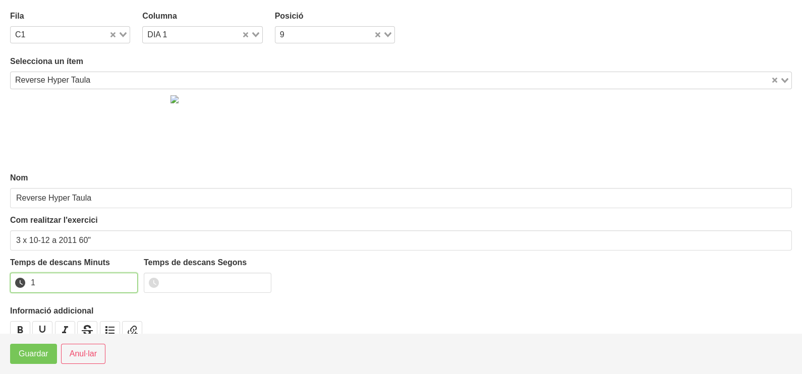
type input "1"
click at [129, 280] on input "1" at bounding box center [74, 283] width 128 height 20
click at [34, 353] on span "Guardar" at bounding box center [34, 354] width 30 height 12
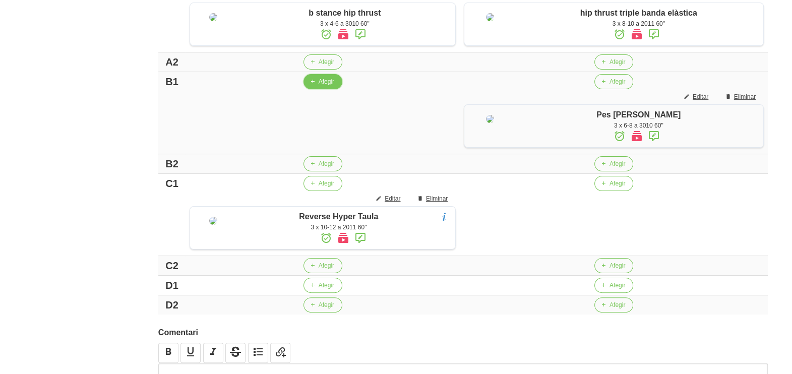
click at [333, 86] on span "Afegir" at bounding box center [327, 81] width 16 height 9
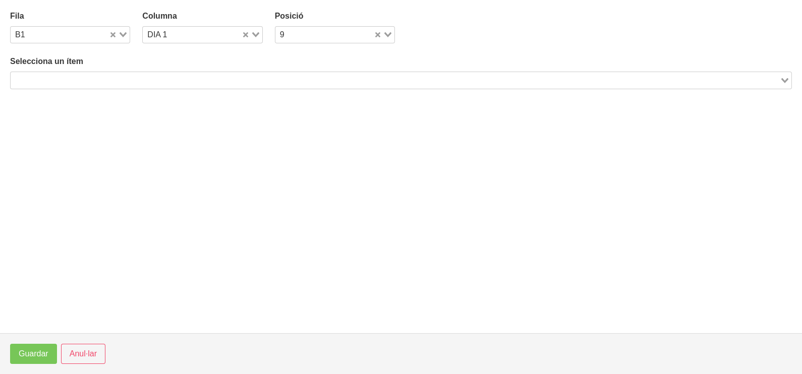
click at [171, 75] on input "Search for option" at bounding box center [395, 80] width 767 height 12
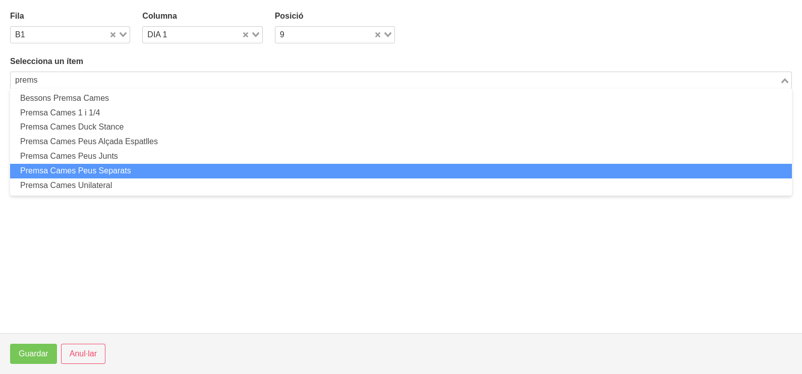
click at [143, 167] on li "Premsa Cames Peus Separats" at bounding box center [401, 171] width 782 height 15
type input "prems"
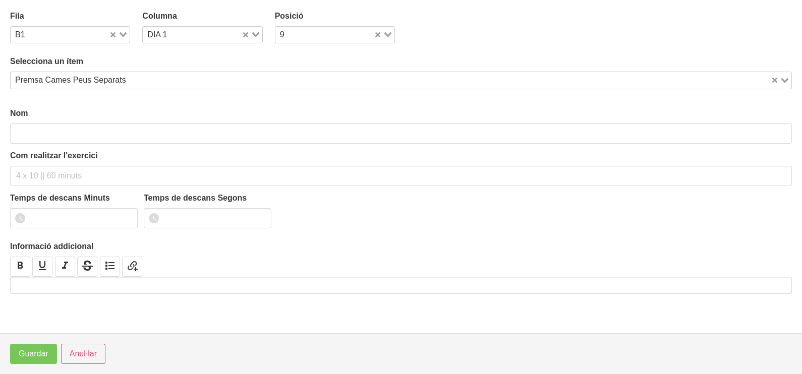
type input "Premsa Cames Peus Separats"
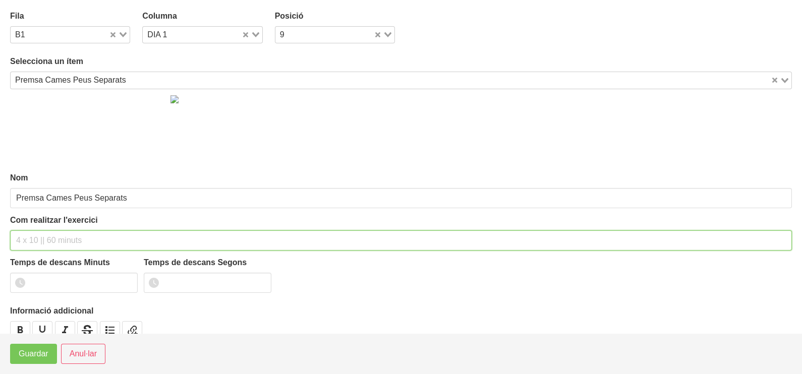
click at [31, 245] on input "text" at bounding box center [401, 241] width 782 height 20
type input "3 x 6-8 a 3010 60""
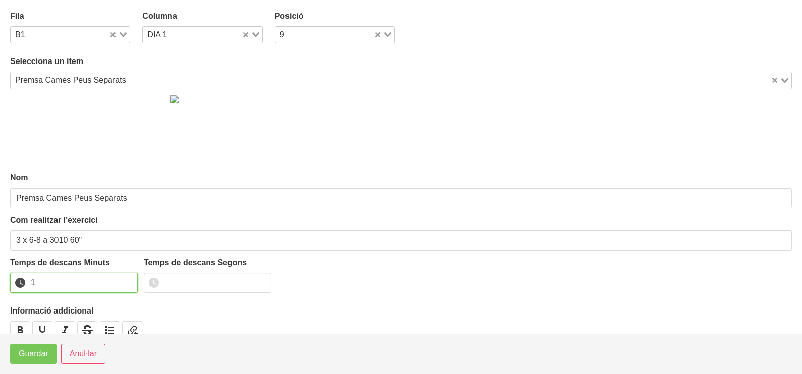
drag, startPoint x: 130, startPoint y: 279, endPoint x: 66, endPoint y: 320, distance: 76.0
type input "1"
click at [125, 281] on input "1" at bounding box center [74, 283] width 128 height 20
click at [48, 350] on button "Guardar" at bounding box center [33, 354] width 47 height 20
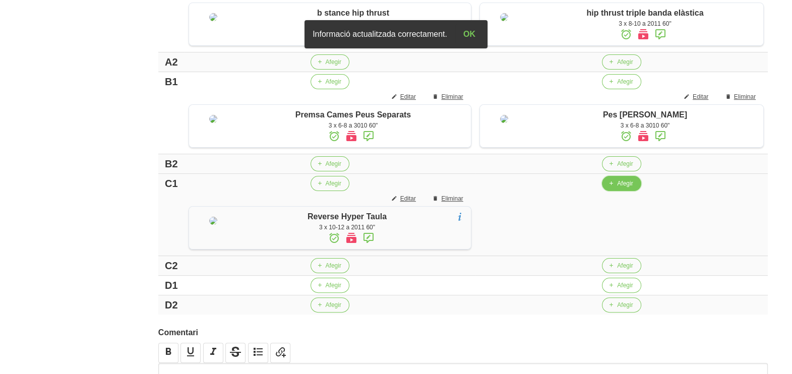
click at [614, 188] on icon "button" at bounding box center [611, 183] width 6 height 9
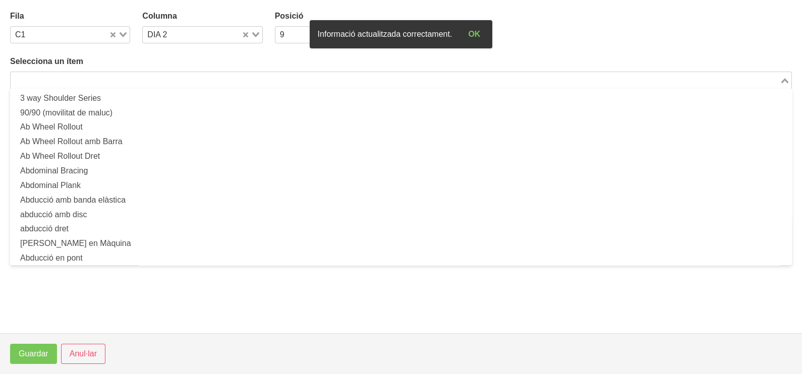
click at [112, 73] on div "Search for option" at bounding box center [395, 79] width 769 height 14
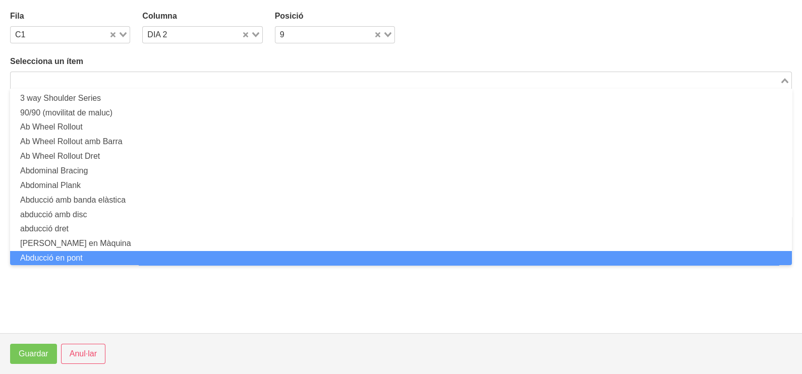
scroll to position [0, 0]
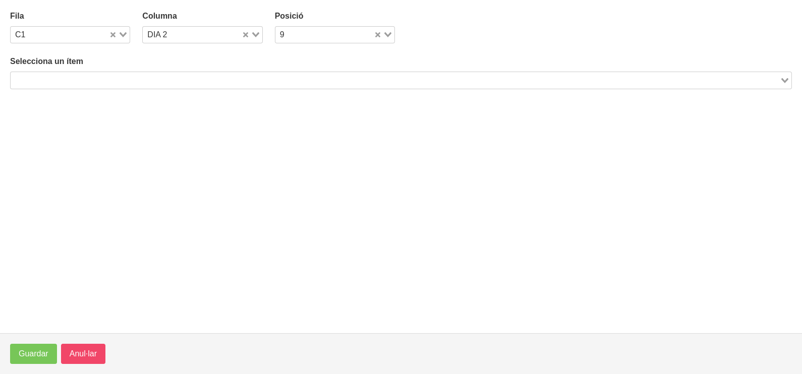
drag, startPoint x: 80, startPoint y: 341, endPoint x: 76, endPoint y: 348, distance: 8.1
click at [78, 345] on footer "Guardar Anul·lar" at bounding box center [401, 353] width 802 height 41
click at [76, 349] on span "Anul·lar" at bounding box center [83, 354] width 27 height 12
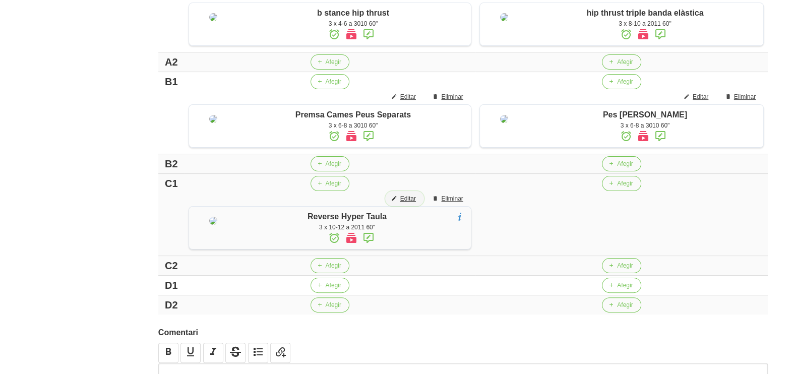
click at [424, 206] on button "Editar" at bounding box center [404, 198] width 39 height 15
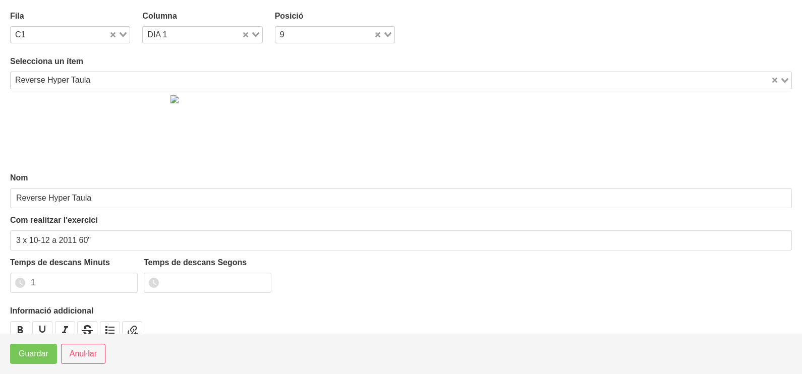
click at [192, 79] on input "Search for option" at bounding box center [432, 80] width 676 height 12
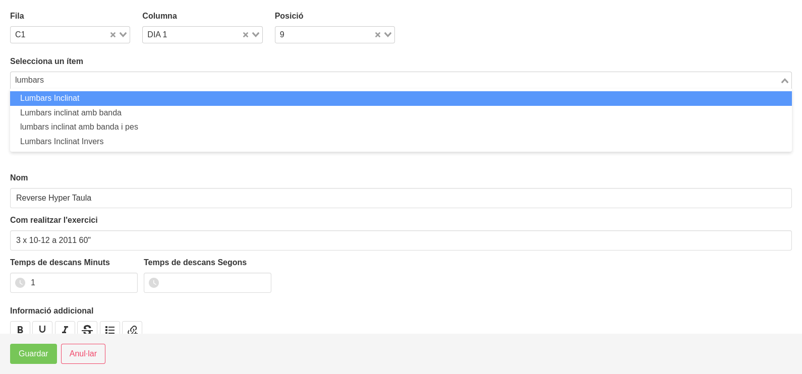
click at [185, 93] on li "Lumbars Inclinat" at bounding box center [401, 98] width 782 height 15
type input "lumbars"
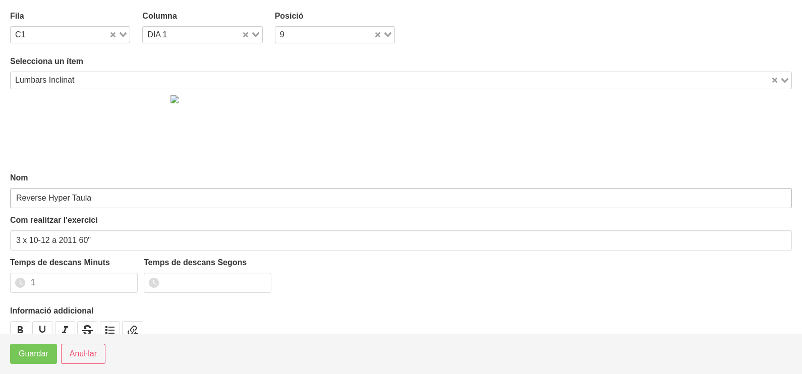
type input "Lumbars Inclinat"
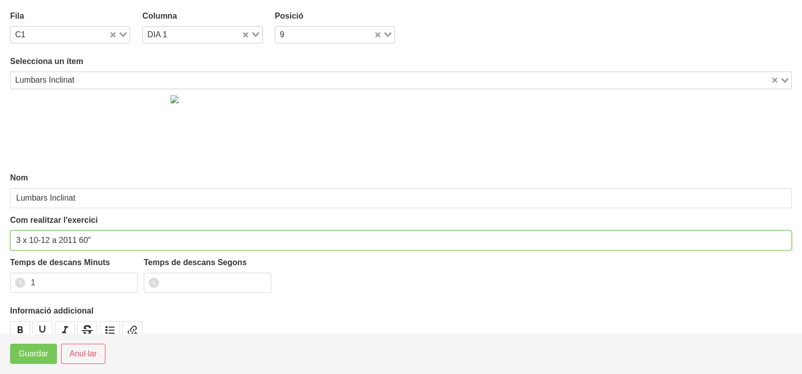
drag, startPoint x: 74, startPoint y: 240, endPoint x: 30, endPoint y: 244, distance: 44.1
click at [30, 243] on input "3 x 10-12 a 2011 60"" at bounding box center [401, 241] width 782 height 20
type input "3 x 8-10 a 2011 60""
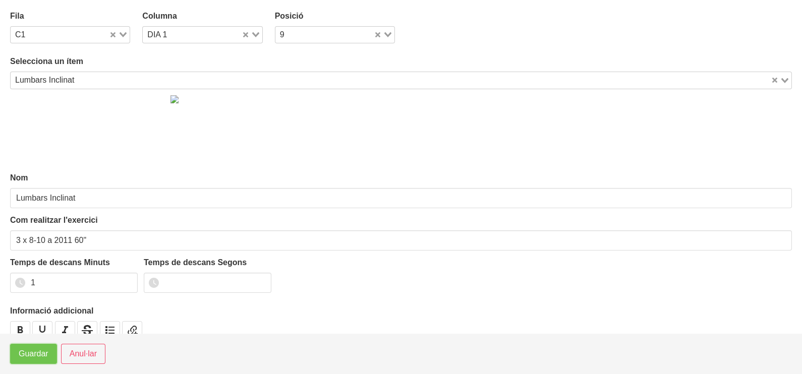
click at [31, 355] on span "Guardar" at bounding box center [34, 354] width 30 height 12
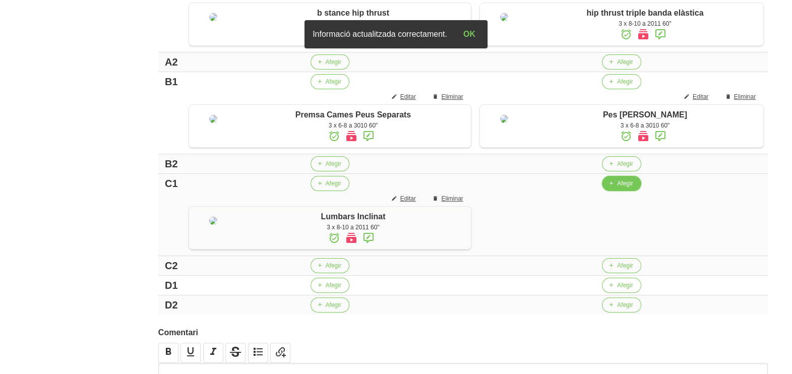
click at [632, 188] on span "Afegir" at bounding box center [625, 183] width 16 height 9
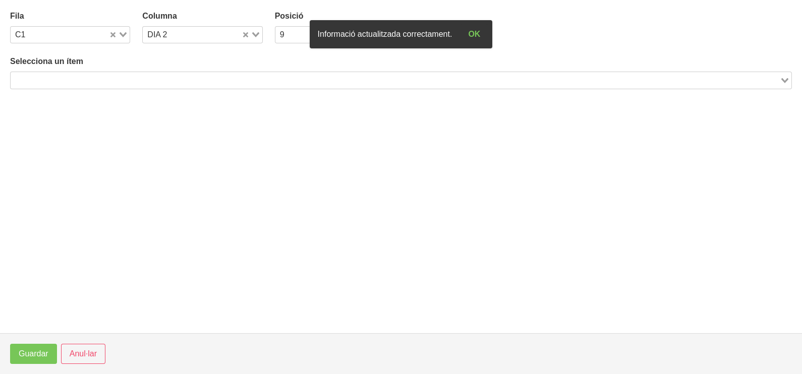
click at [136, 79] on input "Search for option" at bounding box center [395, 80] width 767 height 12
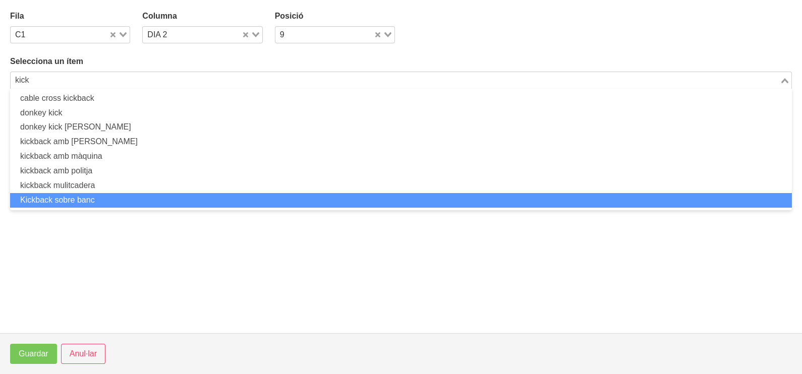
click at [112, 199] on li "Kickback sobre banc" at bounding box center [401, 200] width 782 height 15
type input "kick"
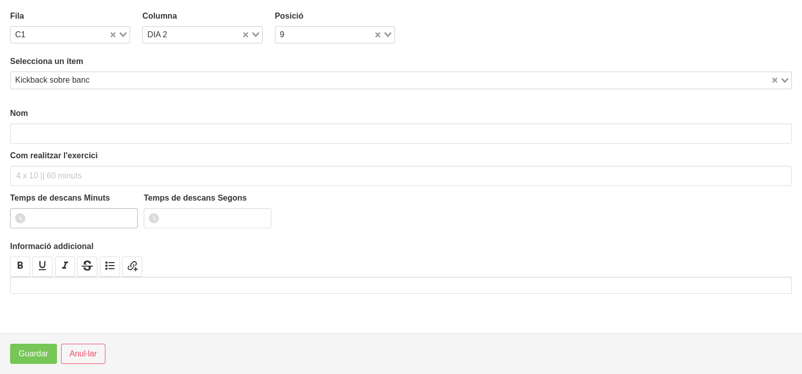
type input "Kickback sobre banc"
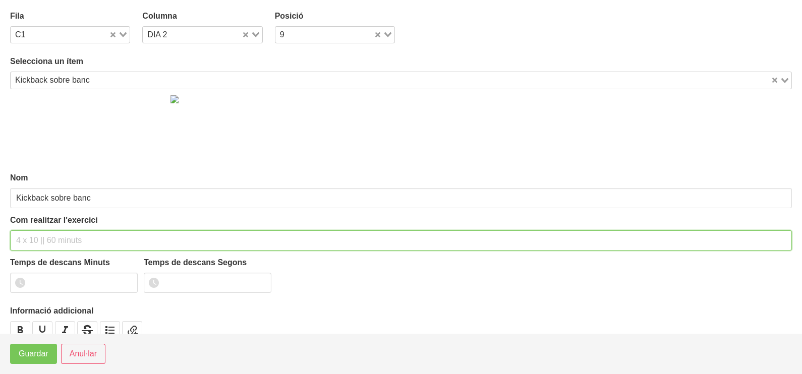
click at [36, 237] on input "text" at bounding box center [401, 241] width 782 height 20
type input "3 x 8-12 a 2010 60""
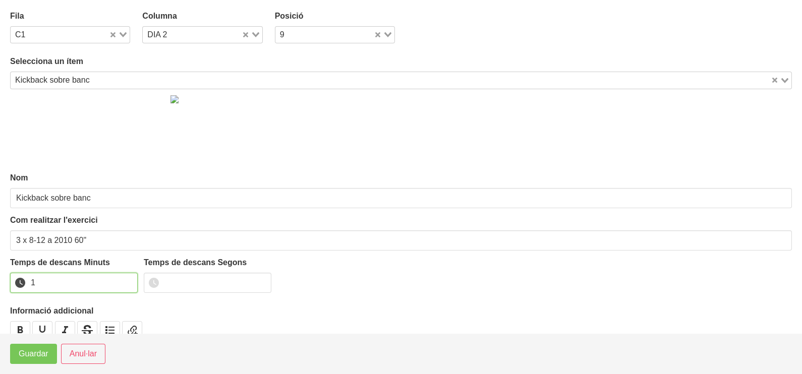
drag, startPoint x: 129, startPoint y: 279, endPoint x: 105, endPoint y: 301, distance: 31.8
type input "1"
click at [124, 283] on input "1" at bounding box center [74, 283] width 128 height 20
click at [50, 356] on button "Guardar" at bounding box center [33, 354] width 47 height 20
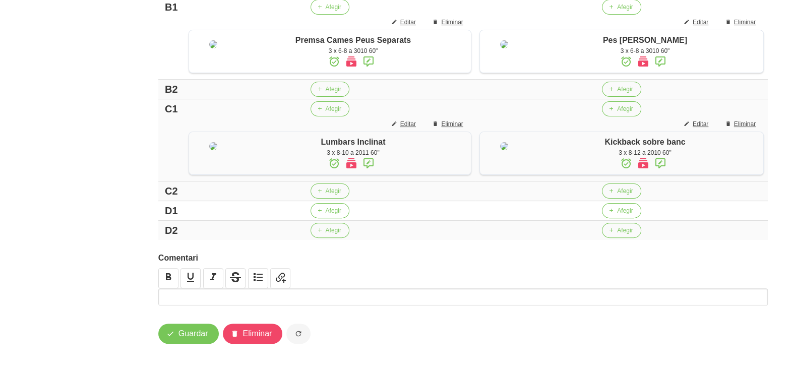
scroll to position [461, 0]
click at [628, 214] on span "Afegir" at bounding box center [625, 210] width 16 height 9
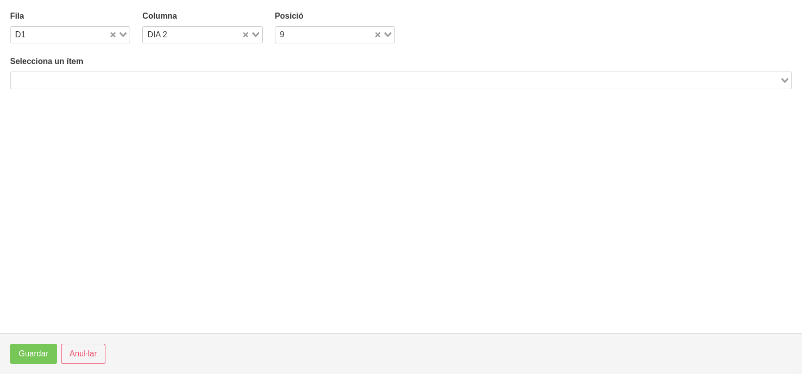
click at [164, 76] on input "Search for option" at bounding box center [395, 80] width 767 height 12
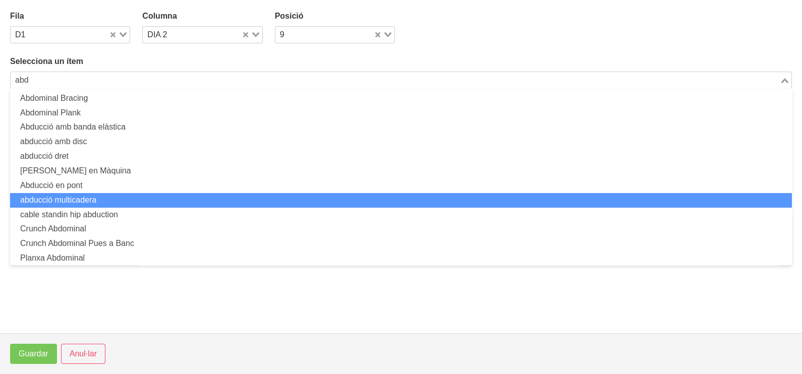
click at [103, 199] on li "abducció multicadera" at bounding box center [401, 200] width 782 height 15
type input "abd"
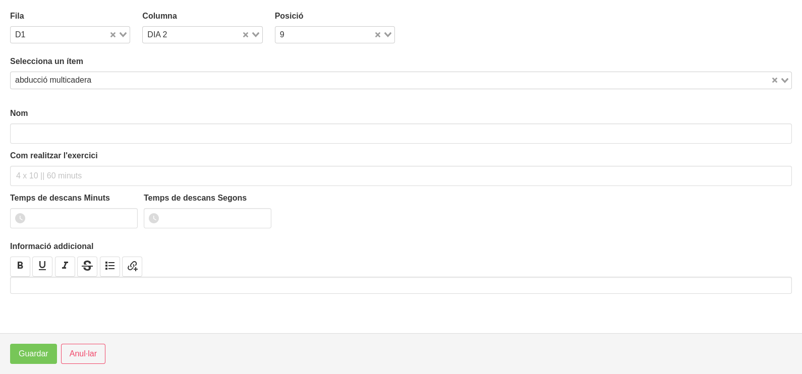
type input "abducció multicadera"
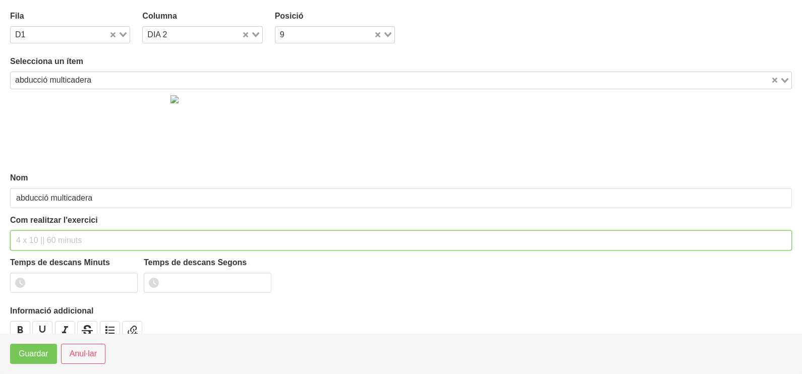
click at [48, 245] on input "text" at bounding box center [401, 241] width 782 height 20
type input "3 x 10-12 a 2010 60""
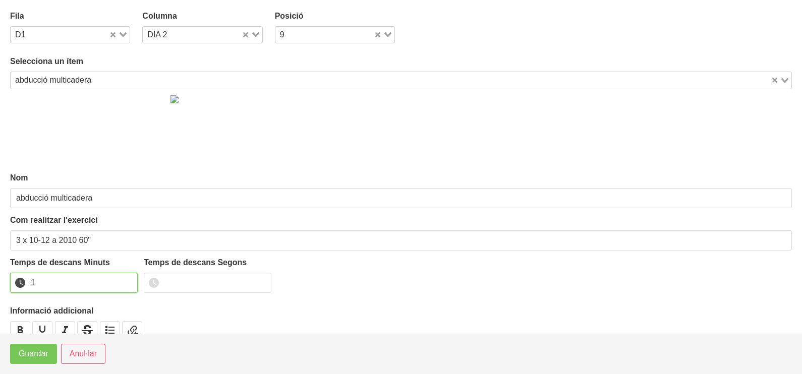
drag, startPoint x: 128, startPoint y: 279, endPoint x: 91, endPoint y: 303, distance: 44.2
type input "1"
click at [126, 282] on input "1" at bounding box center [74, 283] width 128 height 20
click at [42, 355] on span "Guardar" at bounding box center [34, 354] width 30 height 12
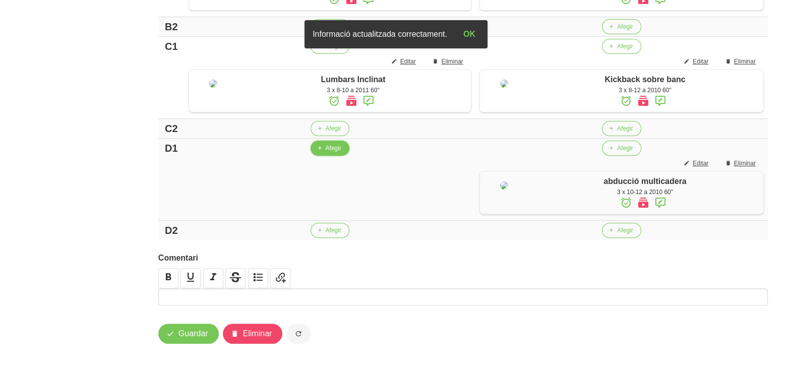
click at [337, 153] on span "Afegir" at bounding box center [334, 148] width 16 height 9
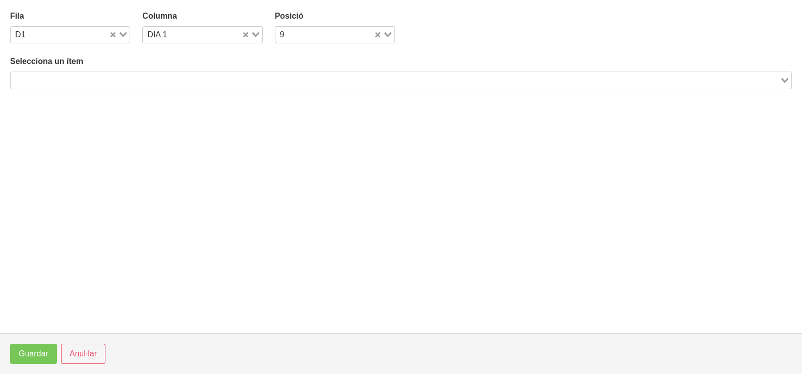
click at [211, 72] on div "Search for option" at bounding box center [395, 79] width 769 height 14
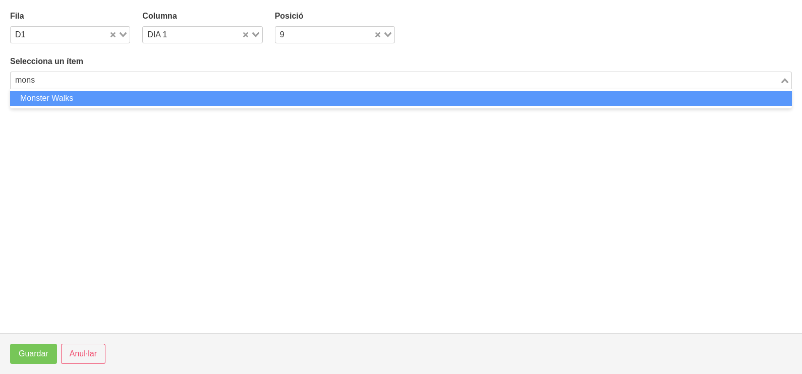
click at [207, 97] on li "Monster Walks" at bounding box center [401, 98] width 782 height 15
type input "mons"
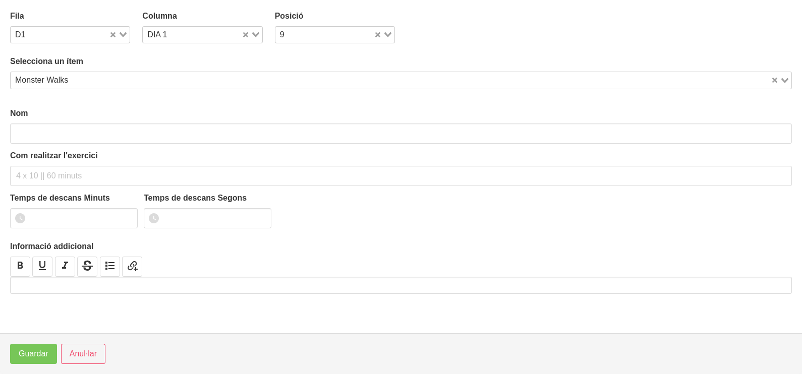
type input "Monster Walks"
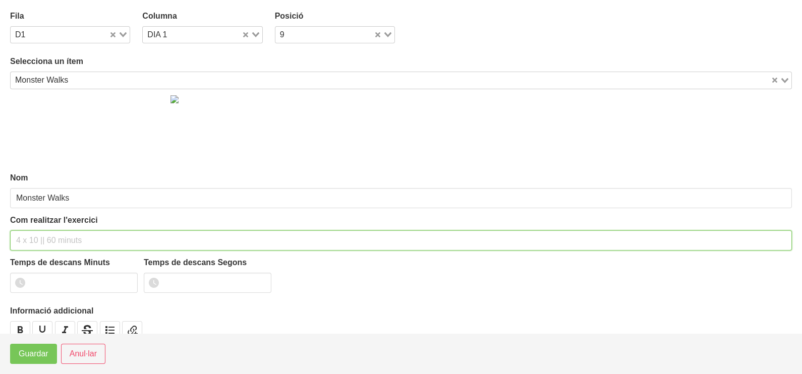
click at [50, 237] on input "text" at bounding box center [401, 241] width 782 height 20
type input "3 x 6 pistes NA 60""
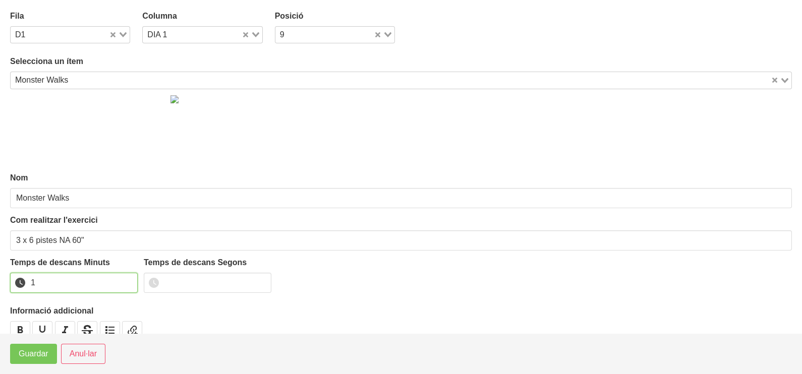
drag, startPoint x: 128, startPoint y: 278, endPoint x: 119, endPoint y: 290, distance: 14.3
type input "1"
click at [127, 279] on input "1" at bounding box center [74, 283] width 128 height 20
click at [46, 348] on span "Guardar" at bounding box center [34, 354] width 30 height 12
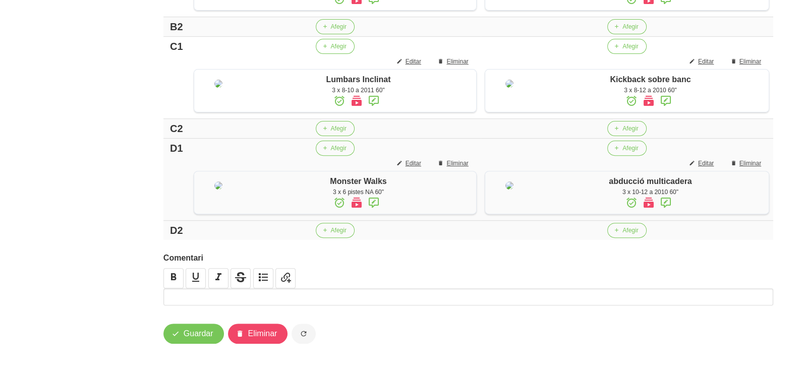
scroll to position [524, 0]
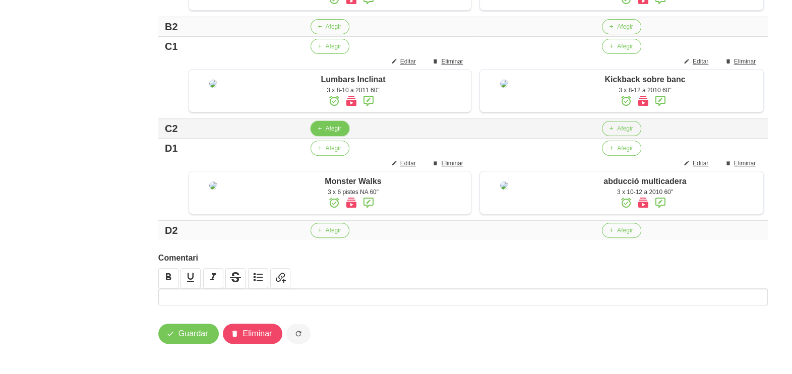
click at [341, 129] on span "Afegir" at bounding box center [334, 128] width 16 height 9
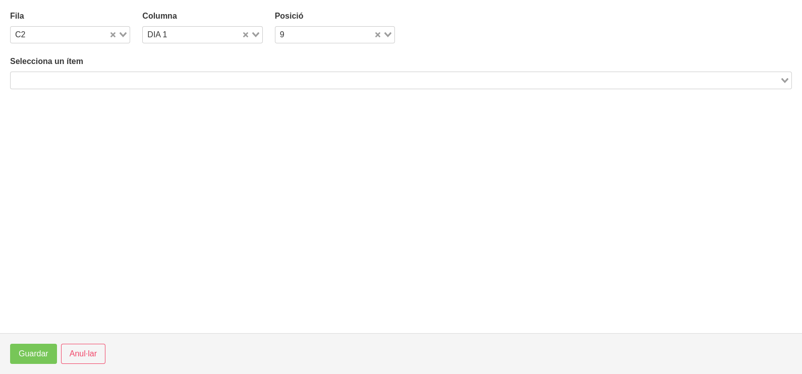
click at [155, 83] on input "Search for option" at bounding box center [395, 80] width 767 height 12
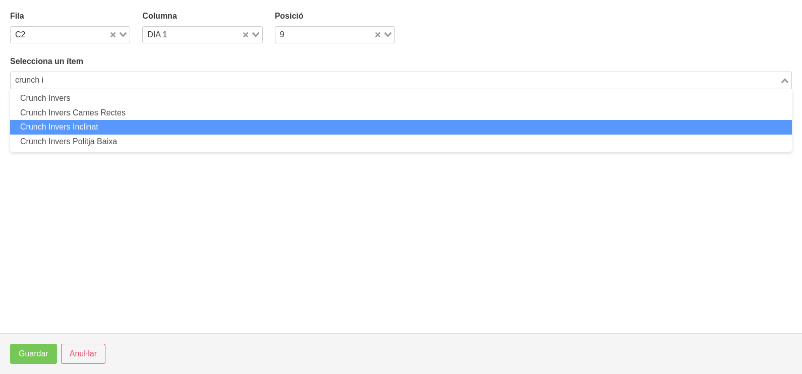
click at [135, 129] on li "Crunch Invers Inclinat" at bounding box center [401, 127] width 782 height 15
type input "crunch i"
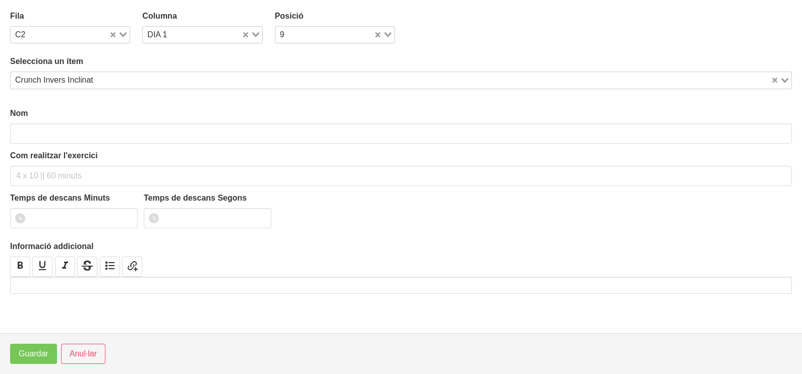
type input "Crunch Invers Inclinat"
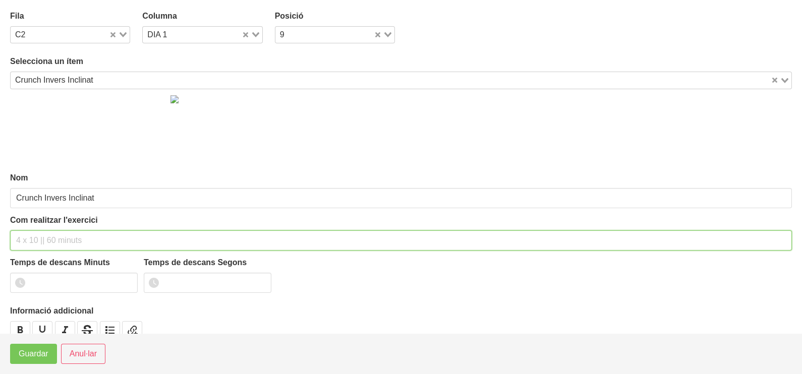
click at [37, 244] on input "text" at bounding box center [401, 241] width 782 height 20
type input "3 x 8-12 a 2010 60""
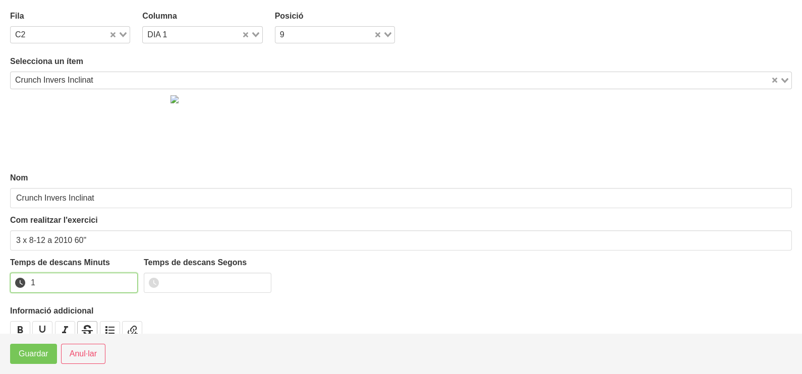
drag, startPoint x: 127, startPoint y: 280, endPoint x: 80, endPoint y: 326, distance: 65.6
type input "1"
click at [123, 283] on input "1" at bounding box center [74, 283] width 128 height 20
click at [43, 357] on span "Guardar" at bounding box center [34, 354] width 30 height 12
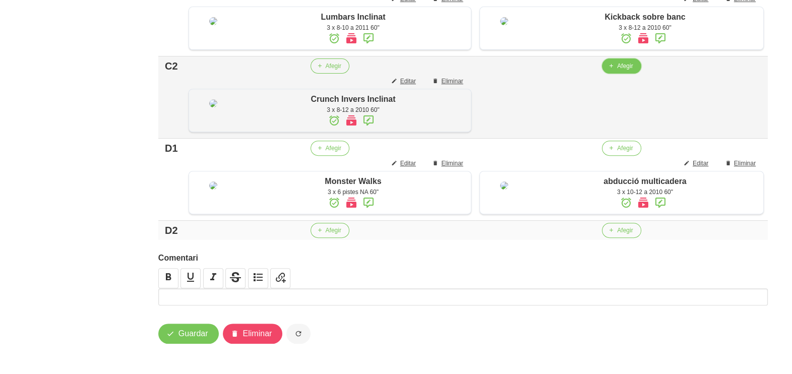
click at [614, 71] on icon "button" at bounding box center [611, 66] width 6 height 9
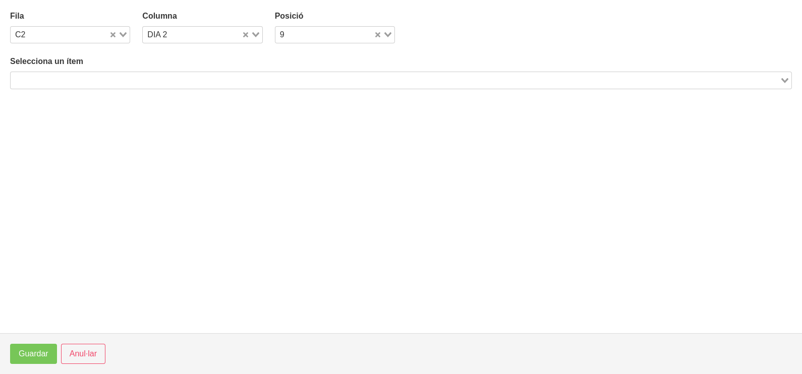
click at [208, 81] on input "Search for option" at bounding box center [395, 80] width 767 height 12
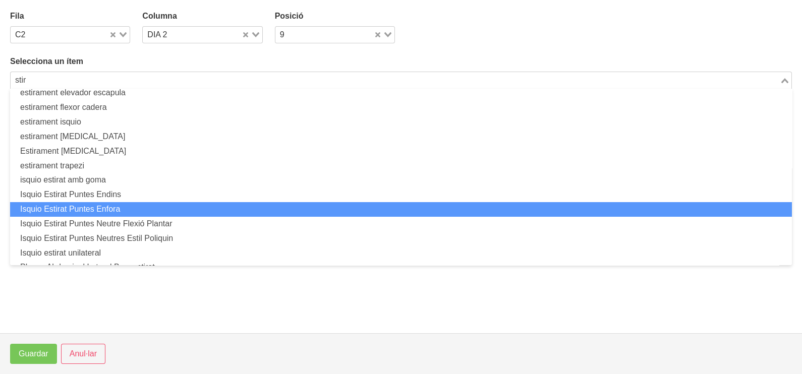
scroll to position [76, 0]
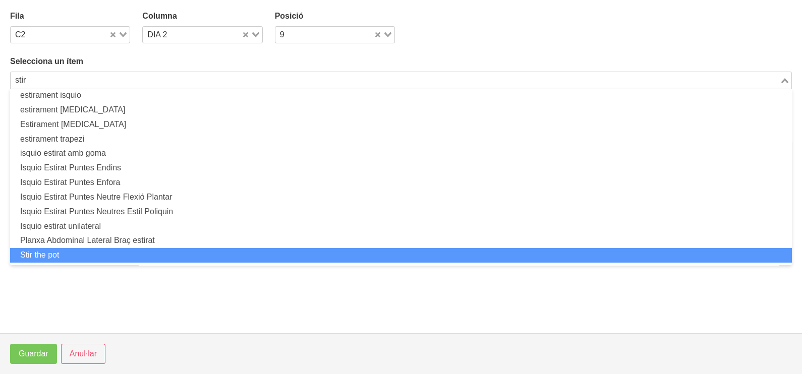
click at [117, 248] on li "Stir the pot" at bounding box center [401, 255] width 782 height 15
type input "stir"
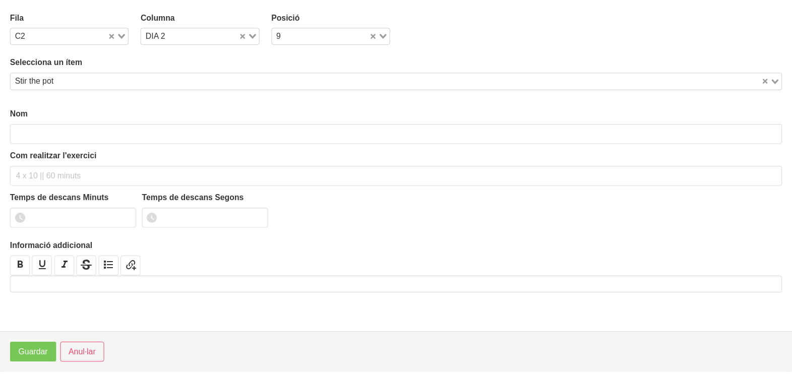
scroll to position [3, 0]
type input "Stir the pot"
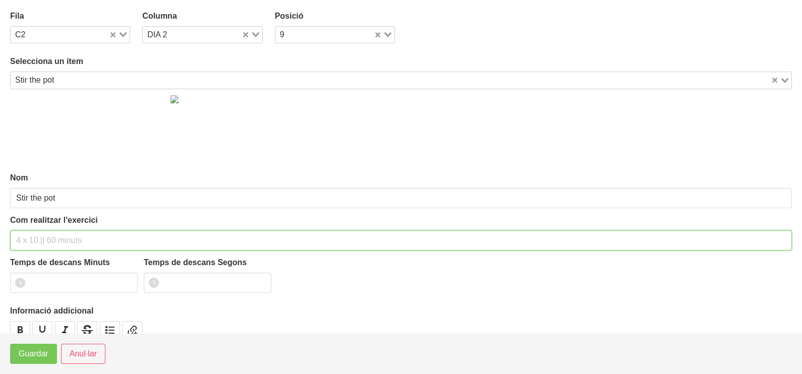
click at [48, 240] on input "text" at bounding box center [401, 241] width 782 height 20
type input "3 x 12 (cercles) 60""
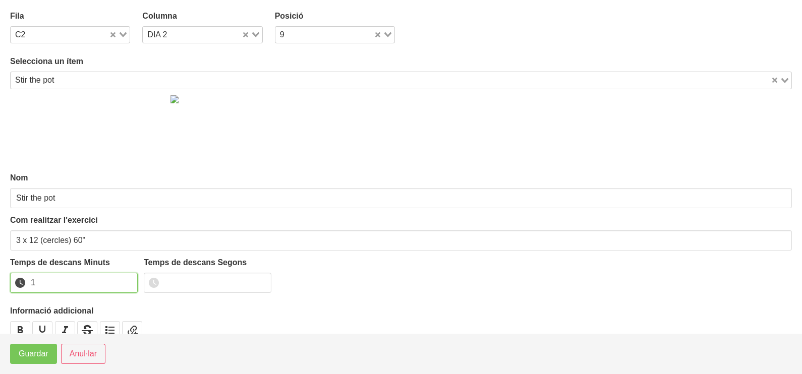
drag, startPoint x: 128, startPoint y: 278, endPoint x: 54, endPoint y: 338, distance: 95.1
type input "1"
click at [126, 282] on input "1" at bounding box center [74, 283] width 128 height 20
click at [39, 352] on span "Guardar" at bounding box center [34, 354] width 30 height 12
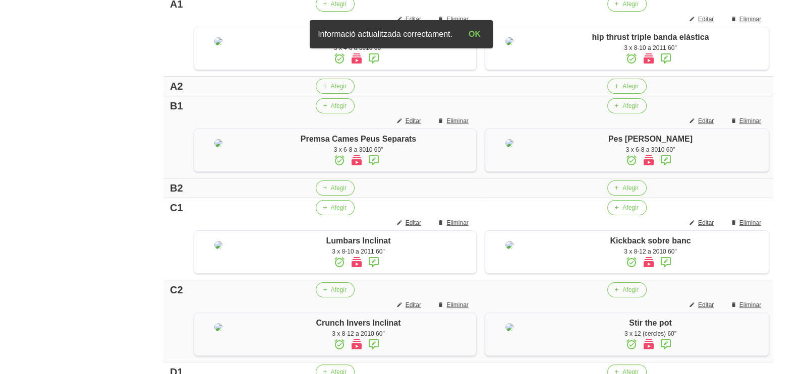
scroll to position [271, 0]
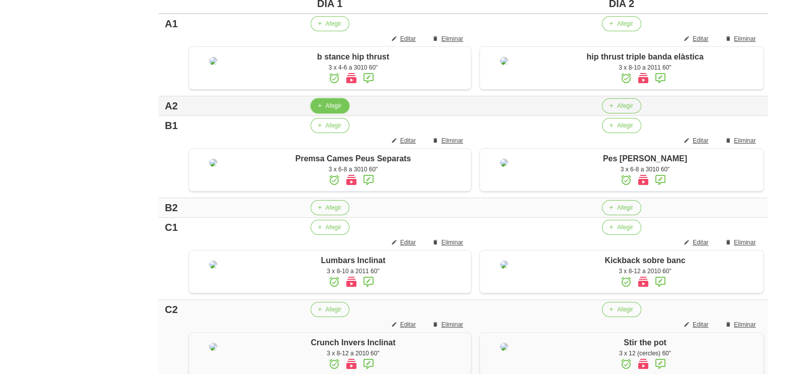
click at [324, 110] on span "button" at bounding box center [319, 105] width 9 height 9
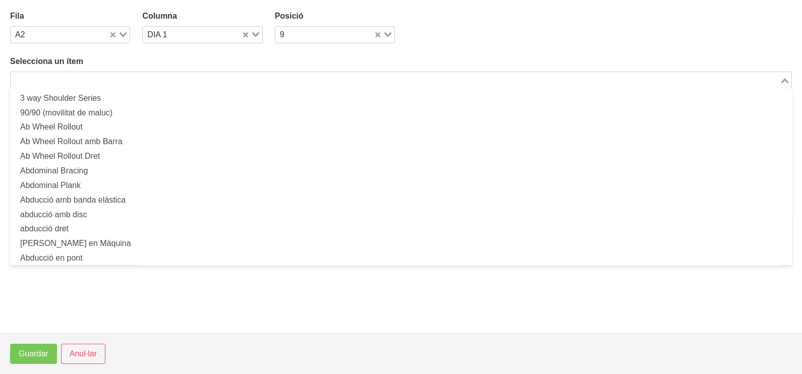
click at [134, 77] on input "Search for option" at bounding box center [395, 80] width 767 height 12
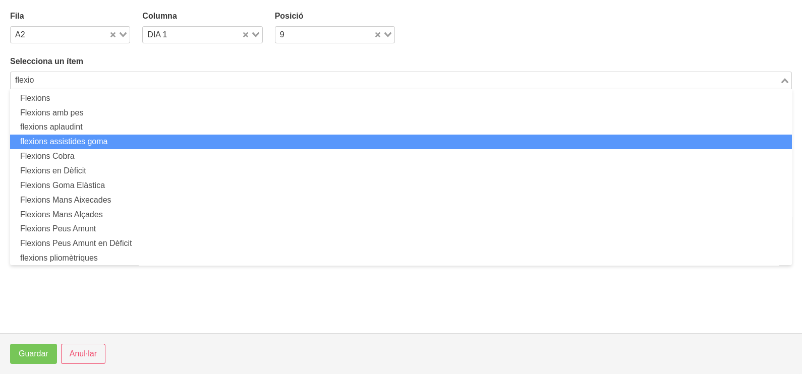
click at [124, 147] on li "flexions assistides goma" at bounding box center [401, 142] width 782 height 15
type input "flexio"
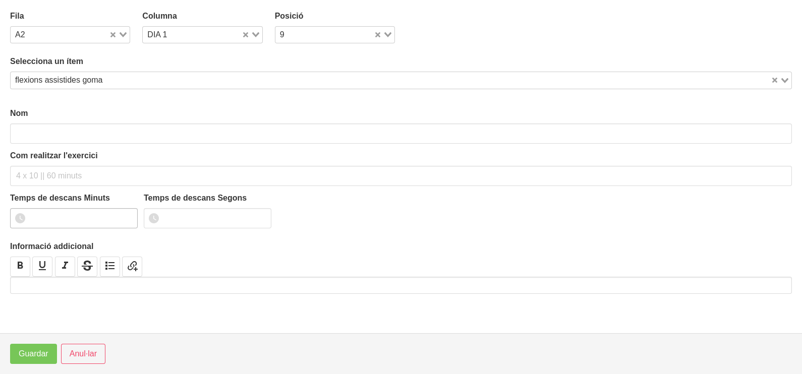
type input "flexions assistides goma"
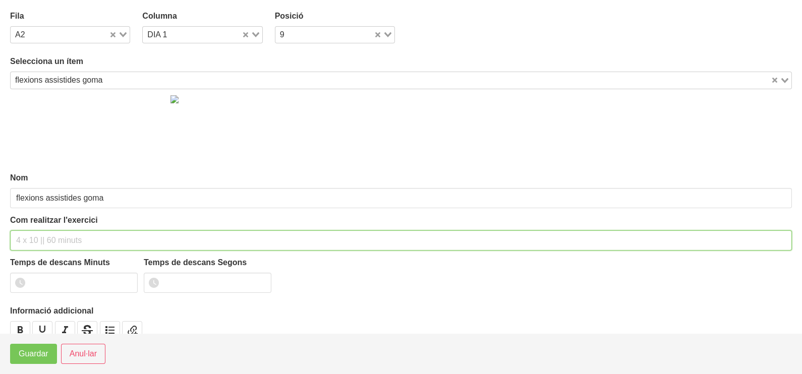
click at [47, 232] on input "text" at bounding box center [401, 241] width 782 height 20
type input "3 x 8-10 a 3010 60""
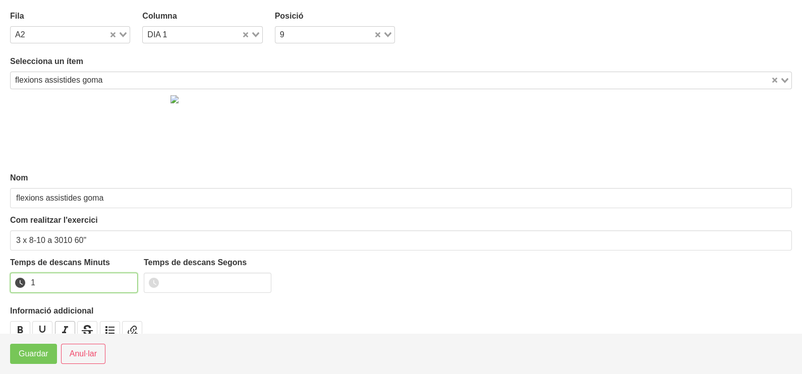
drag, startPoint x: 129, startPoint y: 278, endPoint x: 71, endPoint y: 322, distance: 72.7
type input "1"
click at [127, 280] on input "1" at bounding box center [74, 283] width 128 height 20
click at [42, 354] on span "Guardar" at bounding box center [34, 354] width 30 height 12
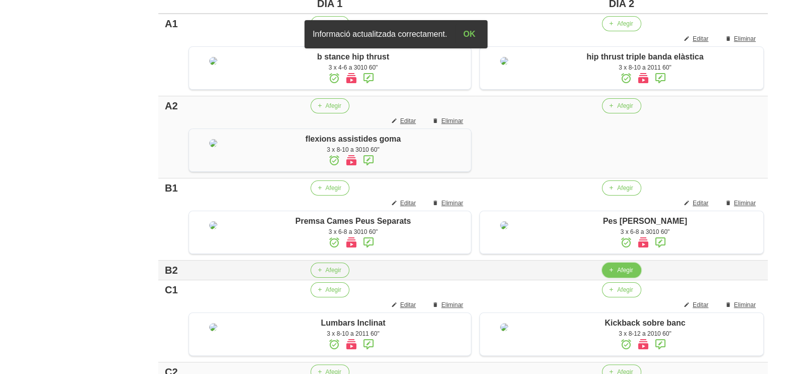
click at [627, 275] on span "Afegir" at bounding box center [625, 270] width 16 height 9
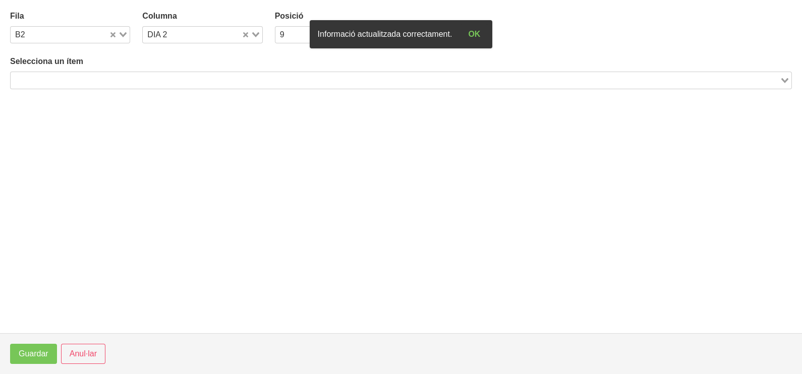
click at [166, 83] on input "Search for option" at bounding box center [395, 80] width 767 height 12
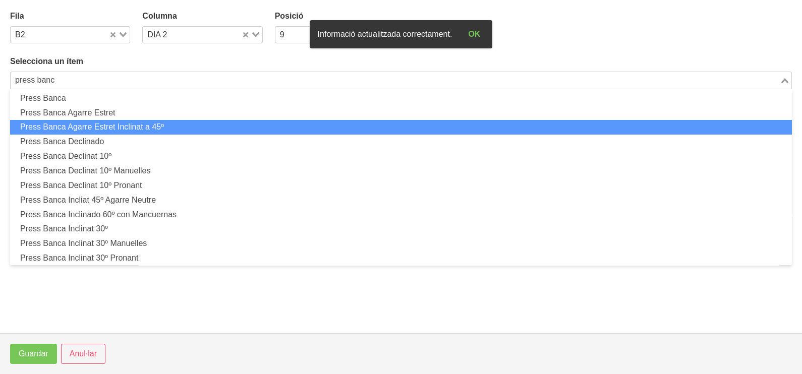
scroll to position [126, 0]
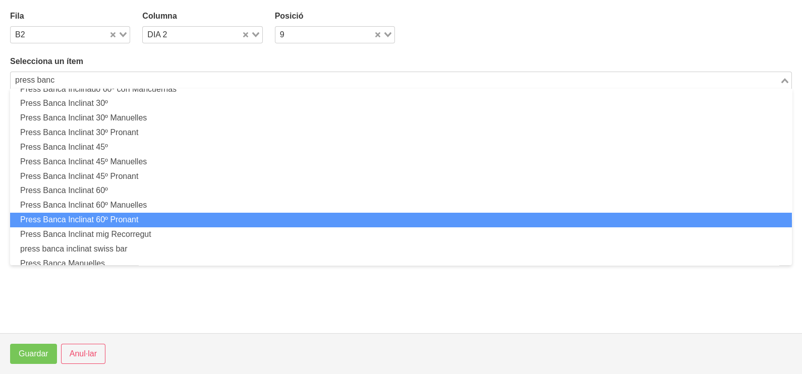
click at [154, 217] on li "Press Banca Inclinat 60º Pronant" at bounding box center [401, 220] width 782 height 15
type input "press banc"
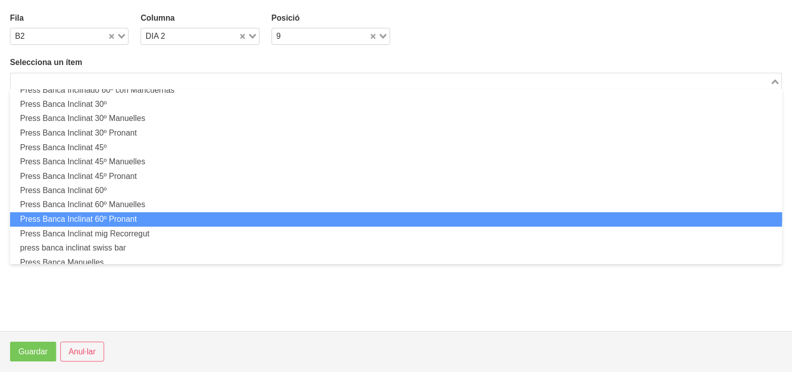
scroll to position [3, 0]
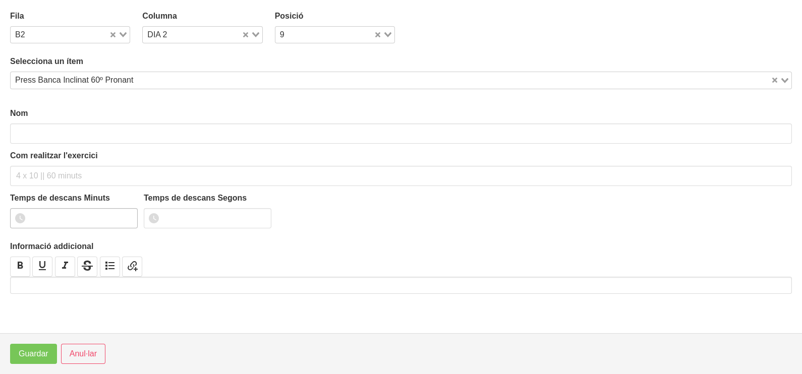
type input "Press Banca Inclinat 60º Pronant"
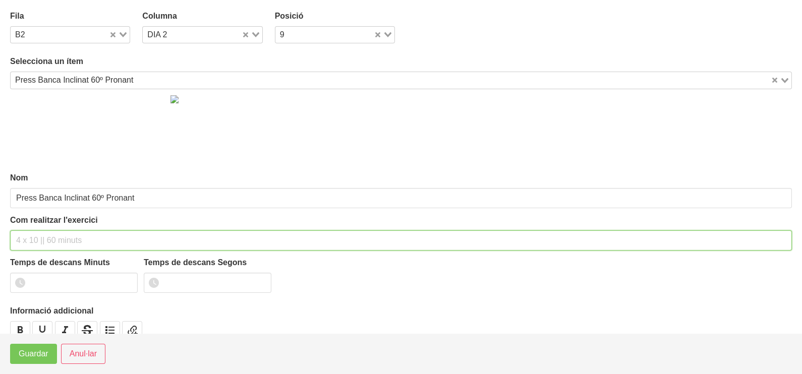
click at [46, 245] on input "text" at bounding box center [401, 241] width 782 height 20
type input "3 x 8-10 a 3010 60""
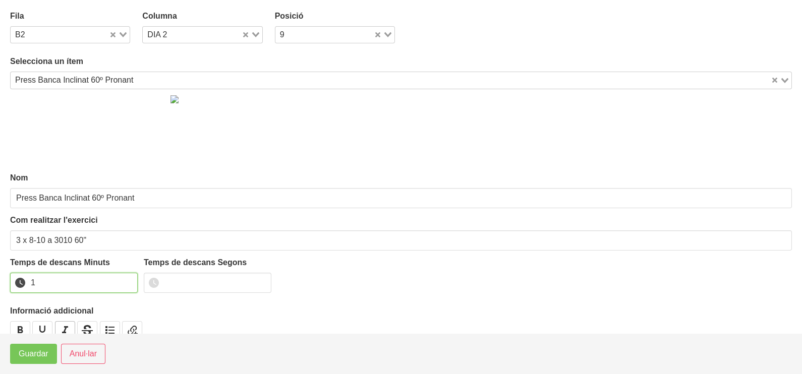
drag, startPoint x: 129, startPoint y: 278, endPoint x: 63, endPoint y: 320, distance: 78.5
type input "1"
click at [126, 280] on input "1" at bounding box center [74, 283] width 128 height 20
click at [45, 355] on span "Guardar" at bounding box center [34, 354] width 30 height 12
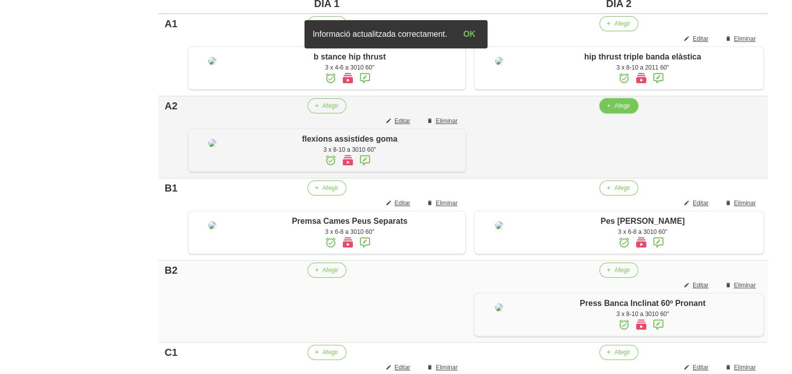
click at [615, 110] on span "Afegir" at bounding box center [623, 105] width 16 height 9
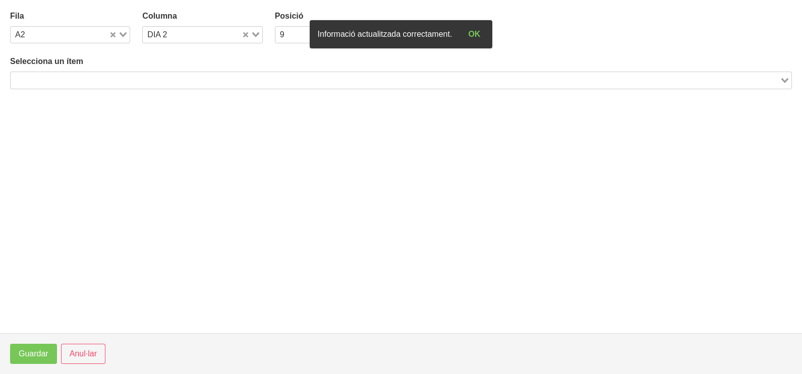
click at [118, 82] on input "Search for option" at bounding box center [395, 80] width 767 height 12
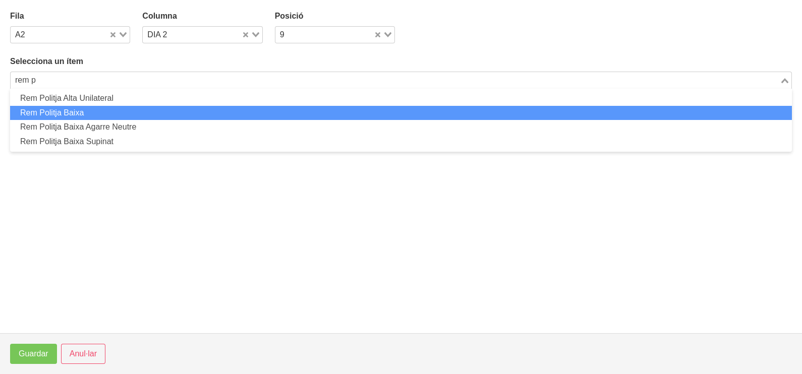
click at [106, 110] on li "Rem Politja Baixa" at bounding box center [401, 113] width 782 height 15
type input "rem p"
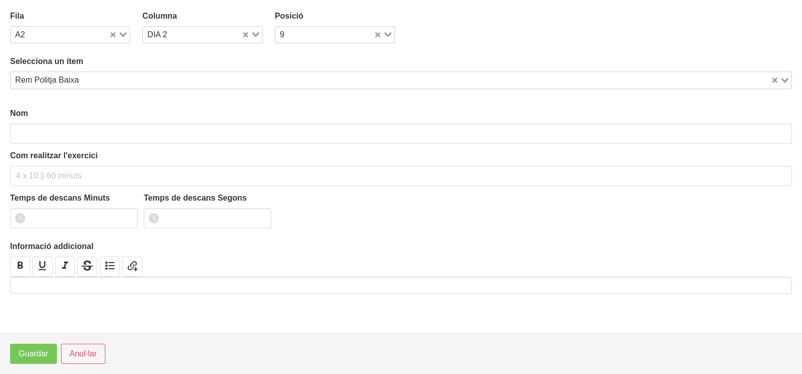
type input "Rem Politja Baixa"
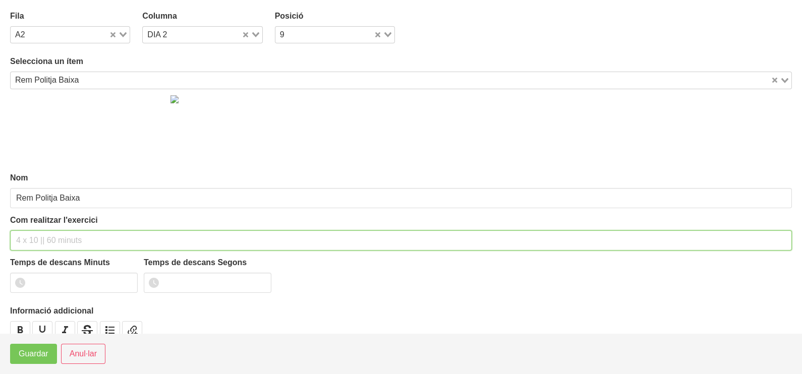
click at [37, 239] on input "text" at bounding box center [401, 241] width 782 height 20
type input "3 x 6-8 a 3011 60""
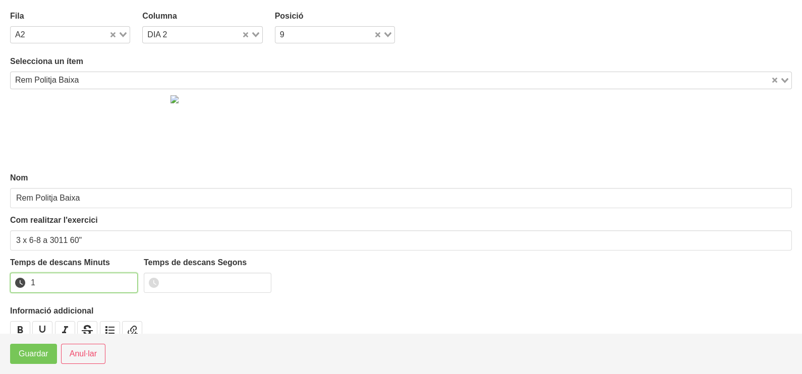
type input "1"
click at [130, 279] on input "1" at bounding box center [74, 283] width 128 height 20
click at [38, 356] on span "Guardar" at bounding box center [34, 354] width 30 height 12
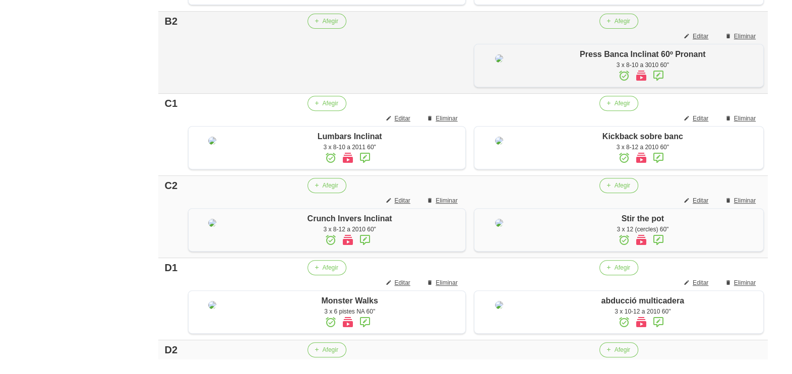
scroll to position [524, 0]
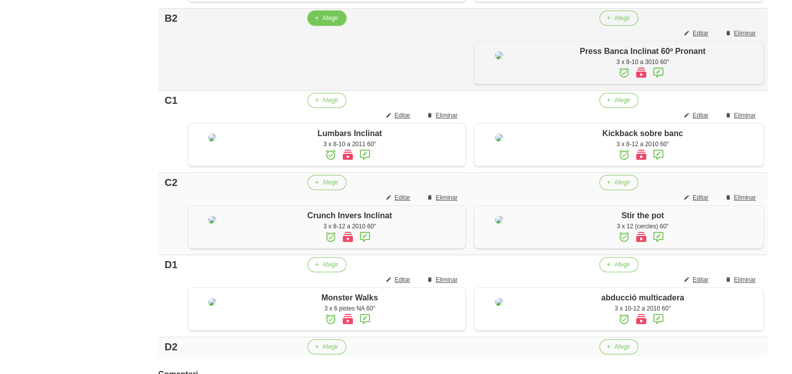
click at [332, 23] on span "Afegir" at bounding box center [331, 18] width 16 height 9
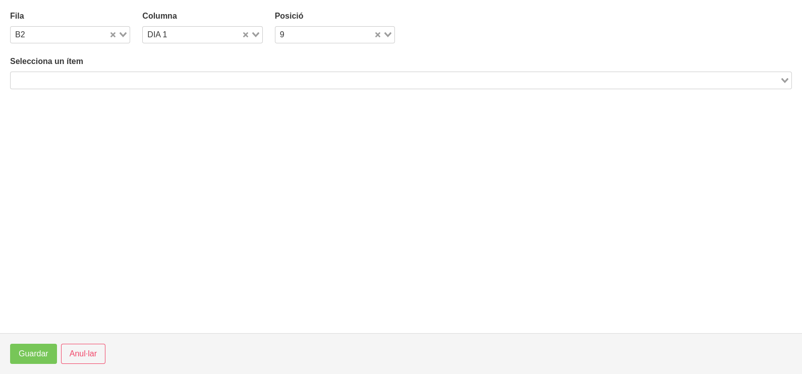
click at [129, 81] on input "Search for option" at bounding box center [395, 80] width 767 height 12
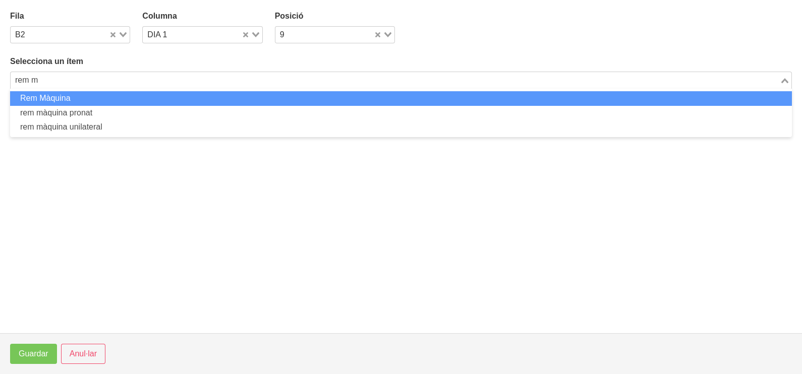
drag, startPoint x: 126, startPoint y: 96, endPoint x: 127, endPoint y: 101, distance: 5.1
click at [127, 101] on li "Rem Màquina" at bounding box center [401, 98] width 782 height 15
type input "rem m"
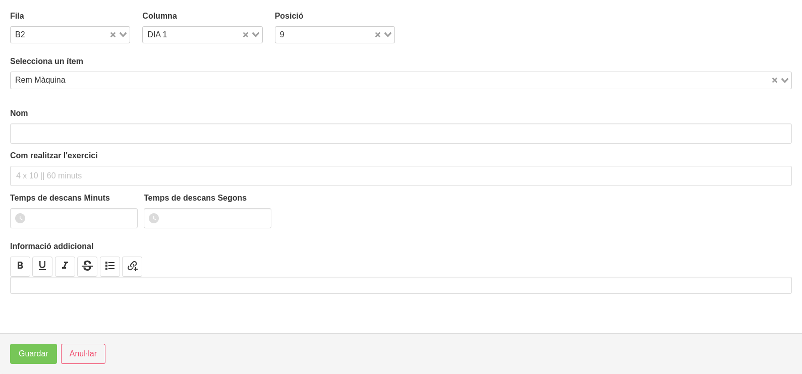
type input "Rem Màquina"
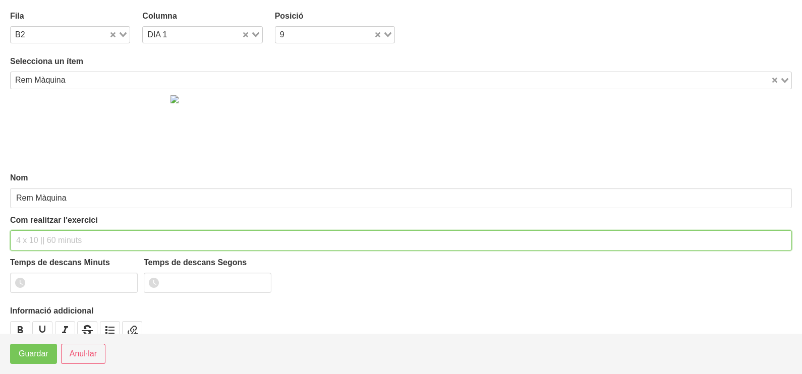
click at [33, 240] on input "text" at bounding box center [401, 241] width 782 height 20
type input "3 x 6-8 a 3010 60""
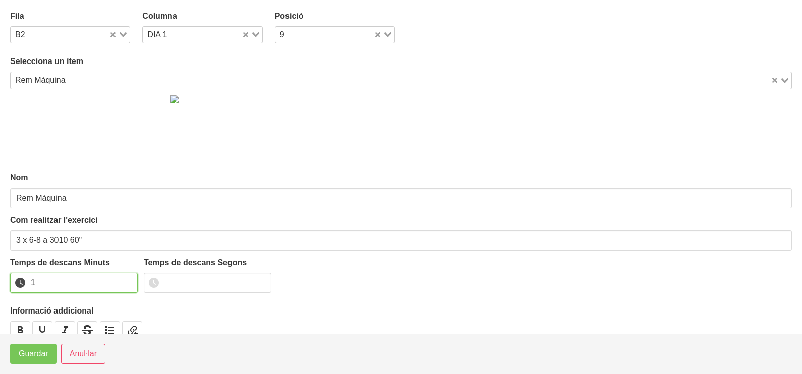
drag, startPoint x: 129, startPoint y: 278, endPoint x: 101, endPoint y: 298, distance: 33.6
type input "1"
click at [126, 280] on input "1" at bounding box center [74, 283] width 128 height 20
click at [42, 354] on span "Guardar" at bounding box center [34, 354] width 30 height 12
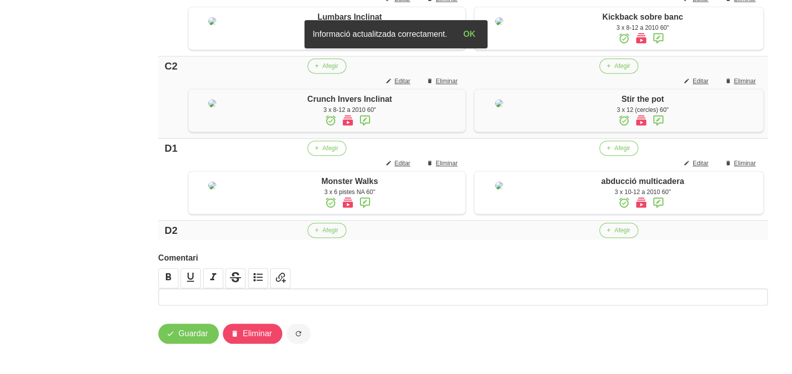
scroll to position [797, 0]
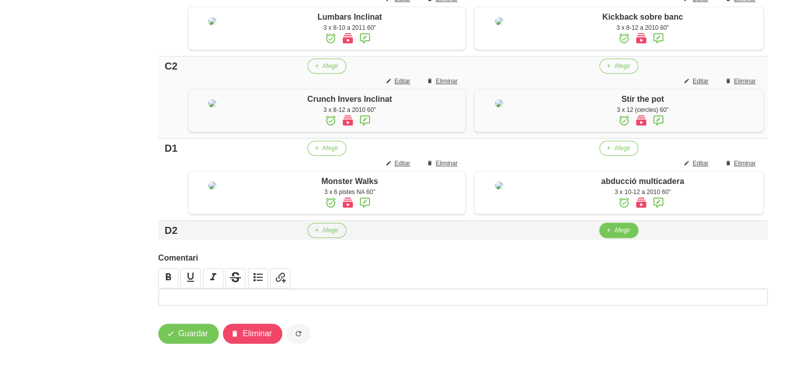
click at [613, 232] on button "Afegir" at bounding box center [619, 230] width 39 height 15
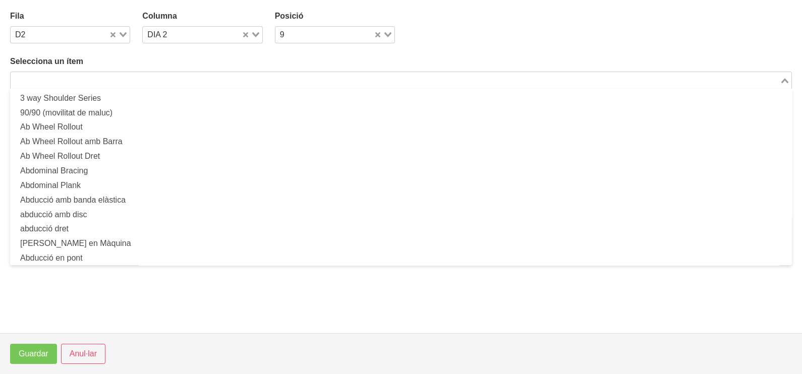
drag, startPoint x: 179, startPoint y: 80, endPoint x: 174, endPoint y: 79, distance: 5.1
click at [175, 79] on input "Search for option" at bounding box center [395, 80] width 767 height 12
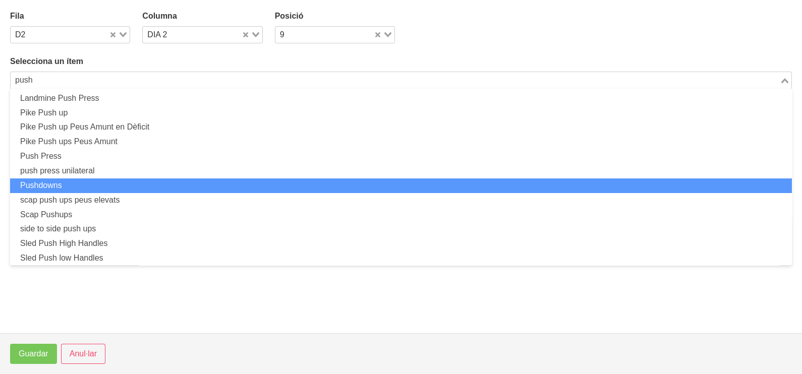
click at [130, 183] on li "Pushdowns" at bounding box center [401, 186] width 782 height 15
type input "push"
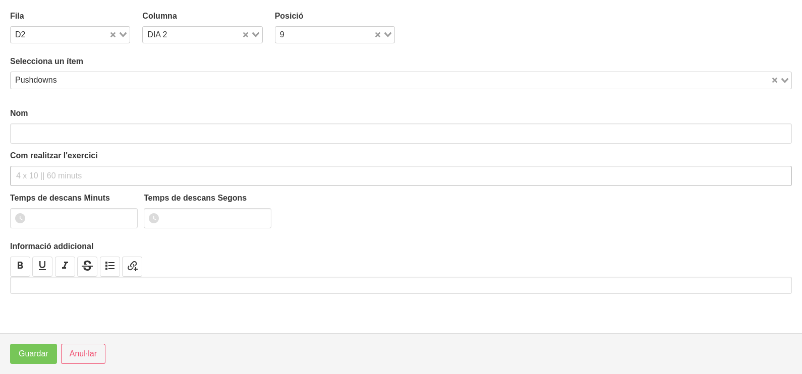
type input "Pushdowns"
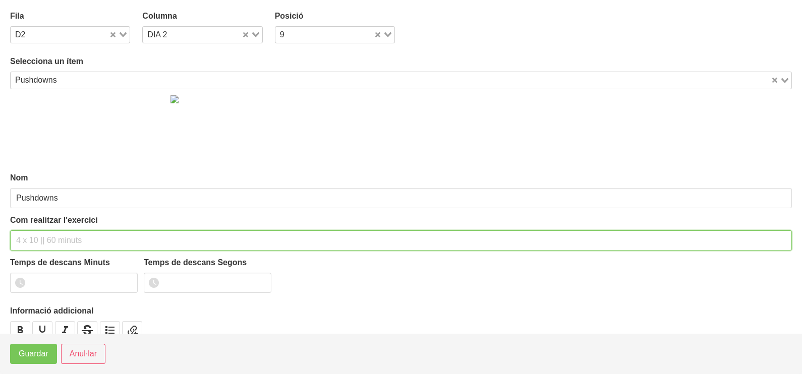
click at [43, 237] on input "text" at bounding box center [401, 241] width 782 height 20
type input "3 x 8-10 a 3010 60""
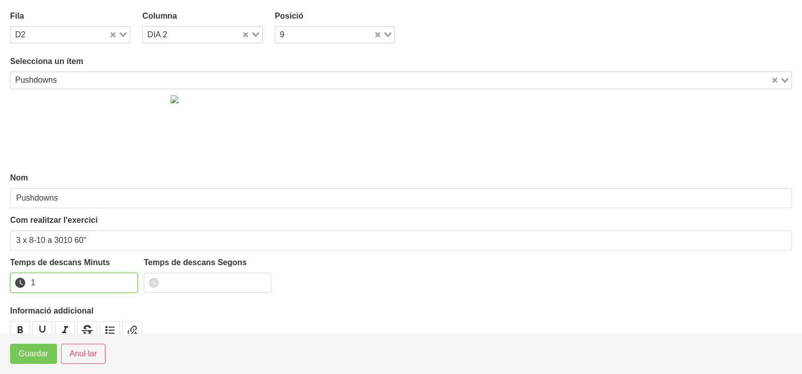
type input "1"
click at [129, 277] on input "1" at bounding box center [74, 283] width 128 height 20
click at [36, 356] on span "Guardar" at bounding box center [34, 354] width 30 height 12
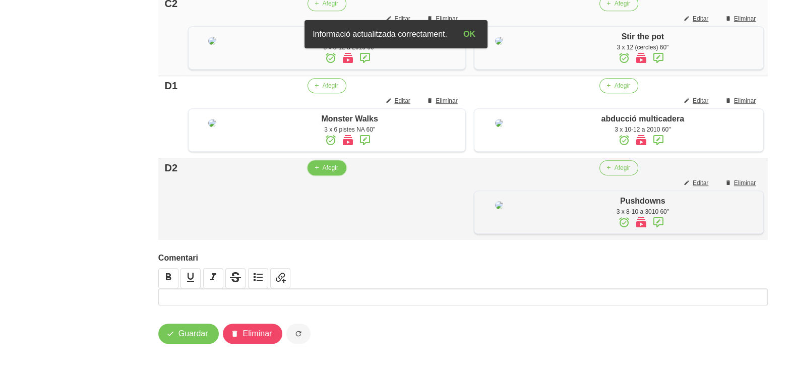
click at [317, 173] on icon "button" at bounding box center [317, 167] width 6 height 9
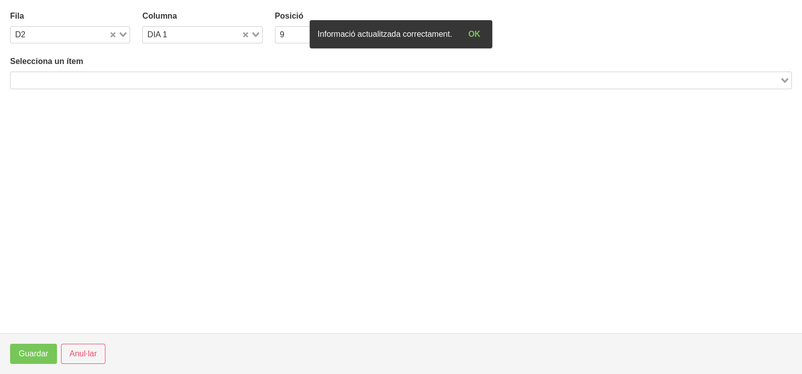
click at [93, 76] on input "Search for option" at bounding box center [395, 80] width 767 height 12
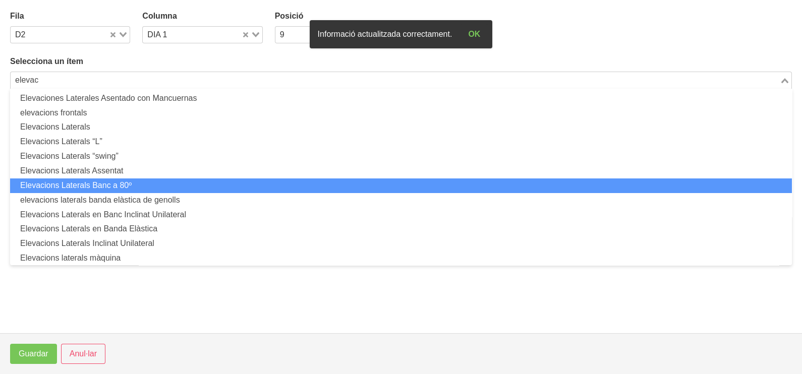
click at [117, 182] on li "Elevacions Laterals Banc a 80º" at bounding box center [401, 186] width 782 height 15
type input "elevac"
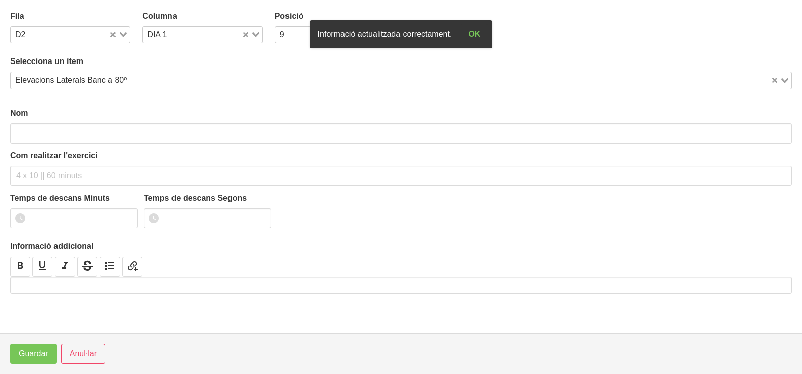
type input "Elevacions Laterals Banc a 80º"
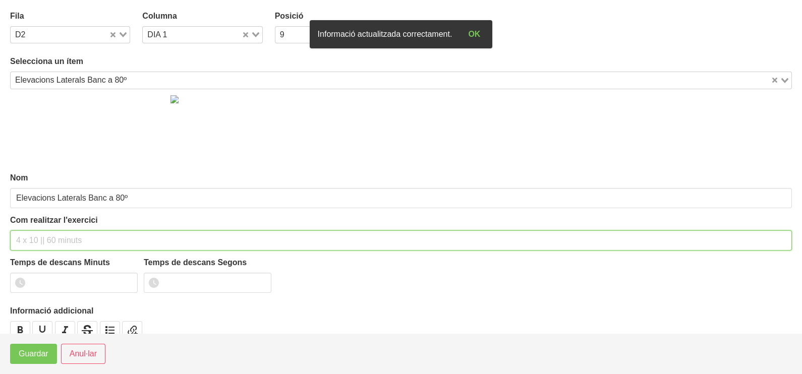
click at [40, 233] on input "text" at bounding box center [401, 241] width 782 height 20
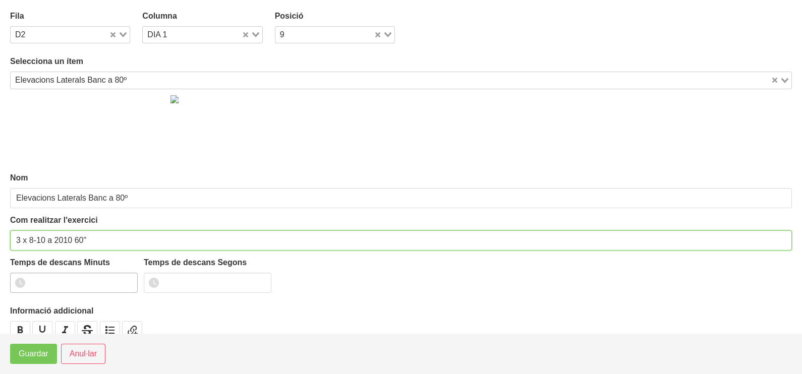
type input "3 x 8-10 a 2010 60""
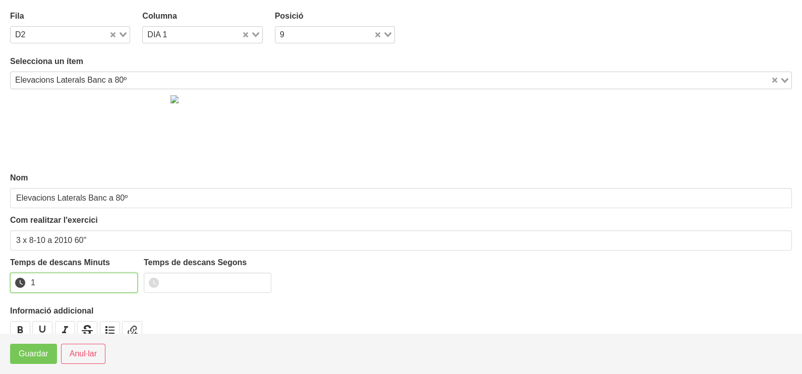
type input "1"
click at [125, 278] on input "1" at bounding box center [74, 283] width 128 height 20
click at [33, 368] on footer "Guardar Anul·lar" at bounding box center [401, 353] width 802 height 41
click at [36, 358] on span "Guardar" at bounding box center [34, 354] width 30 height 12
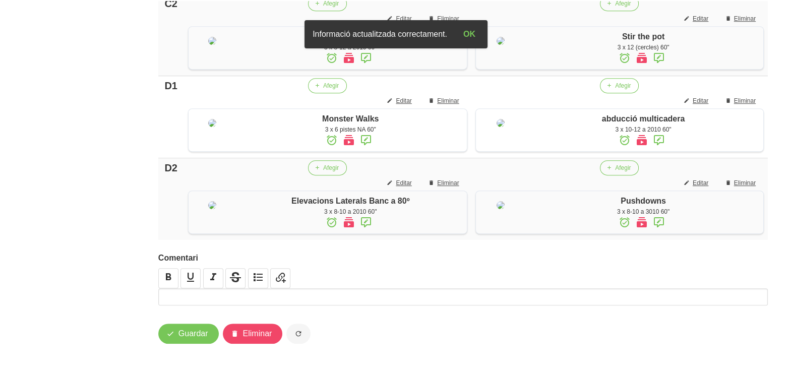
scroll to position [878, 0]
click at [199, 332] on span "Guardar" at bounding box center [194, 334] width 30 height 12
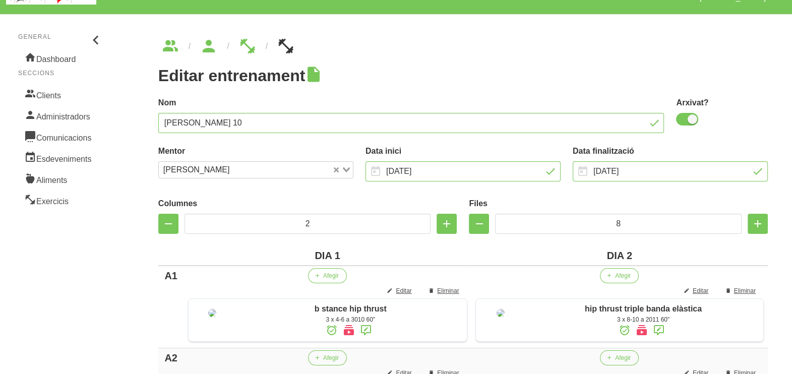
scroll to position [0, 0]
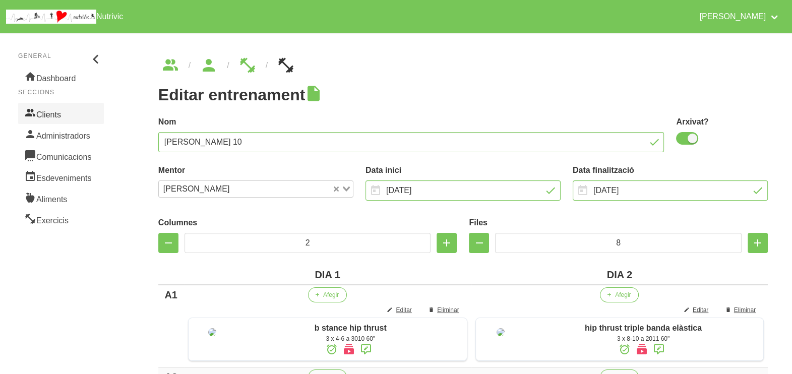
click at [78, 113] on link "Clients" at bounding box center [61, 113] width 86 height 21
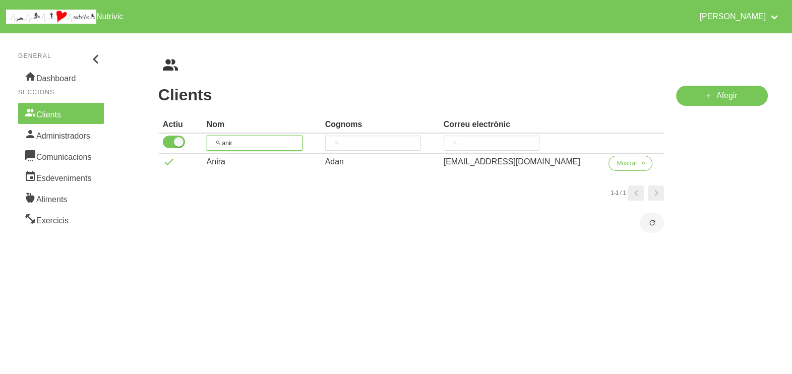
drag, startPoint x: 252, startPoint y: 139, endPoint x: 205, endPoint y: 138, distance: 46.9
click at [205, 138] on tr "anir" at bounding box center [411, 144] width 505 height 20
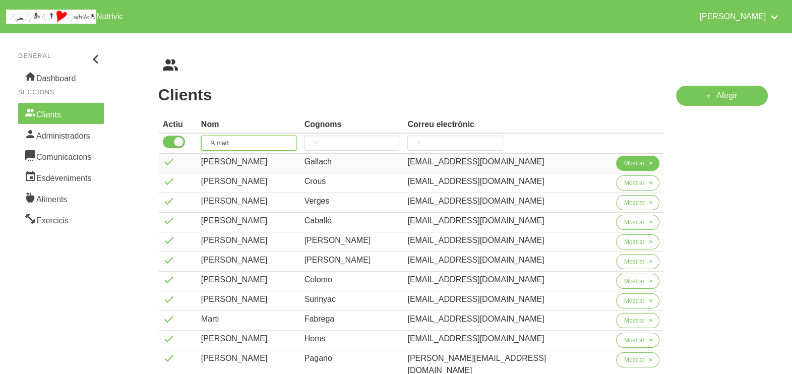
type input "mart"
click at [629, 163] on span "Mostrar" at bounding box center [634, 163] width 21 height 9
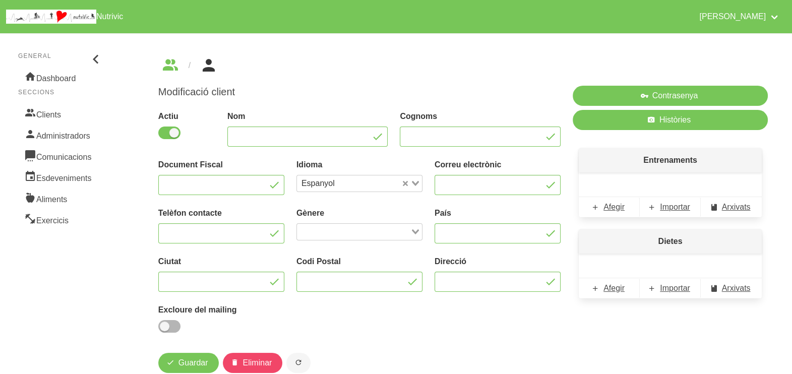
type input "Marta"
type input "Gallach"
type input "martagmgm@gmail.com"
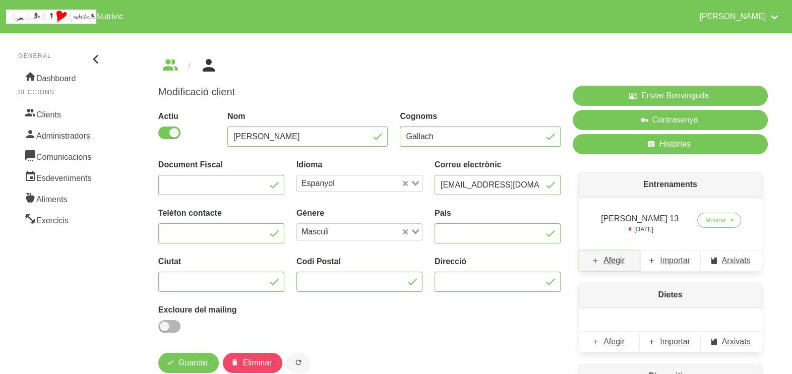
click at [617, 264] on span "Afegir" at bounding box center [614, 261] width 21 height 12
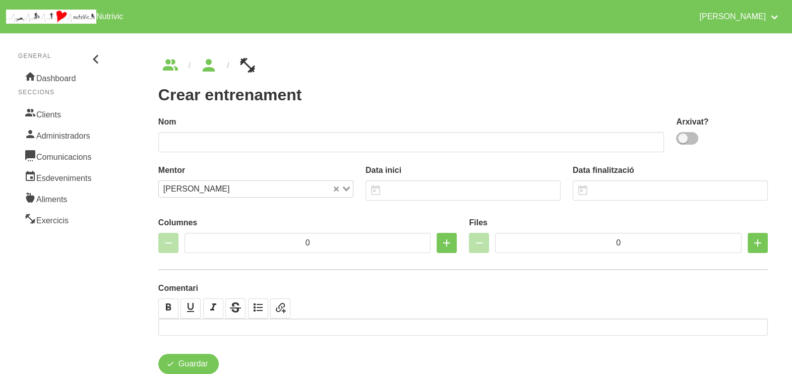
drag, startPoint x: 688, startPoint y: 141, endPoint x: 646, endPoint y: 144, distance: 42.5
click at [689, 141] on span at bounding box center [687, 138] width 22 height 13
click at [683, 141] on input "checkbox" at bounding box center [679, 138] width 7 height 7
checkbox input "true"
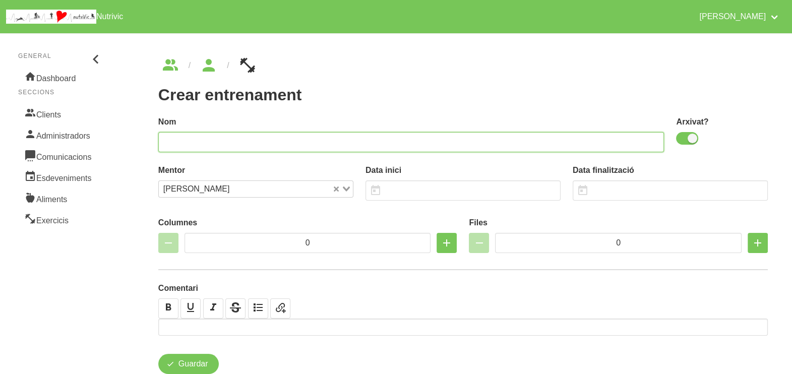
click at [550, 138] on input "text" at bounding box center [411, 142] width 506 height 20
type input "Marta Gallach 14"
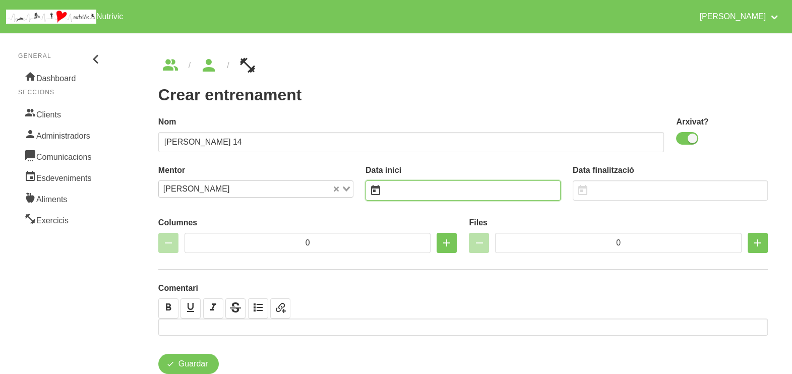
click at [414, 190] on input "text" at bounding box center [463, 191] width 195 height 20
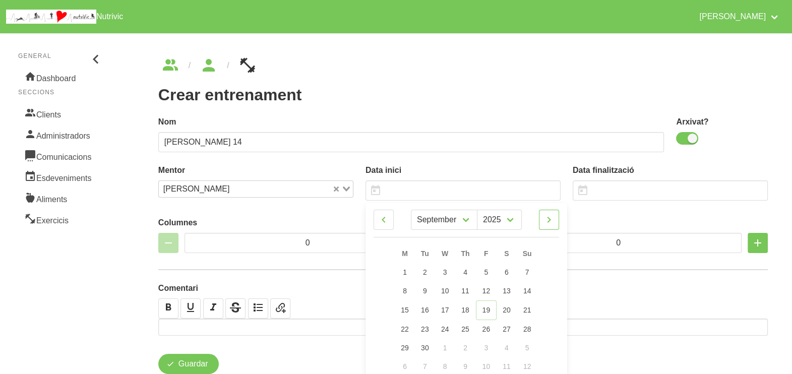
click at [555, 224] on icon at bounding box center [549, 220] width 12 height 18
select select "9"
click at [527, 323] on link "26" at bounding box center [527, 328] width 21 height 19
type input "[DATE]"
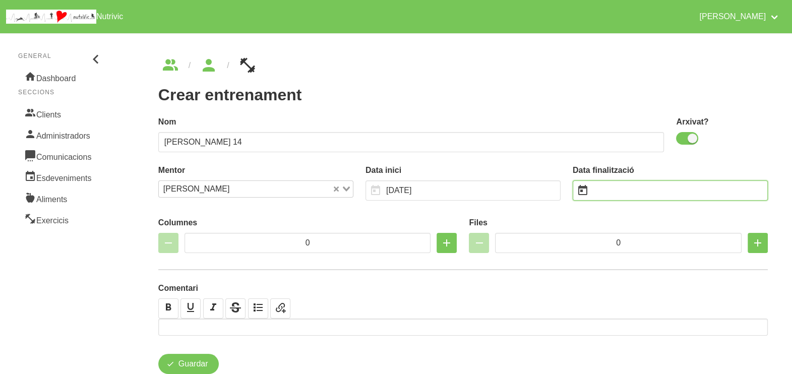
click at [605, 186] on input "text" at bounding box center [670, 191] width 195 height 20
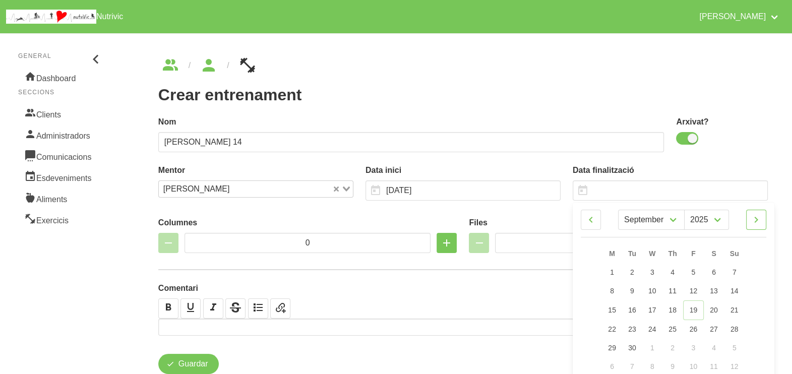
click at [757, 222] on icon at bounding box center [757, 220] width 12 height 18
click at [756, 217] on icon at bounding box center [757, 220] width 12 height 18
select select "11"
drag, startPoint x: 734, startPoint y: 272, endPoint x: 714, endPoint y: 267, distance: 20.8
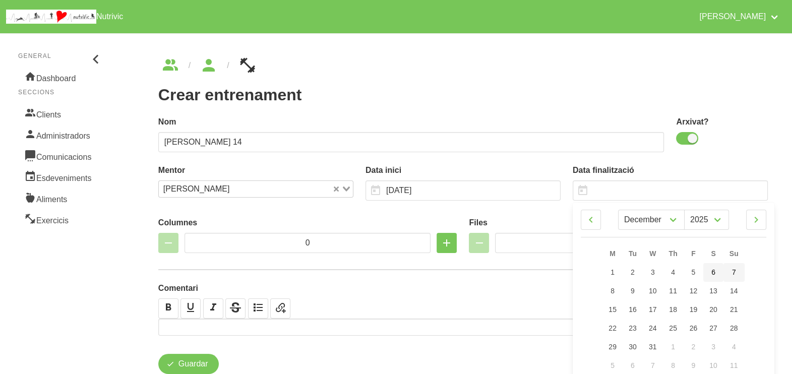
click at [734, 273] on span "7" at bounding box center [734, 272] width 4 height 8
type input "[DATE]"
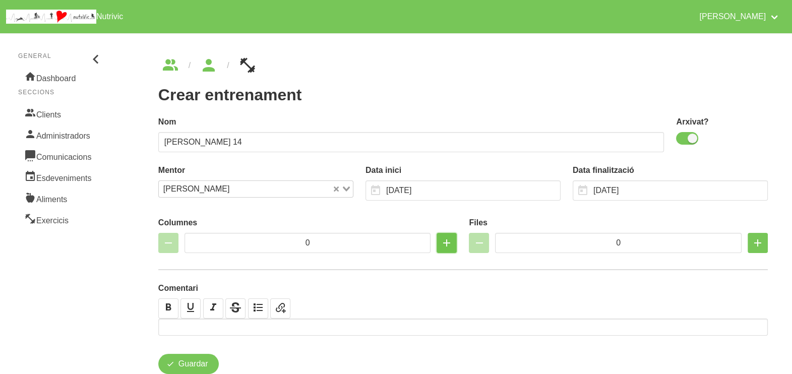
click at [448, 247] on icon "button" at bounding box center [447, 243] width 12 height 18
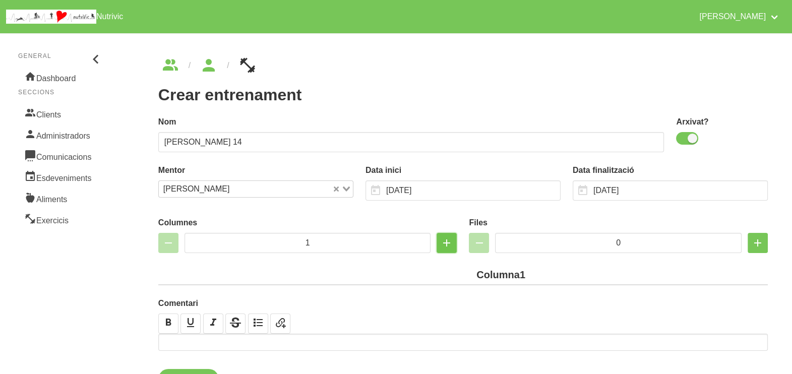
click at [448, 247] on icon "button" at bounding box center [447, 243] width 12 height 18
type input "2"
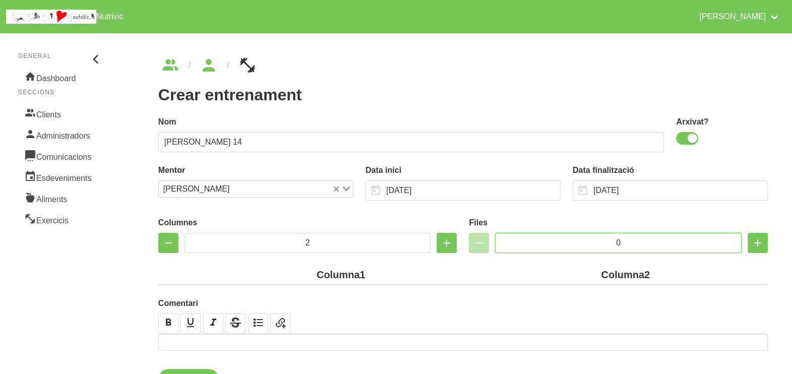
drag, startPoint x: 645, startPoint y: 244, endPoint x: 564, endPoint y: 237, distance: 80.5
click at [563, 238] on input "0" at bounding box center [618, 243] width 247 height 20
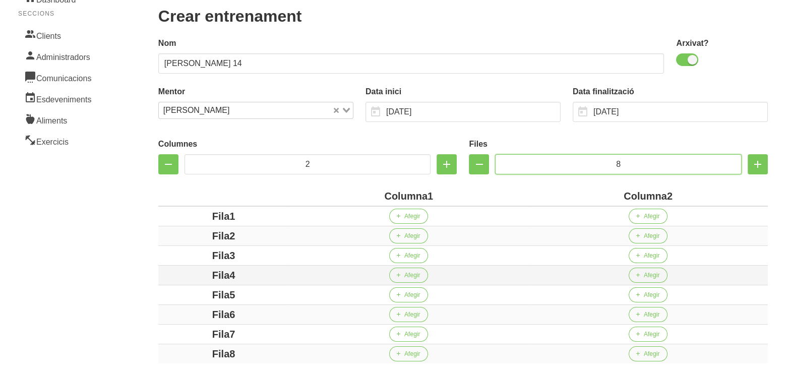
scroll to position [189, 0]
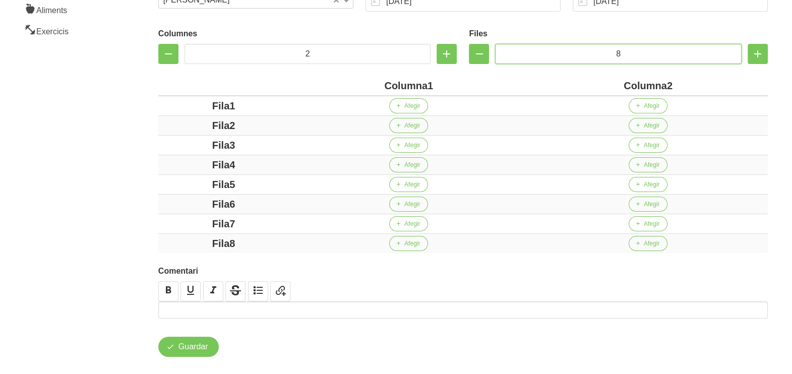
type input "8"
drag, startPoint x: 426, startPoint y: 84, endPoint x: 364, endPoint y: 84, distance: 62.0
click at [364, 84] on div "Columna1" at bounding box center [409, 85] width 232 height 15
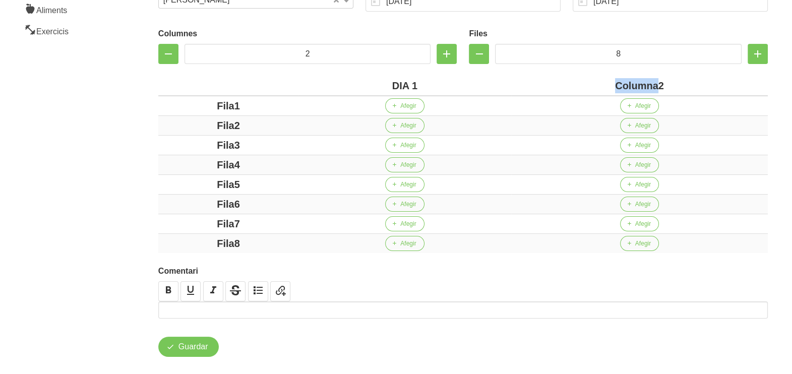
click at [601, 85] on div "Columna2" at bounding box center [639, 85] width 249 height 15
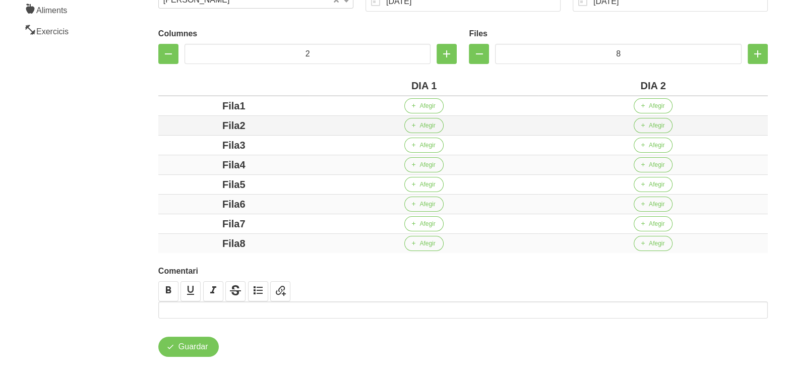
drag, startPoint x: 240, startPoint y: 103, endPoint x: 197, endPoint y: 120, distance: 46.0
click at [171, 108] on div "Fila1" at bounding box center [233, 105] width 143 height 15
click at [202, 127] on div "Fila2" at bounding box center [233, 125] width 143 height 15
drag, startPoint x: 260, startPoint y: 145, endPoint x: 194, endPoint y: 143, distance: 66.1
click at [194, 143] on div "Fila3" at bounding box center [233, 145] width 143 height 15
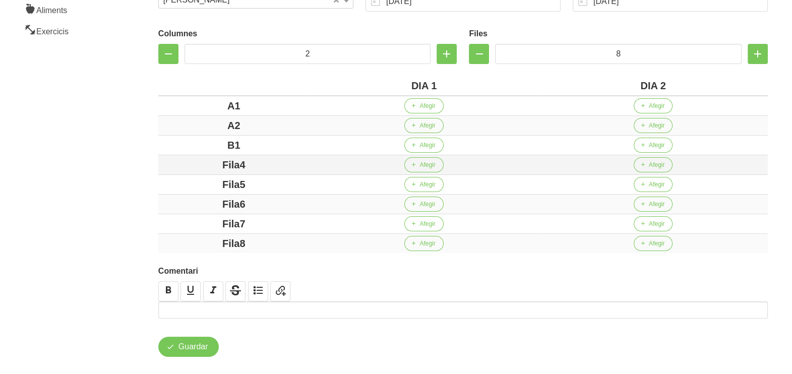
drag, startPoint x: 263, startPoint y: 163, endPoint x: 193, endPoint y: 163, distance: 70.6
click at [193, 163] on div "Fila4" at bounding box center [233, 164] width 143 height 15
click at [201, 181] on div "Fila5" at bounding box center [233, 184] width 143 height 15
click at [199, 199] on div "Fila6" at bounding box center [233, 204] width 143 height 15
drag, startPoint x: 263, startPoint y: 224, endPoint x: 193, endPoint y: 219, distance: 70.3
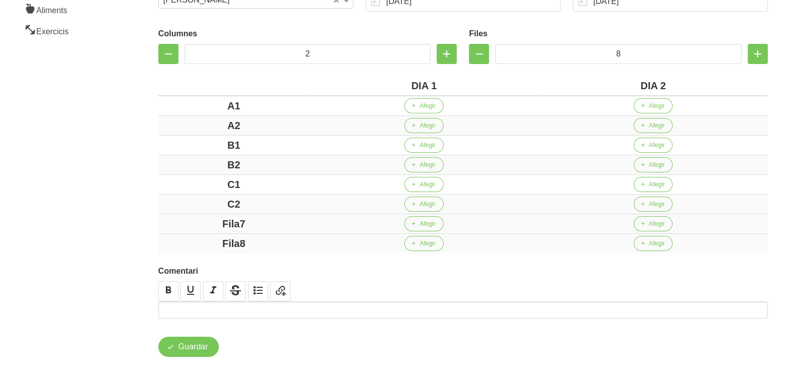
click at [194, 219] on div "Fila7" at bounding box center [233, 223] width 143 height 15
drag, startPoint x: 266, startPoint y: 243, endPoint x: 167, endPoint y: 236, distance: 98.6
click at [168, 236] on div "Fila8" at bounding box center [233, 243] width 143 height 15
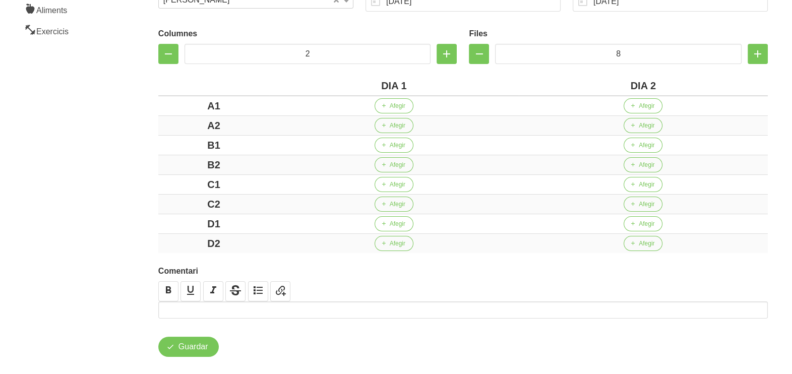
drag, startPoint x: 96, startPoint y: 186, endPoint x: 98, endPoint y: 181, distance: 5.9
click at [96, 183] on aside "General Dashboard Seccions Clients Administradors Comunicacions Esdeveniments A…" at bounding box center [61, 112] width 134 height 549
click at [393, 108] on span "Afegir" at bounding box center [398, 105] width 16 height 9
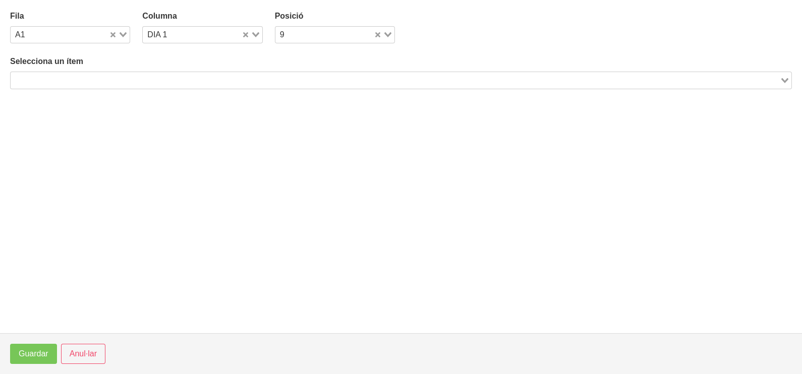
drag, startPoint x: 157, startPoint y: 84, endPoint x: 150, endPoint y: 80, distance: 8.1
click at [156, 83] on input "Search for option" at bounding box center [395, 80] width 767 height 12
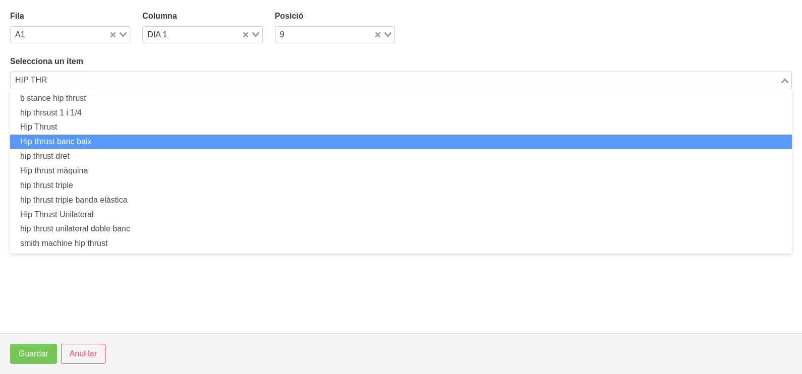
click at [96, 141] on li "Hip thrust banc baix" at bounding box center [401, 142] width 782 height 15
type input "HIP THR"
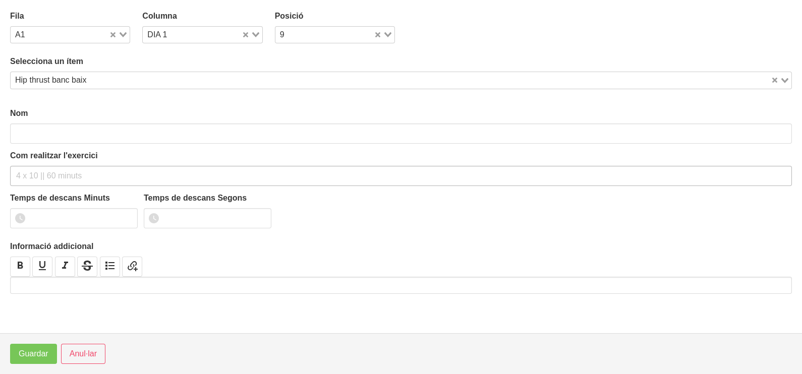
type input "Hip thrust banc baix"
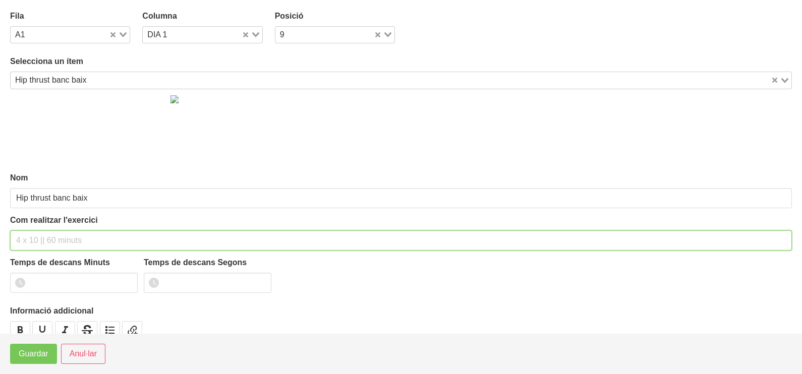
click at [63, 236] on input "text" at bounding box center [401, 241] width 782 height 20
type input "3 x 8-10 a 2011 60""
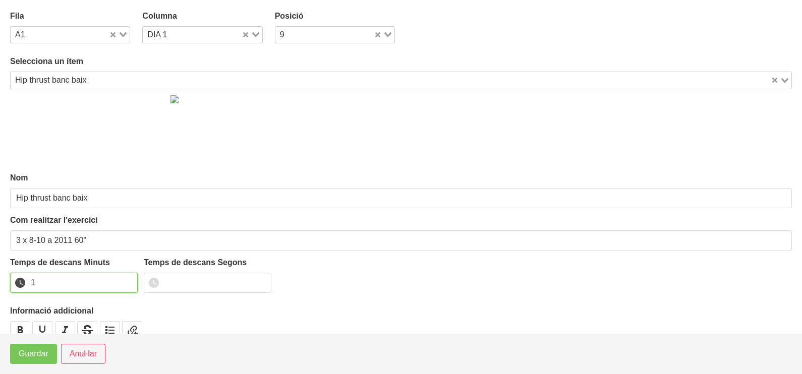
drag, startPoint x: 128, startPoint y: 279, endPoint x: 106, endPoint y: 298, distance: 28.9
type input "1"
click at [128, 279] on input "1" at bounding box center [74, 283] width 128 height 20
click at [47, 359] on span "Guardar" at bounding box center [34, 354] width 30 height 12
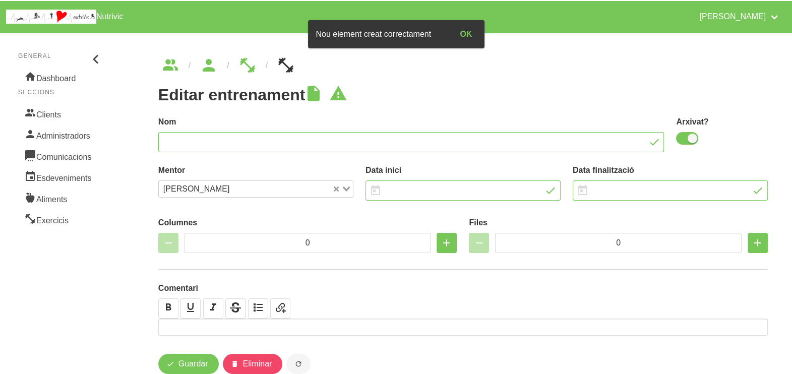
type input "Marta Gallach 14"
checkbox input "true"
type input "[DATE]"
type input "2"
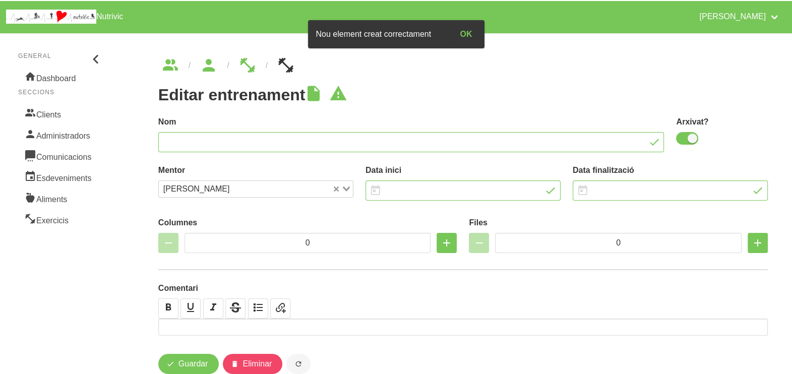
type input "8"
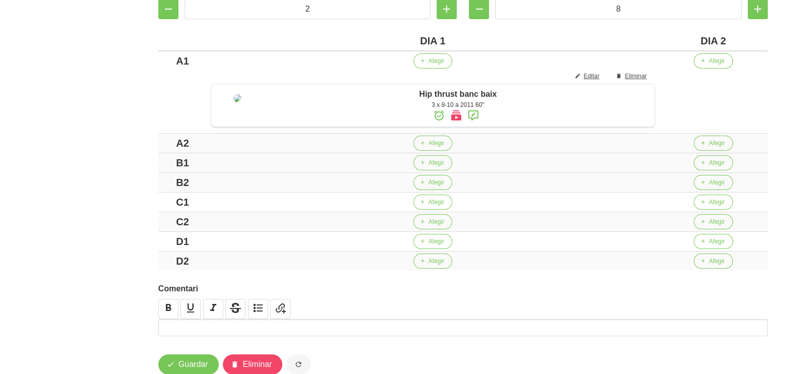
scroll to position [270, 0]
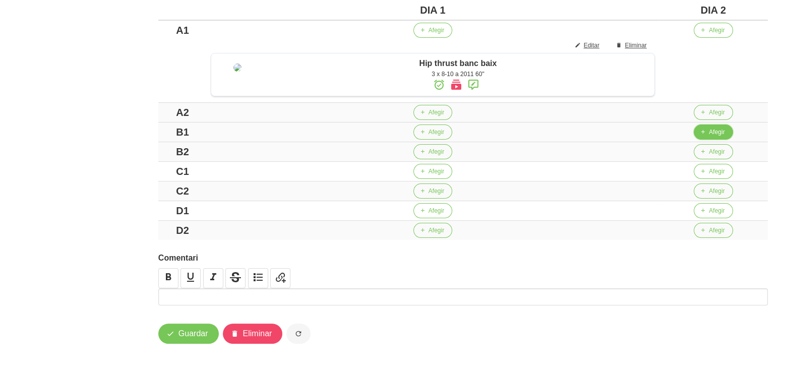
click at [706, 132] on icon "button" at bounding box center [703, 132] width 6 height 9
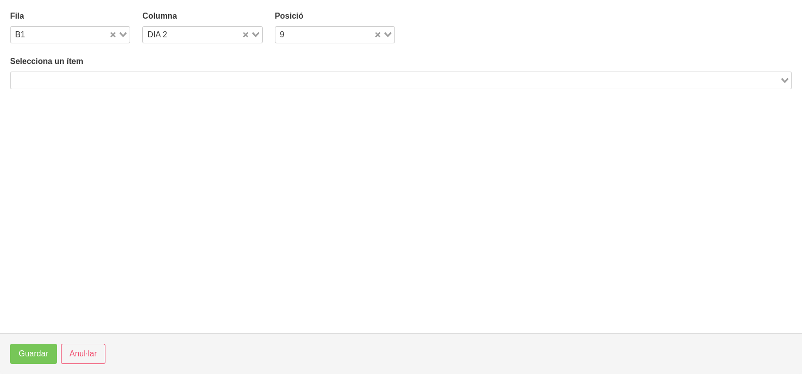
click at [157, 79] on input "Search for option" at bounding box center [395, 80] width 767 height 12
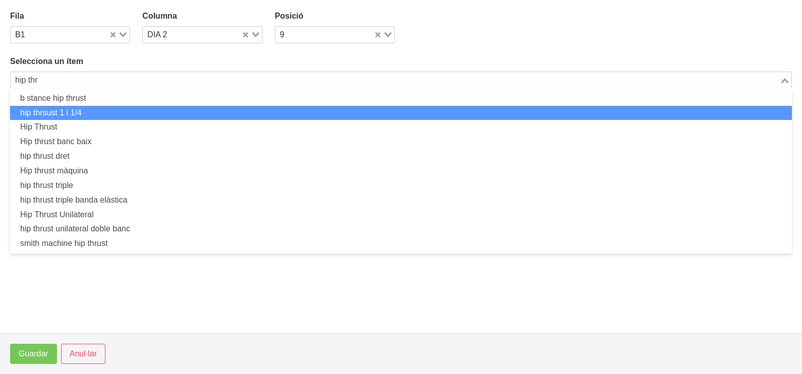
click at [141, 108] on li "hip thrsust 1 i 1/4" at bounding box center [401, 113] width 782 height 15
type input "hip thr"
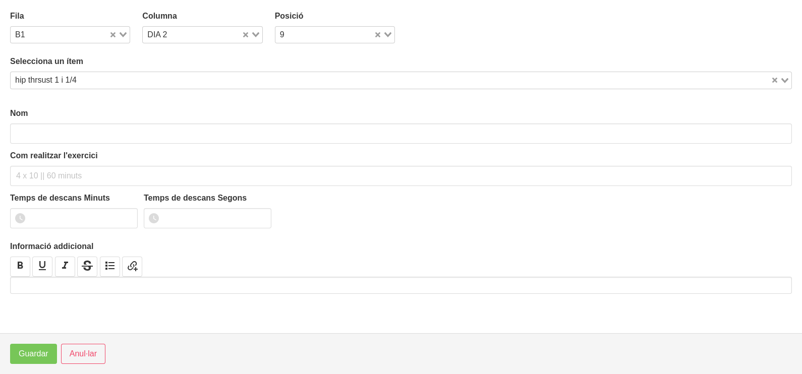
type input "hip thrsust 1 i 1/4"
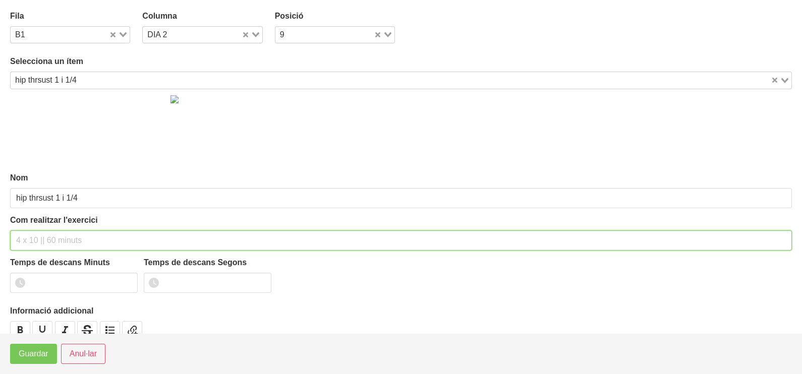
click at [53, 237] on input "text" at bounding box center [401, 241] width 782 height 20
type input "3 x 6-8 a 3011 60""
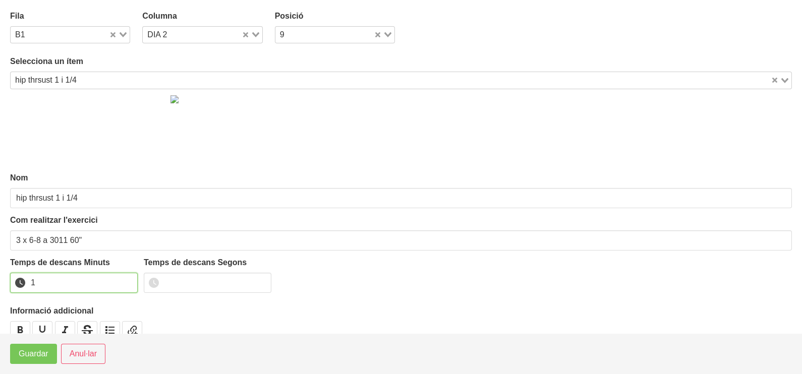
drag, startPoint x: 131, startPoint y: 278, endPoint x: 124, endPoint y: 287, distance: 10.4
type input "1"
click at [129, 280] on input "1" at bounding box center [74, 283] width 128 height 20
click at [47, 357] on span "Guardar" at bounding box center [34, 354] width 30 height 12
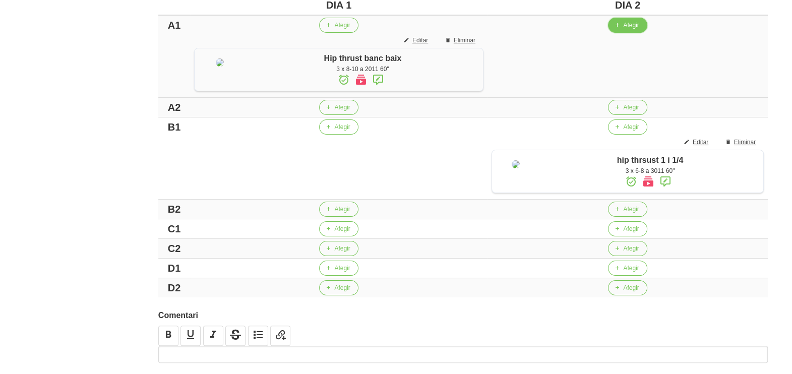
click at [624, 26] on span "Afegir" at bounding box center [631, 25] width 16 height 9
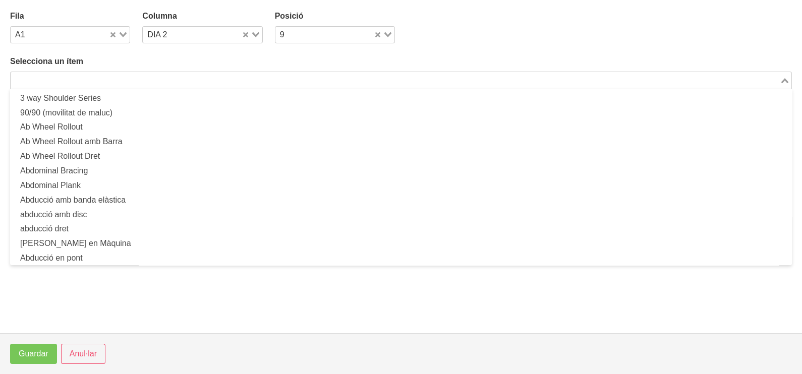
click at [175, 74] on input "Search for option" at bounding box center [395, 80] width 767 height 12
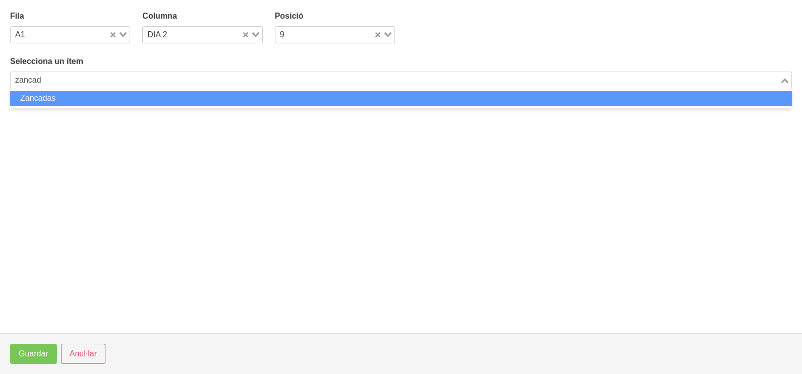
click at [136, 97] on li "Zancadas" at bounding box center [401, 98] width 782 height 15
type input "zancad"
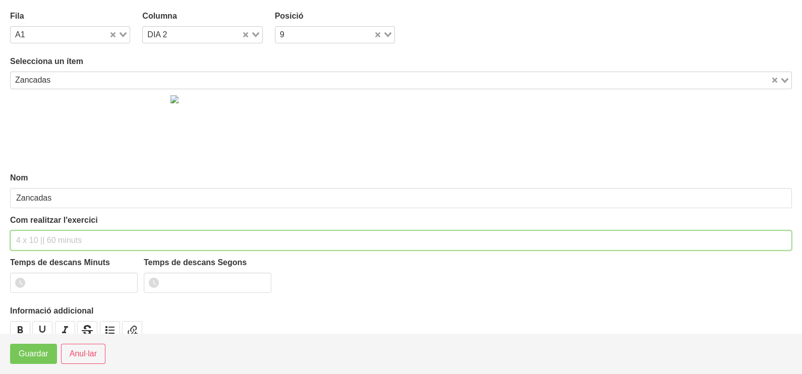
click at [45, 235] on input "text" at bounding box center [401, 241] width 782 height 20
type input "3 x 16-20 a 2010 60""
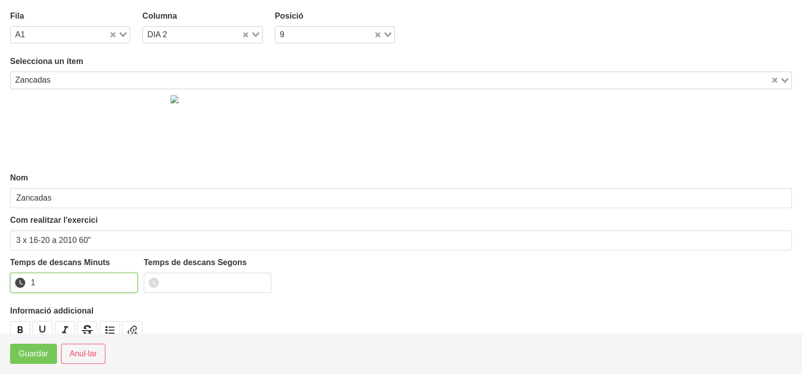
drag, startPoint x: 127, startPoint y: 279, endPoint x: 58, endPoint y: 334, distance: 88.3
type input "1"
click at [127, 279] on input "1" at bounding box center [74, 283] width 128 height 20
drag, startPoint x: 40, startPoint y: 365, endPoint x: 42, endPoint y: 358, distance: 7.3
click at [41, 363] on footer "Guardar Anul·lar" at bounding box center [401, 353] width 802 height 41
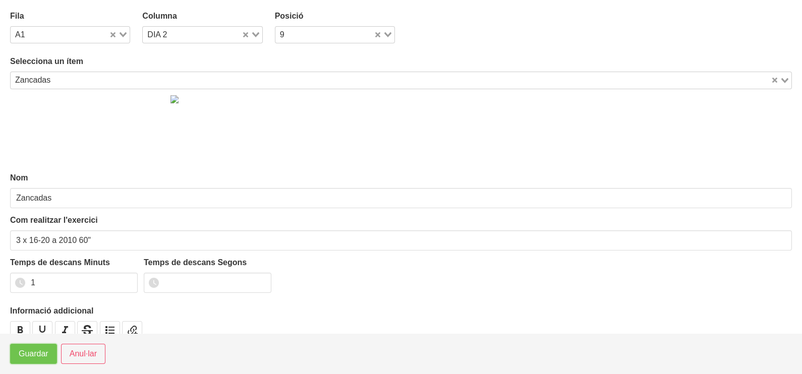
click at [43, 357] on span "Guardar" at bounding box center [34, 354] width 30 height 12
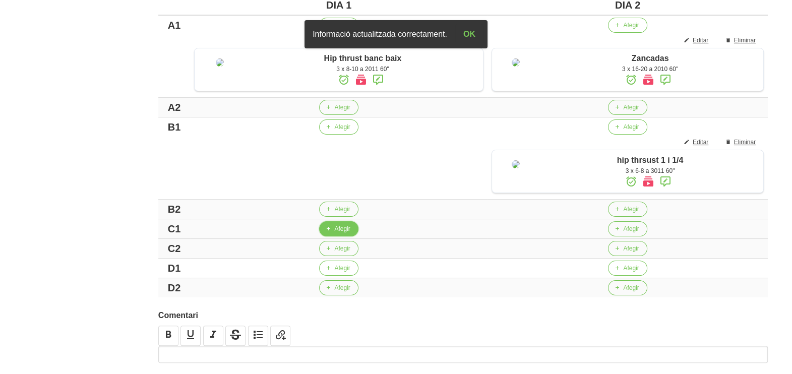
click at [334, 234] on span "Afegir" at bounding box center [342, 228] width 16 height 9
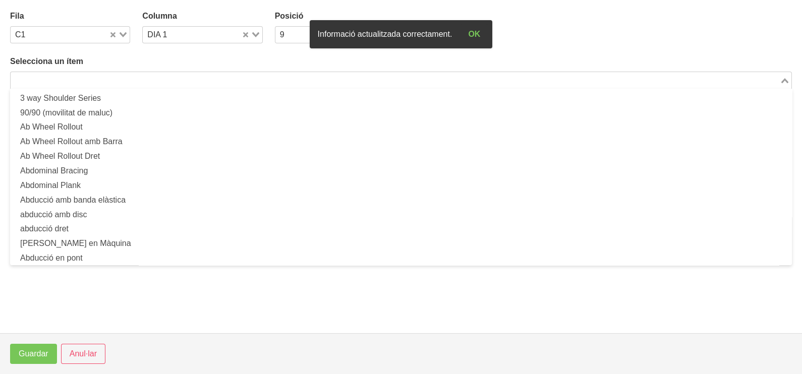
click at [116, 79] on input "Search for option" at bounding box center [395, 80] width 767 height 12
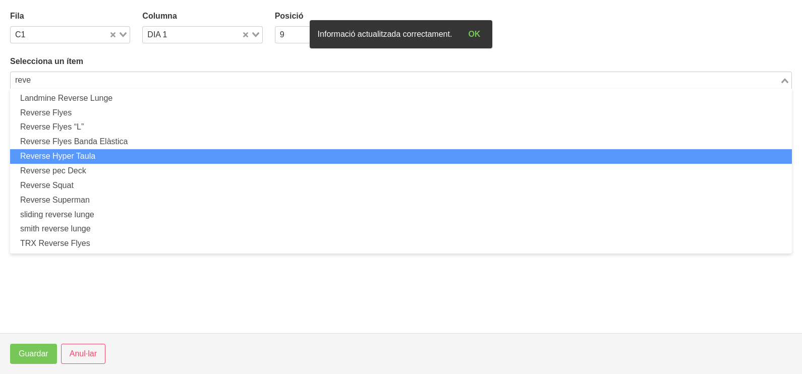
click at [121, 161] on li "Reverse Hyper Taula" at bounding box center [401, 156] width 782 height 15
type input "reve"
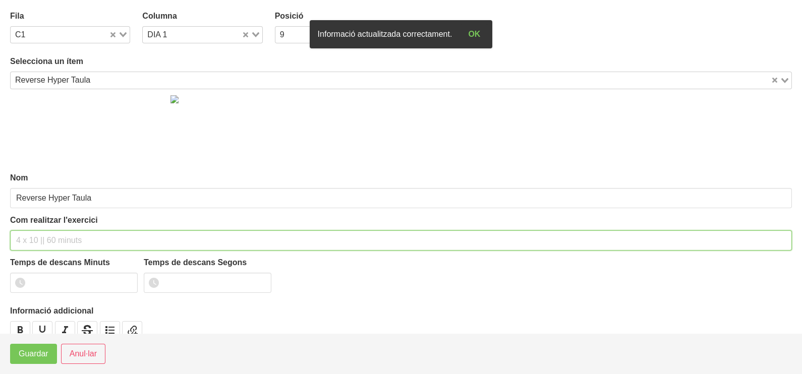
click at [61, 239] on input "text" at bounding box center [401, 241] width 782 height 20
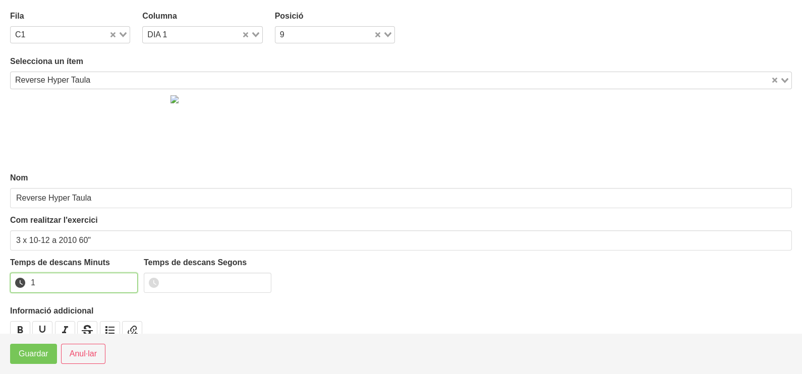
drag, startPoint x: 128, startPoint y: 279, endPoint x: 88, endPoint y: 299, distance: 44.7
click at [125, 280] on input "1" at bounding box center [74, 283] width 128 height 20
click at [30, 358] on span "Guardar" at bounding box center [34, 354] width 30 height 12
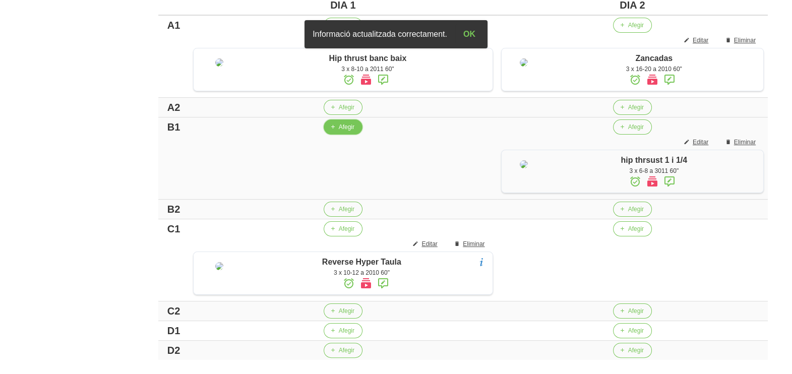
click at [339, 132] on span "Afegir" at bounding box center [347, 127] width 16 height 9
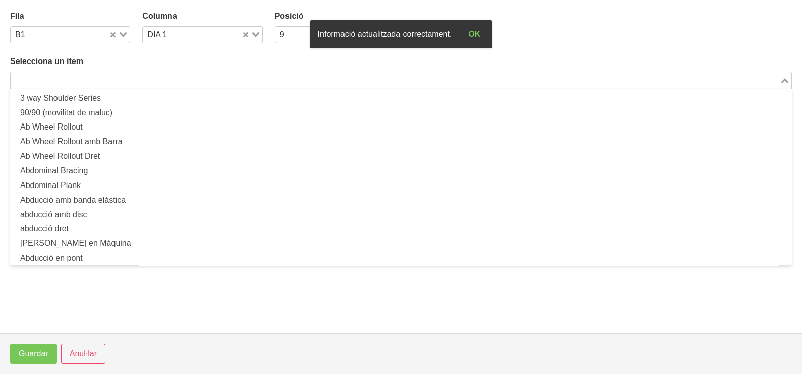
click at [154, 85] on div "Loading..." at bounding box center [401, 80] width 782 height 17
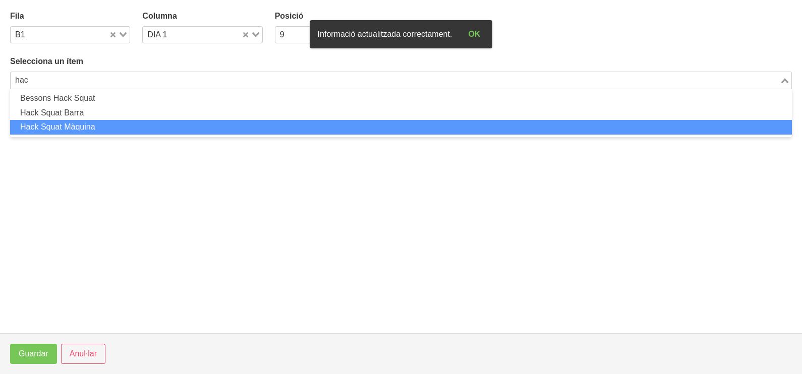
click at [111, 130] on li "Hack Squat Màquina" at bounding box center [401, 127] width 782 height 15
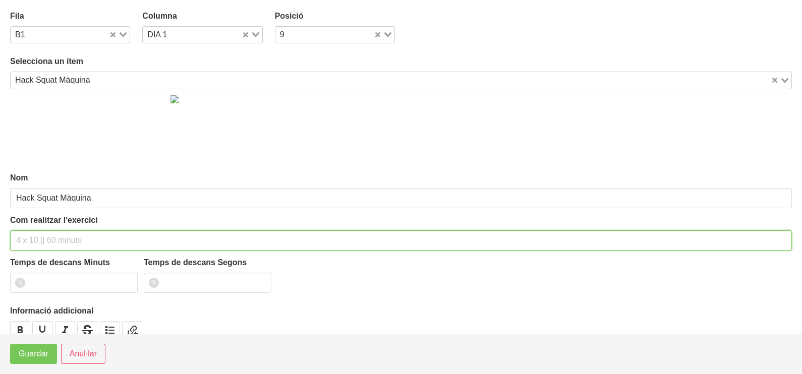
click at [70, 237] on input "text" at bounding box center [401, 241] width 782 height 20
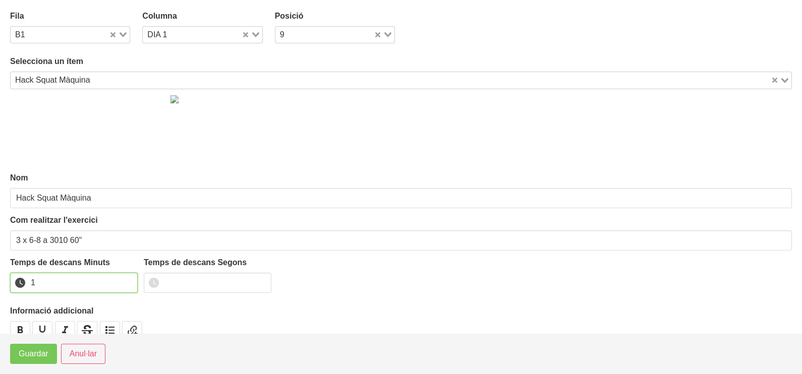
click at [131, 279] on input "1" at bounding box center [74, 283] width 128 height 20
click at [34, 353] on span "Guardar" at bounding box center [34, 354] width 30 height 12
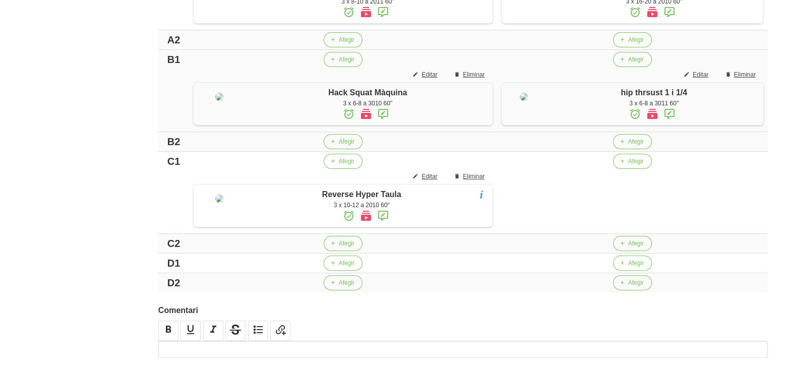
scroll to position [395, 0]
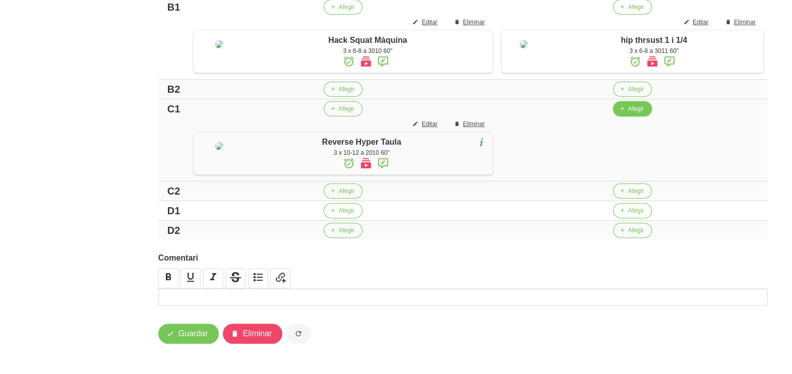
click at [636, 113] on span "Afegir" at bounding box center [636, 108] width 16 height 9
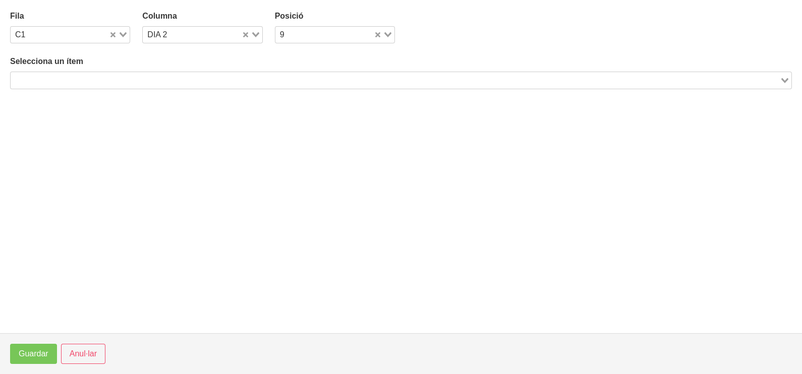
click at [213, 79] on input "Search for option" at bounding box center [395, 80] width 767 height 12
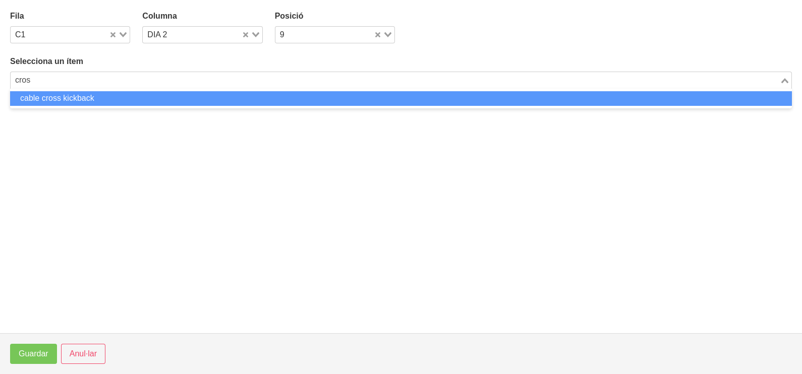
click at [263, 98] on li "cable cross kickback" at bounding box center [401, 98] width 782 height 15
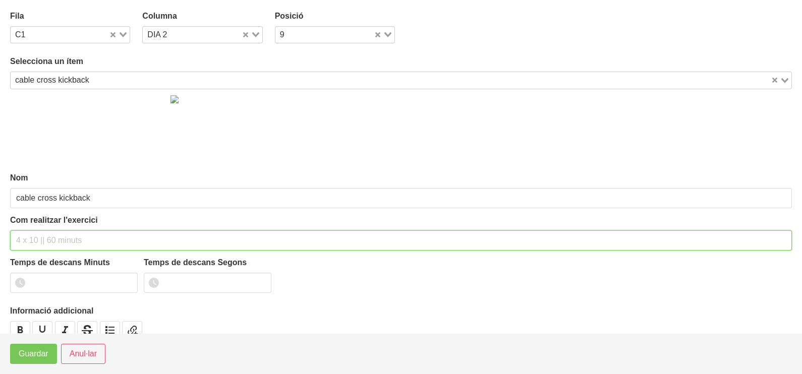
click at [100, 235] on input "text" at bounding box center [401, 241] width 782 height 20
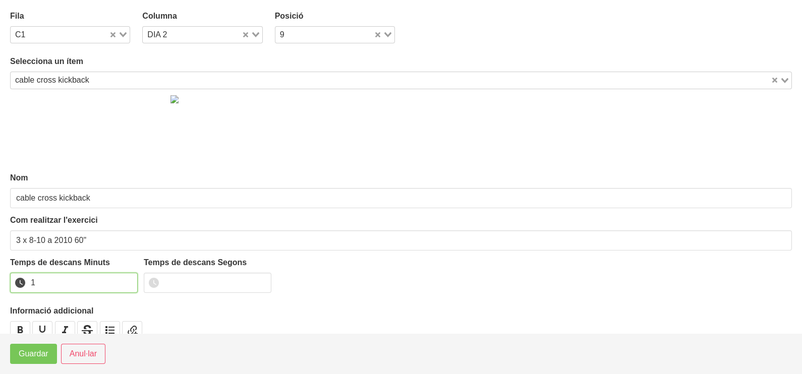
click at [131, 278] on input "1" at bounding box center [74, 283] width 128 height 20
click at [43, 352] on span "Guardar" at bounding box center [34, 354] width 30 height 12
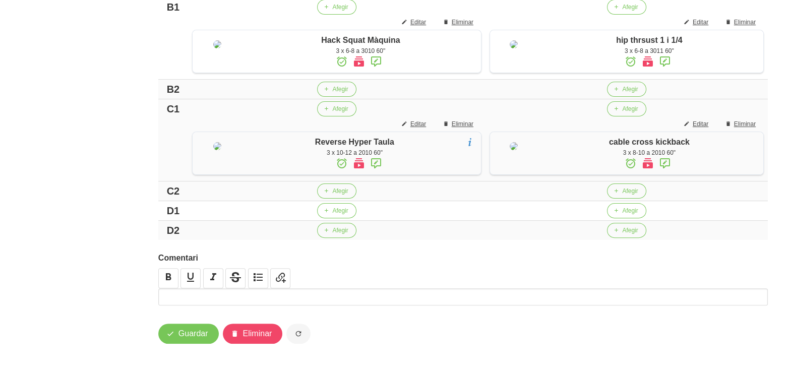
scroll to position [442, 0]
click at [627, 210] on span "Afegir" at bounding box center [630, 210] width 16 height 9
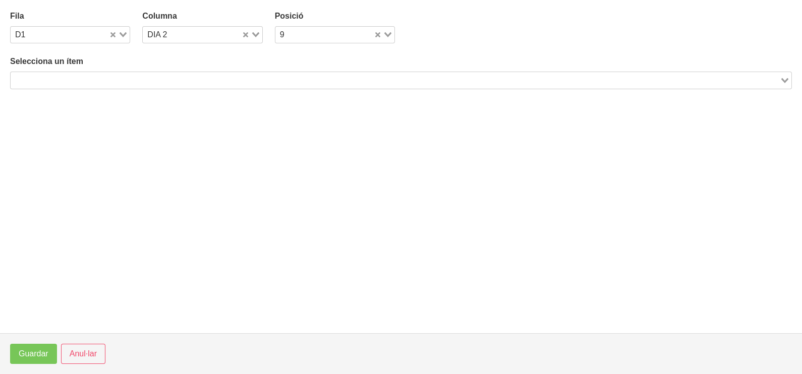
click at [211, 79] on input "Search for option" at bounding box center [395, 80] width 767 height 12
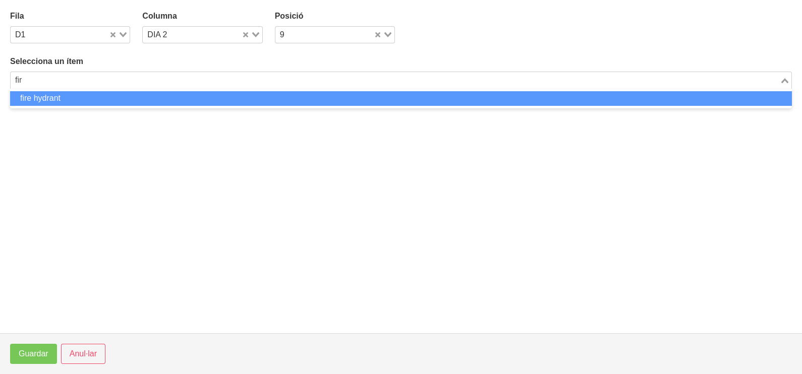
click at [205, 97] on li "fire hydrant" at bounding box center [401, 98] width 782 height 15
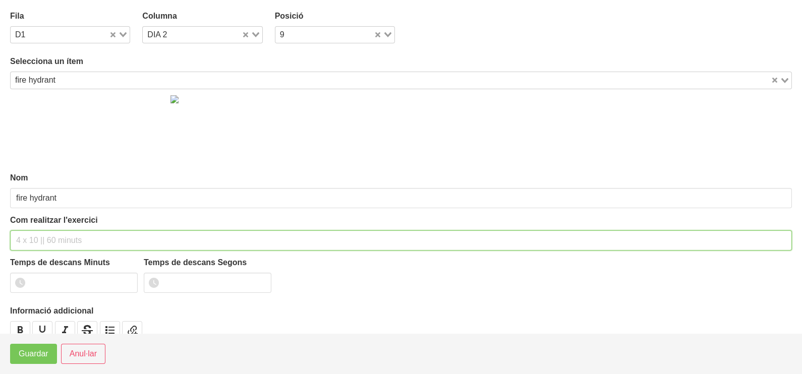
click at [91, 232] on input "text" at bounding box center [401, 241] width 782 height 20
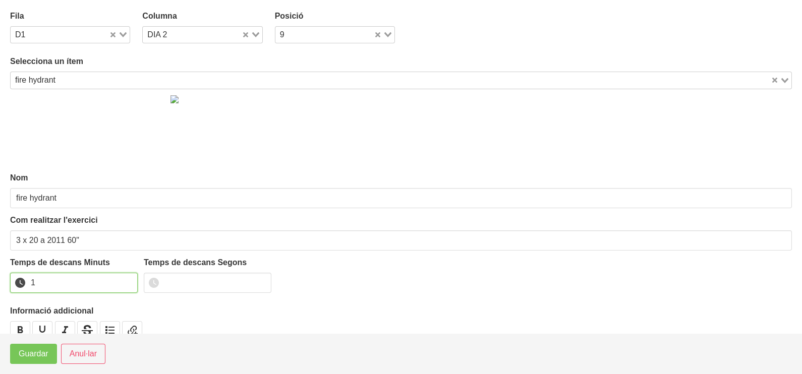
click at [127, 279] on input "1" at bounding box center [74, 283] width 128 height 20
click at [34, 358] on span "Guardar" at bounding box center [34, 354] width 30 height 12
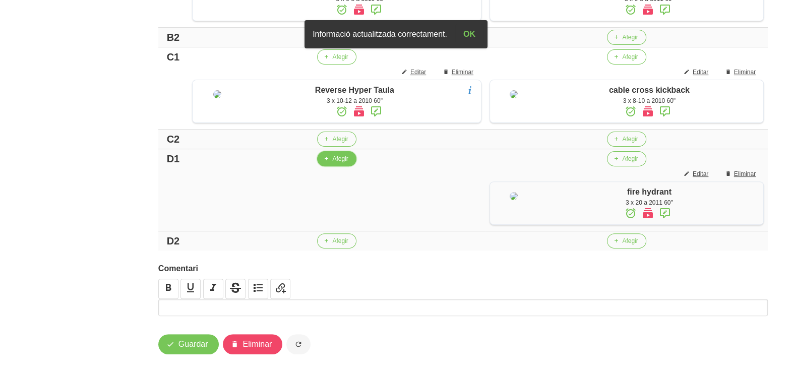
click at [342, 163] on span "Afegir" at bounding box center [340, 158] width 16 height 9
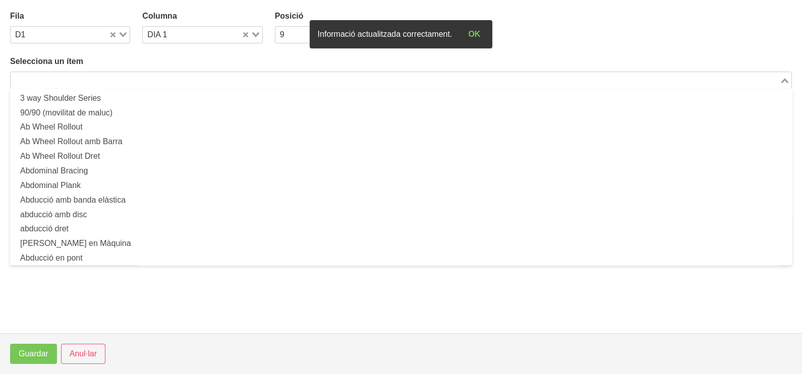
click at [136, 77] on input "Search for option" at bounding box center [395, 80] width 767 height 12
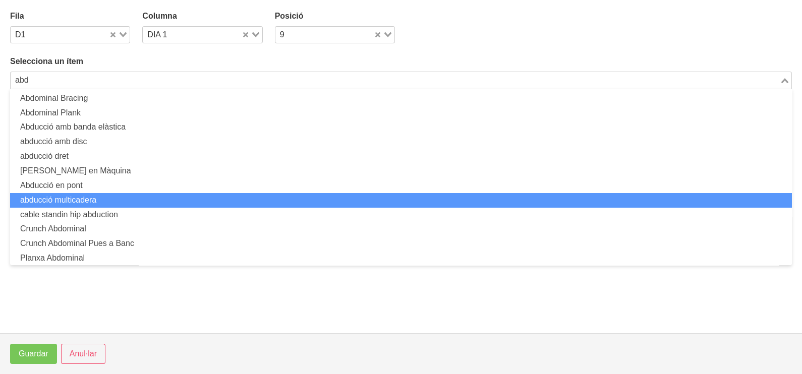
click at [109, 196] on li "abducció multicadera" at bounding box center [401, 200] width 782 height 15
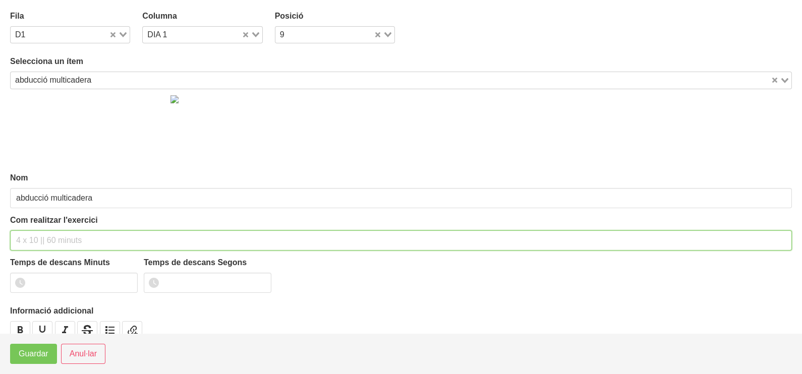
click at [61, 238] on input "text" at bounding box center [401, 241] width 782 height 20
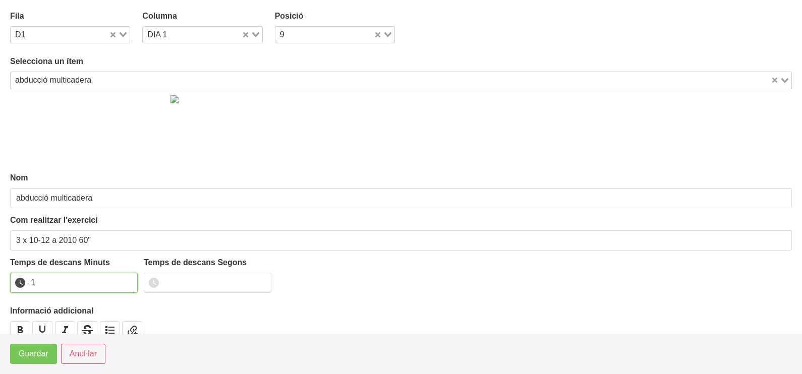
drag, startPoint x: 129, startPoint y: 277, endPoint x: 119, endPoint y: 286, distance: 13.2
click at [124, 283] on input "1" at bounding box center [74, 283] width 128 height 20
click at [36, 349] on span "Guardar" at bounding box center [34, 354] width 30 height 12
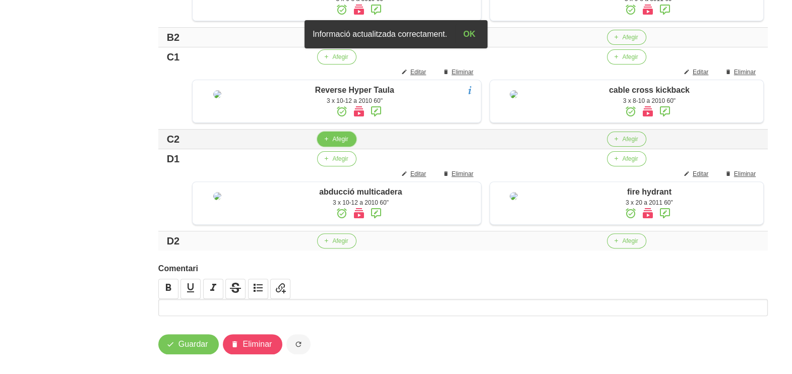
click at [336, 144] on span "Afegir" at bounding box center [340, 139] width 16 height 9
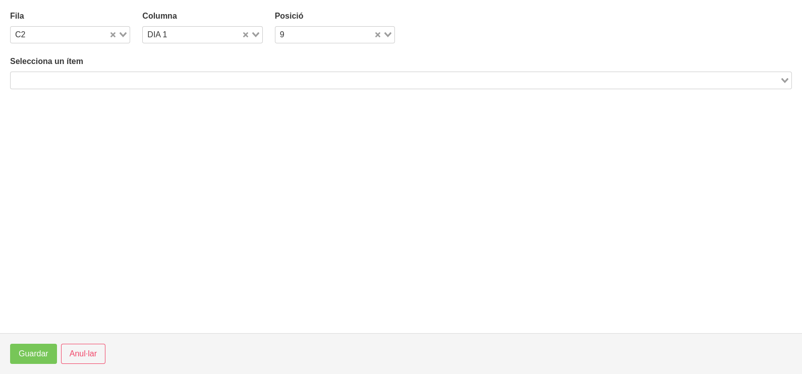
drag, startPoint x: 245, startPoint y: 80, endPoint x: 247, endPoint y: 70, distance: 10.8
click at [245, 73] on div "Search for option" at bounding box center [395, 79] width 769 height 14
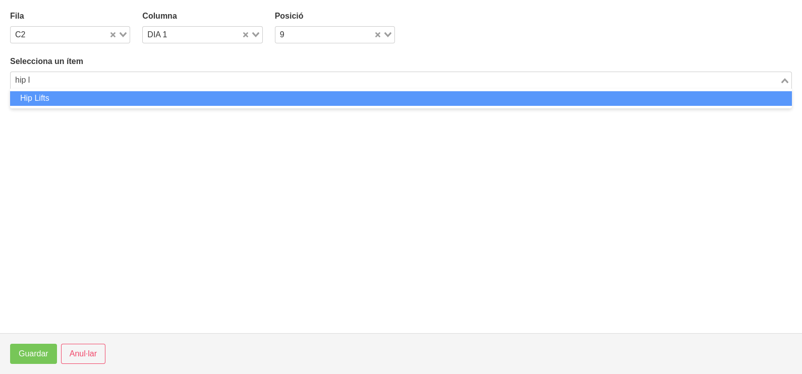
click at [237, 98] on li "Hip Lifts" at bounding box center [401, 98] width 782 height 15
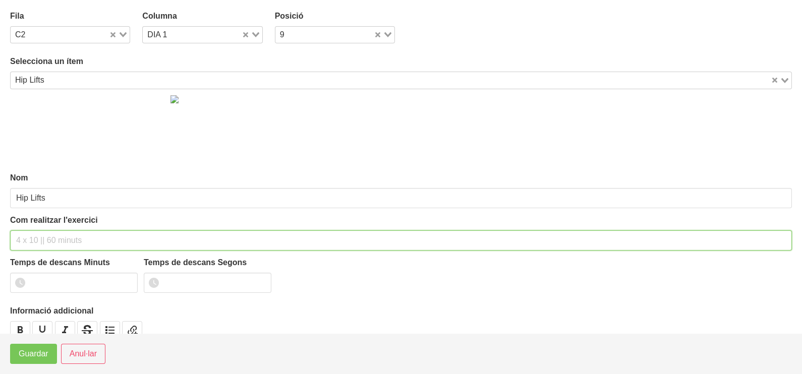
click at [86, 235] on input "text" at bounding box center [401, 241] width 782 height 20
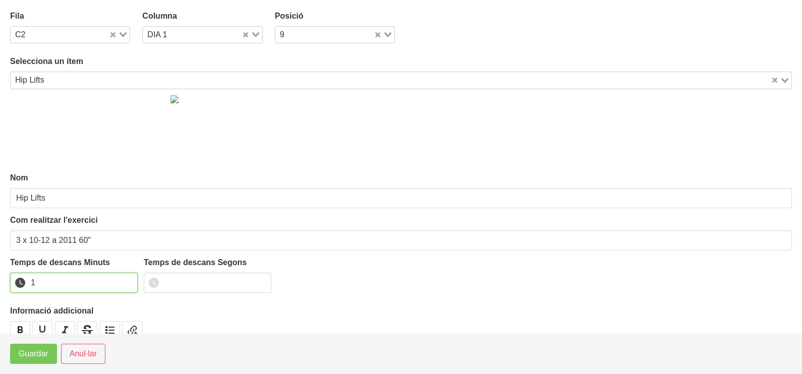
drag, startPoint x: 127, startPoint y: 278, endPoint x: 108, endPoint y: 289, distance: 21.7
click at [128, 280] on input "1" at bounding box center [74, 283] width 128 height 20
click at [40, 351] on span "Guardar" at bounding box center [34, 354] width 30 height 12
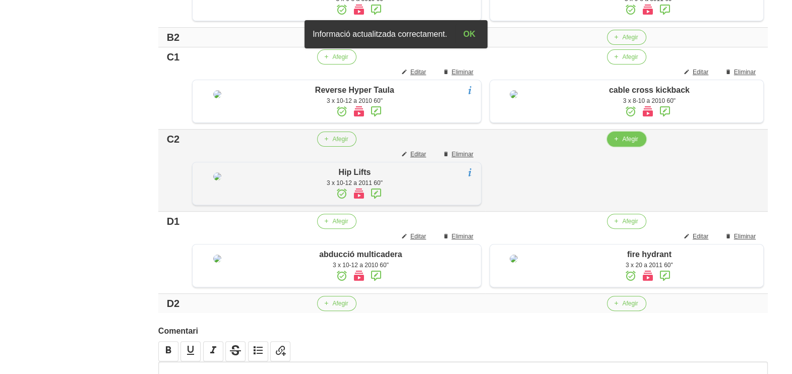
click at [638, 144] on span "Afegir" at bounding box center [630, 139] width 16 height 9
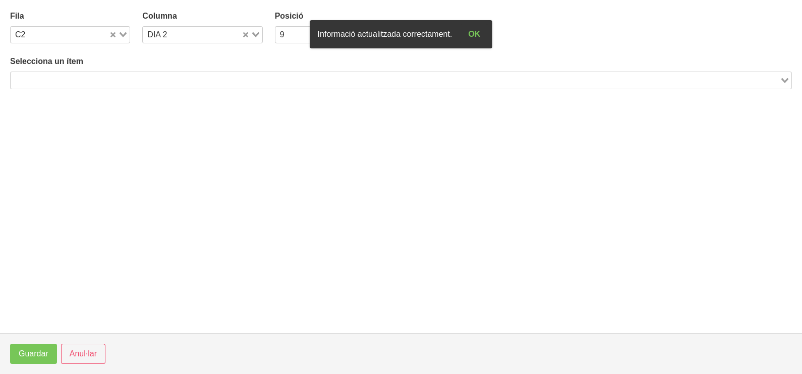
drag, startPoint x: 219, startPoint y: 80, endPoint x: 202, endPoint y: 82, distance: 17.3
click at [203, 83] on input "Search for option" at bounding box center [395, 80] width 767 height 12
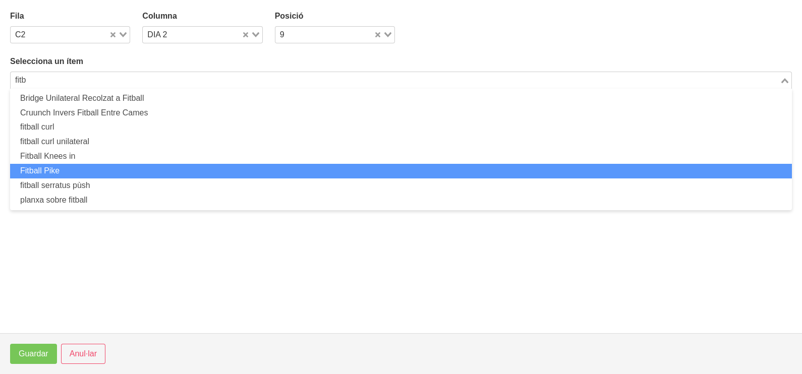
click at [174, 169] on li "Fitball Pike" at bounding box center [401, 171] width 782 height 15
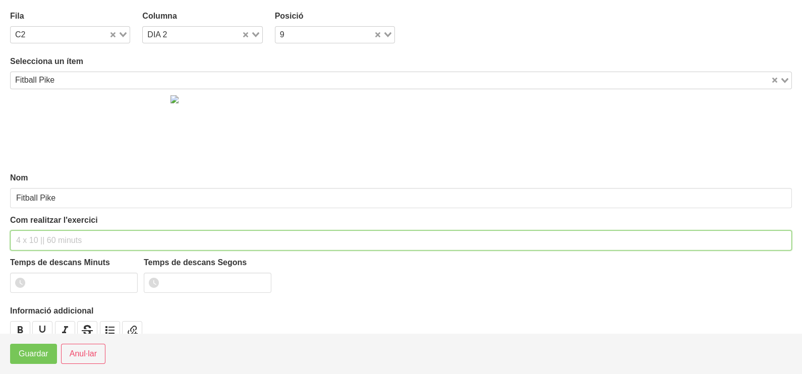
click at [87, 240] on input "text" at bounding box center [401, 241] width 782 height 20
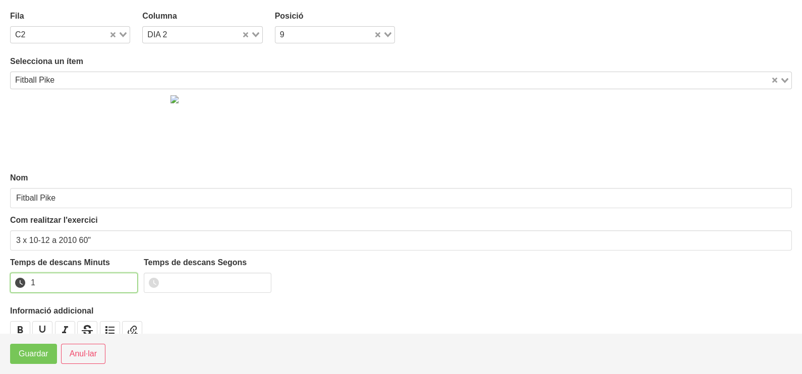
click at [131, 280] on input "1" at bounding box center [74, 283] width 128 height 20
click at [47, 351] on span "Guardar" at bounding box center [34, 354] width 30 height 12
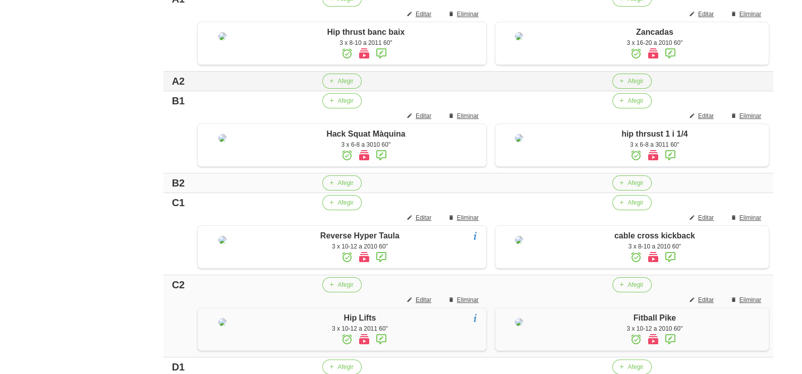
scroll to position [316, 0]
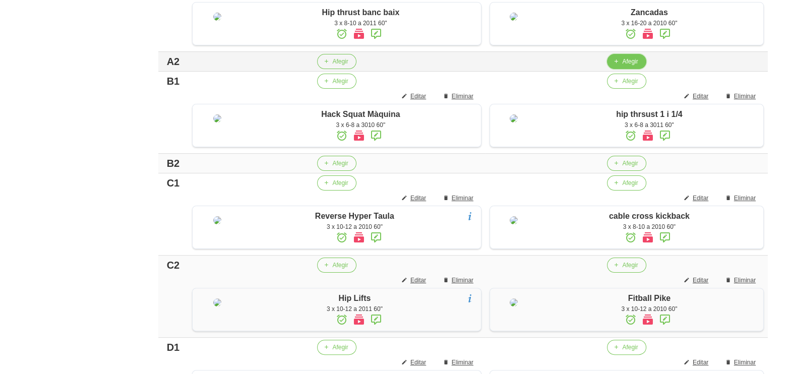
click at [621, 64] on span "button" at bounding box center [616, 61] width 9 height 9
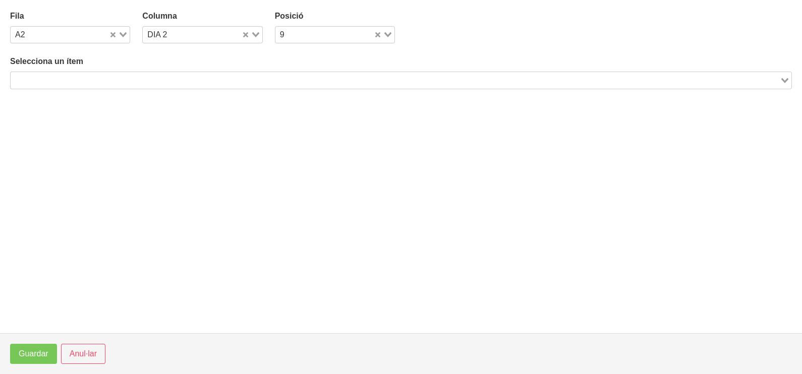
click at [165, 78] on input "Search for option" at bounding box center [395, 80] width 767 height 12
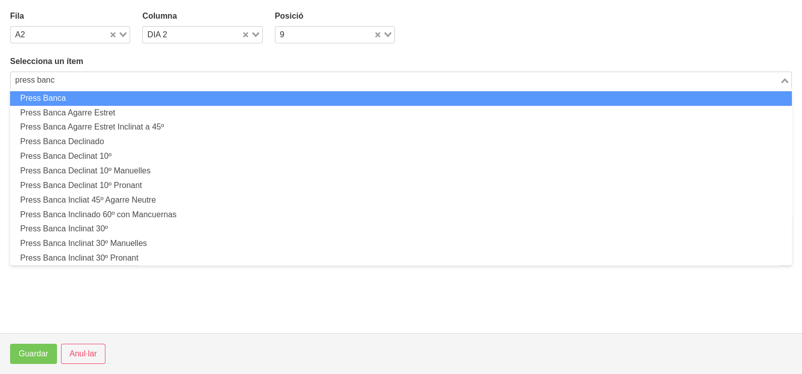
drag, startPoint x: 47, startPoint y: 77, endPoint x: 35, endPoint y: 79, distance: 12.3
click at [35, 79] on input "press banc" at bounding box center [395, 80] width 767 height 12
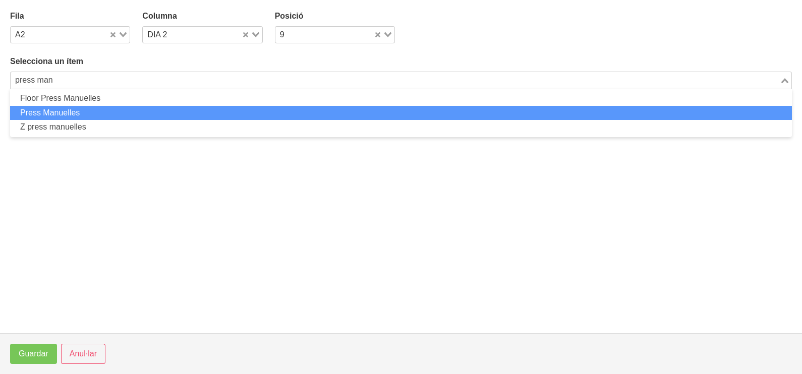
click at [64, 117] on li "Press Manuelles" at bounding box center [401, 113] width 782 height 15
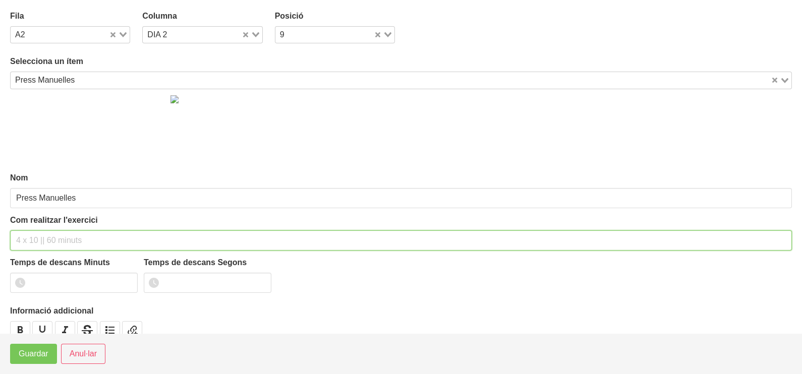
click at [45, 240] on input "text" at bounding box center [401, 241] width 782 height 20
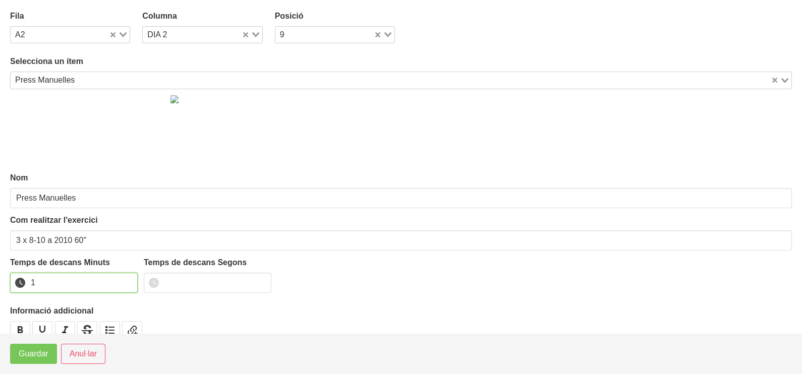
drag, startPoint x: 127, startPoint y: 279, endPoint x: 61, endPoint y: 337, distance: 87.9
click at [126, 280] on input "1" at bounding box center [74, 283] width 128 height 20
click at [36, 359] on span "Guardar" at bounding box center [34, 354] width 30 height 12
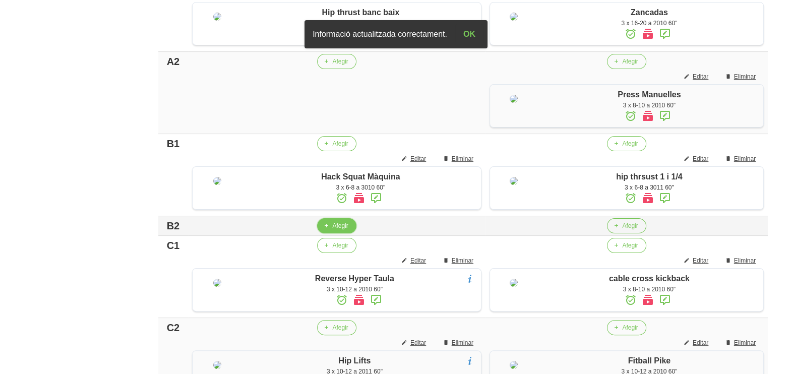
click at [338, 231] on span "Afegir" at bounding box center [340, 225] width 16 height 9
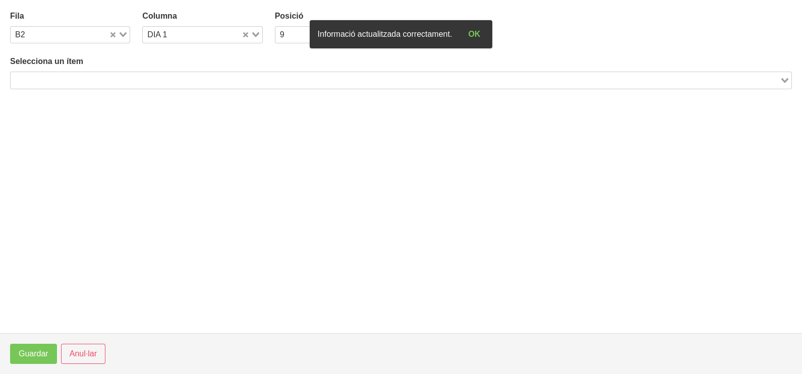
click at [156, 80] on input "Search for option" at bounding box center [395, 80] width 767 height 12
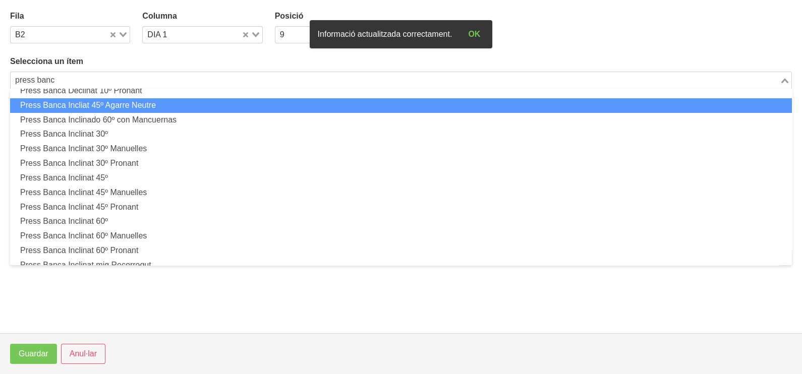
scroll to position [189, 0]
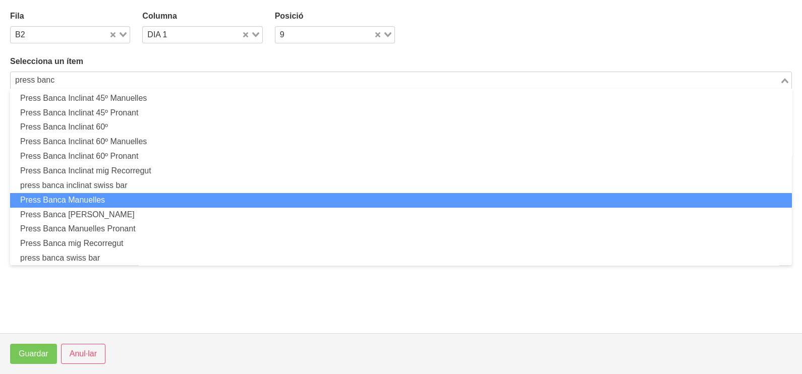
click at [145, 200] on li "Press Banca Manuelles" at bounding box center [401, 200] width 782 height 15
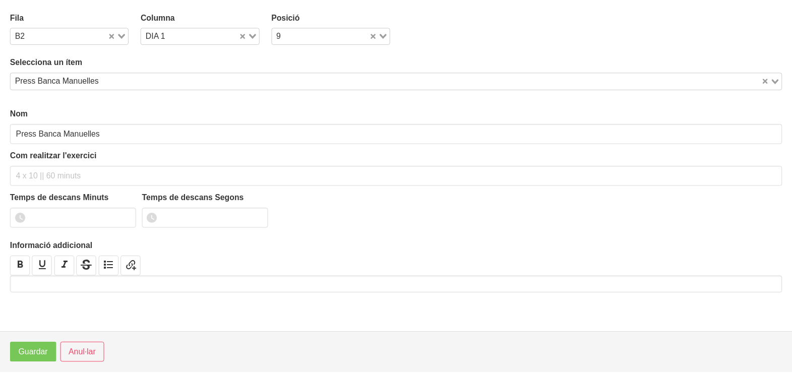
scroll to position [3, 0]
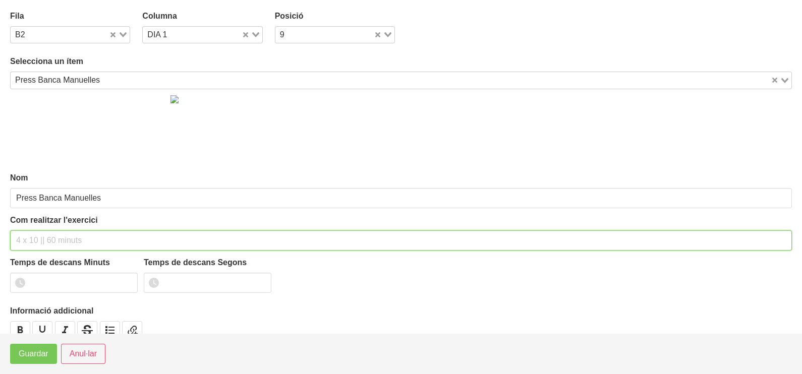
click at [53, 238] on input "text" at bounding box center [401, 241] width 782 height 20
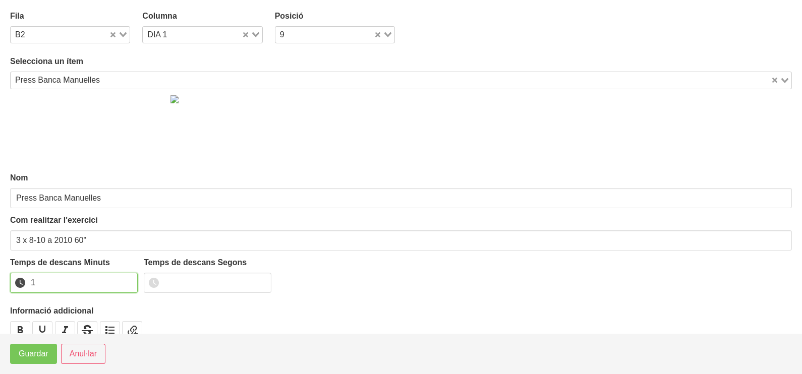
drag, startPoint x: 127, startPoint y: 277, endPoint x: 80, endPoint y: 319, distance: 62.9
click at [126, 277] on input "1" at bounding box center [74, 283] width 128 height 20
click at [40, 357] on span "Guardar" at bounding box center [34, 354] width 30 height 12
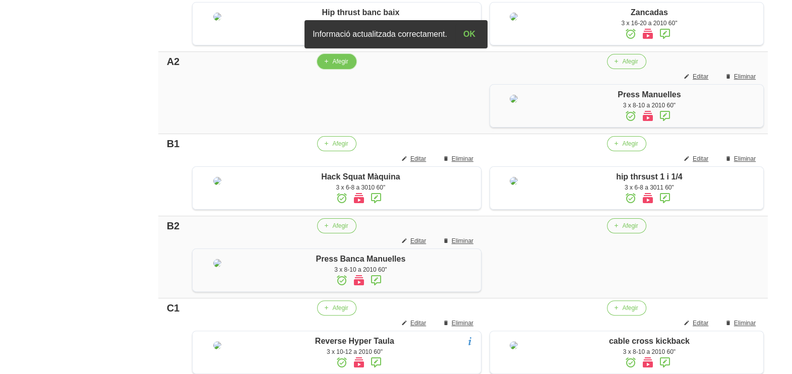
drag, startPoint x: 339, startPoint y: 70, endPoint x: 378, endPoint y: 28, distance: 56.7
click at [340, 66] on span "Afegir" at bounding box center [340, 61] width 16 height 9
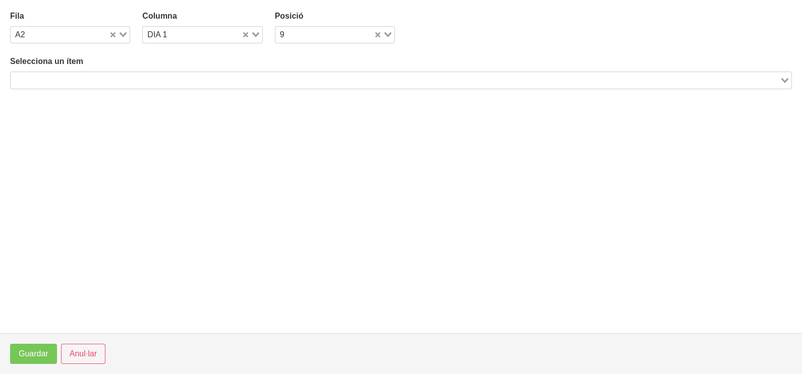
click at [182, 74] on input "Search for option" at bounding box center [395, 80] width 767 height 12
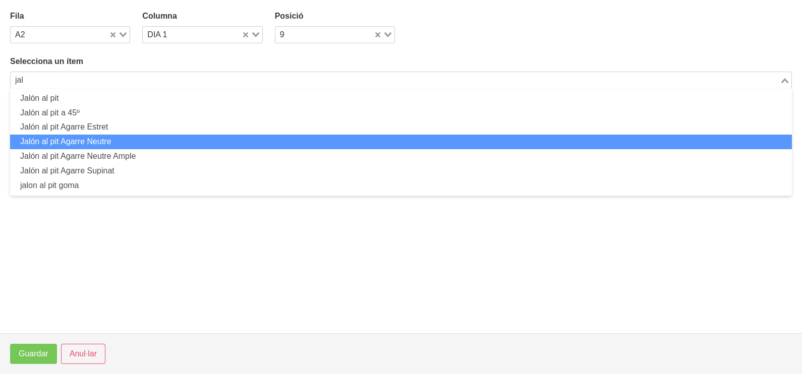
click at [143, 139] on li "Jalón al pit Agarre Neutre" at bounding box center [401, 142] width 782 height 15
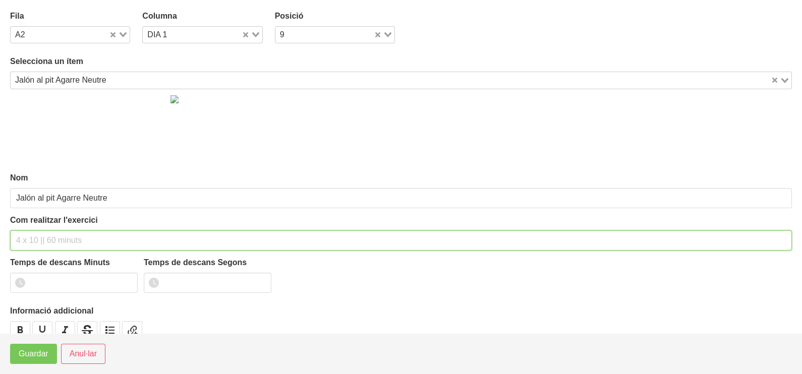
click at [66, 240] on input "text" at bounding box center [401, 241] width 782 height 20
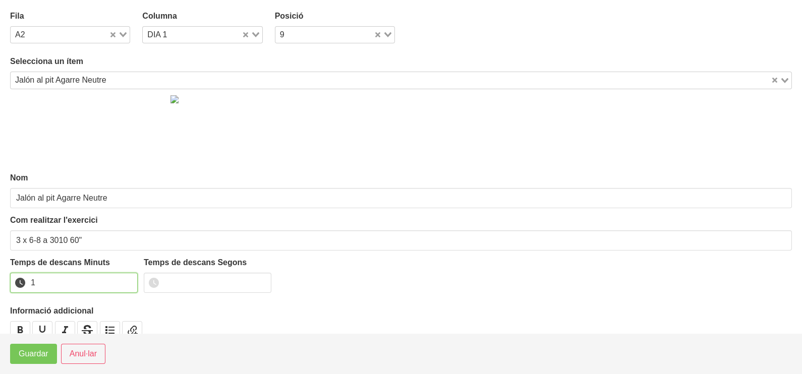
drag, startPoint x: 129, startPoint y: 280, endPoint x: 103, endPoint y: 297, distance: 30.5
click at [125, 281] on input "1" at bounding box center [74, 283] width 128 height 20
click at [24, 359] on span "Guardar" at bounding box center [34, 354] width 30 height 12
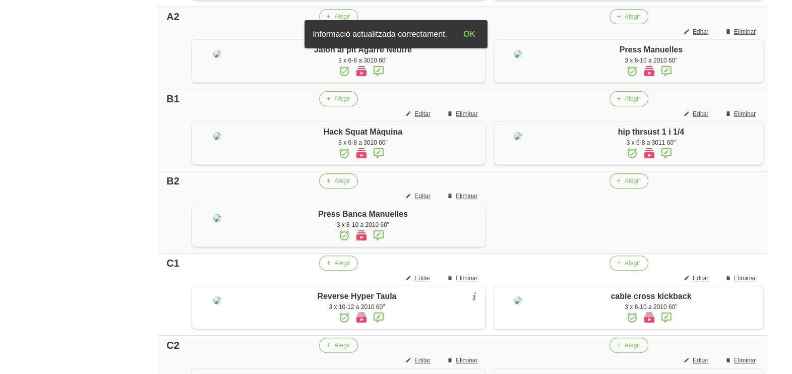
scroll to position [379, 0]
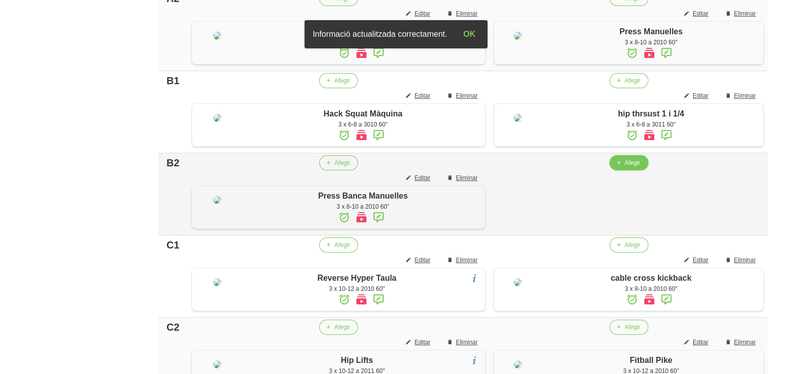
click at [639, 167] on span "Afegir" at bounding box center [633, 162] width 16 height 9
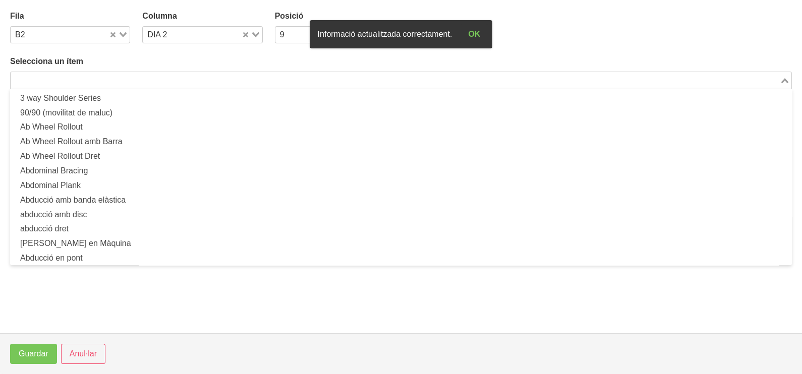
click at [222, 74] on input "Search for option" at bounding box center [395, 80] width 767 height 12
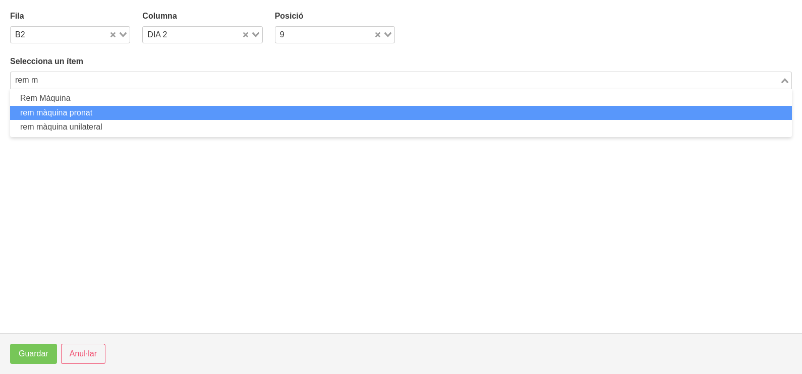
click at [149, 111] on li "rem màquina pronat" at bounding box center [401, 113] width 782 height 15
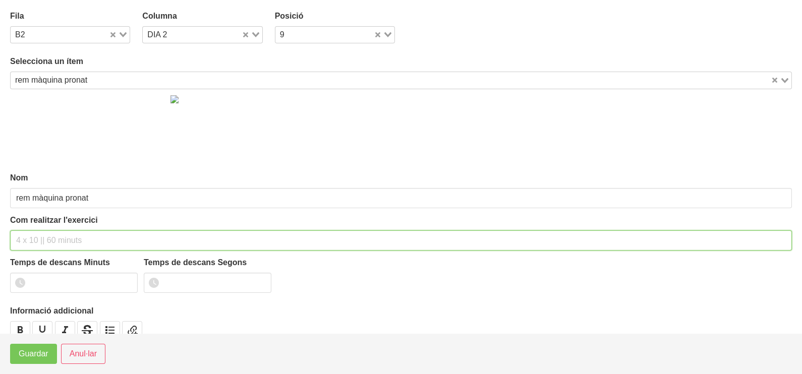
click at [68, 237] on input "text" at bounding box center [401, 241] width 782 height 20
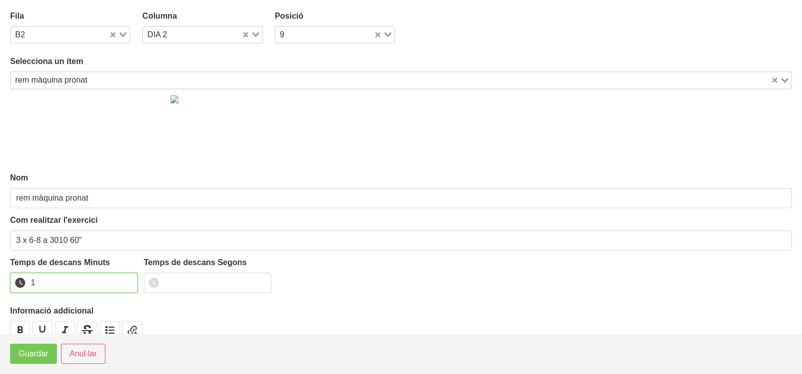
click at [128, 279] on input "1" at bounding box center [74, 283] width 128 height 20
click at [36, 362] on button "Guardar" at bounding box center [33, 354] width 47 height 20
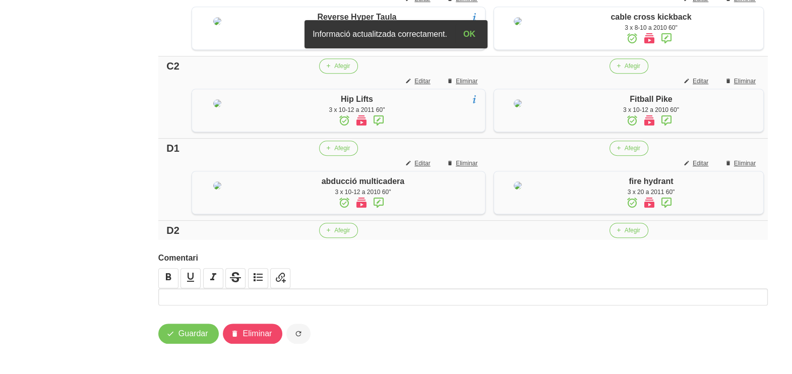
scroll to position [808, 0]
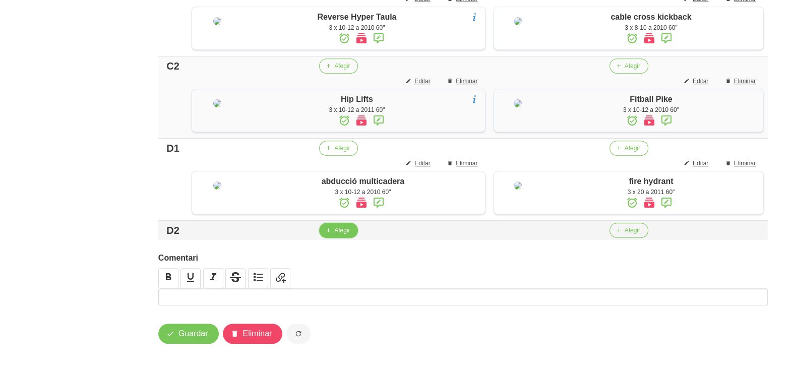
click at [340, 233] on span "Afegir" at bounding box center [342, 230] width 16 height 9
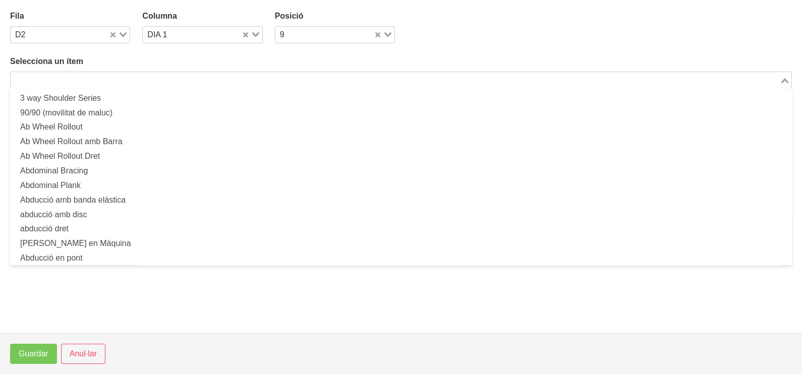
drag, startPoint x: 264, startPoint y: 84, endPoint x: 257, endPoint y: 83, distance: 6.7
click at [263, 83] on input "Search for option" at bounding box center [395, 80] width 767 height 12
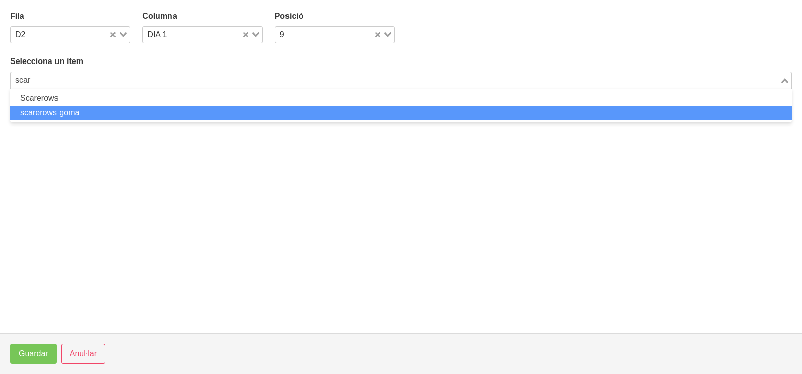
click at [265, 110] on li "scarerows goma" at bounding box center [401, 113] width 782 height 15
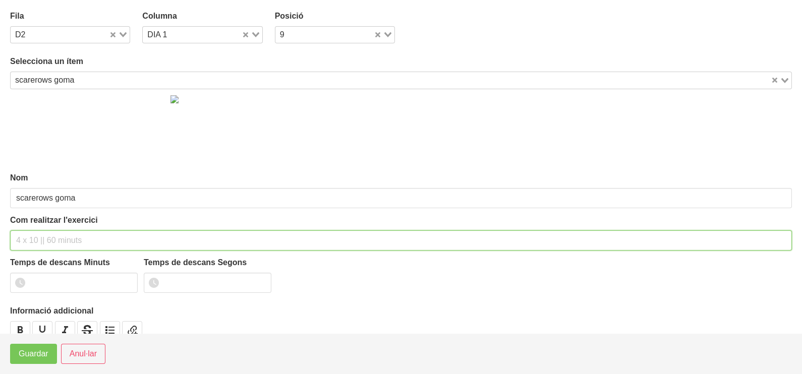
click at [89, 239] on input "text" at bounding box center [401, 241] width 782 height 20
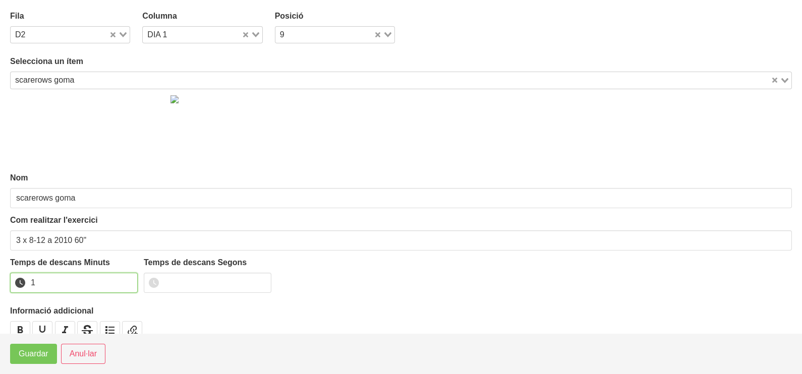
click at [128, 280] on input "1" at bounding box center [74, 283] width 128 height 20
click at [49, 356] on button "Guardar" at bounding box center [33, 354] width 47 height 20
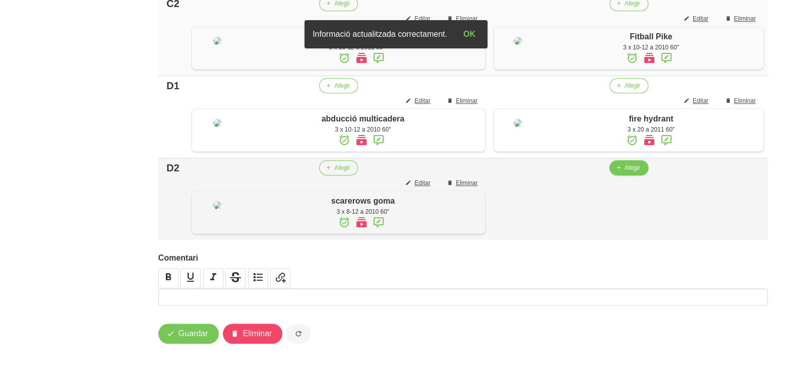
click at [626, 176] on button "Afegir" at bounding box center [629, 167] width 39 height 15
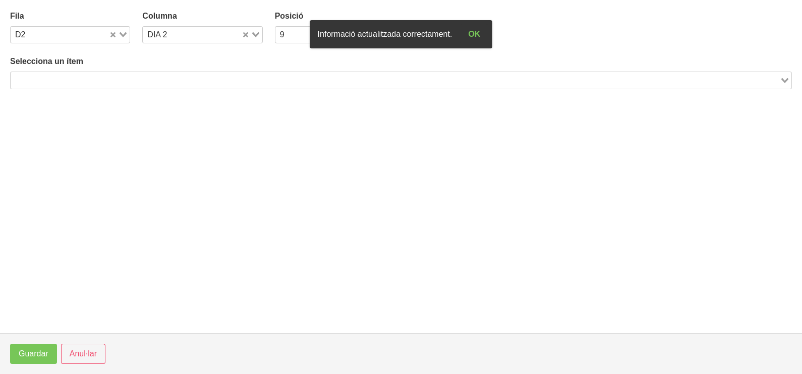
drag, startPoint x: 266, startPoint y: 70, endPoint x: 263, endPoint y: 75, distance: 6.2
click at [265, 74] on div "Selecciona un ítem Loading..." at bounding box center [401, 71] width 782 height 33
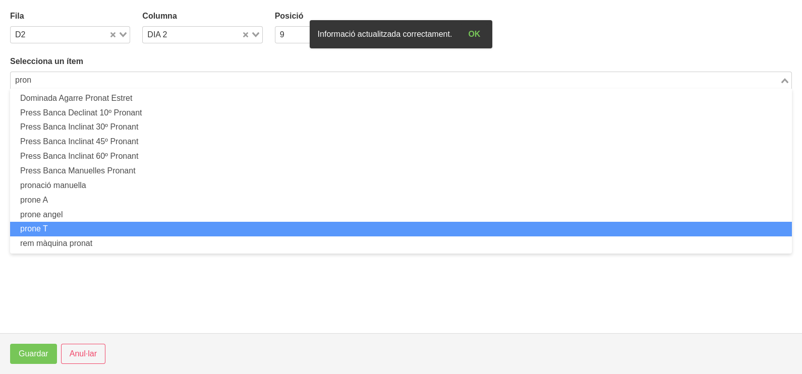
click at [126, 231] on li "prone T" at bounding box center [401, 229] width 782 height 15
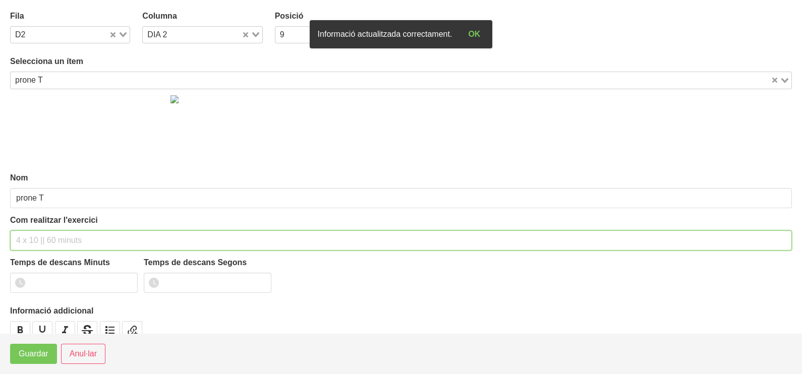
drag, startPoint x: 71, startPoint y: 240, endPoint x: 66, endPoint y: 237, distance: 5.2
click at [68, 238] on input "text" at bounding box center [401, 241] width 782 height 20
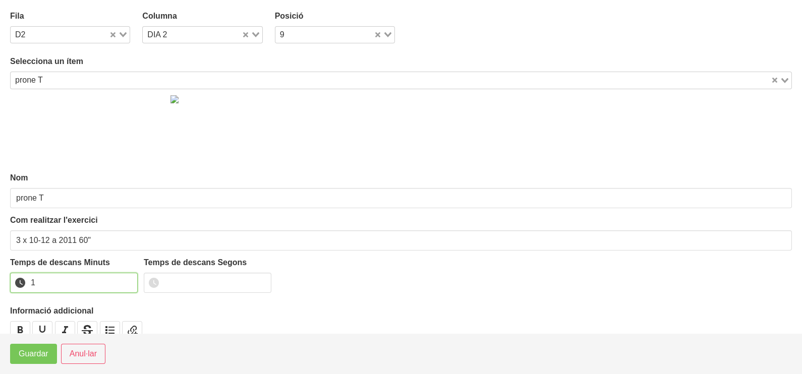
click at [129, 279] on input "1" at bounding box center [74, 283] width 128 height 20
click at [40, 353] on span "Guardar" at bounding box center [34, 354] width 30 height 12
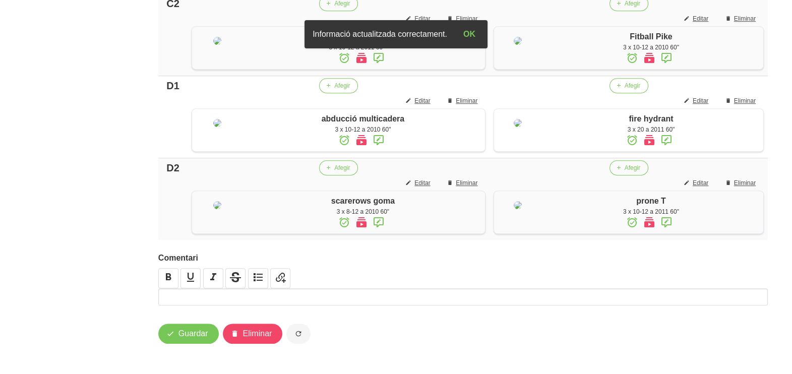
scroll to position [885, 0]
click at [207, 337] on span "Guardar" at bounding box center [194, 334] width 30 height 12
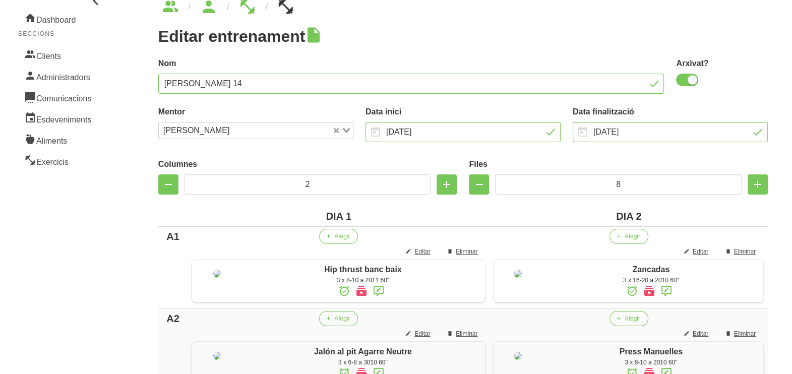
scroll to position [0, 0]
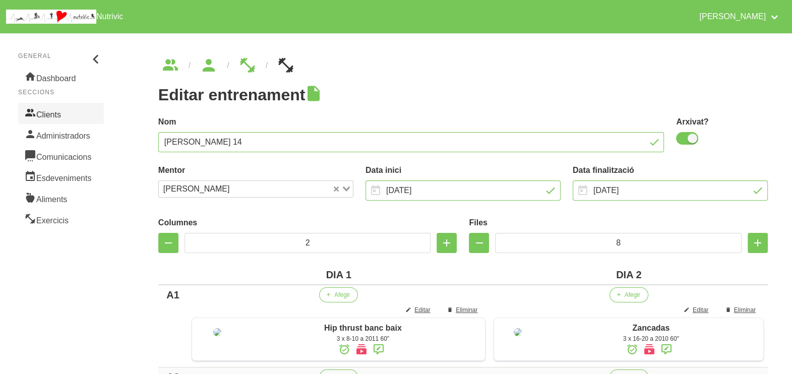
click at [68, 109] on link "Clients" at bounding box center [61, 113] width 86 height 21
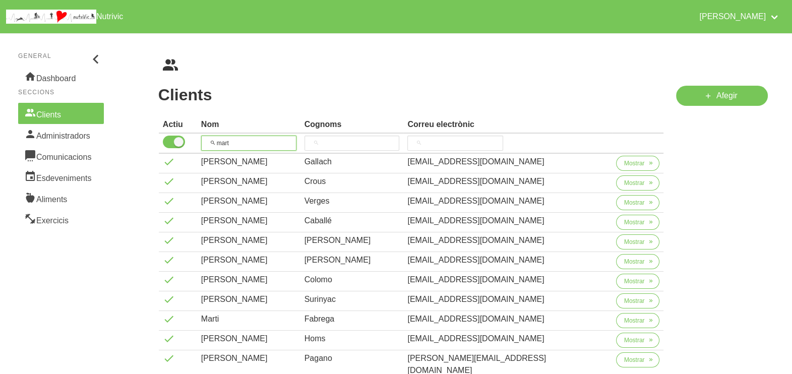
click at [196, 142] on tr "mart" at bounding box center [411, 144] width 505 height 20
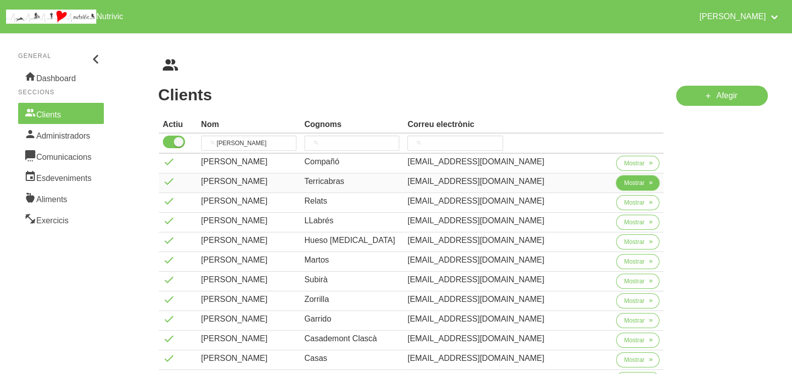
click at [624, 182] on span "Mostrar" at bounding box center [634, 183] width 21 height 9
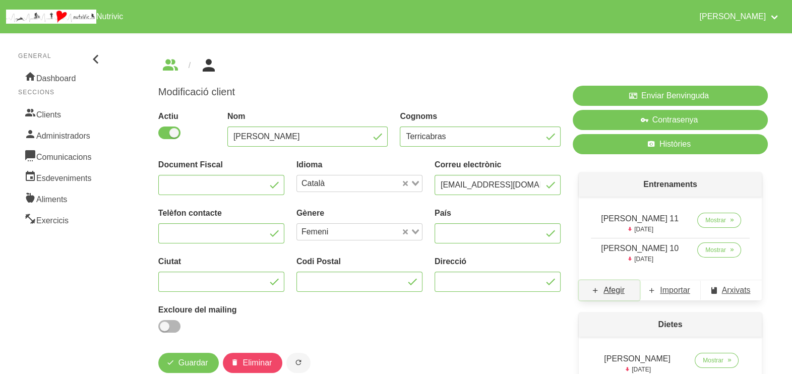
click at [618, 292] on span "Afegir" at bounding box center [614, 290] width 21 height 12
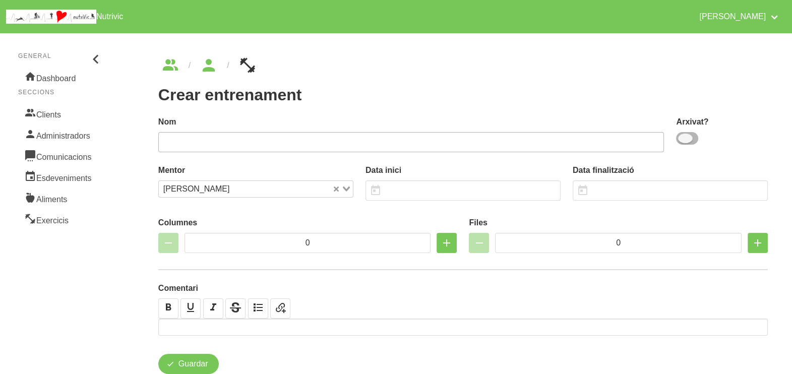
drag, startPoint x: 699, startPoint y: 141, endPoint x: 629, endPoint y: 143, distance: 69.7
click at [699, 141] on label at bounding box center [689, 138] width 26 height 13
click at [683, 141] on input "checkbox" at bounding box center [679, 138] width 7 height 7
click at [552, 141] on input "text" at bounding box center [411, 142] width 506 height 20
drag, startPoint x: 435, startPoint y: 190, endPoint x: 438, endPoint y: 182, distance: 9.3
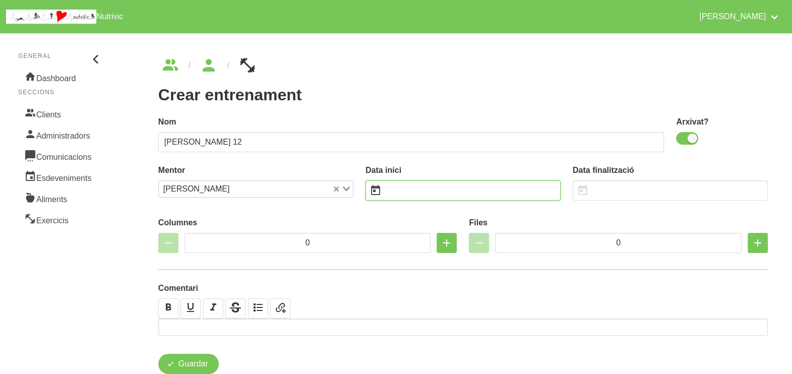
click at [439, 192] on input "text" at bounding box center [463, 191] width 195 height 20
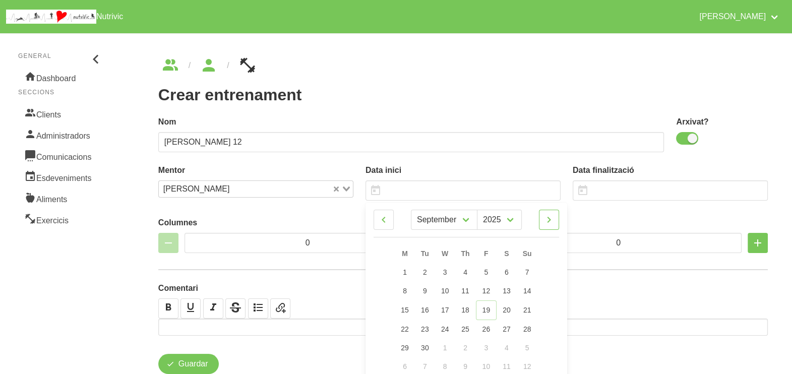
click at [551, 220] on icon at bounding box center [549, 220] width 12 height 18
click at [528, 270] on span "2" at bounding box center [527, 272] width 4 height 8
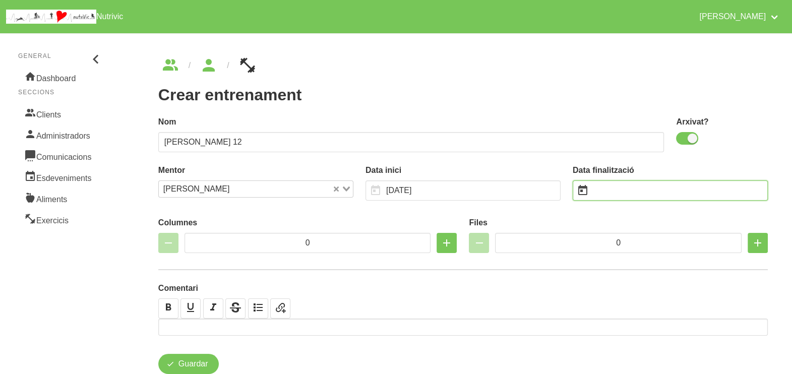
drag, startPoint x: 616, startPoint y: 191, endPoint x: 623, endPoint y: 194, distance: 7.4
click at [622, 194] on input "text" at bounding box center [670, 191] width 195 height 20
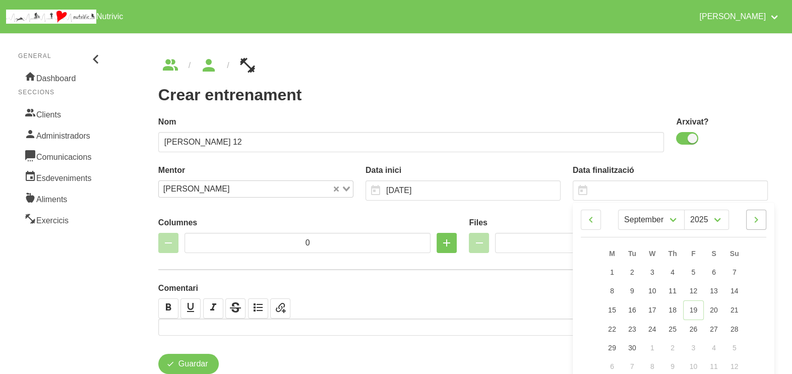
click at [758, 220] on icon at bounding box center [757, 220] width 12 height 18
click at [759, 220] on icon at bounding box center [757, 220] width 12 height 18
click at [740, 293] on link "14" at bounding box center [734, 291] width 21 height 19
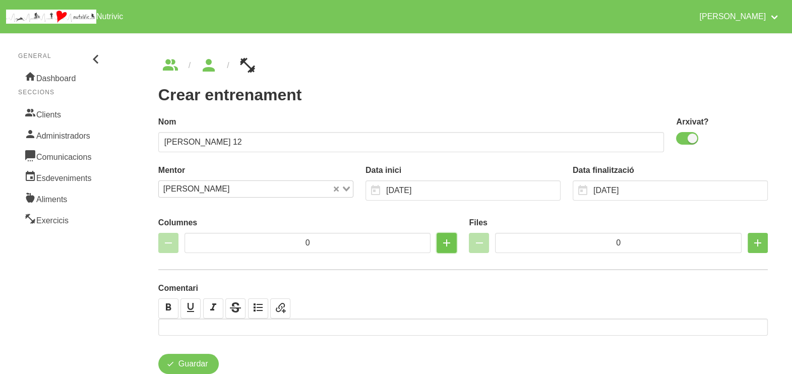
click at [445, 245] on icon "button" at bounding box center [447, 243] width 12 height 18
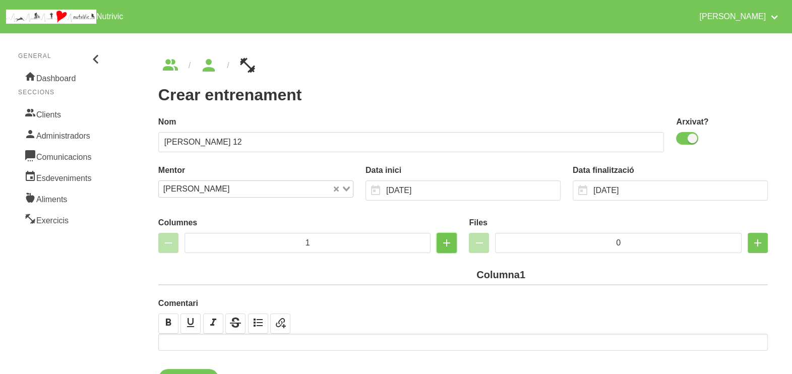
click at [445, 245] on icon "button" at bounding box center [447, 243] width 12 height 18
click at [448, 241] on icon "button" at bounding box center [447, 243] width 12 height 18
click at [168, 245] on icon "button" at bounding box center [168, 243] width 12 height 18
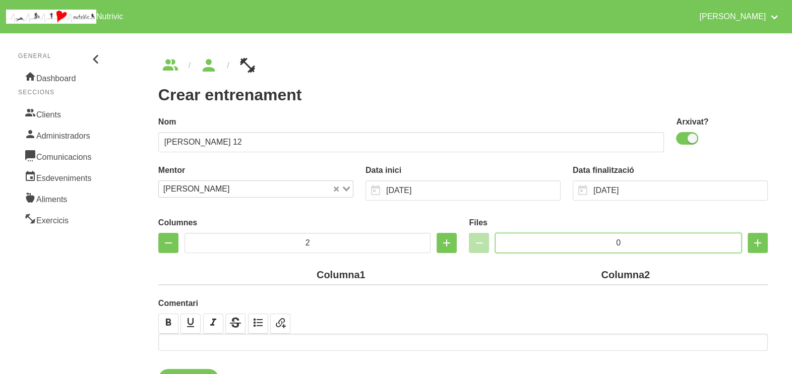
drag, startPoint x: 629, startPoint y: 235, endPoint x: 586, endPoint y: 235, distance: 43.9
click at [586, 235] on input "0" at bounding box center [618, 243] width 247 height 20
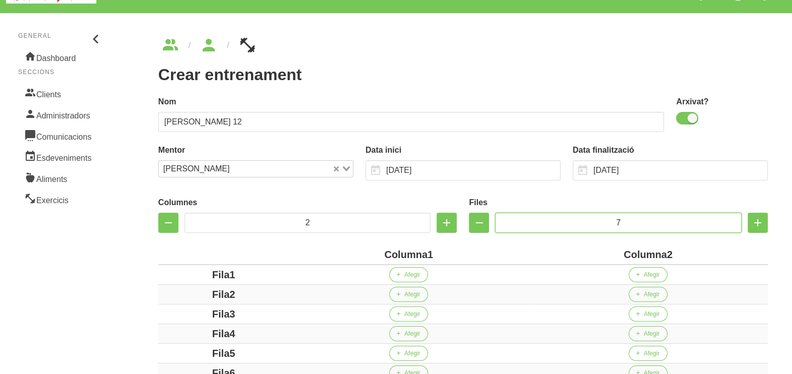
scroll to position [182, 0]
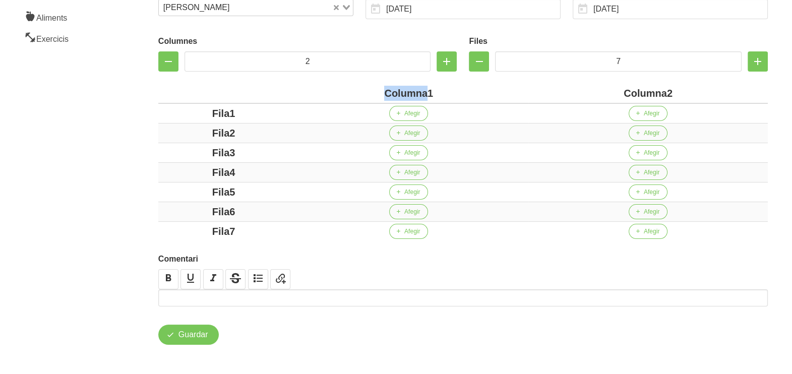
drag, startPoint x: 426, startPoint y: 91, endPoint x: 374, endPoint y: 91, distance: 52.5
click at [374, 91] on div "Columna1" at bounding box center [409, 93] width 232 height 15
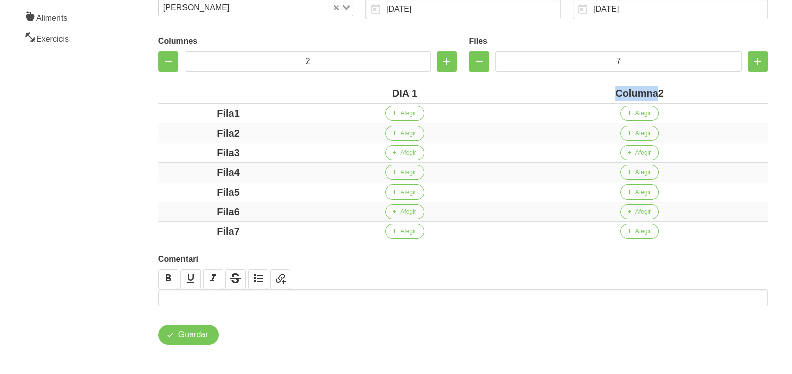
drag, startPoint x: 658, startPoint y: 93, endPoint x: 597, endPoint y: 91, distance: 61.6
click at [597, 91] on div "Columna2" at bounding box center [639, 93] width 249 height 15
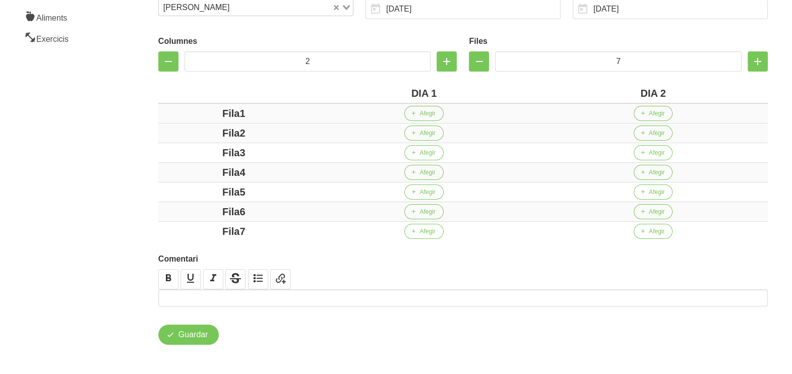
drag, startPoint x: 240, startPoint y: 116, endPoint x: 175, endPoint y: 117, distance: 65.1
click at [174, 116] on div "Fila1" at bounding box center [233, 113] width 143 height 15
drag, startPoint x: 257, startPoint y: 114, endPoint x: 172, endPoint y: 108, distance: 85.4
click at [172, 108] on div "Fila1" at bounding box center [233, 113] width 143 height 15
drag, startPoint x: 262, startPoint y: 132, endPoint x: 200, endPoint y: 132, distance: 62.5
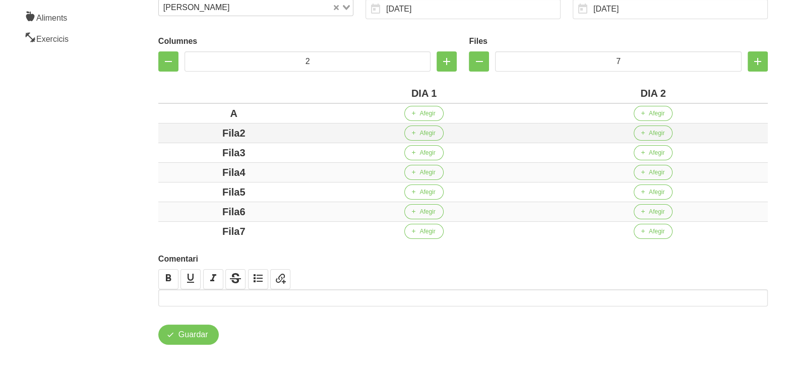
click at [200, 132] on div "Fila2" at bounding box center [233, 133] width 143 height 15
click at [177, 154] on div "Fila3" at bounding box center [233, 152] width 143 height 15
click at [165, 171] on div "Fila4" at bounding box center [233, 172] width 143 height 15
drag, startPoint x: 266, startPoint y: 192, endPoint x: 208, endPoint y: 191, distance: 58.5
click at [208, 191] on div "Fila5" at bounding box center [233, 192] width 143 height 15
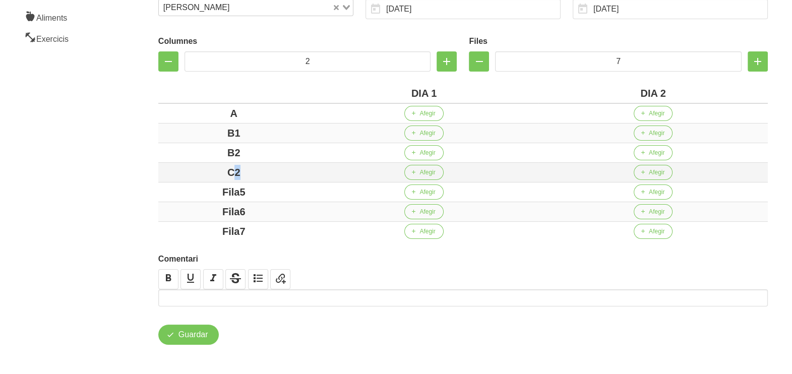
drag, startPoint x: 238, startPoint y: 171, endPoint x: 253, endPoint y: 171, distance: 15.1
click at [251, 171] on div "C2" at bounding box center [233, 172] width 143 height 15
drag, startPoint x: 255, startPoint y: 189, endPoint x: 202, endPoint y: 190, distance: 52.5
click at [202, 190] on div "Fila5" at bounding box center [233, 192] width 143 height 15
drag, startPoint x: 222, startPoint y: 193, endPoint x: 207, endPoint y: 193, distance: 15.1
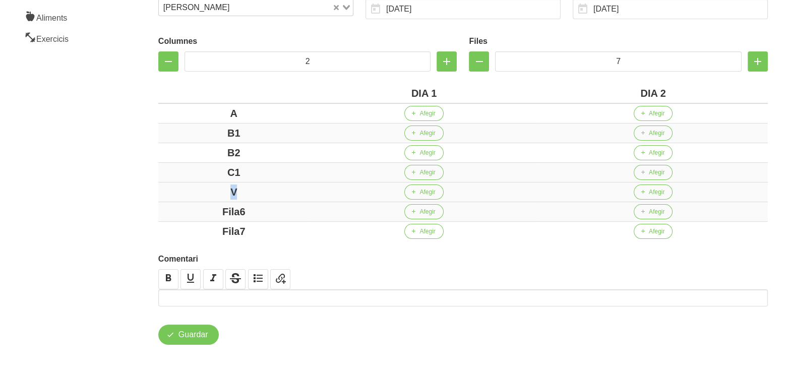
click at [207, 193] on div "V" at bounding box center [233, 192] width 143 height 15
drag, startPoint x: 261, startPoint y: 208, endPoint x: 205, endPoint y: 208, distance: 56.0
click at [205, 208] on div "Fila6" at bounding box center [233, 211] width 143 height 15
drag, startPoint x: 247, startPoint y: 223, endPoint x: 171, endPoint y: 216, distance: 76.5
click at [200, 230] on div "Fila7" at bounding box center [233, 231] width 143 height 15
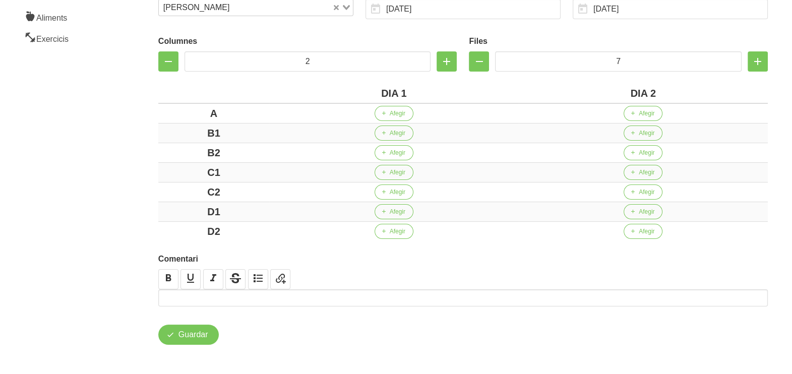
click at [132, 179] on div "Crear entrenament 57a2c00e-18f5-4bc0-8f2a-4150d53123b3 Nom Carla Terricabras 12…" at bounding box center [463, 111] width 670 height 530
click at [399, 113] on span "Afegir" at bounding box center [398, 113] width 16 height 9
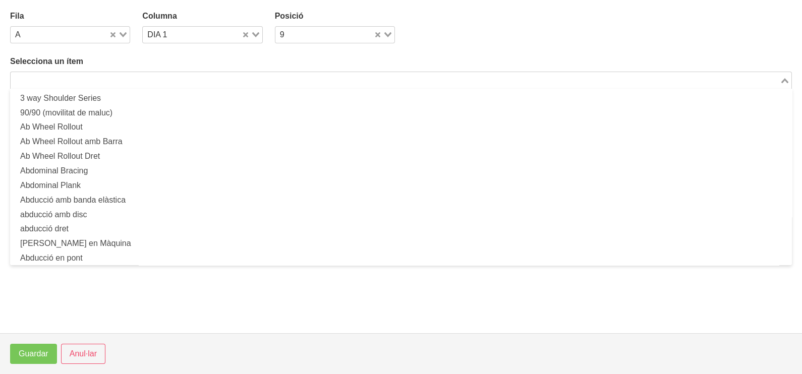
click at [103, 80] on input "Search for option" at bounding box center [395, 80] width 767 height 12
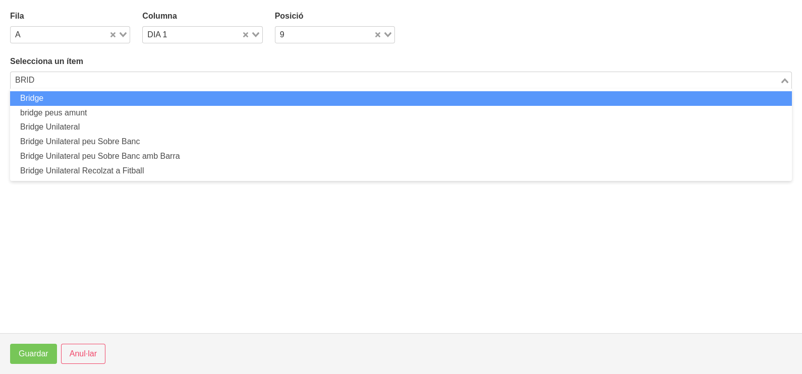
click at [102, 96] on li "Bridge" at bounding box center [401, 98] width 782 height 15
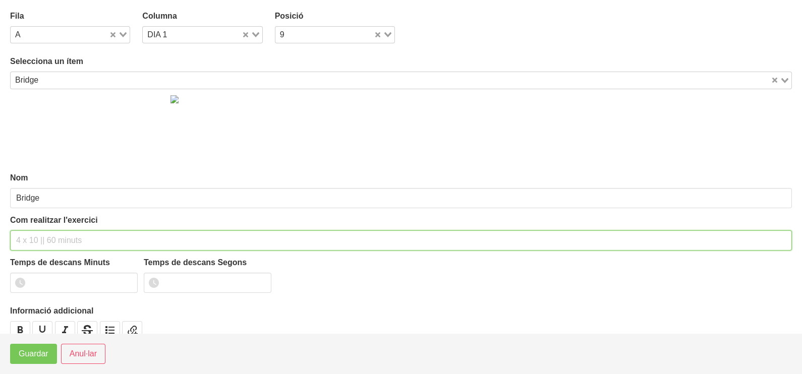
drag, startPoint x: 55, startPoint y: 233, endPoint x: 58, endPoint y: 227, distance: 6.6
click at [56, 231] on input "text" at bounding box center [401, 241] width 782 height 20
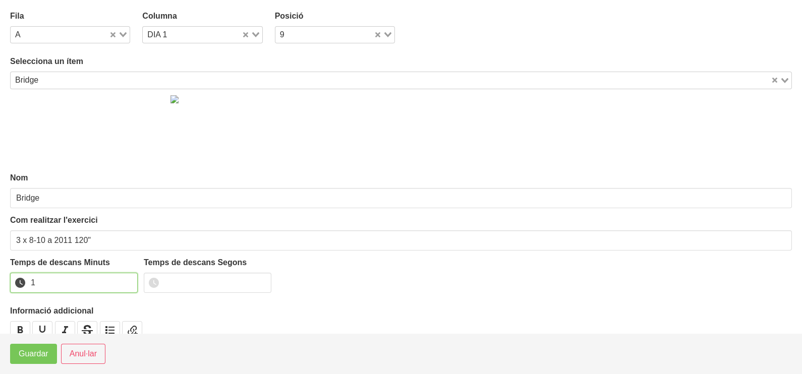
click at [129, 277] on input "1" at bounding box center [74, 283] width 128 height 20
drag, startPoint x: 129, startPoint y: 277, endPoint x: 48, endPoint y: 341, distance: 102.7
click at [119, 282] on input "2" at bounding box center [74, 283] width 128 height 20
click at [41, 358] on span "Guardar" at bounding box center [34, 354] width 30 height 12
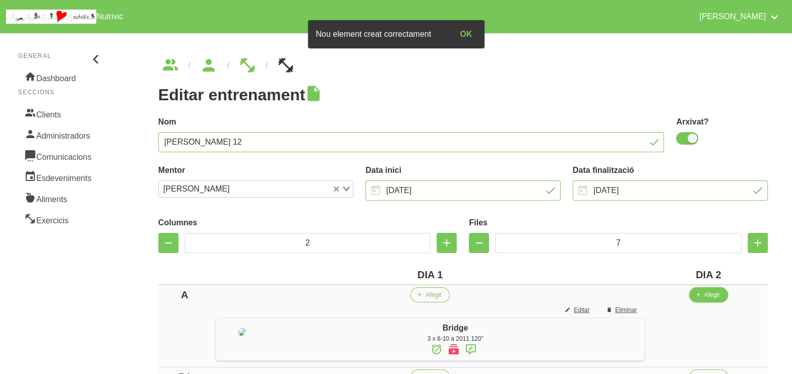
click at [703, 298] on span "button" at bounding box center [698, 295] width 9 height 9
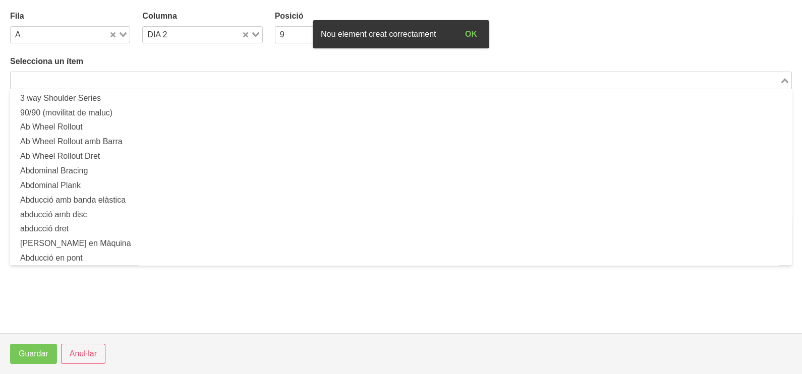
click at [137, 81] on input "Search for option" at bounding box center [395, 80] width 767 height 12
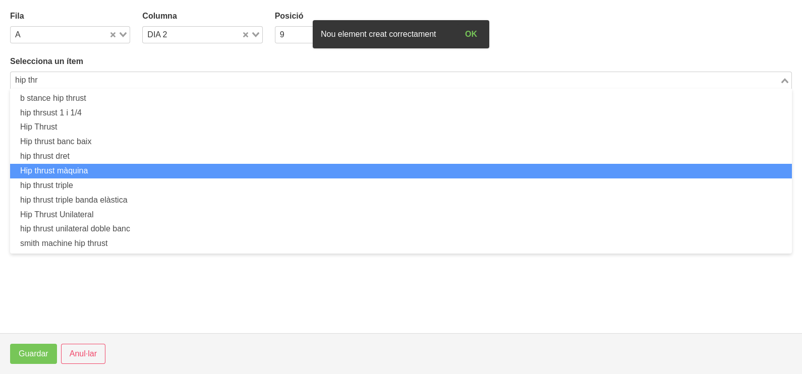
click at [133, 165] on li "Hip thrust màquina" at bounding box center [401, 171] width 782 height 15
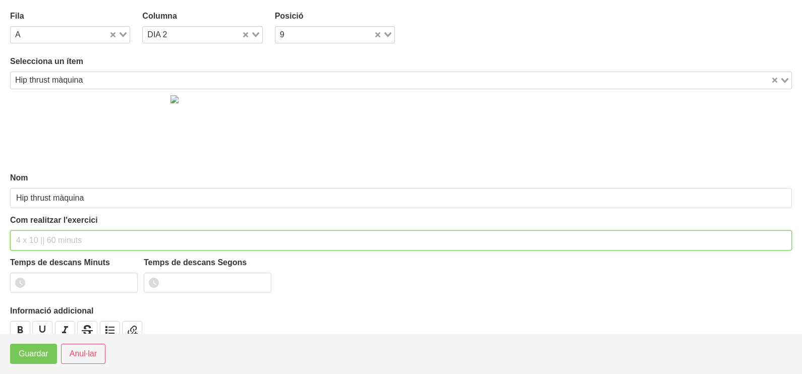
drag, startPoint x: 59, startPoint y: 236, endPoint x: 73, endPoint y: 167, distance: 70.4
click at [62, 231] on input "text" at bounding box center [401, 241] width 782 height 20
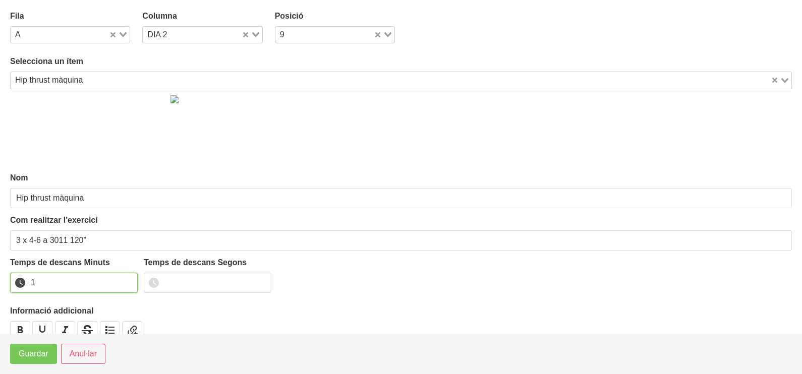
click at [127, 280] on input "1" at bounding box center [74, 283] width 128 height 20
drag, startPoint x: 127, startPoint y: 280, endPoint x: 54, endPoint y: 335, distance: 91.8
click at [110, 288] on input "2" at bounding box center [74, 283] width 128 height 20
click at [43, 357] on span "Guardar" at bounding box center [34, 354] width 30 height 12
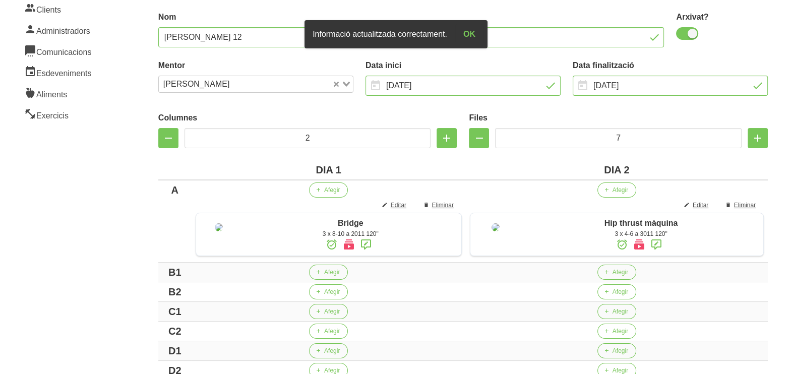
scroll to position [189, 0]
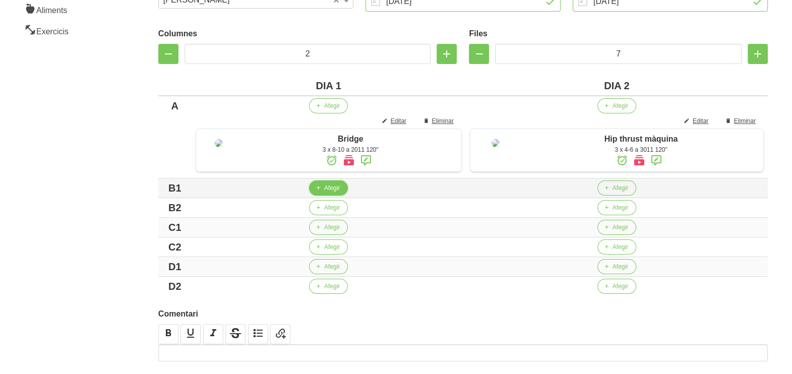
click at [324, 193] on span "Afegir" at bounding box center [332, 188] width 16 height 9
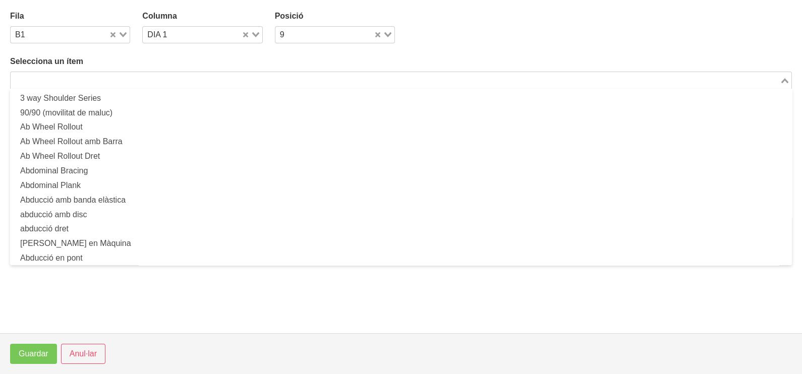
click at [118, 81] on input "Search for option" at bounding box center [395, 80] width 767 height 12
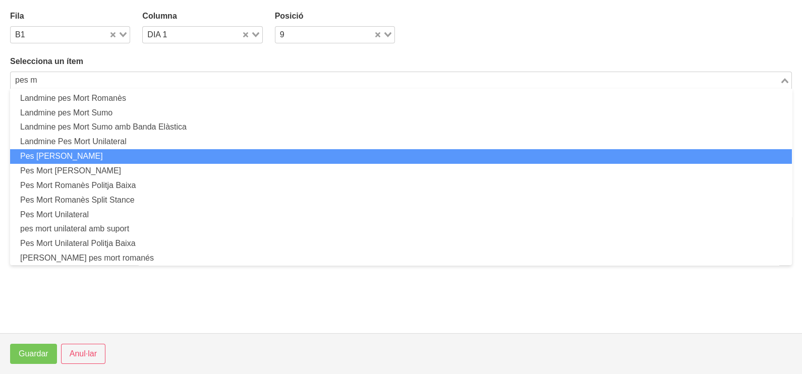
click at [109, 156] on li "Pes [PERSON_NAME]" at bounding box center [401, 156] width 782 height 15
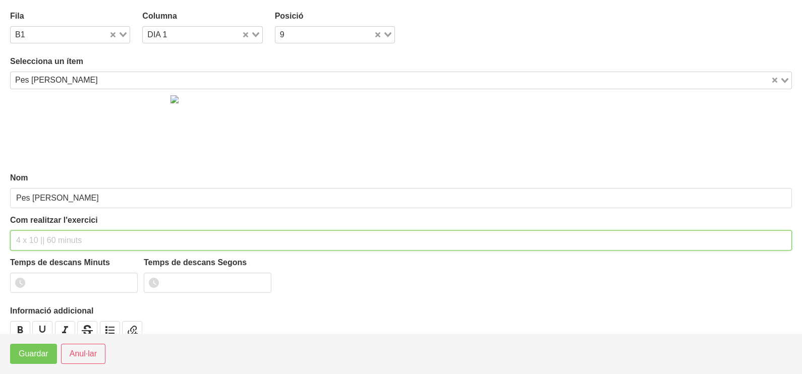
drag, startPoint x: 50, startPoint y: 246, endPoint x: 66, endPoint y: 165, distance: 82.6
click at [53, 222] on div "Com realitzar l'exercici" at bounding box center [401, 232] width 782 height 36
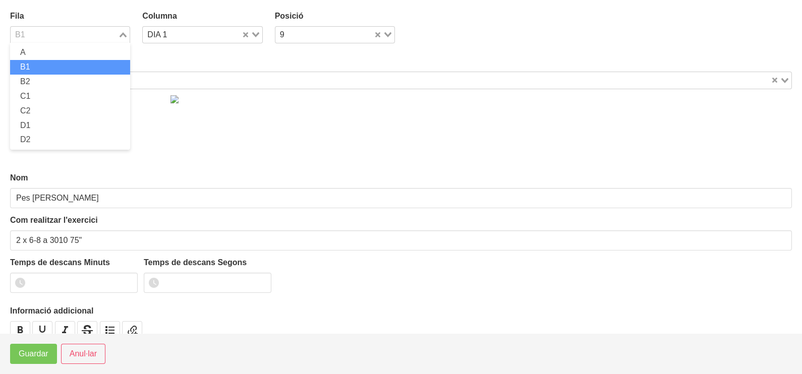
click at [123, 31] on div "Loading..." at bounding box center [124, 34] width 12 height 14
click at [59, 69] on li "B1" at bounding box center [70, 67] width 120 height 15
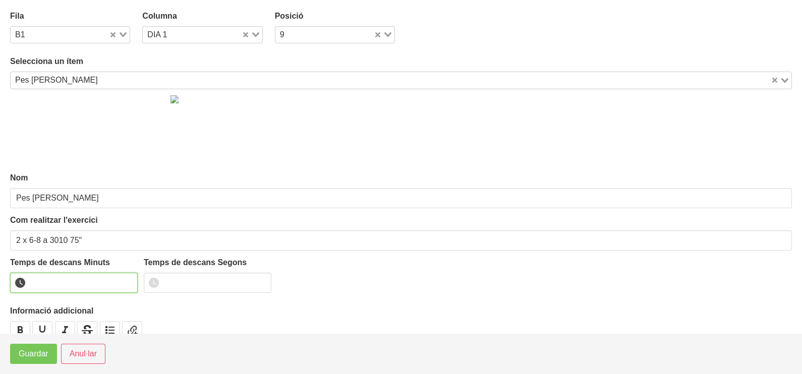
click at [84, 276] on input "number" at bounding box center [74, 283] width 128 height 20
click at [47, 355] on span "Guardar" at bounding box center [34, 354] width 30 height 12
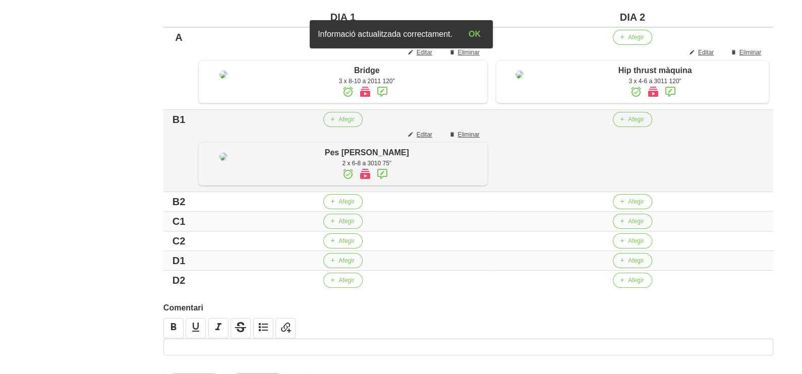
scroll to position [315, 0]
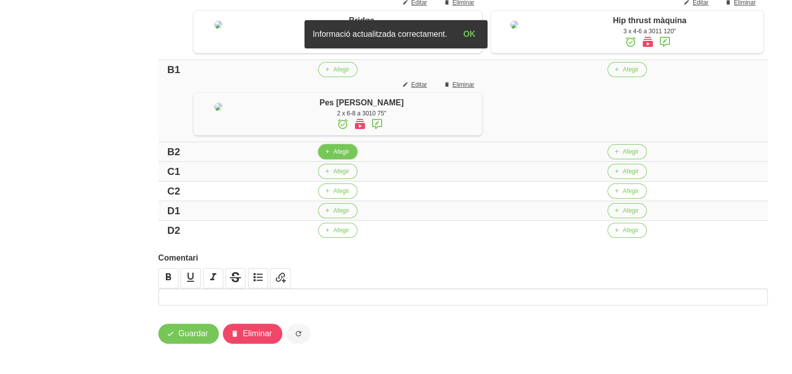
click at [333, 156] on span "Afegir" at bounding box center [341, 151] width 16 height 9
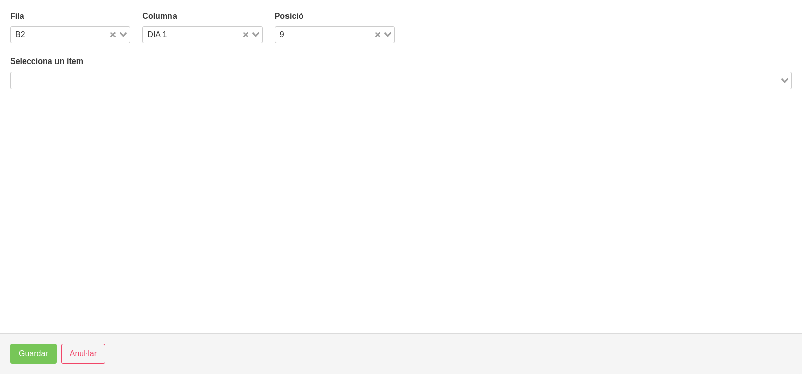
drag, startPoint x: 108, startPoint y: 82, endPoint x: 104, endPoint y: 76, distance: 6.9
click at [108, 81] on input "Search for option" at bounding box center [395, 80] width 767 height 12
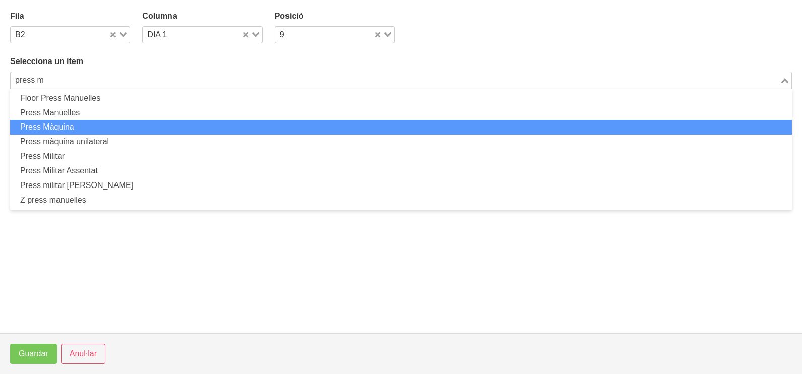
click at [121, 126] on li "Press Màquina" at bounding box center [401, 127] width 782 height 15
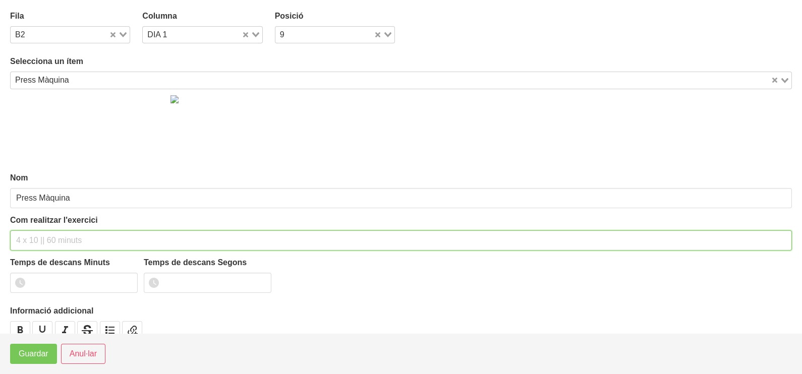
click at [50, 234] on input "text" at bounding box center [401, 241] width 782 height 20
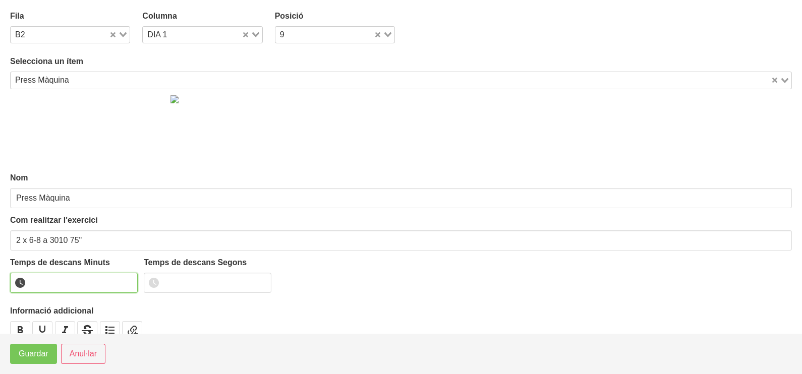
click at [82, 285] on input "number" at bounding box center [74, 283] width 128 height 20
click at [34, 349] on span "Guardar" at bounding box center [34, 354] width 30 height 12
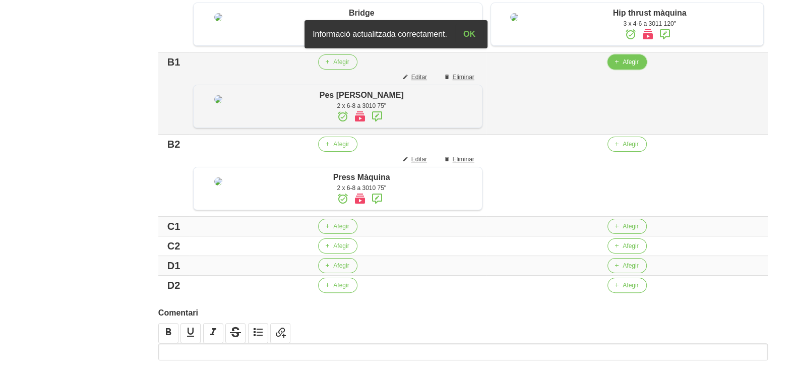
click at [625, 67] on span "Afegir" at bounding box center [631, 62] width 16 height 9
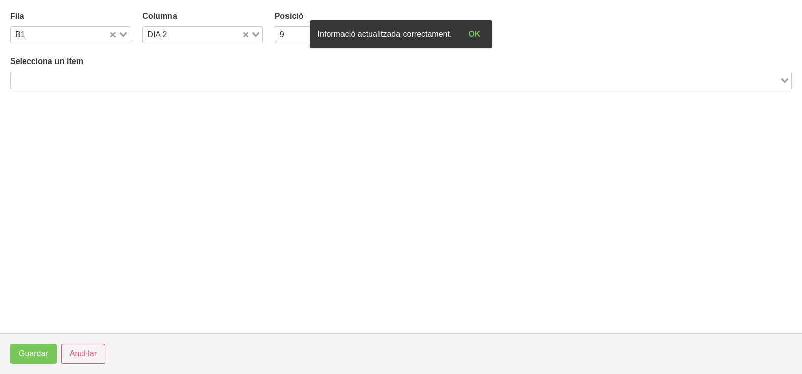
click at [201, 78] on input "Search for option" at bounding box center [395, 80] width 767 height 12
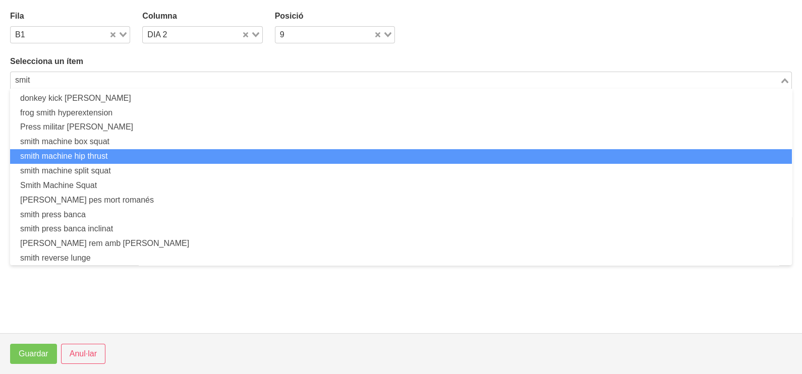
scroll to position [33, 0]
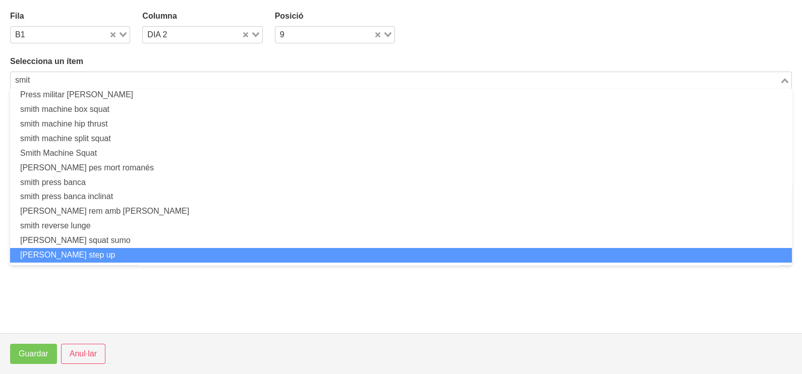
click at [106, 252] on li "[PERSON_NAME] step up" at bounding box center [401, 255] width 782 height 15
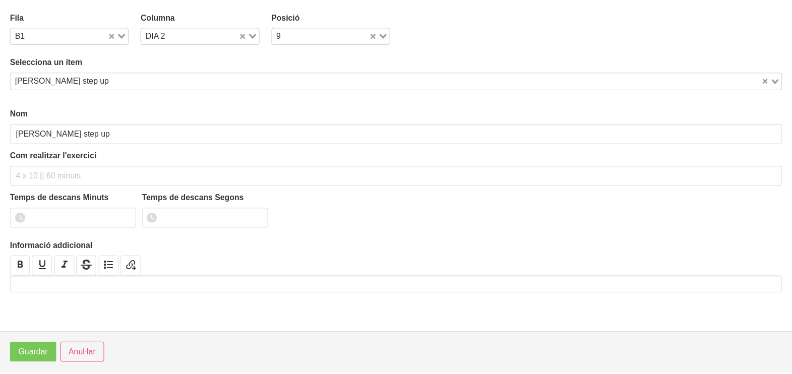
scroll to position [3, 0]
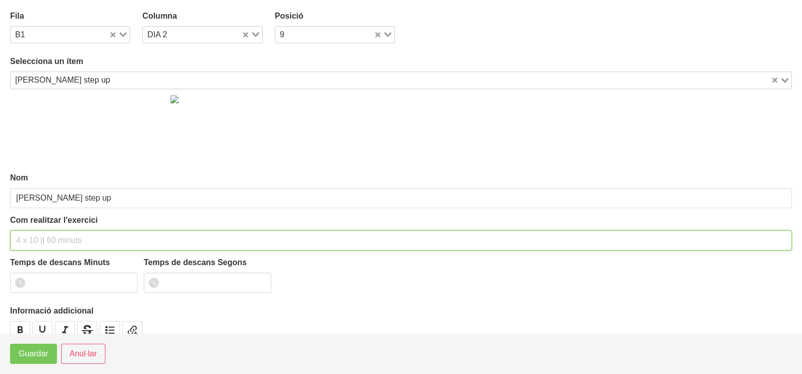
drag, startPoint x: 45, startPoint y: 240, endPoint x: 73, endPoint y: 171, distance: 74.0
click at [50, 231] on input "text" at bounding box center [401, 241] width 782 height 20
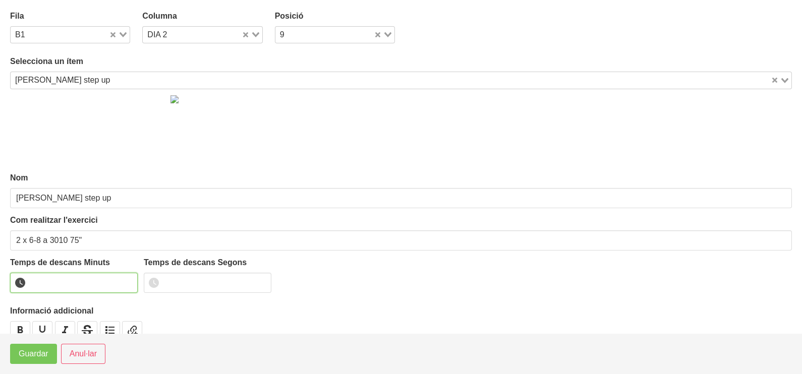
click at [63, 283] on input "number" at bounding box center [74, 283] width 128 height 20
click at [41, 356] on span "Guardar" at bounding box center [34, 354] width 30 height 12
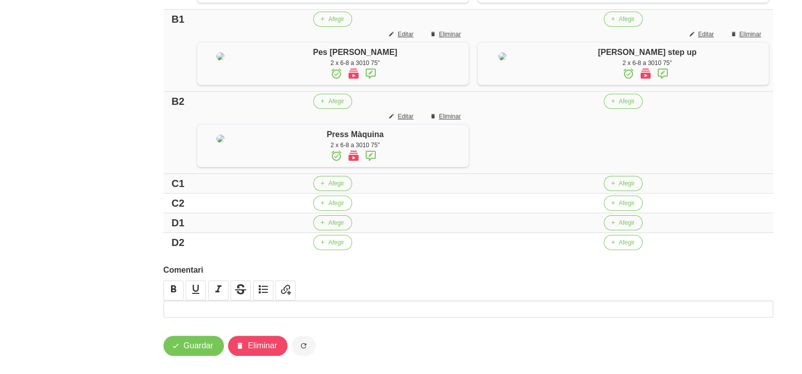
scroll to position [378, 0]
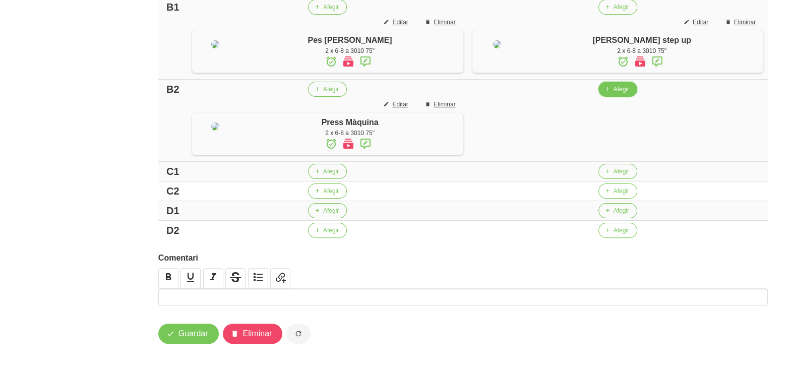
drag, startPoint x: 622, startPoint y: 150, endPoint x: 617, endPoint y: 149, distance: 5.8
click at [617, 97] on button "Afegir" at bounding box center [618, 89] width 39 height 15
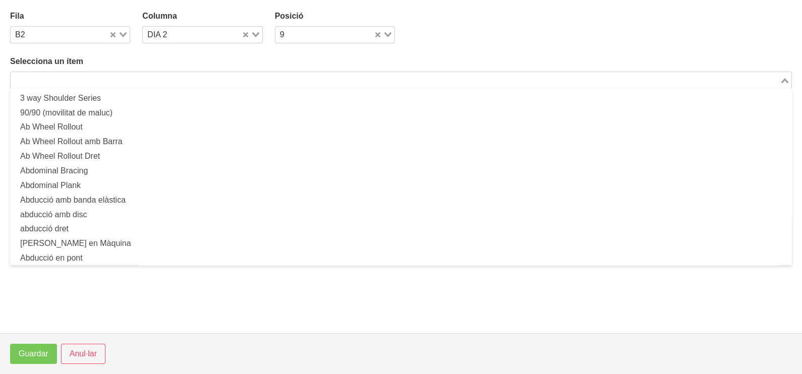
click at [223, 78] on input "Search for option" at bounding box center [395, 80] width 767 height 12
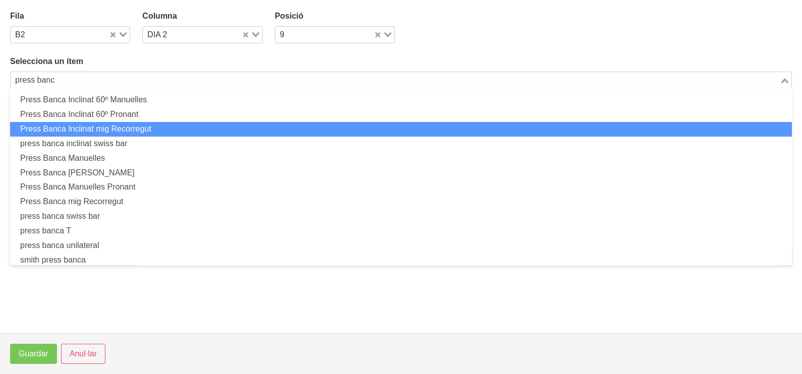
scroll to position [251, 0]
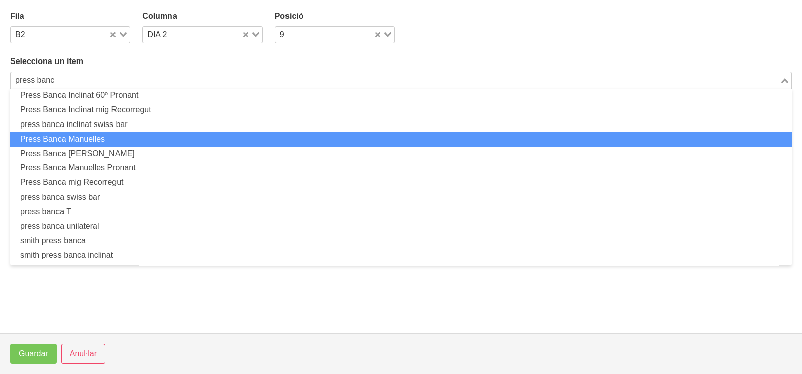
click at [144, 134] on li "Press Banca Manuelles" at bounding box center [401, 139] width 782 height 15
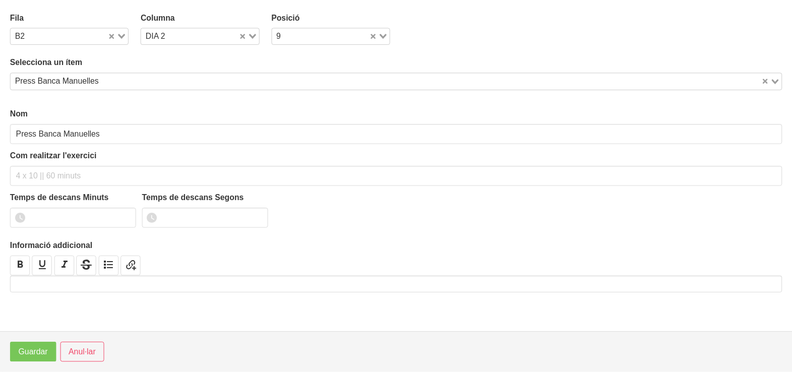
scroll to position [3, 0]
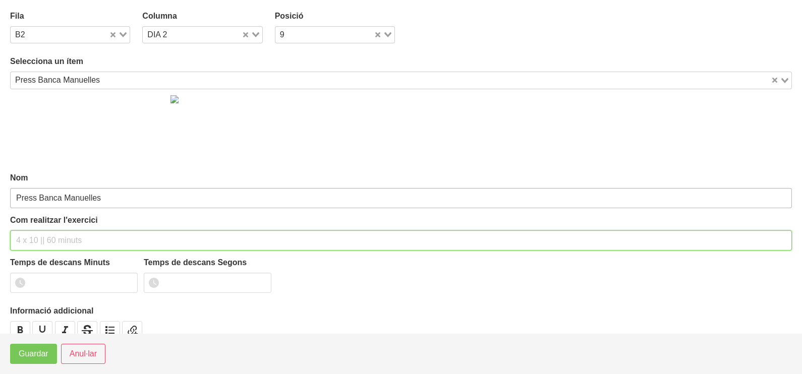
drag, startPoint x: 50, startPoint y: 236, endPoint x: 69, endPoint y: 197, distance: 42.4
click at [57, 228] on div "Com realitzar l'exercici" at bounding box center [401, 232] width 782 height 36
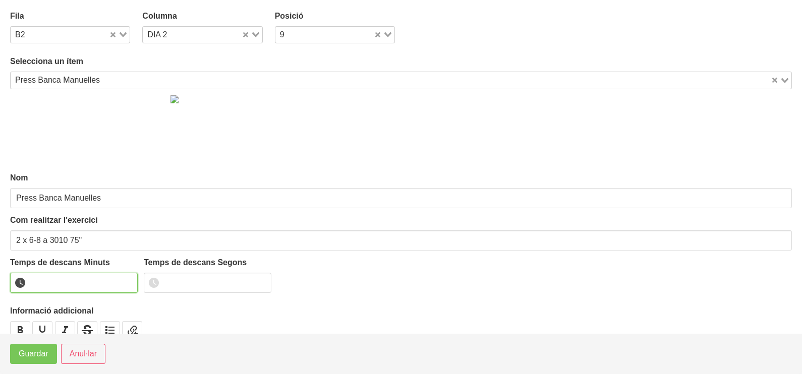
click at [62, 281] on input "number" at bounding box center [74, 283] width 128 height 20
click at [33, 358] on span "Guardar" at bounding box center [34, 354] width 30 height 12
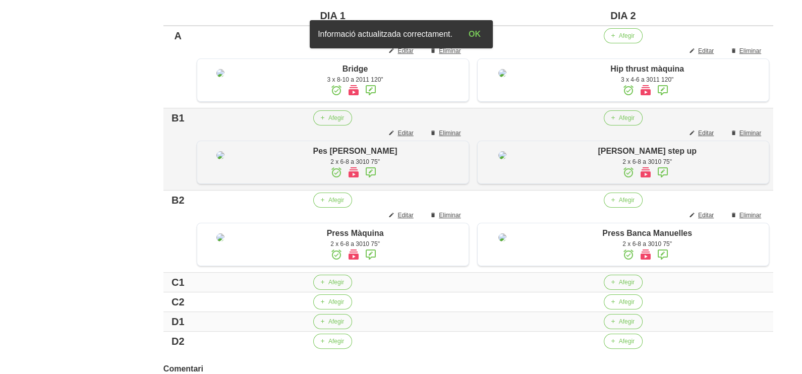
scroll to position [441, 0]
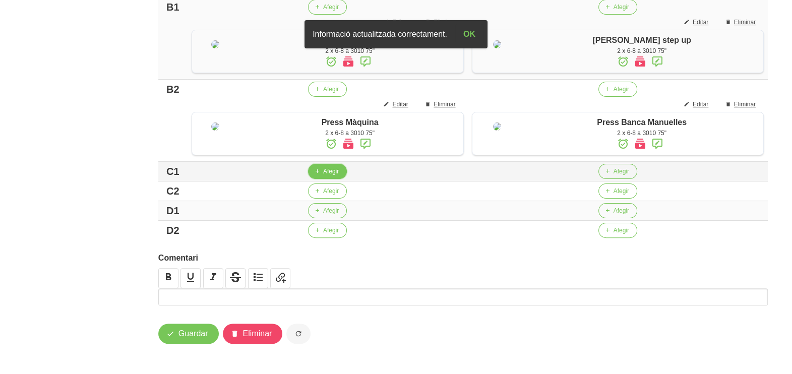
click at [323, 176] on span "Afegir" at bounding box center [331, 171] width 16 height 9
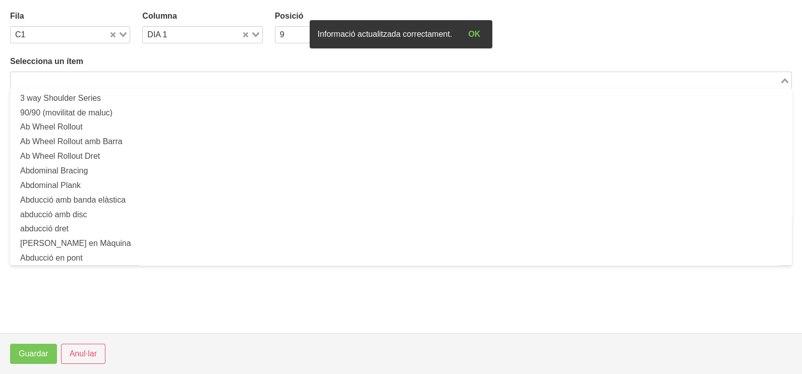
click at [137, 76] on input "Search for option" at bounding box center [395, 80] width 767 height 12
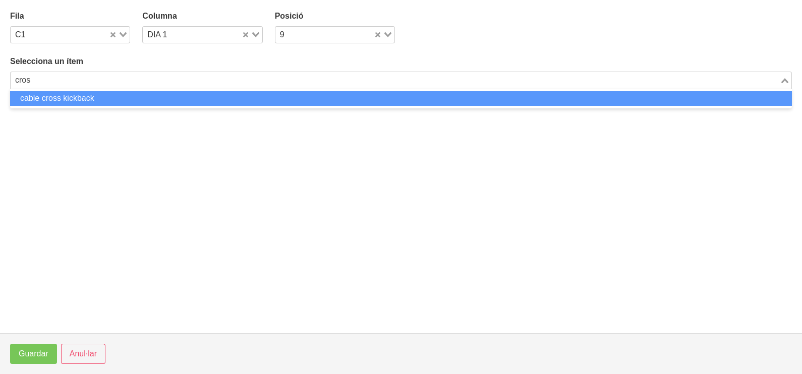
click at [136, 99] on li "cable cross kickback" at bounding box center [401, 98] width 782 height 15
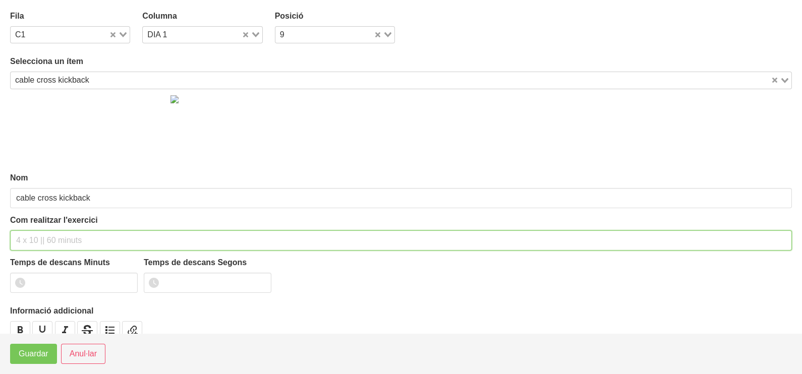
drag, startPoint x: 68, startPoint y: 240, endPoint x: 95, endPoint y: 177, distance: 69.1
click at [71, 235] on input "text" at bounding box center [401, 241] width 782 height 20
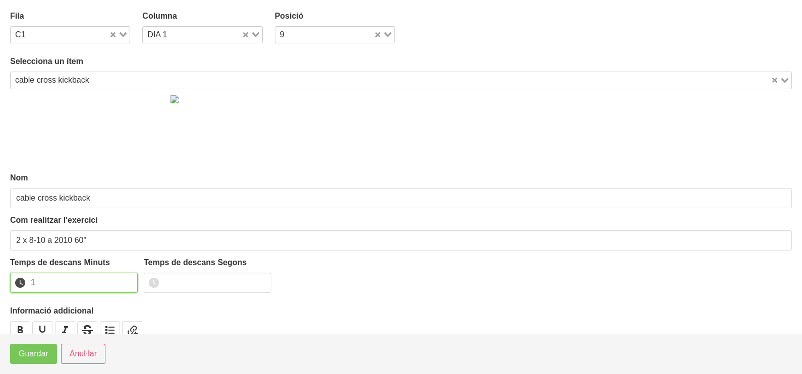
drag, startPoint x: 129, startPoint y: 278, endPoint x: 120, endPoint y: 285, distance: 10.8
click at [129, 280] on input "1" at bounding box center [74, 283] width 128 height 20
click at [41, 352] on span "Guardar" at bounding box center [34, 354] width 30 height 12
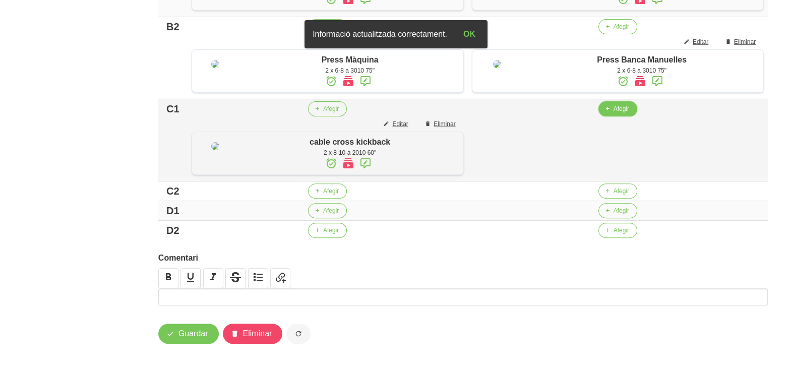
click at [617, 113] on span "Afegir" at bounding box center [622, 108] width 16 height 9
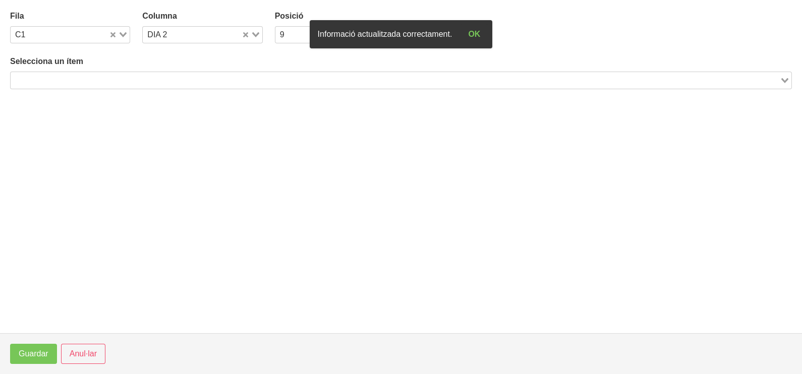
click at [124, 77] on input "Search for option" at bounding box center [395, 80] width 767 height 12
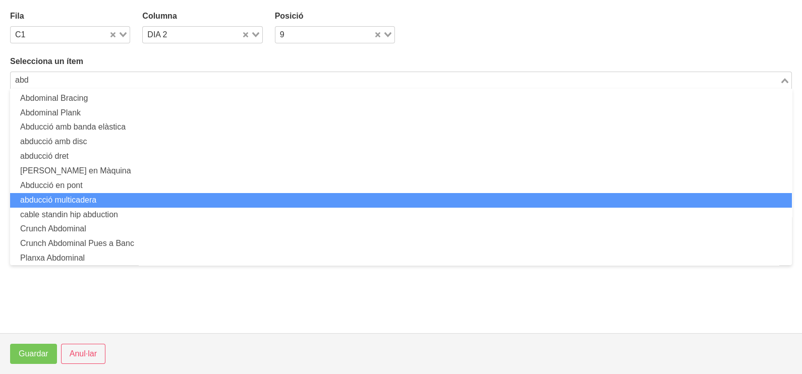
click at [120, 199] on li "abducció multicadera" at bounding box center [401, 200] width 782 height 15
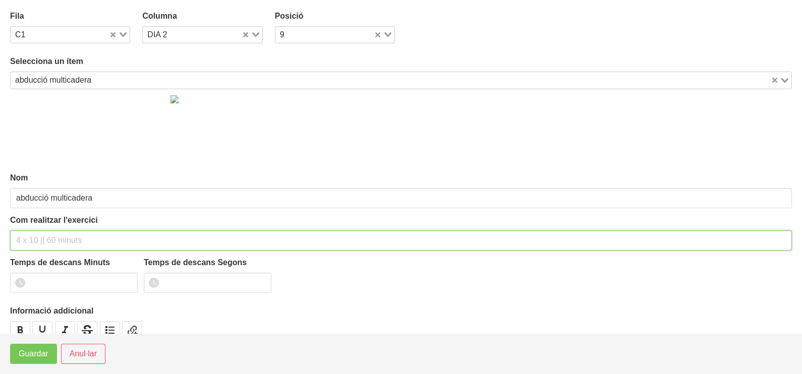
drag, startPoint x: 61, startPoint y: 239, endPoint x: 85, endPoint y: 155, distance: 87.6
click at [63, 235] on input "text" at bounding box center [401, 241] width 782 height 20
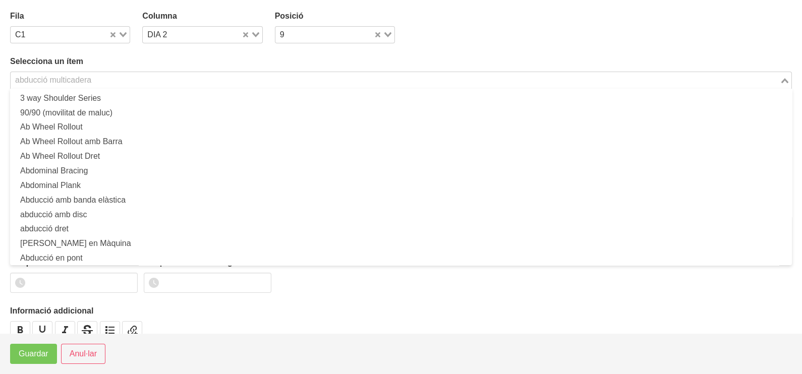
click at [63, 82] on div "abducció multicadera" at bounding box center [395, 79] width 769 height 14
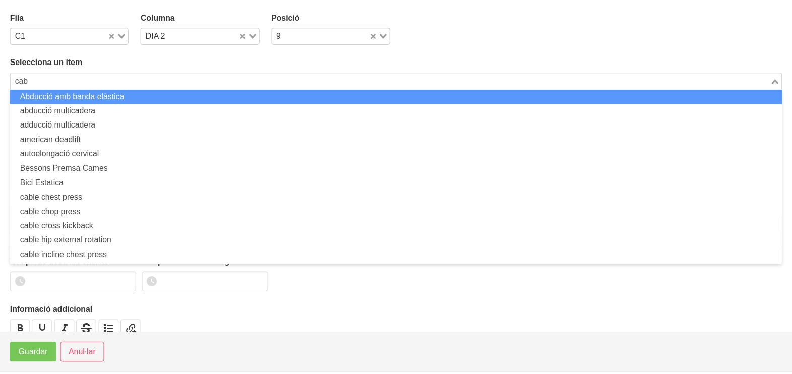
scroll to position [0, 0]
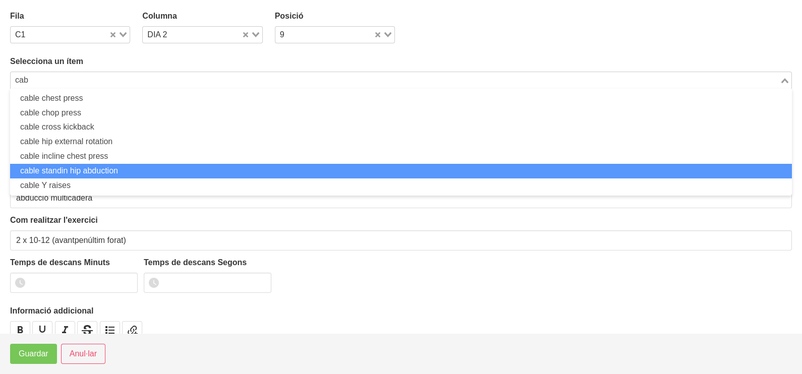
click at [102, 172] on li "cable standin hip abduction" at bounding box center [401, 171] width 782 height 15
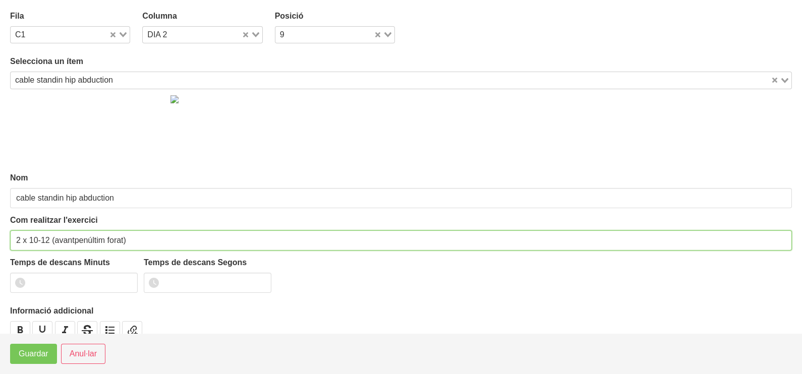
drag, startPoint x: 131, startPoint y: 238, endPoint x: 52, endPoint y: 238, distance: 78.2
click at [52, 238] on input "2 x 10-12 (avantpenúltim forat)" at bounding box center [401, 241] width 782 height 20
click at [35, 238] on input "2 x 10-12" at bounding box center [401, 241] width 782 height 20
click at [73, 235] on input "2 x 8-12" at bounding box center [401, 241] width 782 height 20
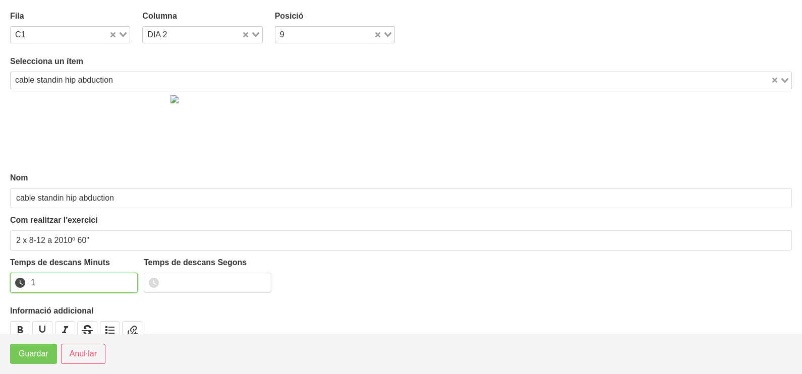
click at [125, 279] on input "1" at bounding box center [74, 283] width 128 height 20
click at [42, 352] on span "Guardar" at bounding box center [34, 354] width 30 height 12
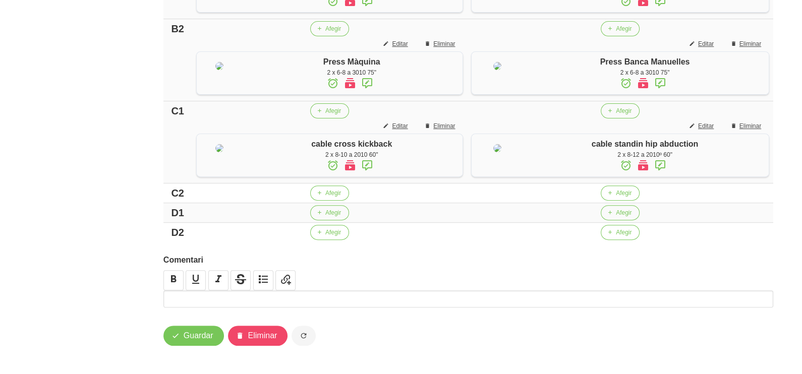
scroll to position [504, 0]
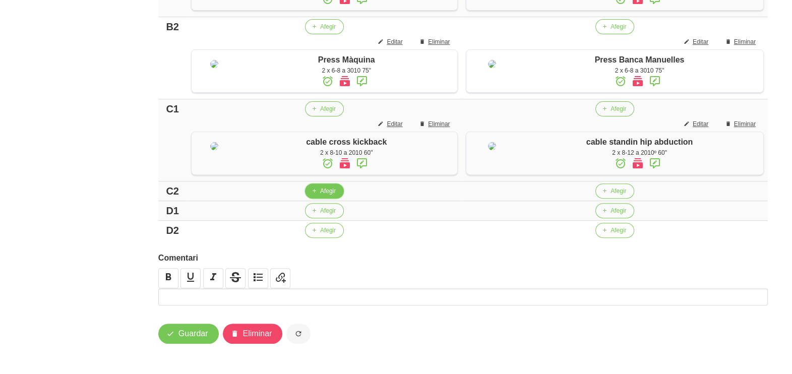
click at [322, 196] on span "Afegir" at bounding box center [328, 191] width 16 height 9
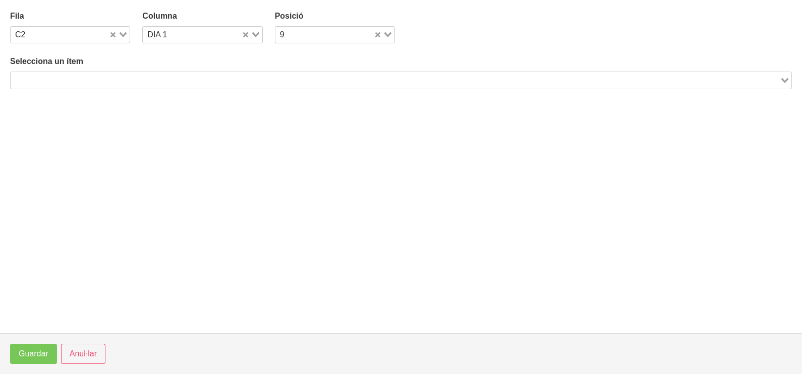
click at [100, 78] on input "Search for option" at bounding box center [395, 80] width 767 height 12
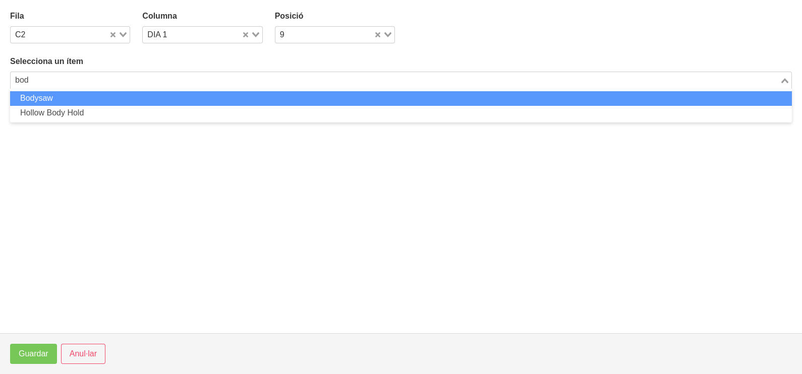
click at [98, 98] on li "Bodysaw" at bounding box center [401, 98] width 782 height 15
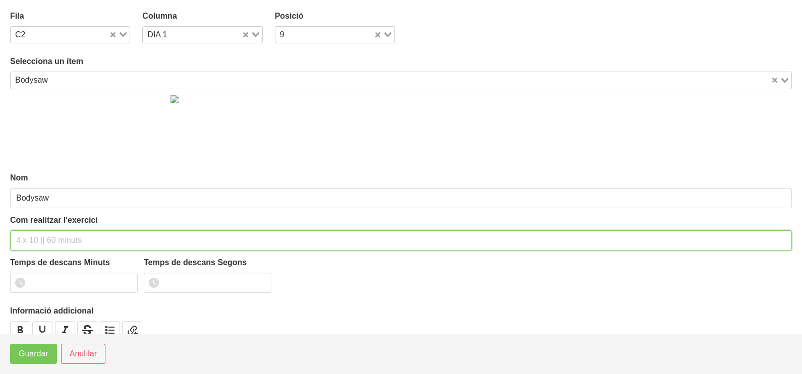
click at [40, 238] on input "text" at bounding box center [401, 241] width 782 height 20
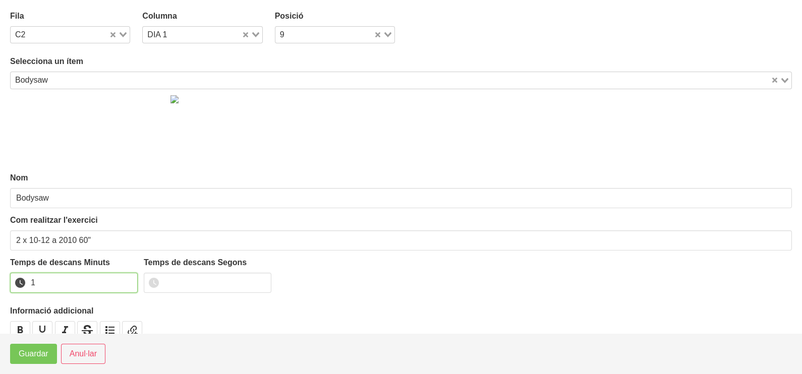
click at [128, 279] on input "1" at bounding box center [74, 283] width 128 height 20
click at [45, 356] on span "Guardar" at bounding box center [34, 354] width 30 height 12
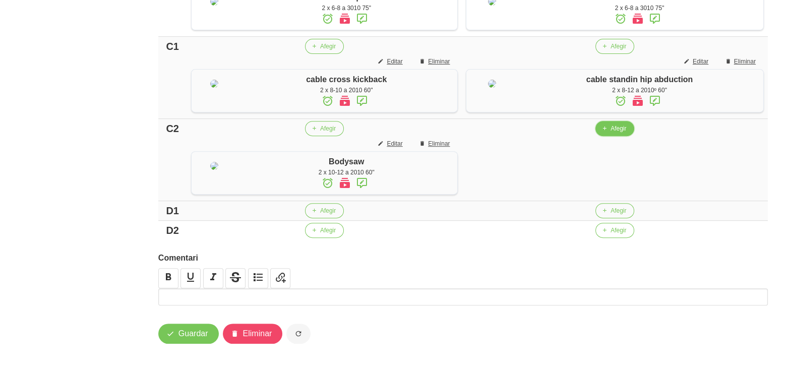
click at [611, 133] on span "Afegir" at bounding box center [619, 128] width 16 height 9
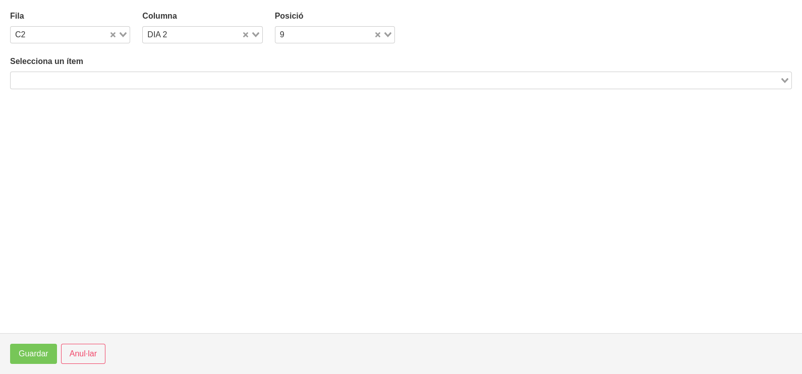
click at [175, 78] on input "Search for option" at bounding box center [395, 80] width 767 height 12
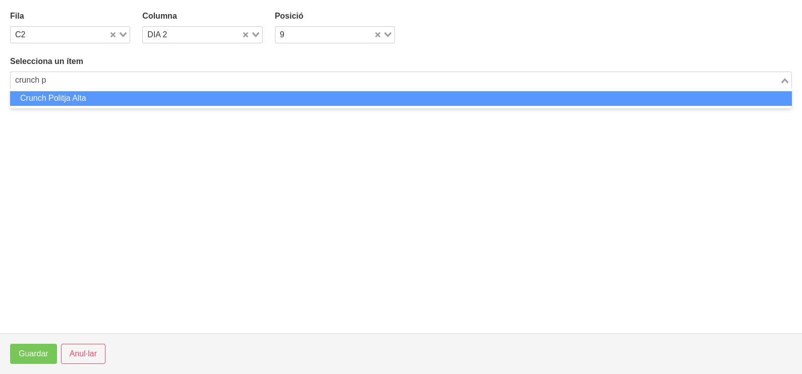
click at [156, 97] on li "Crunch Politja Alta" at bounding box center [401, 98] width 782 height 15
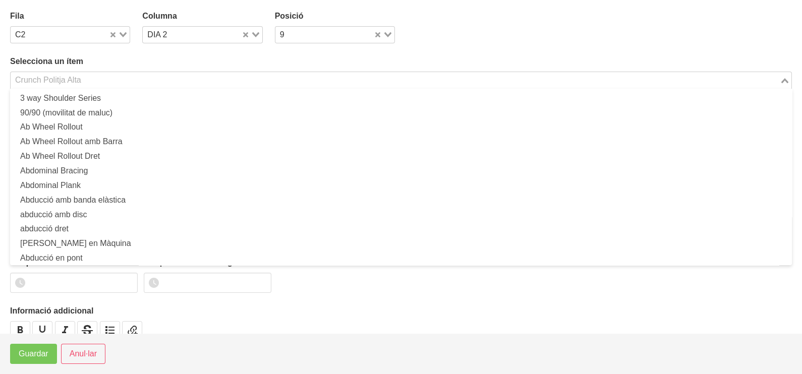
click at [91, 75] on input "Search for option" at bounding box center [395, 80] width 767 height 12
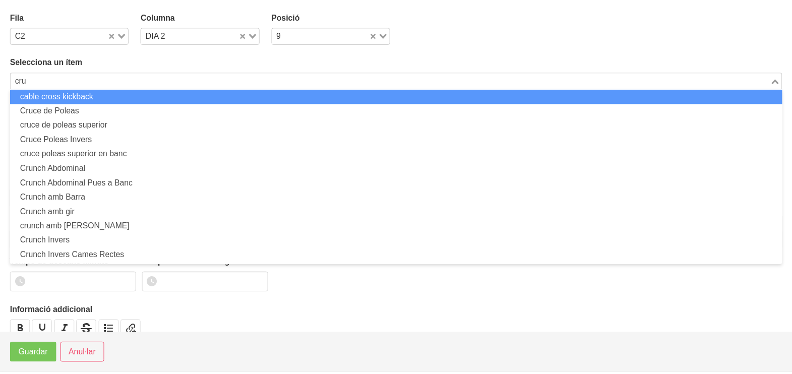
scroll to position [0, 0]
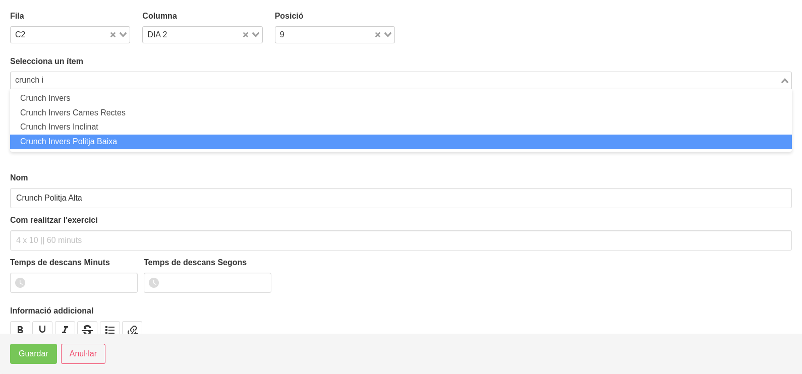
click at [110, 139] on li "Crunch Invers Politja Baixa" at bounding box center [401, 142] width 782 height 15
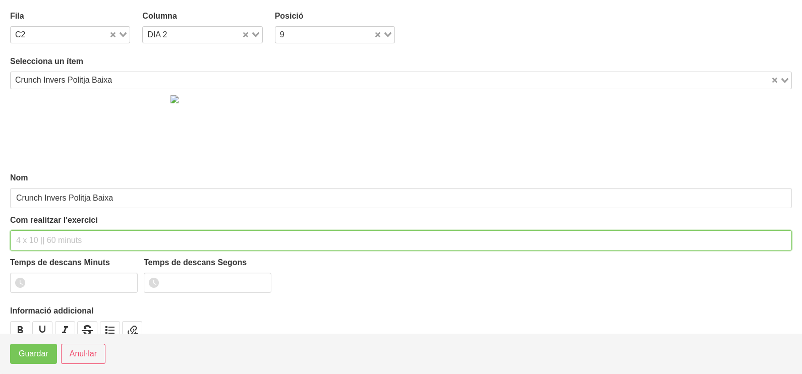
drag, startPoint x: 75, startPoint y: 240, endPoint x: 100, endPoint y: 154, distance: 89.2
click at [83, 221] on div "Com realitzar l'exercici" at bounding box center [401, 232] width 782 height 36
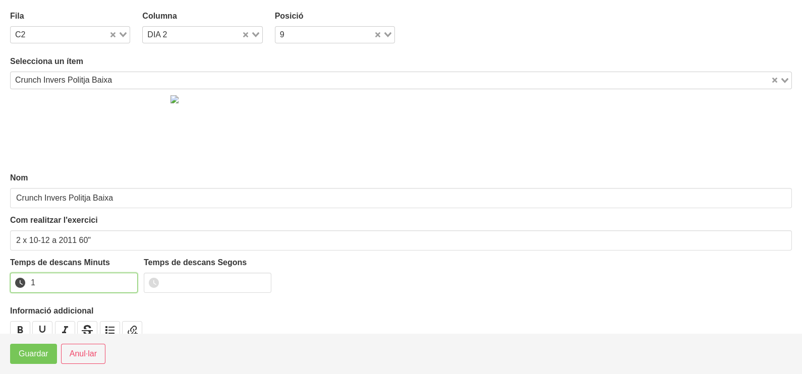
click at [124, 281] on input "1" at bounding box center [74, 283] width 128 height 20
click at [36, 359] on span "Guardar" at bounding box center [34, 354] width 30 height 12
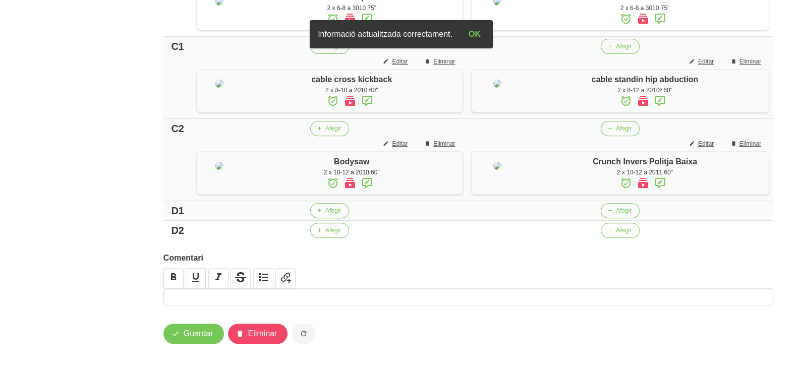
scroll to position [603, 0]
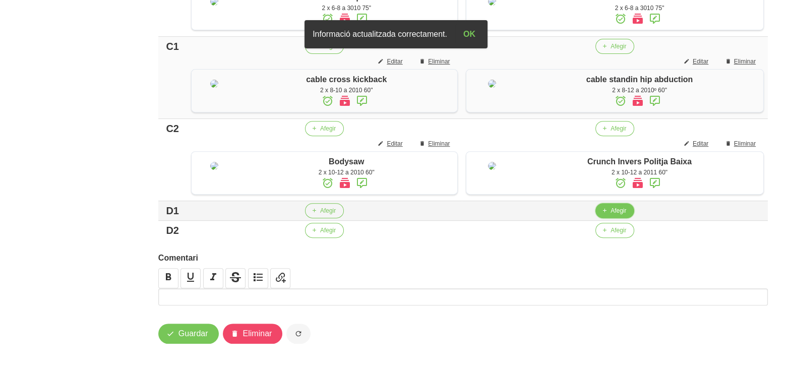
click at [611, 207] on span "Afegir" at bounding box center [619, 210] width 16 height 9
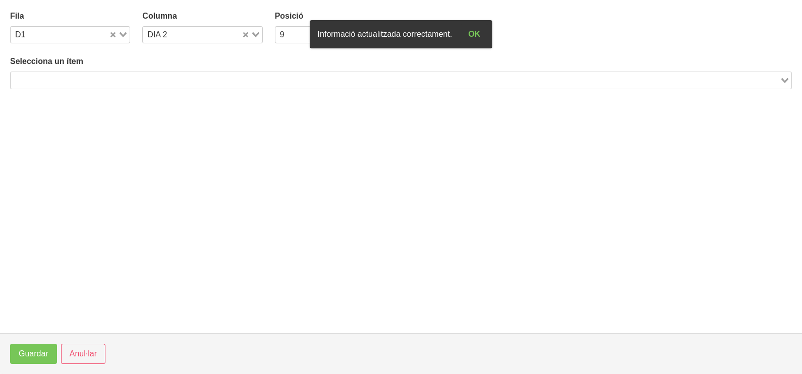
click at [144, 78] on input "Search for option" at bounding box center [395, 80] width 767 height 12
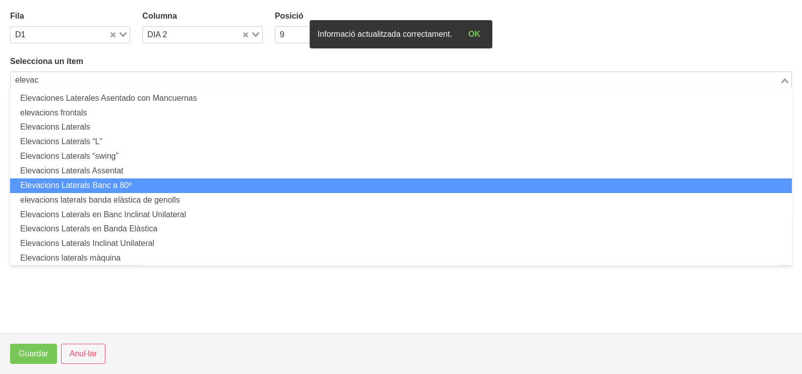
click at [131, 181] on li "Elevacions Laterals Banc a 80º" at bounding box center [401, 186] width 782 height 15
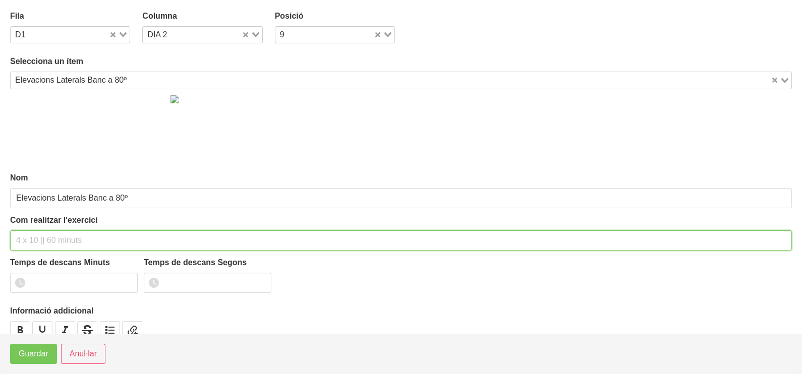
click at [54, 237] on input "text" at bounding box center [401, 241] width 782 height 20
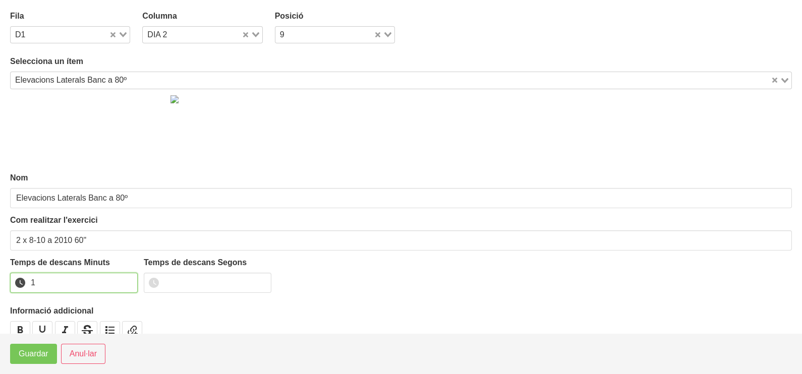
drag, startPoint x: 128, startPoint y: 279, endPoint x: 55, endPoint y: 331, distance: 89.7
click at [128, 280] on input "1" at bounding box center [74, 283] width 128 height 20
click at [36, 358] on span "Guardar" at bounding box center [34, 354] width 30 height 12
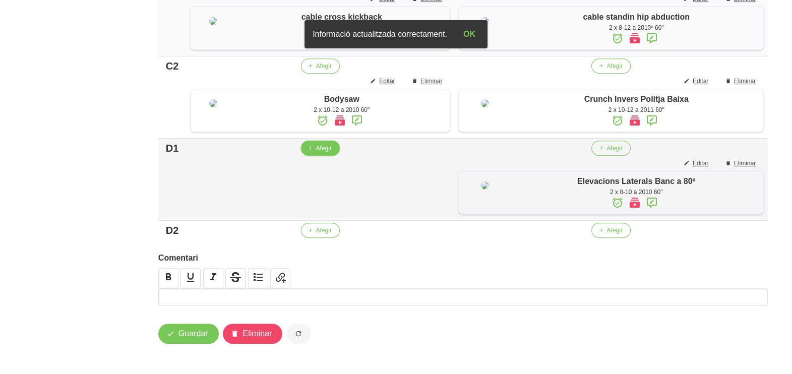
click at [309, 153] on span "button" at bounding box center [310, 148] width 9 height 9
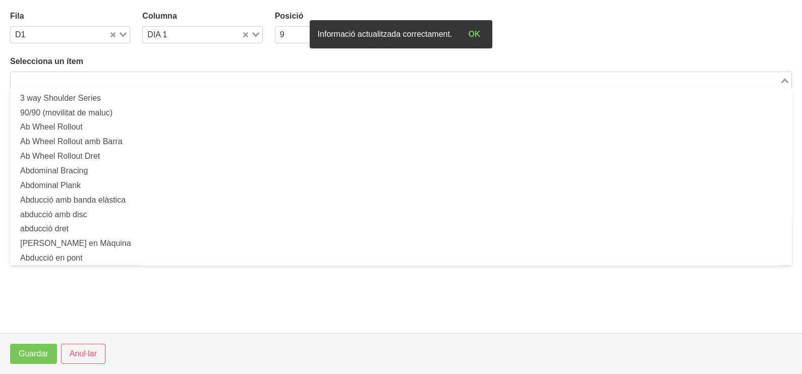
drag, startPoint x: 93, startPoint y: 77, endPoint x: 168, endPoint y: 35, distance: 86.0
click at [97, 76] on input "Search for option" at bounding box center [395, 80] width 767 height 12
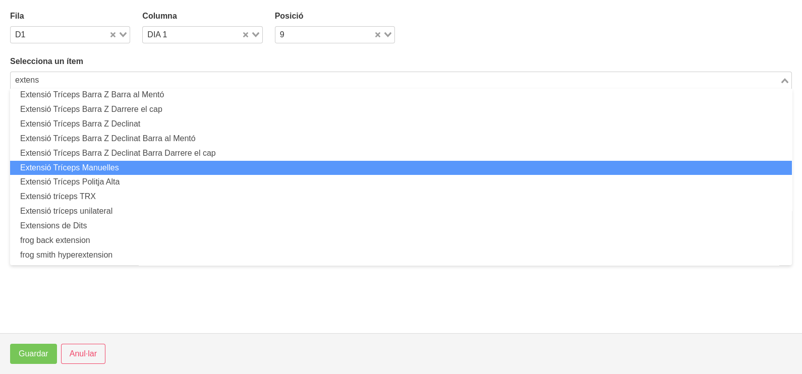
click at [126, 167] on li "Extensió Tríceps Manuelles" at bounding box center [401, 168] width 782 height 15
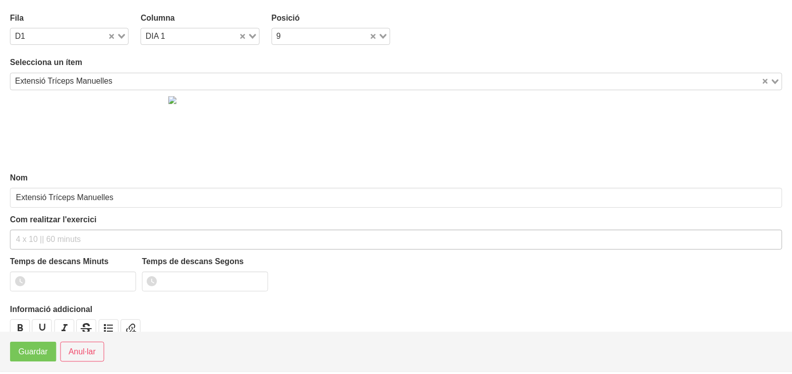
scroll to position [3, 0]
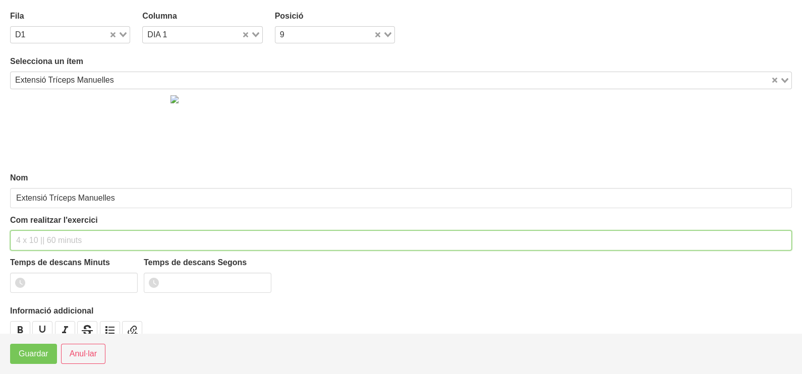
click at [44, 237] on input "text" at bounding box center [401, 241] width 782 height 20
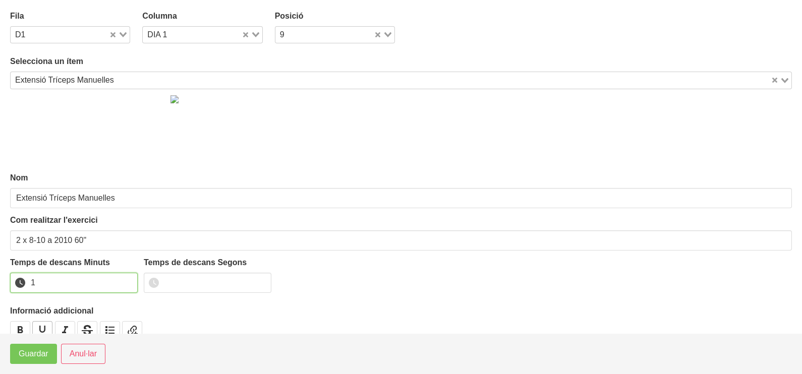
drag, startPoint x: 129, startPoint y: 279, endPoint x: 43, endPoint y: 333, distance: 101.3
click at [128, 279] on input "1" at bounding box center [74, 283] width 128 height 20
click at [25, 355] on span "Guardar" at bounding box center [34, 354] width 30 height 12
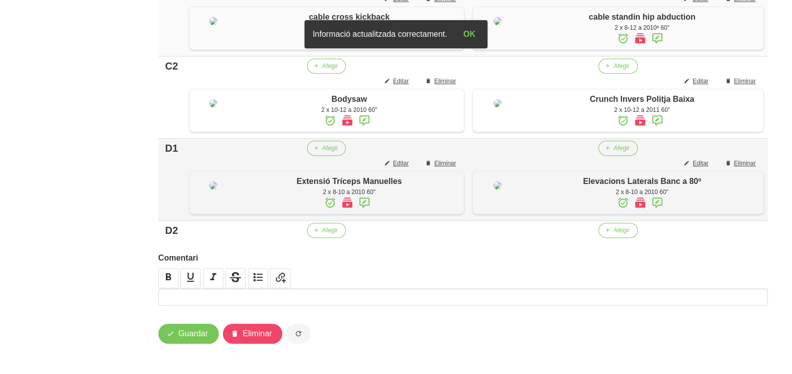
scroll to position [683, 0]
click at [323, 232] on span "Afegir" at bounding box center [330, 230] width 16 height 9
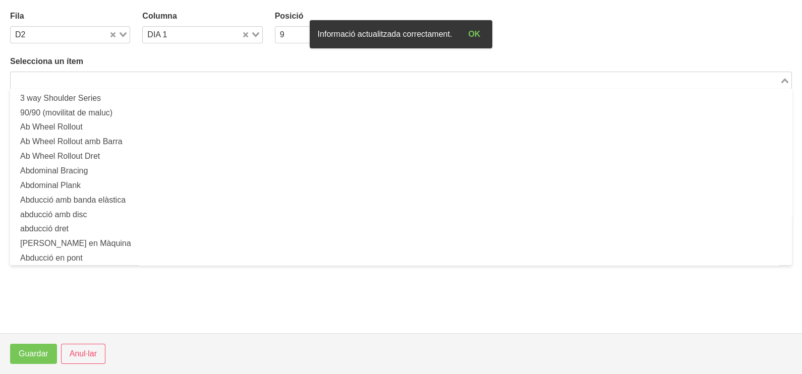
click at [146, 80] on input "Search for option" at bounding box center [395, 80] width 767 height 12
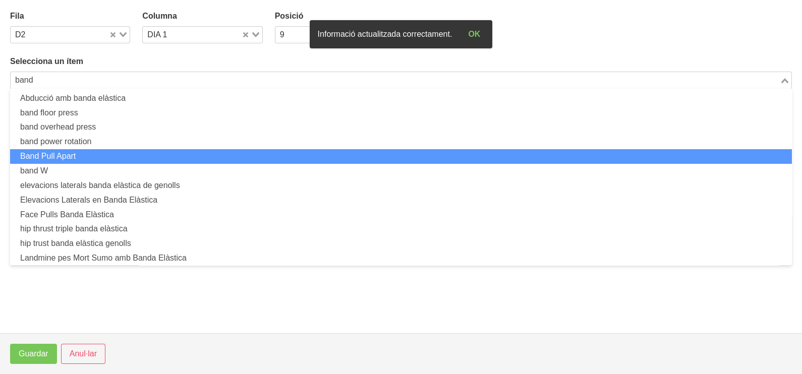
click at [132, 152] on li "Band Pull Apart" at bounding box center [401, 156] width 782 height 15
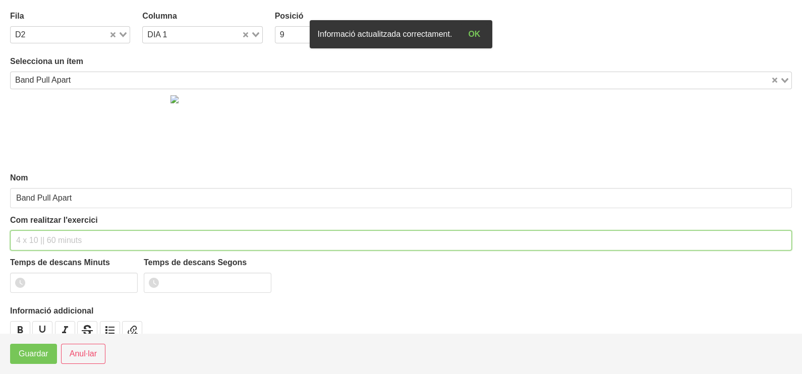
click at [56, 228] on div "Com realitzar l'exercici" at bounding box center [401, 232] width 782 height 36
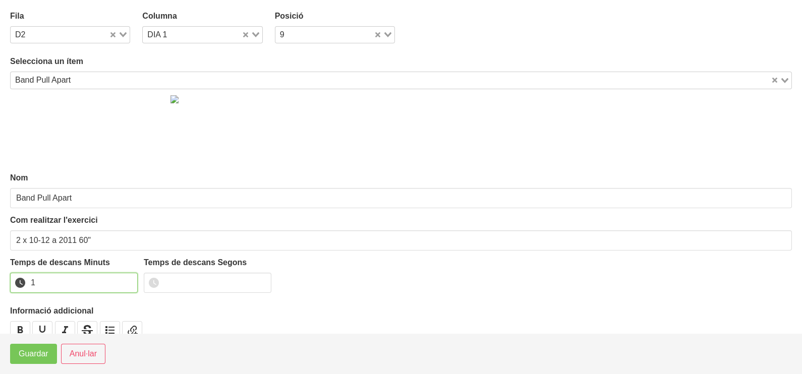
drag, startPoint x: 126, startPoint y: 279, endPoint x: 104, endPoint y: 299, distance: 28.9
click at [124, 281] on input "1" at bounding box center [74, 283] width 128 height 20
click at [45, 354] on span "Guardar" at bounding box center [34, 354] width 30 height 12
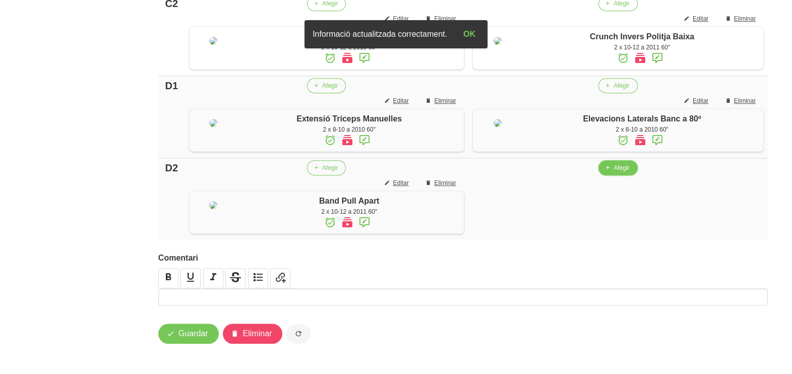
click at [624, 173] on span "Afegir" at bounding box center [622, 167] width 16 height 9
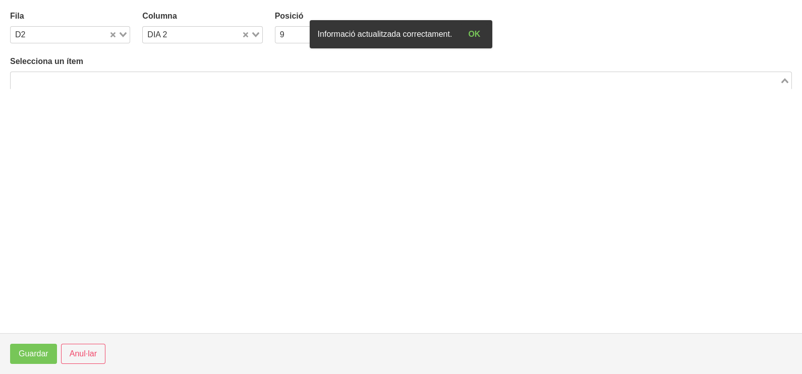
click at [191, 74] on input "Search for option" at bounding box center [395, 80] width 767 height 12
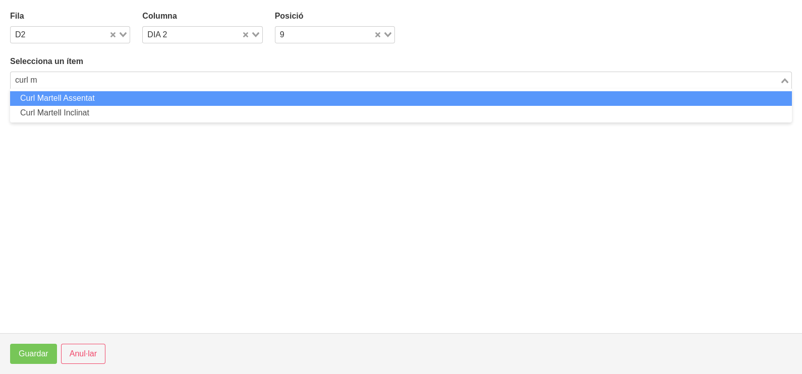
click at [104, 99] on li "Curl Martell Assentat" at bounding box center [401, 98] width 782 height 15
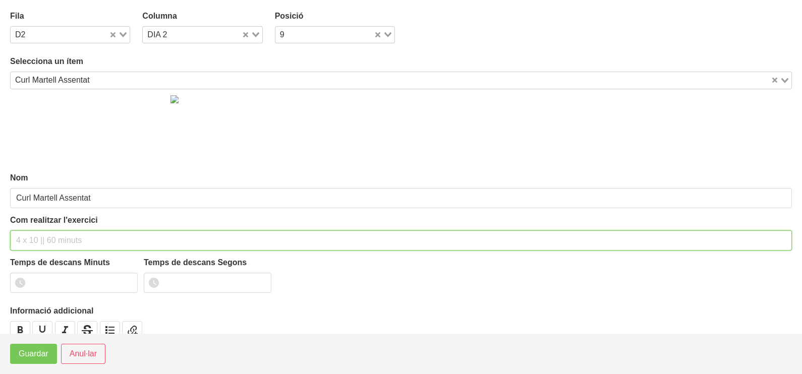
drag, startPoint x: 49, startPoint y: 239, endPoint x: 50, endPoint y: 234, distance: 5.1
click at [49, 237] on input "text" at bounding box center [401, 241] width 782 height 20
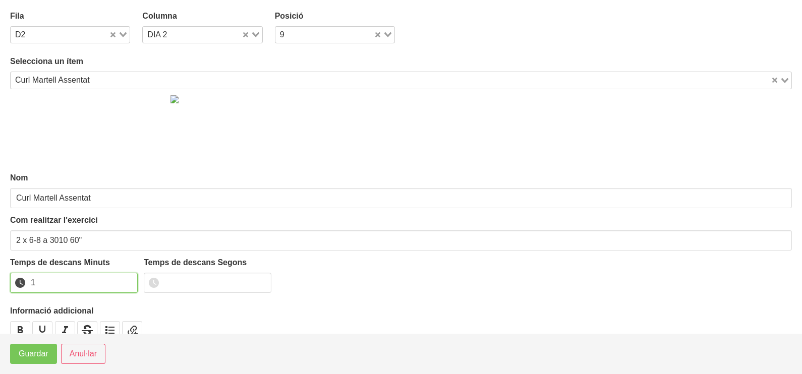
drag, startPoint x: 127, startPoint y: 278, endPoint x: 57, endPoint y: 328, distance: 85.7
click at [127, 279] on input "1" at bounding box center [74, 283] width 128 height 20
click at [37, 353] on span "Guardar" at bounding box center [34, 354] width 30 height 12
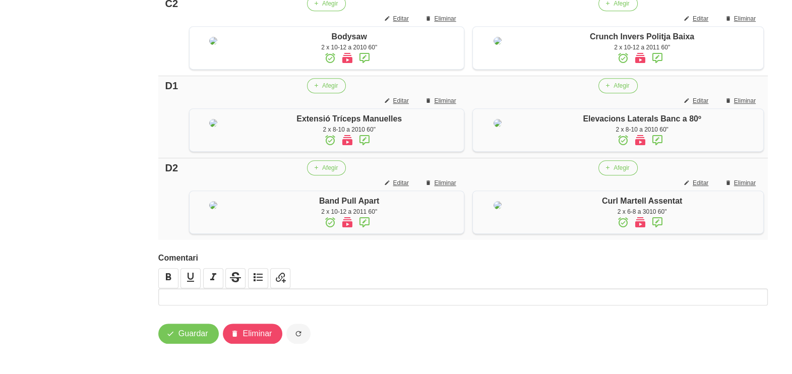
scroll to position [756, 0]
click at [191, 330] on span "Guardar" at bounding box center [194, 334] width 30 height 12
click at [197, 333] on span "Guardar" at bounding box center [194, 334] width 30 height 12
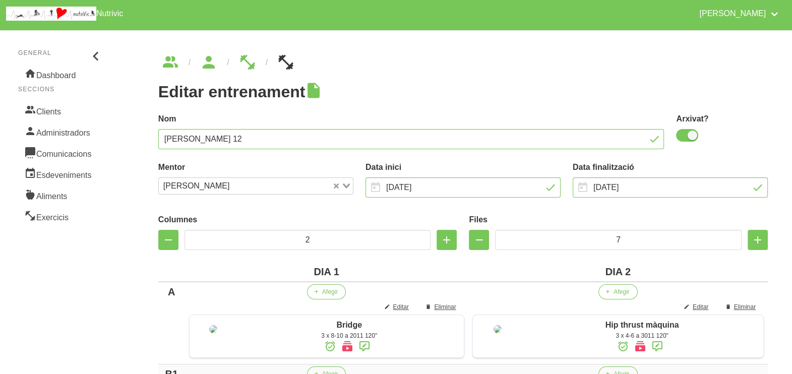
scroll to position [0, 0]
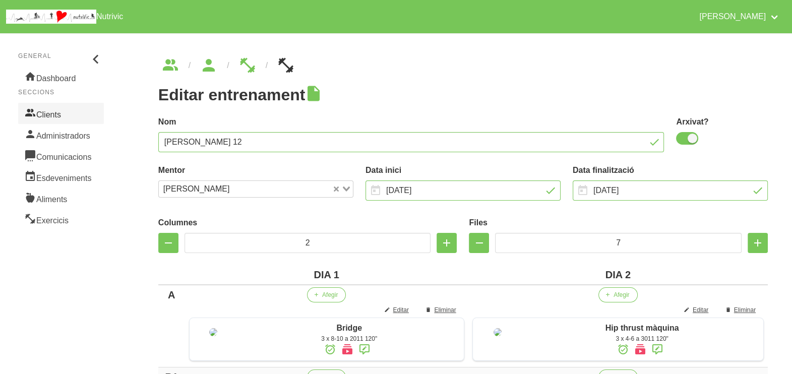
drag, startPoint x: 66, startPoint y: 113, endPoint x: 78, endPoint y: 116, distance: 12.4
click at [66, 113] on link "Clients" at bounding box center [61, 113] width 86 height 21
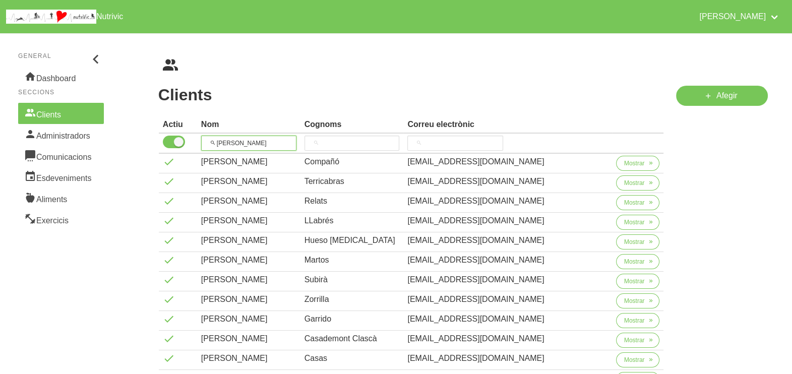
drag, startPoint x: 253, startPoint y: 142, endPoint x: 217, endPoint y: 139, distance: 36.5
click at [219, 141] on input "carl" at bounding box center [248, 143] width 95 height 15
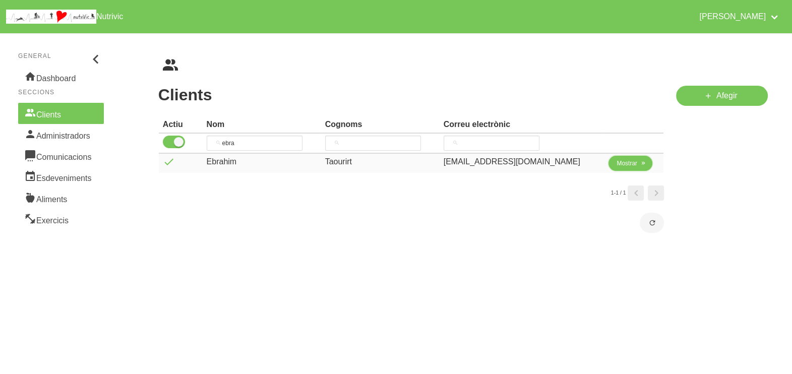
click at [623, 162] on span "Mostrar" at bounding box center [627, 163] width 21 height 9
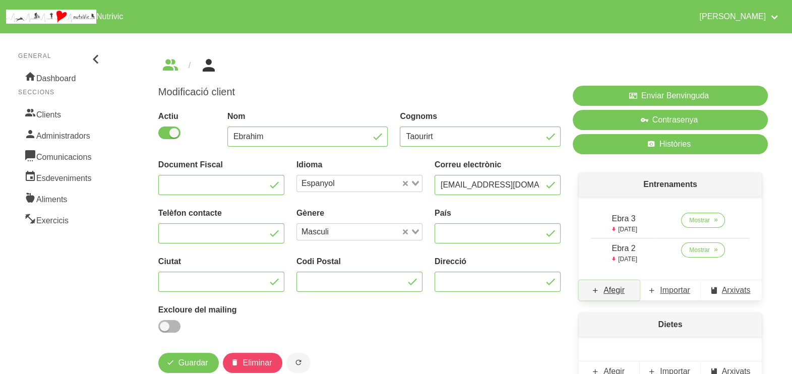
click at [623, 291] on span "Afegir" at bounding box center [614, 290] width 21 height 12
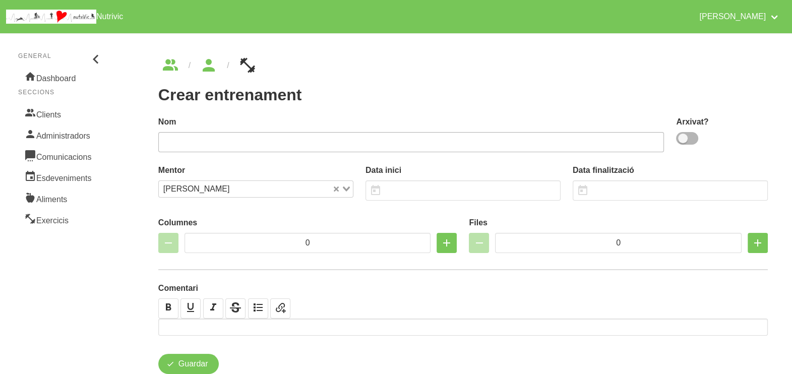
click at [685, 141] on span at bounding box center [687, 138] width 22 height 13
click at [683, 141] on input "checkbox" at bounding box center [679, 138] width 7 height 7
drag, startPoint x: 509, startPoint y: 142, endPoint x: 499, endPoint y: 140, distance: 10.3
click at [500, 140] on input "text" at bounding box center [411, 142] width 506 height 20
click at [404, 190] on input "text" at bounding box center [463, 191] width 195 height 20
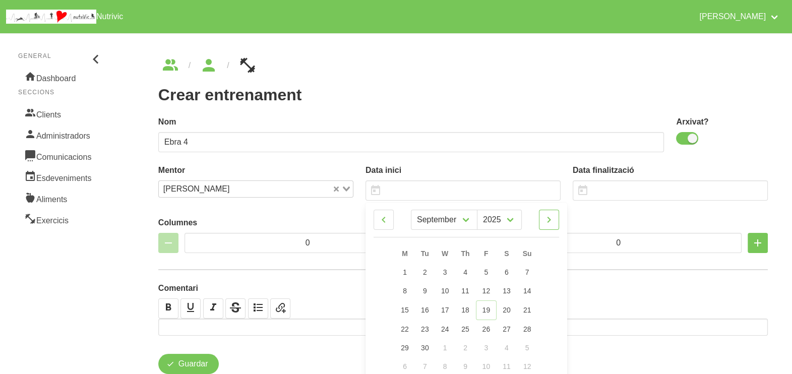
click at [552, 223] on icon at bounding box center [549, 220] width 12 height 18
click at [530, 328] on span "26" at bounding box center [527, 328] width 8 height 8
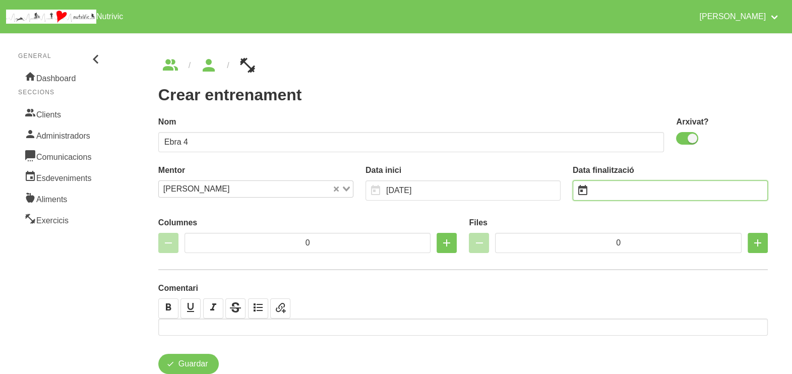
click at [630, 189] on input "text" at bounding box center [670, 191] width 195 height 20
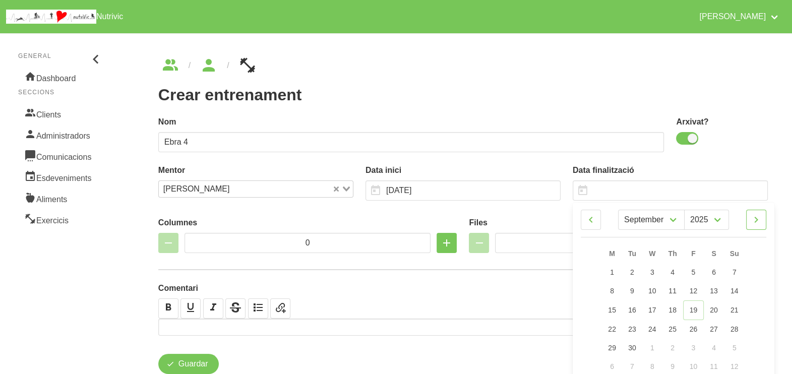
click at [758, 221] on icon at bounding box center [757, 220] width 12 height 18
click at [738, 270] on link "7" at bounding box center [734, 272] width 21 height 19
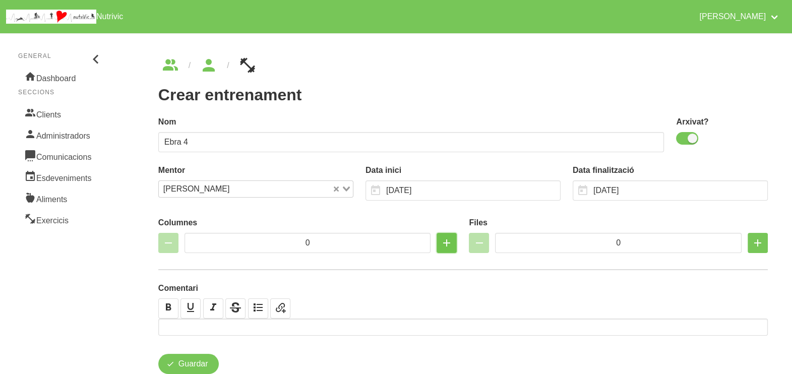
click at [447, 244] on icon "button" at bounding box center [447, 243] width 12 height 18
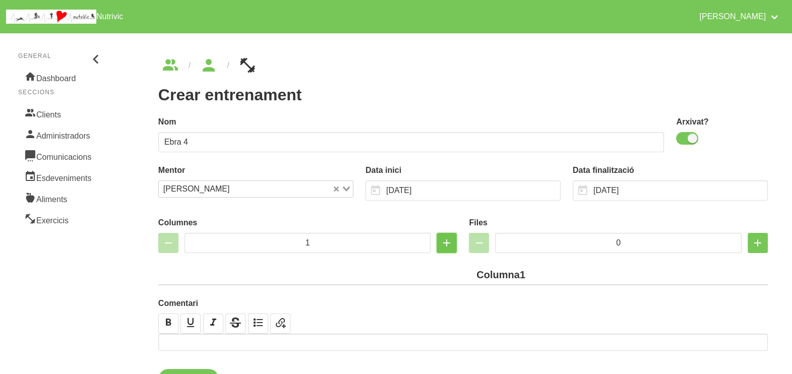
click at [447, 244] on icon "button" at bounding box center [447, 243] width 12 height 18
click at [446, 243] on icon "button" at bounding box center [447, 243] width 12 height 18
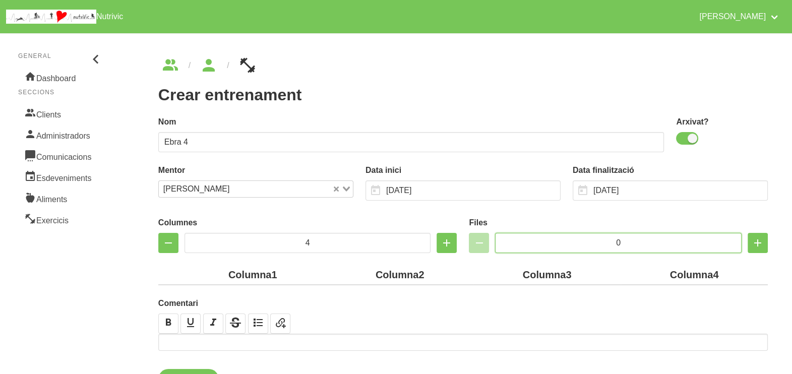
click at [575, 240] on input "0" at bounding box center [618, 243] width 247 height 20
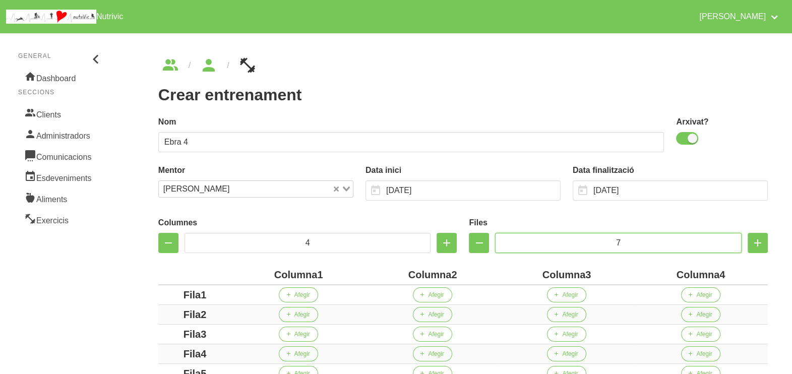
scroll to position [126, 0]
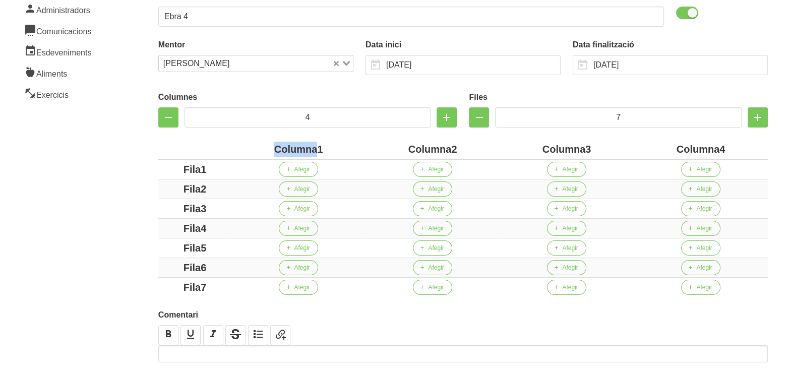
drag, startPoint x: 318, startPoint y: 150, endPoint x: 270, endPoint y: 150, distance: 48.4
click at [270, 150] on div "Columna1" at bounding box center [299, 149] width 126 height 15
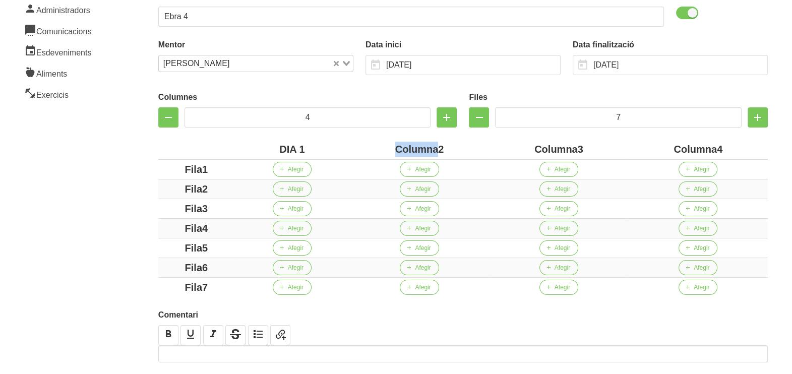
drag, startPoint x: 435, startPoint y: 148, endPoint x: 380, endPoint y: 148, distance: 55.0
click at [380, 148] on div "Columna2" at bounding box center [419, 149] width 131 height 15
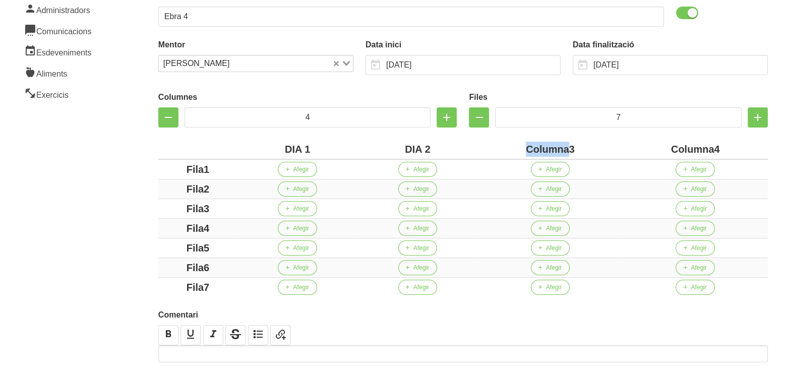
drag, startPoint x: 569, startPoint y: 149, endPoint x: 506, endPoint y: 149, distance: 62.5
click at [502, 149] on div "Columna3" at bounding box center [550, 149] width 137 height 15
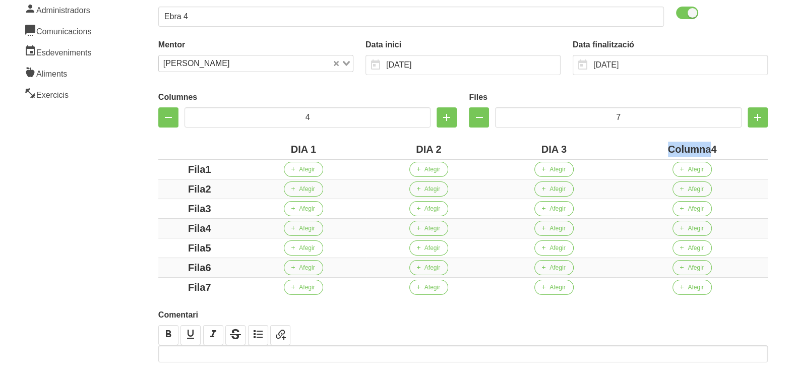
drag, startPoint x: 710, startPoint y: 149, endPoint x: 631, endPoint y: 148, distance: 79.2
click at [631, 148] on div "Columna4" at bounding box center [692, 149] width 143 height 15
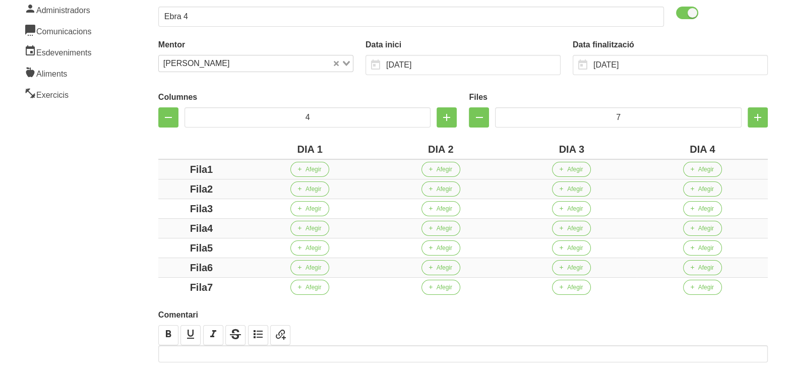
click at [160, 170] on td "Fila1" at bounding box center [201, 169] width 86 height 20
drag, startPoint x: 207, startPoint y: 187, endPoint x: 166, endPoint y: 187, distance: 40.9
click at [165, 185] on div "Fila2" at bounding box center [201, 189] width 78 height 15
drag, startPoint x: 230, startPoint y: 207, endPoint x: 182, endPoint y: 209, distance: 47.5
click at [171, 207] on div "Fila3" at bounding box center [201, 208] width 78 height 15
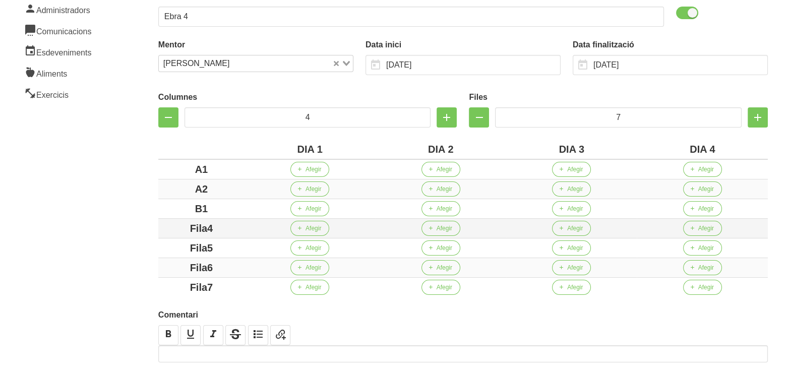
click at [179, 223] on div "Fila4" at bounding box center [201, 228] width 78 height 15
drag, startPoint x: 228, startPoint y: 245, endPoint x: 155, endPoint y: 246, distance: 73.1
click at [148, 245] on div "Crear entrenament 25fbd364-3afb-4d97-ba98-c948c837acd4 Nom Ebra 4 Arxivat? Ment…" at bounding box center [463, 167] width 658 height 518
drag, startPoint x: 222, startPoint y: 268, endPoint x: 176, endPoint y: 268, distance: 46.9
click at [176, 268] on div "Fila6" at bounding box center [201, 267] width 78 height 15
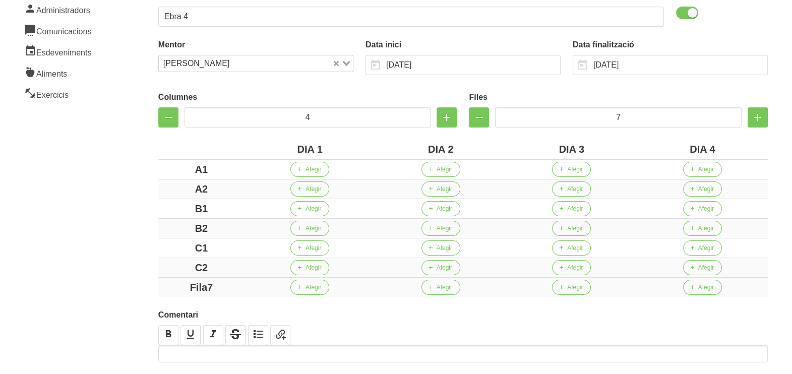
drag, startPoint x: 226, startPoint y: 284, endPoint x: 161, endPoint y: 285, distance: 65.1
click at [162, 284] on div "Fila7" at bounding box center [201, 287] width 78 height 15
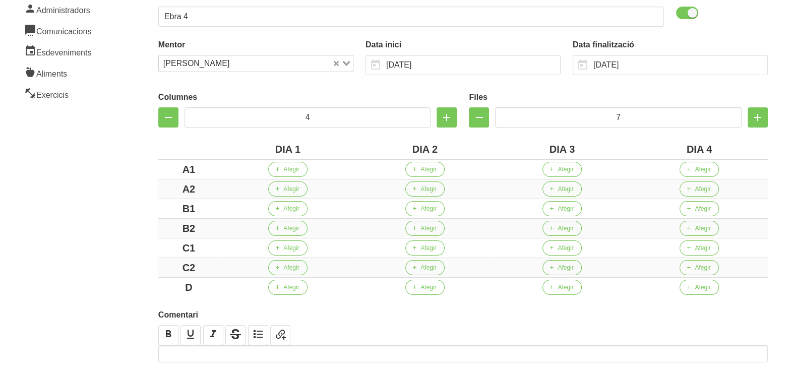
click at [113, 246] on aside "General Dashboard Seccions Clients Administradors Comunicacions Esdeveniments A…" at bounding box center [61, 167] width 134 height 530
click at [291, 168] on span "Afegir" at bounding box center [291, 169] width 16 height 9
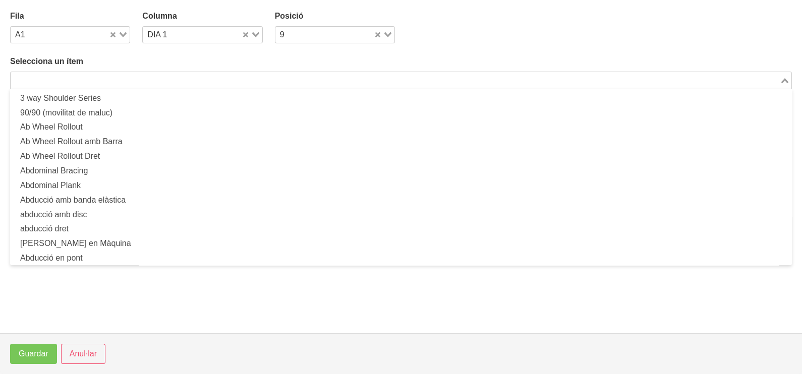
click at [96, 80] on input "Search for option" at bounding box center [395, 80] width 767 height 12
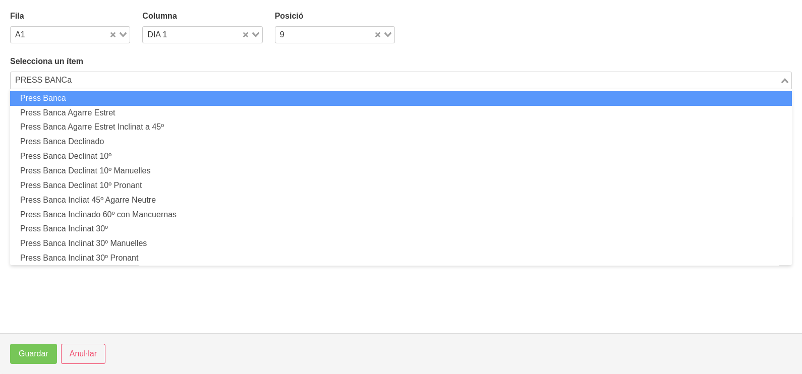
click at [113, 96] on li "Press Banca" at bounding box center [401, 98] width 782 height 15
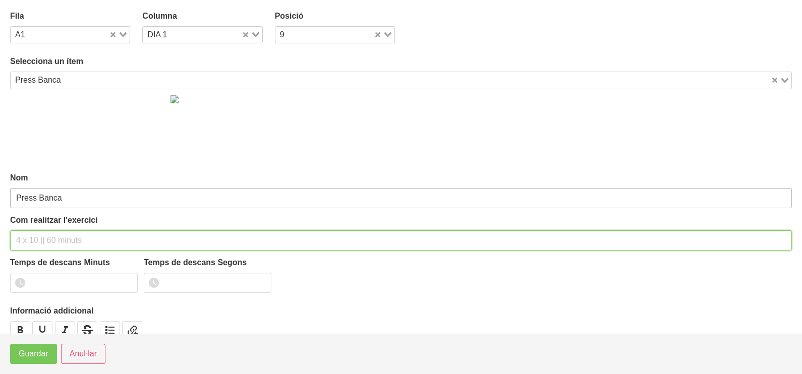
drag, startPoint x: 60, startPoint y: 238, endPoint x: 70, endPoint y: 204, distance: 35.4
click at [65, 224] on div "Com realitzar l'exercici" at bounding box center [401, 232] width 782 height 36
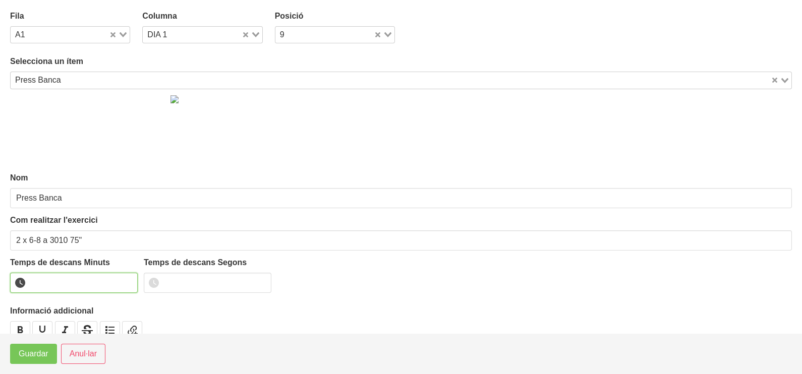
drag, startPoint x: 58, startPoint y: 280, endPoint x: 59, endPoint y: 289, distance: 8.2
click at [59, 282] on input "number" at bounding box center [74, 283] width 128 height 20
click at [34, 351] on span "Guardar" at bounding box center [34, 354] width 30 height 12
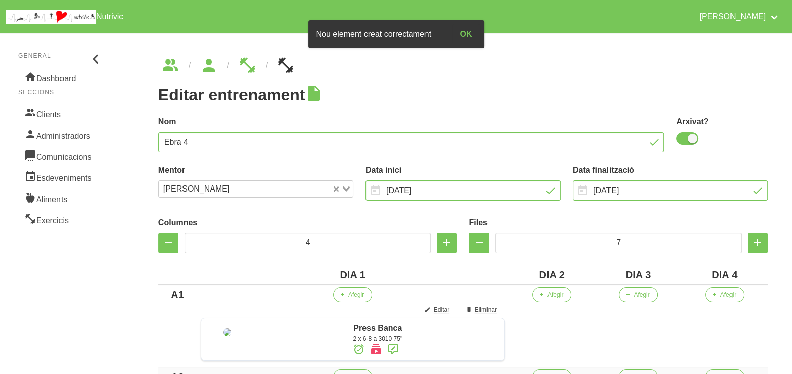
scroll to position [189, 0]
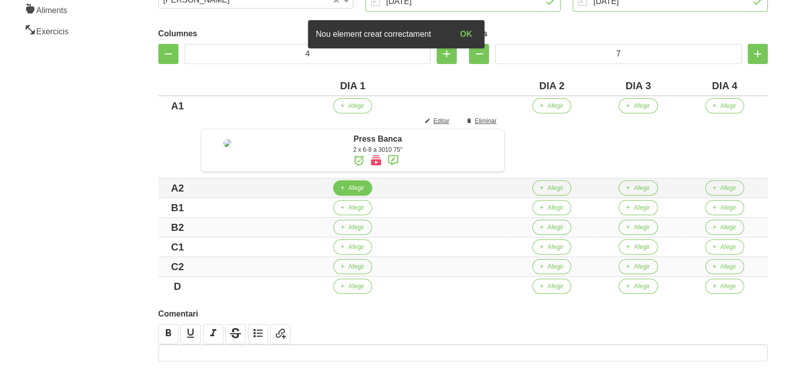
click at [364, 193] on span "Afegir" at bounding box center [357, 188] width 16 height 9
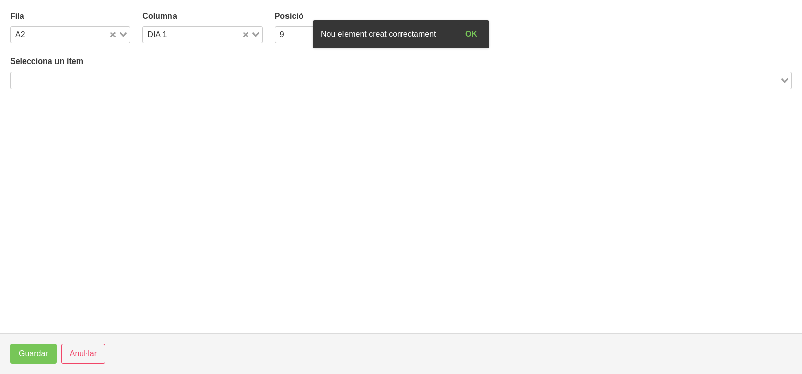
drag, startPoint x: 93, startPoint y: 77, endPoint x: 94, endPoint y: 83, distance: 6.1
click at [94, 78] on input "Search for option" at bounding box center [395, 80] width 767 height 12
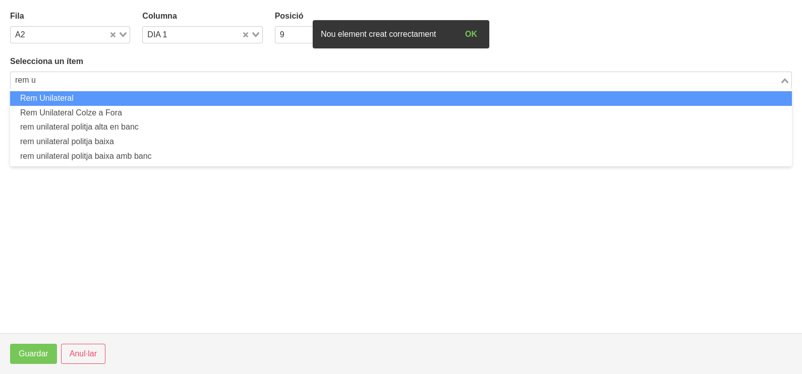
click at [81, 101] on li "Rem Unilateral" at bounding box center [401, 98] width 782 height 15
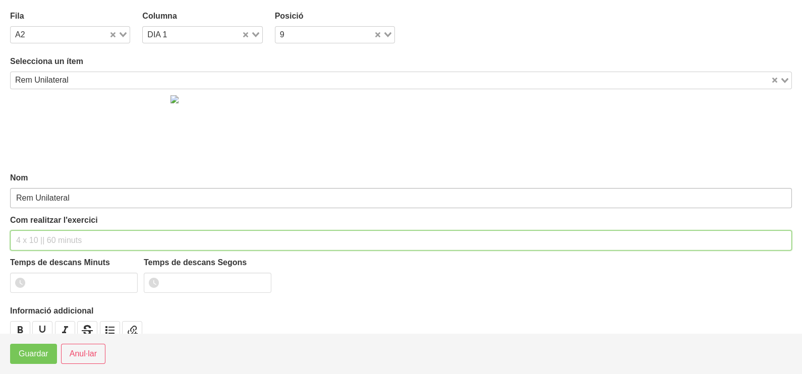
click at [55, 235] on input "text" at bounding box center [401, 241] width 782 height 20
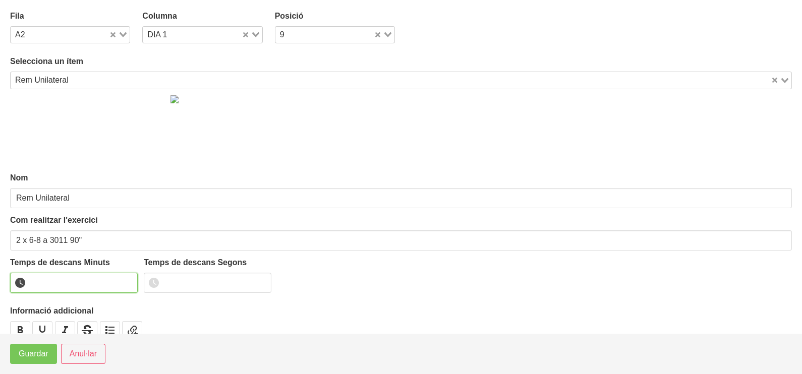
click at [55, 280] on input "number" at bounding box center [74, 283] width 128 height 20
click at [41, 359] on span "Guardar" at bounding box center [34, 354] width 30 height 12
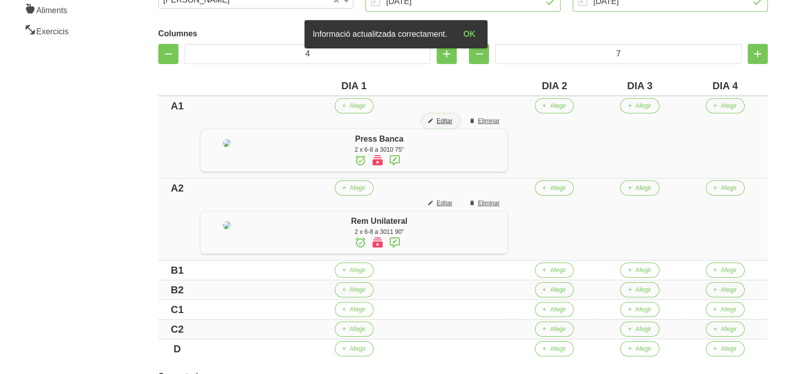
click at [452, 121] on span "Editar" at bounding box center [445, 121] width 16 height 9
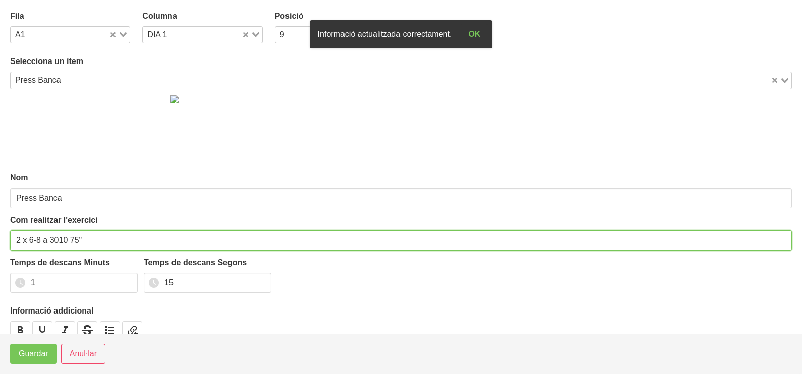
drag, startPoint x: 78, startPoint y: 238, endPoint x: 71, endPoint y: 238, distance: 7.1
click at [71, 238] on input "2 x 6-8 a 3010 75"" at bounding box center [401, 241] width 782 height 20
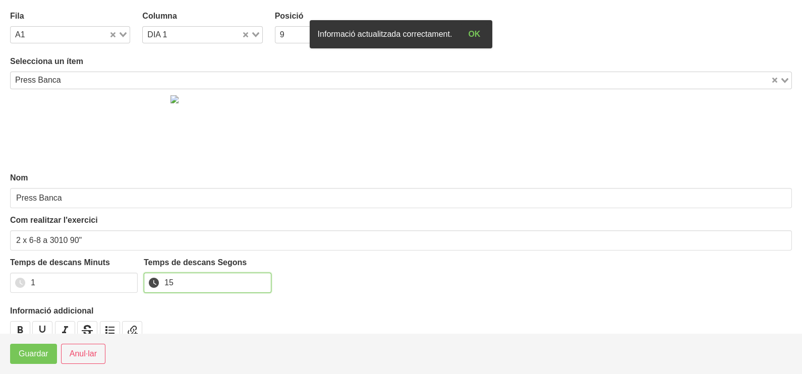
click at [153, 279] on input "15" at bounding box center [208, 283] width 128 height 20
click at [207, 280] on input "15" at bounding box center [208, 283] width 128 height 20
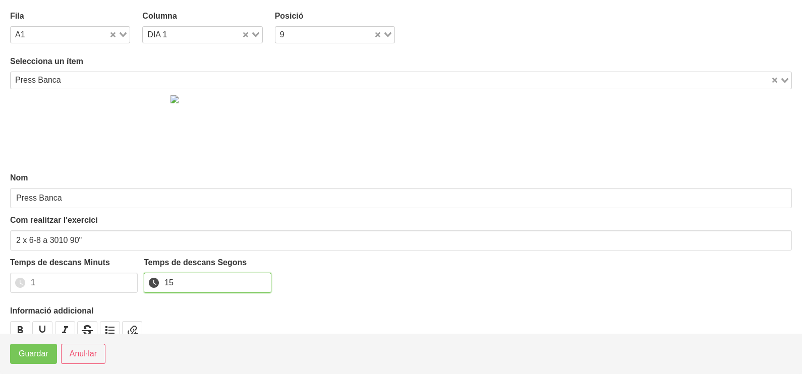
click at [138, 272] on div "Temps de descans Minuts 1 Temps de descans Segons 15" at bounding box center [401, 278] width 782 height 42
click at [43, 353] on span "Guardar" at bounding box center [34, 354] width 30 height 12
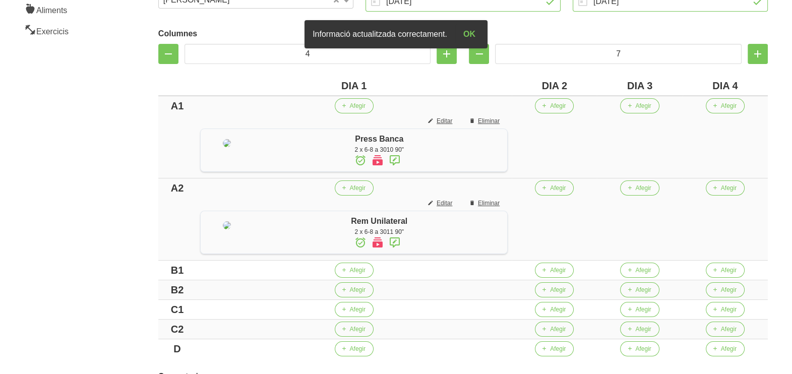
scroll to position [252, 0]
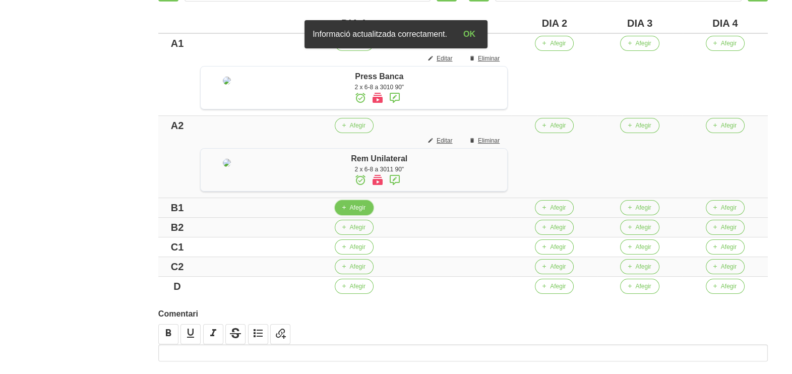
click at [366, 212] on span "Afegir" at bounding box center [358, 207] width 16 height 9
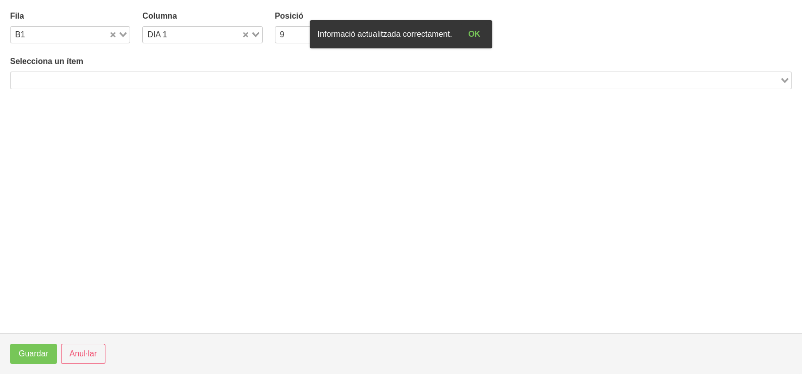
click at [136, 76] on input "Search for option" at bounding box center [395, 80] width 767 height 12
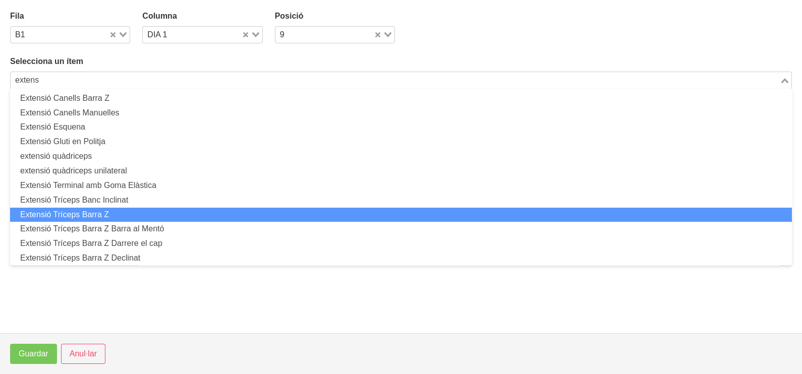
click at [142, 210] on li "Extensió Tríceps Barra Z" at bounding box center [401, 215] width 782 height 15
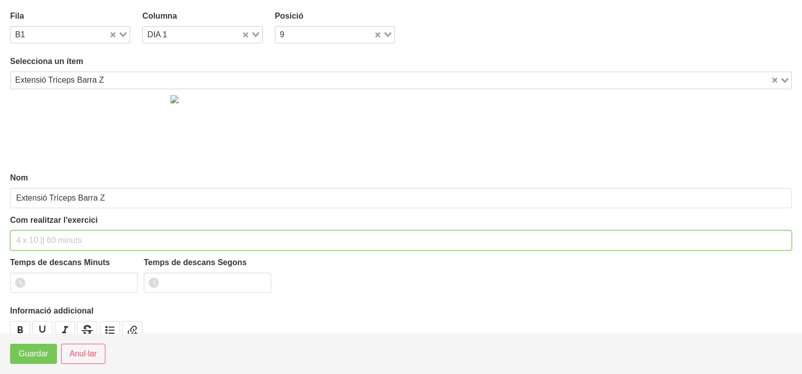
drag, startPoint x: 37, startPoint y: 240, endPoint x: 65, endPoint y: 162, distance: 82.8
click at [44, 227] on div "Com realitzar l'exercici" at bounding box center [401, 232] width 782 height 36
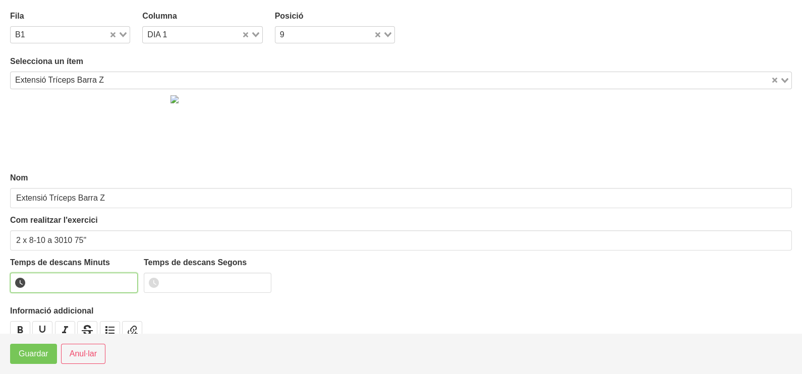
click at [66, 282] on input "number" at bounding box center [74, 283] width 128 height 20
click at [45, 351] on span "Guardar" at bounding box center [34, 354] width 30 height 12
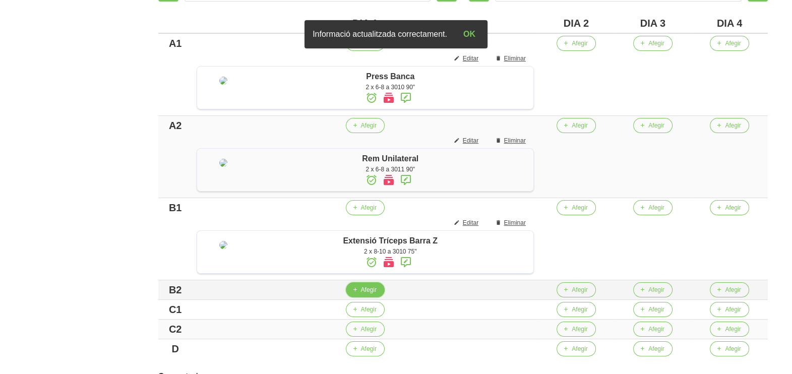
click at [384, 298] on button "Afegir" at bounding box center [365, 289] width 39 height 15
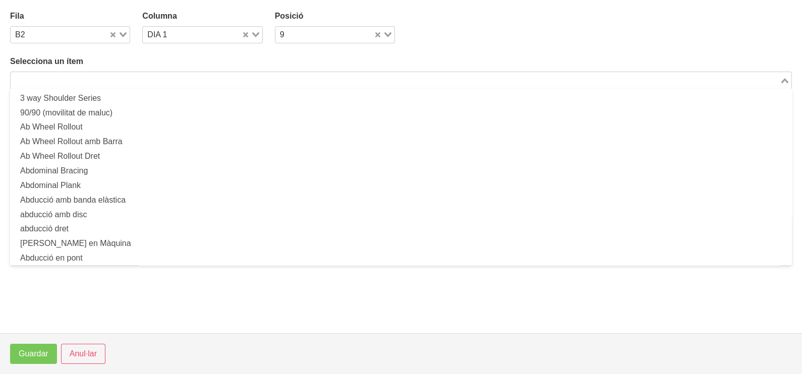
click at [113, 81] on input "Search for option" at bounding box center [395, 80] width 767 height 12
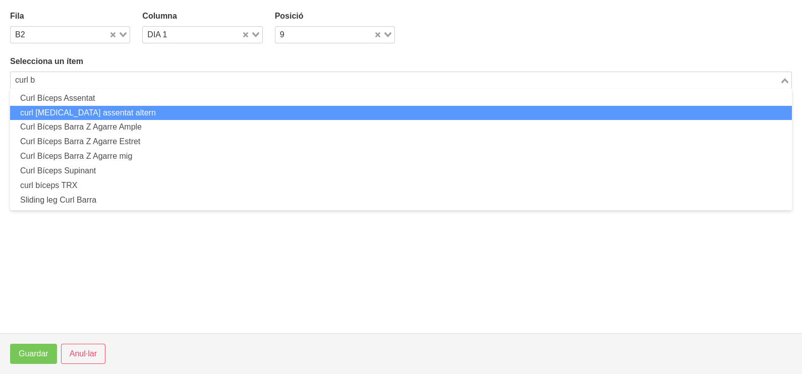
click at [128, 111] on li "curl [MEDICAL_DATA] assentat altern" at bounding box center [401, 113] width 782 height 15
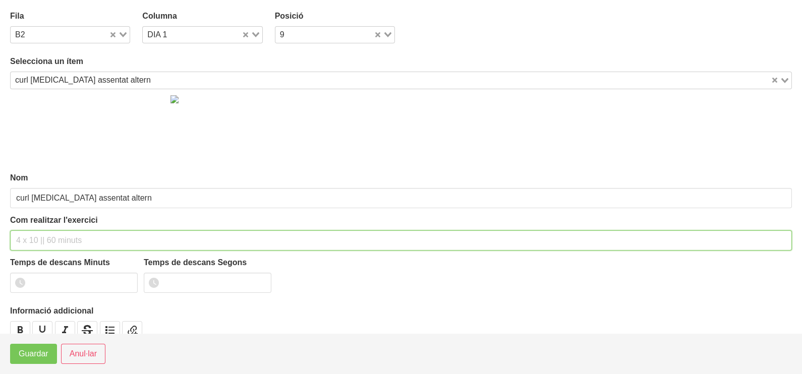
click at [45, 242] on input "text" at bounding box center [401, 241] width 782 height 20
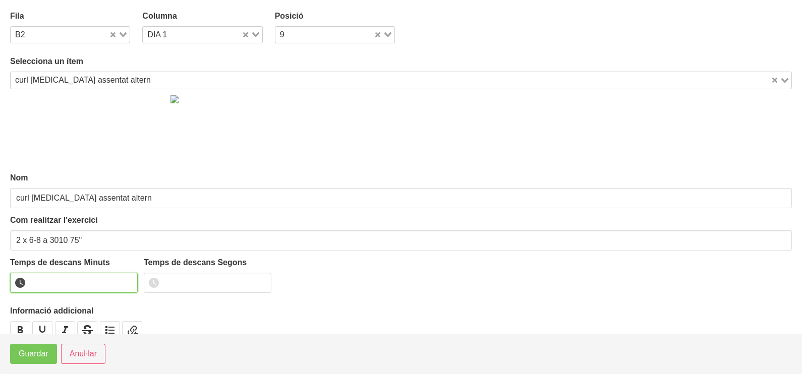
click at [78, 282] on input "number" at bounding box center [74, 283] width 128 height 20
click at [40, 350] on span "Guardar" at bounding box center [34, 354] width 30 height 12
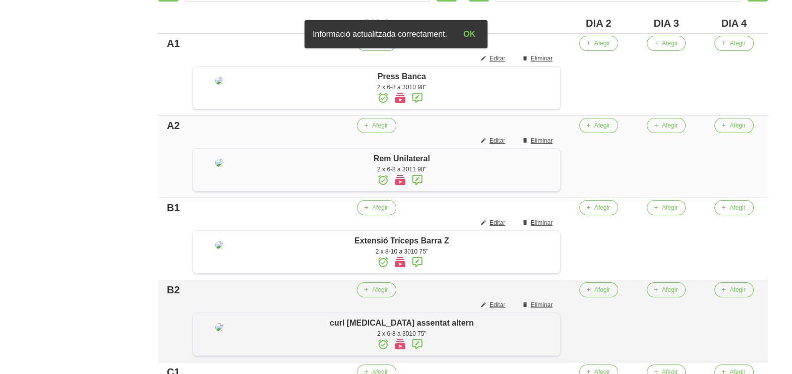
scroll to position [441, 0]
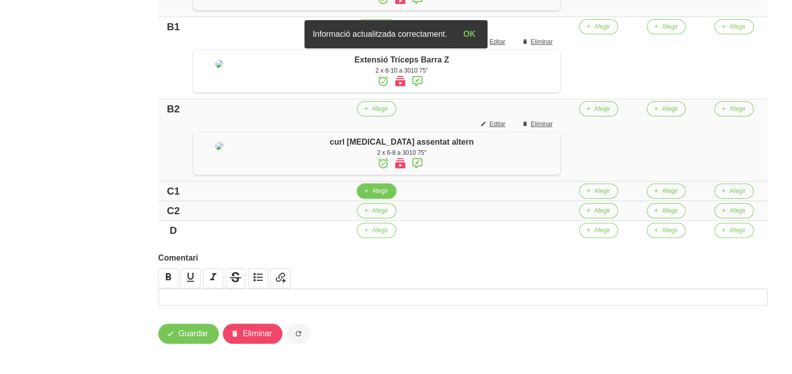
click at [374, 196] on span "Afegir" at bounding box center [380, 191] width 16 height 9
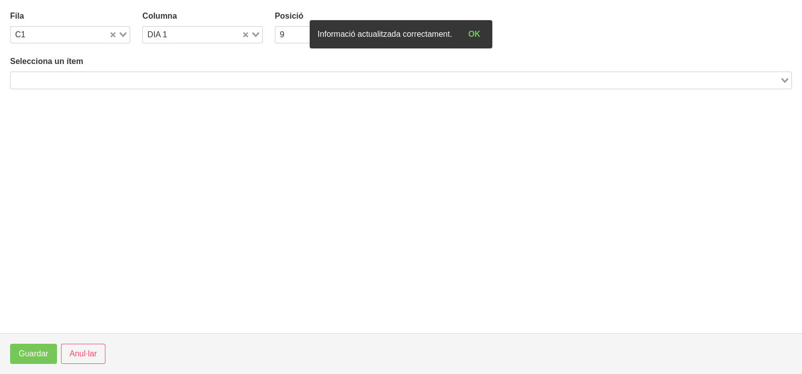
drag, startPoint x: 147, startPoint y: 82, endPoint x: 153, endPoint y: 61, distance: 21.5
click at [148, 81] on input "Search for option" at bounding box center [395, 80] width 767 height 12
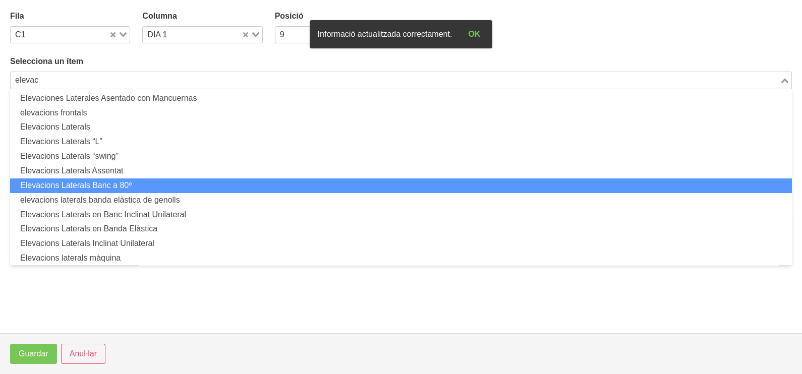
click at [147, 186] on li "Elevacions Laterals Banc a 80º" at bounding box center [401, 186] width 782 height 15
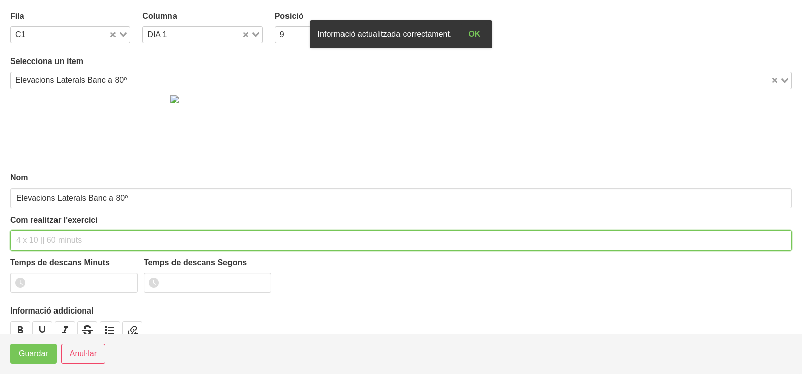
click at [58, 237] on input "text" at bounding box center [401, 241] width 782 height 20
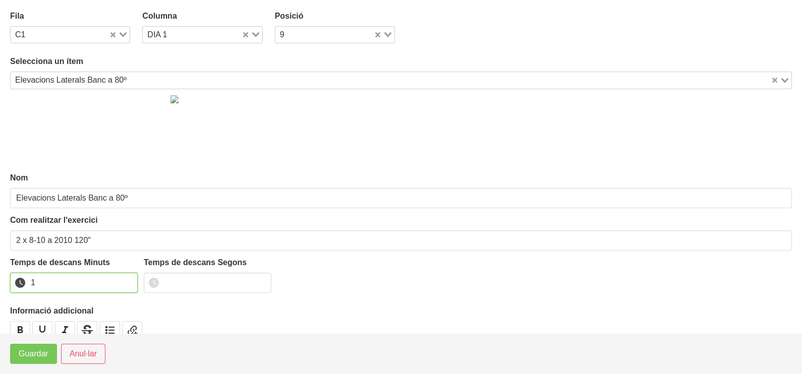
click at [131, 278] on input "1" at bounding box center [74, 283] width 128 height 20
click at [129, 278] on input "2" at bounding box center [74, 283] width 128 height 20
click at [43, 352] on span "Guardar" at bounding box center [34, 354] width 30 height 12
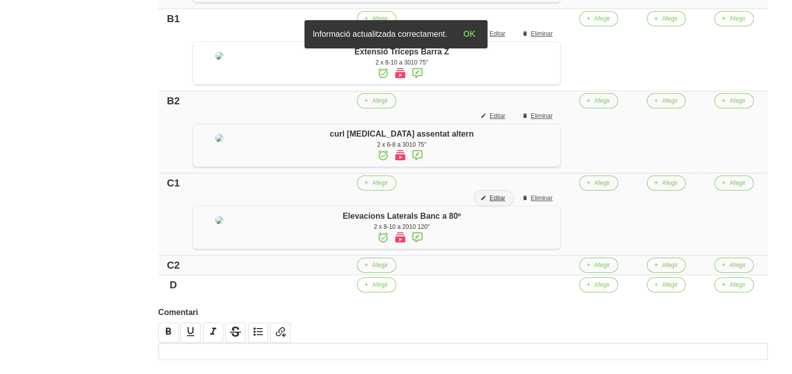
click at [505, 203] on span "Editar" at bounding box center [498, 198] width 16 height 9
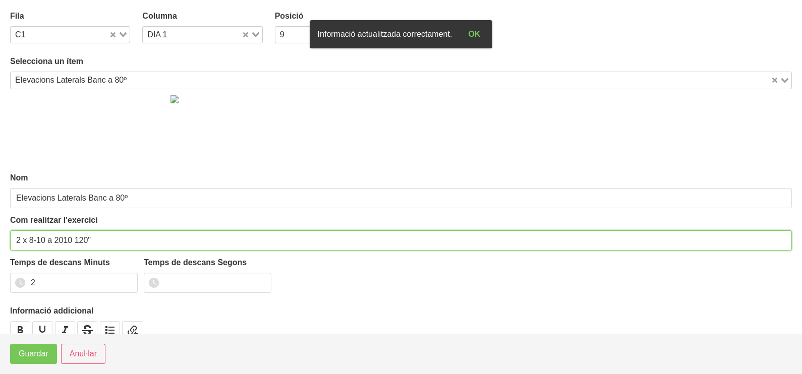
drag, startPoint x: 87, startPoint y: 239, endPoint x: 76, endPoint y: 241, distance: 11.4
click at [76, 241] on input "2 x 8-10 a 2010 120"" at bounding box center [401, 241] width 782 height 20
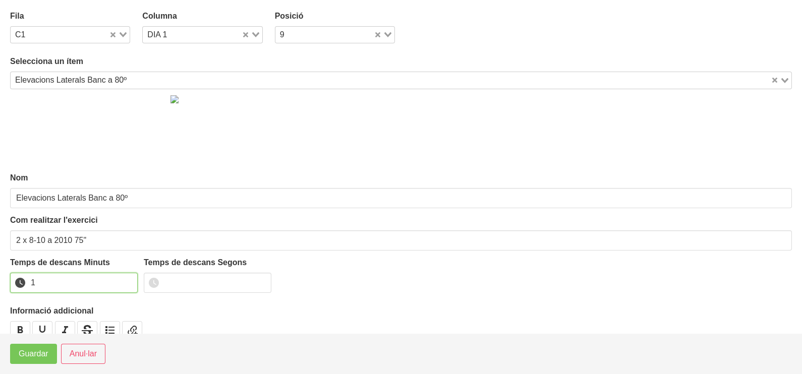
click at [131, 285] on input "1" at bounding box center [74, 283] width 128 height 20
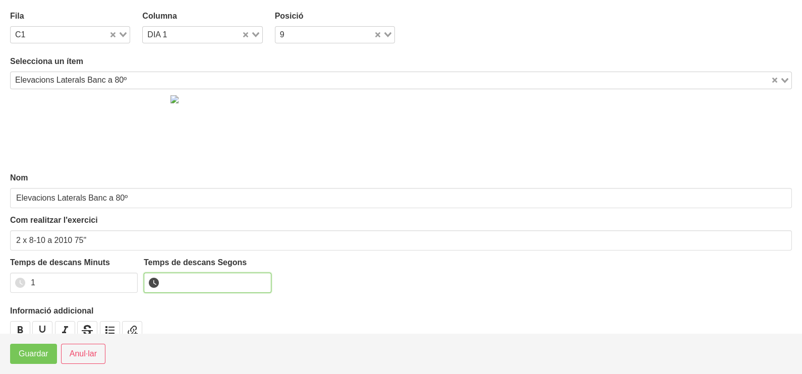
click at [184, 283] on input "number" at bounding box center [208, 283] width 128 height 20
click at [41, 355] on span "Guardar" at bounding box center [34, 354] width 30 height 12
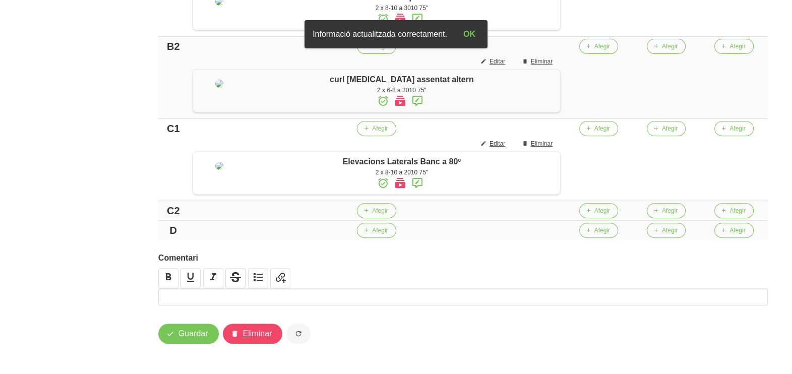
scroll to position [560, 0]
click at [378, 212] on span "Afegir" at bounding box center [380, 210] width 16 height 9
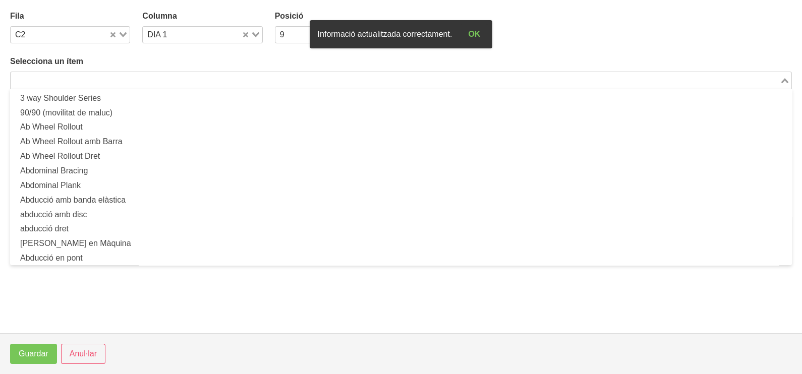
drag, startPoint x: 110, startPoint y: 81, endPoint x: 164, endPoint y: 47, distance: 63.4
click at [111, 81] on input "Search for option" at bounding box center [395, 80] width 767 height 12
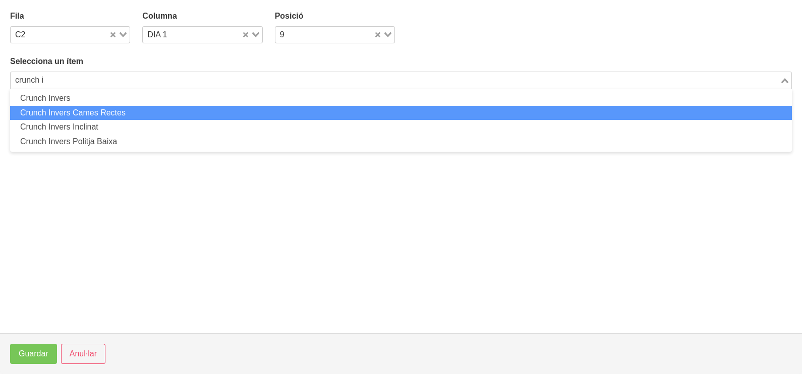
click at [113, 111] on li "Crunch Invers Cames Rectes" at bounding box center [401, 113] width 782 height 15
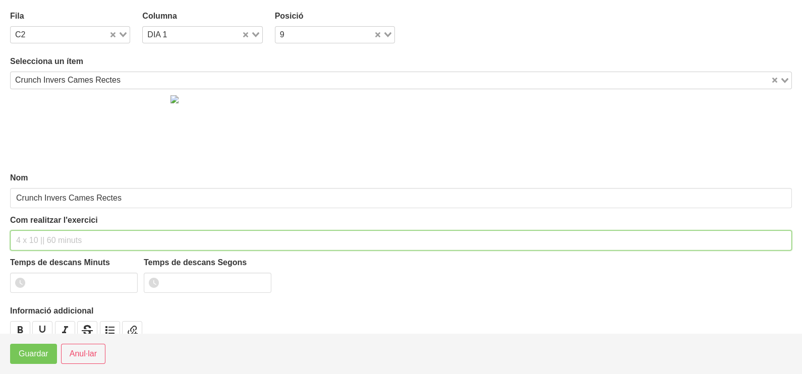
click at [50, 242] on input "text" at bounding box center [401, 241] width 782 height 20
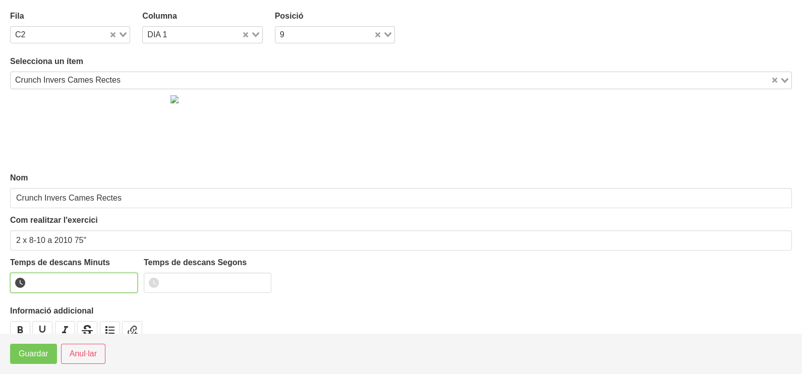
click at [66, 282] on input "number" at bounding box center [74, 283] width 128 height 20
click at [45, 351] on span "Guardar" at bounding box center [34, 354] width 30 height 12
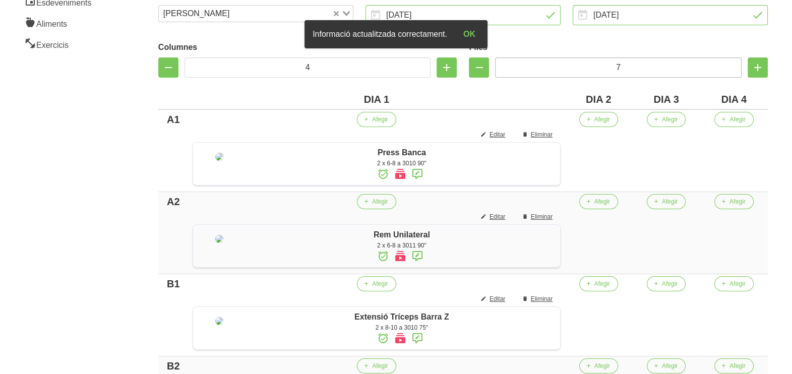
scroll to position [119, 0]
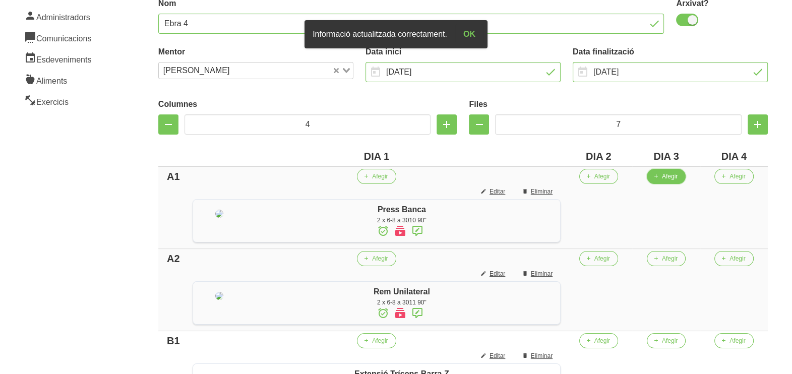
click at [672, 176] on span "Afegir" at bounding box center [670, 176] width 16 height 9
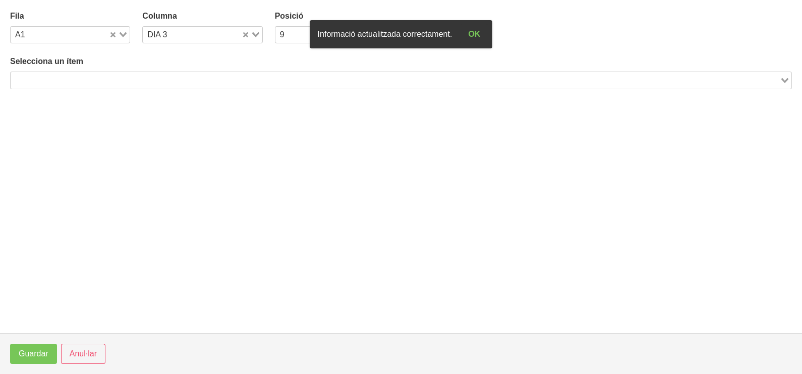
drag, startPoint x: 194, startPoint y: 82, endPoint x: 202, endPoint y: 57, distance: 26.0
click at [194, 80] on input "Search for option" at bounding box center [395, 80] width 767 height 12
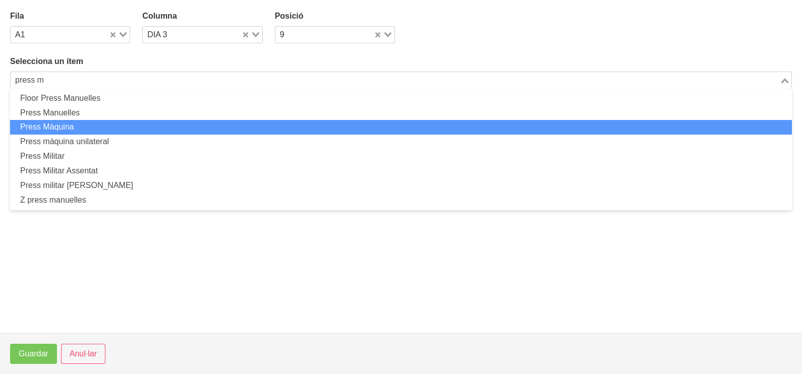
click at [112, 126] on li "Press Màquina" at bounding box center [401, 127] width 782 height 15
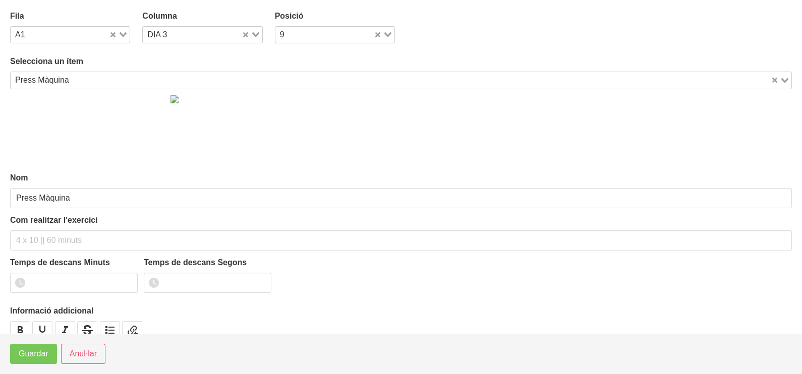
click at [38, 229] on div "Com realitzar l'exercici" at bounding box center [401, 232] width 782 height 36
drag, startPoint x: 42, startPoint y: 251, endPoint x: 50, endPoint y: 243, distance: 11.1
click at [45, 249] on div "Nom Press Màquina Com realitzar l'exercici Temps de descans Minuts Temps de des…" at bounding box center [401, 223] width 782 height 269
click at [50, 243] on input "text" at bounding box center [401, 241] width 782 height 20
click at [69, 280] on input "number" at bounding box center [74, 283] width 128 height 20
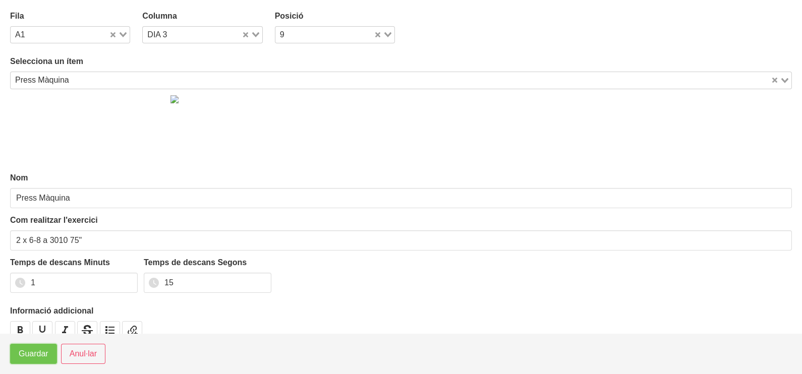
click at [50, 352] on button "Guardar" at bounding box center [33, 354] width 47 height 20
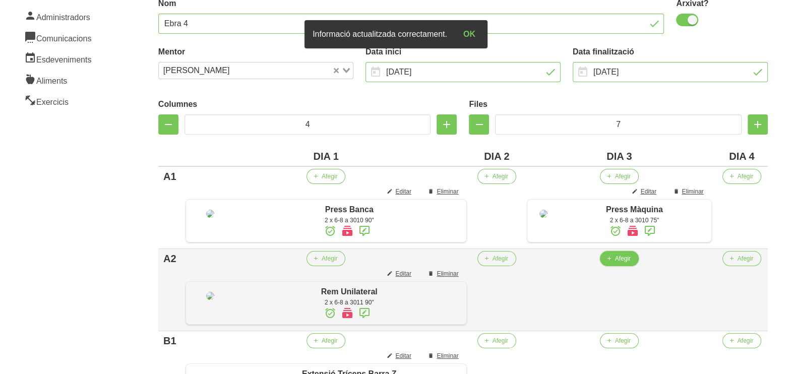
click at [615, 263] on span "Afegir" at bounding box center [623, 258] width 16 height 9
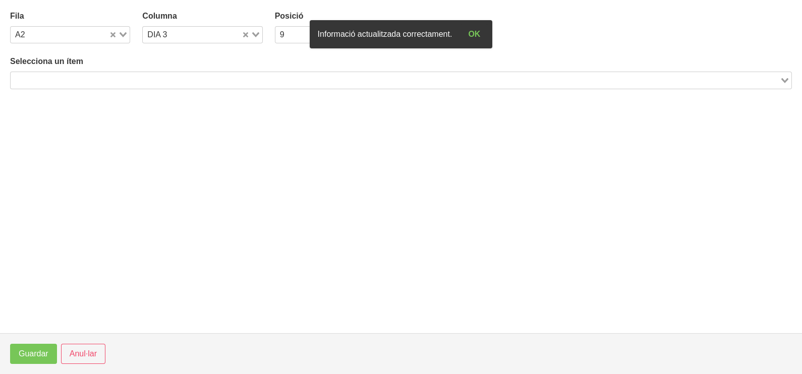
click at [196, 75] on div "Loading..." at bounding box center [401, 80] width 782 height 17
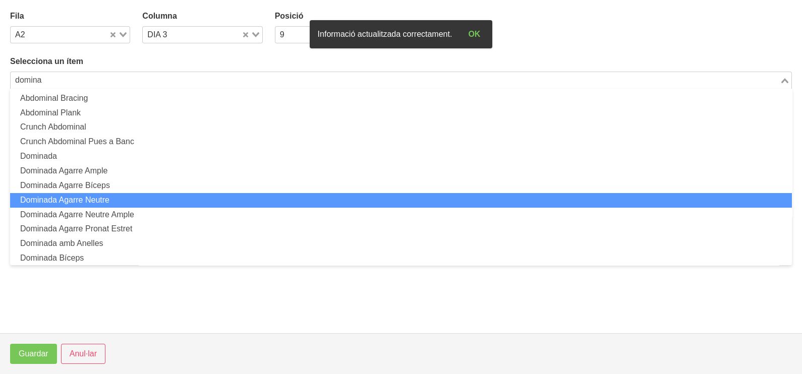
click at [135, 203] on li "Dominada Agarre Neutre" at bounding box center [401, 200] width 782 height 15
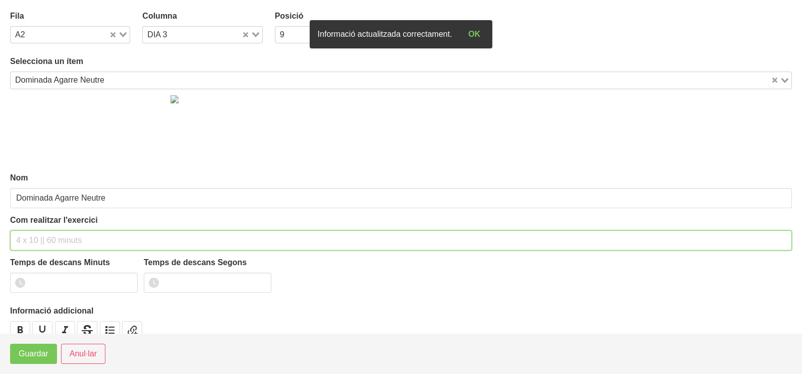
click at [56, 237] on input "text" at bounding box center [401, 241] width 782 height 20
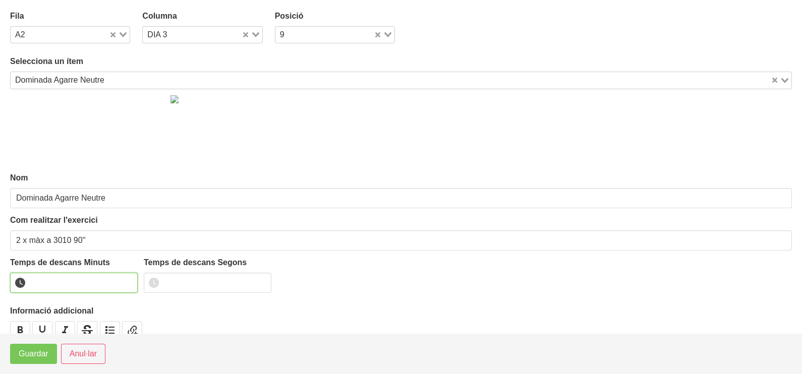
drag, startPoint x: 46, startPoint y: 283, endPoint x: 43, endPoint y: 273, distance: 10.7
click at [47, 282] on input "number" at bounding box center [74, 283] width 128 height 20
click at [47, 353] on span "Guardar" at bounding box center [34, 354] width 30 height 12
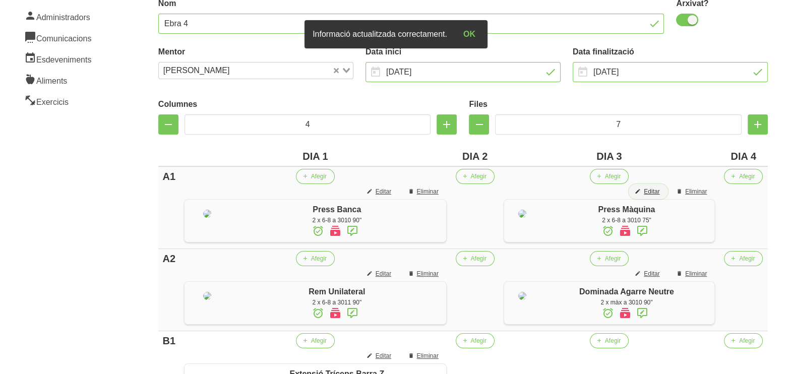
click at [652, 191] on span "Editar" at bounding box center [652, 191] width 16 height 9
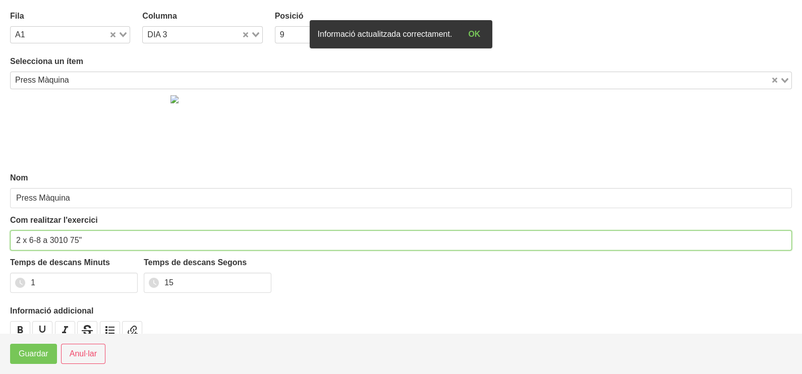
drag, startPoint x: 77, startPoint y: 237, endPoint x: 71, endPoint y: 242, distance: 7.6
click at [71, 242] on input "2 x 6-8 a 3010 75"" at bounding box center [401, 241] width 782 height 20
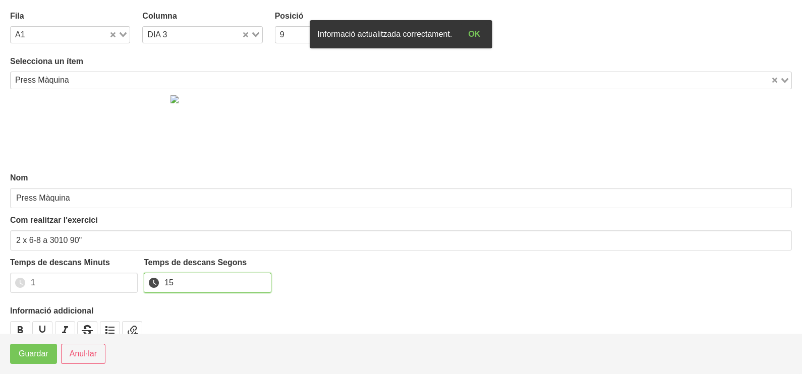
drag, startPoint x: 179, startPoint y: 276, endPoint x: 162, endPoint y: 280, distance: 17.3
click at [163, 280] on input "15" at bounding box center [208, 283] width 128 height 20
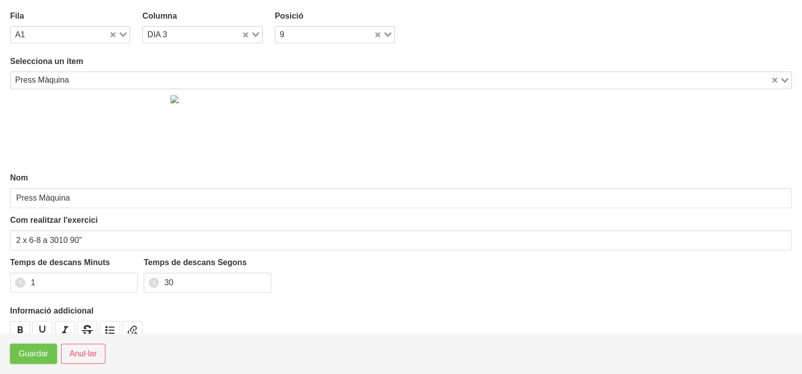
click at [41, 352] on span "Guardar" at bounding box center [34, 354] width 30 height 12
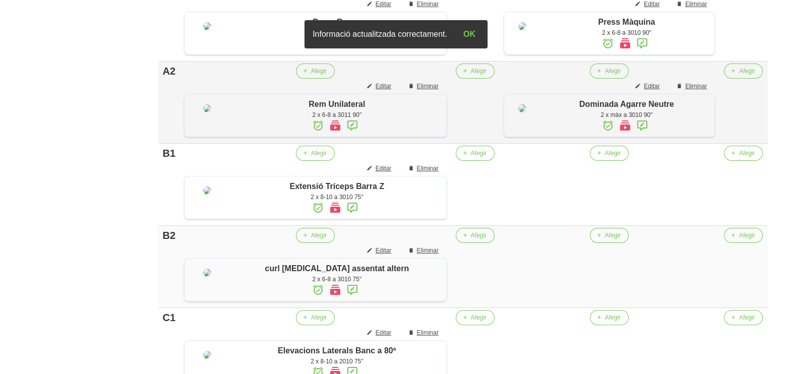
scroll to position [308, 0]
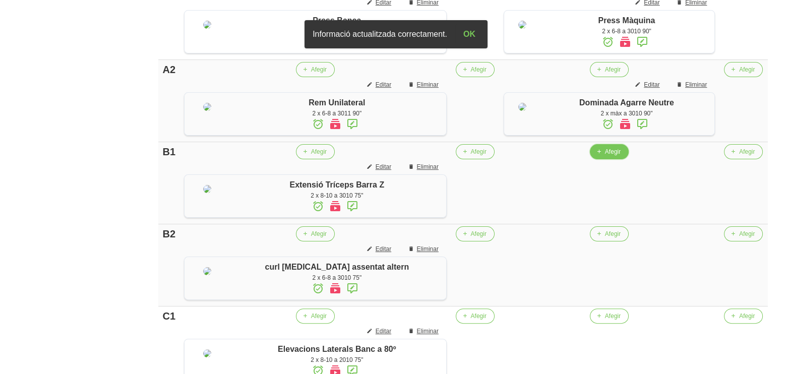
click at [598, 159] on button "Afegir" at bounding box center [609, 151] width 39 height 15
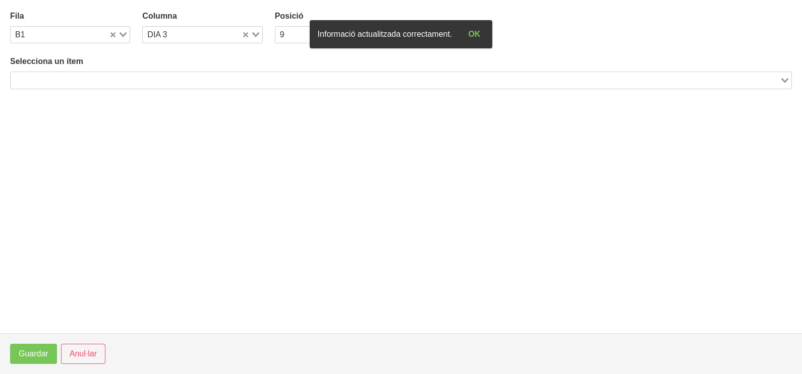
click at [151, 81] on input "Search for option" at bounding box center [395, 80] width 767 height 12
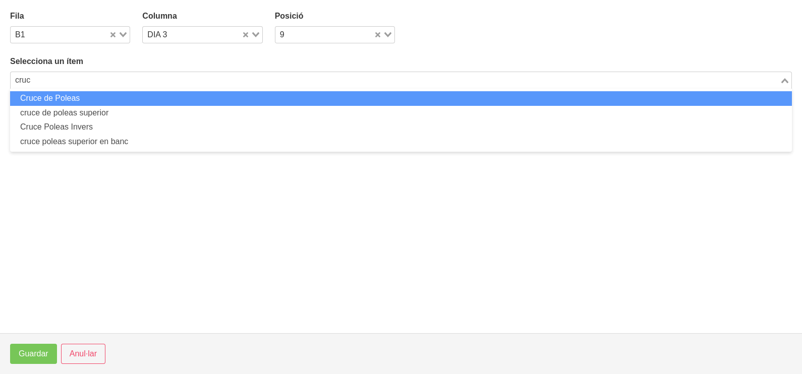
click at [95, 97] on li "Cruce de Poleas" at bounding box center [401, 98] width 782 height 15
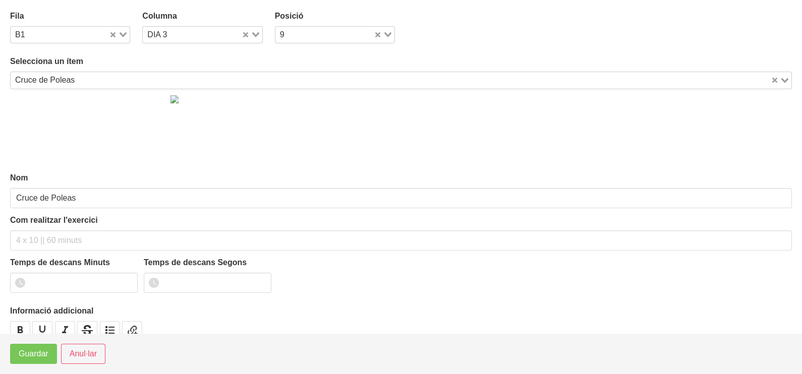
click at [86, 228] on div "Com realitzar l'exercici" at bounding box center [401, 232] width 782 height 36
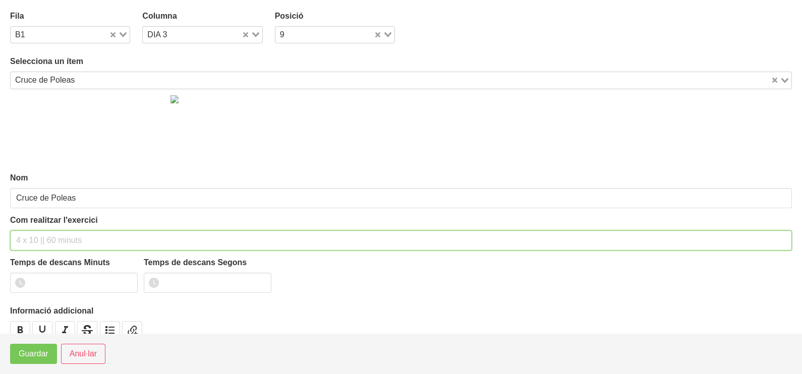
click at [98, 231] on input "text" at bounding box center [401, 241] width 782 height 20
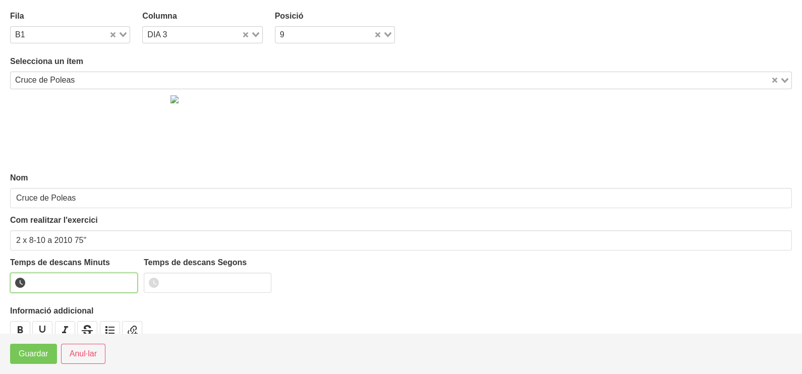
drag, startPoint x: 76, startPoint y: 286, endPoint x: 64, endPoint y: 287, distance: 12.6
click at [72, 285] on input "number" at bounding box center [74, 283] width 128 height 20
click at [32, 360] on button "Guardar" at bounding box center [33, 354] width 47 height 20
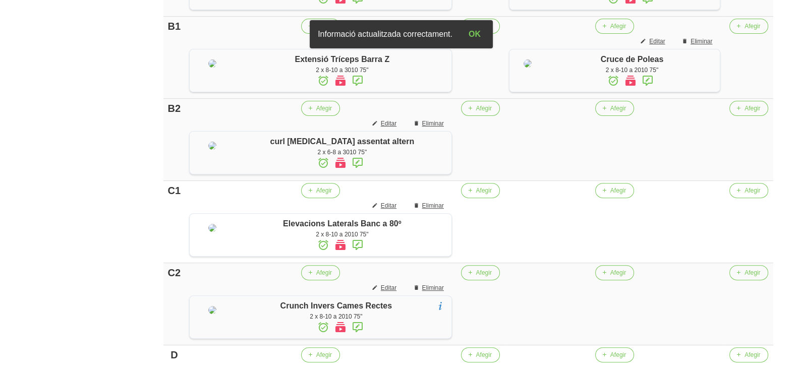
scroll to position [434, 0]
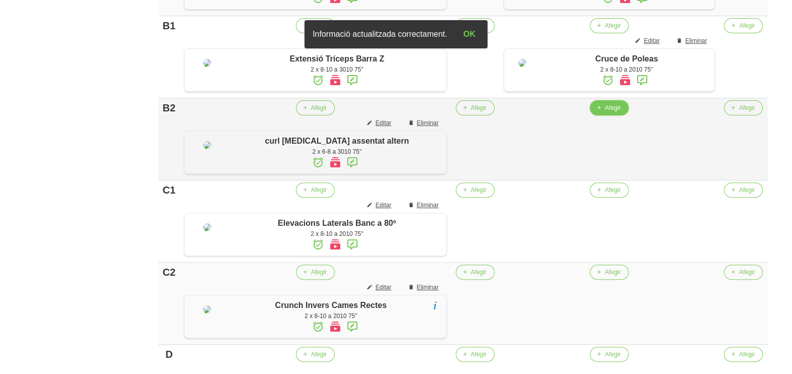
click at [608, 112] on span "Afegir" at bounding box center [613, 107] width 16 height 9
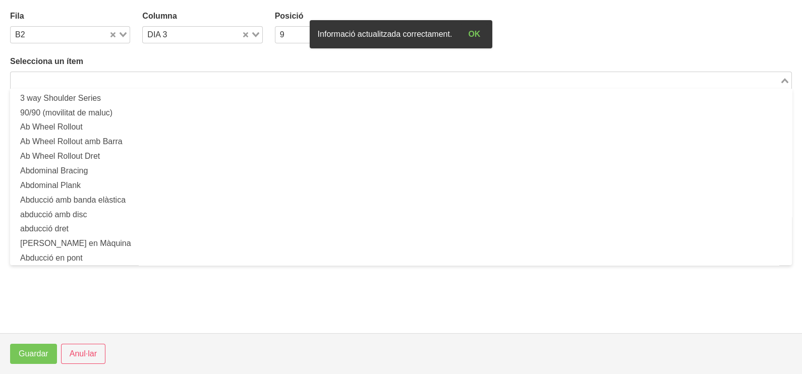
drag, startPoint x: 159, startPoint y: 80, endPoint x: 158, endPoint y: 59, distance: 20.7
click at [160, 79] on input "Search for option" at bounding box center [395, 80] width 767 height 12
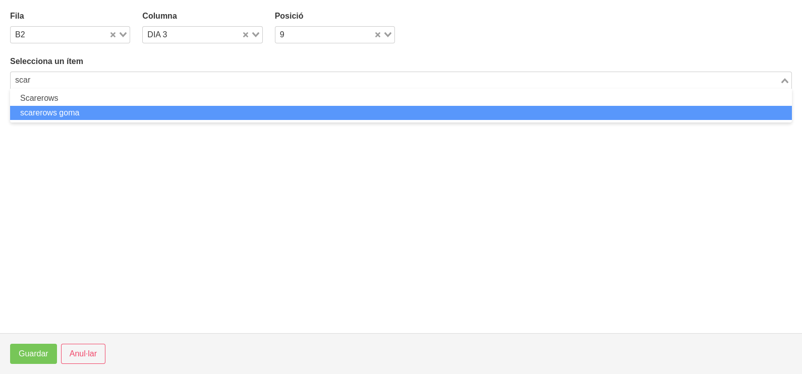
click at [121, 109] on li "scarerows goma" at bounding box center [401, 113] width 782 height 15
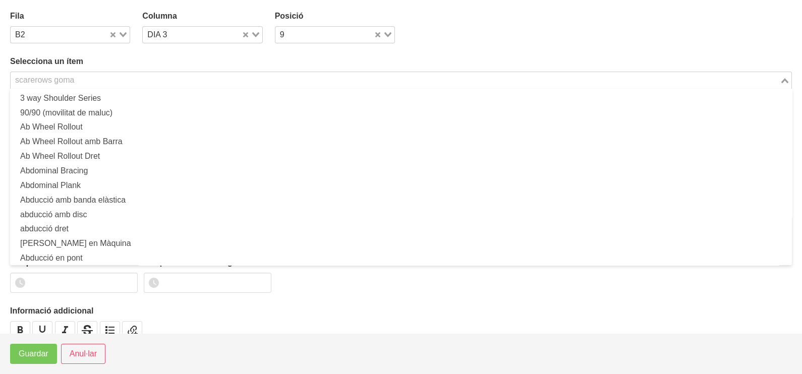
drag, startPoint x: 87, startPoint y: 82, endPoint x: 106, endPoint y: 55, distance: 32.9
click at [90, 80] on input "Search for option" at bounding box center [395, 80] width 767 height 12
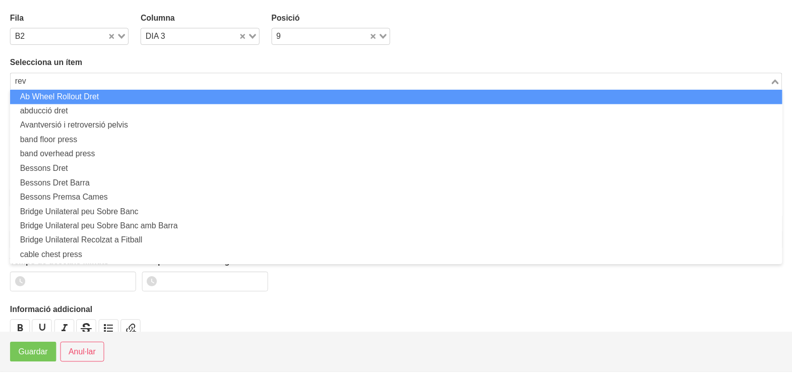
scroll to position [0, 0]
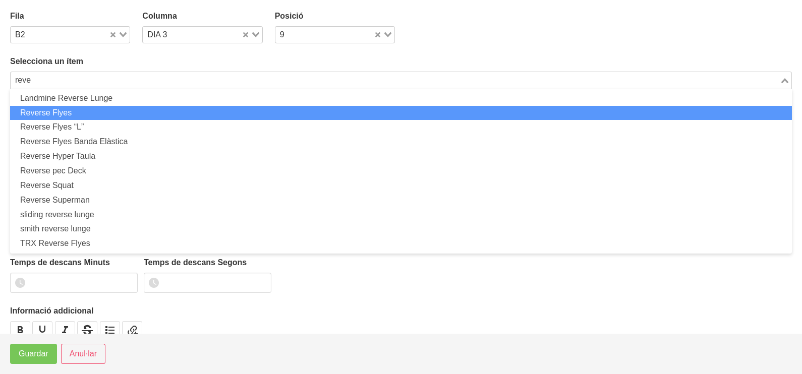
drag, startPoint x: 97, startPoint y: 109, endPoint x: 98, endPoint y: 116, distance: 6.6
click at [98, 111] on li "Reverse Flyes" at bounding box center [401, 113] width 782 height 15
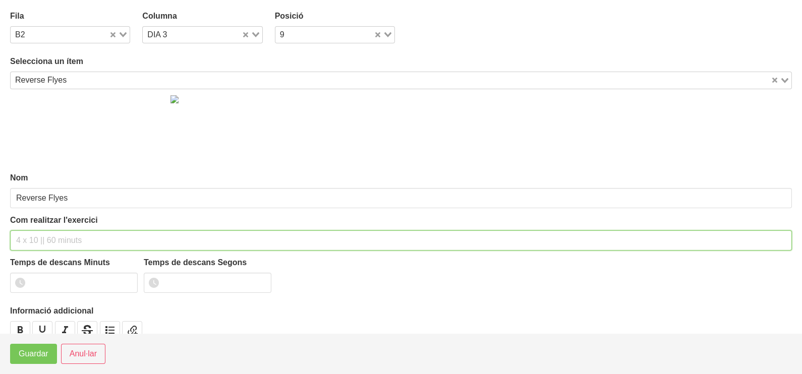
drag, startPoint x: 48, startPoint y: 239, endPoint x: 58, endPoint y: 224, distance: 17.1
click at [50, 232] on input "text" at bounding box center [401, 241] width 782 height 20
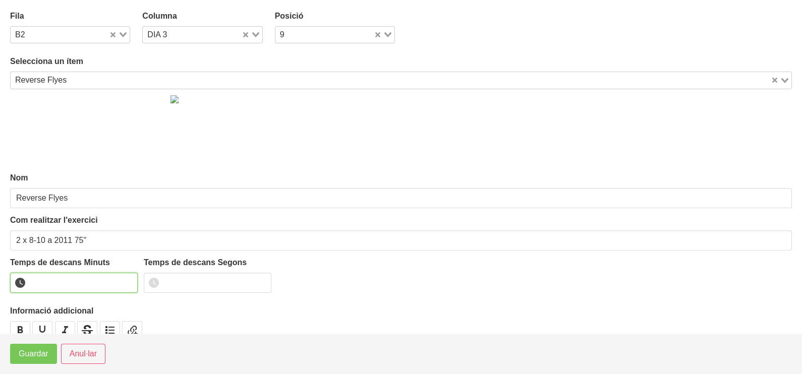
click at [71, 282] on input "number" at bounding box center [74, 283] width 128 height 20
click at [39, 356] on span "Guardar" at bounding box center [34, 354] width 30 height 12
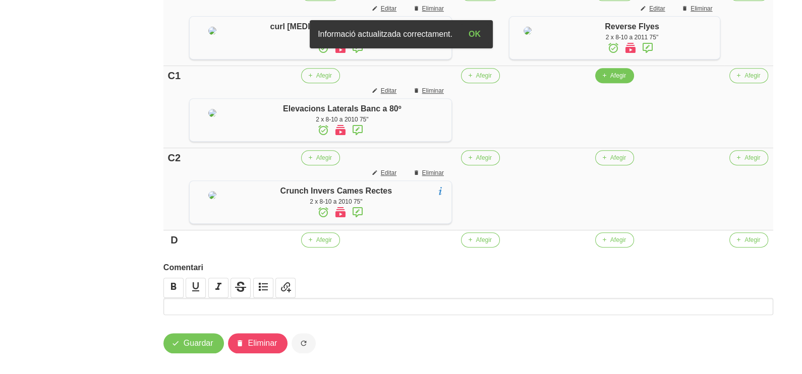
scroll to position [560, 0]
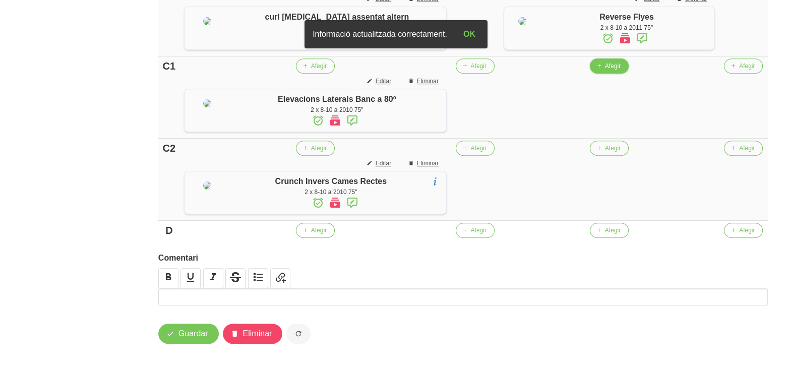
click at [606, 71] on span "Afegir" at bounding box center [613, 66] width 16 height 9
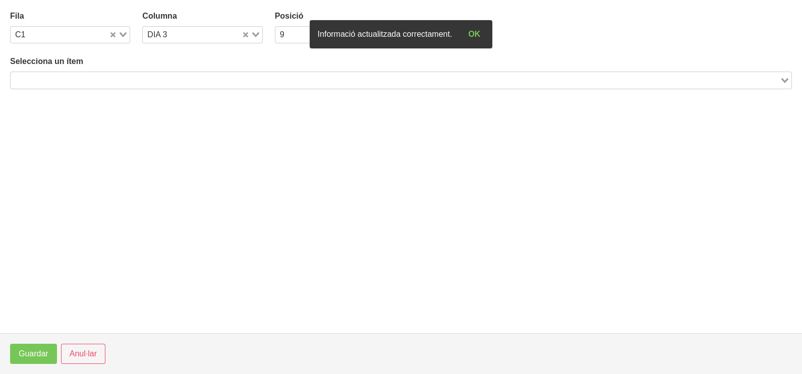
drag, startPoint x: 135, startPoint y: 78, endPoint x: 141, endPoint y: 63, distance: 15.8
click at [135, 77] on input "Search for option" at bounding box center [395, 80] width 767 height 12
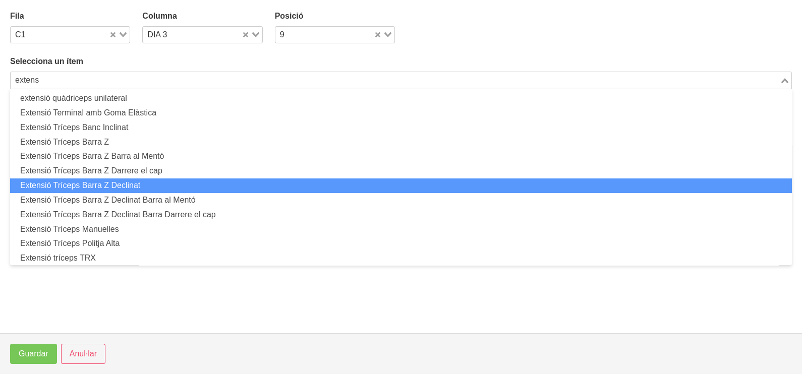
scroll to position [126, 0]
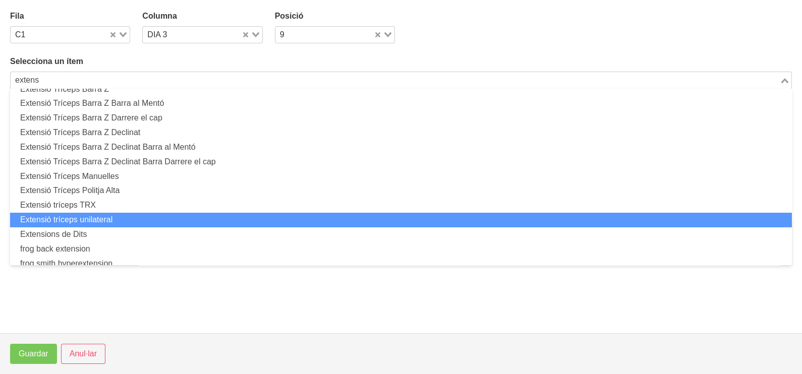
click at [139, 218] on li "Extensió tríceps unilateral" at bounding box center [401, 220] width 782 height 15
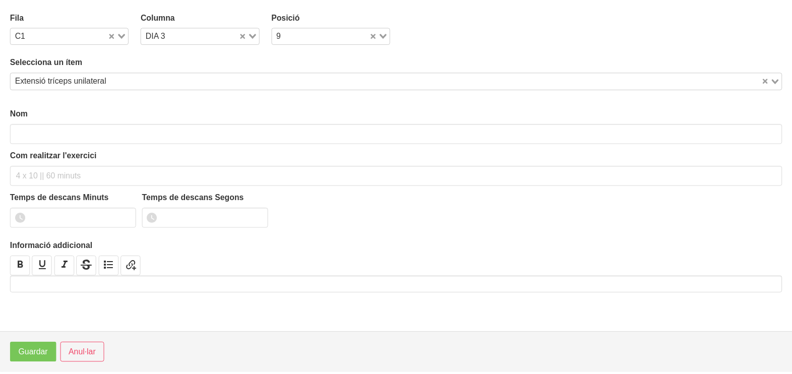
scroll to position [3, 0]
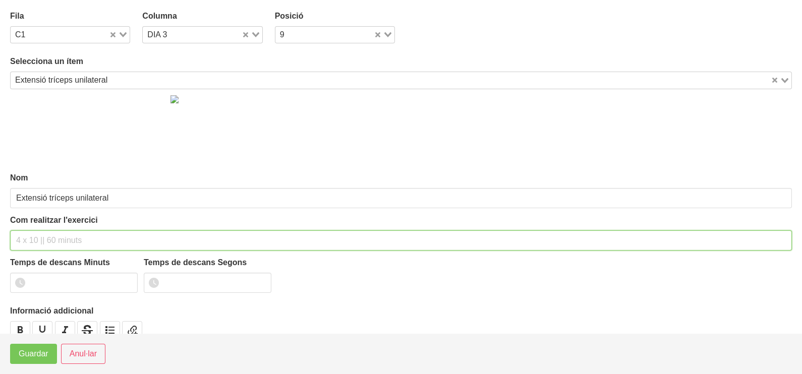
click at [55, 235] on input "text" at bounding box center [401, 241] width 782 height 20
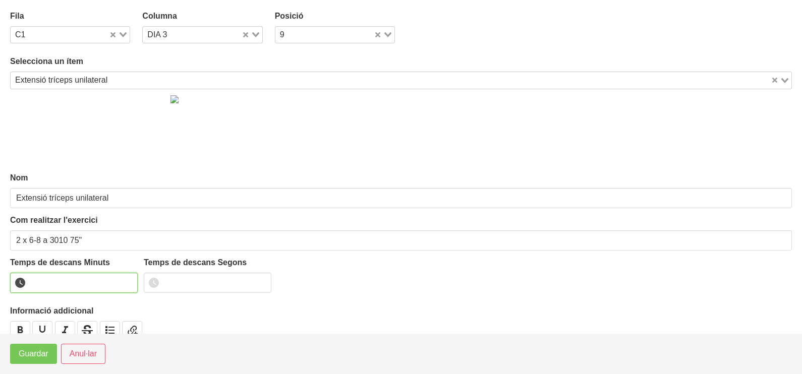
click at [73, 282] on input "number" at bounding box center [74, 283] width 128 height 20
click at [48, 352] on span "Guardar" at bounding box center [34, 354] width 30 height 12
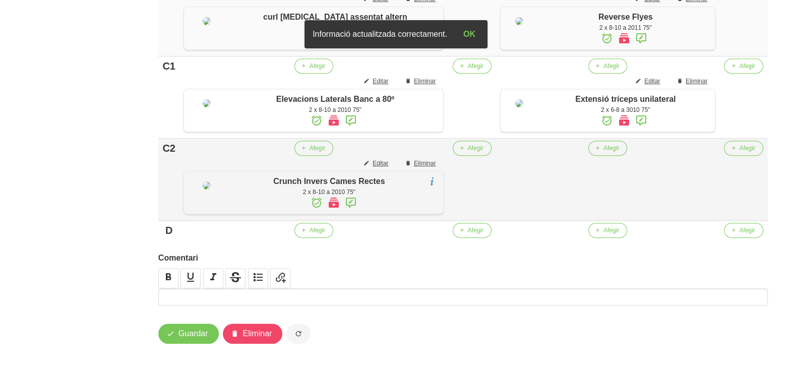
scroll to position [686, 0]
click at [604, 144] on span "Afegir" at bounding box center [612, 148] width 16 height 9
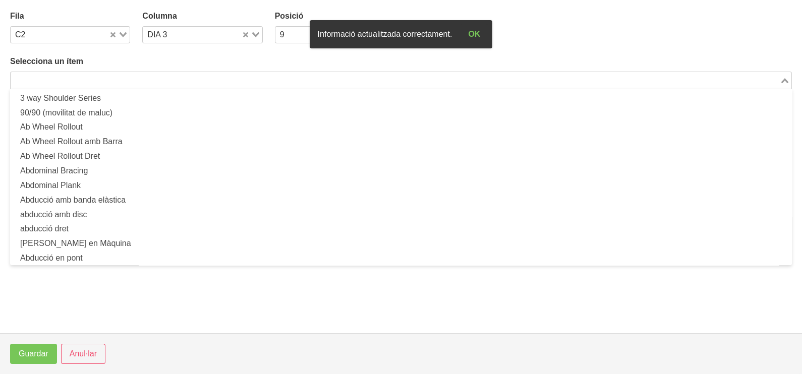
click at [186, 81] on input "Search for option" at bounding box center [395, 80] width 767 height 12
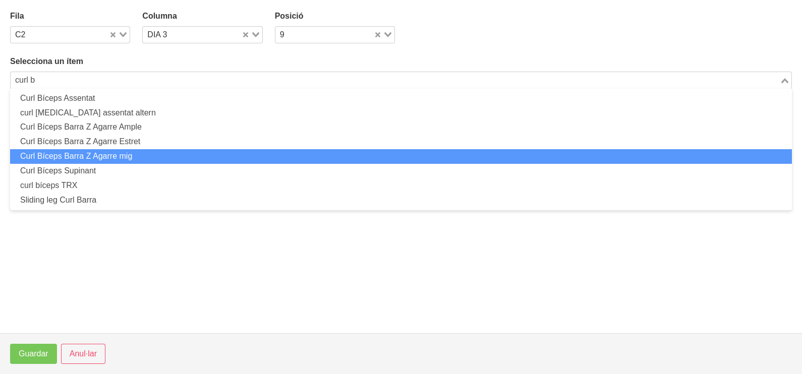
click at [121, 155] on li "Curl Bíceps Barra Z Agarre mig" at bounding box center [401, 156] width 782 height 15
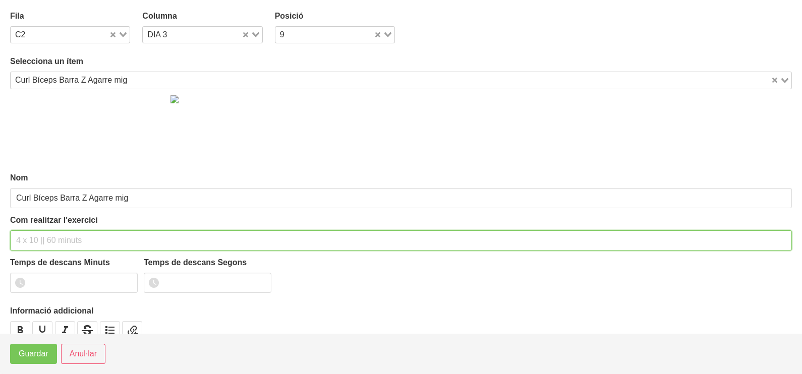
click at [43, 239] on input "text" at bounding box center [401, 241] width 782 height 20
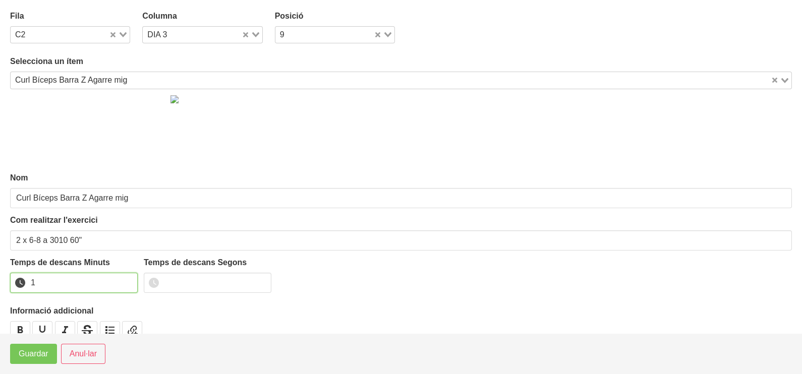
drag, startPoint x: 126, startPoint y: 278, endPoint x: 82, endPoint y: 307, distance: 52.7
click at [126, 279] on input "1" at bounding box center [74, 283] width 128 height 20
click at [37, 348] on button "Guardar" at bounding box center [33, 354] width 47 height 20
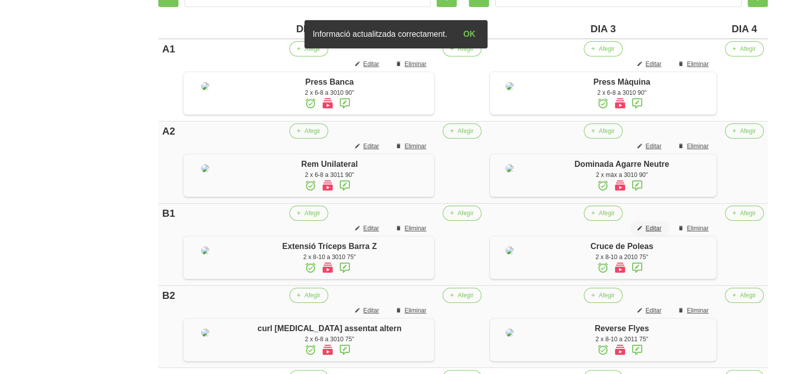
scroll to position [245, 0]
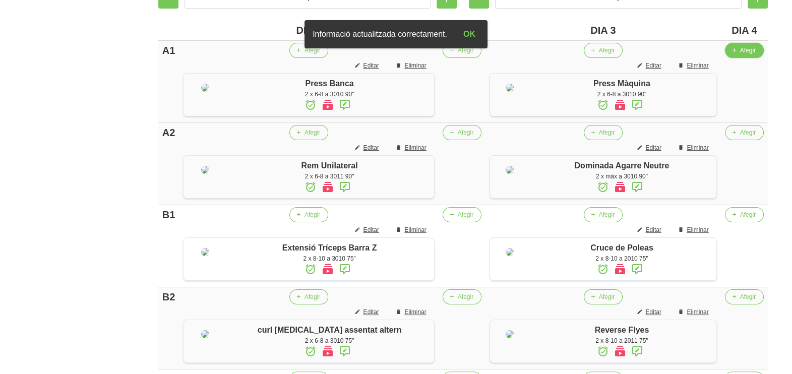
click at [746, 47] on span "Afegir" at bounding box center [748, 50] width 16 height 9
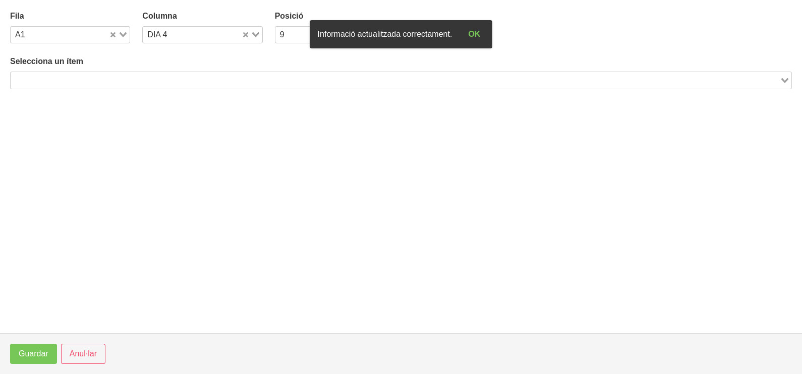
click at [187, 76] on input "Search for option" at bounding box center [395, 80] width 767 height 12
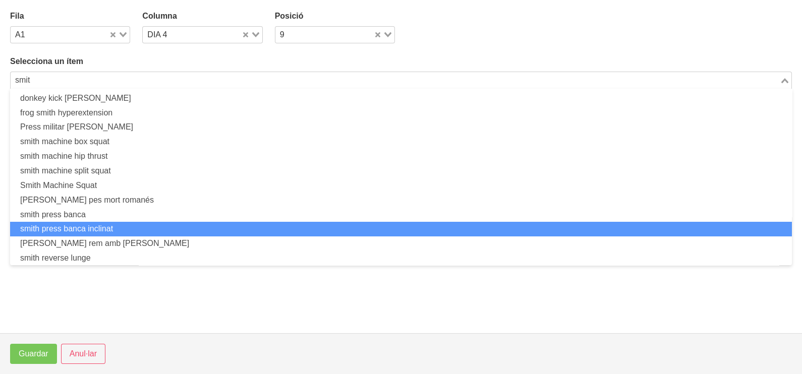
click at [106, 232] on li "smith press banca inclinat" at bounding box center [401, 229] width 782 height 15
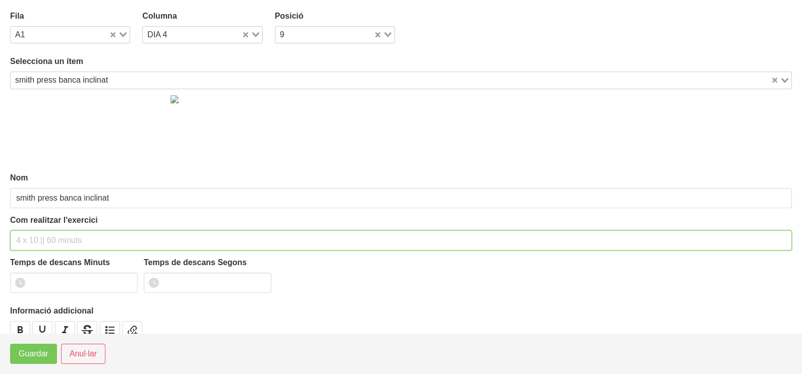
drag, startPoint x: 43, startPoint y: 237, endPoint x: 49, endPoint y: 232, distance: 7.9
click at [47, 234] on input "text" at bounding box center [401, 241] width 782 height 20
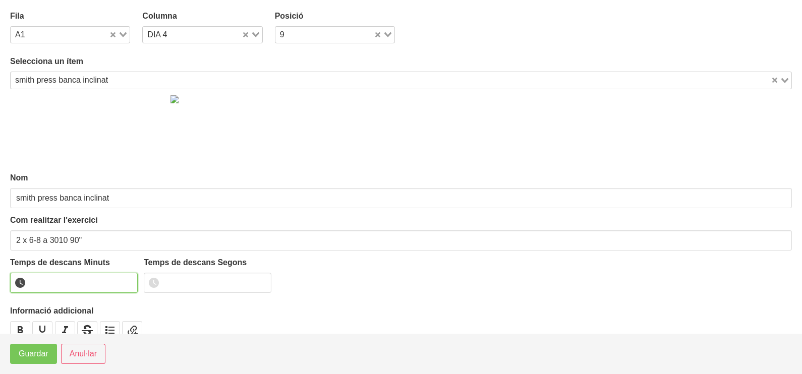
click at [71, 280] on input "number" at bounding box center [74, 283] width 128 height 20
click at [30, 362] on button "Guardar" at bounding box center [33, 354] width 47 height 20
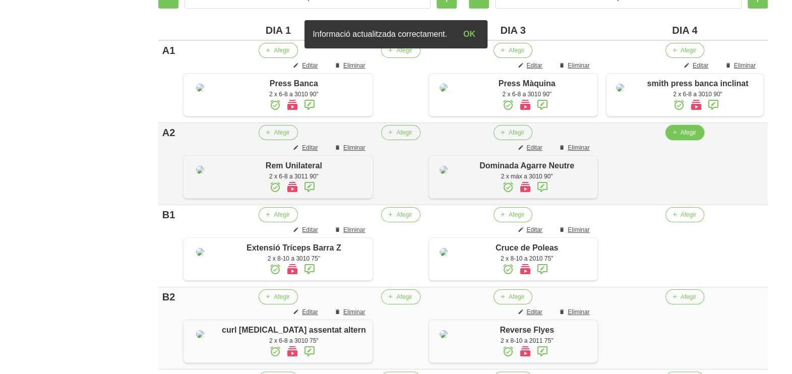
click at [683, 137] on span "Afegir" at bounding box center [689, 132] width 16 height 9
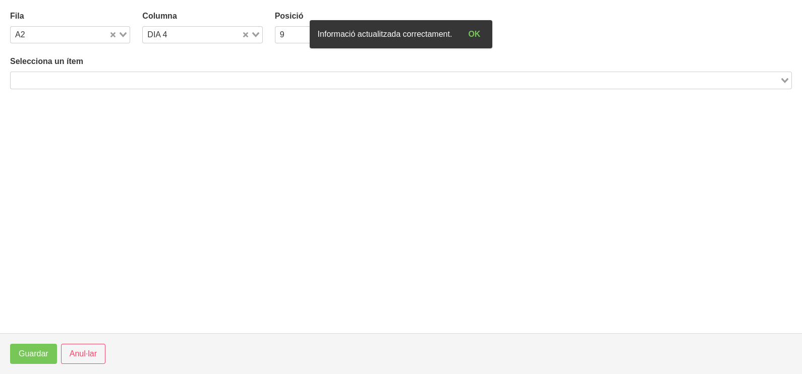
click at [179, 77] on input "Search for option" at bounding box center [395, 80] width 767 height 12
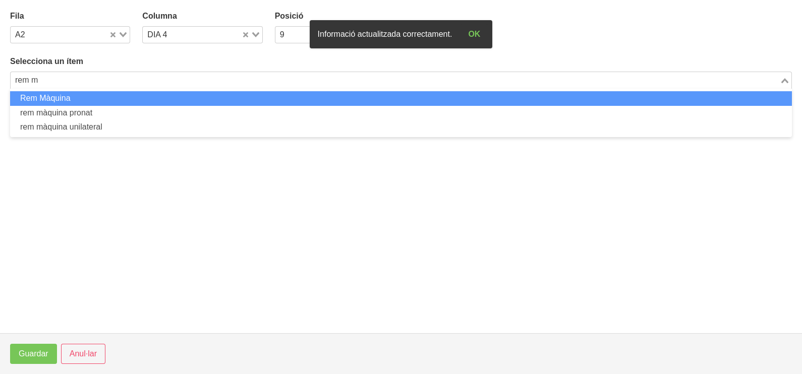
click at [156, 97] on li "Rem Màquina" at bounding box center [401, 98] width 782 height 15
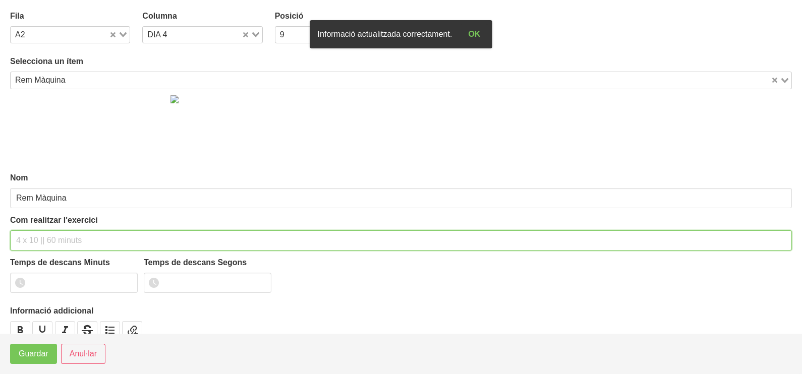
drag, startPoint x: 40, startPoint y: 240, endPoint x: 34, endPoint y: 236, distance: 6.6
click at [38, 238] on input "text" at bounding box center [401, 241] width 782 height 20
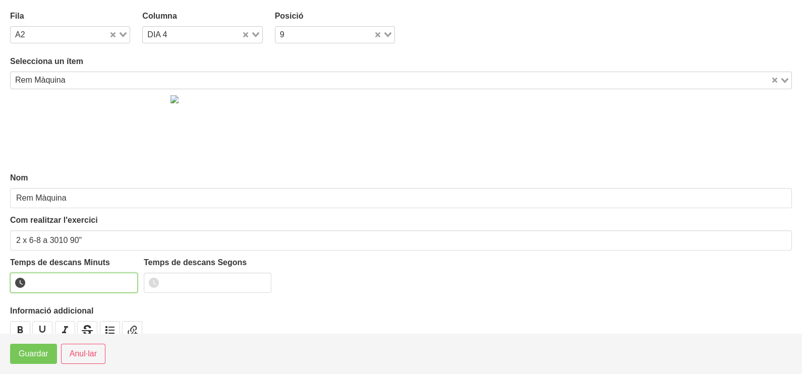
click at [68, 281] on input "number" at bounding box center [74, 283] width 128 height 20
click at [29, 354] on span "Guardar" at bounding box center [34, 354] width 30 height 12
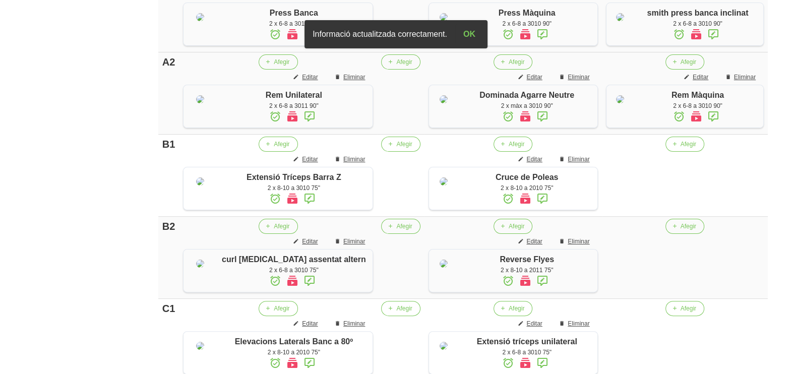
scroll to position [434, 0]
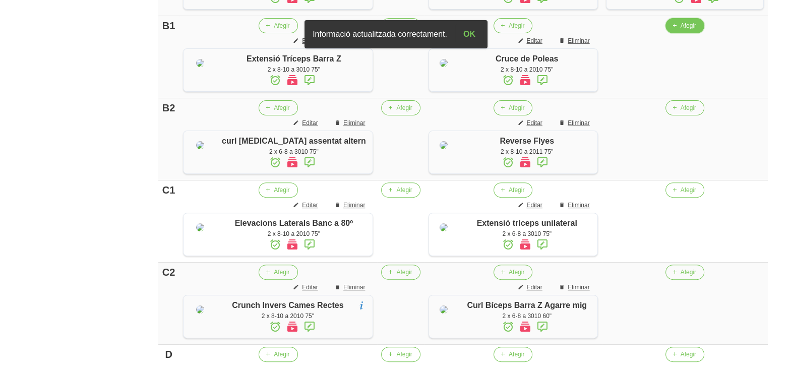
click at [681, 30] on span "Afegir" at bounding box center [689, 25] width 16 height 9
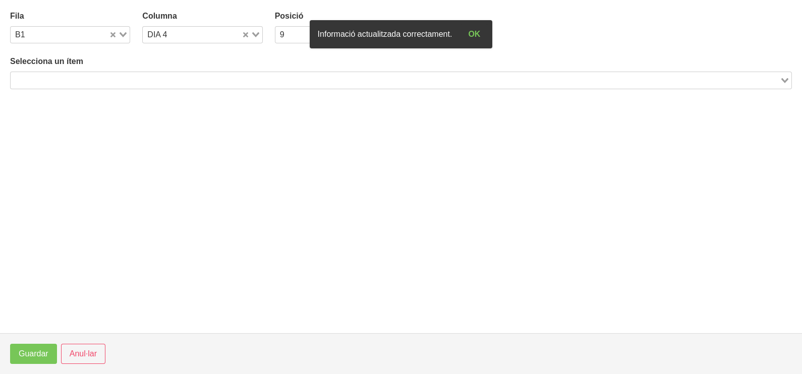
click at [154, 79] on input "Search for option" at bounding box center [395, 80] width 767 height 12
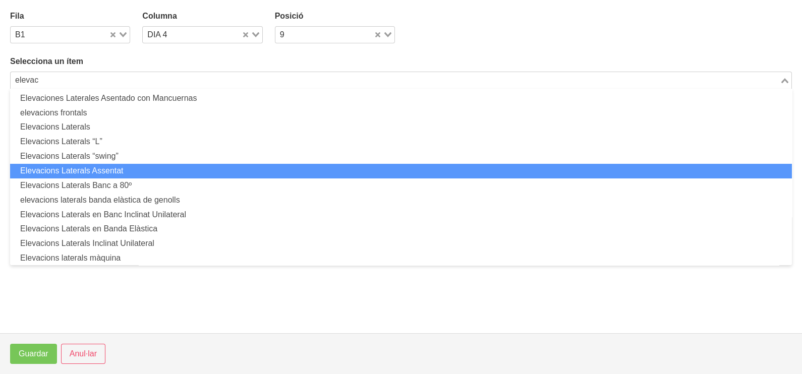
click at [156, 172] on li "Elevacions Laterals Assentat" at bounding box center [401, 171] width 782 height 15
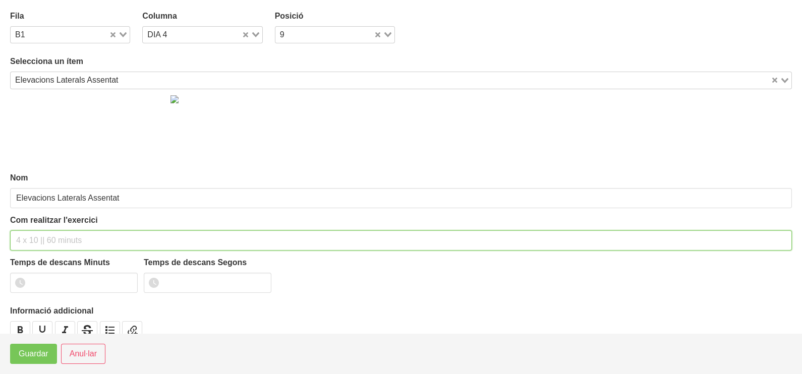
click at [56, 238] on input "text" at bounding box center [401, 241] width 782 height 20
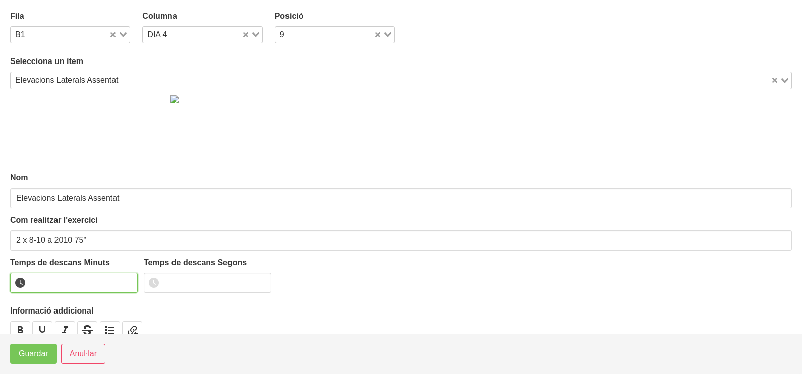
click at [71, 282] on input "number" at bounding box center [74, 283] width 128 height 20
click at [45, 357] on span "Guardar" at bounding box center [34, 354] width 30 height 12
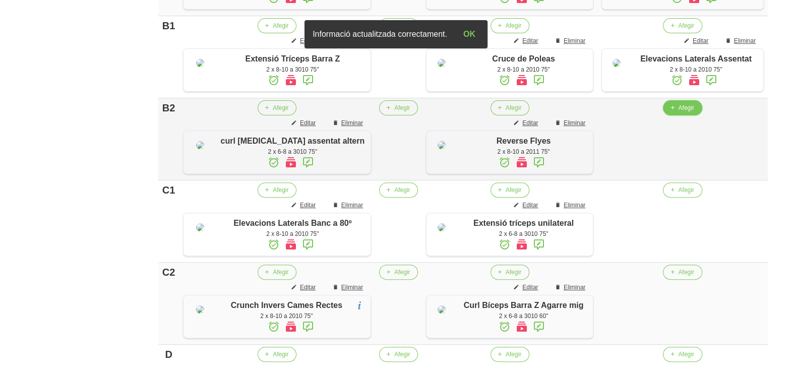
click at [681, 112] on span "Afegir" at bounding box center [686, 107] width 16 height 9
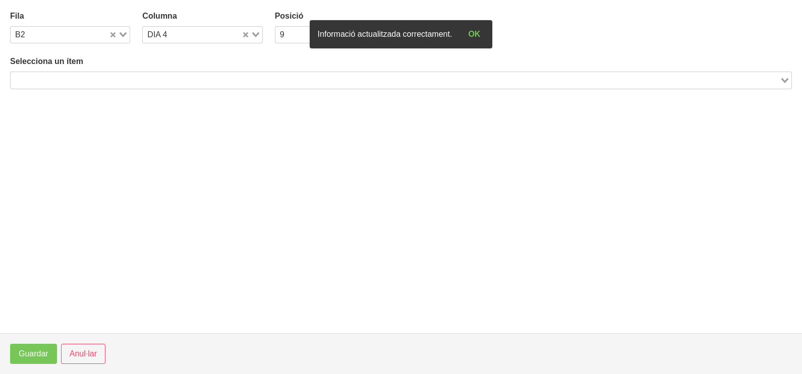
click at [101, 76] on input "Search for option" at bounding box center [395, 80] width 767 height 12
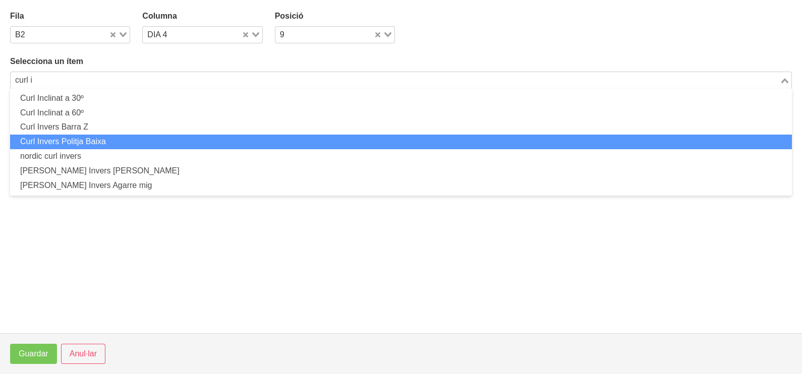
click at [128, 140] on li "Curl Invers Politja Baixa" at bounding box center [401, 142] width 782 height 15
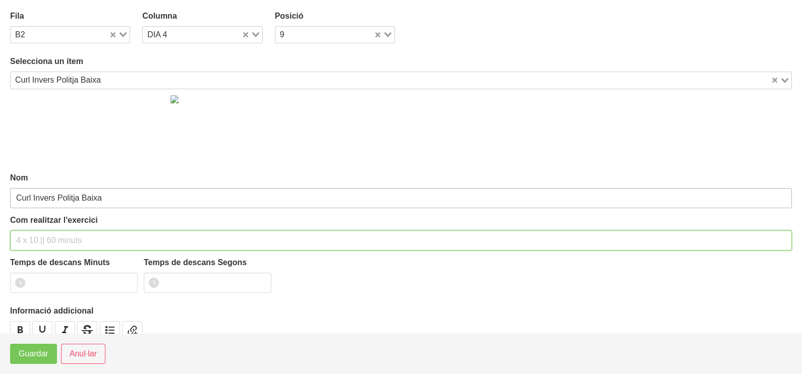
drag, startPoint x: 55, startPoint y: 234, endPoint x: 63, endPoint y: 192, distance: 42.5
click at [61, 227] on div "Com realitzar l'exercici" at bounding box center [401, 232] width 782 height 36
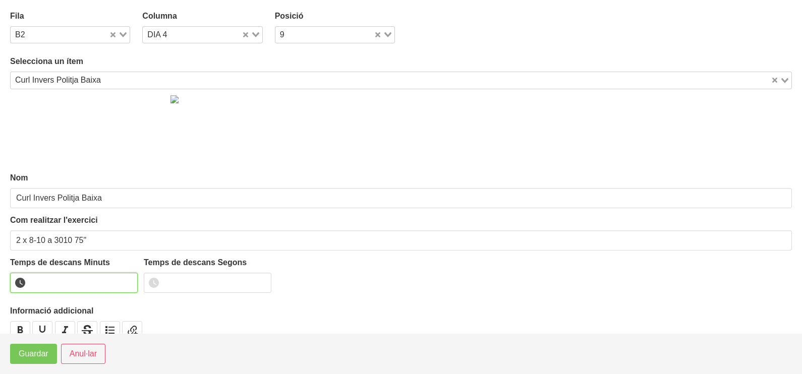
click at [65, 280] on input "number" at bounding box center [74, 283] width 128 height 20
click at [42, 356] on span "Guardar" at bounding box center [34, 354] width 30 height 12
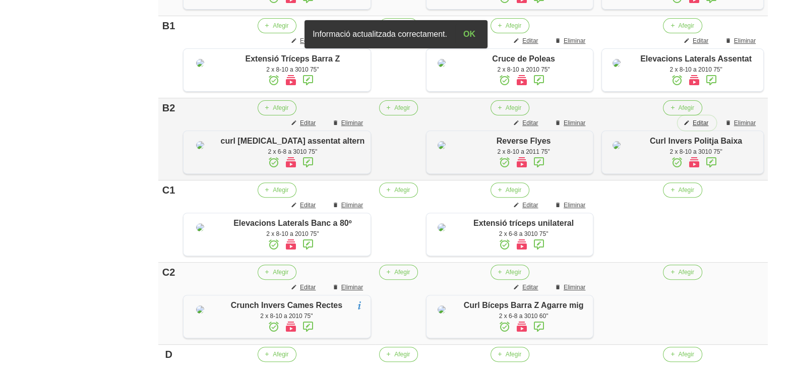
click at [702, 128] on span "Editar" at bounding box center [701, 123] width 16 height 9
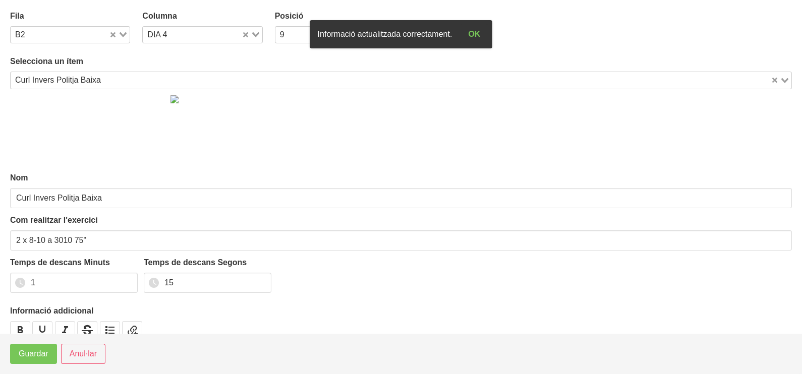
drag, startPoint x: 123, startPoint y: 35, endPoint x: 107, endPoint y: 46, distance: 18.9
click at [119, 38] on div "Loading..." at bounding box center [119, 34] width 21 height 14
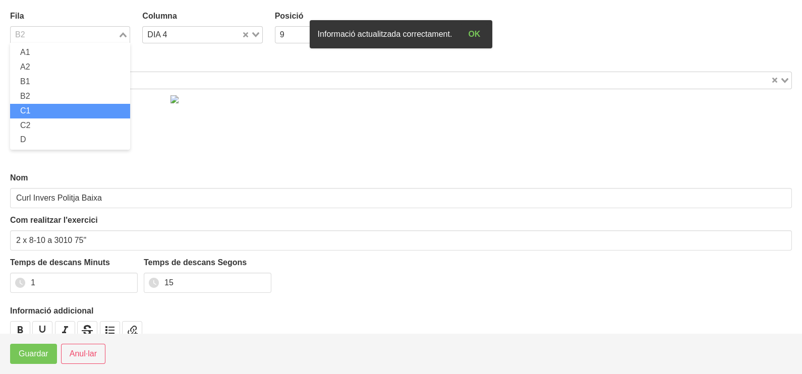
drag, startPoint x: 53, startPoint y: 107, endPoint x: 59, endPoint y: 102, distance: 7.6
click at [54, 108] on li "C1" at bounding box center [70, 111] width 120 height 15
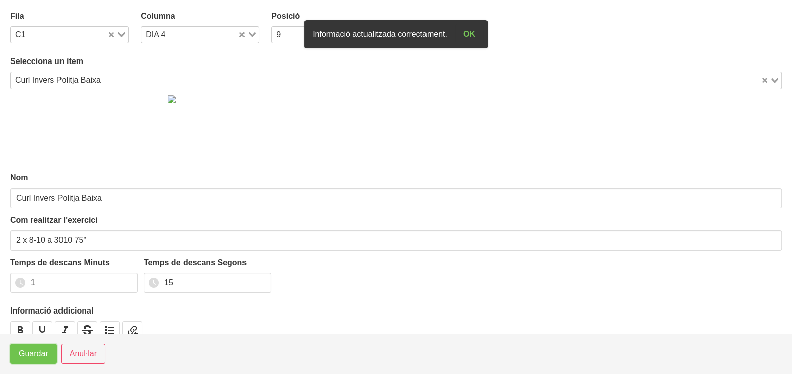
click at [35, 352] on span "Guardar" at bounding box center [34, 354] width 30 height 12
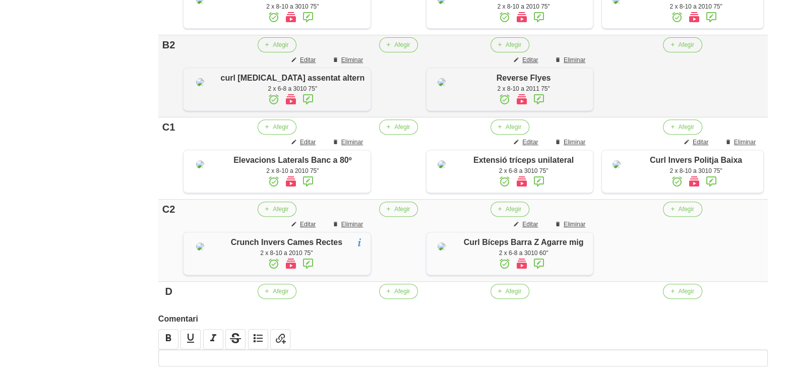
scroll to position [560, 0]
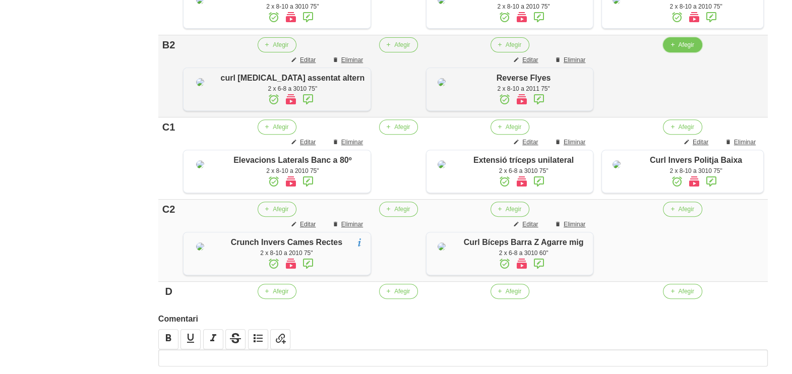
click at [678, 49] on span "Afegir" at bounding box center [686, 44] width 16 height 9
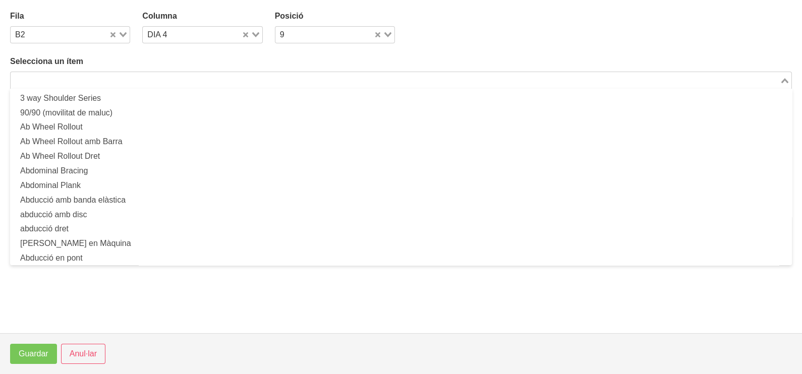
click at [174, 79] on input "Search for option" at bounding box center [395, 80] width 767 height 12
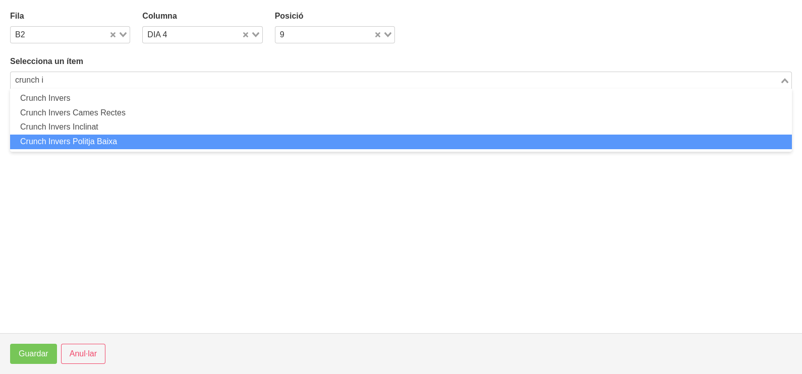
click at [125, 141] on li "Crunch Invers Politja Baixa" at bounding box center [401, 142] width 782 height 15
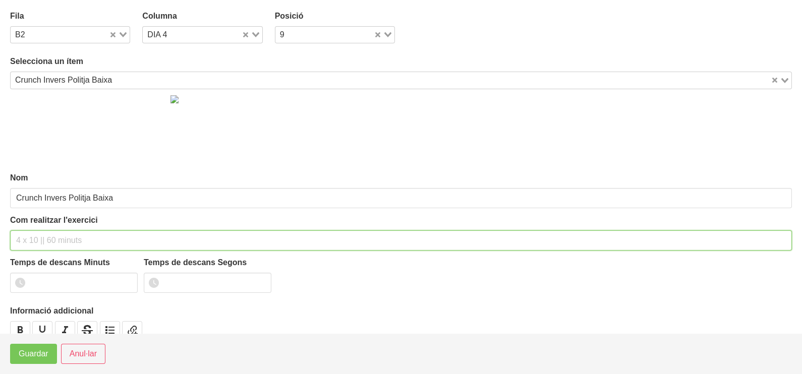
drag, startPoint x: 49, startPoint y: 240, endPoint x: 54, endPoint y: 175, distance: 64.7
click at [52, 232] on input "text" at bounding box center [401, 241] width 782 height 20
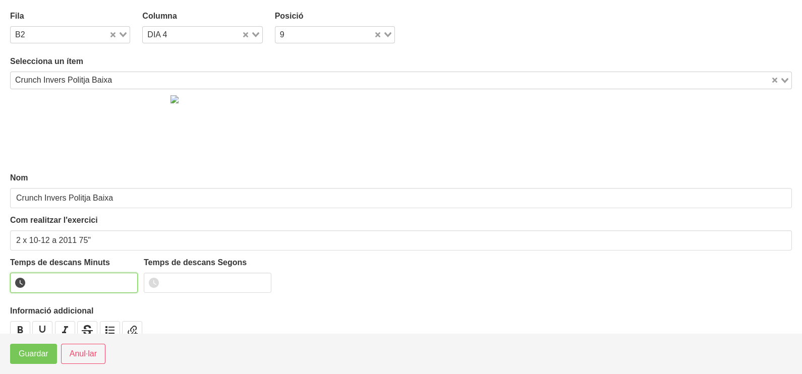
click at [58, 284] on input "number" at bounding box center [74, 283] width 128 height 20
click at [37, 359] on span "Guardar" at bounding box center [34, 354] width 30 height 12
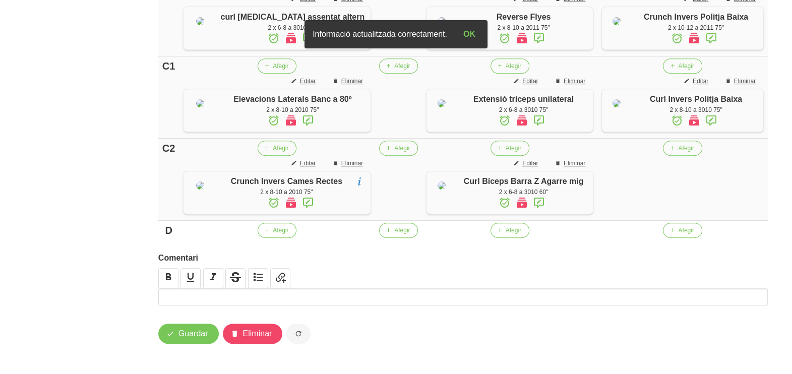
scroll to position [623, 0]
click at [678, 153] on span "Afegir" at bounding box center [686, 148] width 16 height 9
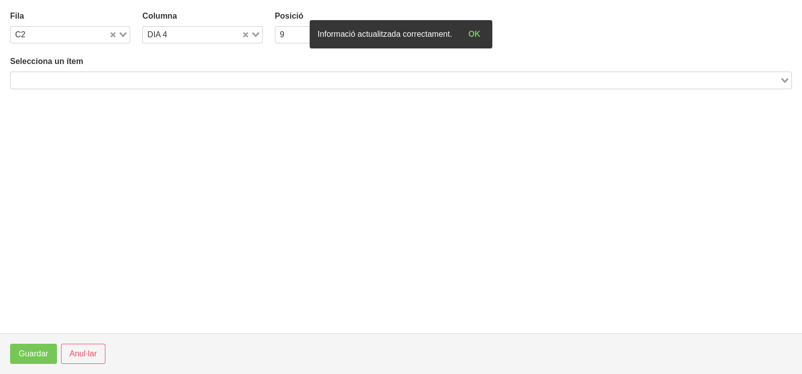
drag, startPoint x: 156, startPoint y: 80, endPoint x: 171, endPoint y: 62, distance: 24.0
click at [156, 78] on input "Search for option" at bounding box center [395, 80] width 767 height 12
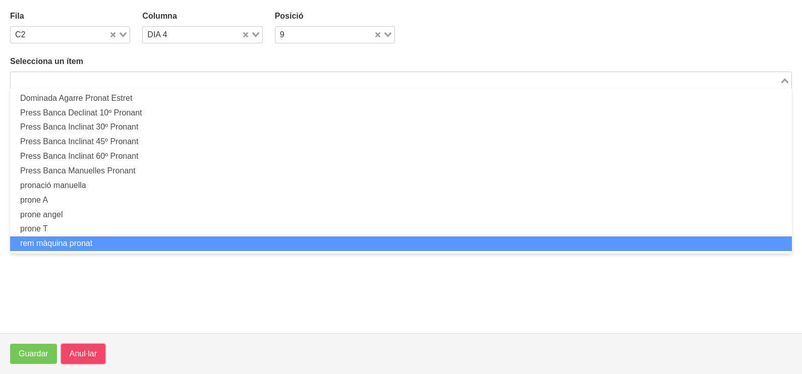
click at [84, 350] on span "Anul·lar" at bounding box center [83, 354] width 27 height 12
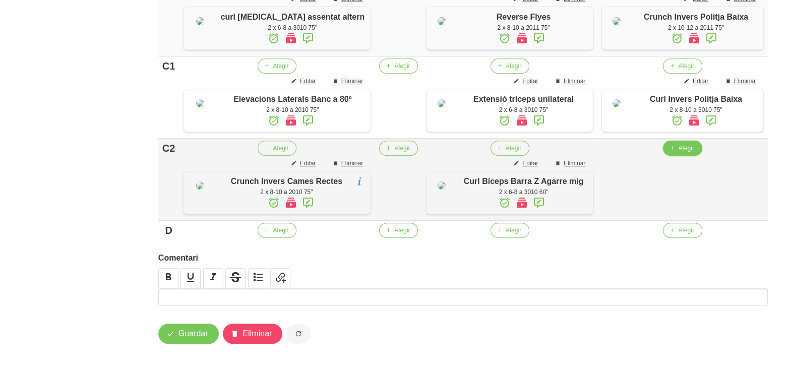
click at [678, 153] on span "Afegir" at bounding box center [686, 148] width 16 height 9
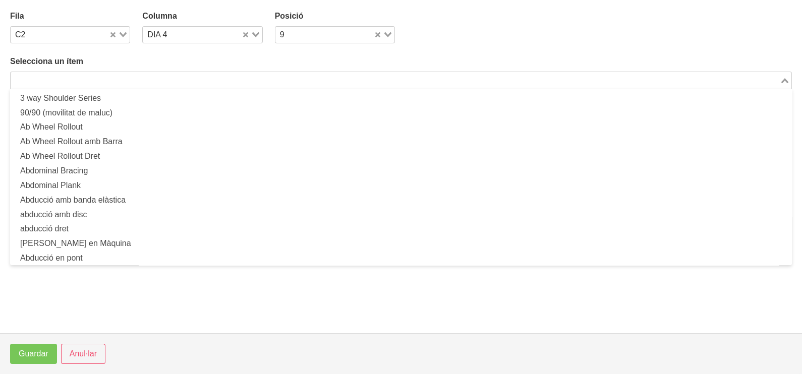
click at [175, 82] on input "Search for option" at bounding box center [395, 80] width 767 height 12
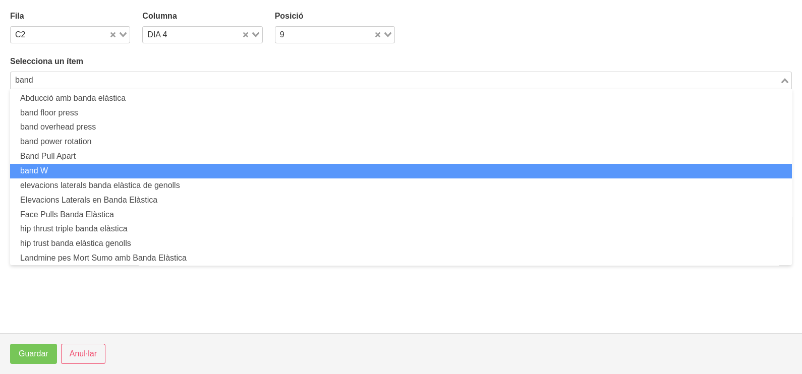
click at [129, 171] on li "band W" at bounding box center [401, 171] width 782 height 15
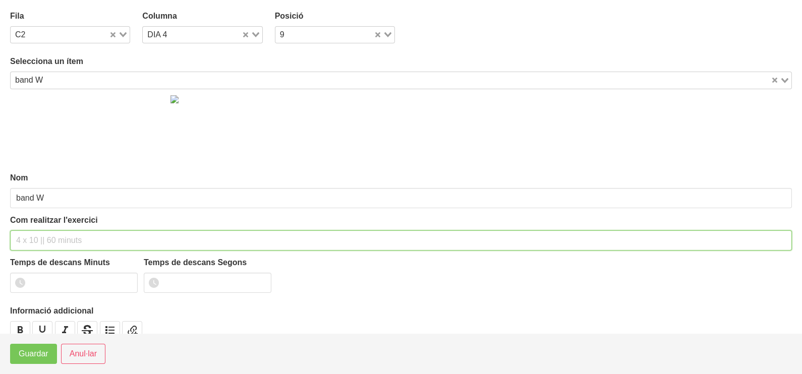
drag, startPoint x: 59, startPoint y: 241, endPoint x: 61, endPoint y: 211, distance: 29.9
click at [61, 237] on input "text" at bounding box center [401, 241] width 782 height 20
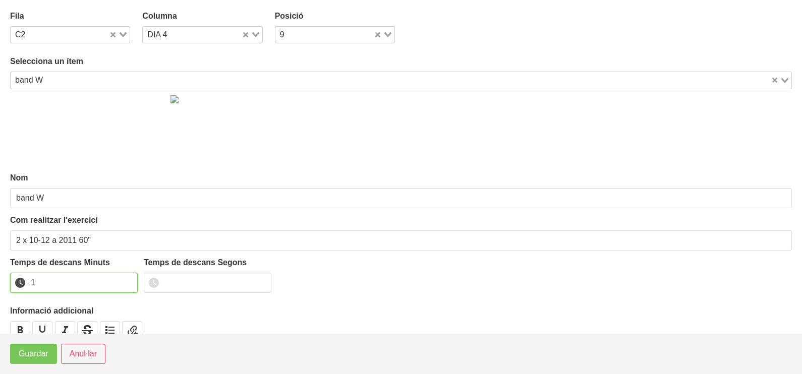
click at [131, 279] on input "1" at bounding box center [74, 283] width 128 height 20
click at [45, 361] on button "Guardar" at bounding box center [33, 354] width 47 height 20
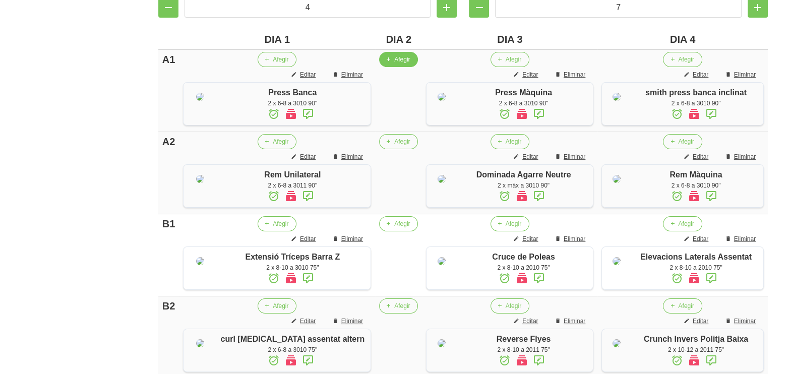
scroll to position [182, 0]
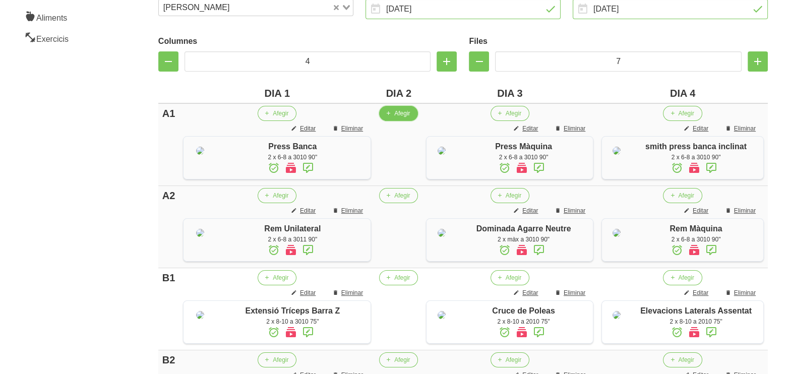
click at [394, 112] on span "Afegir" at bounding box center [402, 113] width 16 height 9
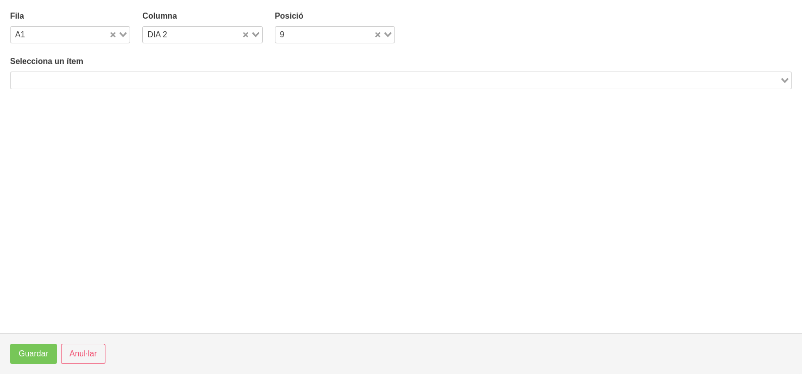
click at [141, 74] on input "Search for option" at bounding box center [395, 80] width 767 height 12
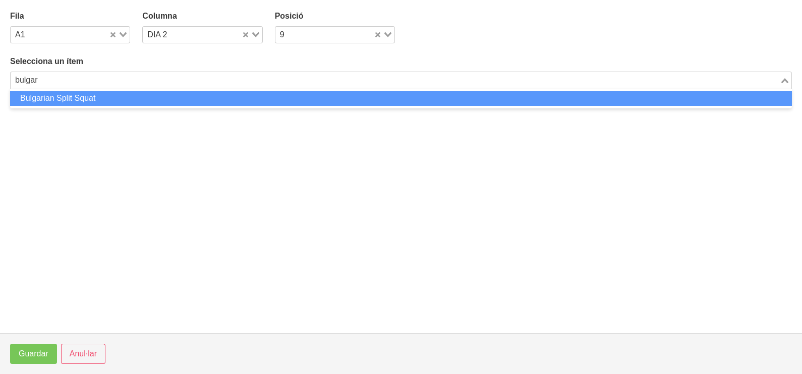
click at [126, 97] on li "Bulgarian Split Squat" at bounding box center [401, 98] width 782 height 15
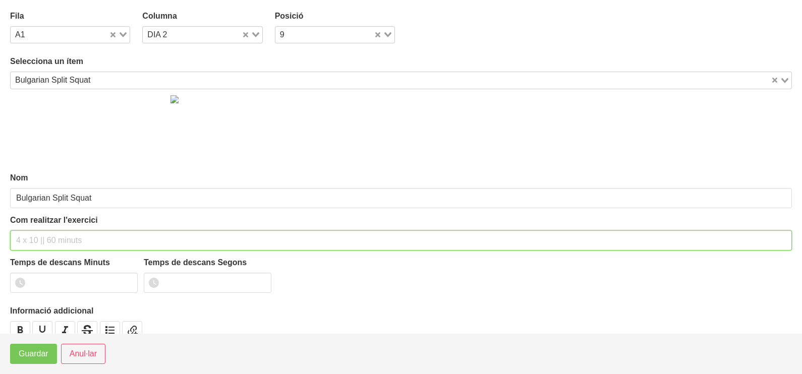
click at [44, 236] on input "text" at bounding box center [401, 241] width 782 height 20
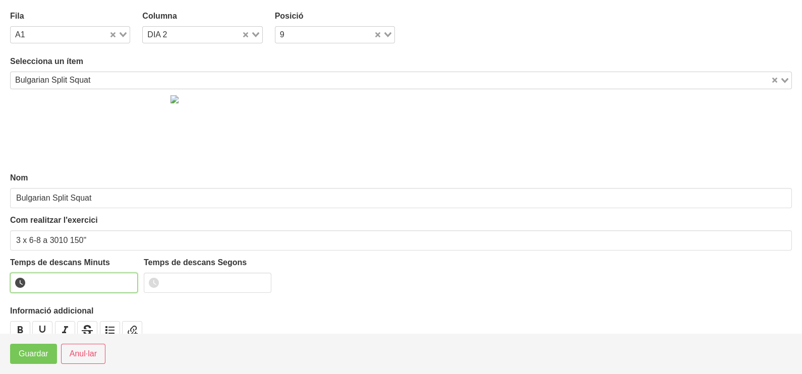
click at [71, 282] on input "number" at bounding box center [74, 283] width 128 height 20
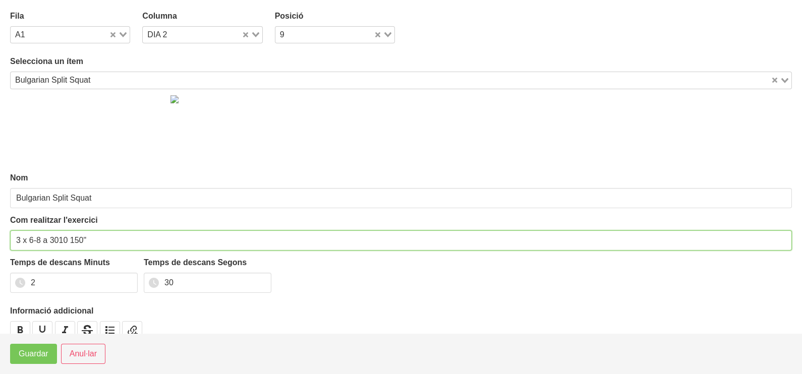
drag, startPoint x: 82, startPoint y: 238, endPoint x: 72, endPoint y: 242, distance: 11.3
click at [72, 242] on input "3 x 6-8 a 3010 150"" at bounding box center [401, 241] width 782 height 20
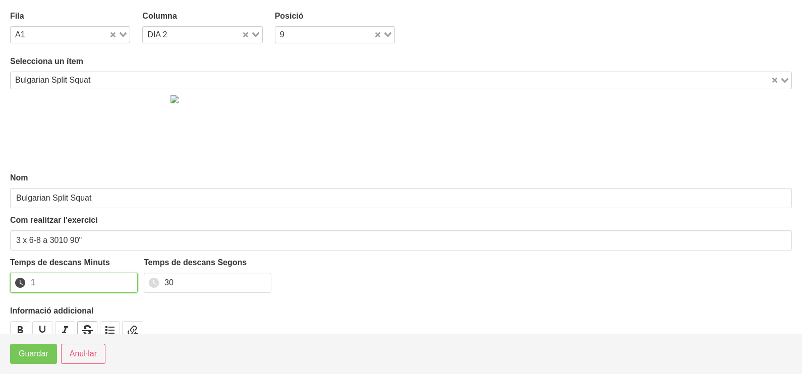
drag, startPoint x: 128, startPoint y: 284, endPoint x: 89, endPoint y: 322, distance: 54.6
click at [126, 285] on input "1" at bounding box center [74, 283] width 128 height 20
click at [44, 356] on span "Guardar" at bounding box center [34, 354] width 30 height 12
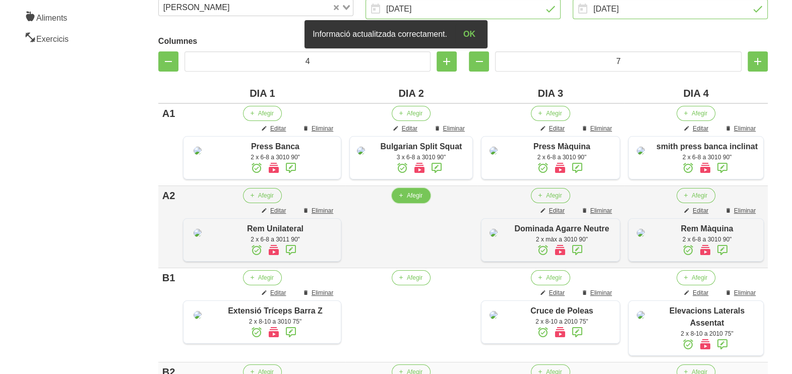
click at [400, 203] on button "Afegir" at bounding box center [411, 195] width 39 height 15
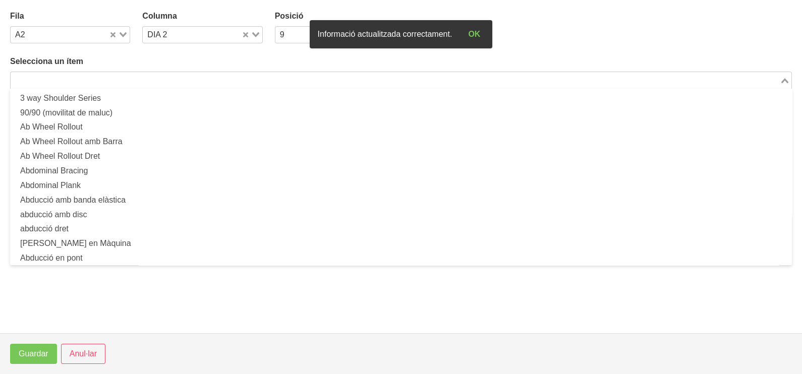
drag, startPoint x: 192, startPoint y: 79, endPoint x: 189, endPoint y: 72, distance: 7.5
click at [190, 74] on input "Search for option" at bounding box center [395, 80] width 767 height 12
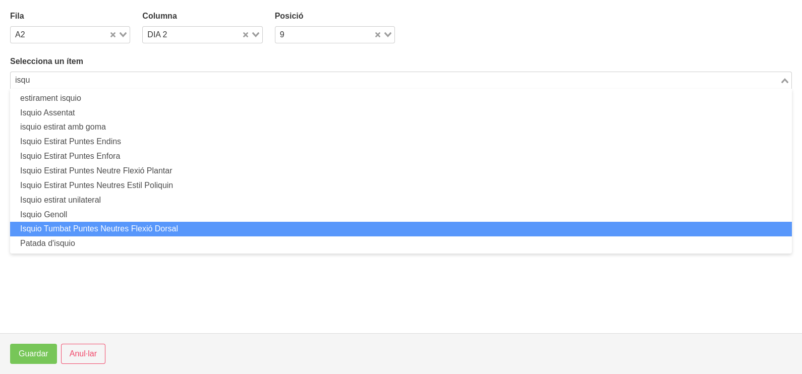
click at [158, 224] on li "Isquio Tumbat Puntes Neutres Flexió Dorsal" at bounding box center [401, 229] width 782 height 15
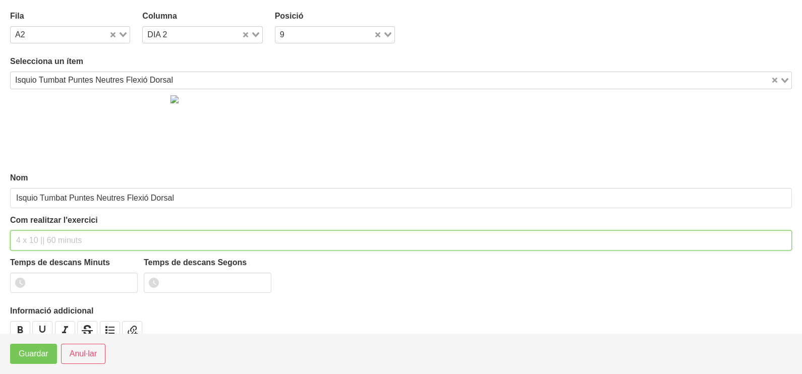
drag, startPoint x: 40, startPoint y: 236, endPoint x: 53, endPoint y: 183, distance: 54.4
click at [43, 226] on div "Com realitzar l'exercici" at bounding box center [401, 232] width 782 height 36
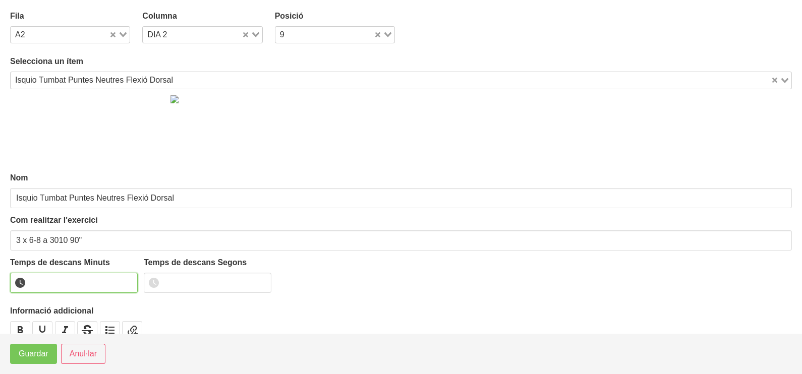
click at [73, 281] on input "number" at bounding box center [74, 283] width 128 height 20
click at [50, 355] on button "Guardar" at bounding box center [33, 354] width 47 height 20
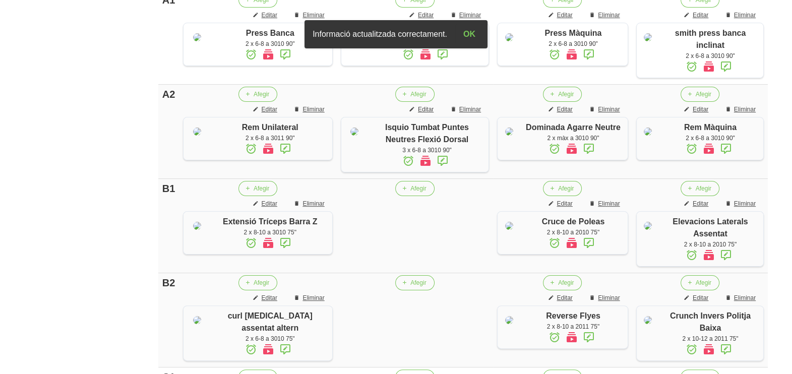
scroll to position [308, 0]
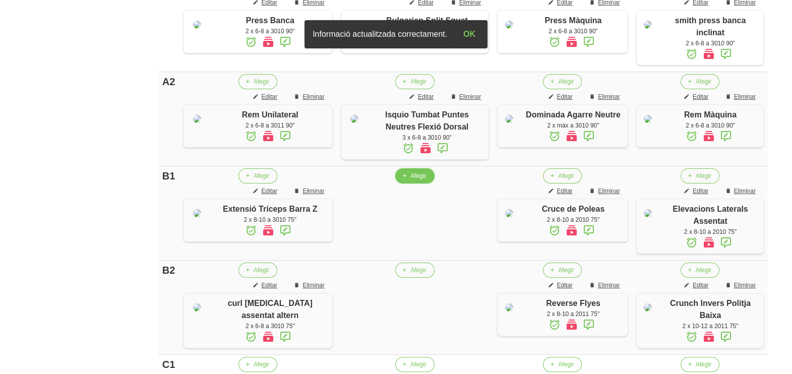
click at [411, 181] on span "Afegir" at bounding box center [419, 175] width 16 height 9
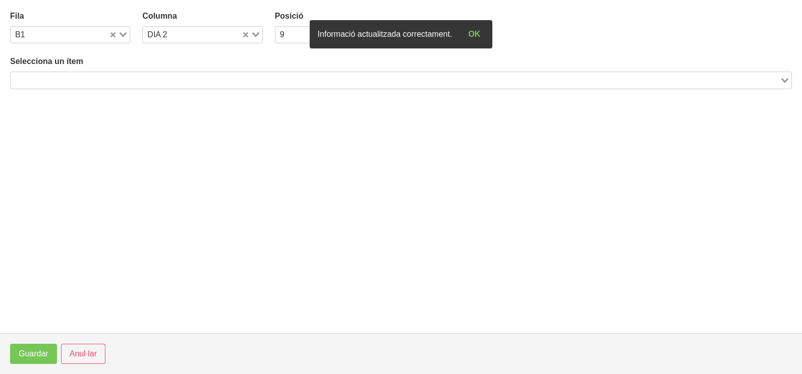
click at [151, 74] on input "Search for option" at bounding box center [395, 80] width 767 height 12
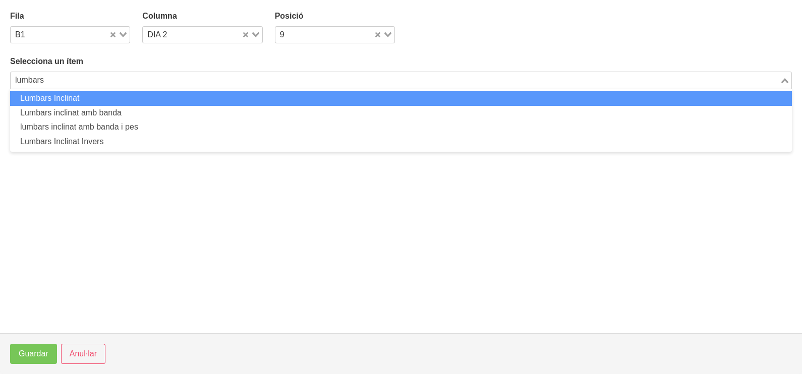
click at [88, 96] on li "Lumbars Inclinat" at bounding box center [401, 98] width 782 height 15
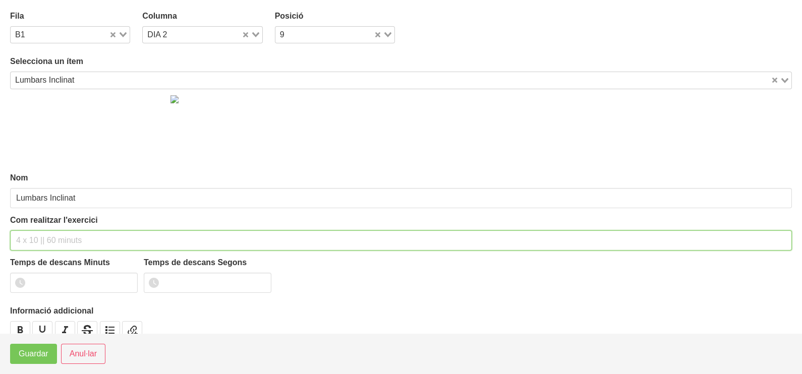
click at [44, 232] on input "text" at bounding box center [401, 241] width 782 height 20
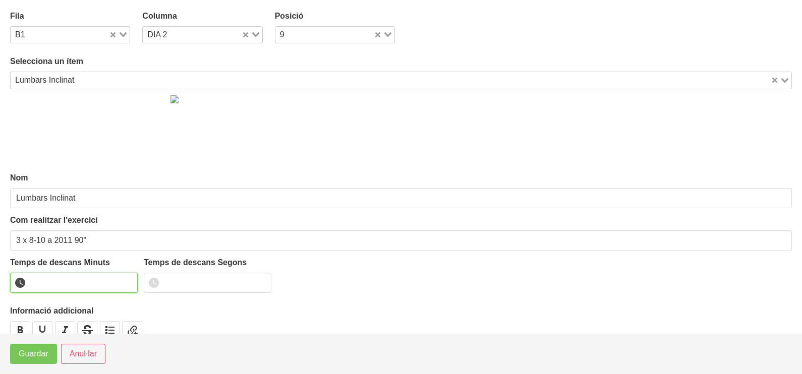
click at [68, 284] on input "number" at bounding box center [74, 283] width 128 height 20
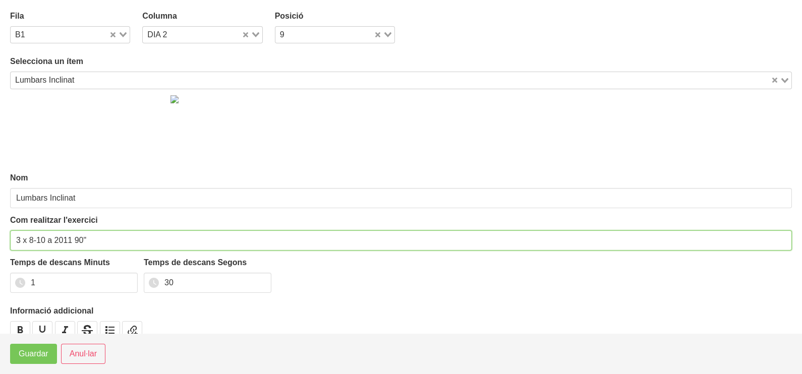
drag, startPoint x: 80, startPoint y: 238, endPoint x: 74, endPoint y: 241, distance: 6.6
click at [74, 241] on input "3 x 8-10 a 2011 90"" at bounding box center [401, 241] width 782 height 20
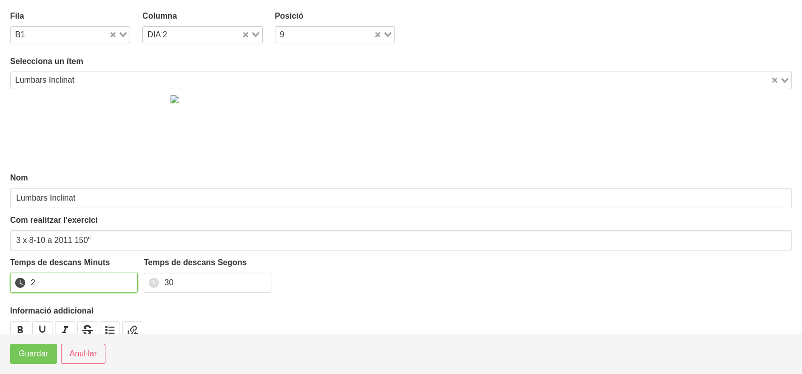
click at [128, 280] on input "2" at bounding box center [74, 283] width 128 height 20
click at [35, 356] on span "Guardar" at bounding box center [34, 354] width 30 height 12
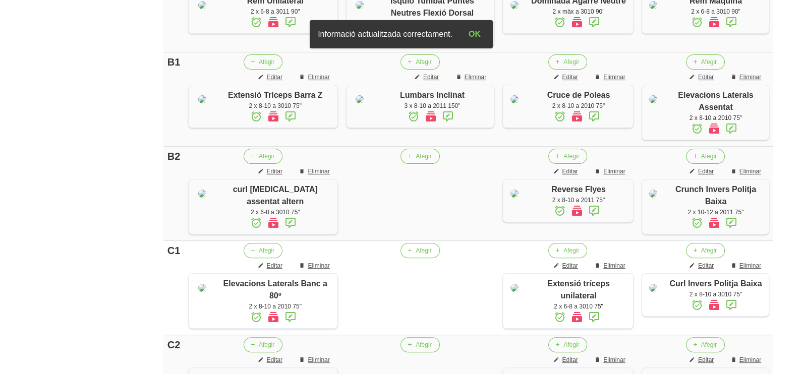
scroll to position [434, 0]
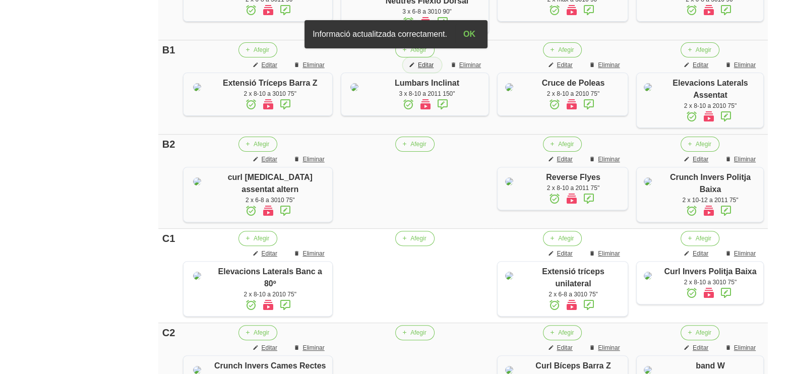
click at [418, 70] on span "Editar" at bounding box center [426, 65] width 16 height 9
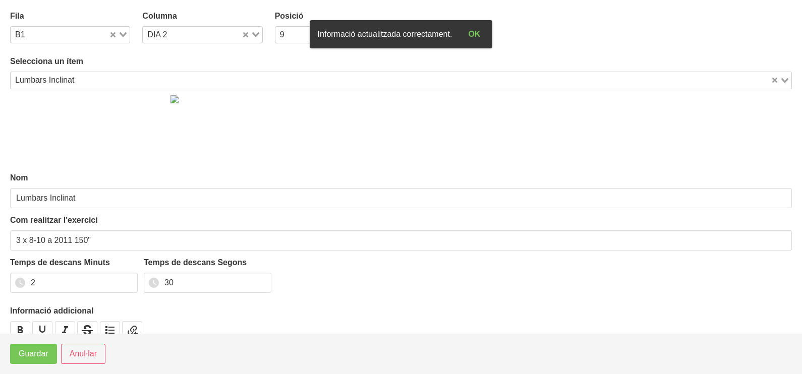
click at [106, 74] on input "Search for option" at bounding box center [424, 80] width 692 height 12
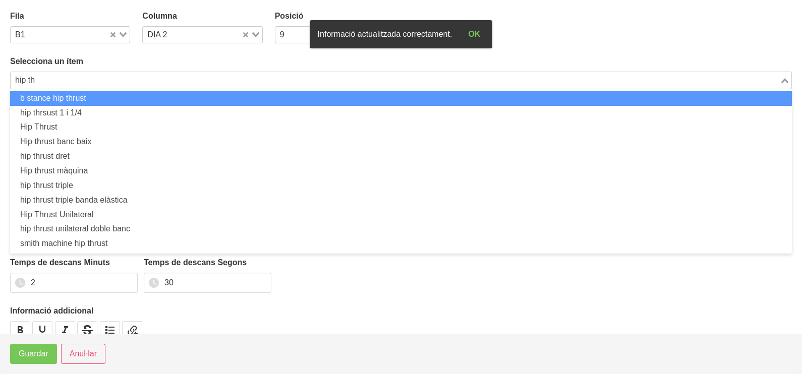
scroll to position [0, 0]
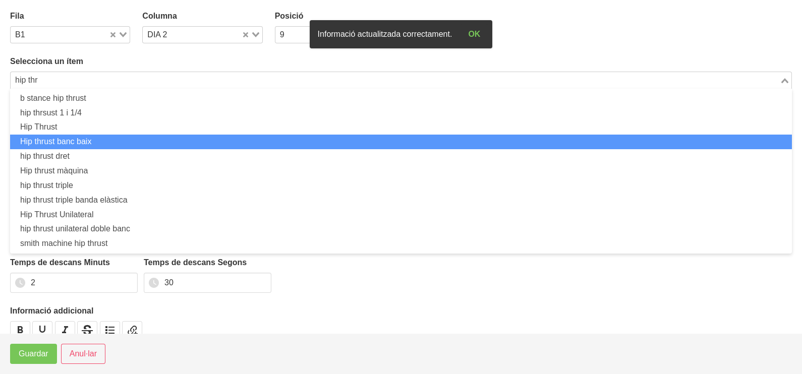
drag, startPoint x: 128, startPoint y: 139, endPoint x: 114, endPoint y: 146, distance: 15.6
click at [128, 139] on li "Hip thrust banc baix" at bounding box center [401, 142] width 782 height 15
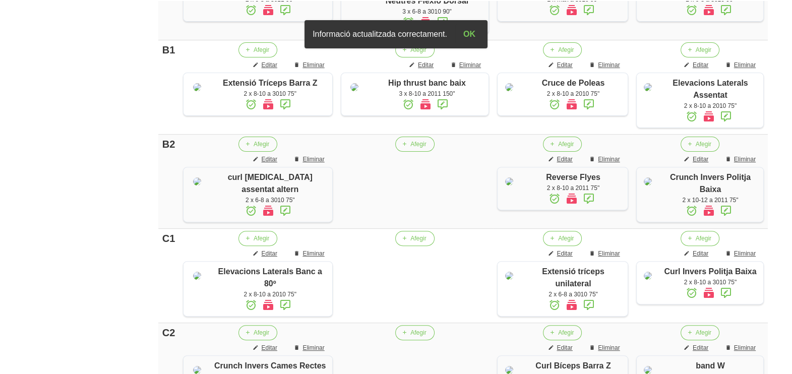
scroll to position [434, 0]
click at [411, 243] on span "Afegir" at bounding box center [419, 238] width 16 height 9
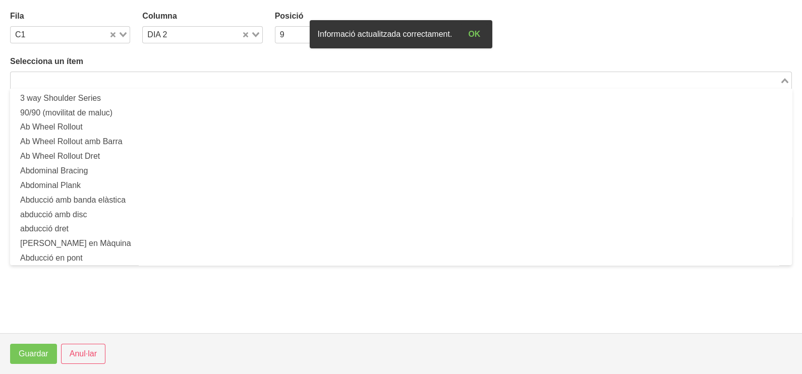
click at [153, 78] on input "Search for option" at bounding box center [395, 80] width 767 height 12
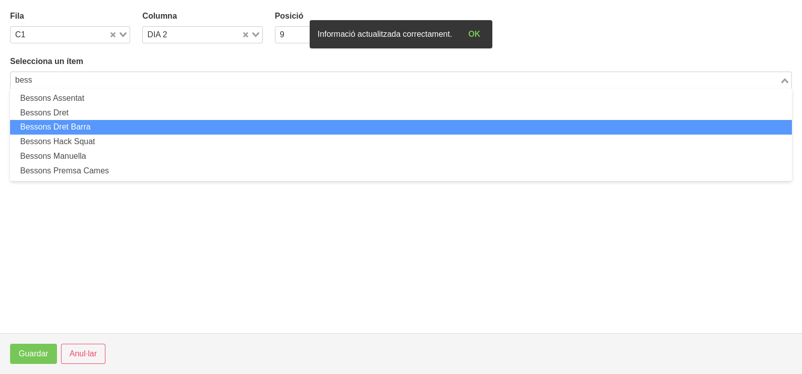
click at [125, 127] on li "Bessons Dret Barra" at bounding box center [401, 127] width 782 height 15
type input "bess"
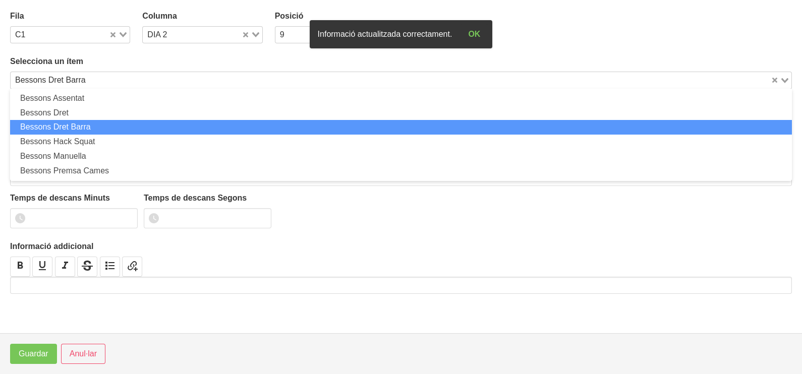
type input "Bessons Dret Barra"
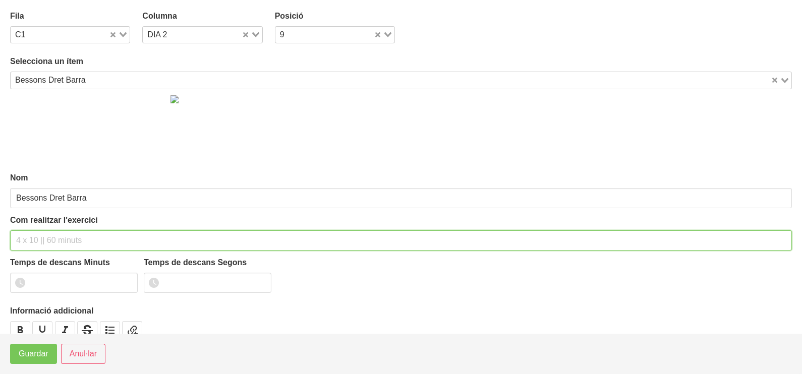
click at [75, 235] on input "text" at bounding box center [401, 241] width 782 height 20
type input "3 x 6-8 (unilateral, aguanta 3 segons a baix) 120""
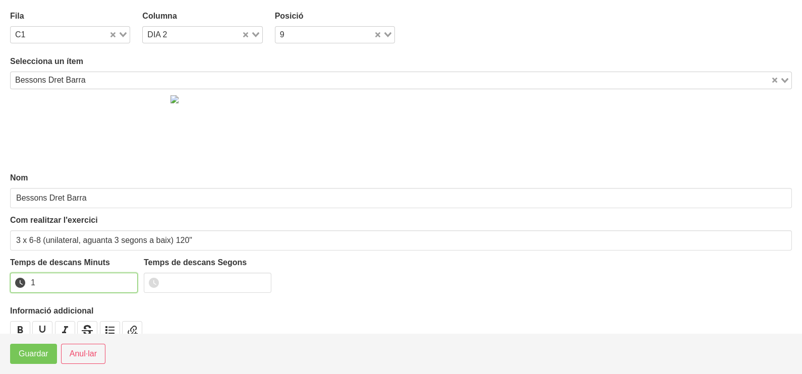
click at [127, 278] on input "1" at bounding box center [74, 283] width 128 height 20
drag, startPoint x: 128, startPoint y: 278, endPoint x: 80, endPoint y: 316, distance: 61.1
type input "2"
click at [127, 279] on input "2" at bounding box center [74, 283] width 128 height 20
click at [37, 355] on span "Guardar" at bounding box center [34, 354] width 30 height 12
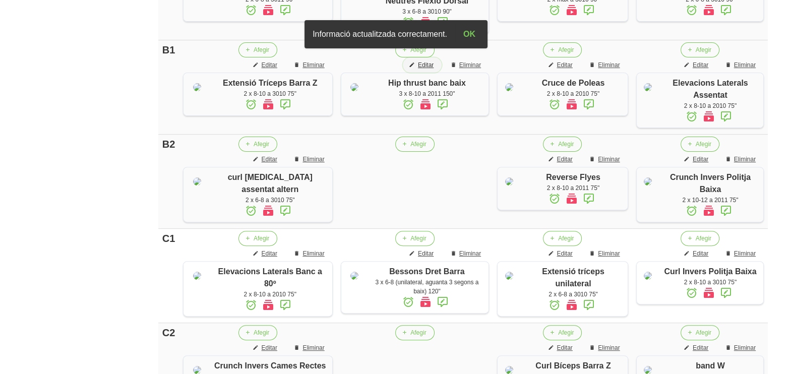
click at [418, 70] on span "Editar" at bounding box center [426, 65] width 16 height 9
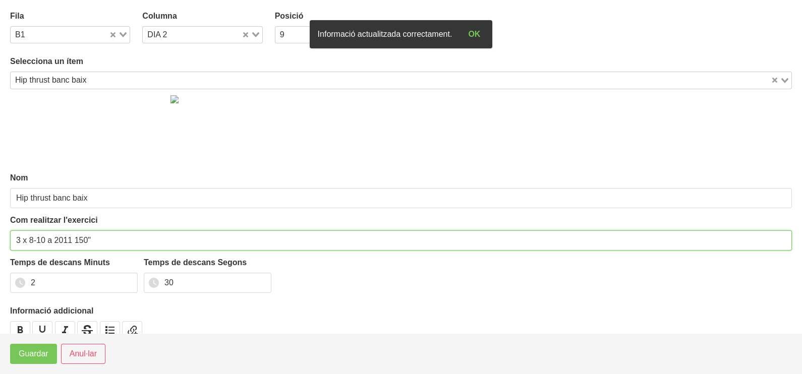
drag, startPoint x: 87, startPoint y: 236, endPoint x: 75, endPoint y: 245, distance: 14.8
click at [75, 245] on input "3 x 8-10 a 2011 150"" at bounding box center [401, 241] width 782 height 20
type input "3 x 8-10 a 2011 90""
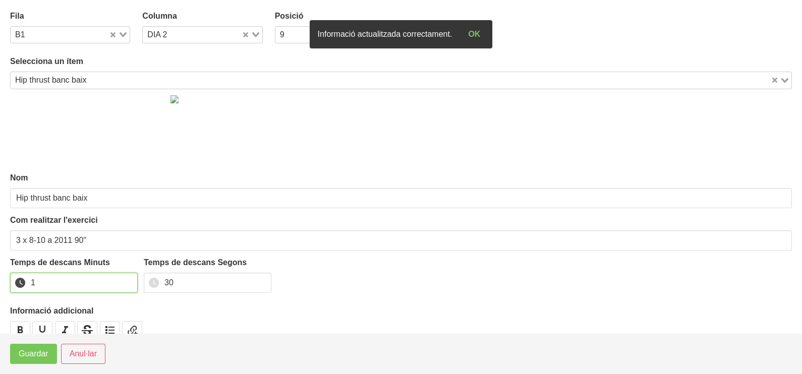
type input "1"
click at [130, 284] on input "1" at bounding box center [74, 283] width 128 height 20
click at [45, 348] on span "Guardar" at bounding box center [34, 354] width 30 height 12
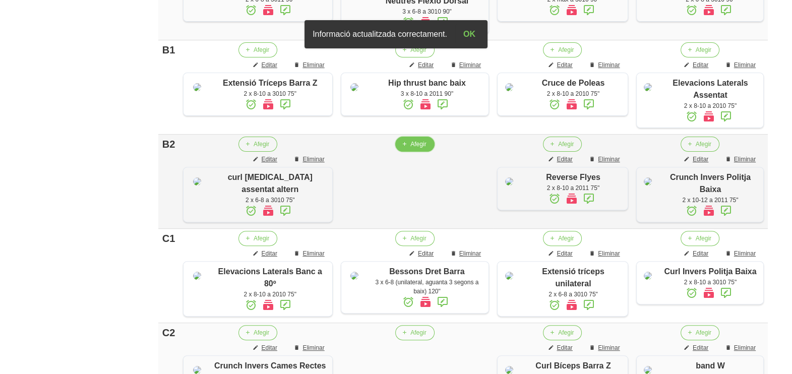
click at [411, 149] on span "Afegir" at bounding box center [419, 144] width 16 height 9
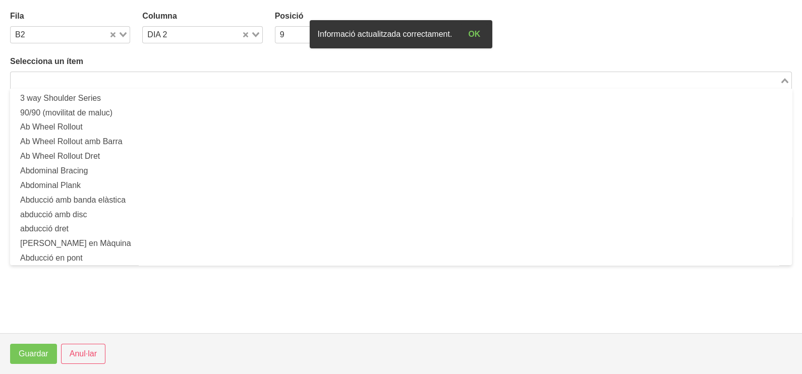
click at [120, 70] on div "Selecciona un ítem Loading... 3 way Shoulder Series 90/90 (movilitat de maluc) …" at bounding box center [401, 71] width 782 height 33
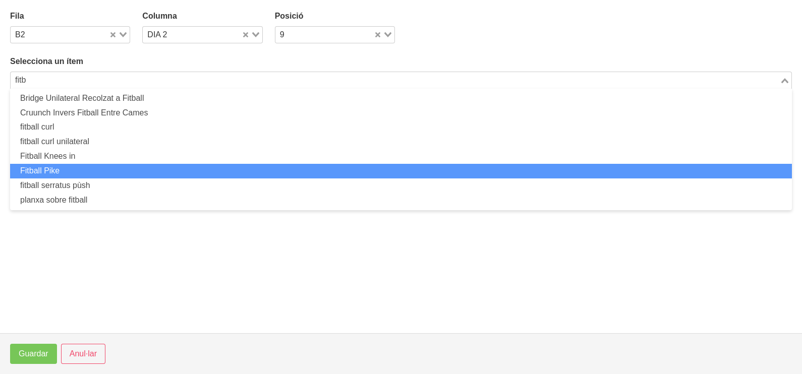
click at [82, 170] on li "Fitball Pike" at bounding box center [401, 171] width 782 height 15
type input "fitb"
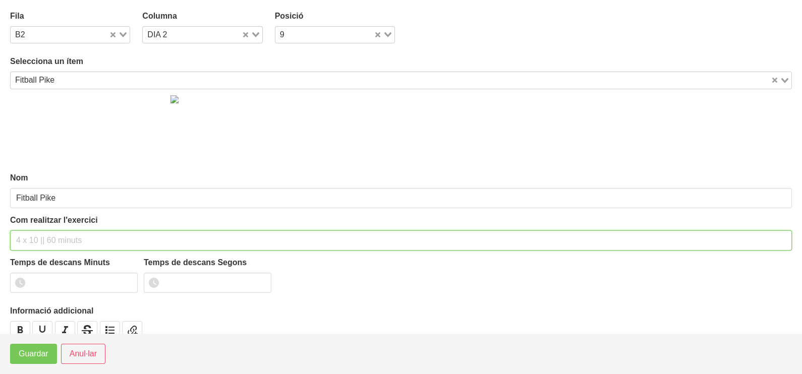
click at [44, 243] on input "text" at bounding box center [401, 241] width 782 height 20
type input "2 x 10-12 a 2010 75""
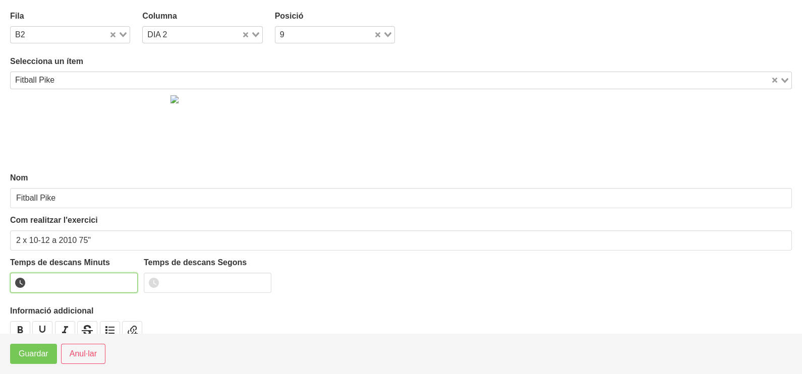
click at [55, 277] on input "number" at bounding box center [74, 283] width 128 height 20
type input "1"
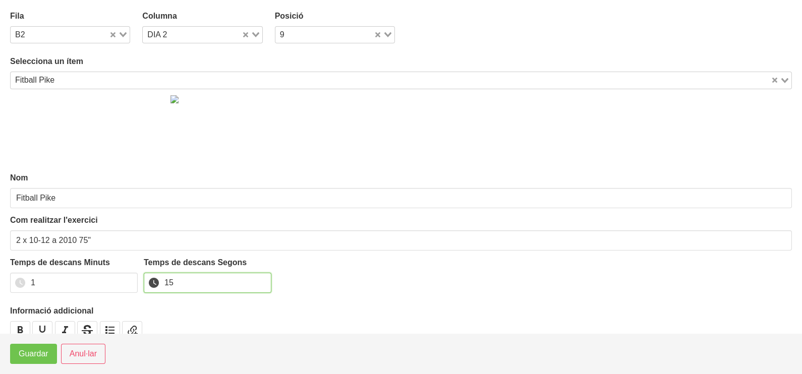
type input "15"
click at [36, 352] on span "Guardar" at bounding box center [34, 354] width 30 height 12
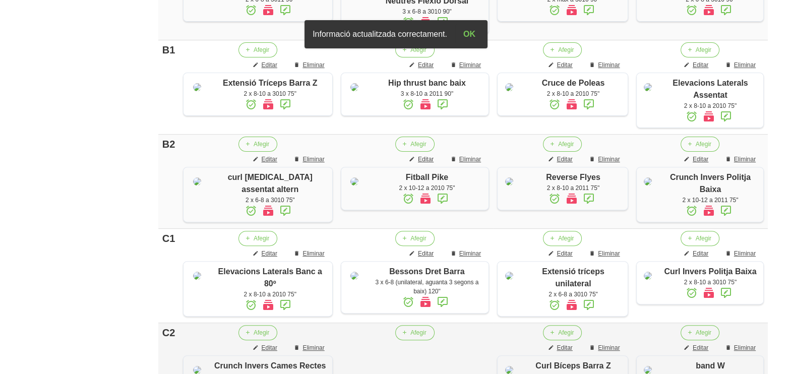
scroll to position [727, 0]
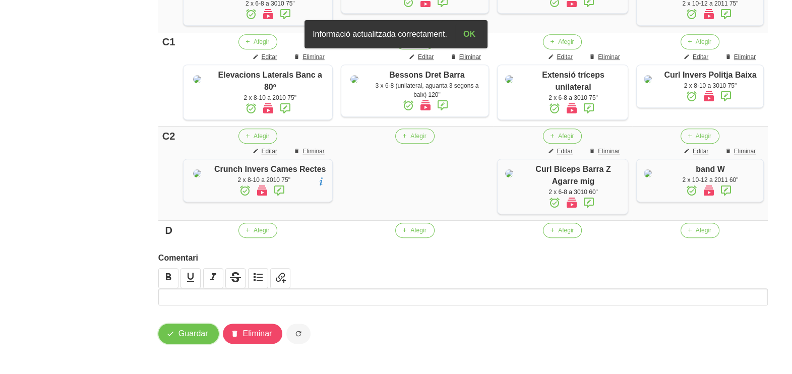
click at [193, 337] on span "Guardar" at bounding box center [194, 334] width 30 height 12
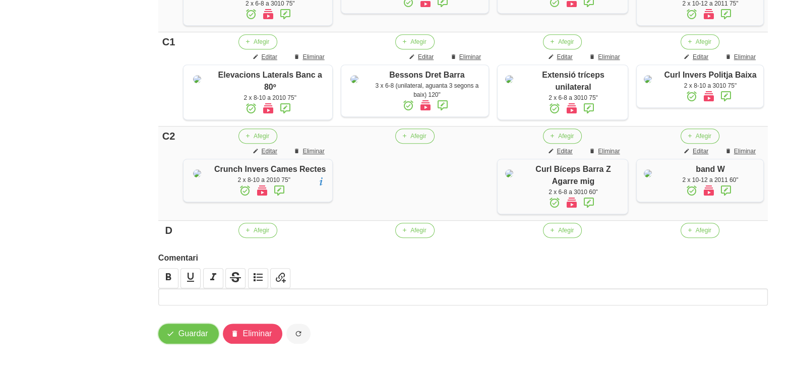
click at [196, 331] on span "Guardar" at bounding box center [194, 334] width 30 height 12
